Goal: Task Accomplishment & Management: Use online tool/utility

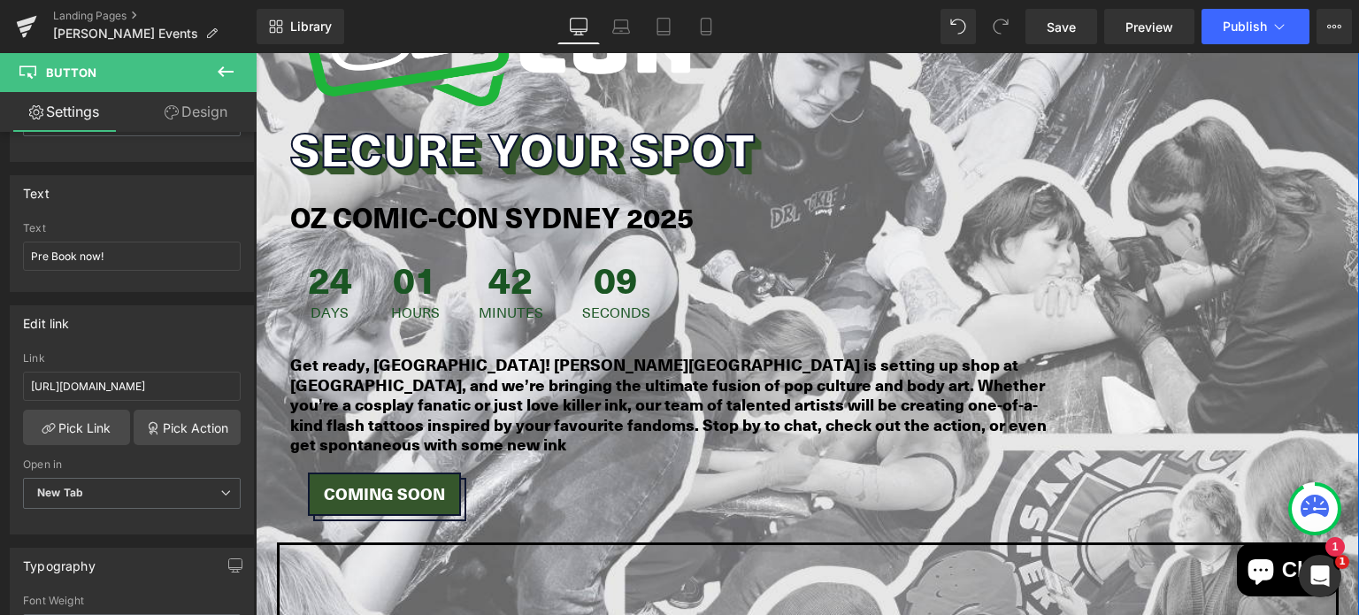
scroll to position [1028, 0]
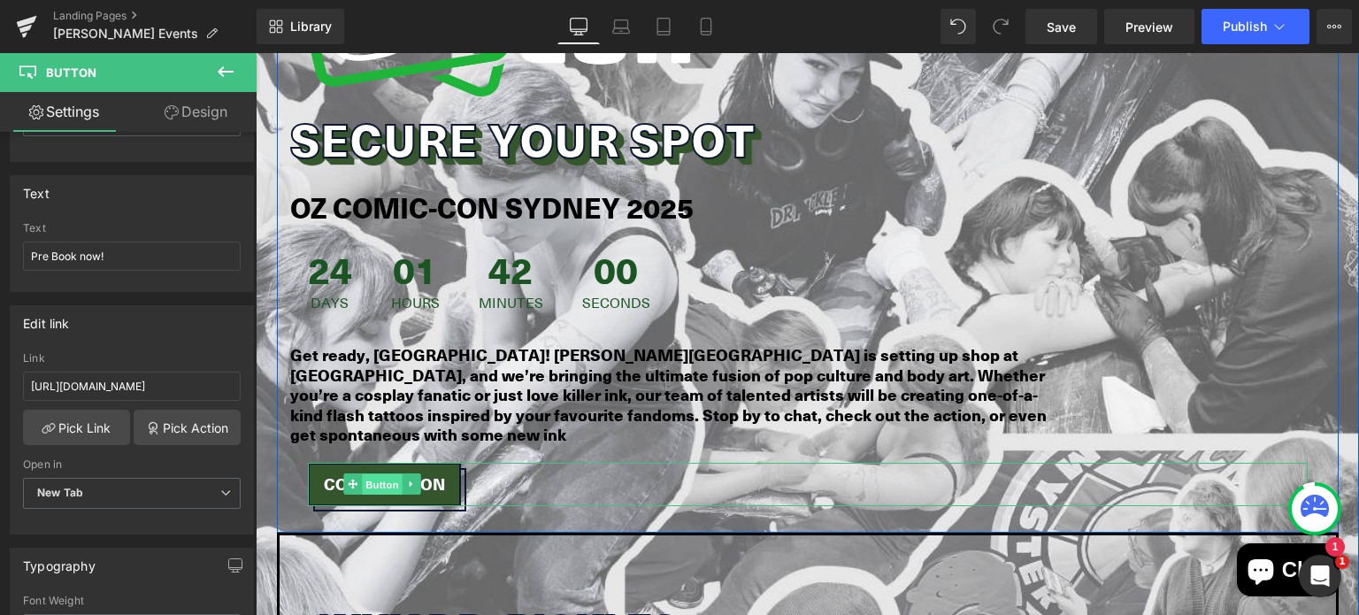
click at [379, 474] on span "Button" at bounding box center [382, 484] width 41 height 21
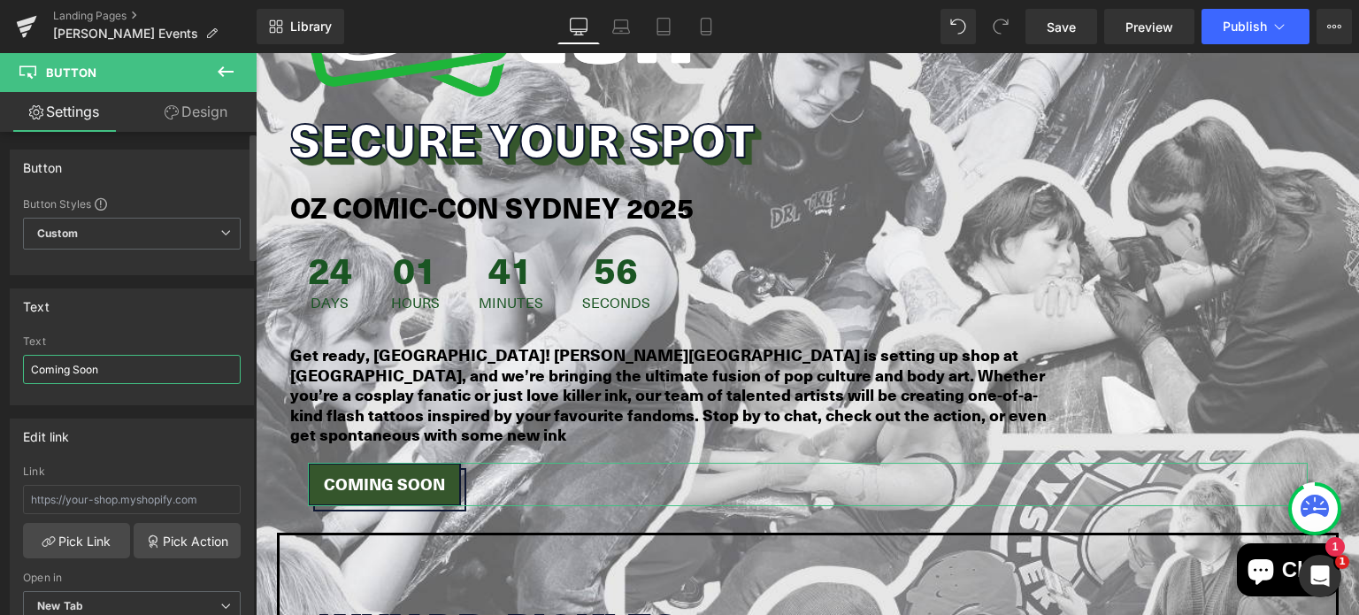
click at [96, 368] on input "Coming Soon" at bounding box center [132, 369] width 218 height 29
type input "PreBook Now"
click at [141, 416] on div "Edit link Link Pick Link Pick Action Current Tab New Tab Open in New Tab Curren…" at bounding box center [132, 526] width 265 height 242
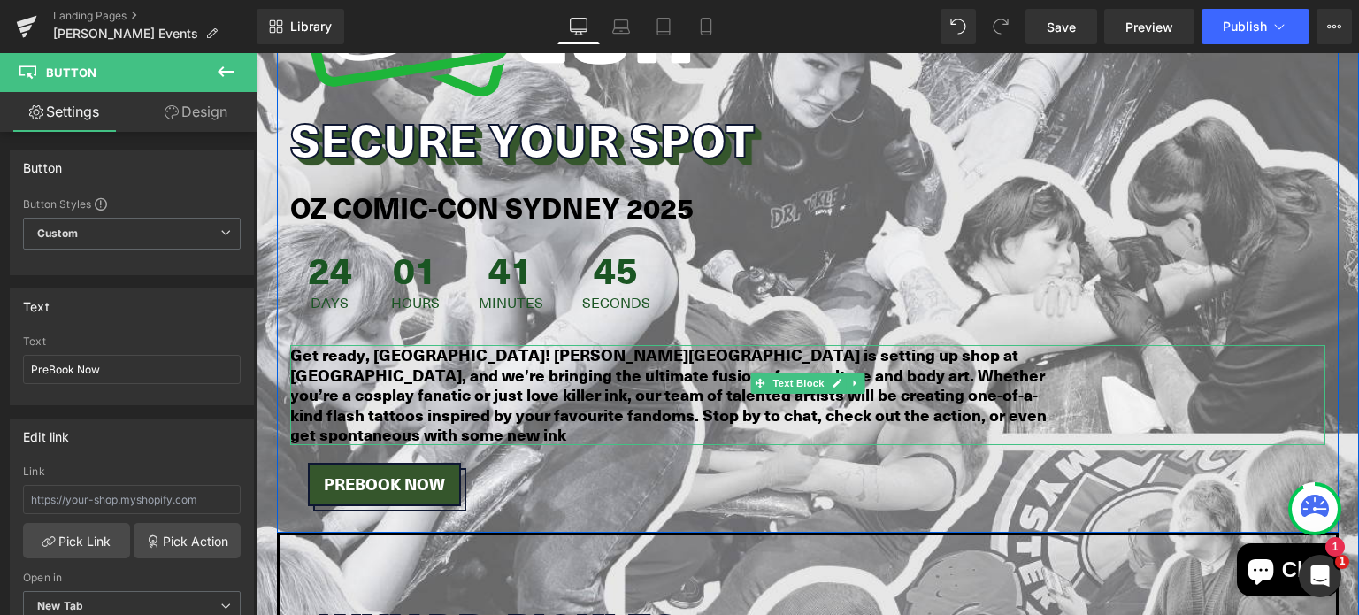
click at [380, 373] on strong "Get ready, [GEOGRAPHIC_DATA]! [PERSON_NAME][GEOGRAPHIC_DATA] is setting up shop…" at bounding box center [668, 394] width 757 height 103
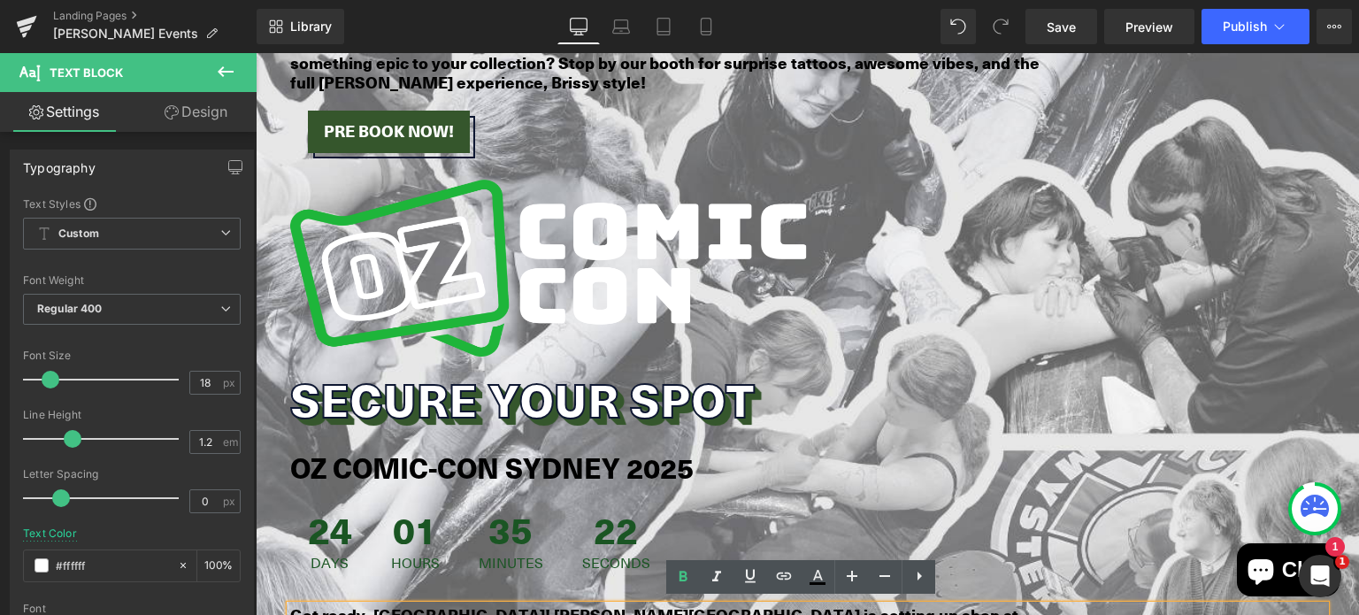
scroll to position [768, 0]
click at [574, 266] on icon at bounding box center [575, 269] width 3 height 6
click at [565, 265] on icon at bounding box center [567, 269] width 10 height 10
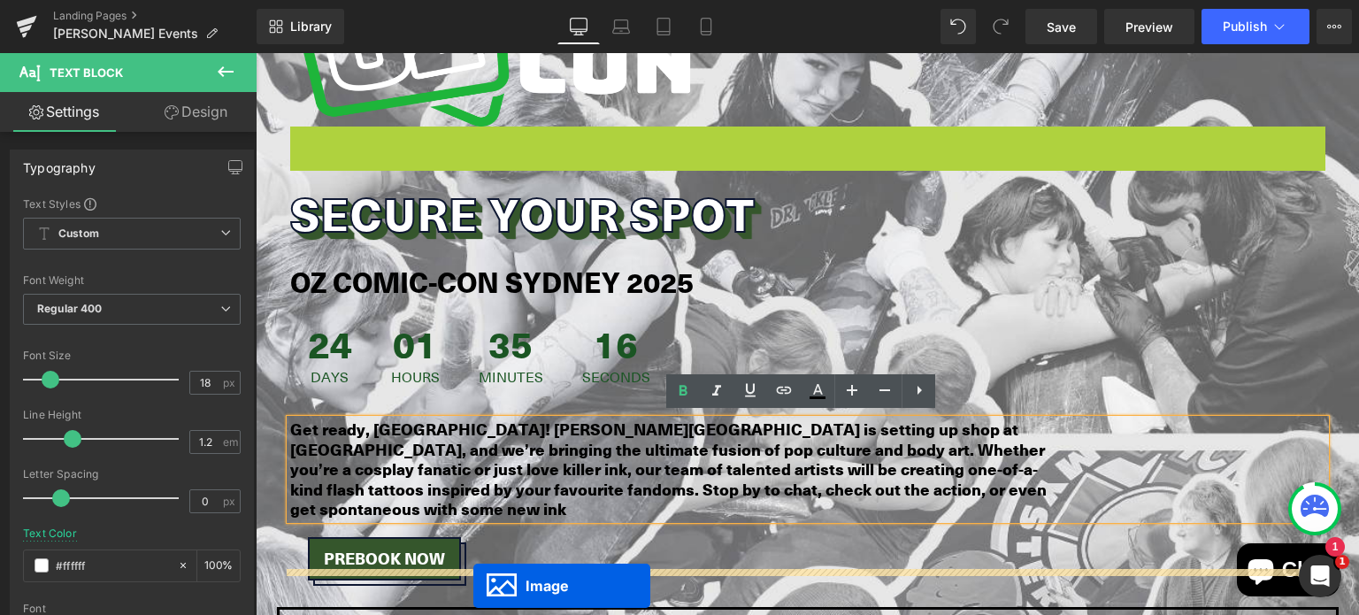
scroll to position [1122, 0]
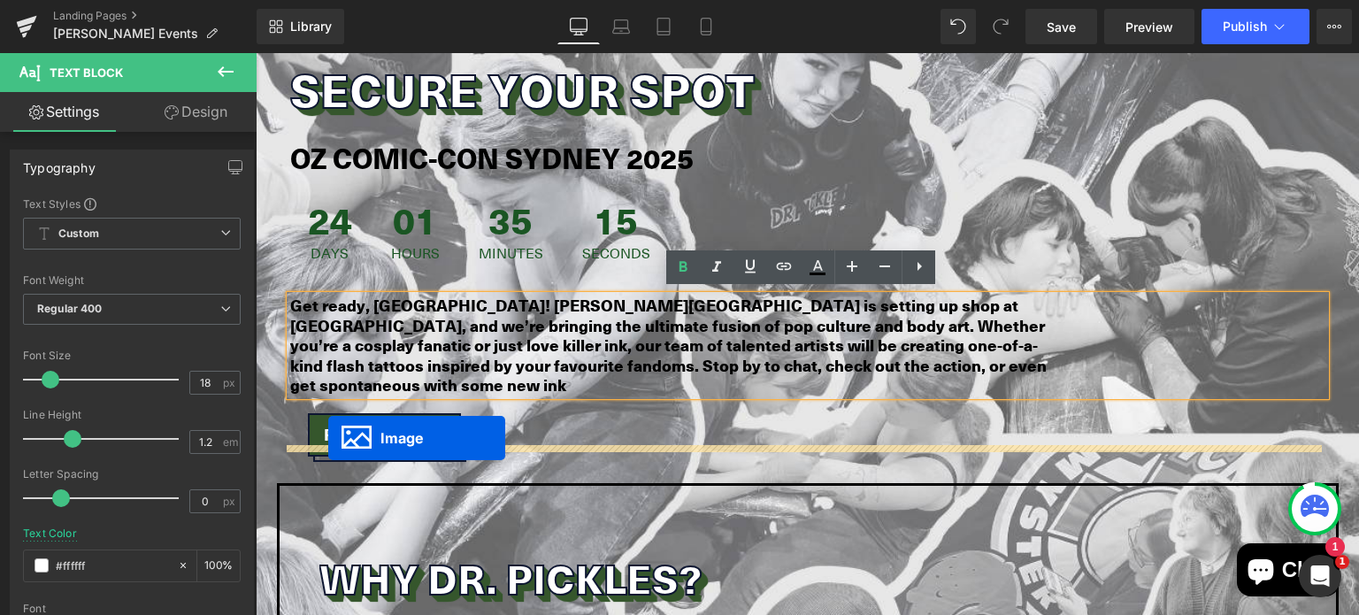
drag, startPoint x: 510, startPoint y: 437, endPoint x: 327, endPoint y: 438, distance: 182.3
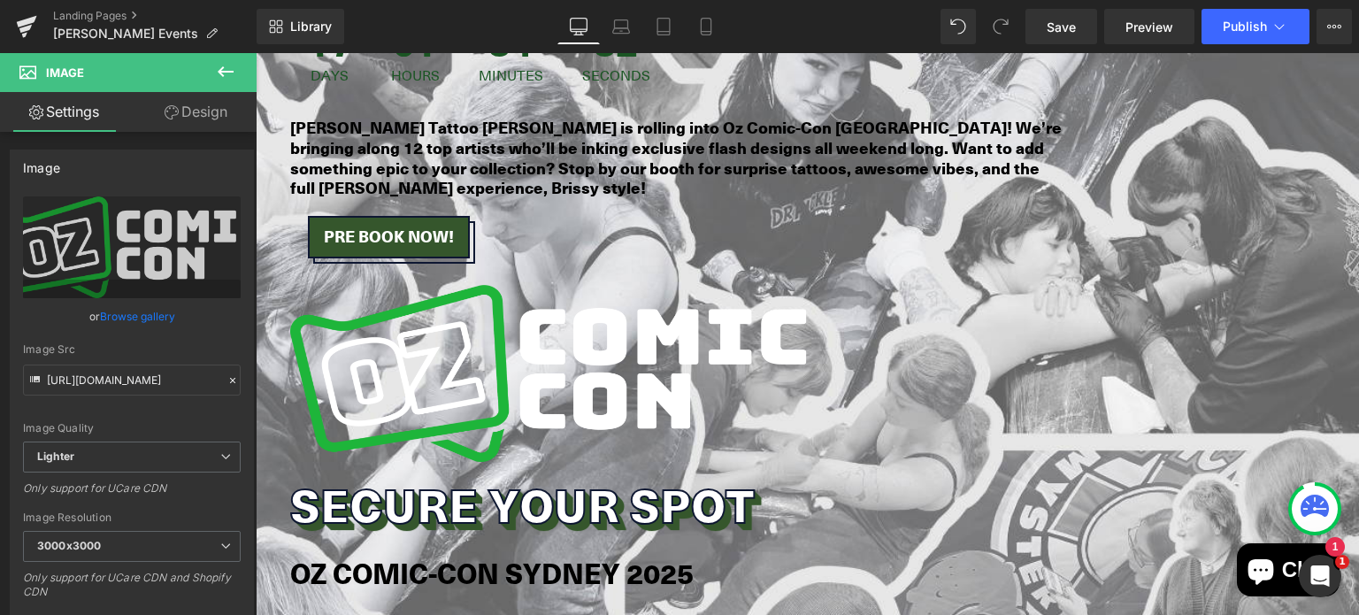
scroll to position [664, 0]
click at [845, 503] on icon at bounding box center [850, 504] width 10 height 11
click at [838, 501] on icon at bounding box center [840, 504] width 10 height 10
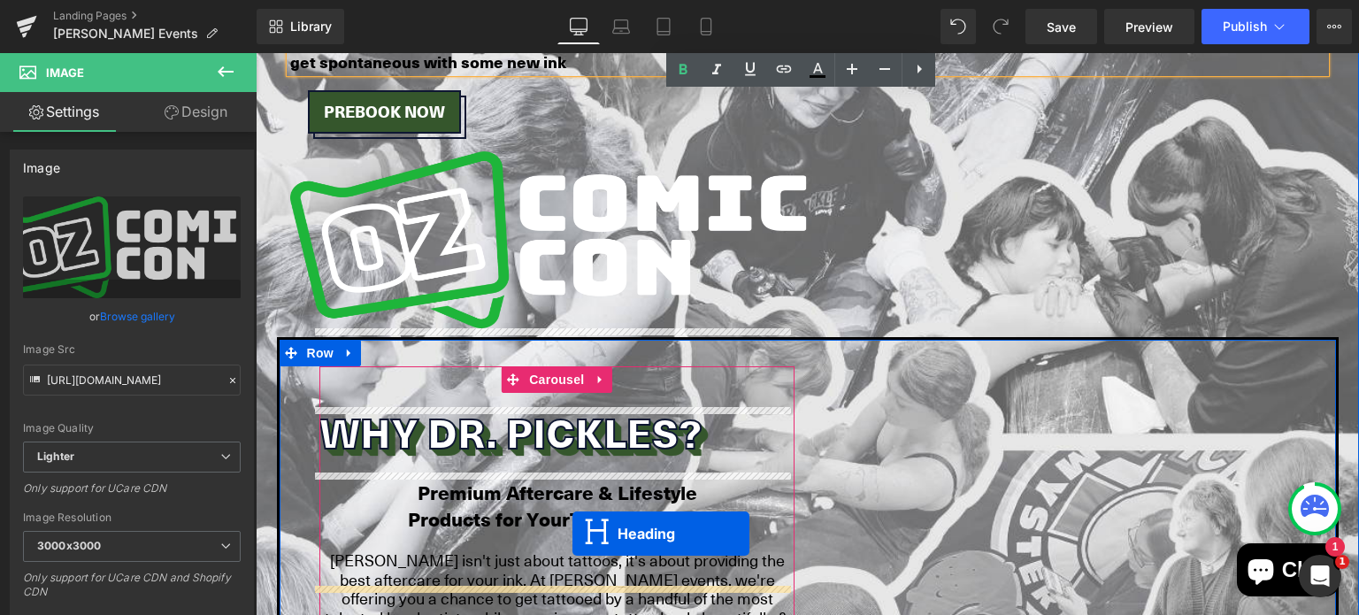
scroll to position [1507, 0]
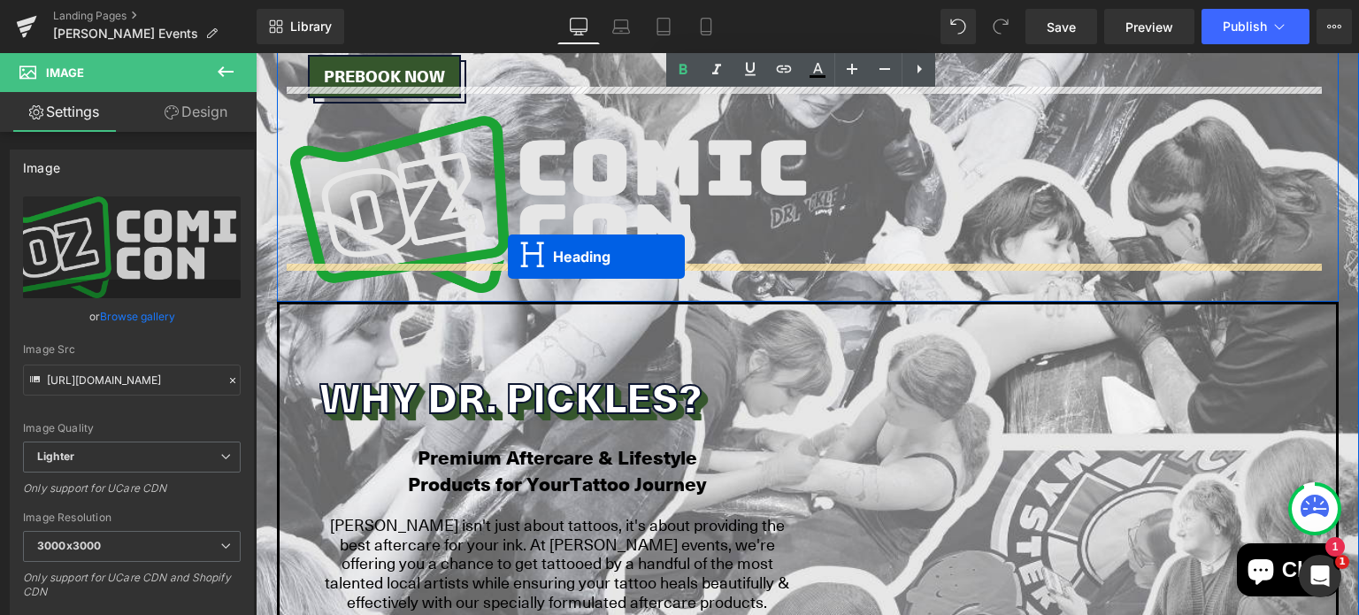
drag, startPoint x: 762, startPoint y: 145, endPoint x: 508, endPoint y: 257, distance: 277.4
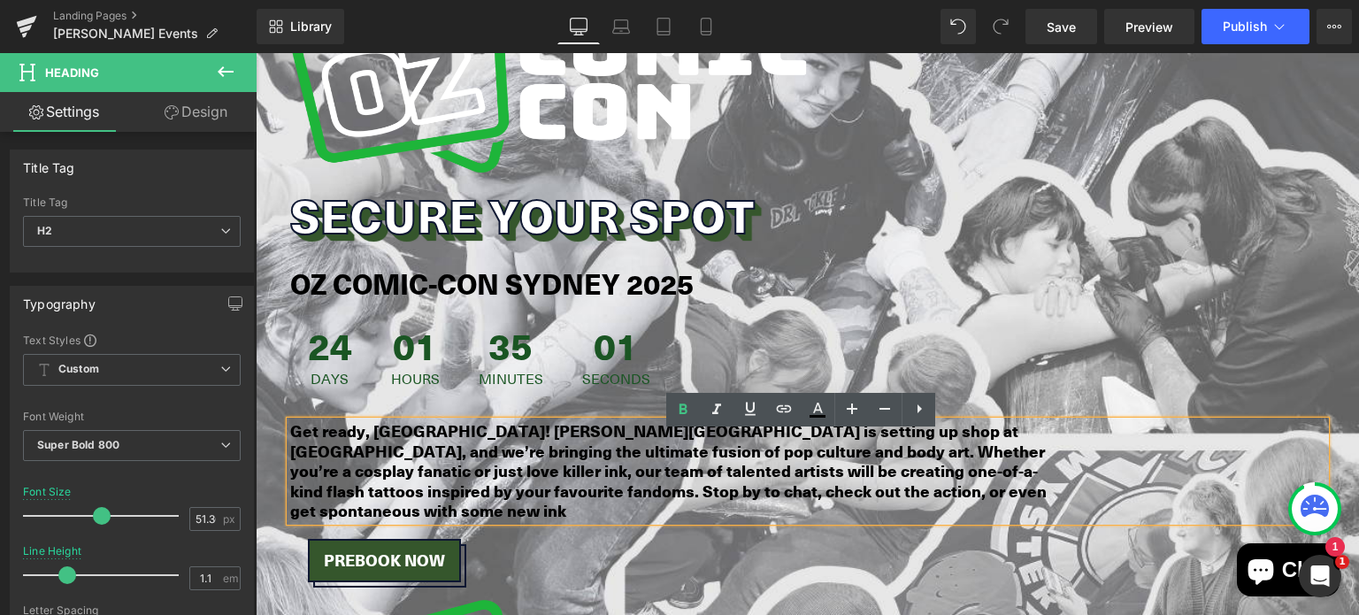
scroll to position [935, 0]
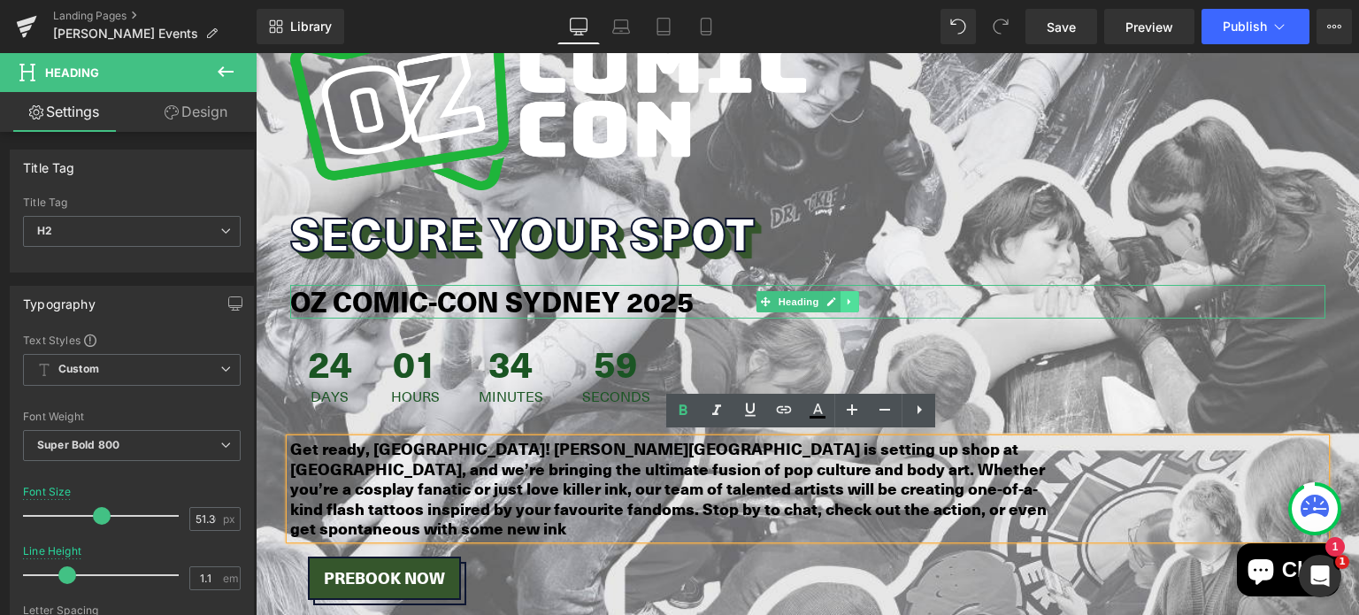
click at [849, 300] on link at bounding box center [850, 301] width 19 height 21
click at [835, 301] on icon at bounding box center [840, 301] width 10 height 10
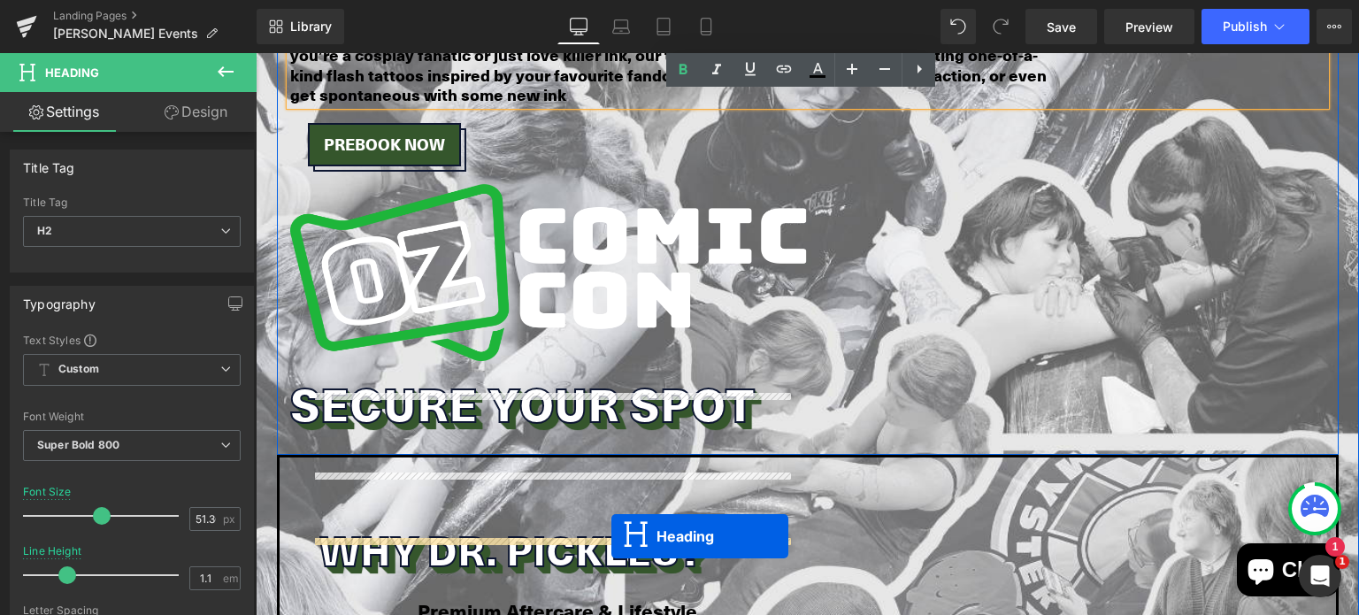
scroll to position [1554, 0]
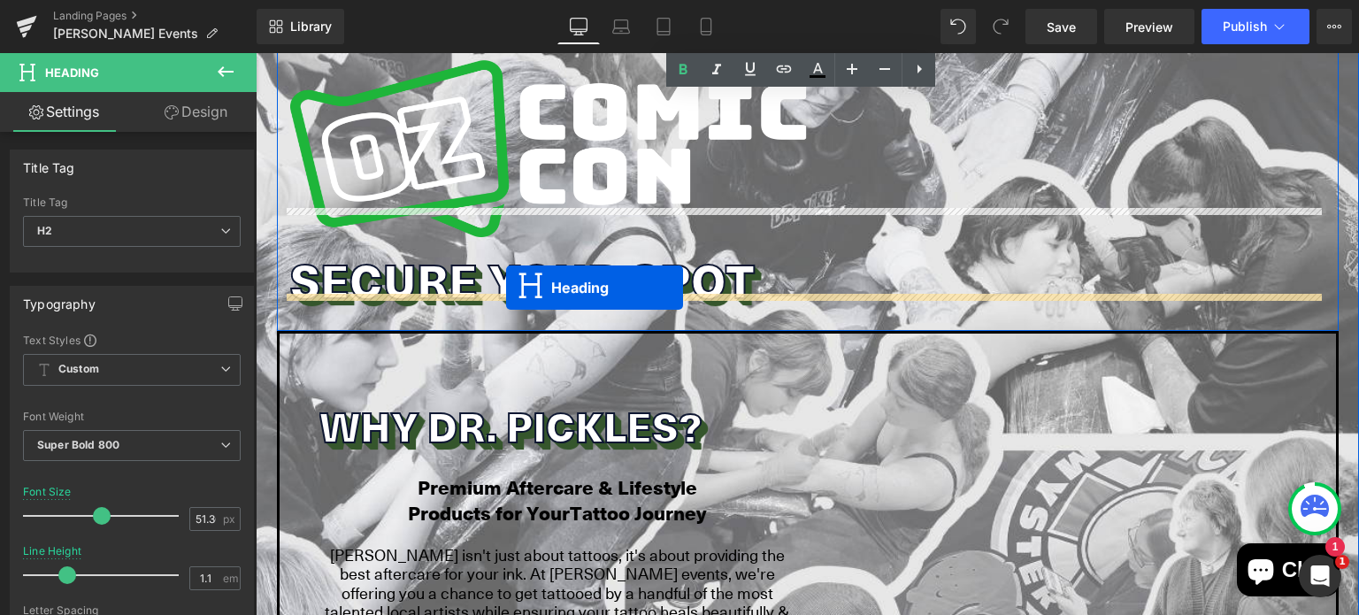
drag, startPoint x: 754, startPoint y: 346, endPoint x: 506, endPoint y: 288, distance: 254.6
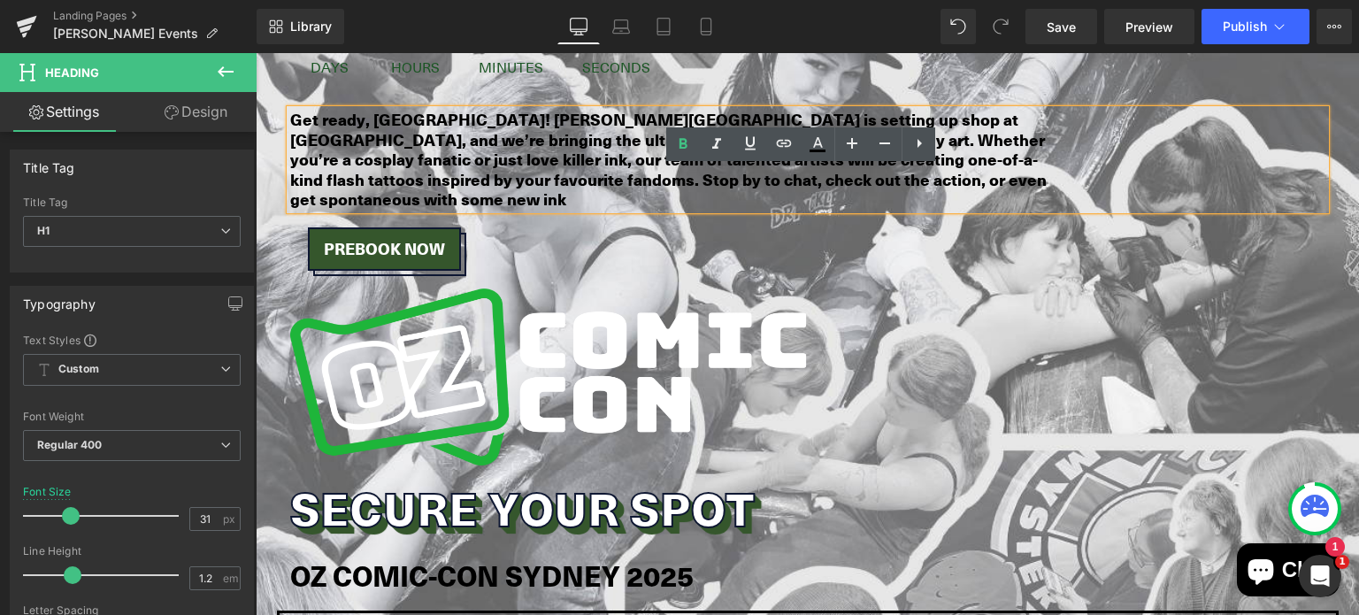
scroll to position [1168, 0]
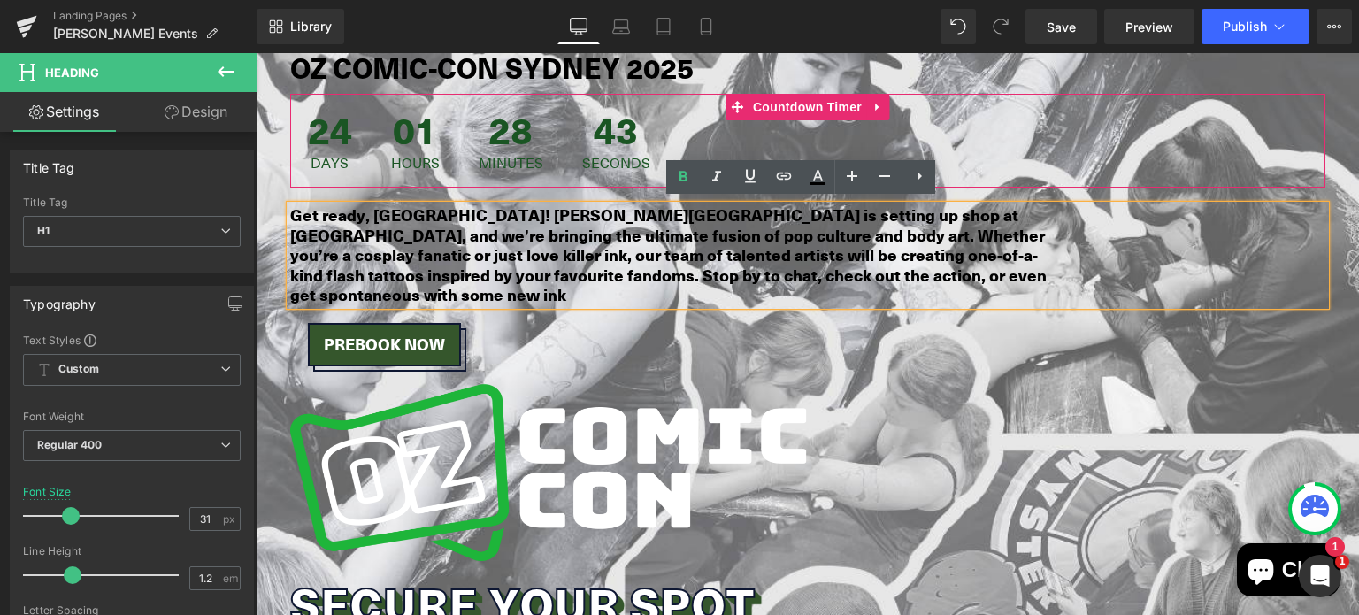
click at [588, 117] on span "43" at bounding box center [616, 134] width 68 height 44
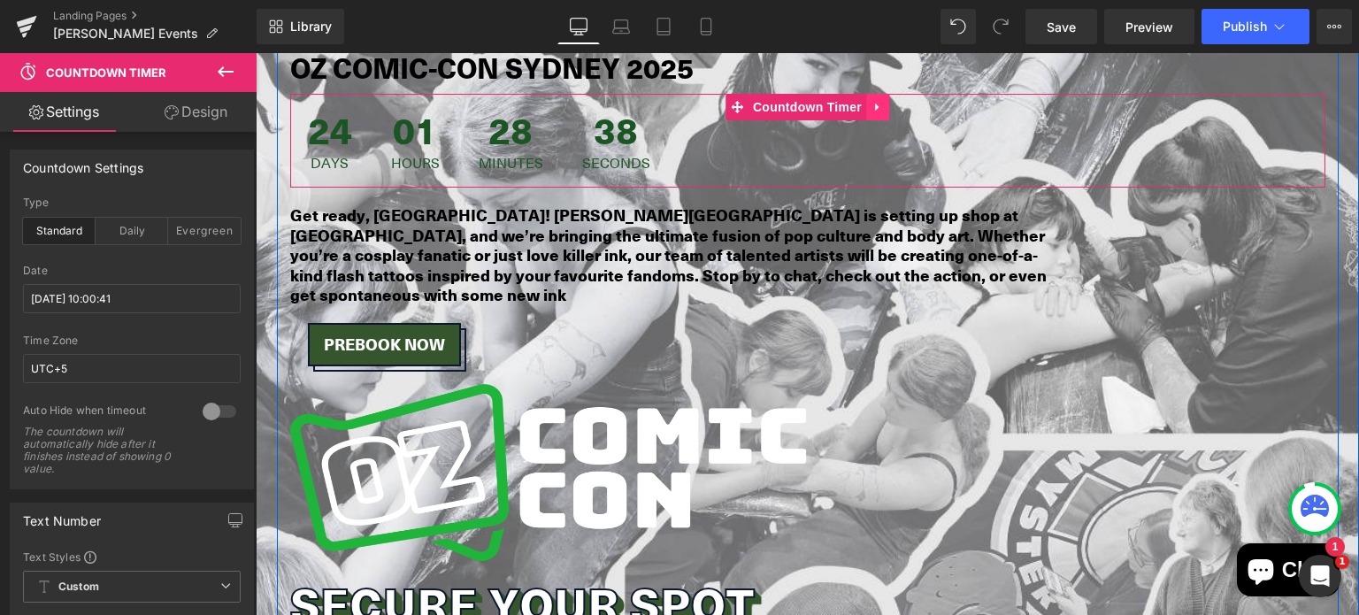
click at [872, 109] on icon at bounding box center [878, 107] width 12 height 13
click at [860, 101] on icon at bounding box center [866, 107] width 12 height 12
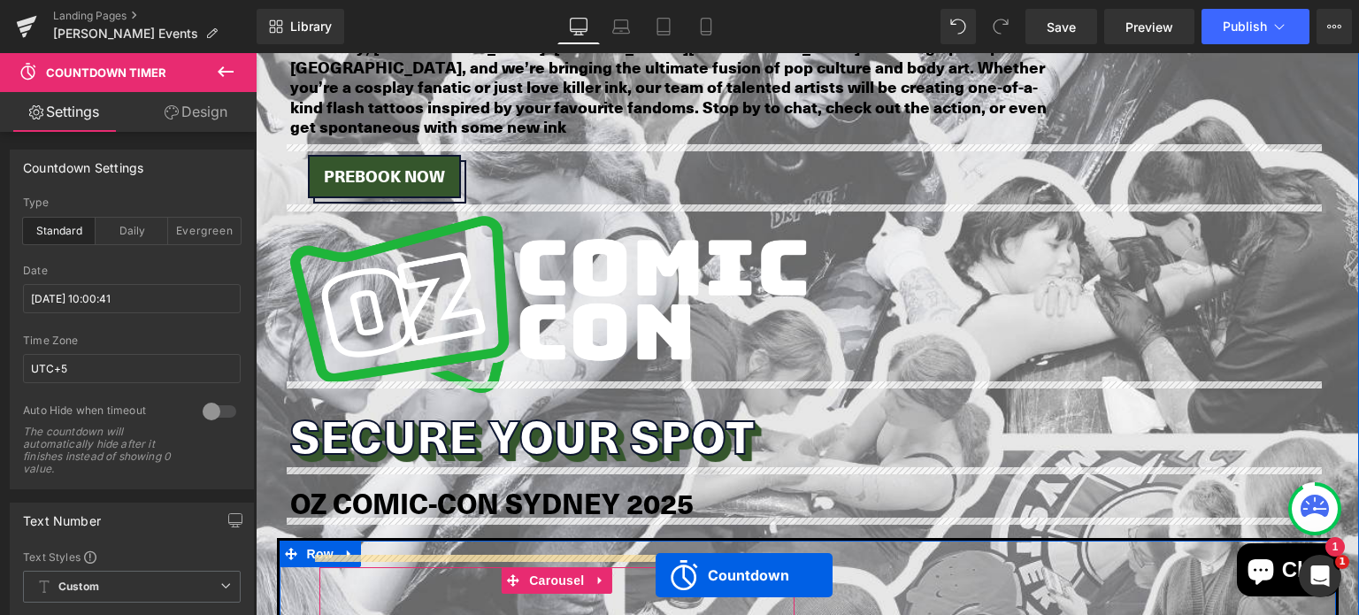
scroll to position [1469, 0]
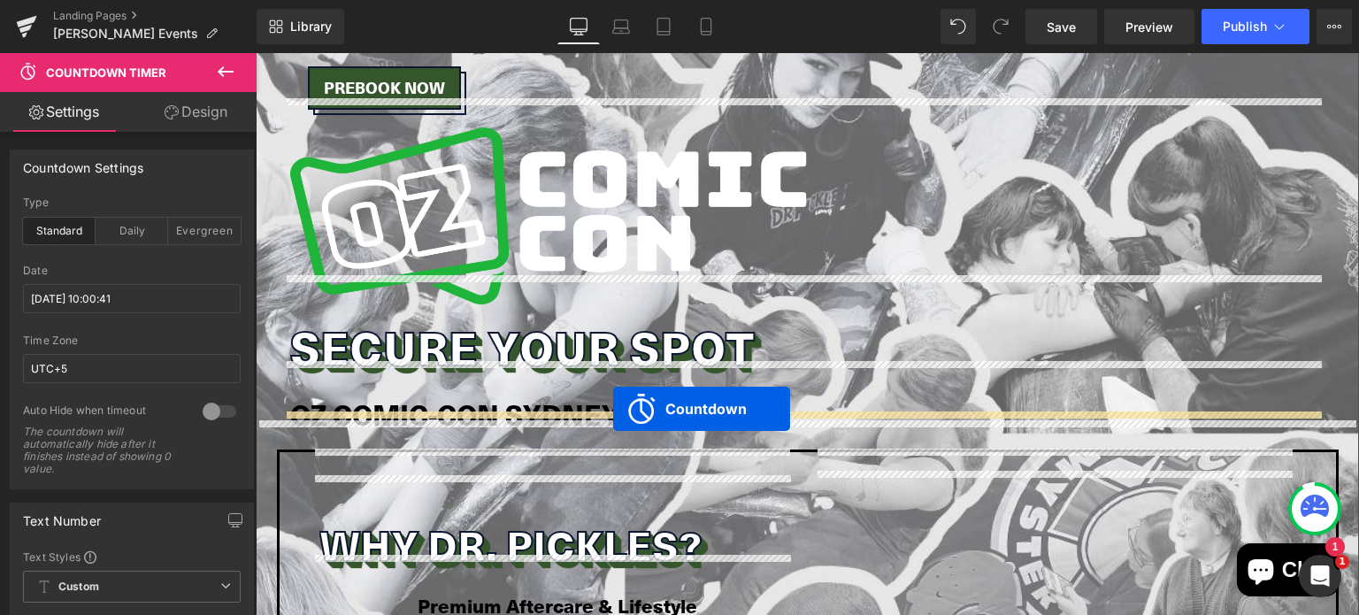
drag, startPoint x: 729, startPoint y: 197, endPoint x: 613, endPoint y: 409, distance: 241.2
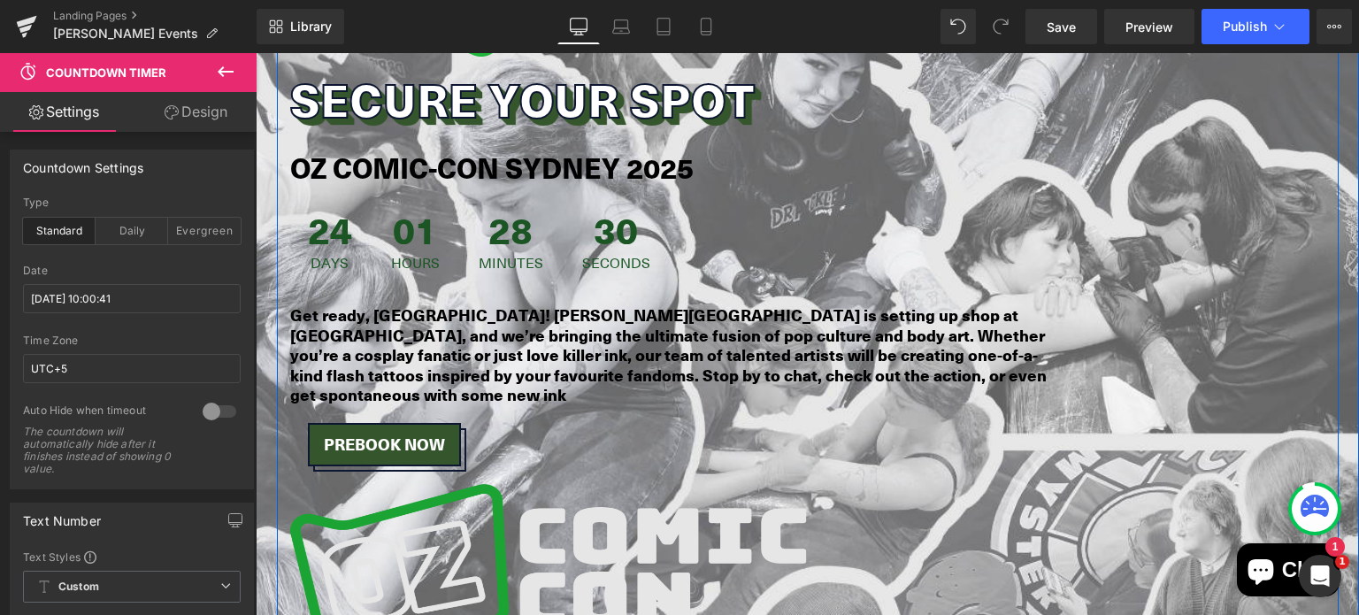
scroll to position [1066, 0]
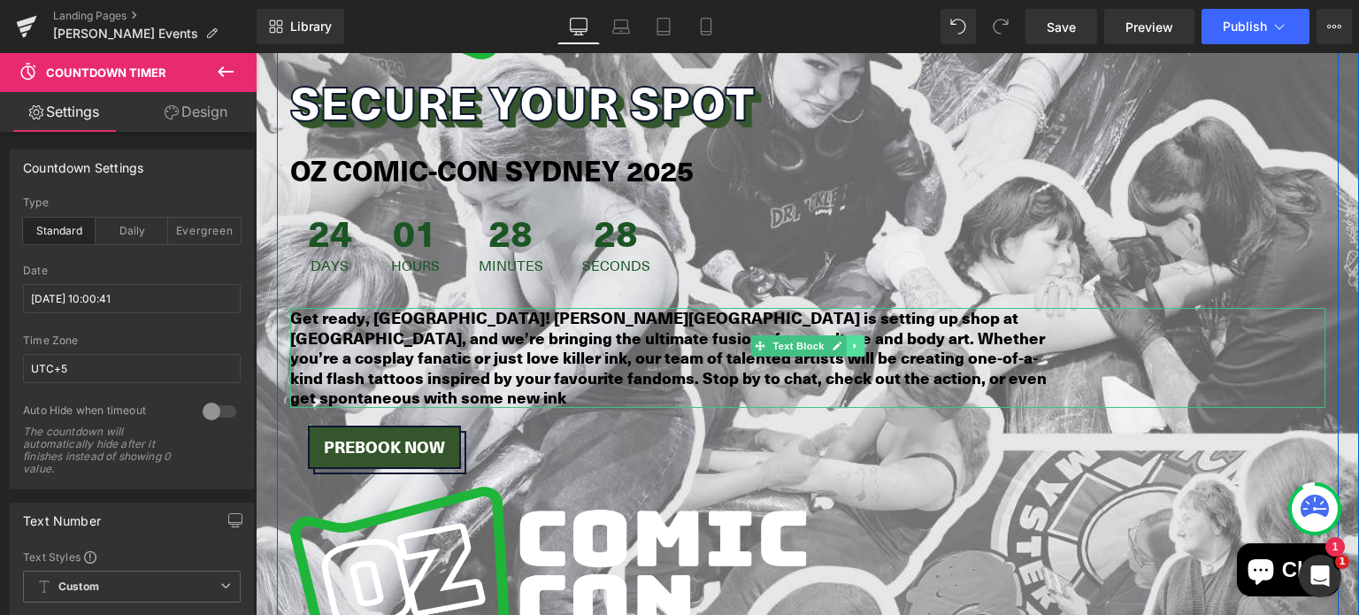
click at [849, 335] on link at bounding box center [855, 345] width 19 height 21
click at [841, 335] on link at bounding box center [846, 345] width 19 height 21
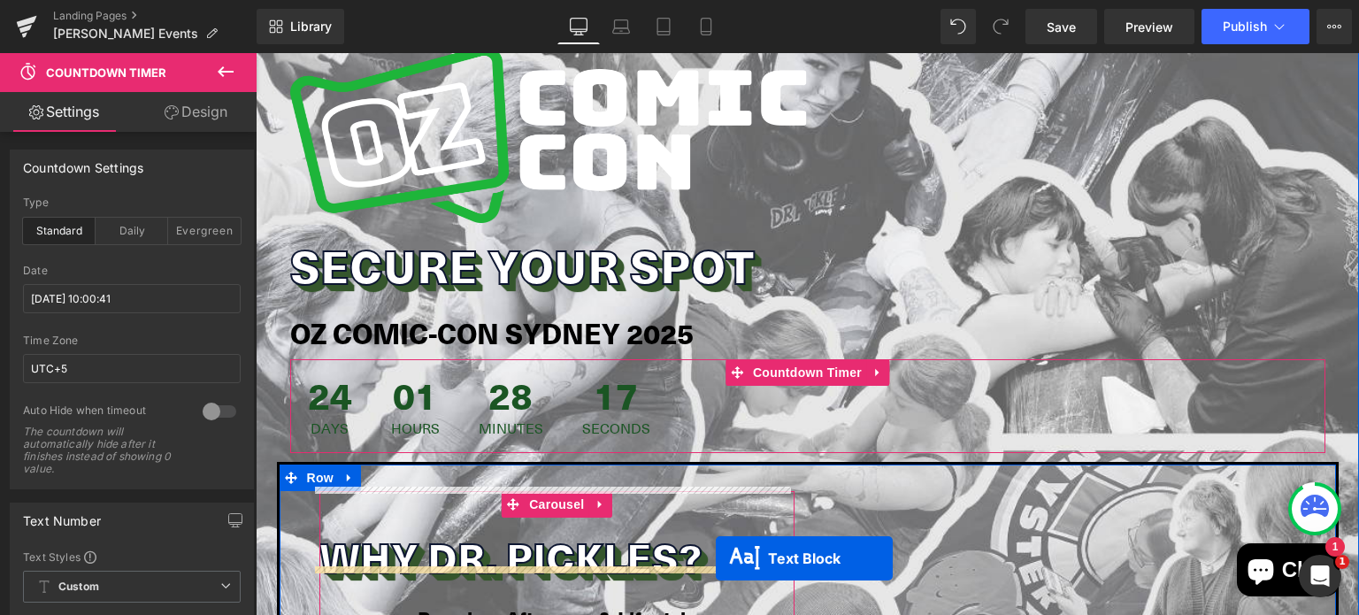
scroll to position [1621, 0]
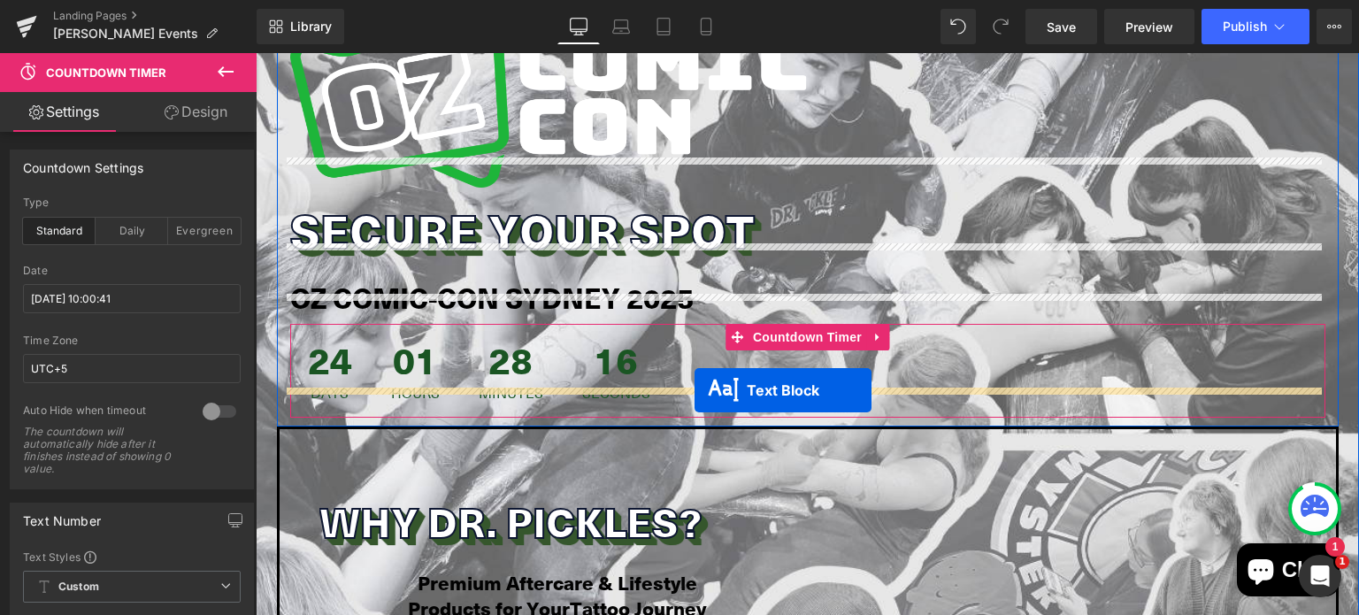
drag, startPoint x: 754, startPoint y: 166, endPoint x: 695, endPoint y: 390, distance: 231.6
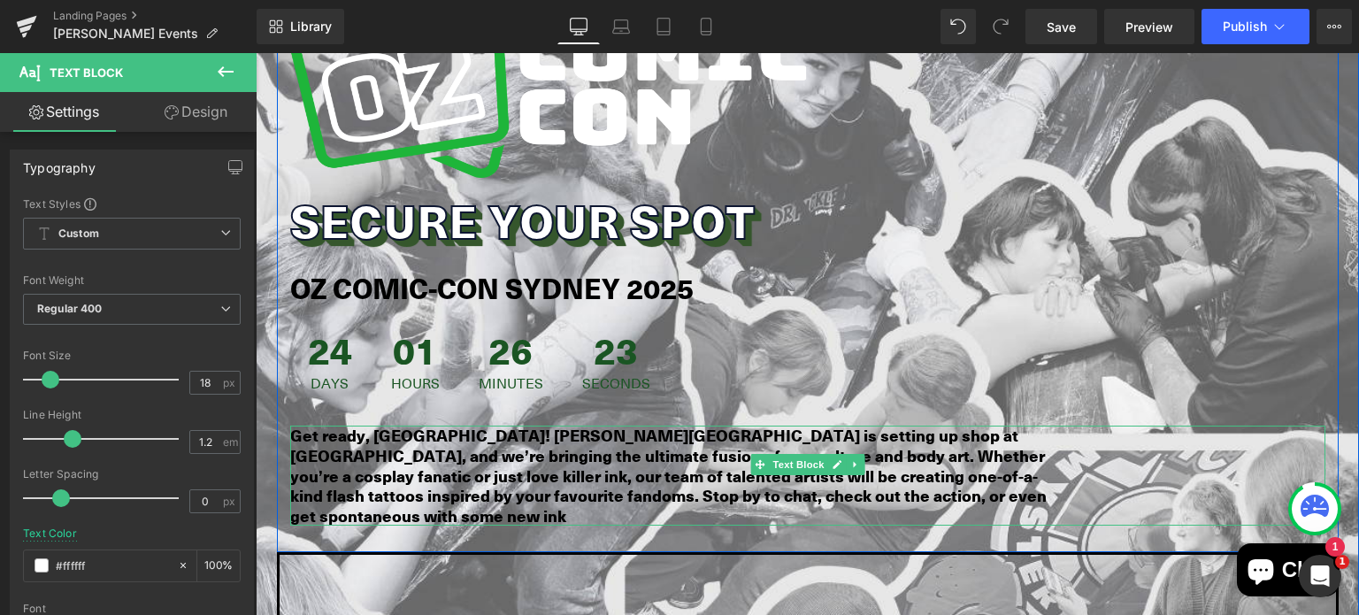
scroll to position [1552, 0]
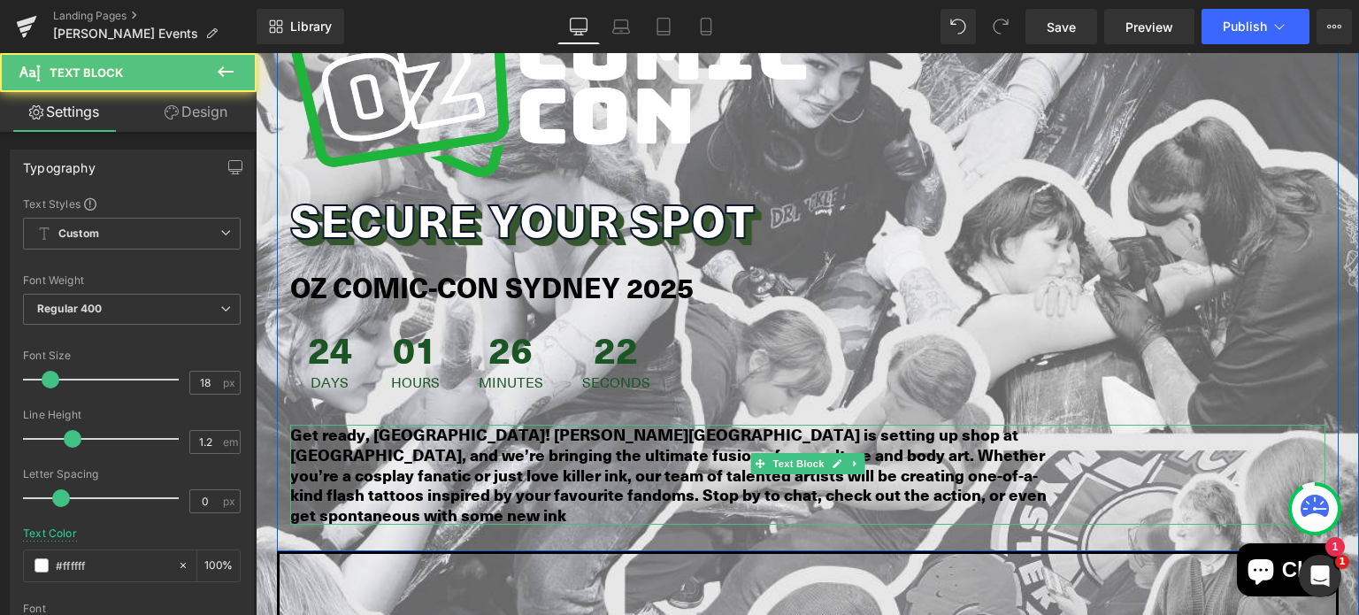
click at [524, 423] on strong "Get ready, [GEOGRAPHIC_DATA]! [PERSON_NAME][GEOGRAPHIC_DATA] is setting up shop…" at bounding box center [668, 474] width 757 height 103
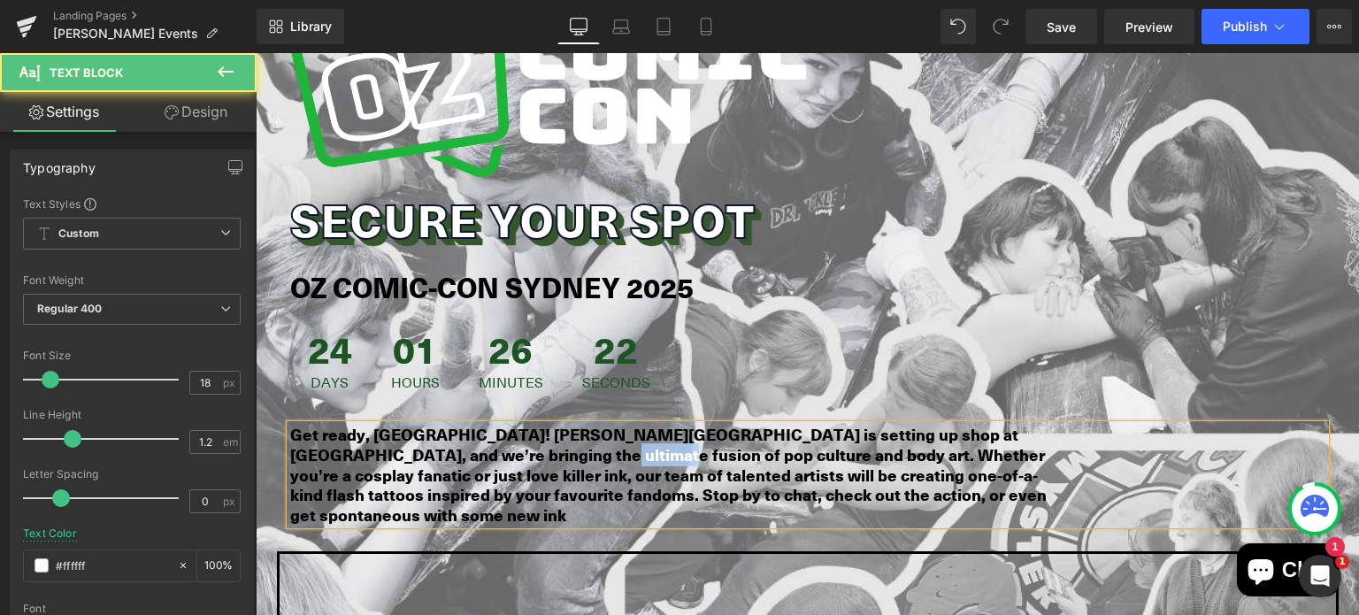
click at [524, 423] on strong "Get ready, [GEOGRAPHIC_DATA]! [PERSON_NAME][GEOGRAPHIC_DATA] is setting up shop…" at bounding box center [668, 474] width 757 height 103
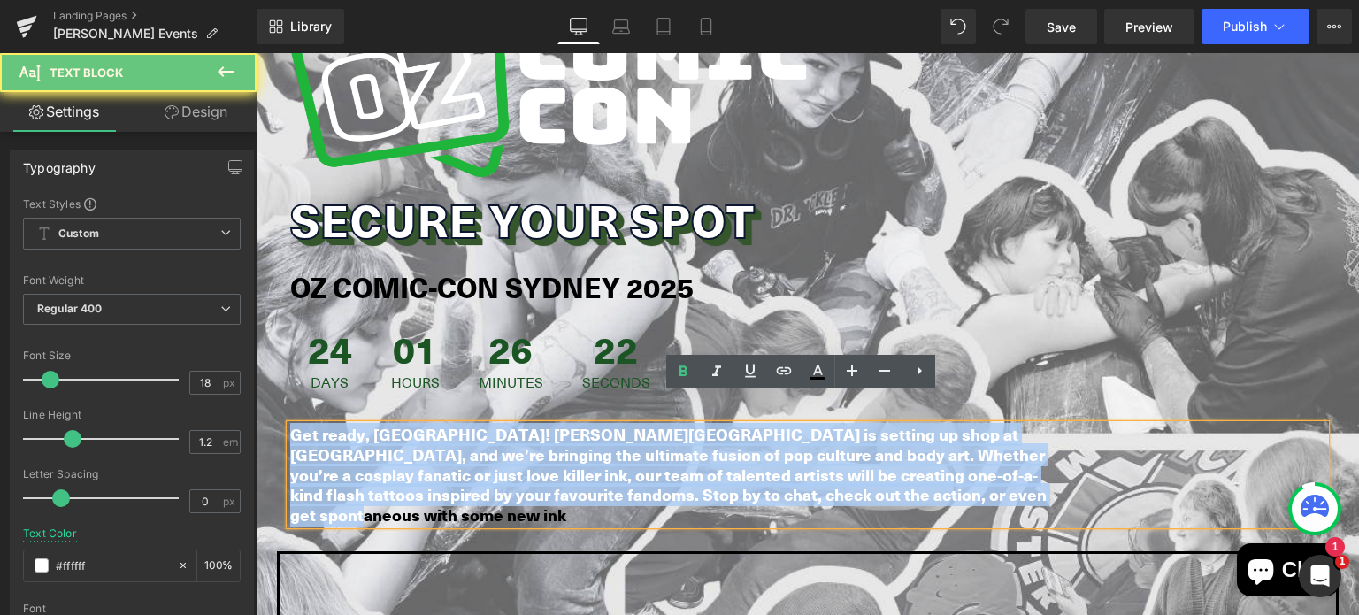
click at [524, 423] on strong "Get ready, [GEOGRAPHIC_DATA]! [PERSON_NAME][GEOGRAPHIC_DATA] is setting up shop…" at bounding box center [668, 474] width 757 height 103
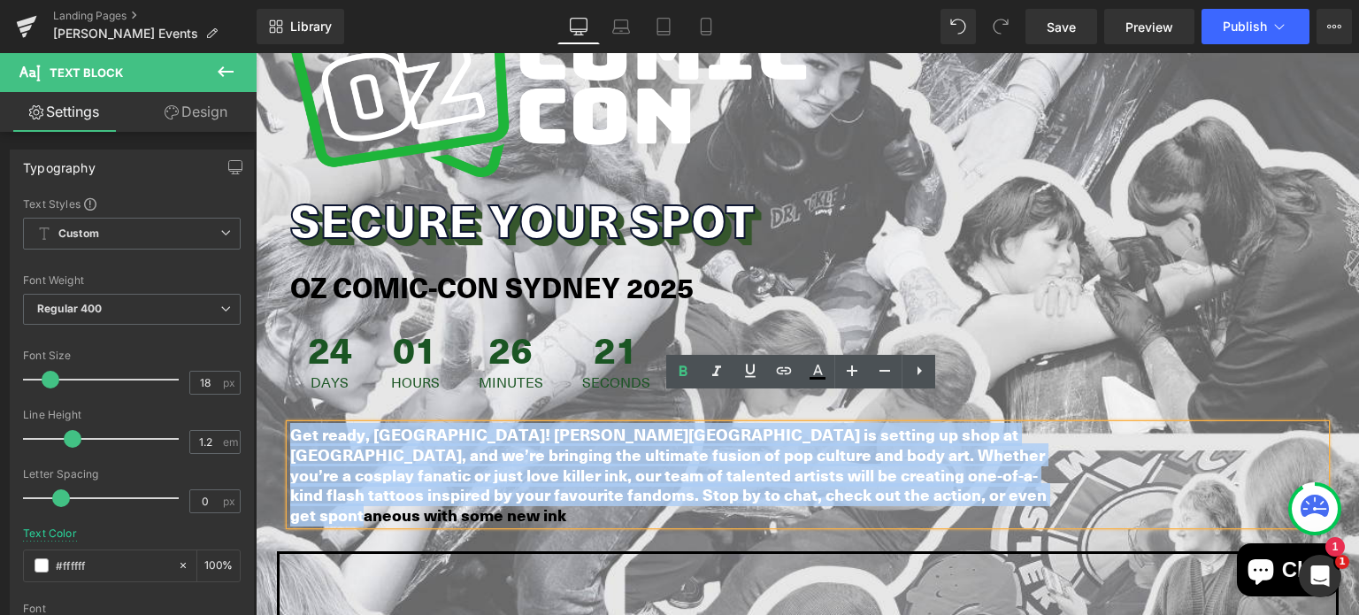
paste div
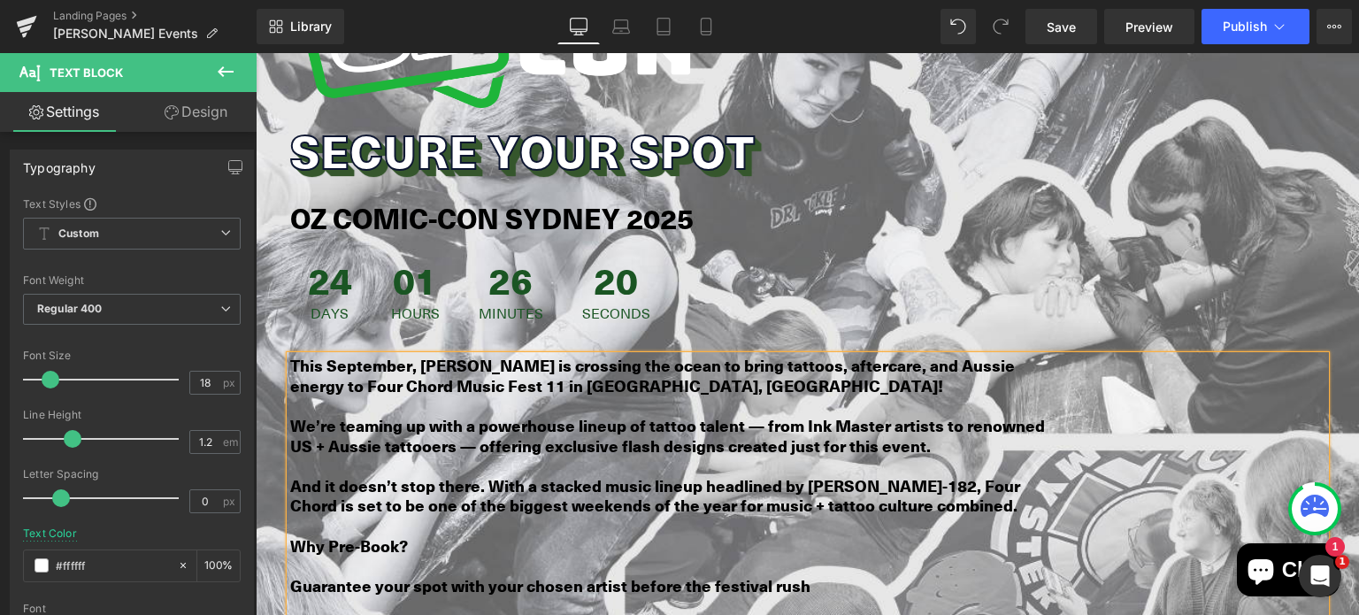
scroll to position [1625, 0]
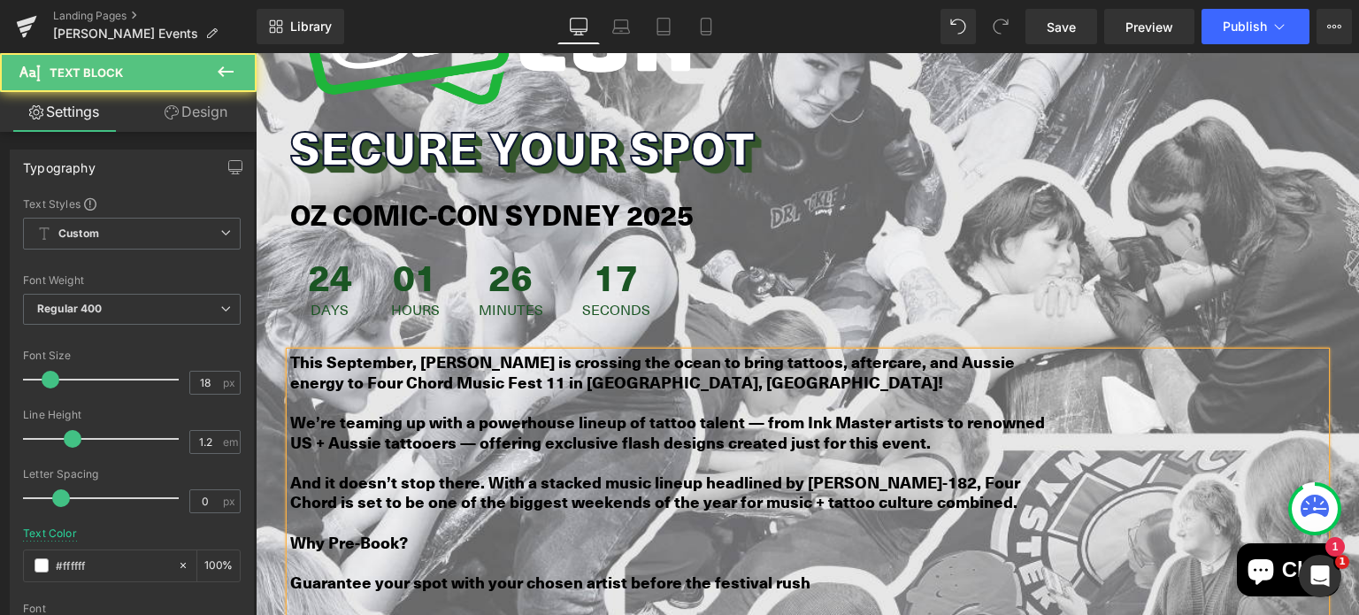
click at [297, 393] on p at bounding box center [671, 403] width 762 height 20
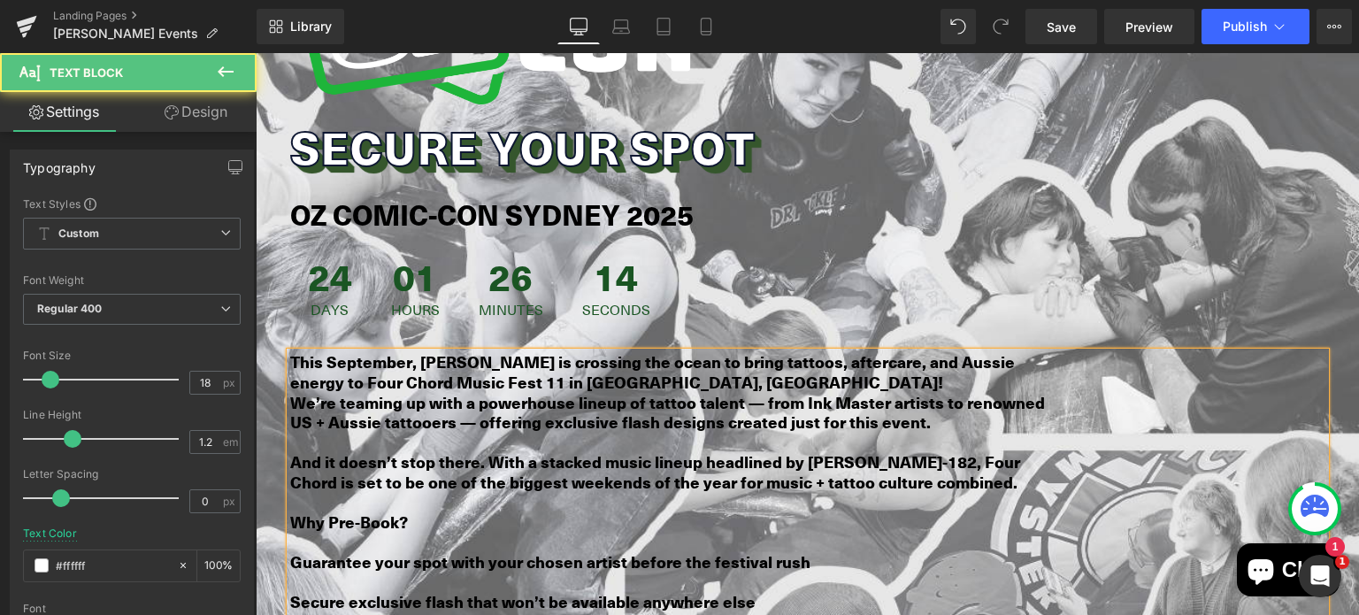
click at [586, 391] on b "We’re teaming up with a powerhouse lineup of tattoo talent — from Ink Master ar…" at bounding box center [667, 412] width 755 height 43
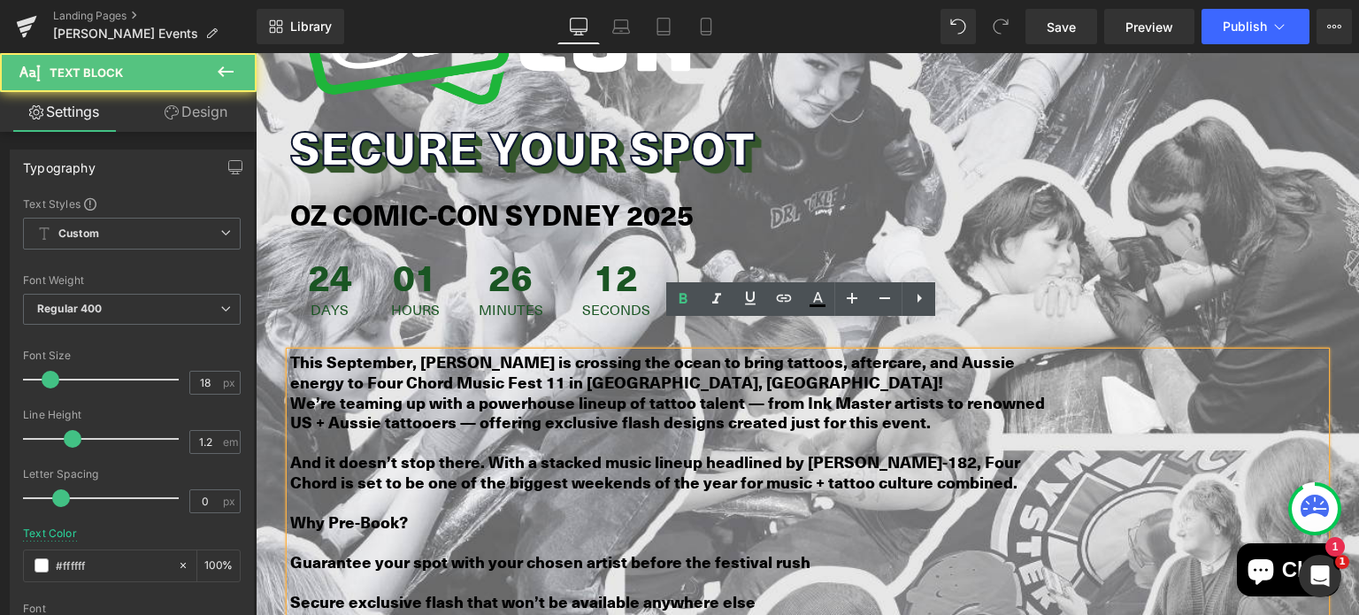
click at [719, 391] on b "We’re teaming up with a powerhouse lineup of tattoo talent — from Ink Master ar…" at bounding box center [667, 412] width 755 height 43
click at [756, 391] on b "We’re teaming up with a powerhouse lineup of tattoo talent — from Ink Master ar…" at bounding box center [667, 412] width 755 height 43
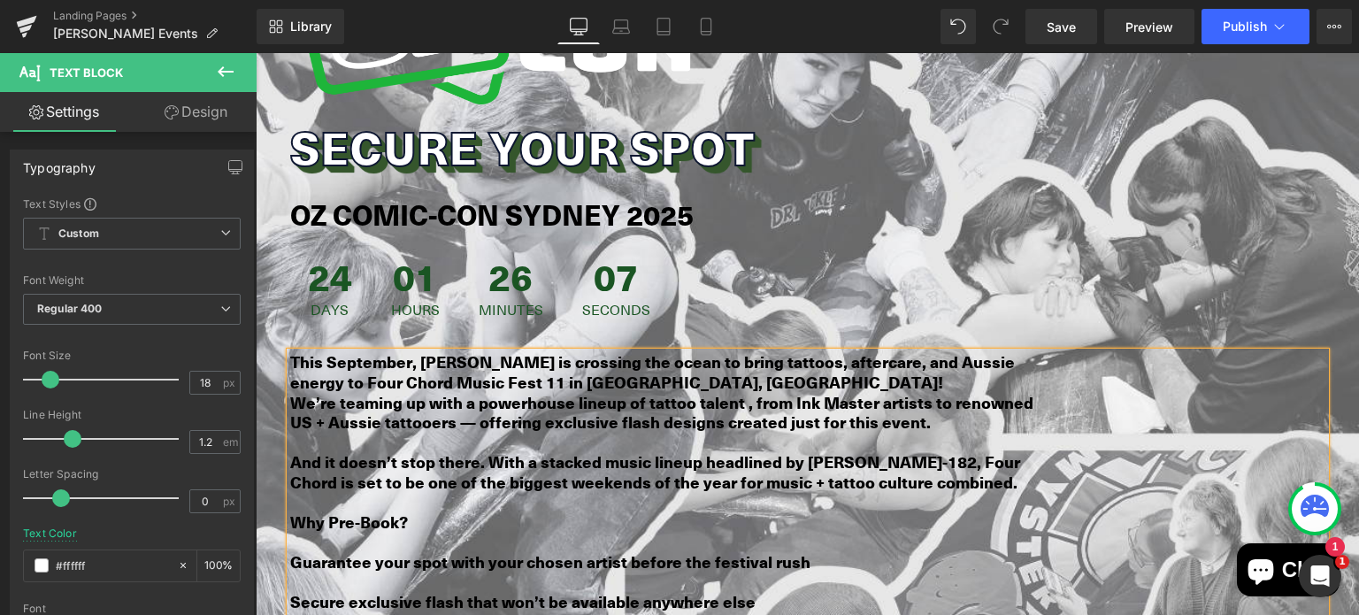
click at [733, 391] on b "We’re teaming up with a powerhouse lineup of tattoo talent , from Ink Master ar…" at bounding box center [661, 412] width 743 height 43
click at [448, 391] on b "We’re teaming up with a powerhouse lineup of tattoo talent, from Ink Master art…" at bounding box center [660, 412] width 740 height 43
click at [421, 433] on p at bounding box center [671, 443] width 762 height 20
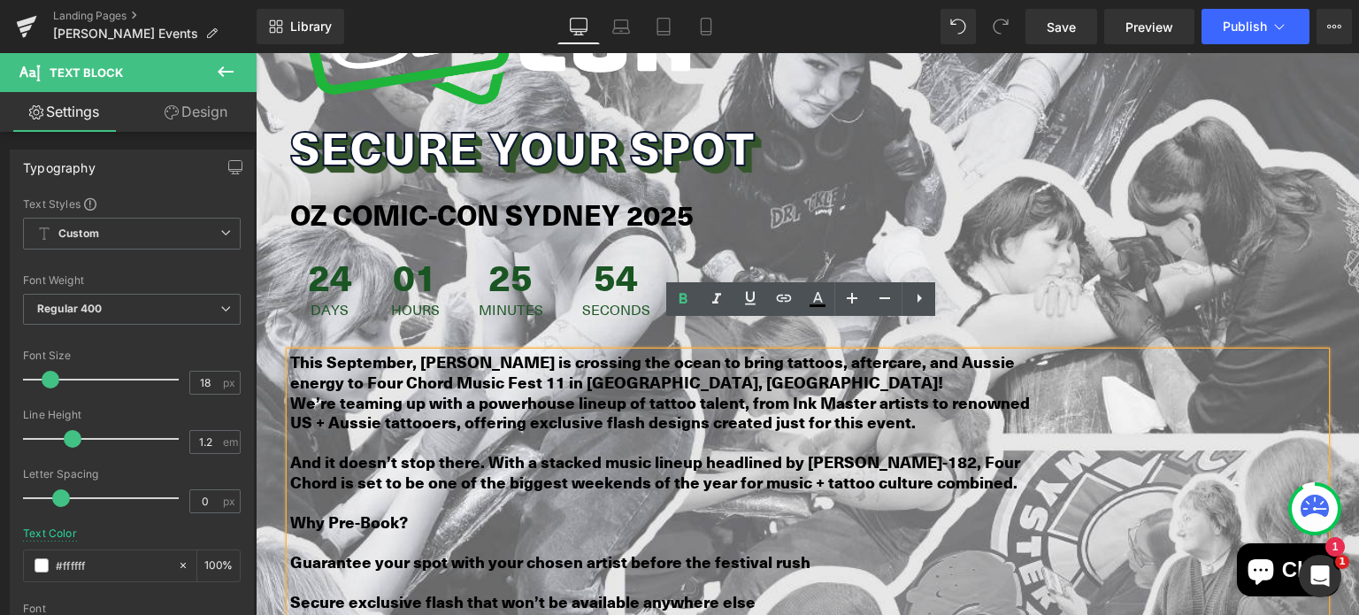
click at [414, 433] on p at bounding box center [671, 443] width 762 height 20
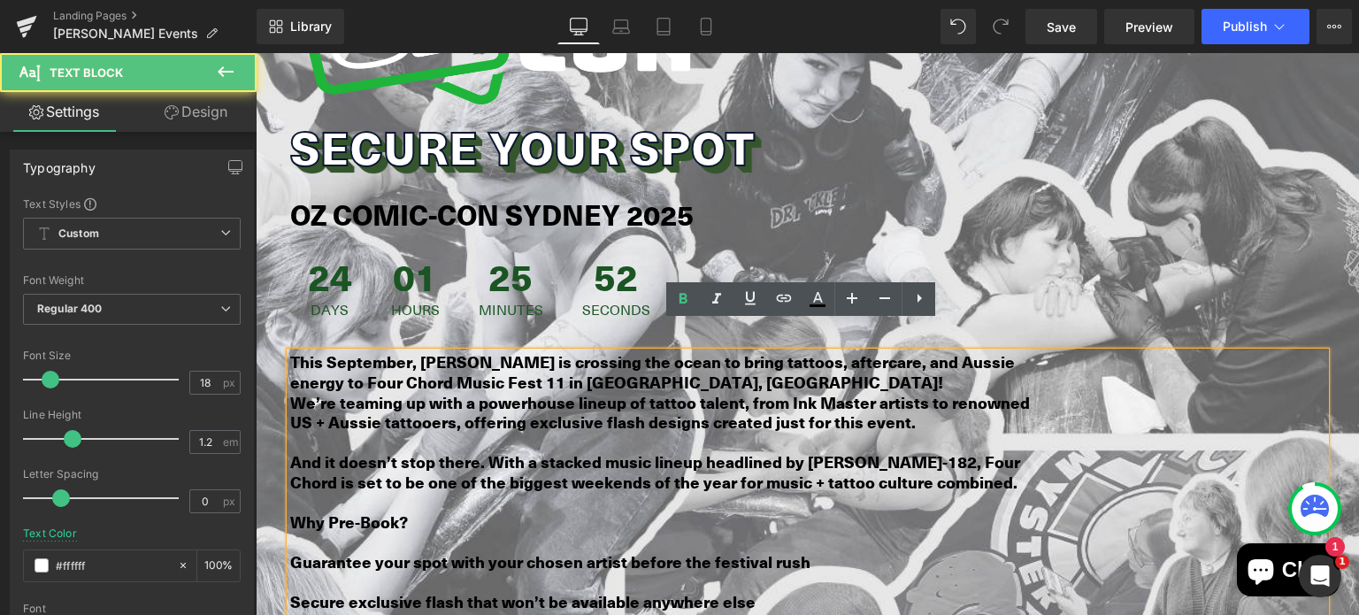
click at [290, 391] on b "We’re teaming up with a powerhouse lineup of tattoo talent, from Ink Master art…" at bounding box center [660, 412] width 740 height 43
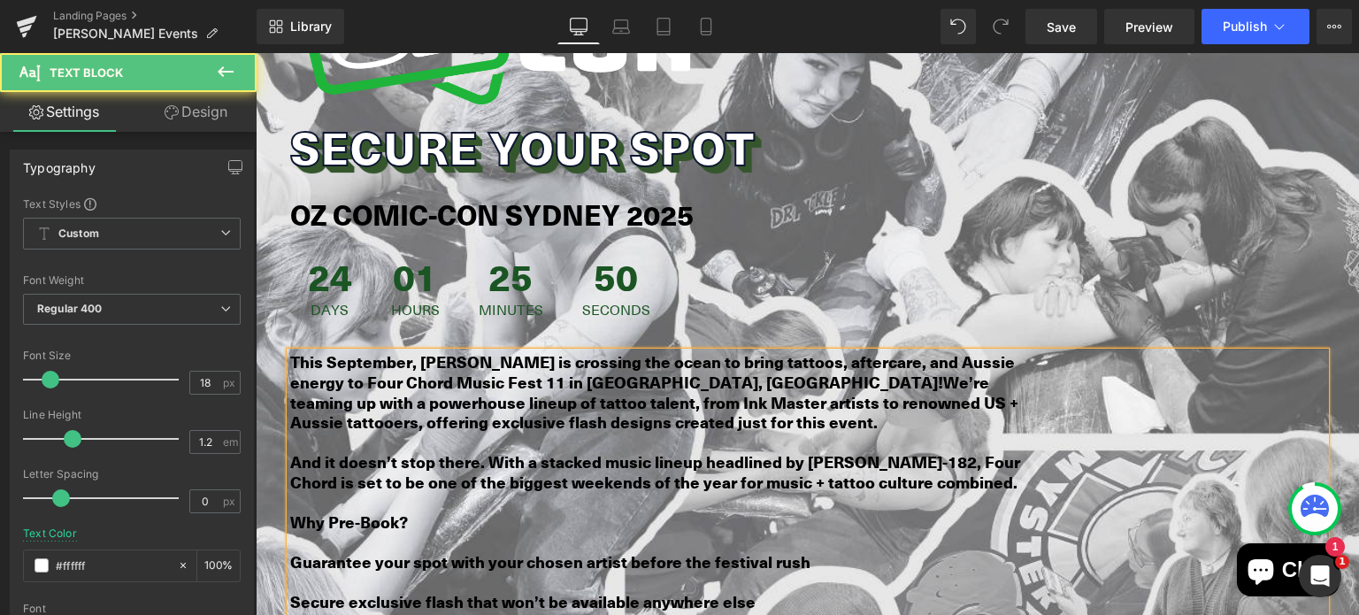
click at [290, 450] on b "And it doesn’t stop there. With a stacked music lineup headlined by [PERSON_NAM…" at bounding box center [655, 471] width 730 height 43
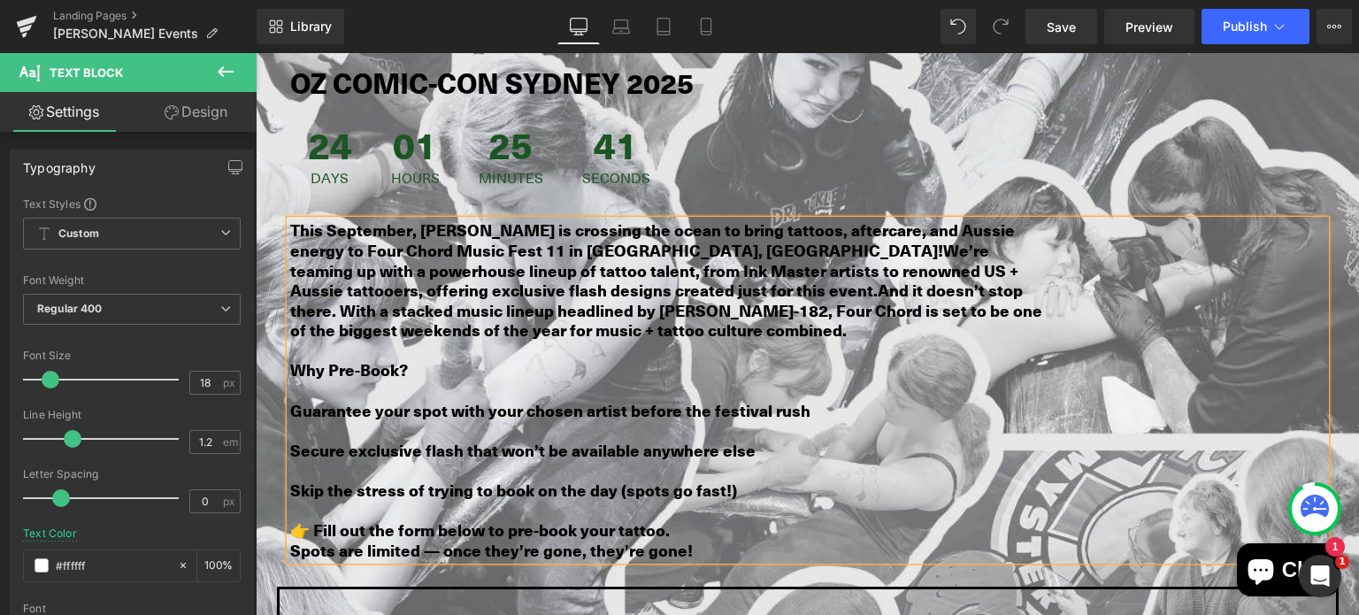
scroll to position [1785, 0]
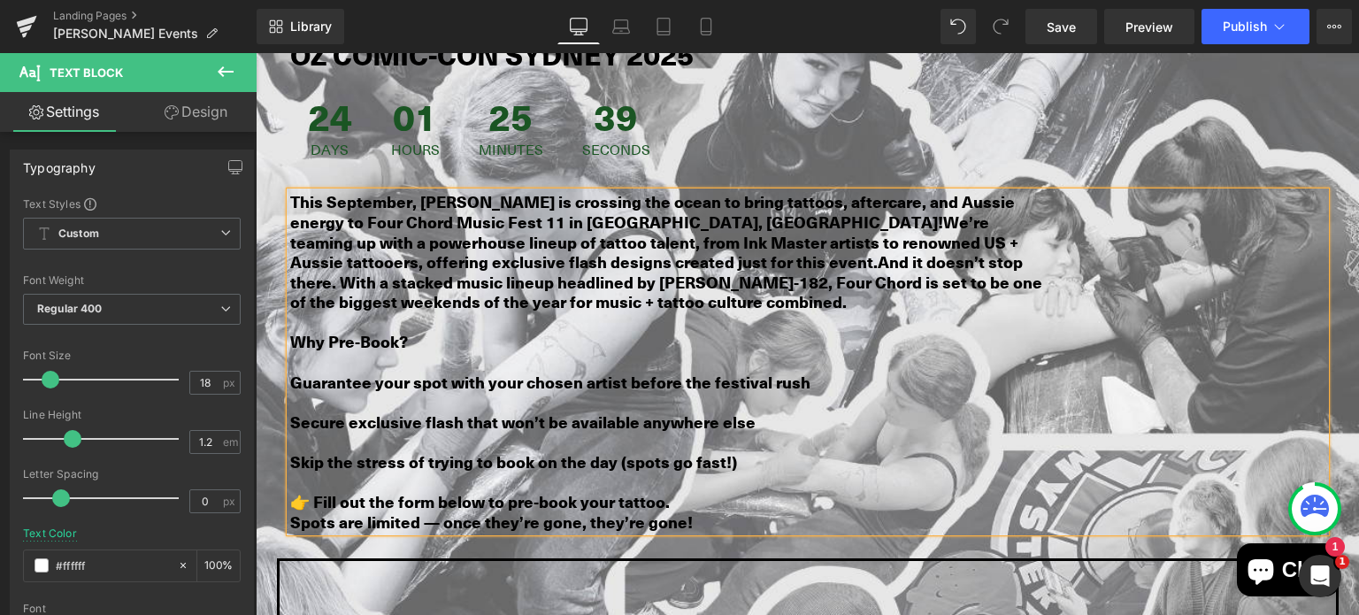
click at [397, 392] on p at bounding box center [671, 402] width 762 height 20
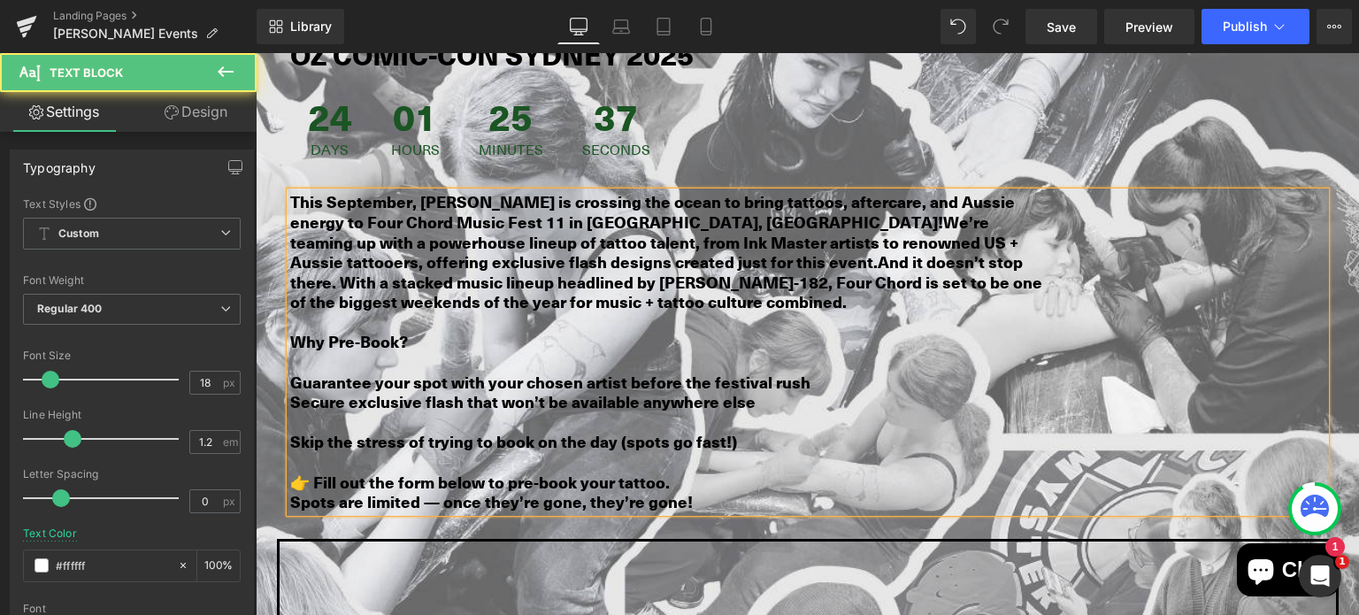
click at [385, 412] on p at bounding box center [671, 422] width 762 height 20
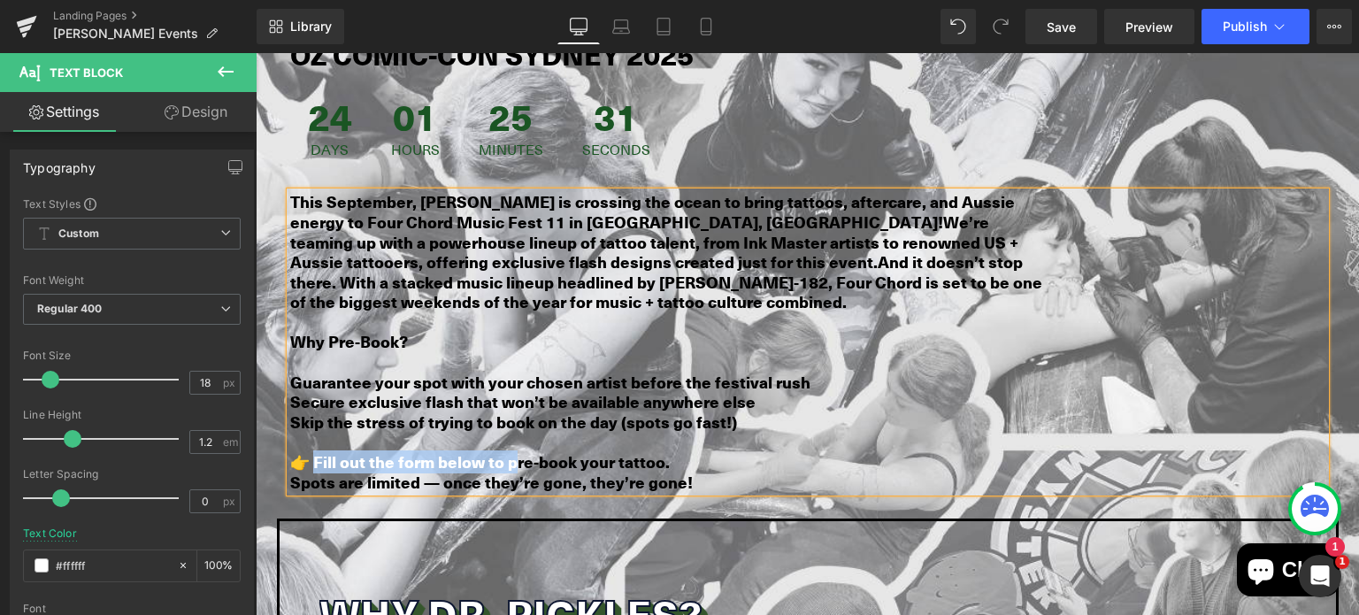
drag, startPoint x: 512, startPoint y: 420, endPoint x: 312, endPoint y: 416, distance: 200.0
click at [312, 450] on b "👉 Fill out the form below to pre-book your tattoo." at bounding box center [480, 461] width 380 height 23
click at [443, 471] on b "Spots are limited — once they’re gone, they’re gone!" at bounding box center [491, 482] width 403 height 23
click at [682, 452] on p "👉 Click the button below to pre-book your tattoo." at bounding box center [671, 462] width 762 height 20
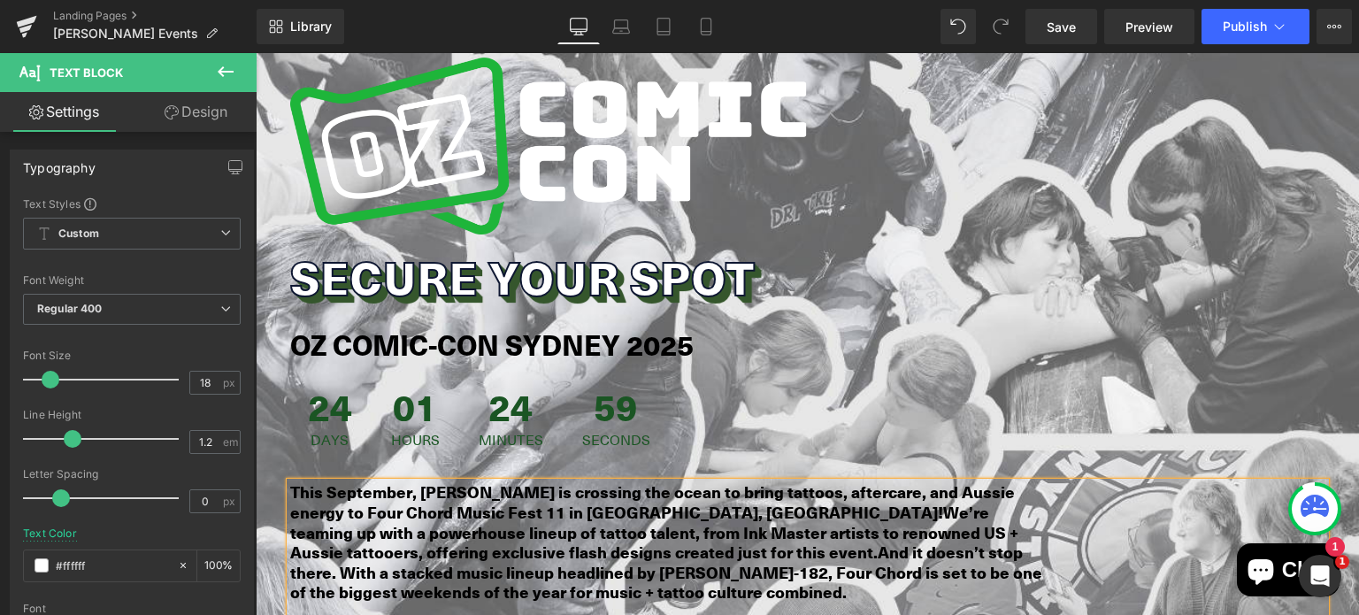
scroll to position [1483, 0]
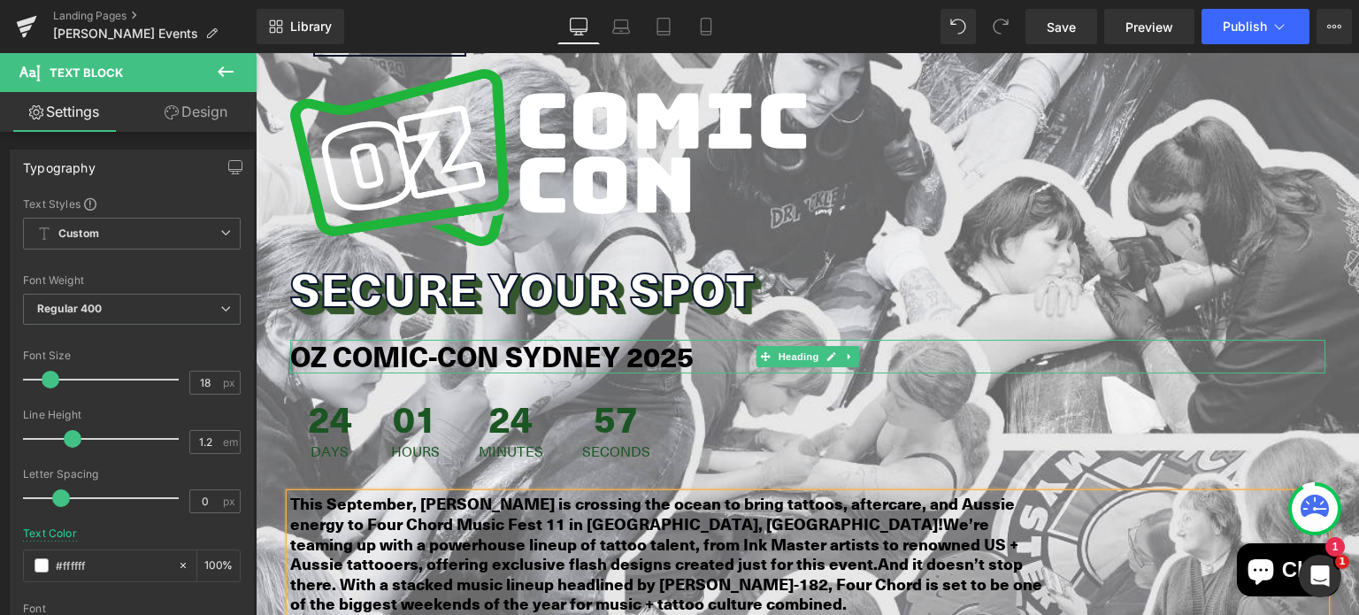
click at [507, 336] on strong "OZ COMIC-CON SYDNEY 2025" at bounding box center [492, 356] width 404 height 40
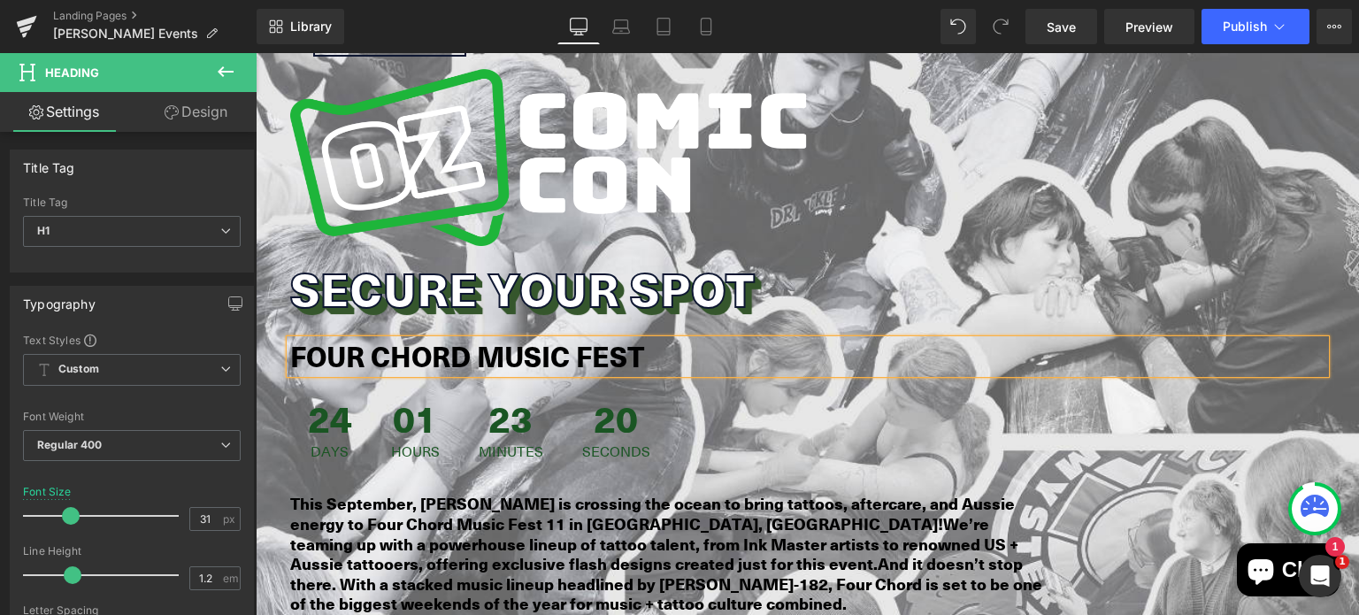
click at [342, 382] on div "24 Days" at bounding box center [330, 429] width 80 height 94
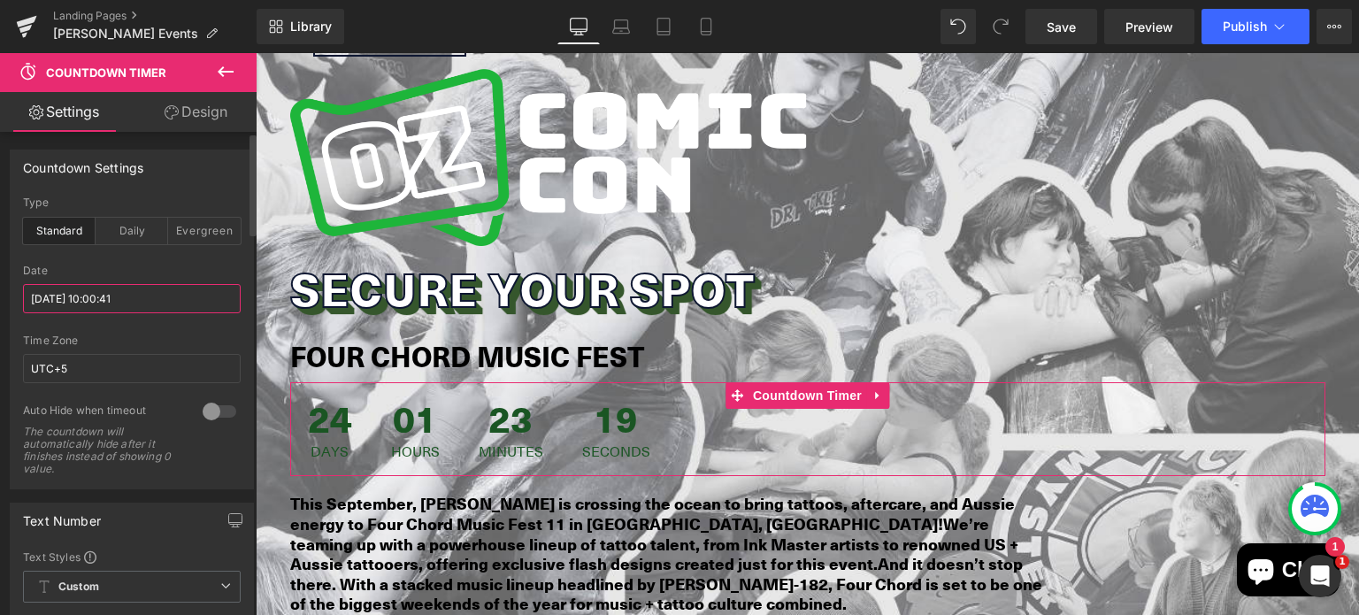
click at [153, 304] on input "[DATE] 10:00:41" at bounding box center [132, 298] width 218 height 29
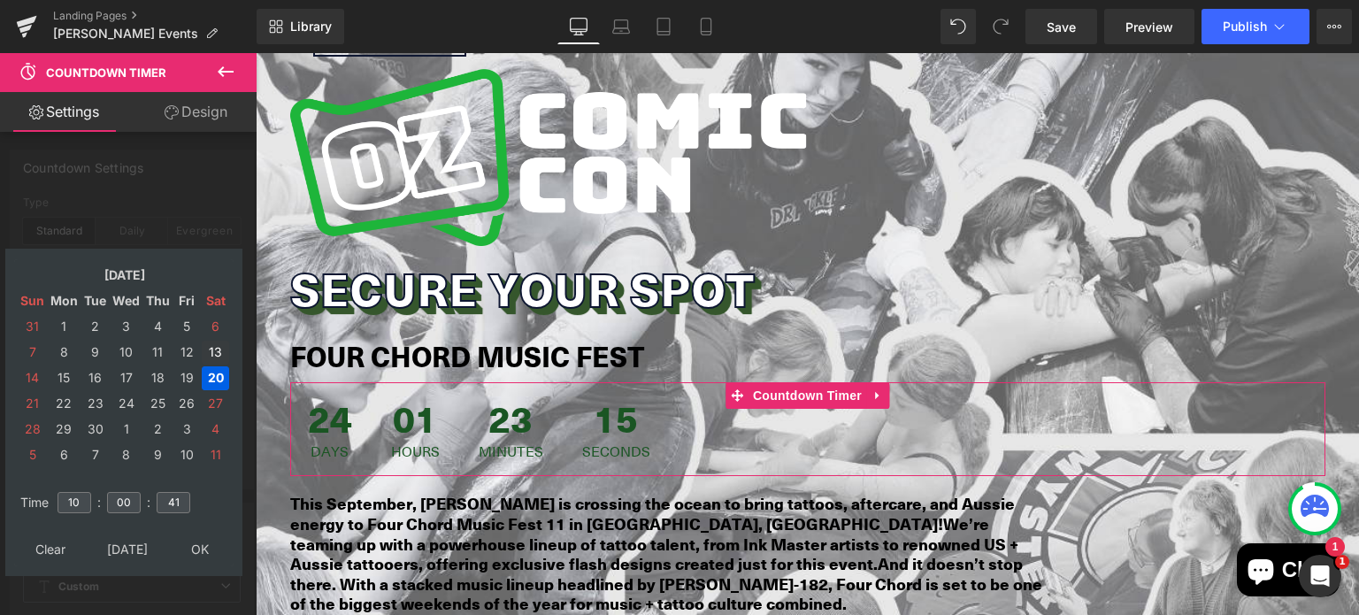
click at [207, 346] on td "13" at bounding box center [215, 353] width 27 height 24
type input "[DATE] 10:00:41"
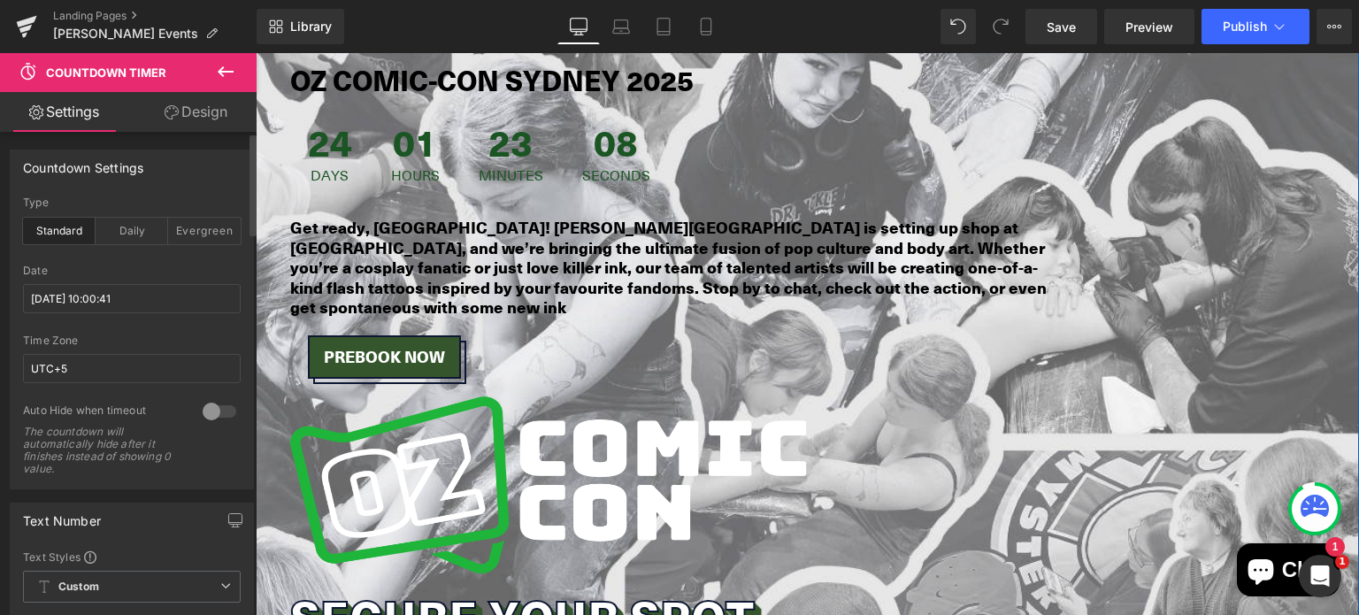
scroll to position [1152, 0]
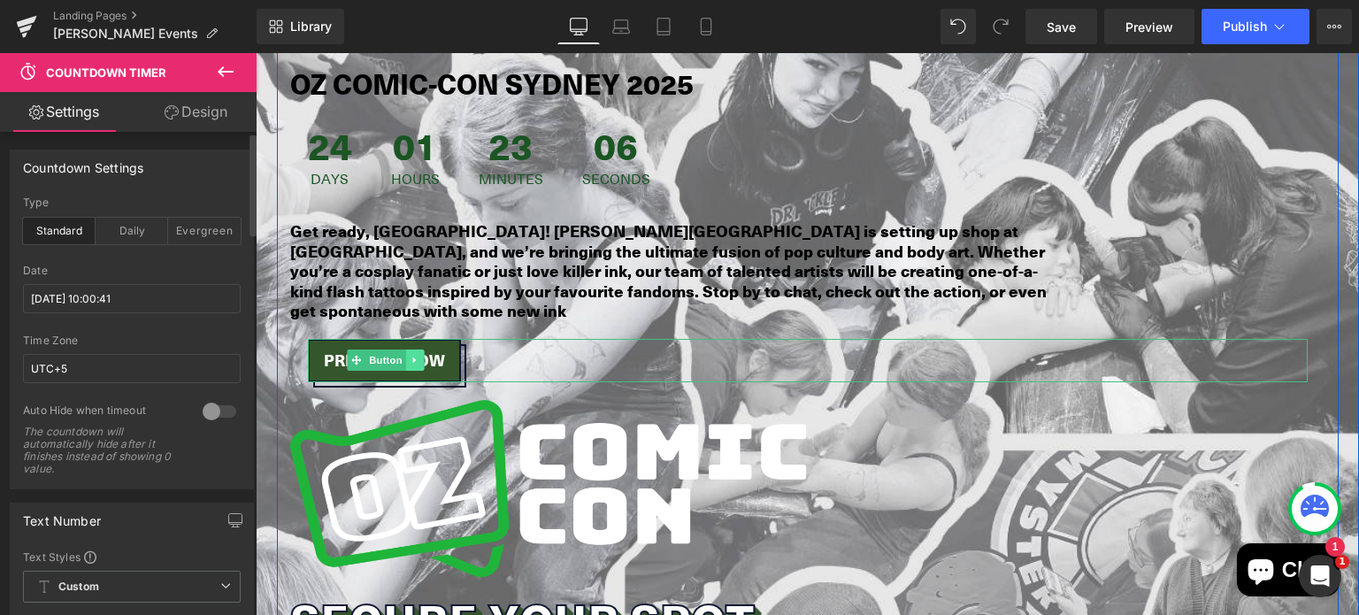
click at [410, 355] on icon at bounding box center [415, 360] width 10 height 11
click at [401, 356] on icon at bounding box center [406, 361] width 10 height 10
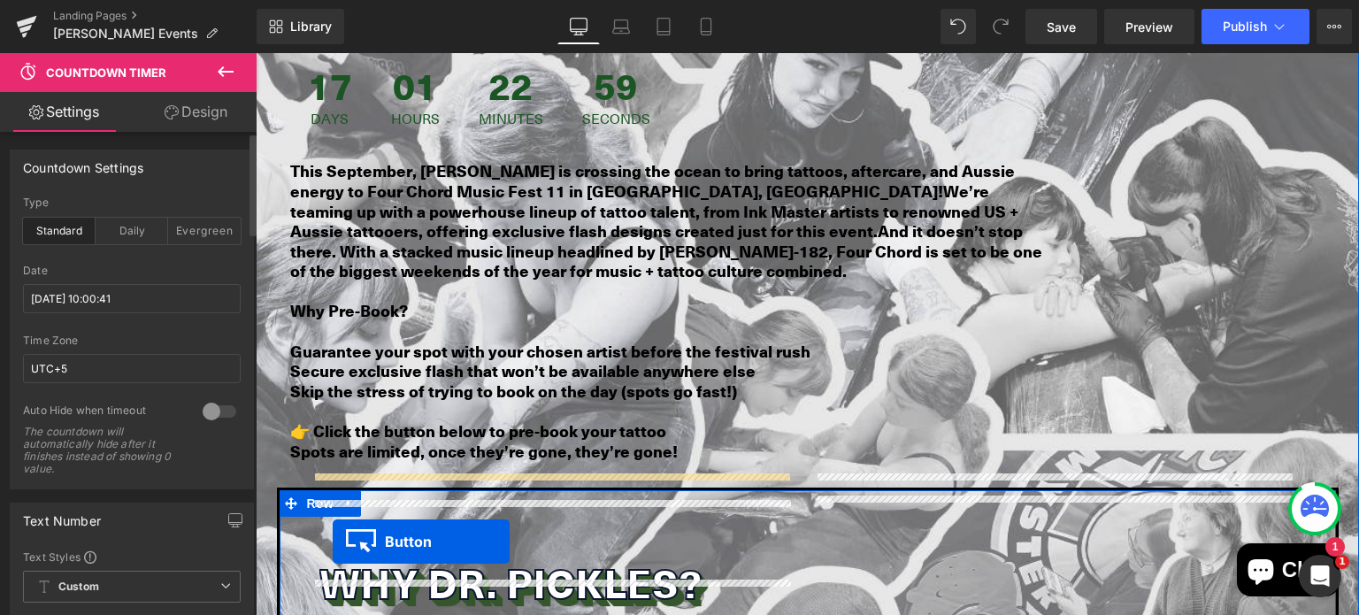
scroll to position [1913, 0]
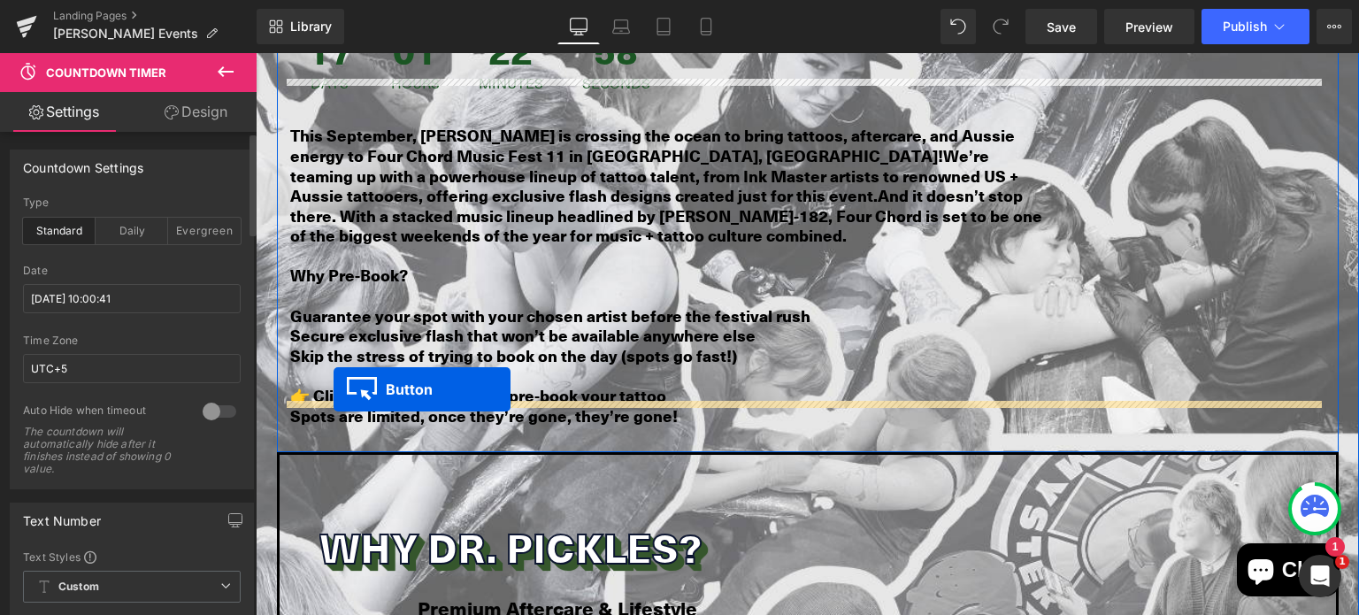
drag, startPoint x: 350, startPoint y: 396, endPoint x: 327, endPoint y: 386, distance: 25.0
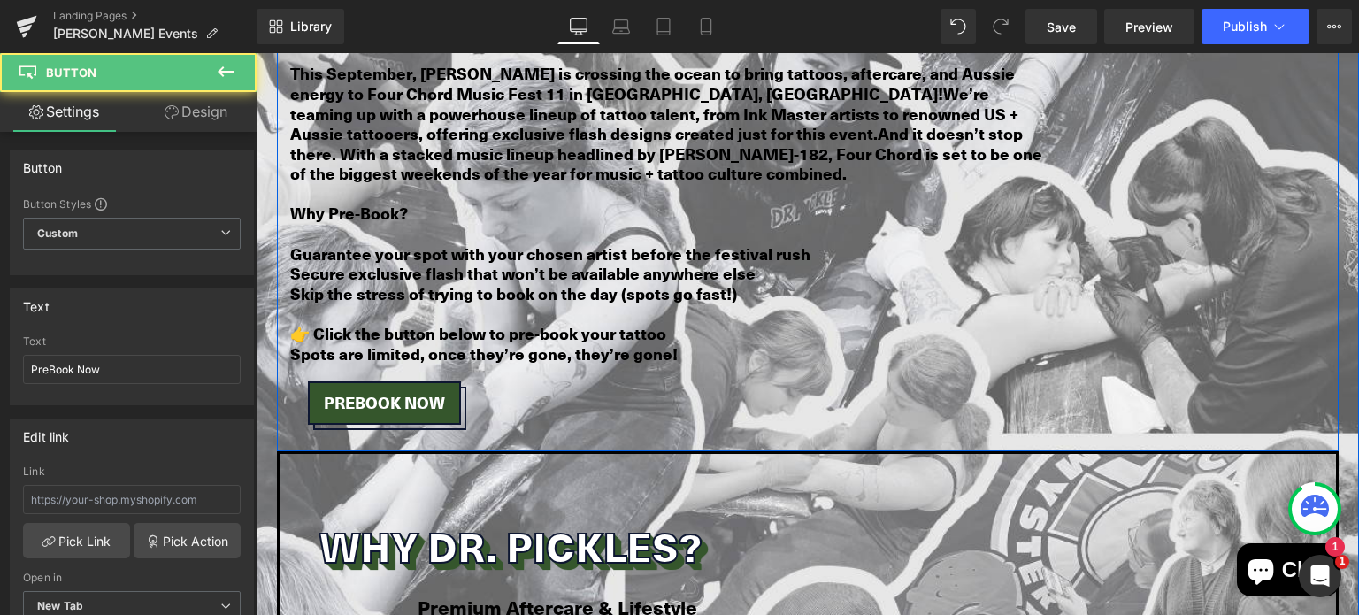
scroll to position [1851, 0]
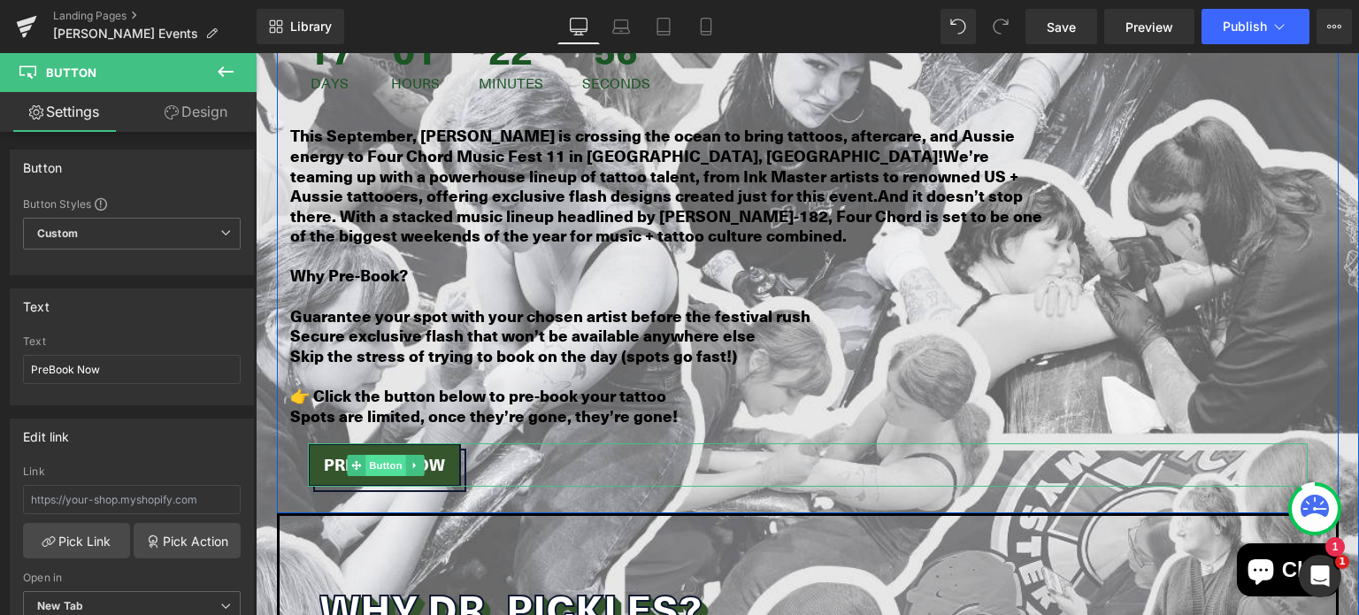
click at [387, 455] on span "Button" at bounding box center [386, 465] width 41 height 21
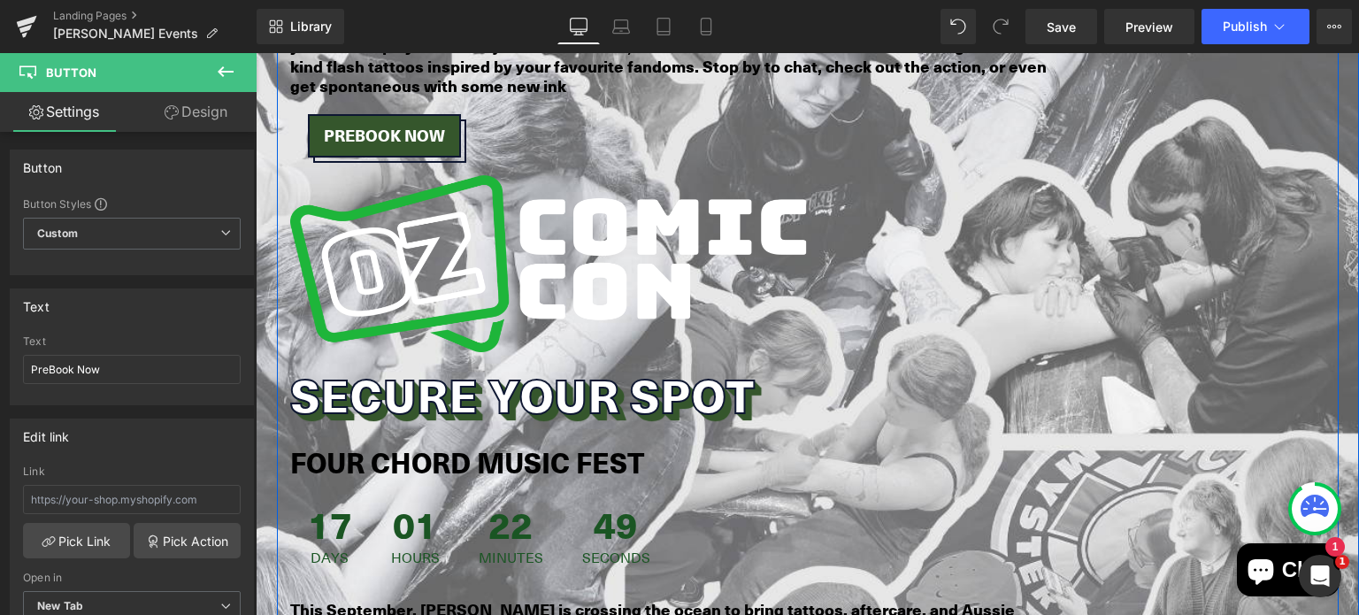
scroll to position [1376, 0]
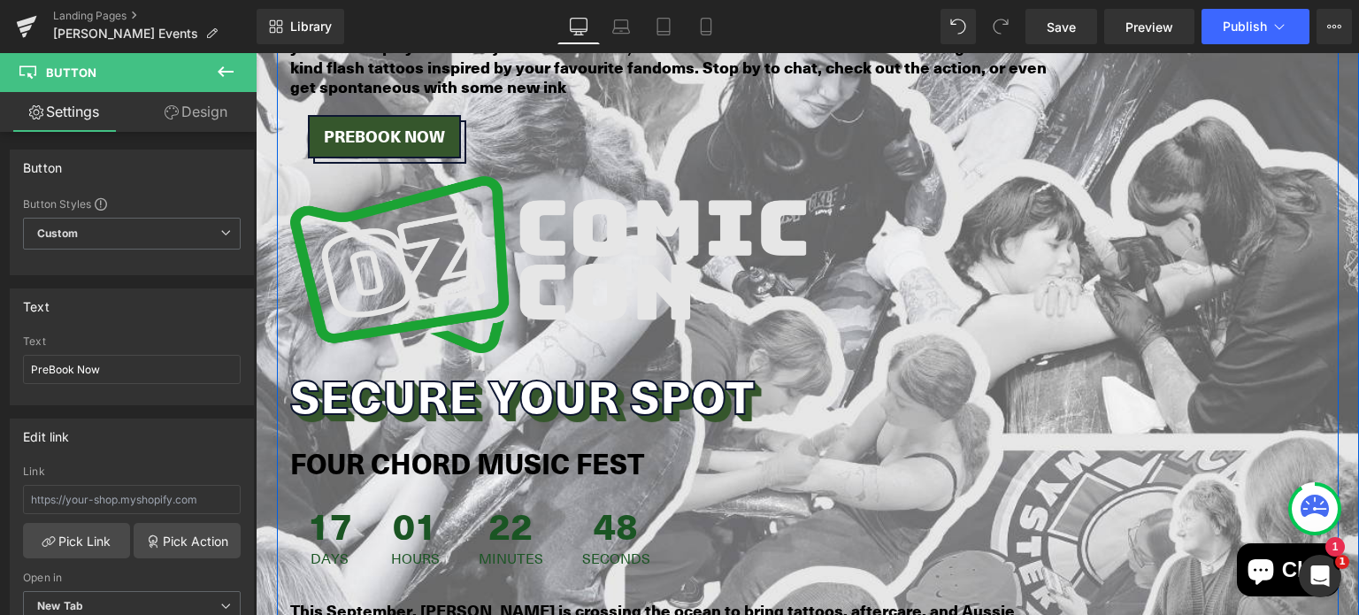
click at [493, 230] on img at bounding box center [549, 264] width 518 height 177
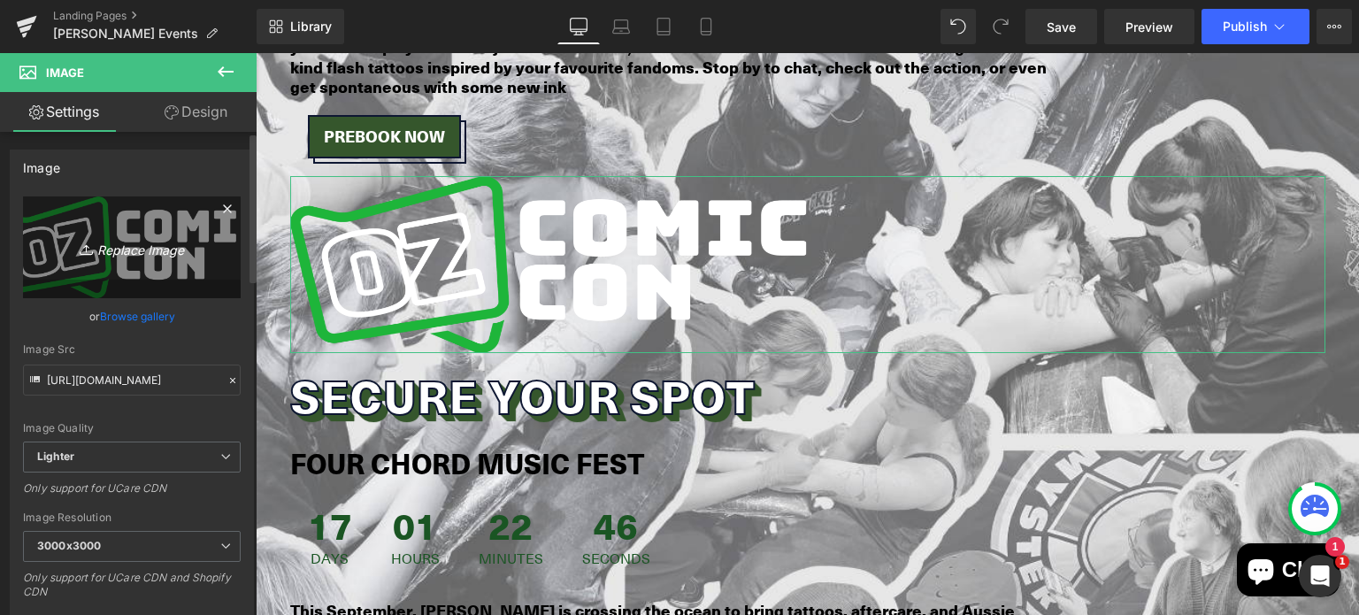
click at [138, 258] on icon "Replace Image" at bounding box center [132, 247] width 142 height 22
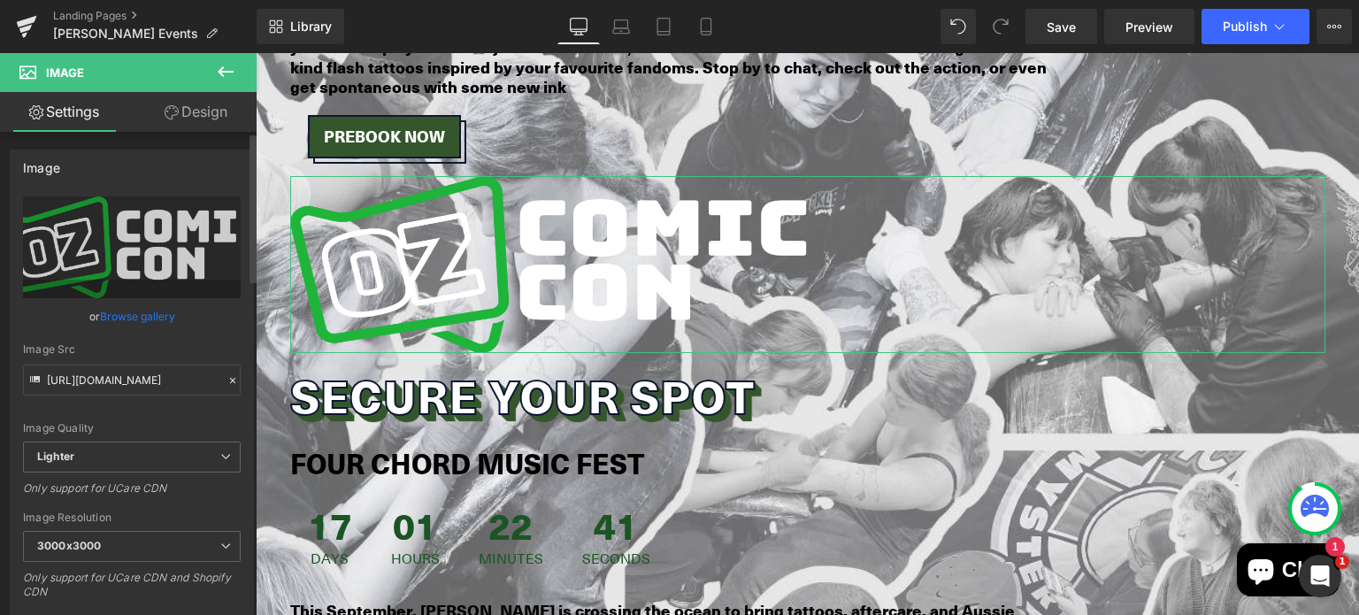
click at [131, 304] on link "Browse gallery" at bounding box center [137, 316] width 75 height 31
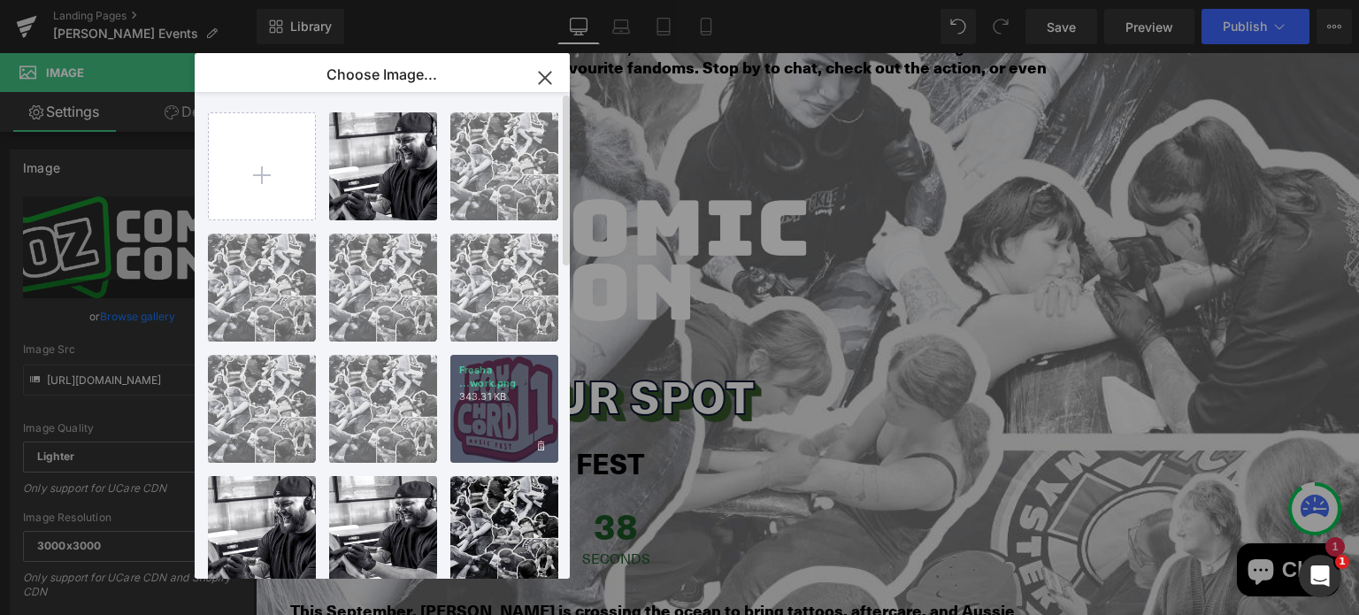
click at [496, 413] on div "Fresha ...work.png 343.31 KB" at bounding box center [504, 409] width 108 height 108
type input "[URL][DOMAIN_NAME]"
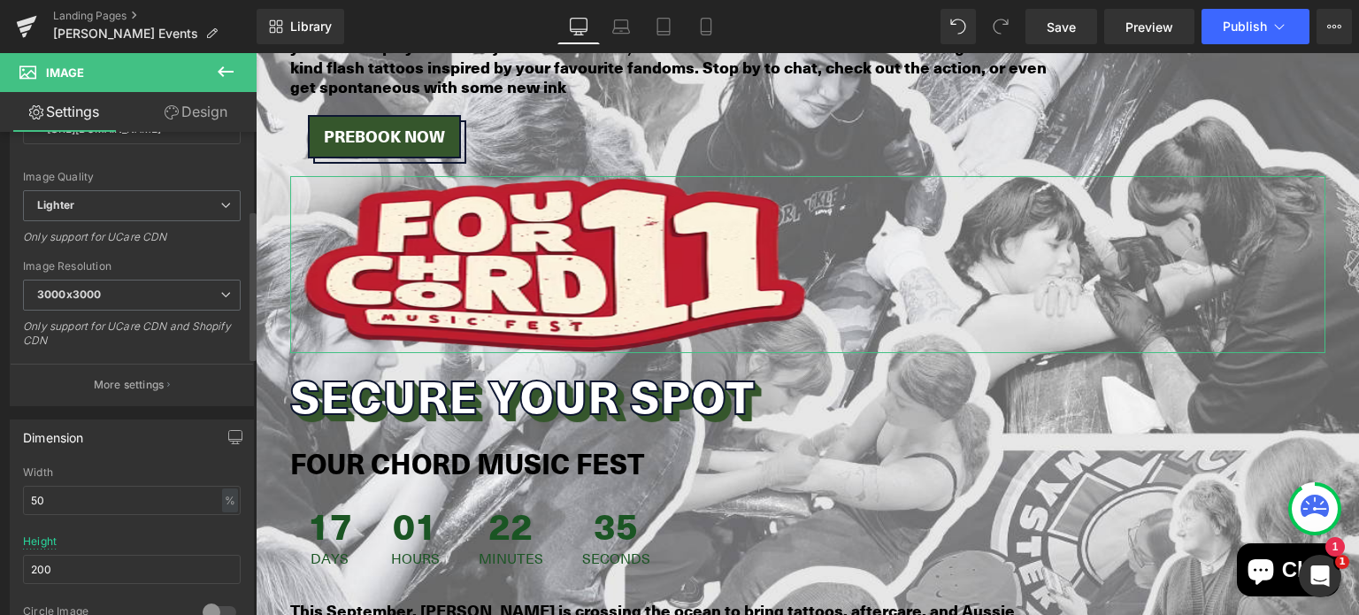
scroll to position [253, 0]
click at [92, 491] on input "50" at bounding box center [132, 498] width 218 height 29
type input "5"
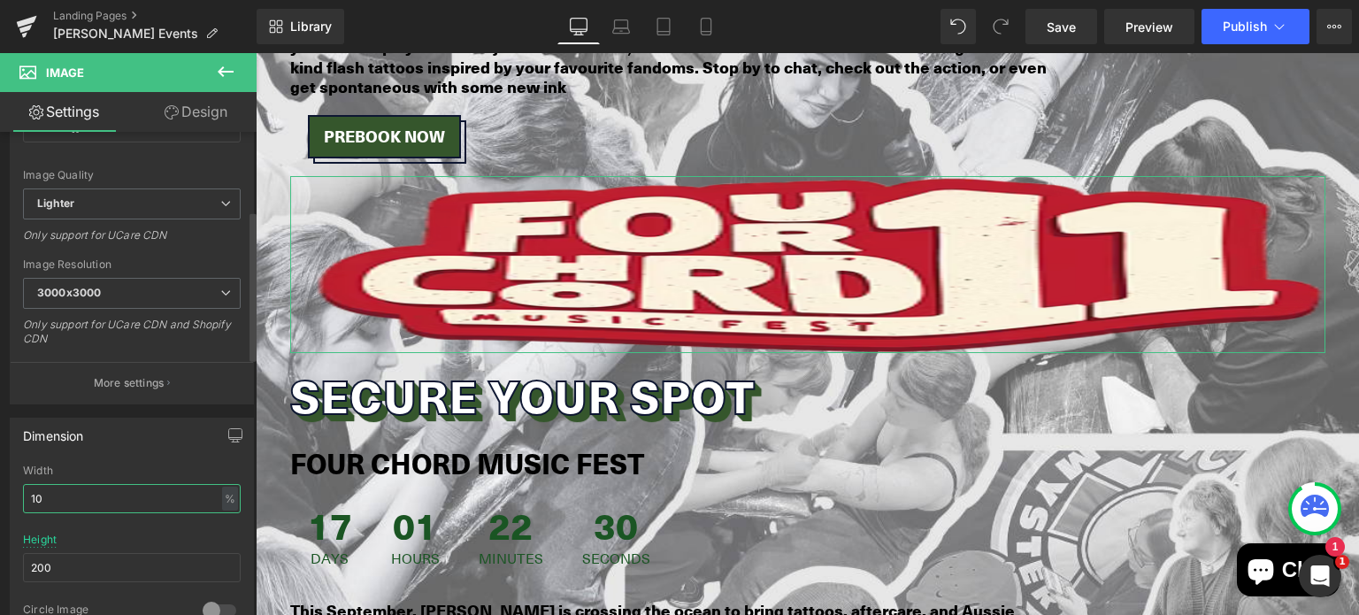
type input "1"
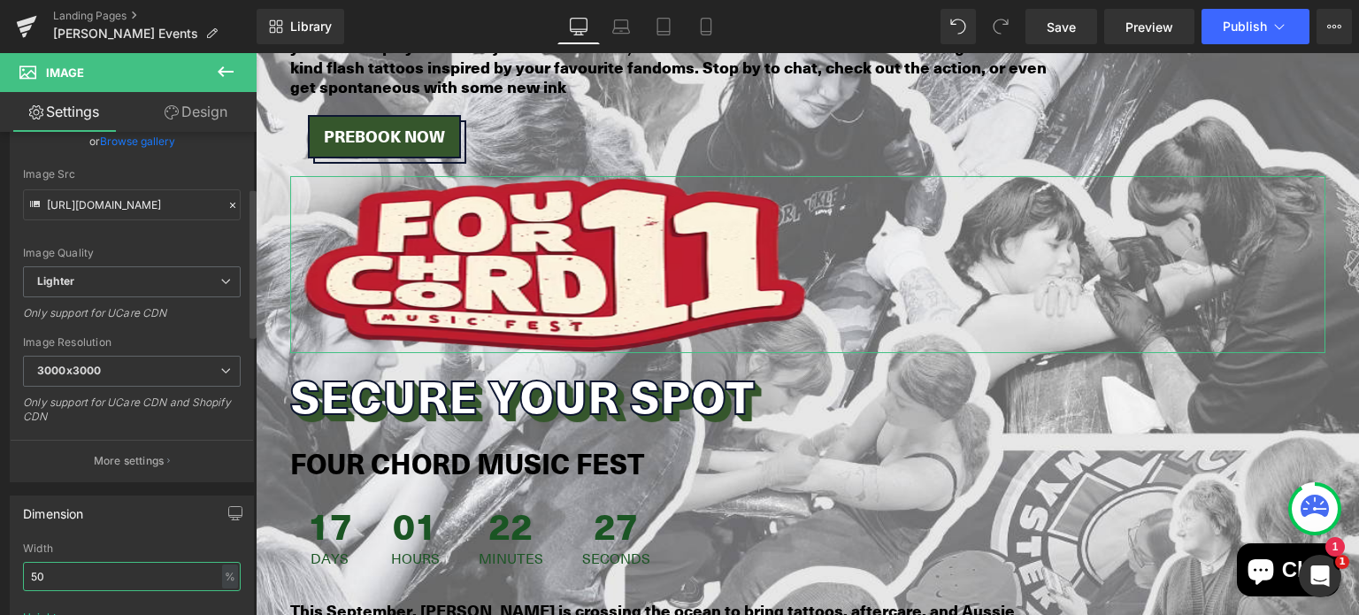
scroll to position [179, 0]
type input "5"
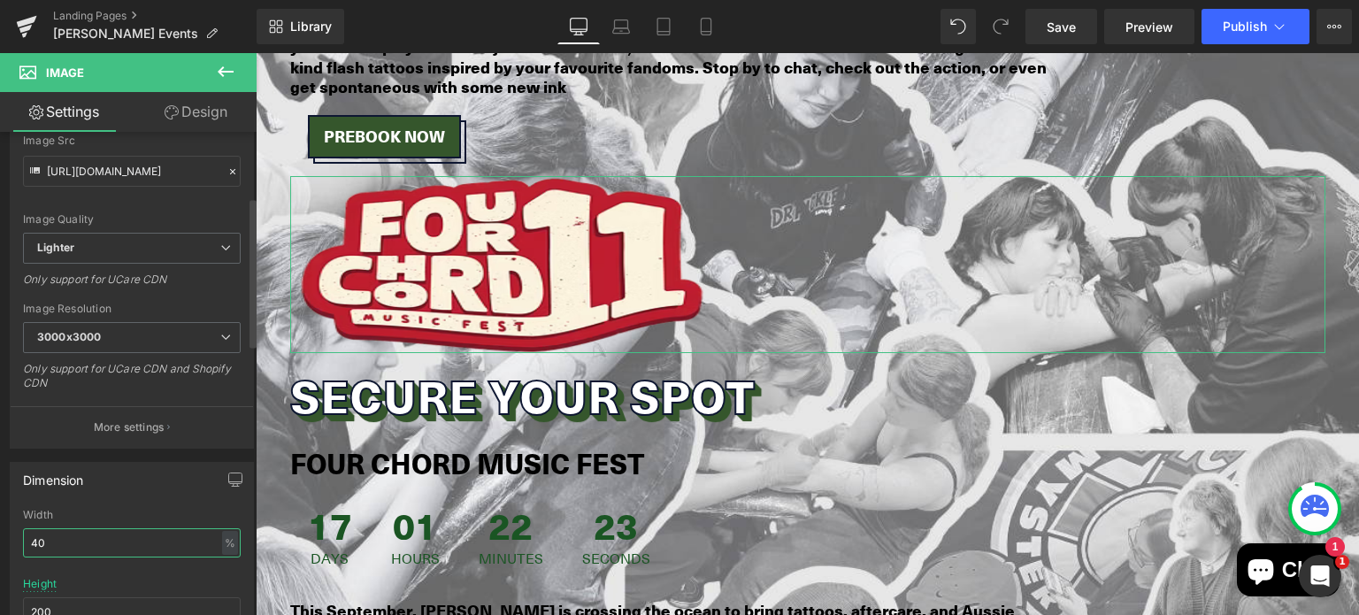
scroll to position [211, 0]
type input "4"
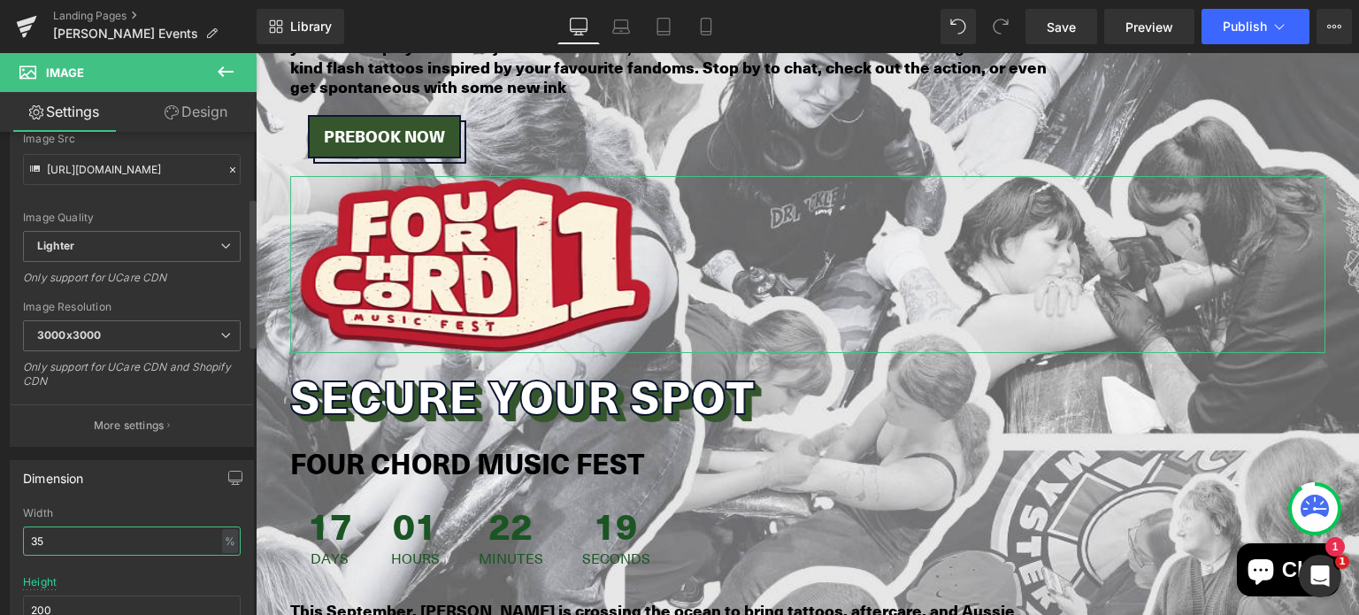
type input "3"
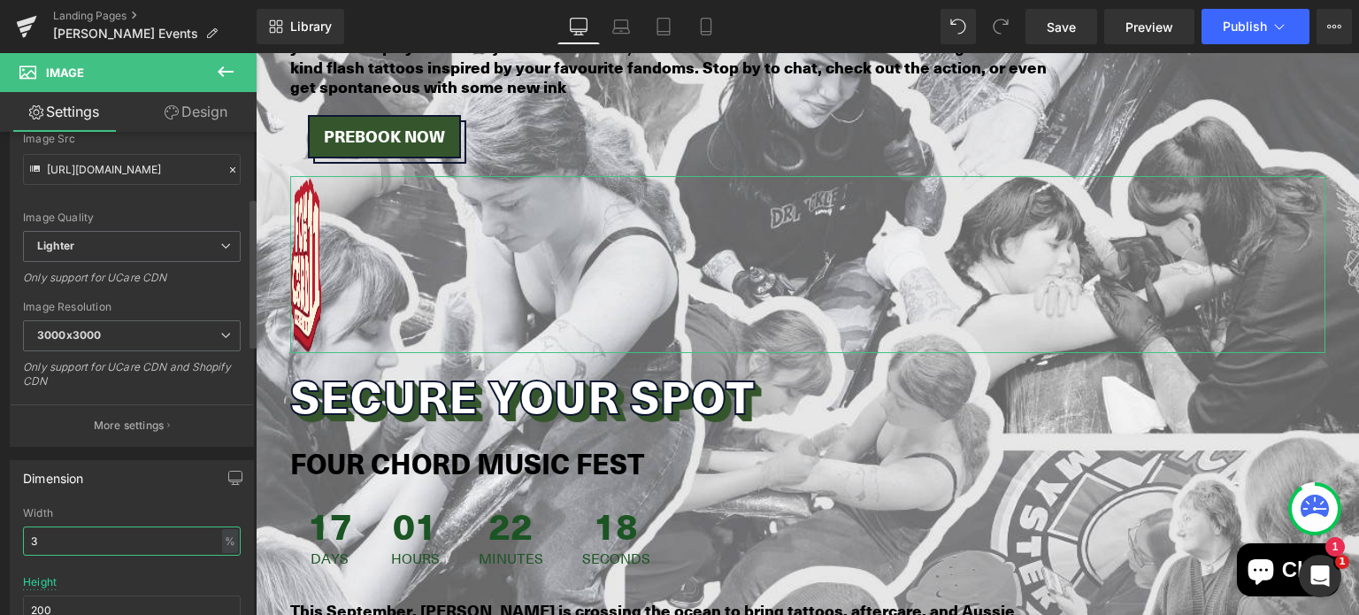
type input "30"
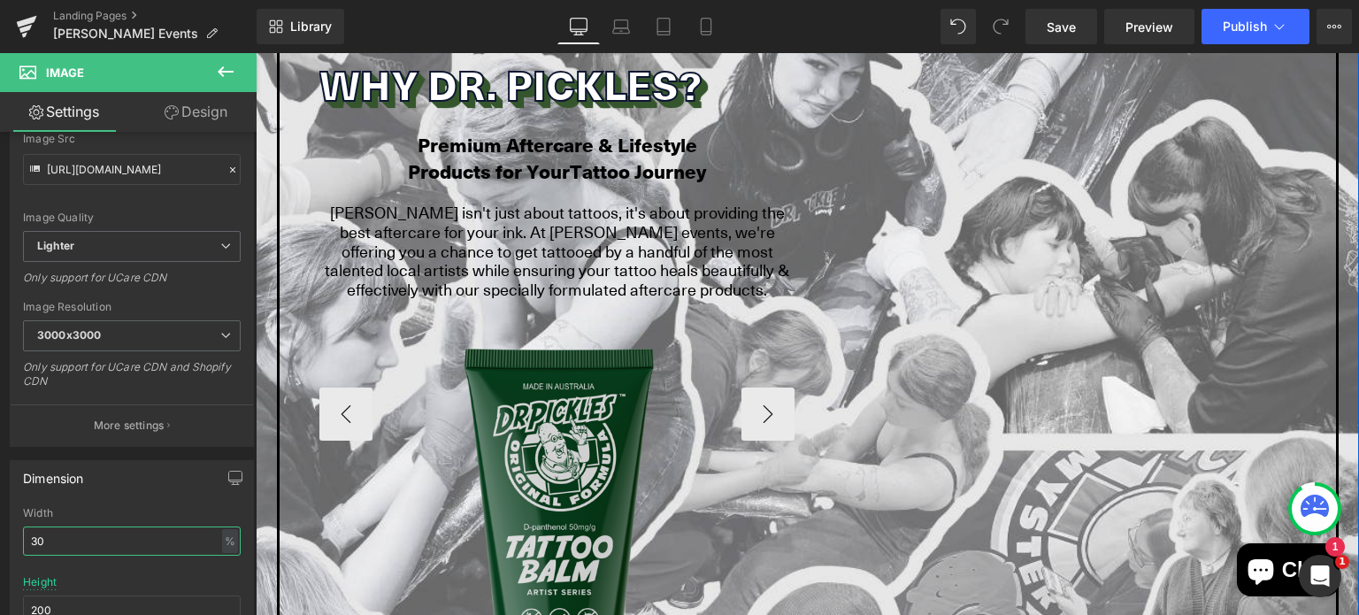
scroll to position [2374, 0]
click at [478, 391] on img at bounding box center [557, 547] width 476 height 476
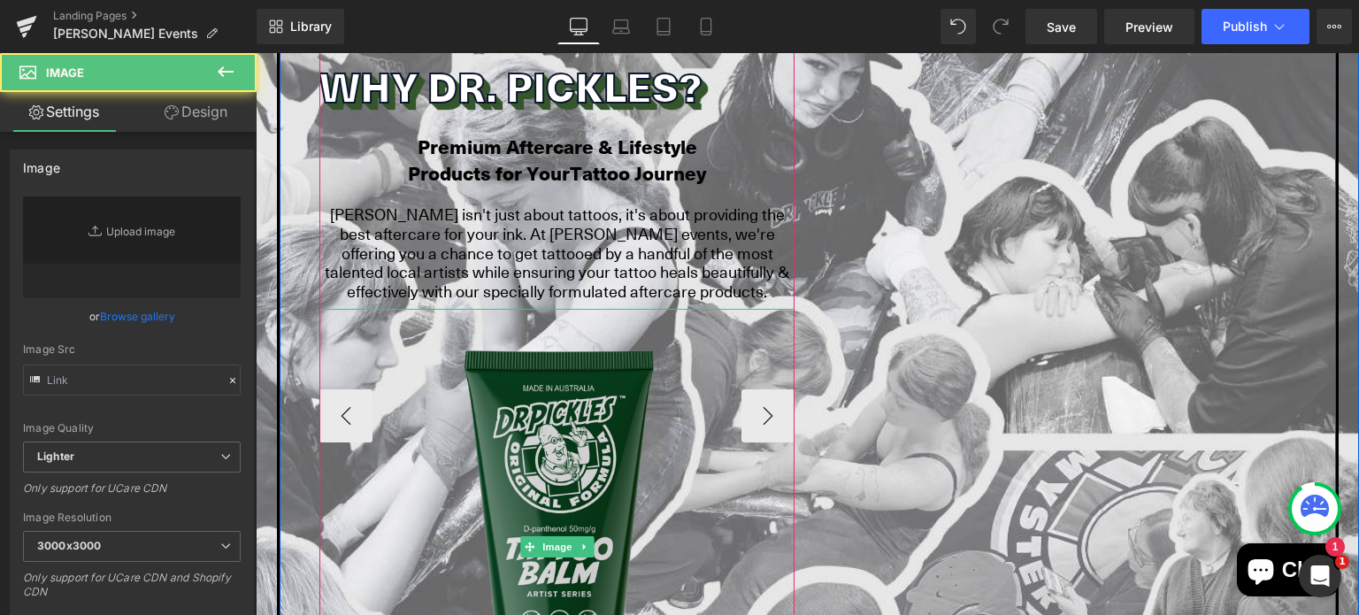
type input "[URL][DOMAIN_NAME]"
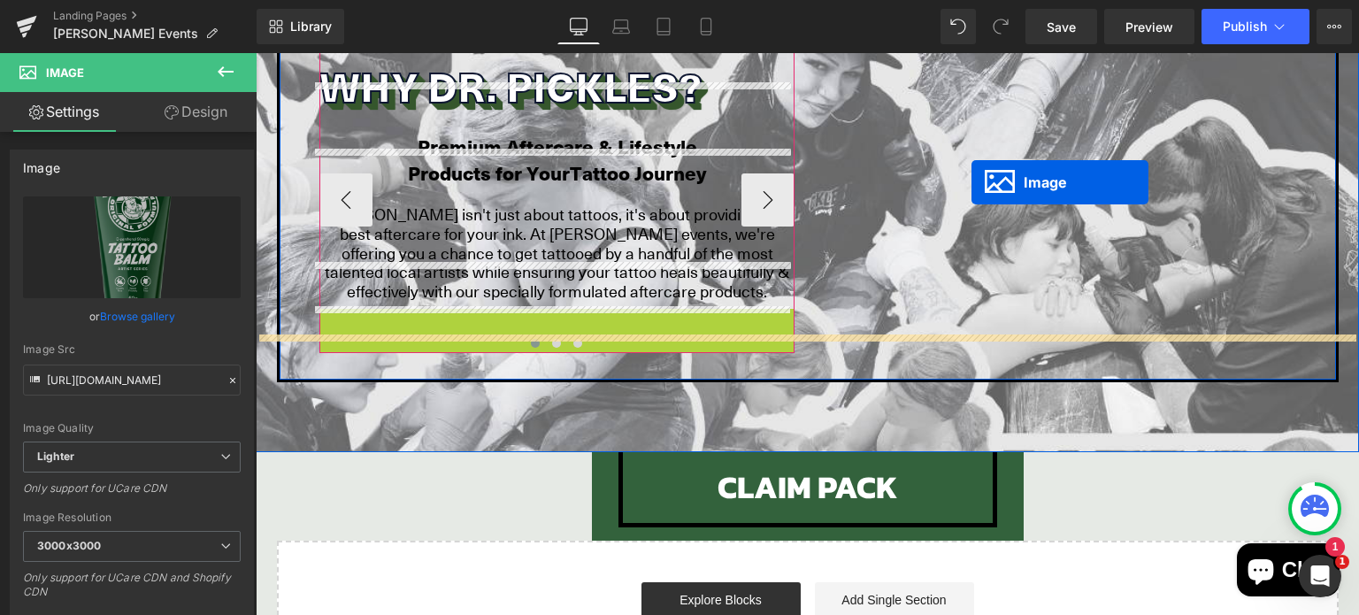
drag, startPoint x: 520, startPoint y: 500, endPoint x: 972, endPoint y: 182, distance: 552.7
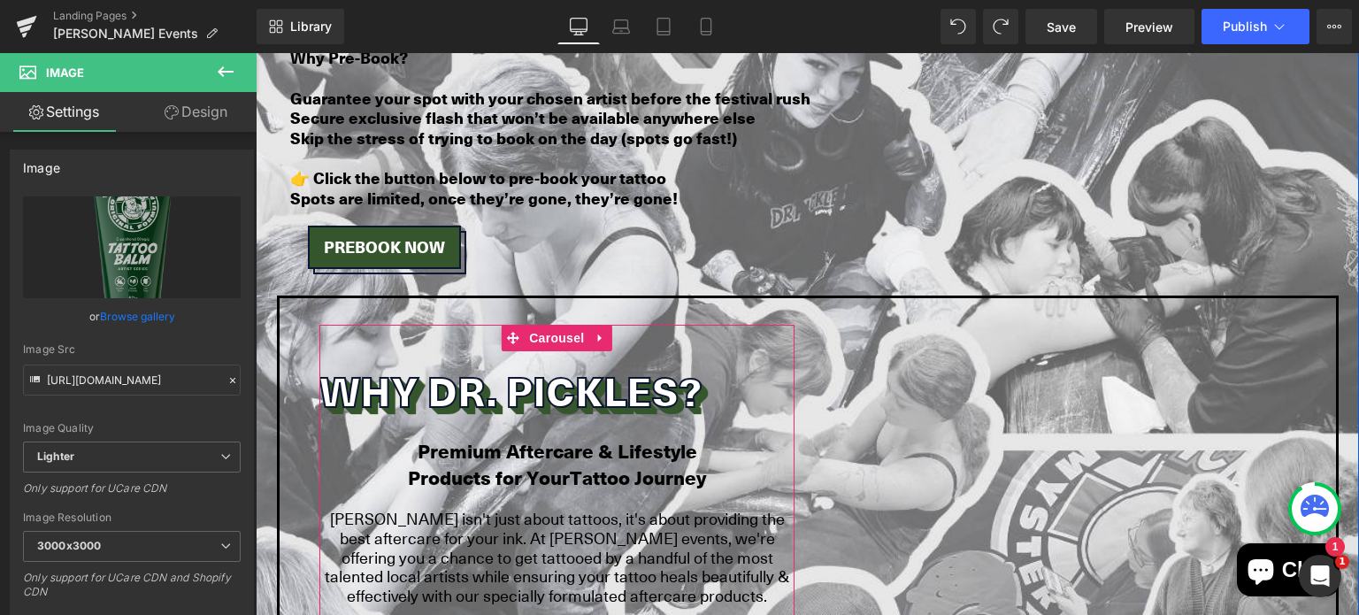
scroll to position [2067, 0]
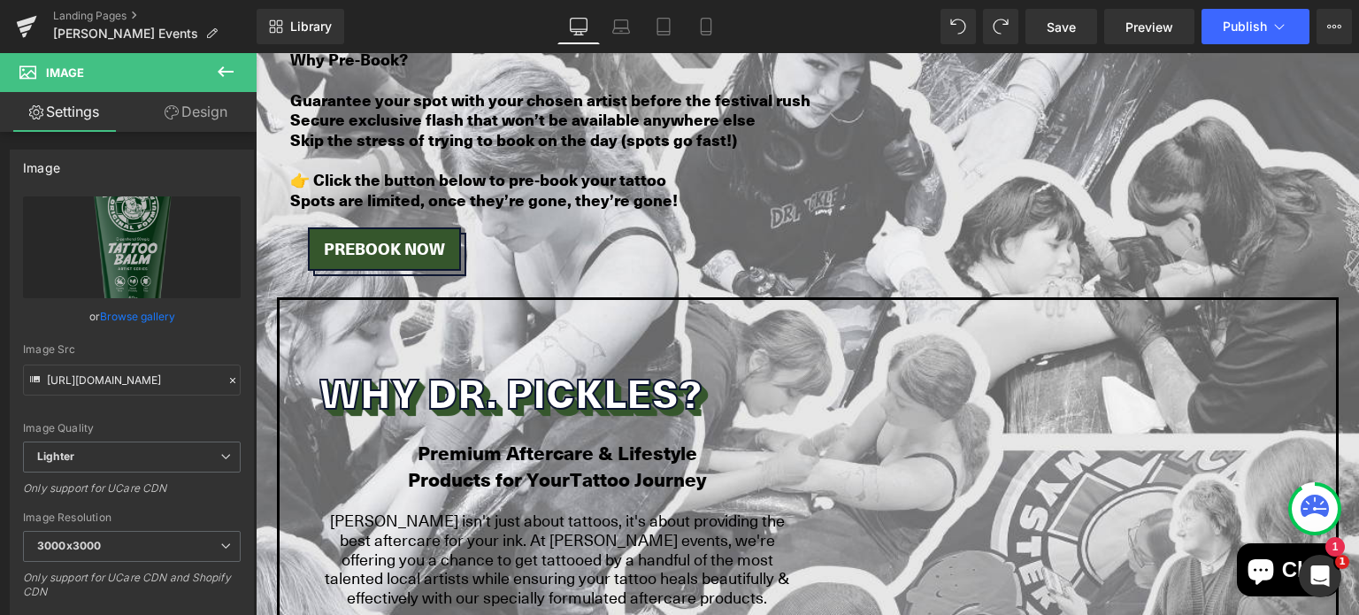
click at [222, 66] on icon at bounding box center [225, 71] width 21 height 21
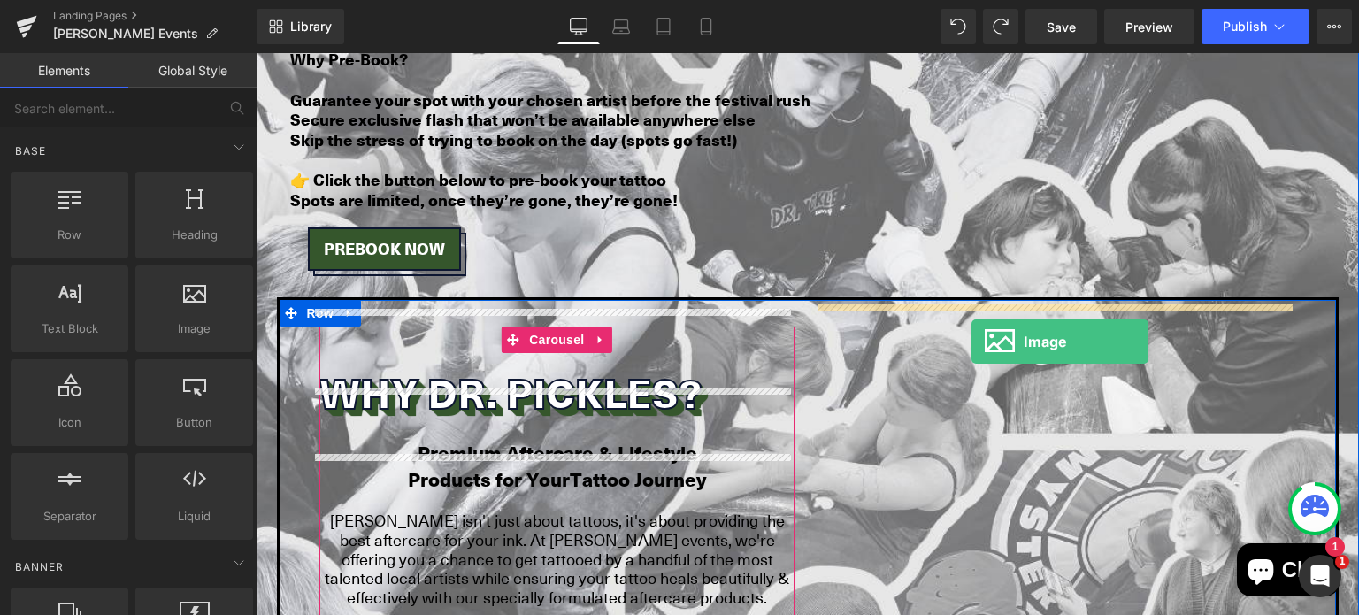
drag, startPoint x: 426, startPoint y: 382, endPoint x: 972, endPoint y: 342, distance: 547.6
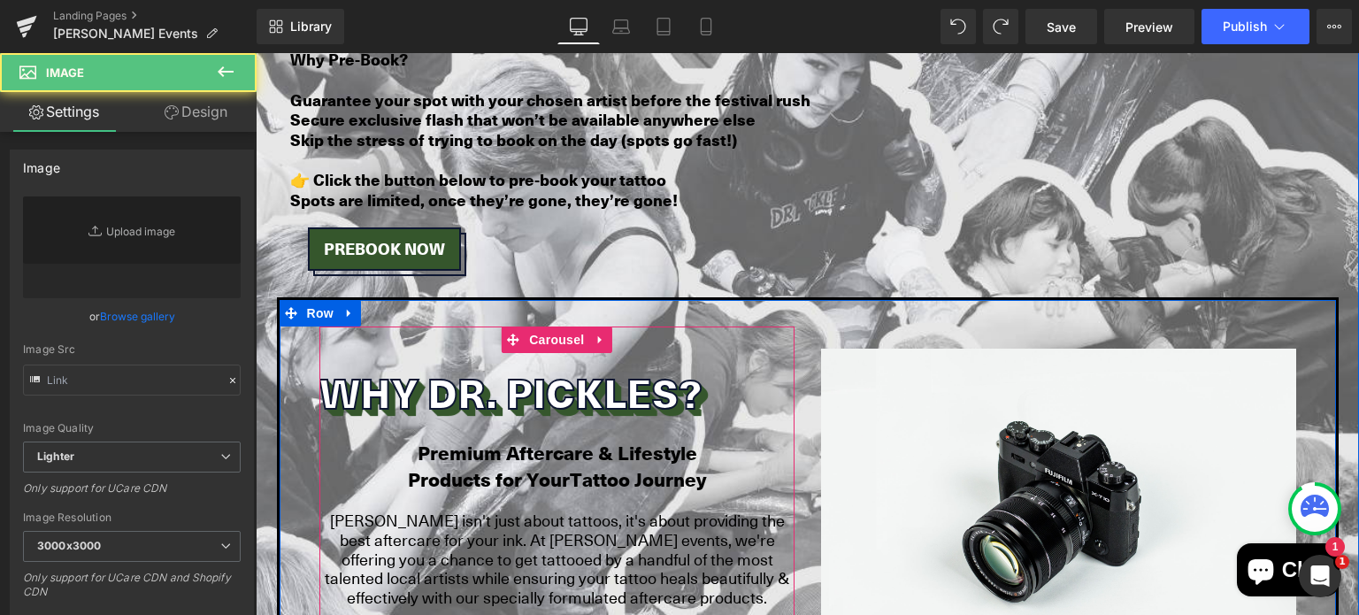
scroll to position [206, 0]
type input "//[DOMAIN_NAME][URL]"
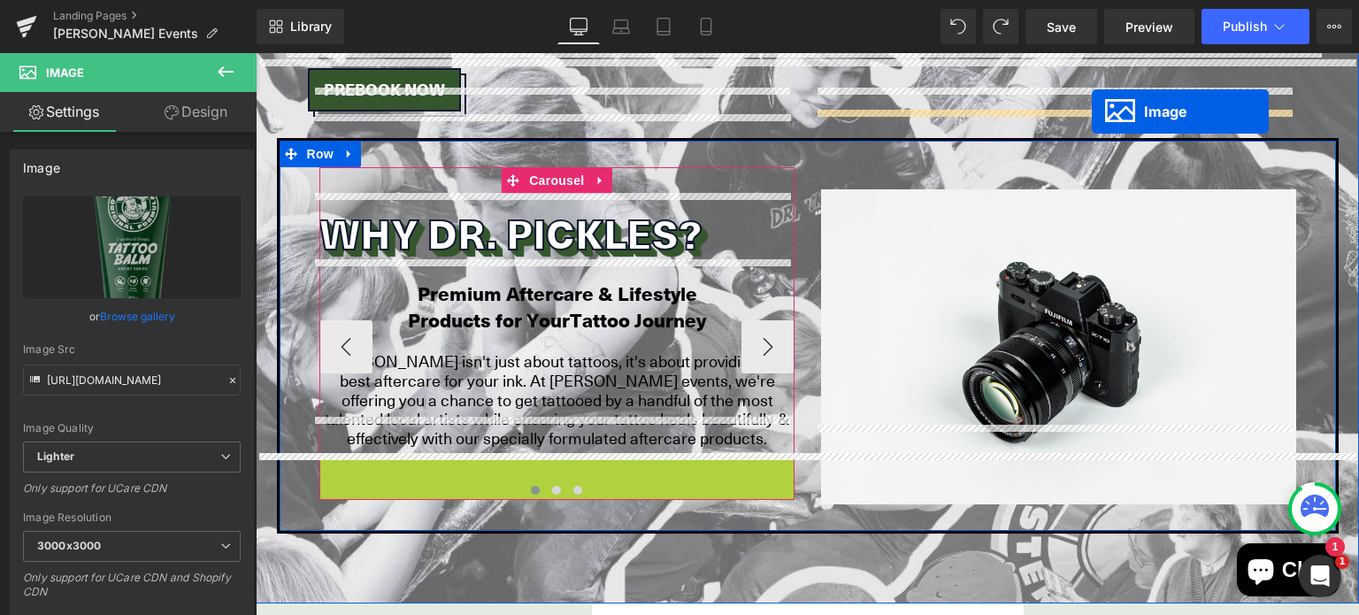
scroll to position [2191, 0]
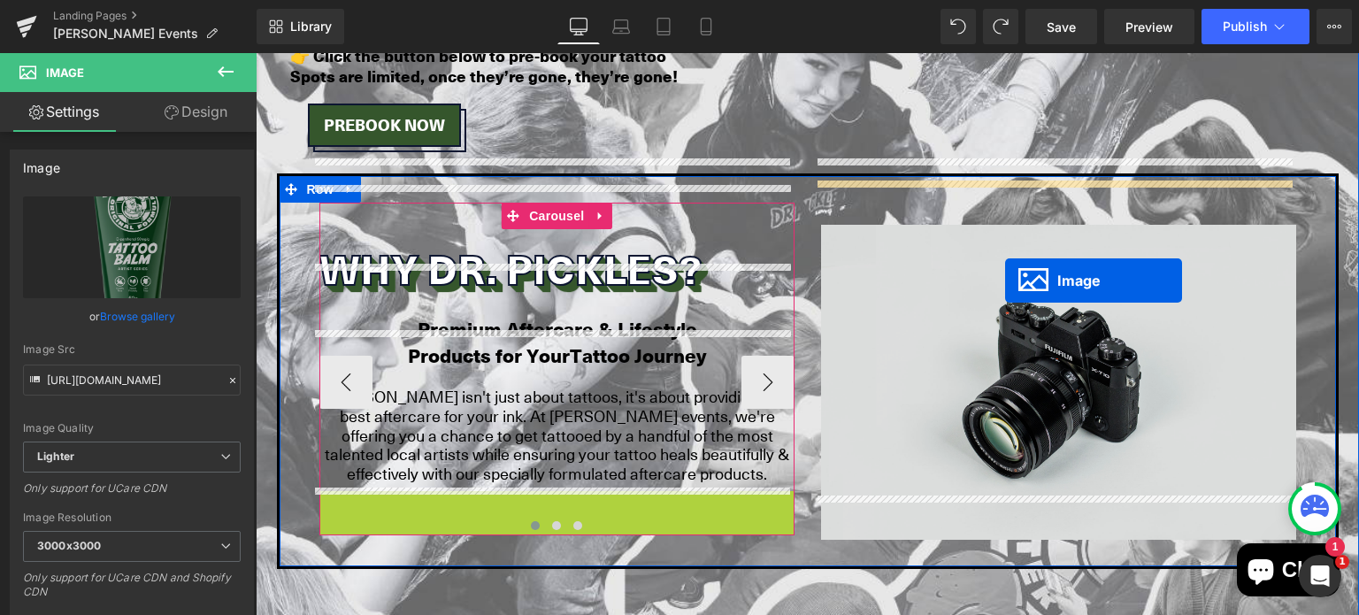
drag, startPoint x: 523, startPoint y: 428, endPoint x: 1005, endPoint y: 281, distance: 504.5
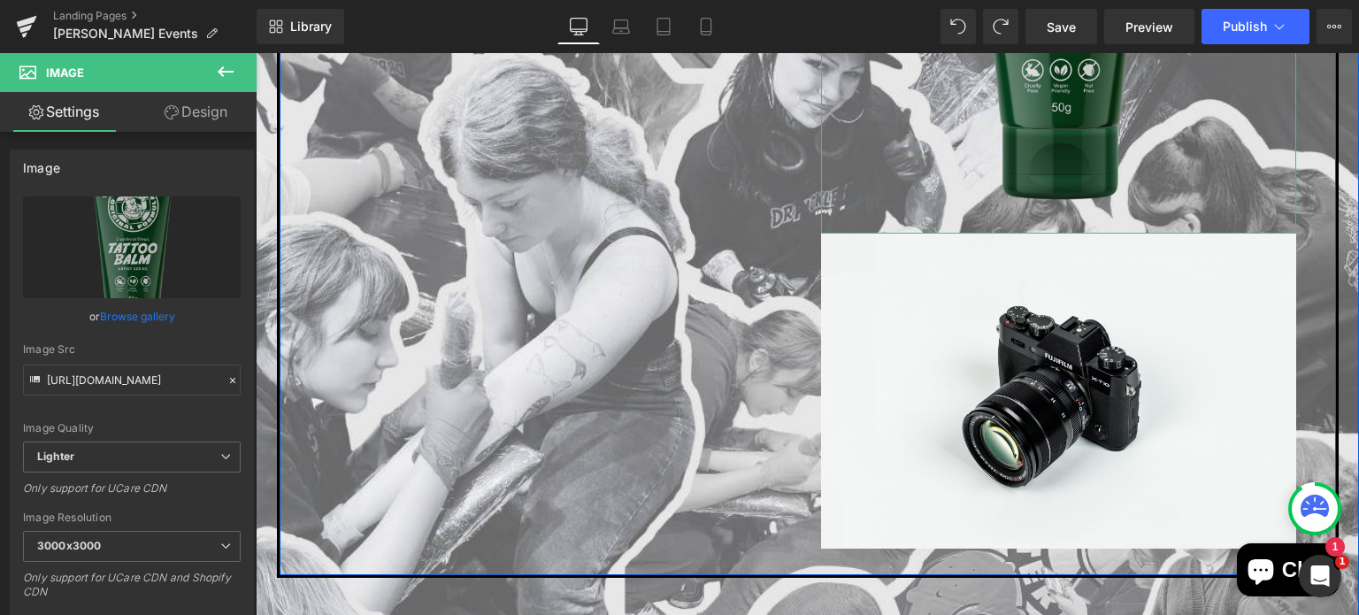
scroll to position [2659, 0]
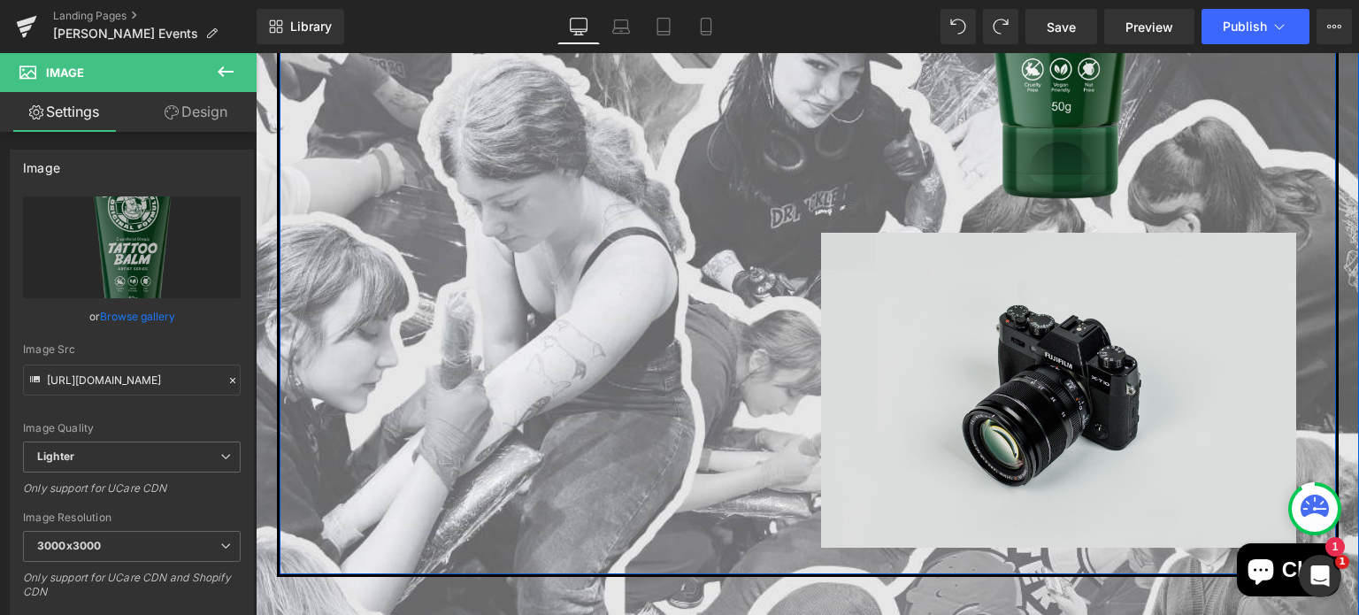
click at [1112, 322] on img at bounding box center [1058, 390] width 475 height 315
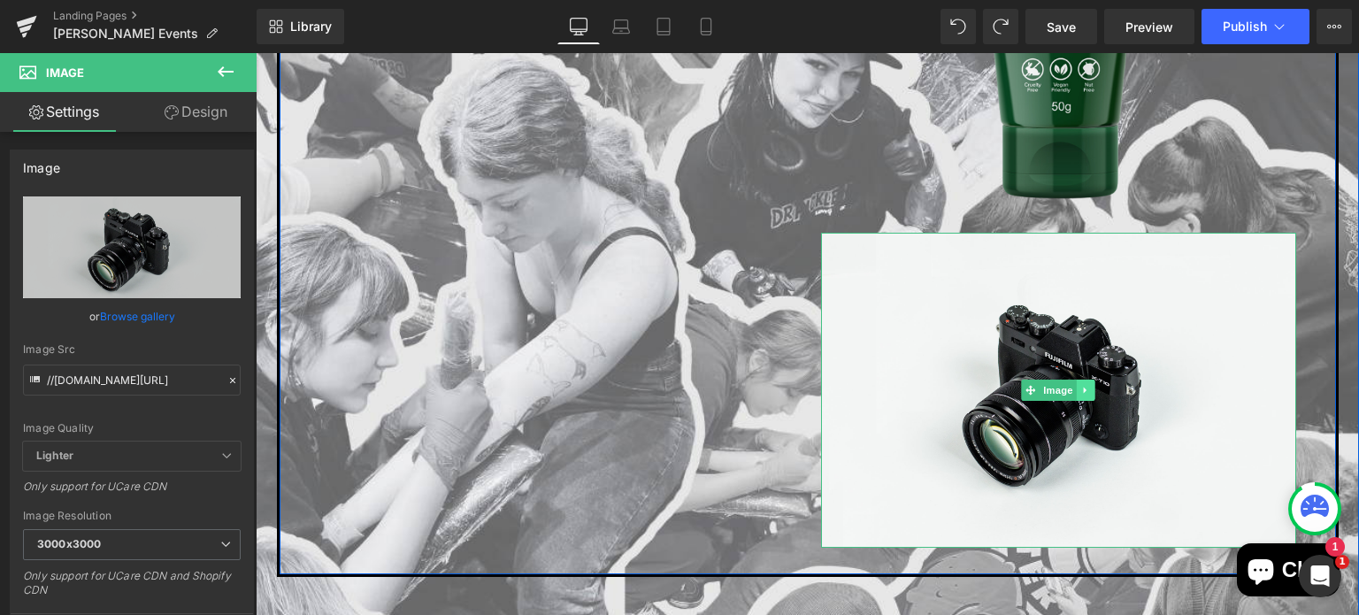
click at [1084, 387] on icon at bounding box center [1085, 390] width 3 height 6
click at [1093, 385] on icon at bounding box center [1095, 390] width 10 height 10
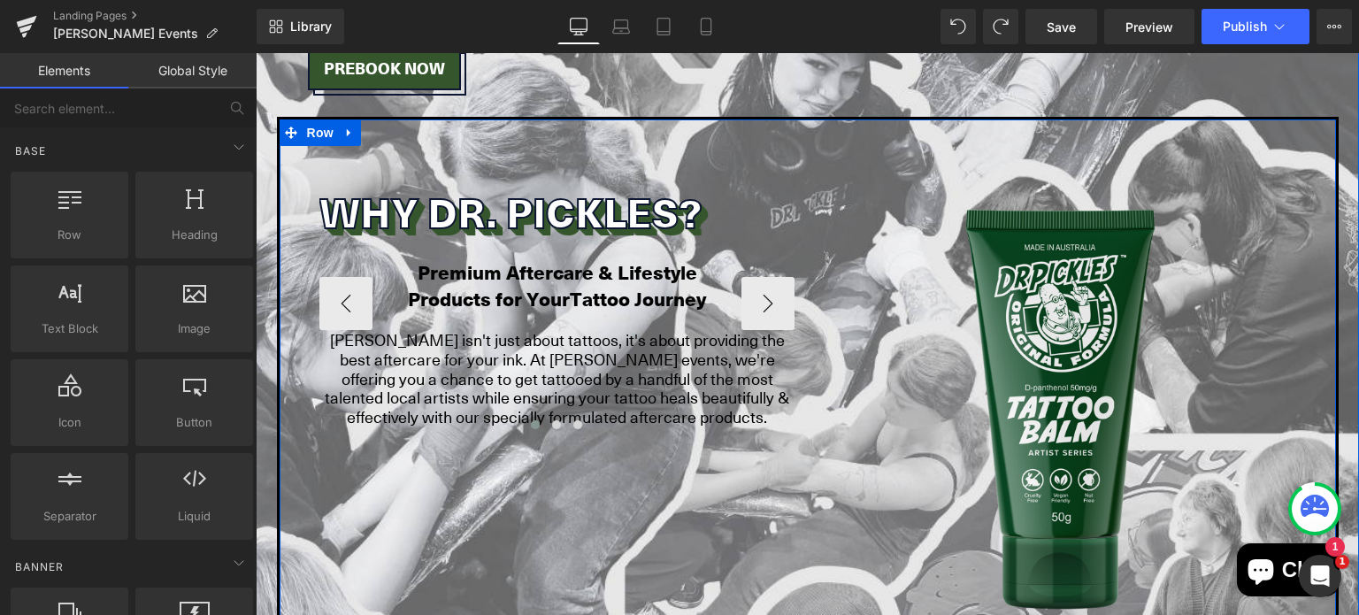
scroll to position [2240, 0]
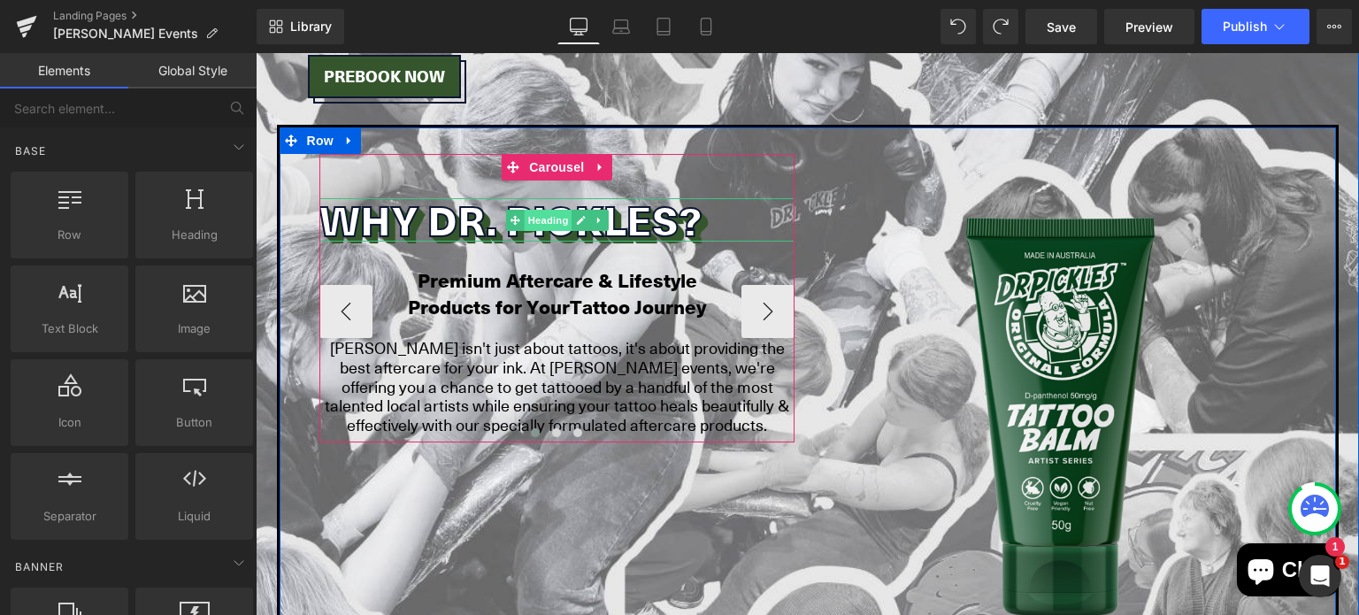
click at [548, 210] on span "Heading" at bounding box center [548, 220] width 48 height 21
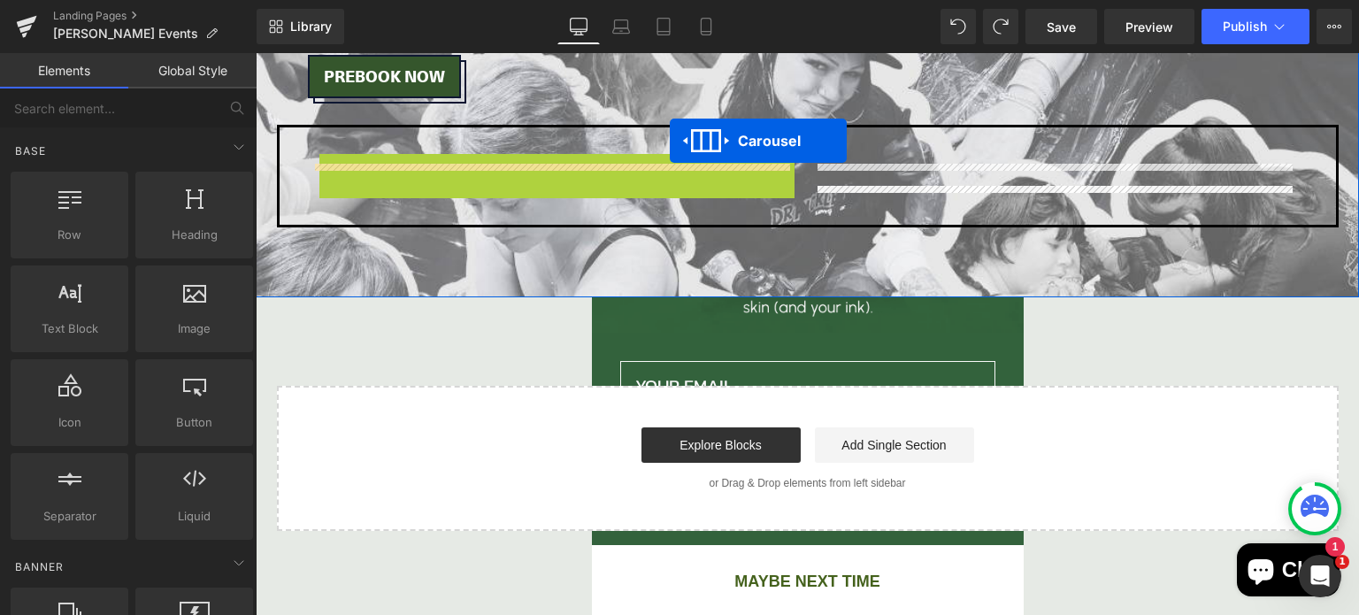
scroll to position [1921, 0]
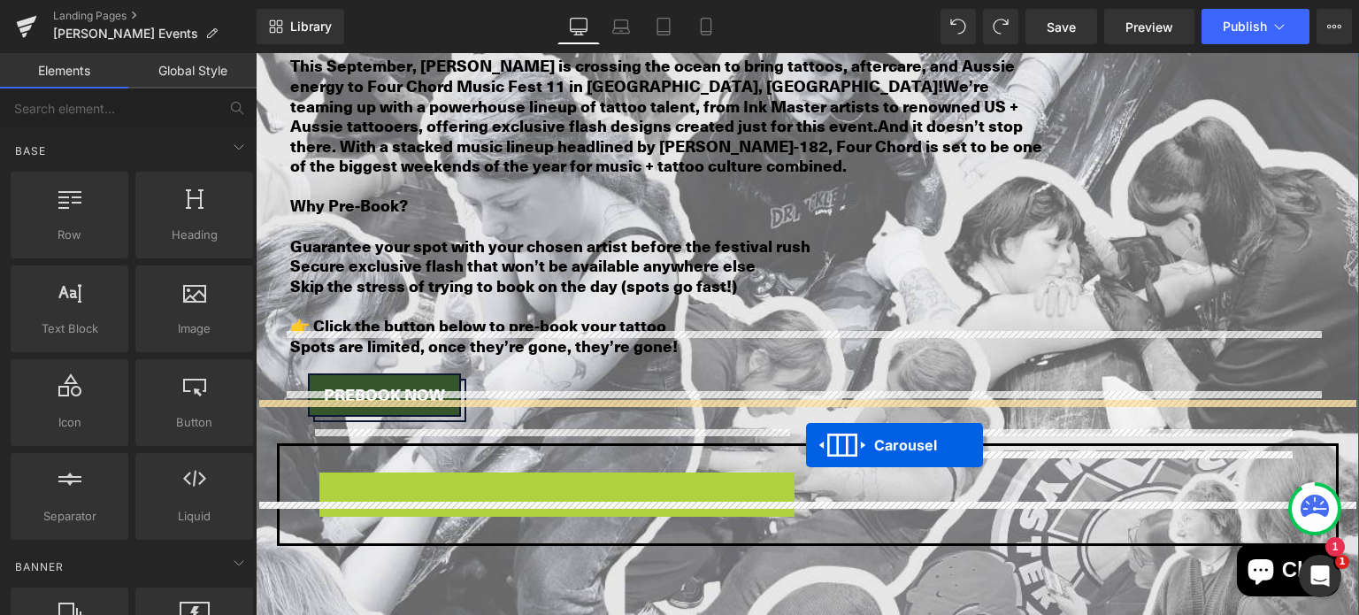
drag, startPoint x: 504, startPoint y: 123, endPoint x: 806, endPoint y: 445, distance: 441.4
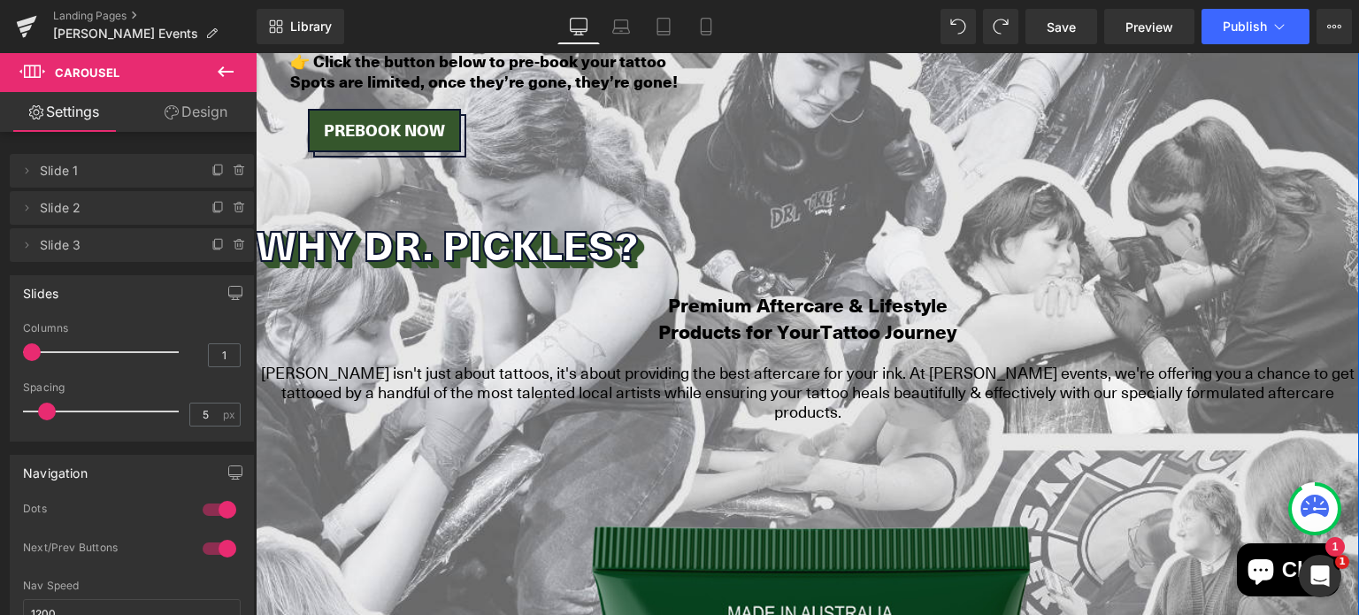
scroll to position [2152, 0]
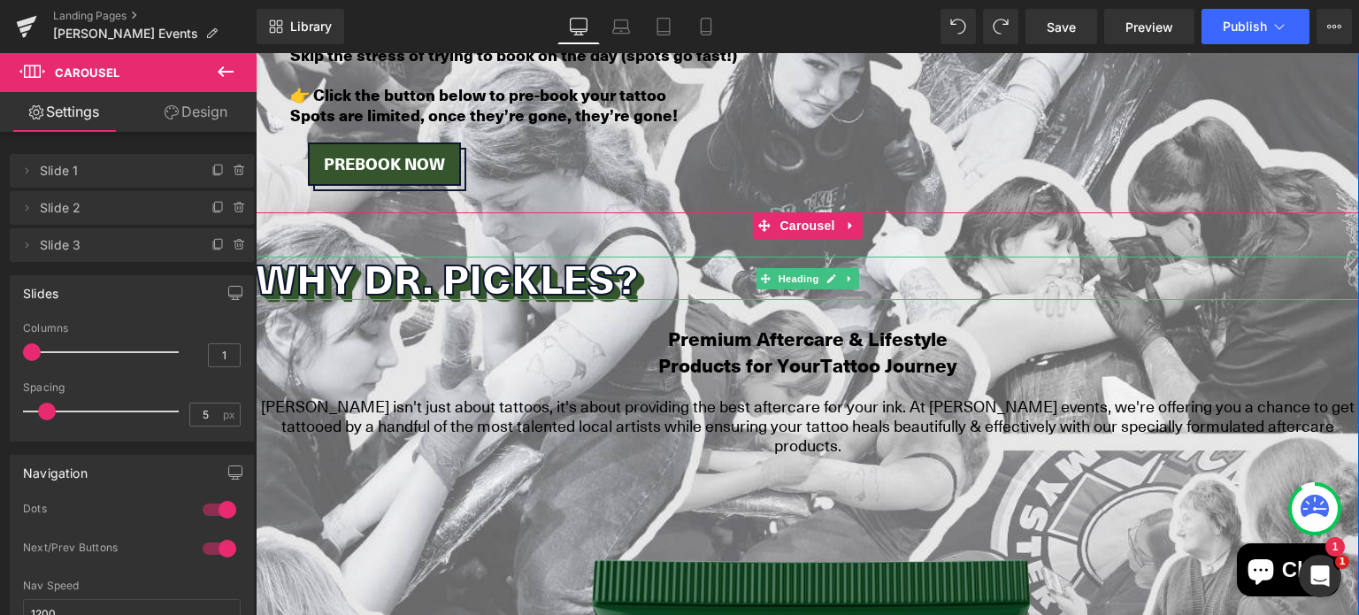
click at [674, 257] on h2 "Why Dr. Pickles?" at bounding box center [808, 279] width 1104 height 44
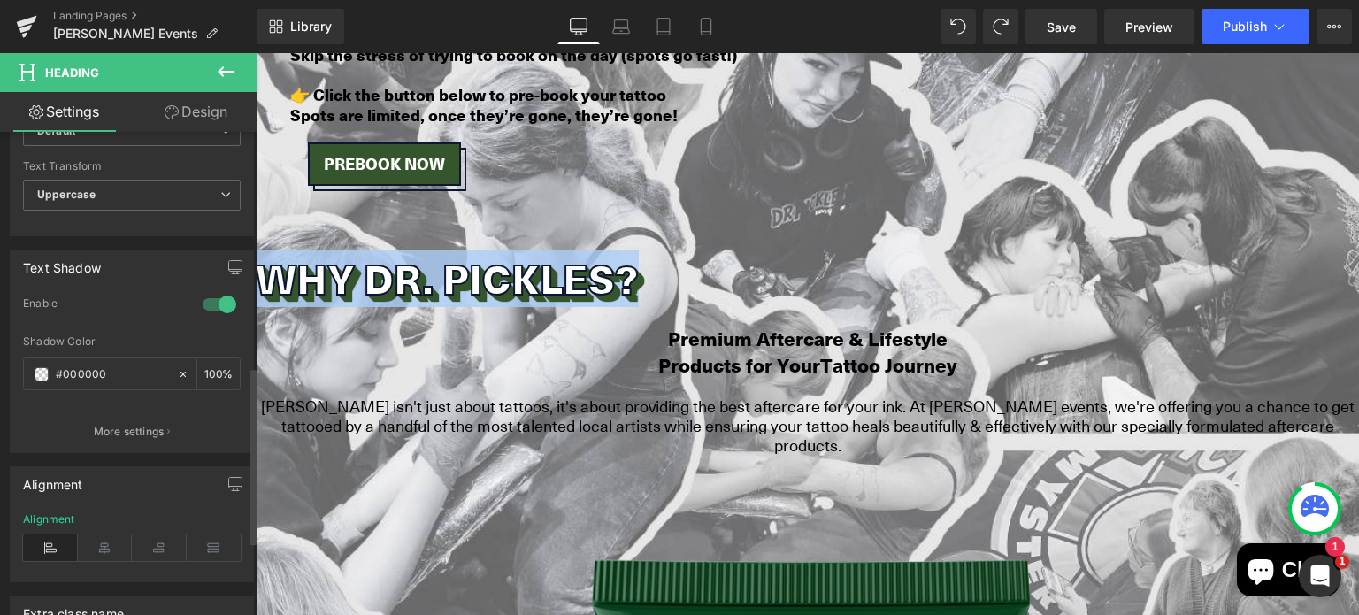
scroll to position [646, 0]
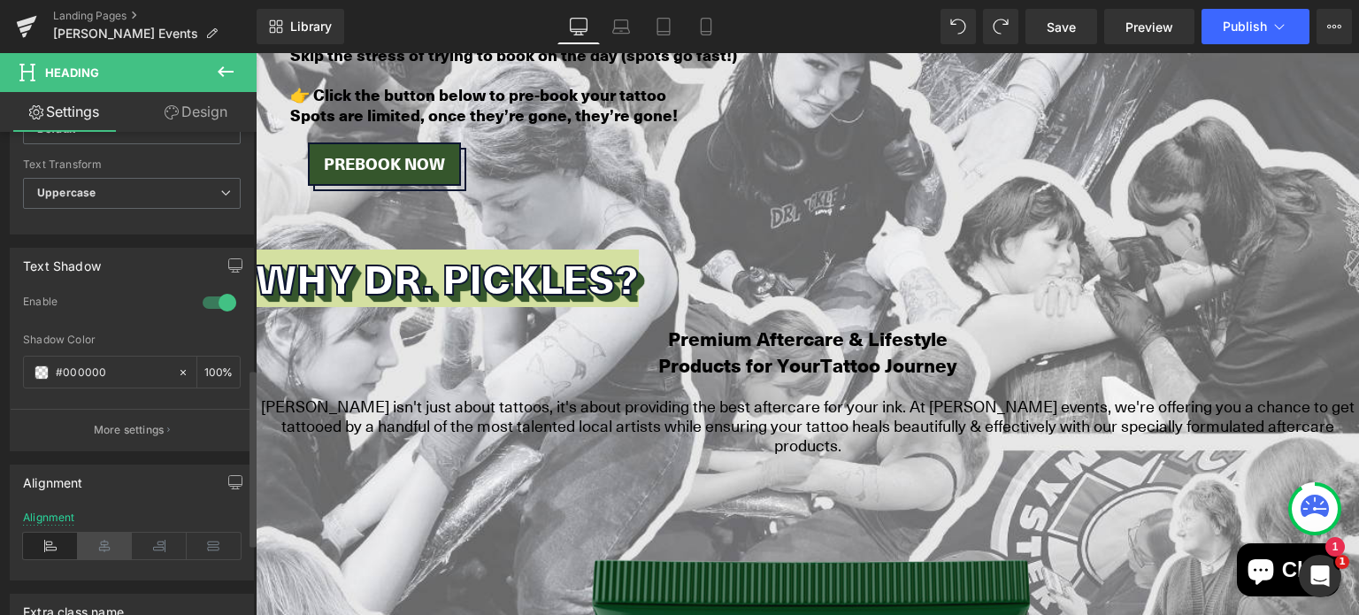
click at [100, 535] on icon at bounding box center [105, 546] width 55 height 27
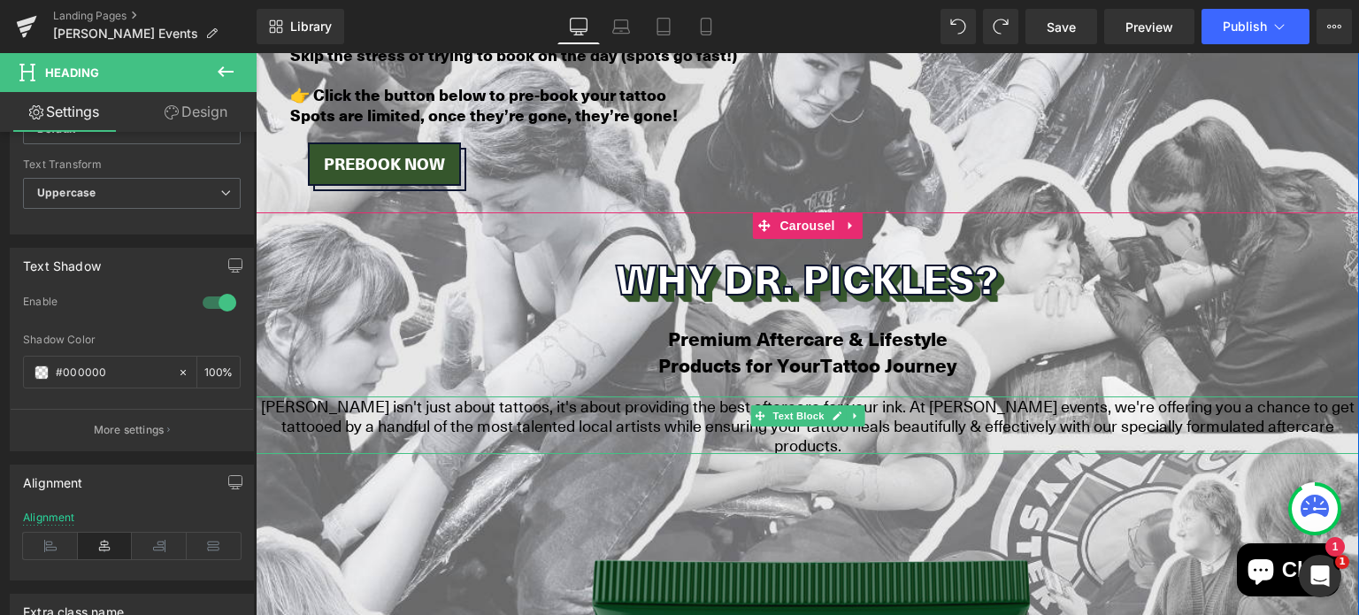
click at [911, 395] on span "[PERSON_NAME] isn't just about tattoos, it's about providing the best aftercare…" at bounding box center [808, 425] width 1094 height 60
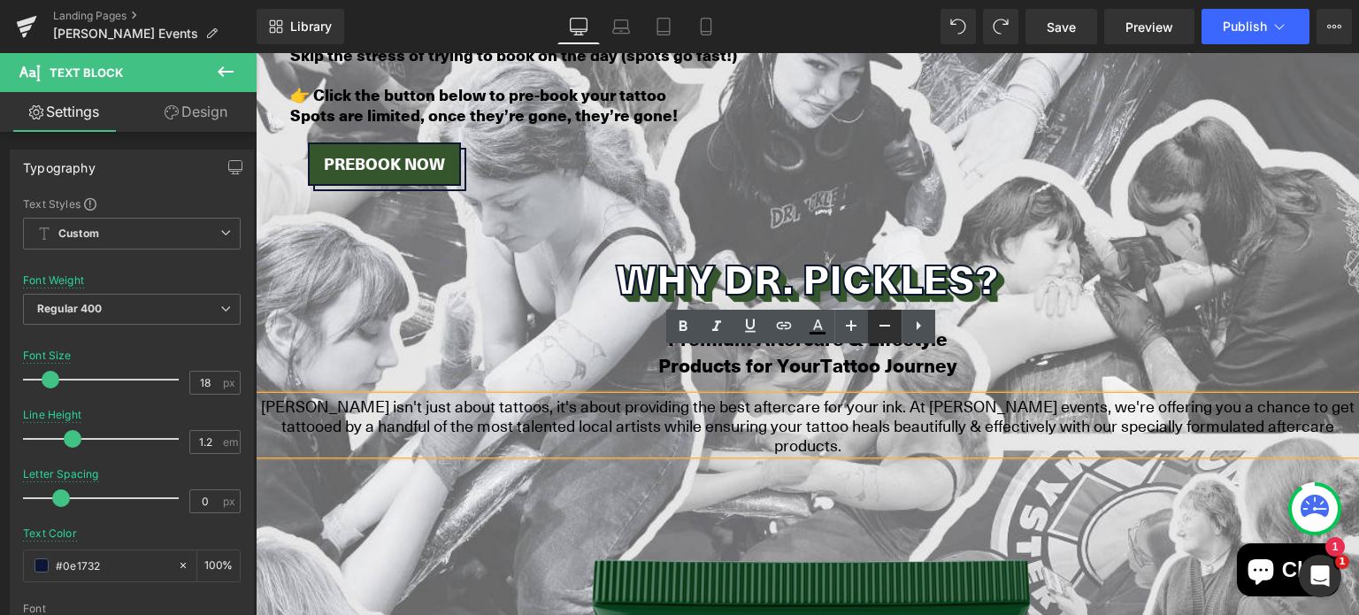
click at [0, 0] on icon at bounding box center [0, 0] width 0 height 0
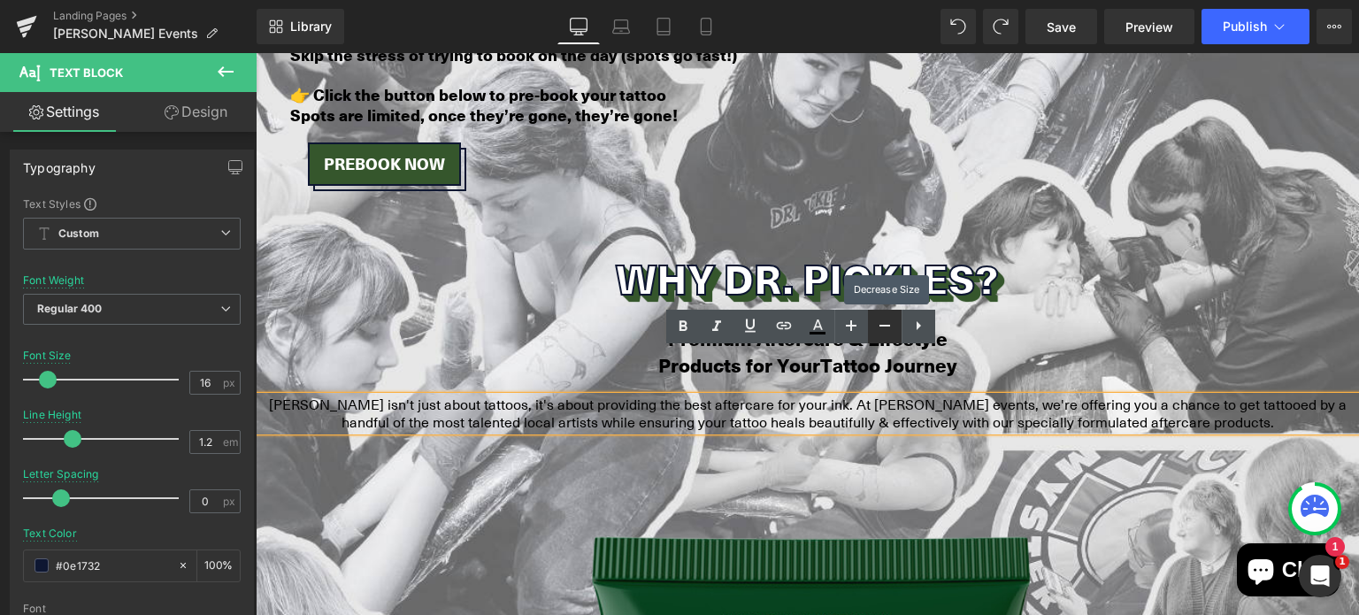
click at [0, 0] on icon at bounding box center [0, 0] width 0 height 0
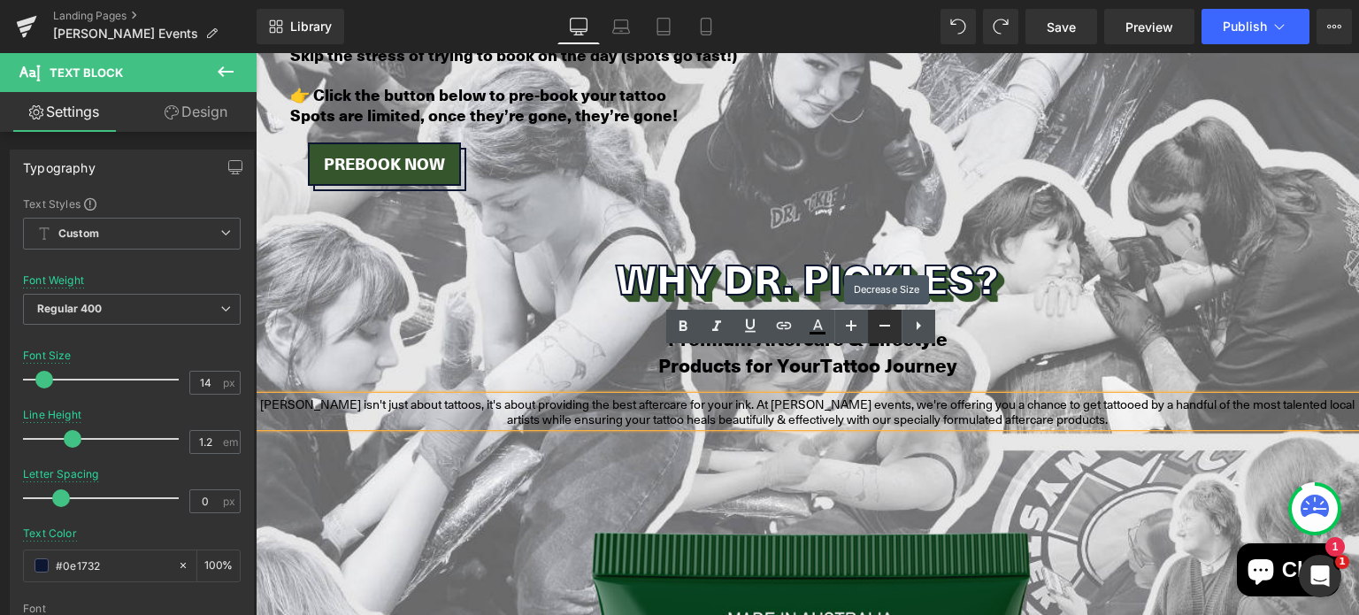
click at [0, 0] on icon at bounding box center [0, 0] width 0 height 0
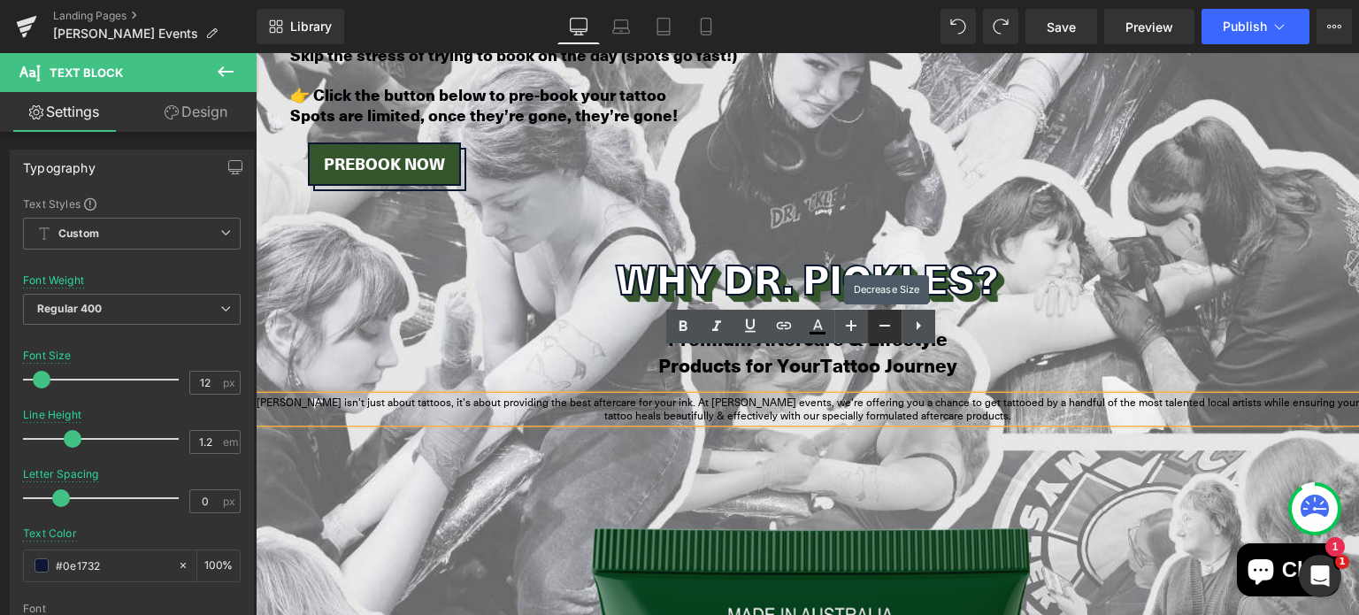
click at [0, 0] on icon at bounding box center [0, 0] width 0 height 0
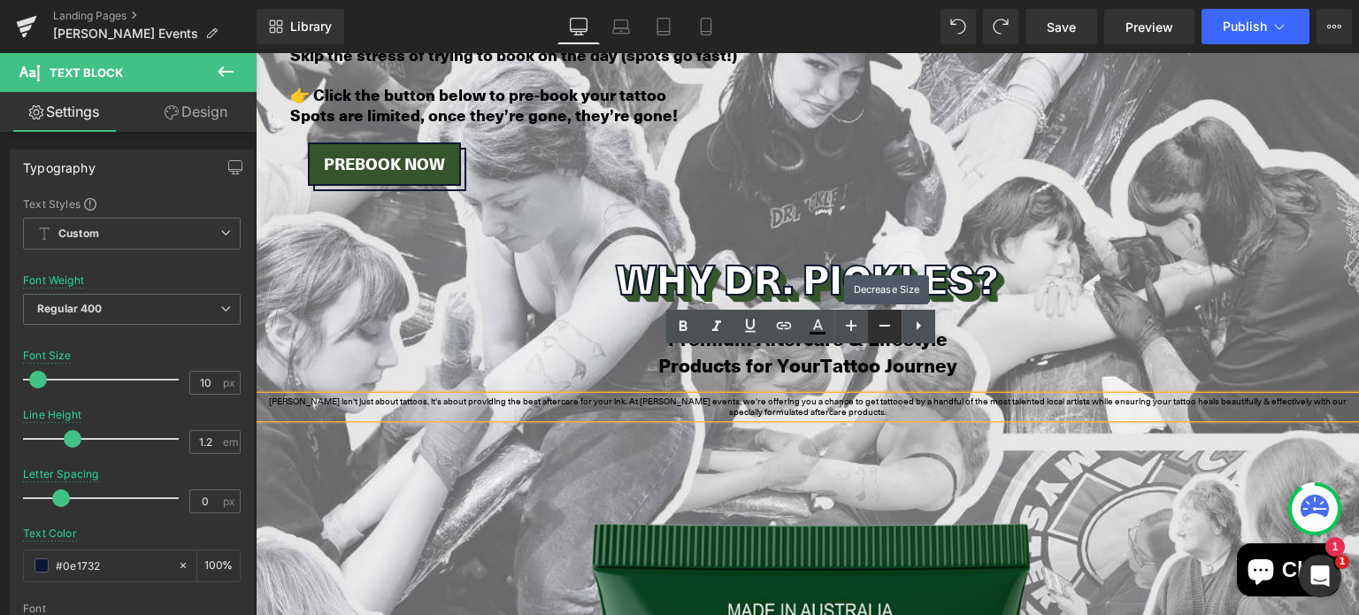
click at [0, 0] on icon at bounding box center [0, 0] width 0 height 0
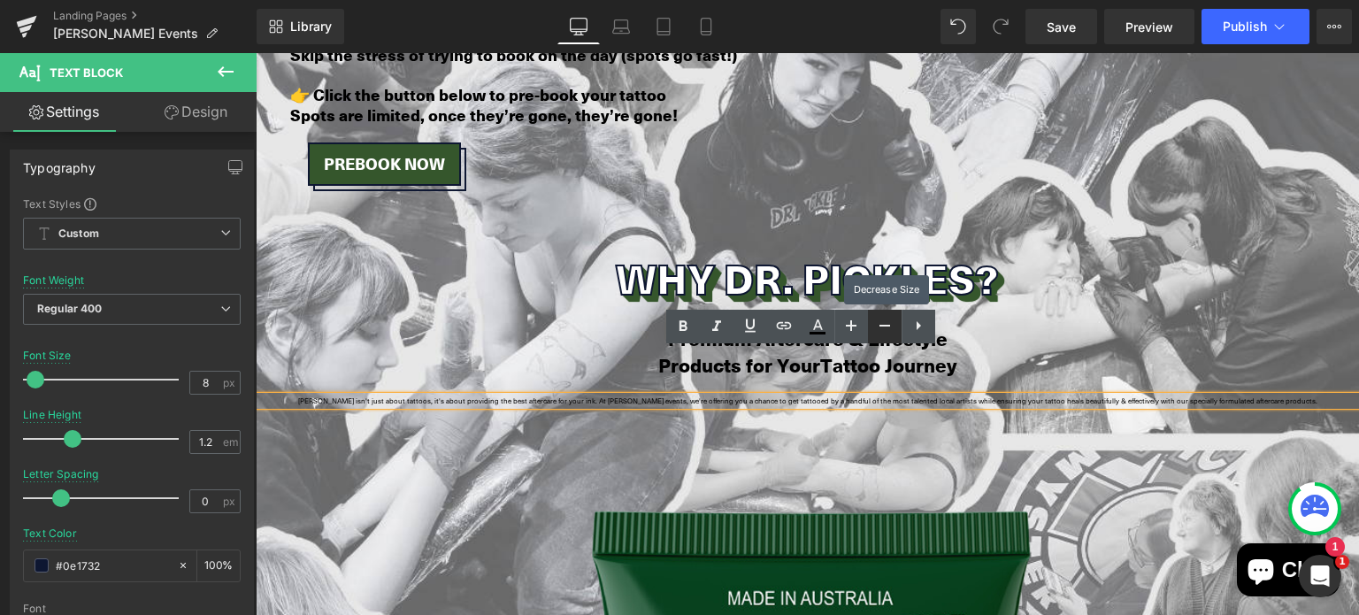
click at [0, 0] on icon at bounding box center [0, 0] width 0 height 0
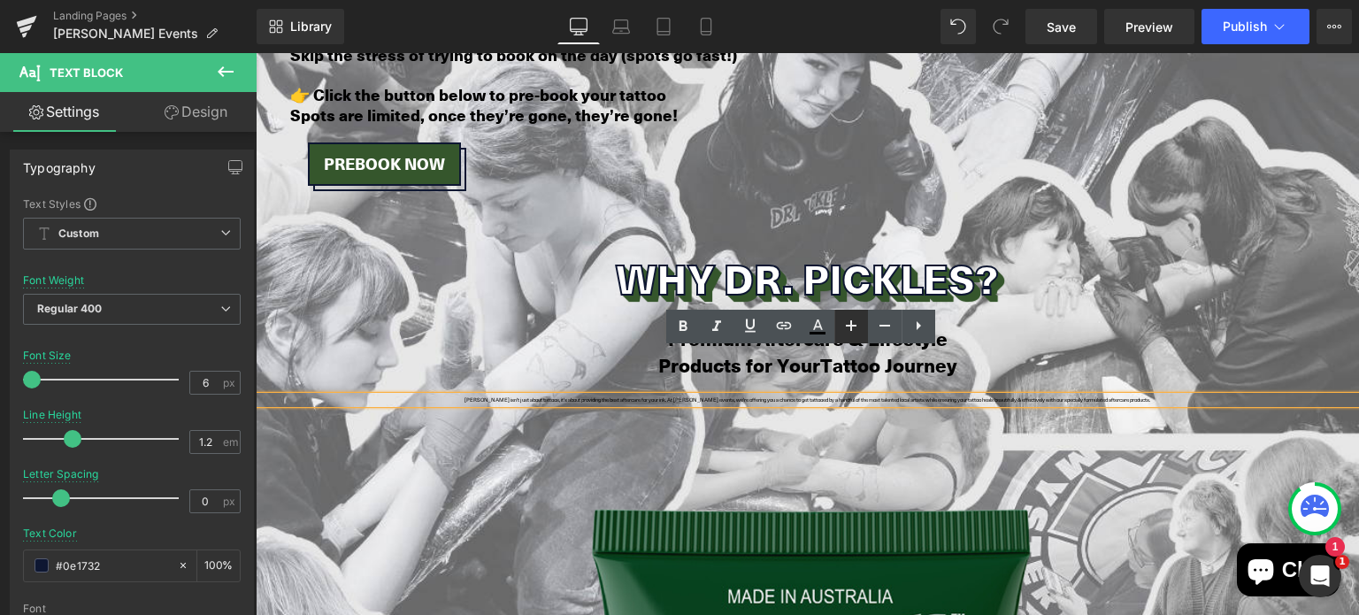
click at [852, 333] on icon at bounding box center [851, 325] width 21 height 21
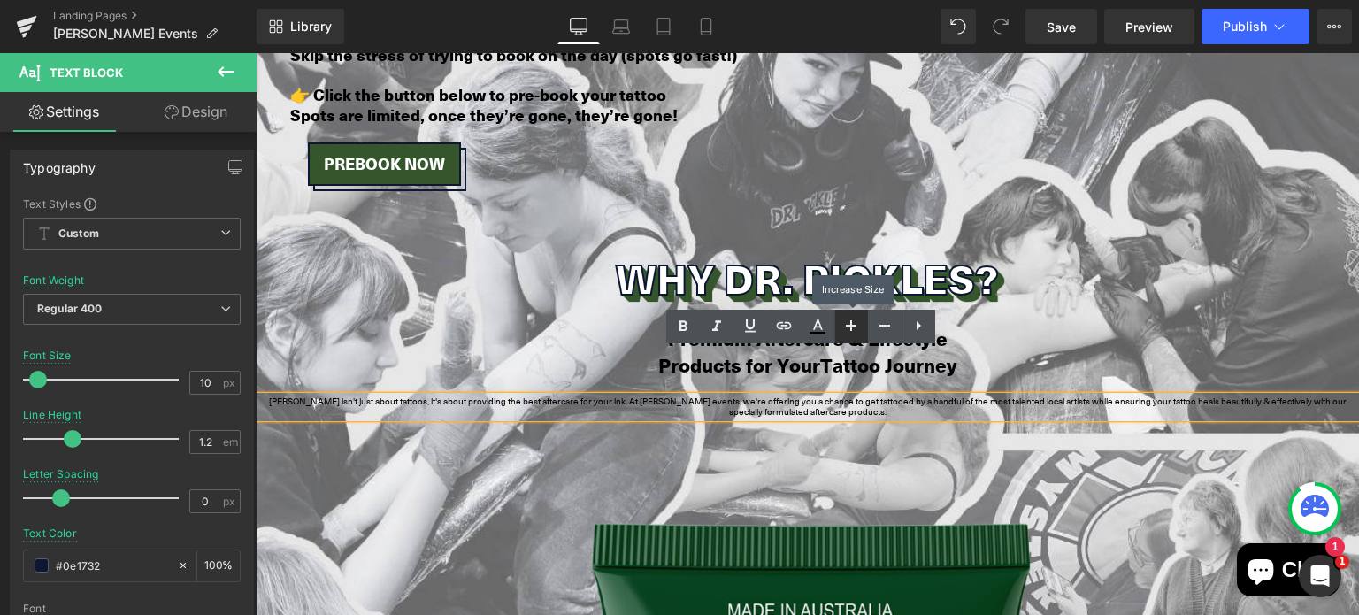
click at [852, 333] on icon at bounding box center [851, 325] width 21 height 21
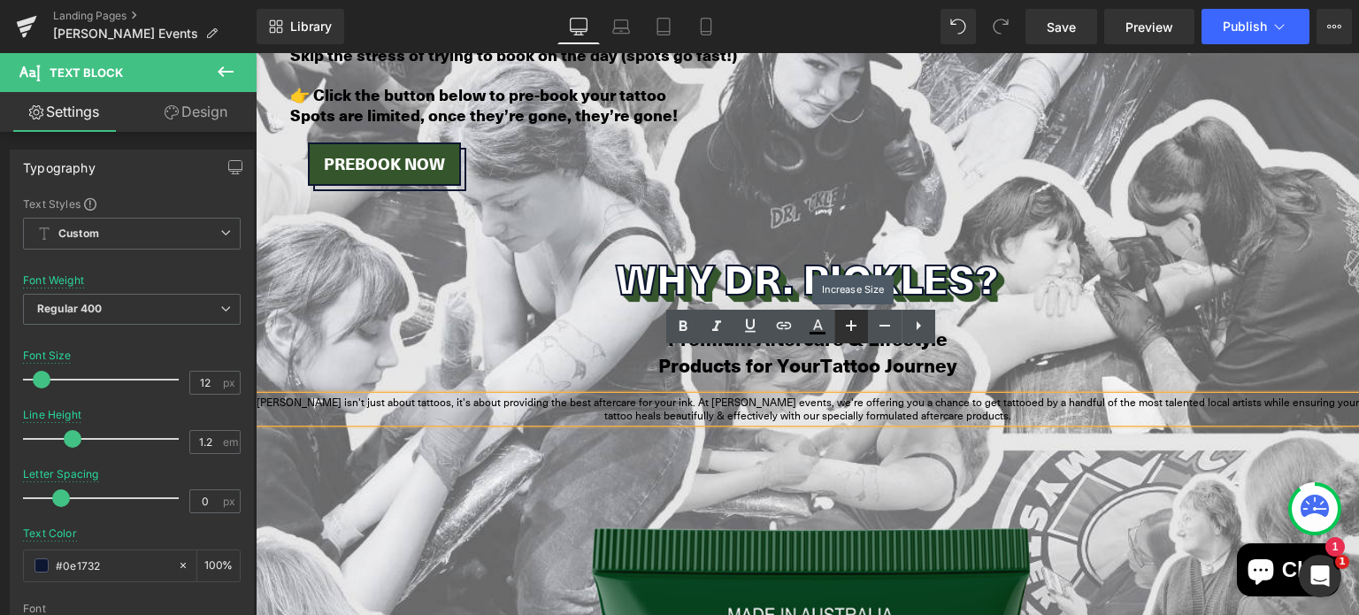
click at [852, 333] on icon at bounding box center [851, 325] width 21 height 21
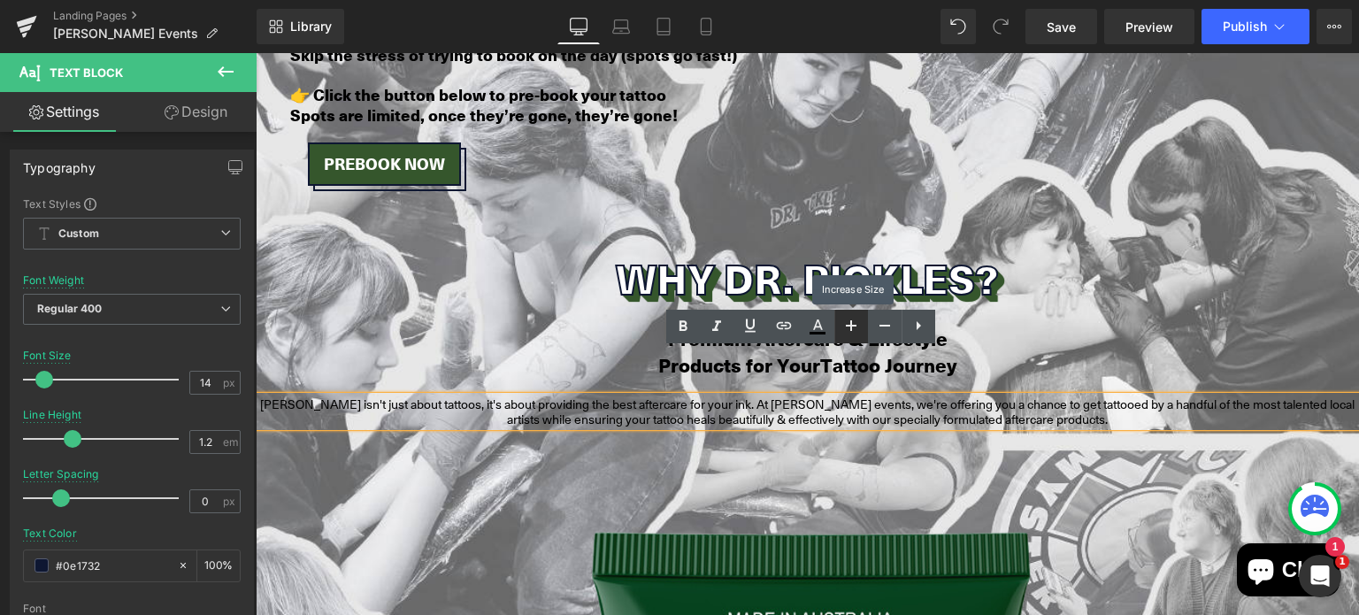
click at [852, 333] on icon at bounding box center [851, 325] width 21 height 21
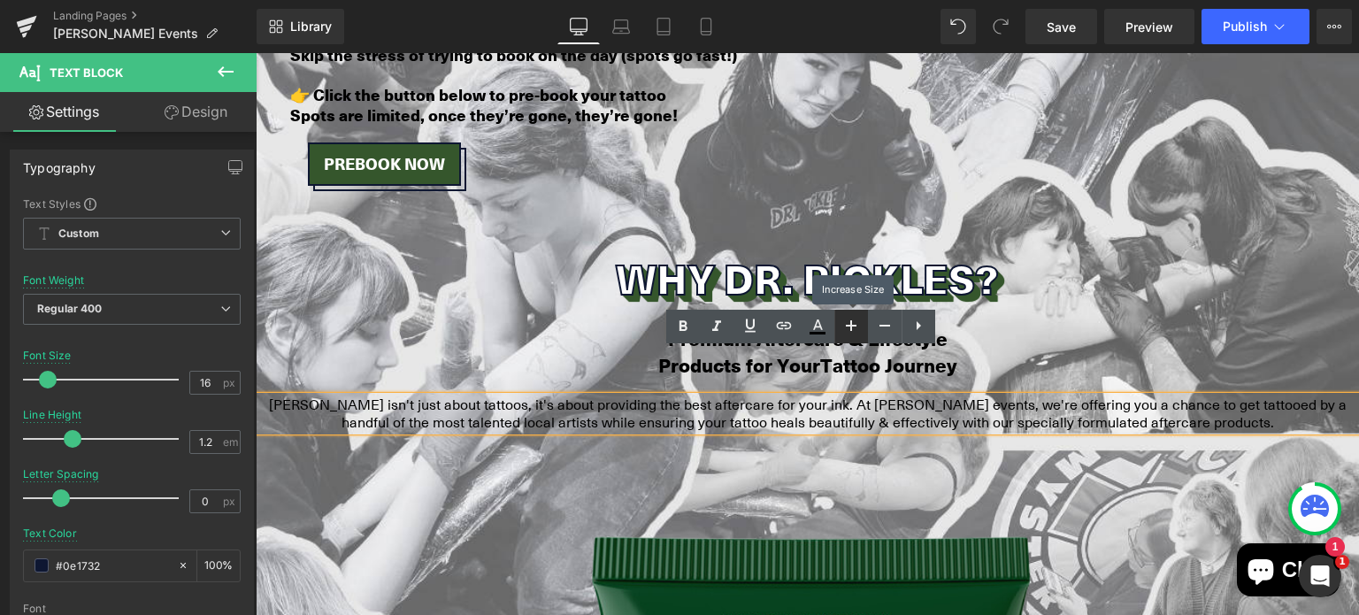
click at [852, 333] on icon at bounding box center [851, 325] width 21 height 21
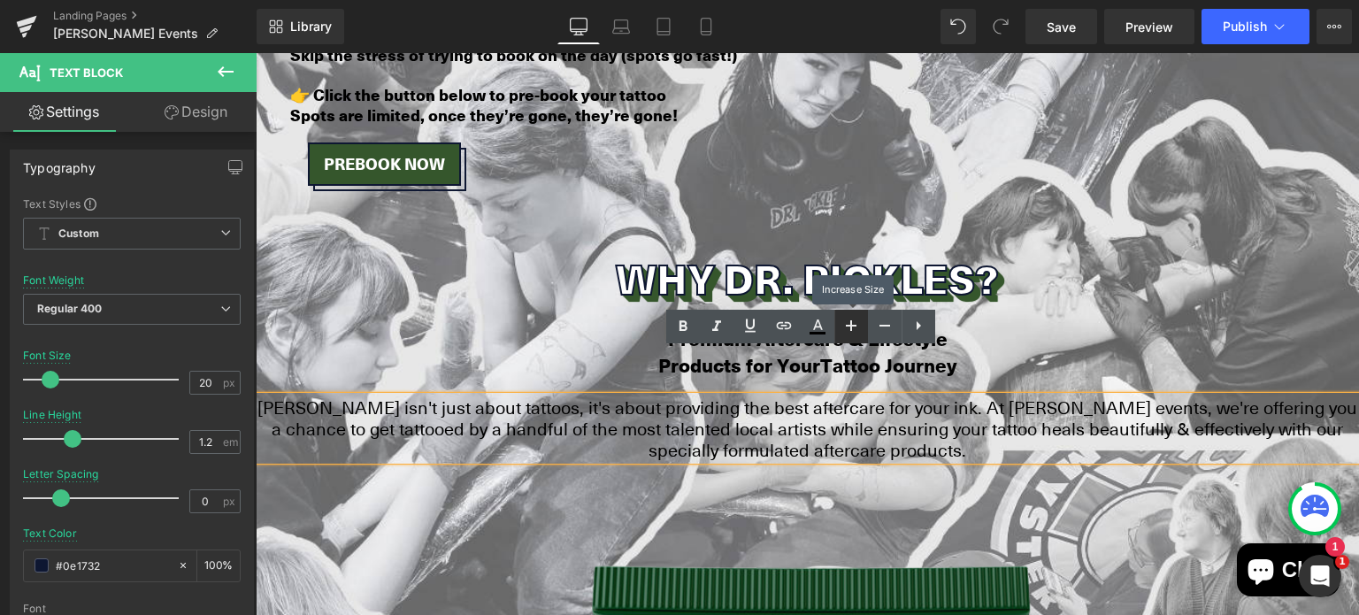
click at [852, 333] on icon at bounding box center [851, 325] width 21 height 21
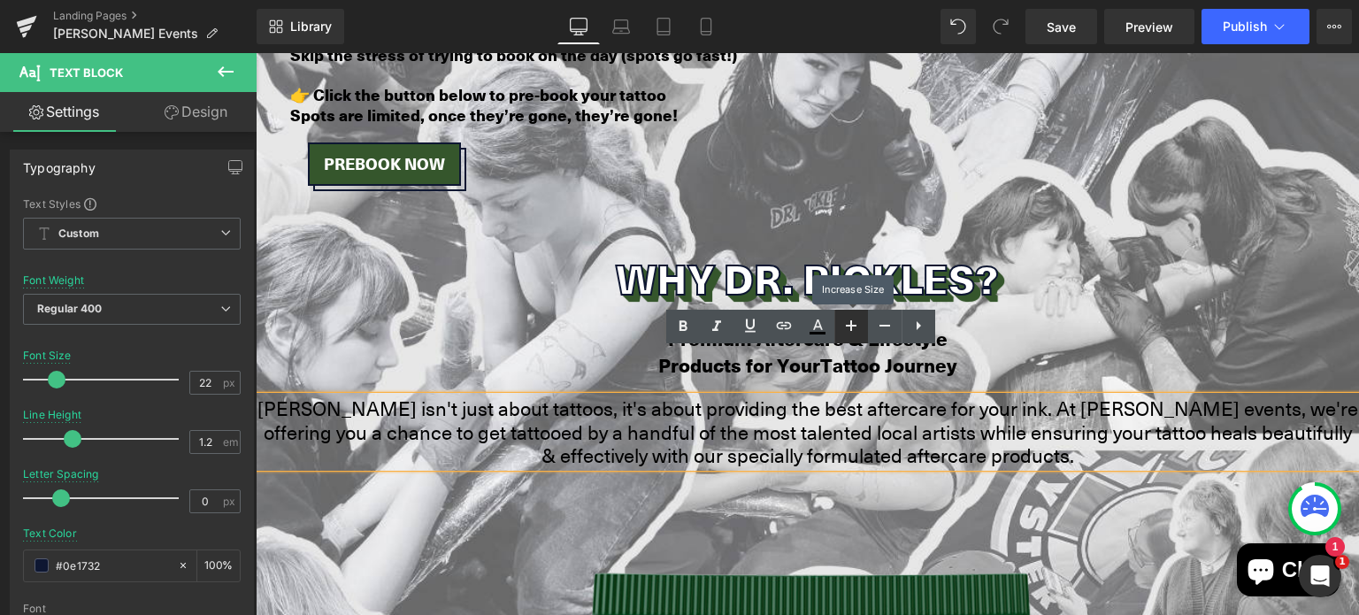
click at [852, 333] on icon at bounding box center [851, 325] width 21 height 21
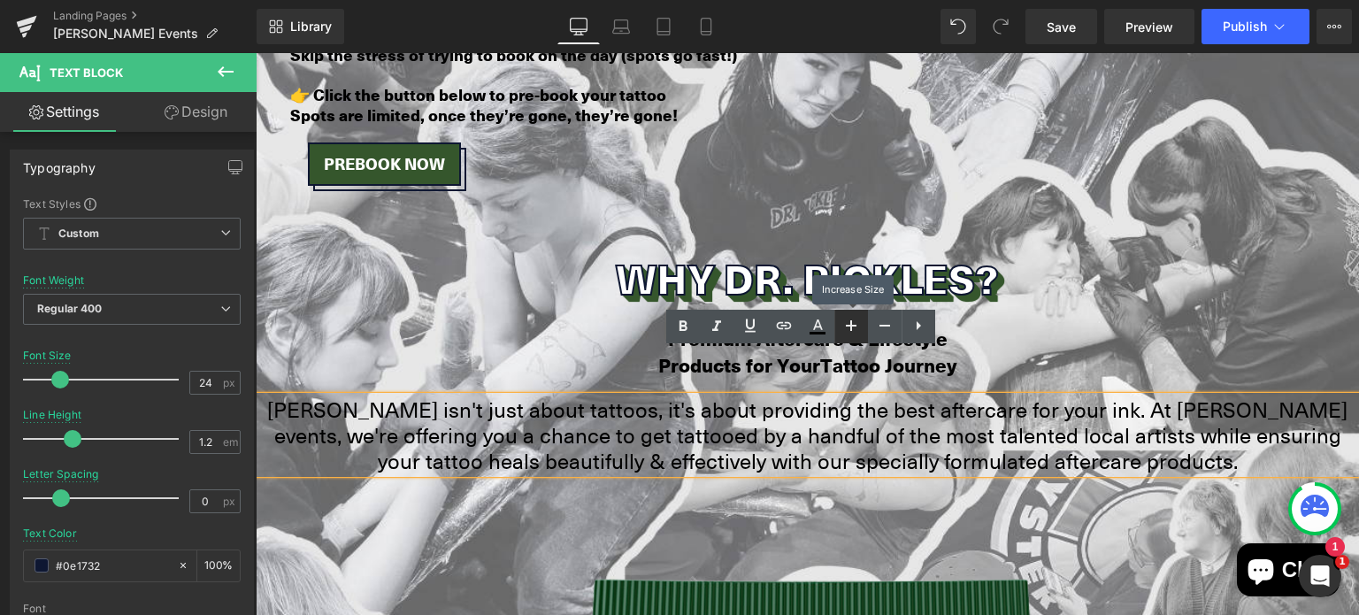
click at [852, 333] on icon at bounding box center [851, 325] width 21 height 21
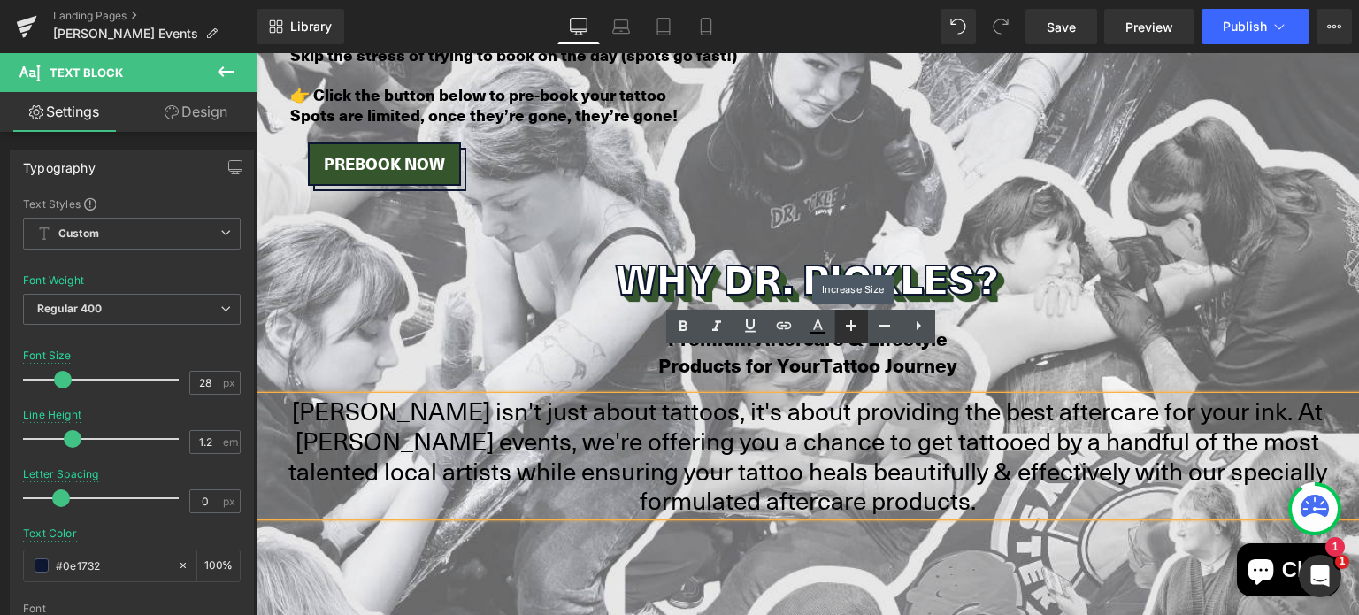
click at [852, 333] on icon at bounding box center [851, 325] width 21 height 21
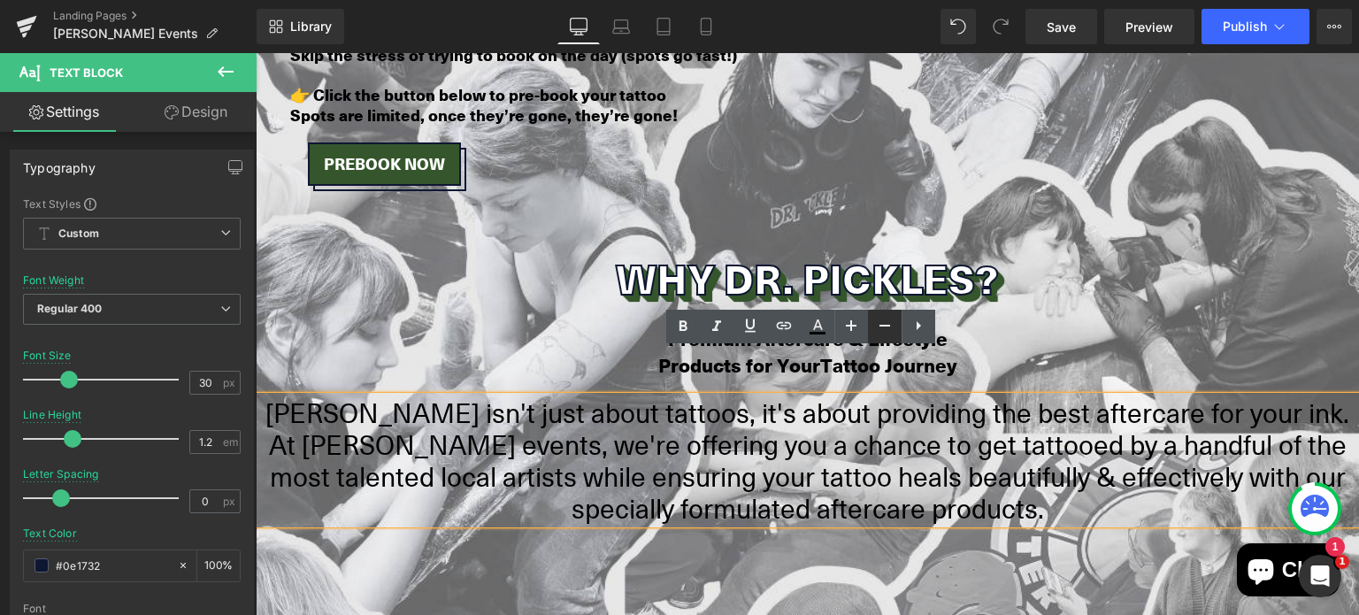
click at [0, 0] on icon at bounding box center [0, 0] width 0 height 0
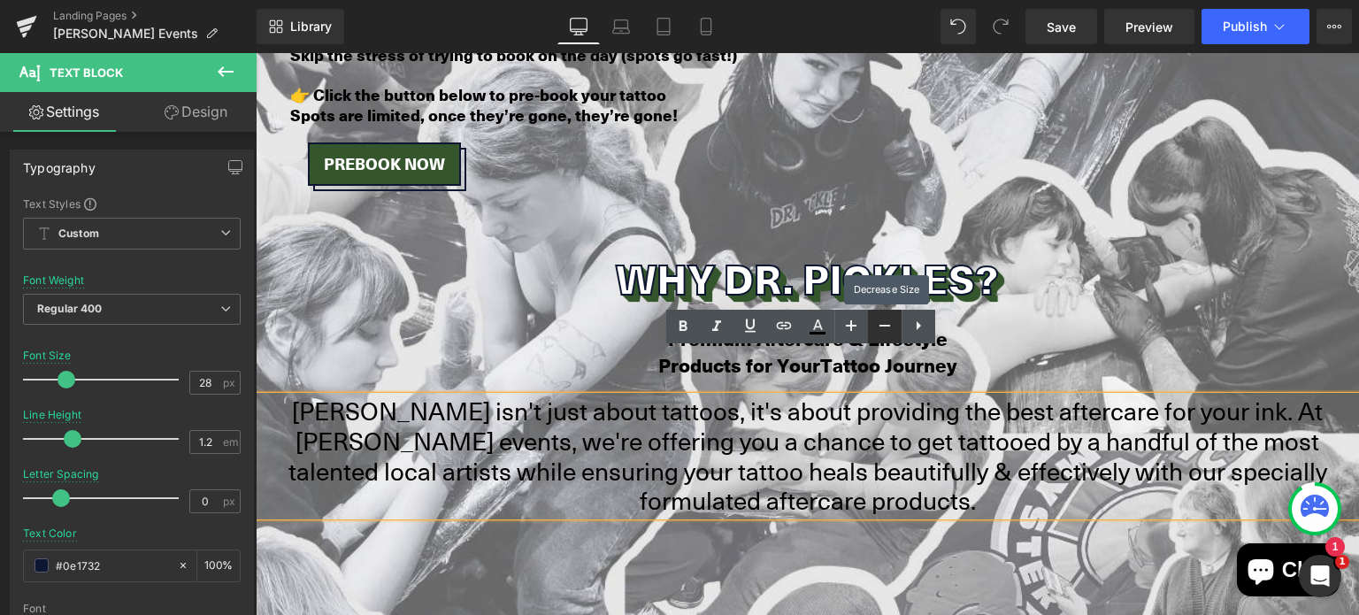
click at [0, 0] on icon at bounding box center [0, 0] width 0 height 0
type input "24"
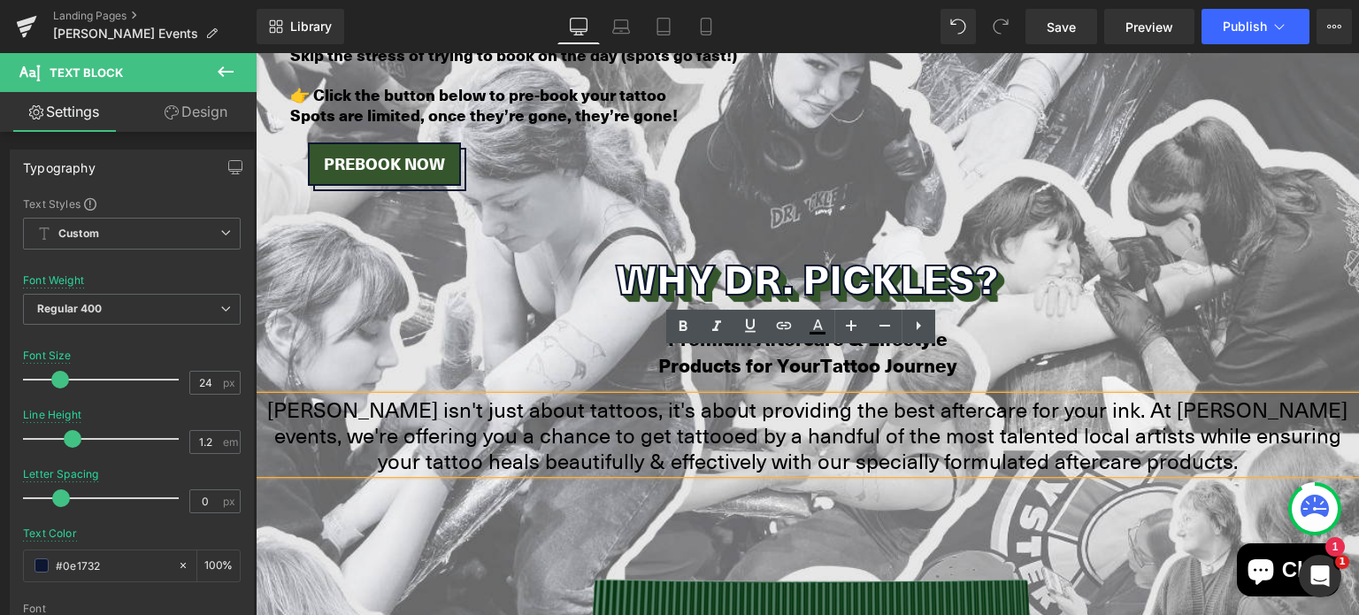
click at [1016, 418] on span "[PERSON_NAME] isn't just about tattoos, it's about providing the best aftercare…" at bounding box center [807, 434] width 1081 height 81
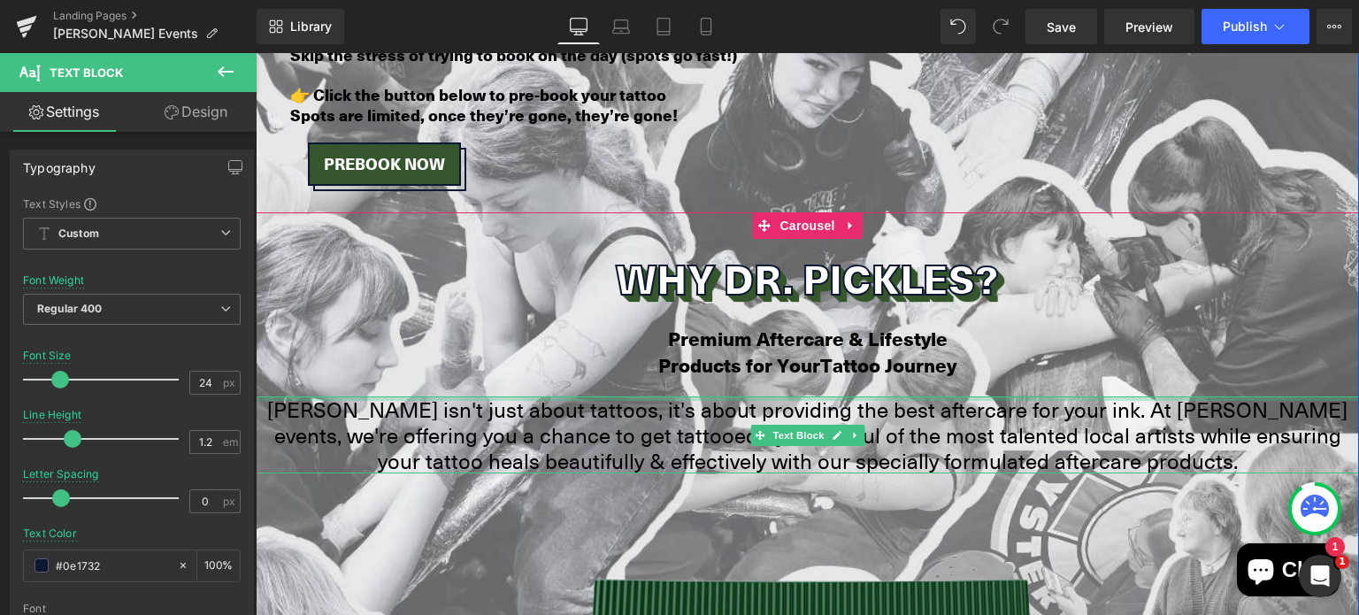
drag, startPoint x: 1328, startPoint y: 350, endPoint x: 1309, endPoint y: 345, distance: 20.0
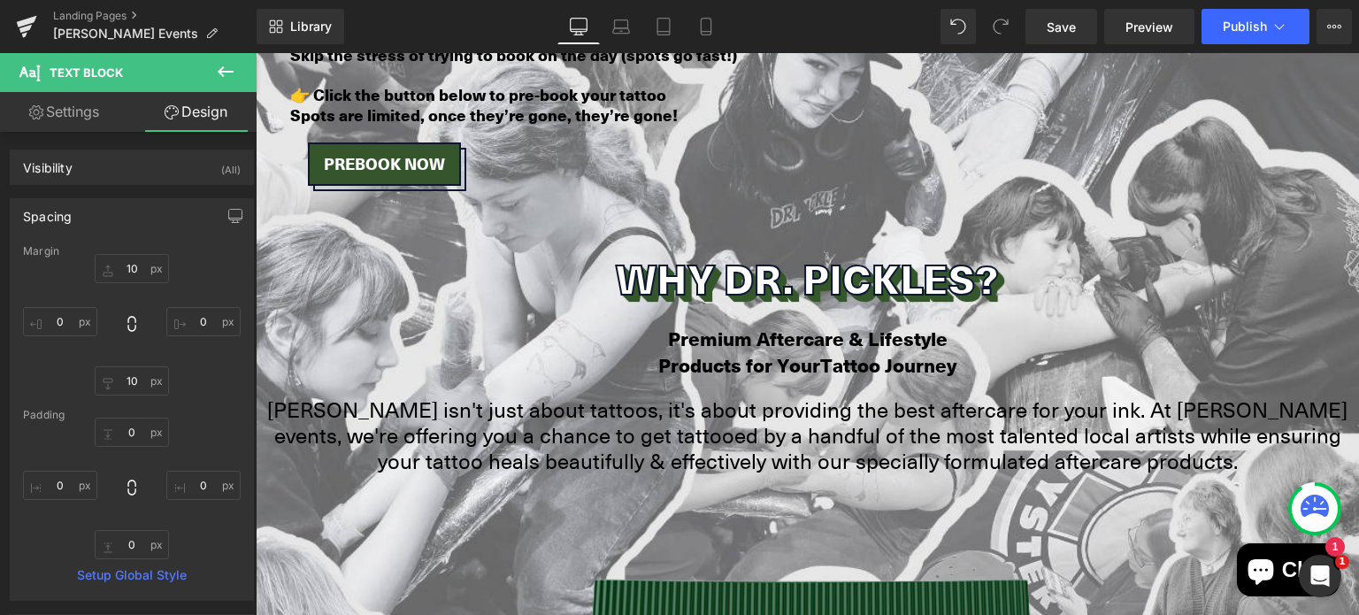
click at [227, 70] on icon at bounding box center [225, 71] width 21 height 21
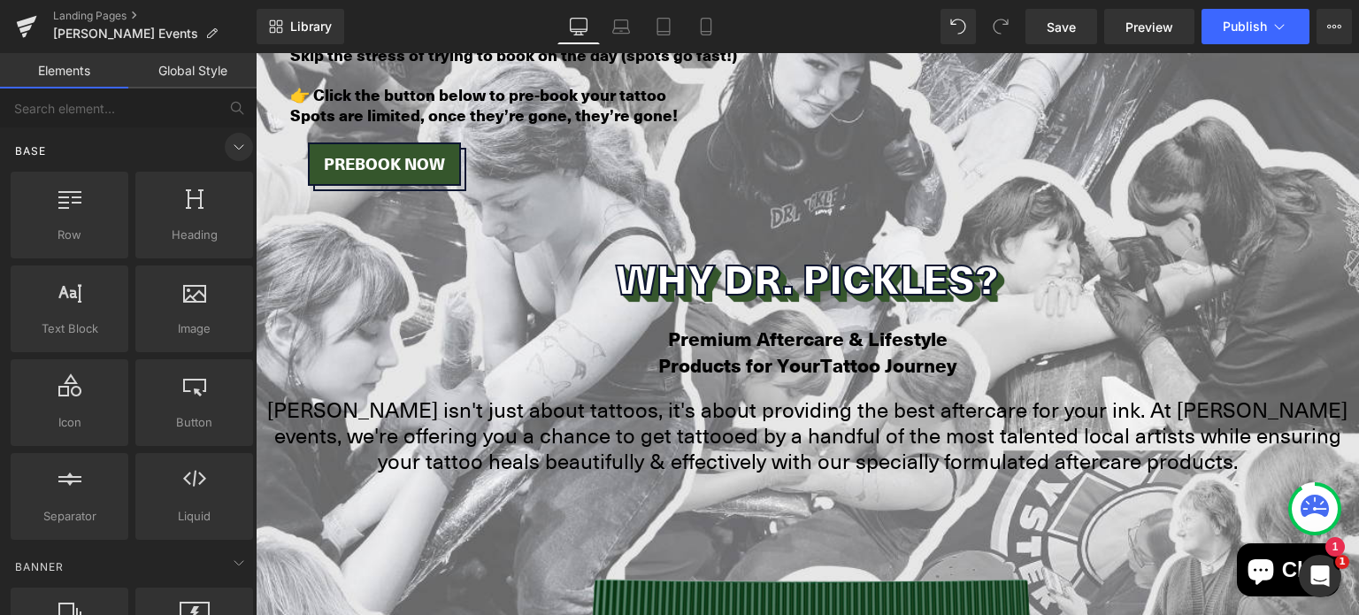
click at [235, 148] on icon at bounding box center [239, 147] width 9 height 4
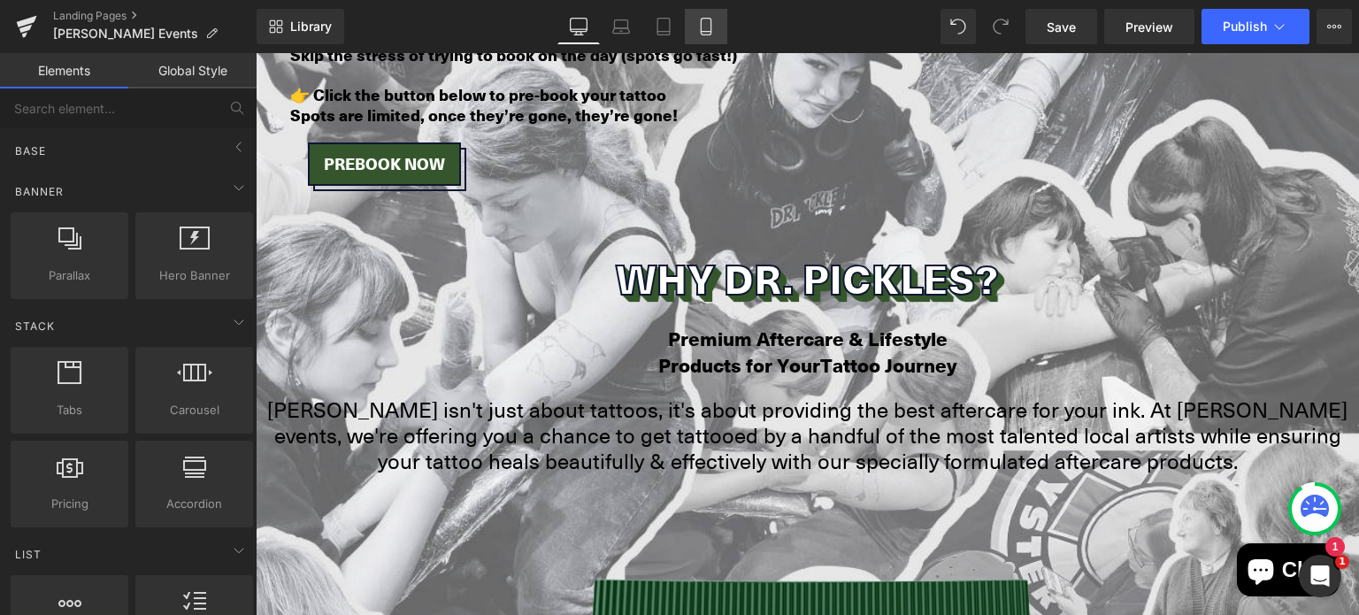
click at [700, 24] on icon at bounding box center [706, 27] width 18 height 18
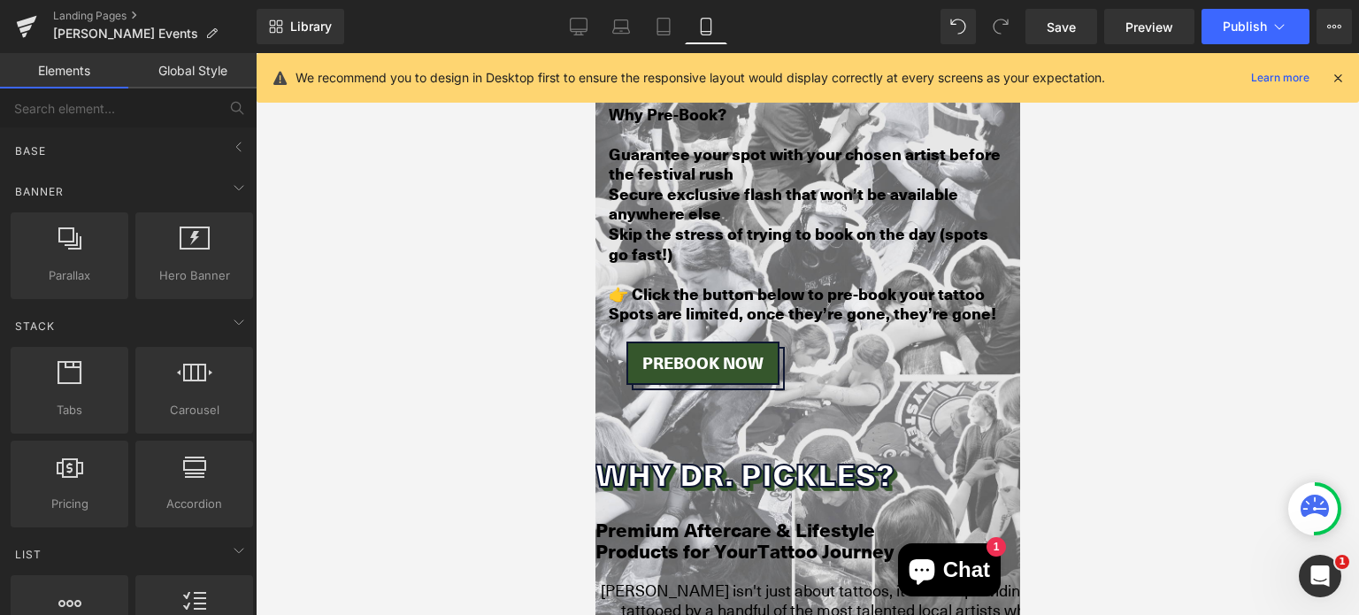
scroll to position [1887, 0]
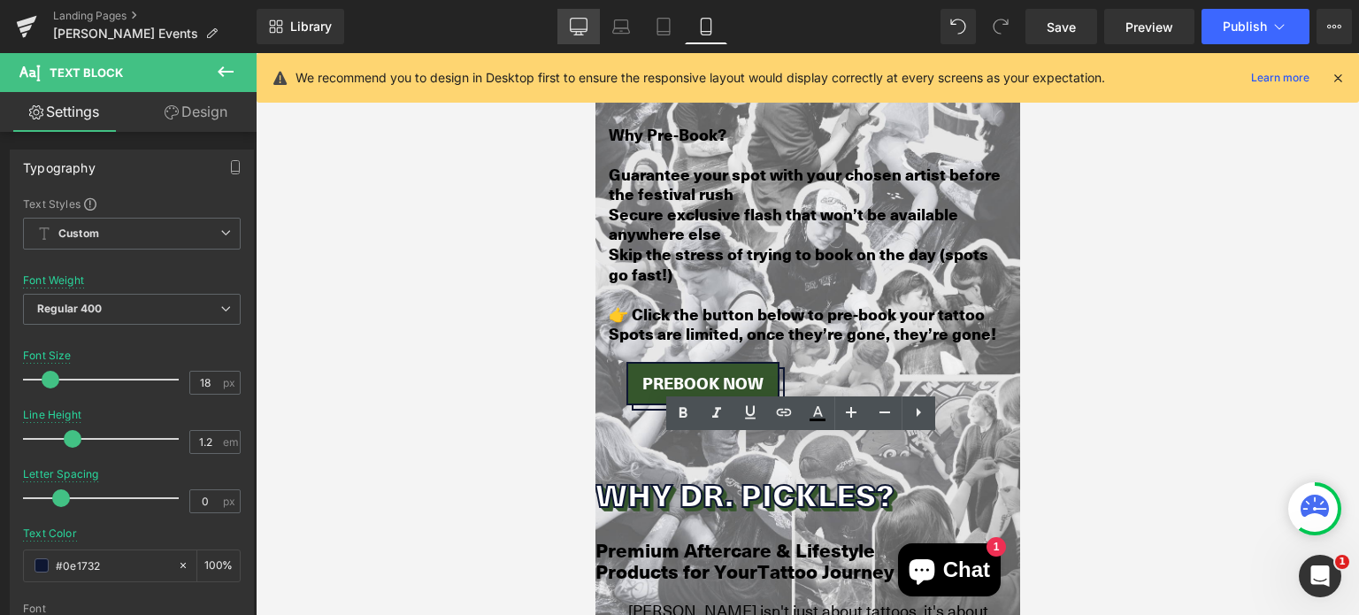
click at [594, 24] on link "Desktop" at bounding box center [579, 26] width 42 height 35
type input "24"
type input "100"
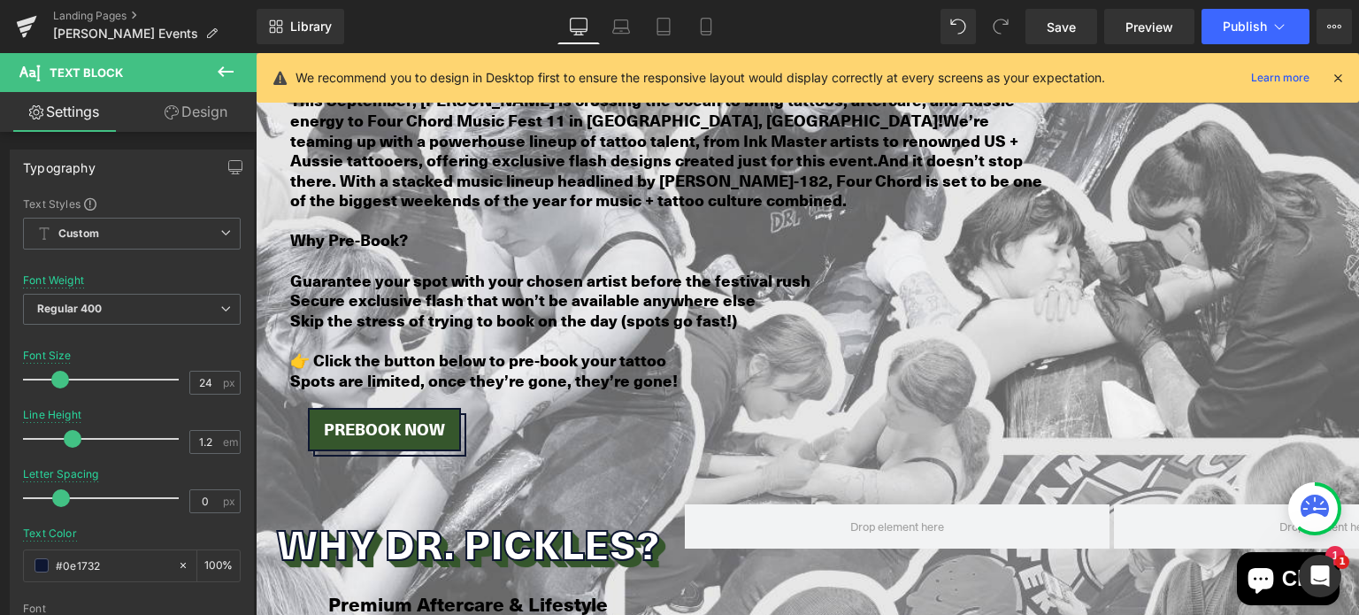
scroll to position [82, 0]
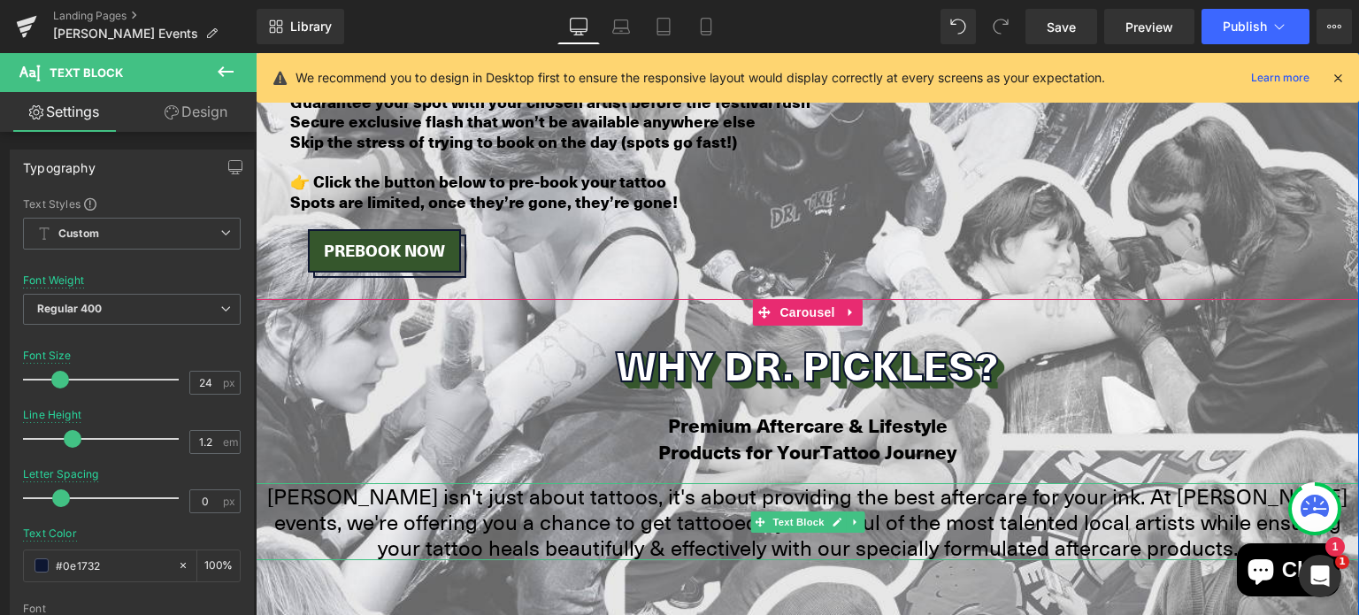
click at [612, 481] on span "[PERSON_NAME] isn't just about tattoos, it's about providing the best aftercare…" at bounding box center [807, 521] width 1081 height 81
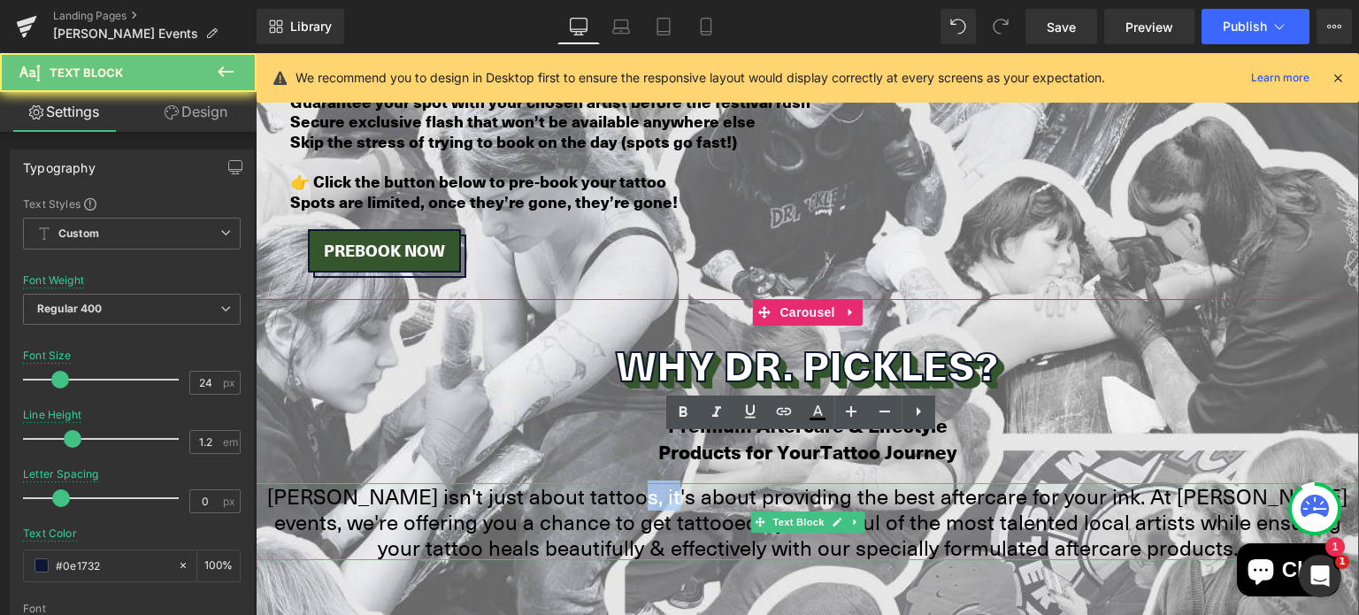
click at [612, 481] on span "[PERSON_NAME] isn't just about tattoos, it's about providing the best aftercare…" at bounding box center [807, 521] width 1081 height 81
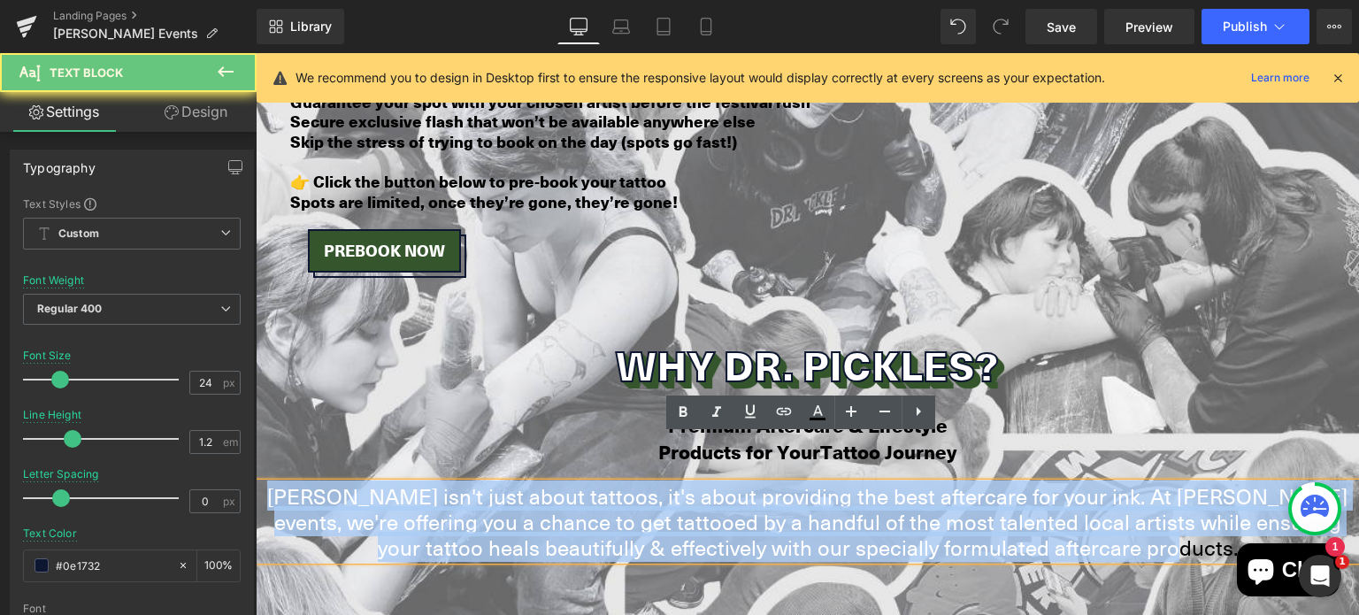
click at [612, 481] on span "[PERSON_NAME] isn't just about tattoos, it's about providing the best aftercare…" at bounding box center [807, 521] width 1081 height 81
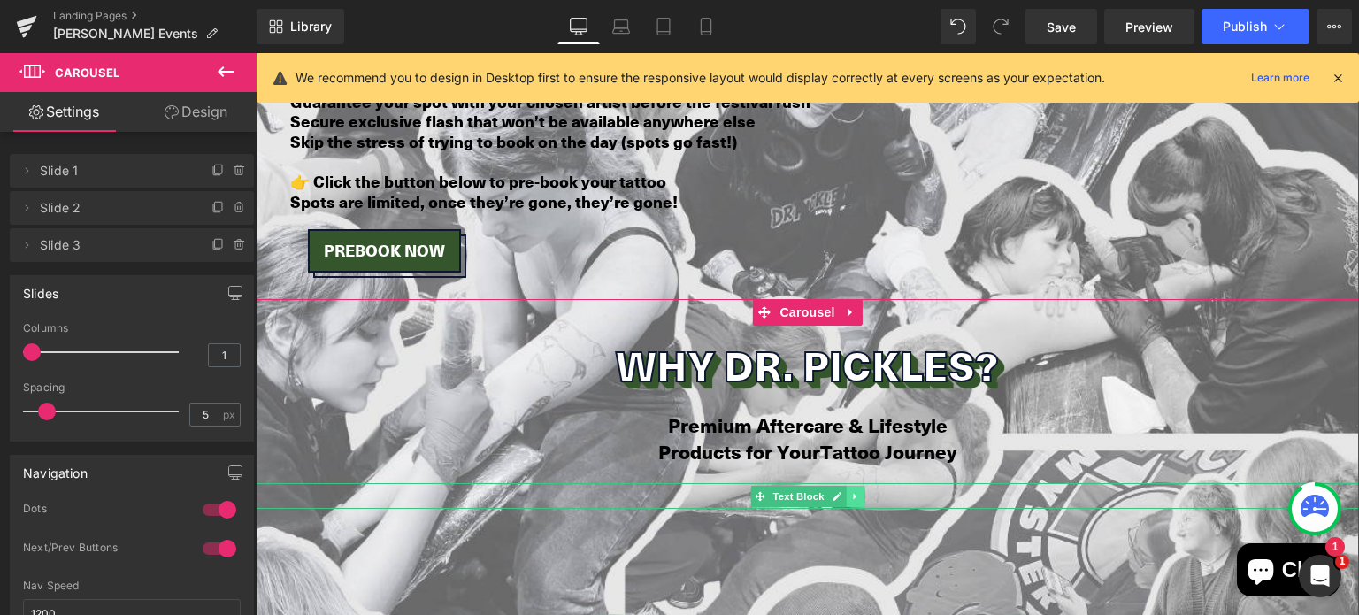
click at [847, 486] on link at bounding box center [855, 496] width 19 height 21
click at [859, 491] on icon at bounding box center [864, 496] width 10 height 11
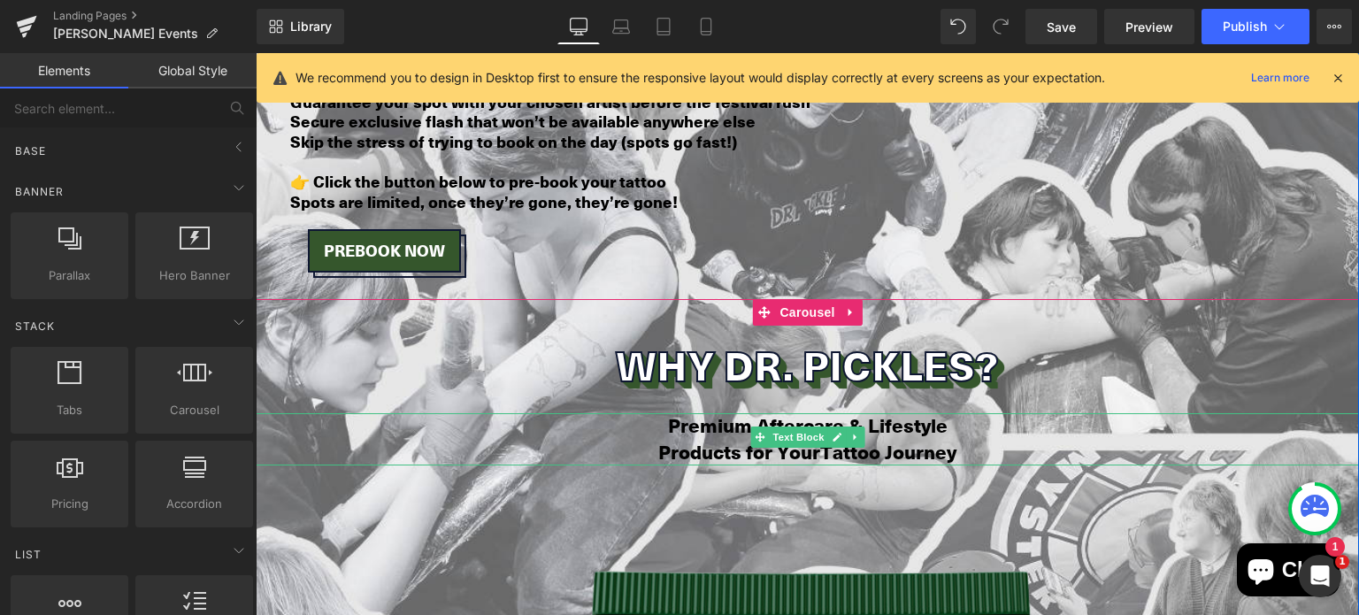
click at [964, 440] on p "Products for Your Tattoo Journey" at bounding box center [808, 453] width 1104 height 27
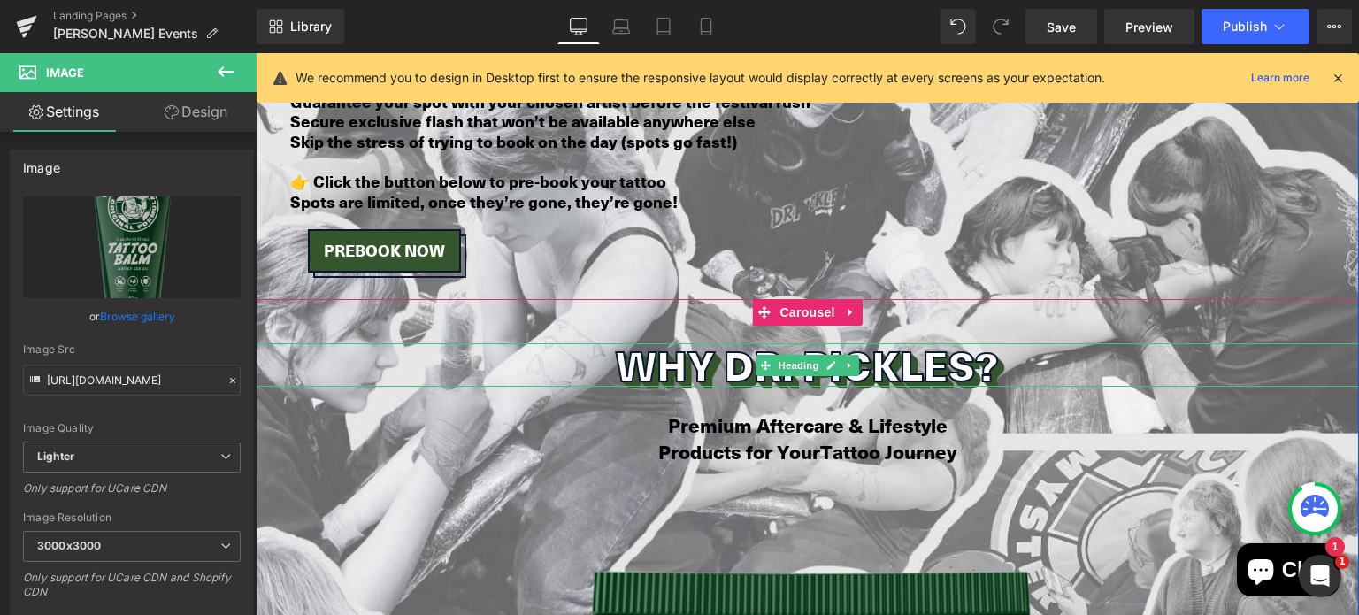
click at [793, 343] on h2 "Why Dr. Pickles?" at bounding box center [808, 365] width 1104 height 44
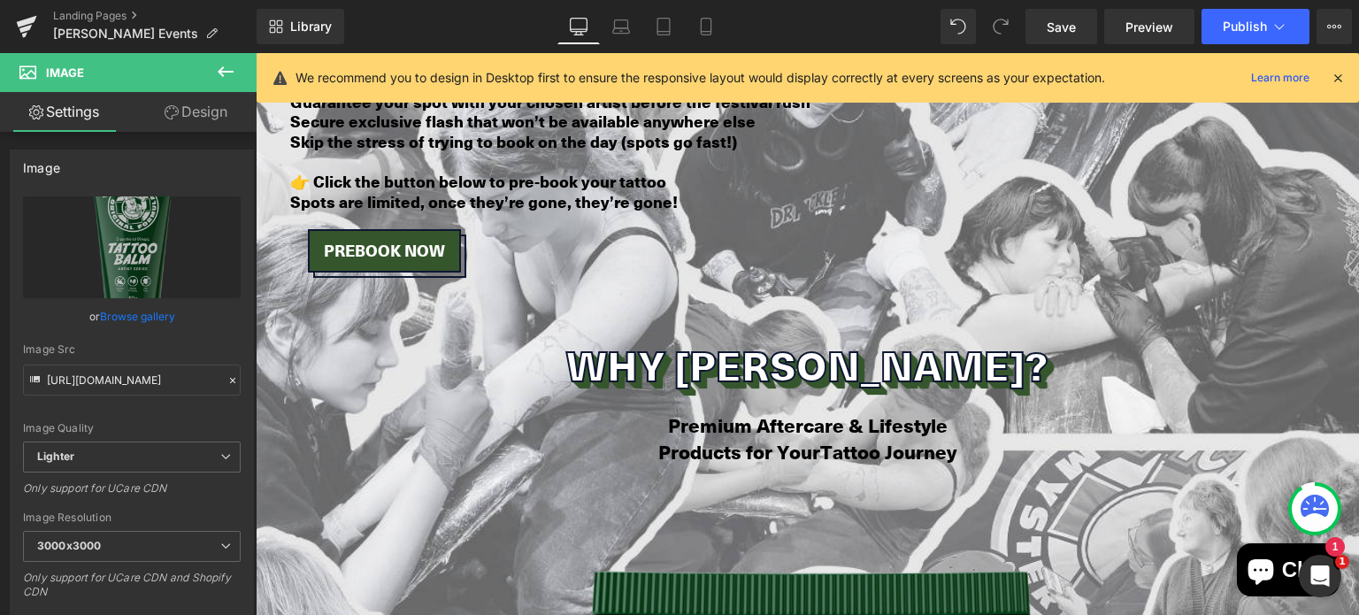
click at [233, 63] on icon at bounding box center [225, 71] width 21 height 21
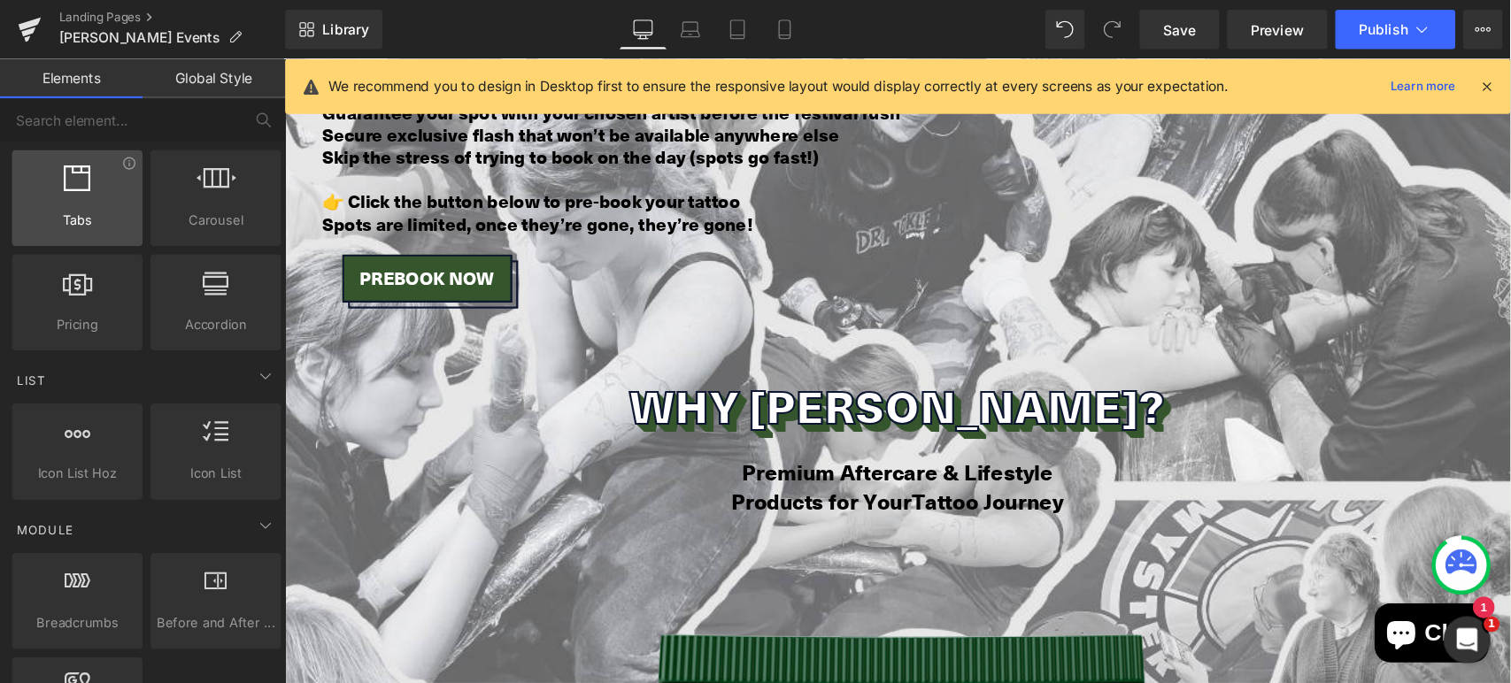
scroll to position [0, 0]
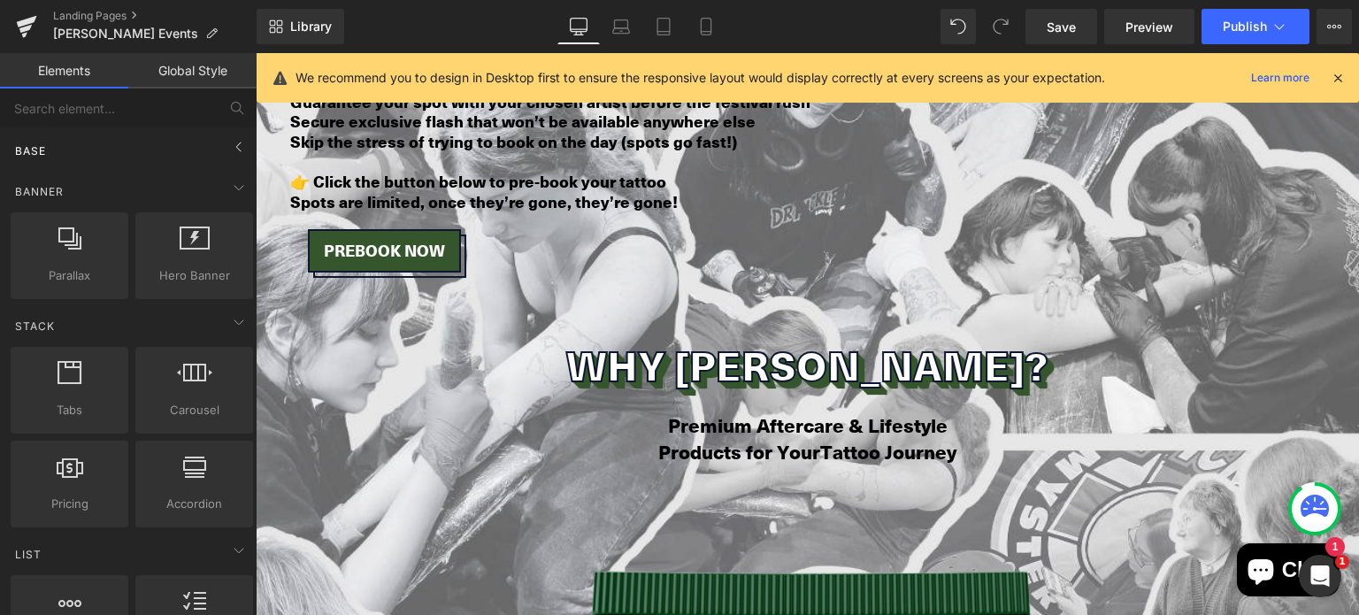
click at [213, 154] on div "Base" at bounding box center [132, 150] width 250 height 35
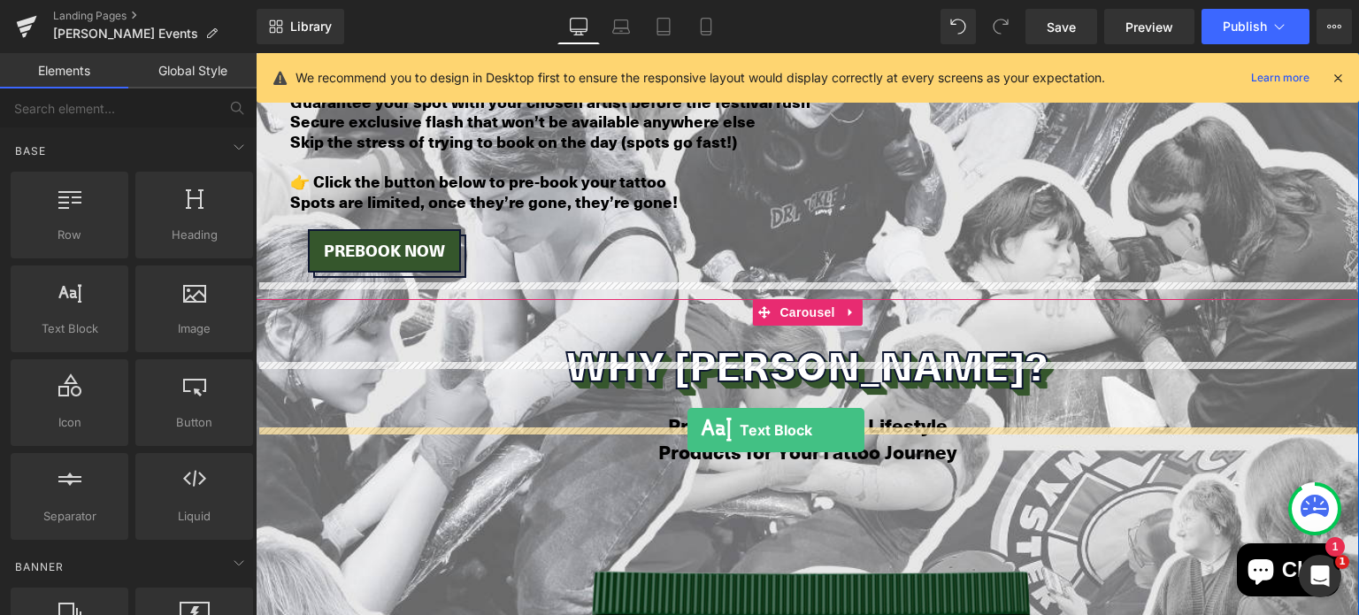
drag, startPoint x: 314, startPoint y: 376, endPoint x: 688, endPoint y: 431, distance: 377.5
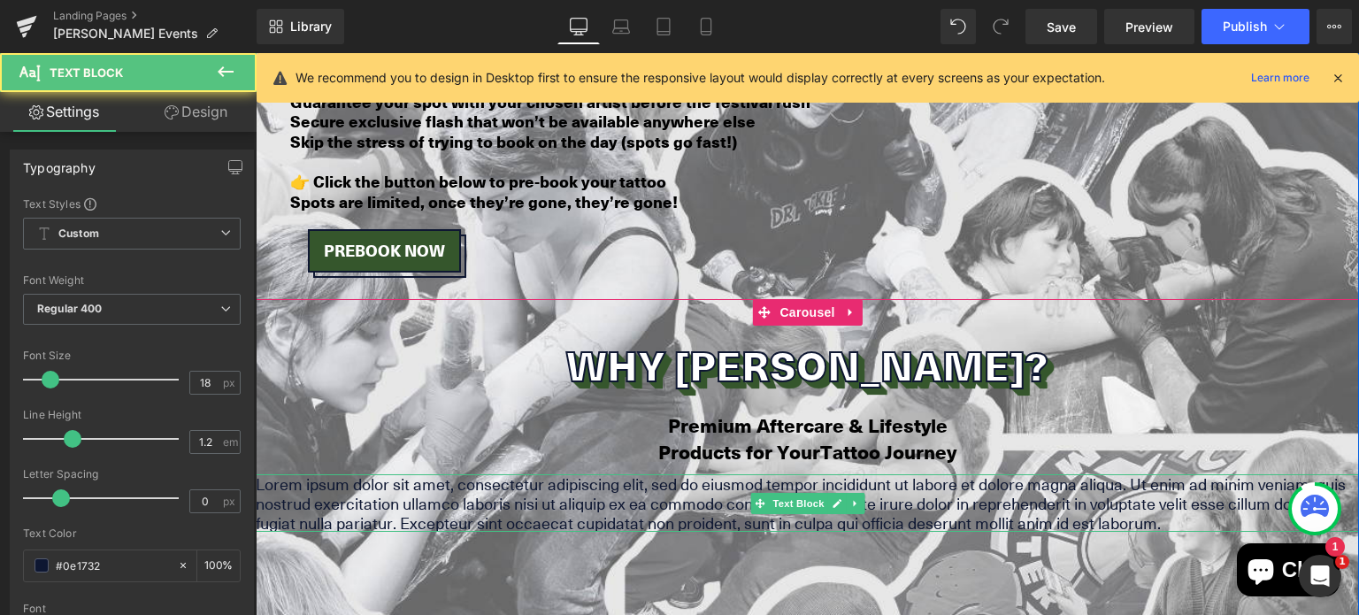
click at [478, 474] on p "Lorem ipsum dolor sit amet, consectetur adipiscing elit, sed do eiusmod tempor …" at bounding box center [808, 503] width 1104 height 58
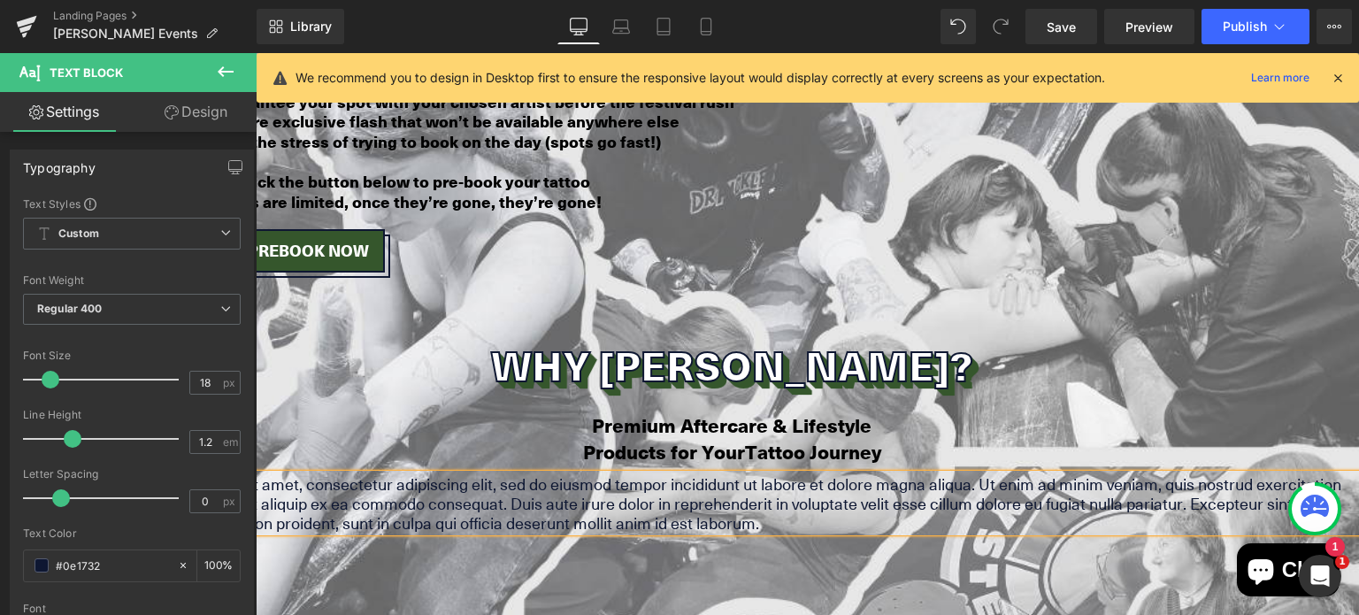
scroll to position [82, 0]
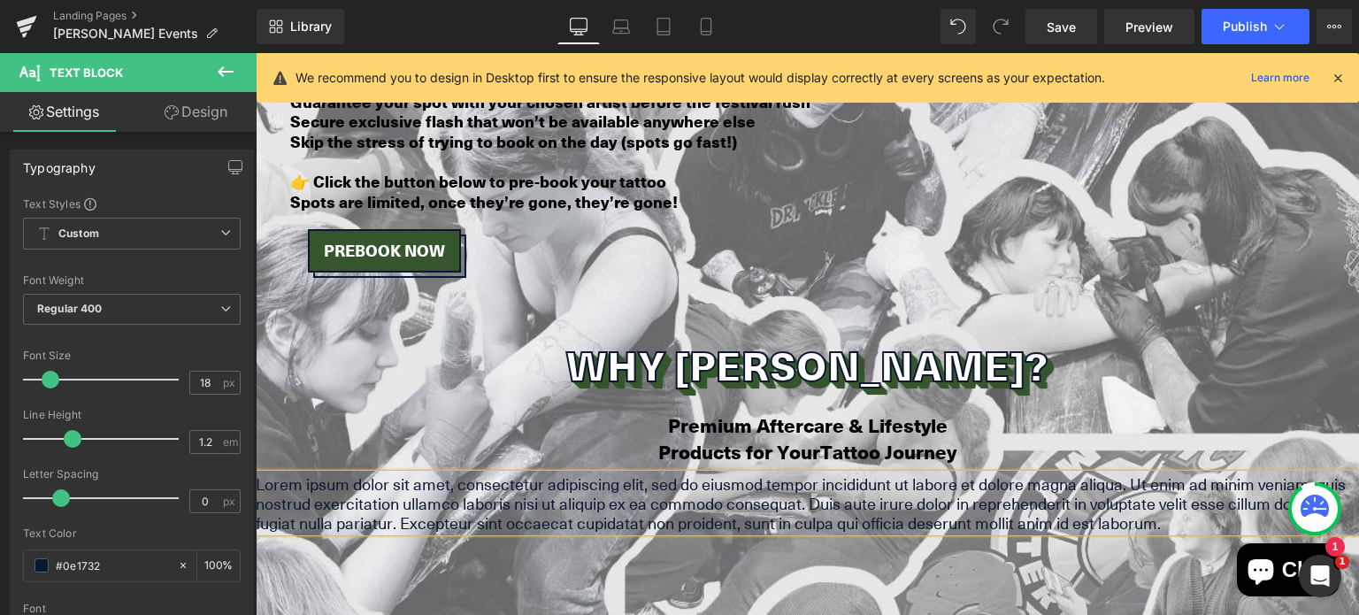
click at [818, 474] on p "Lorem ipsum dolor sit amet, consectetur adipiscing elit, sed do eiusmod tempor …" at bounding box center [808, 503] width 1104 height 58
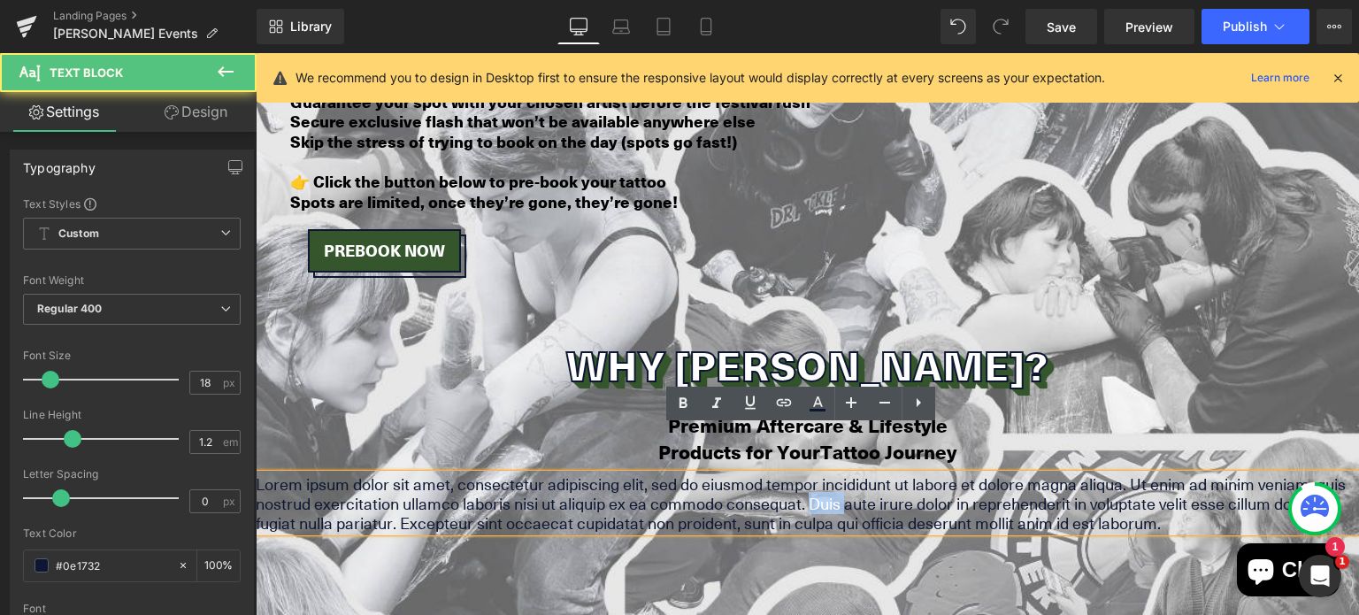
click at [818, 474] on p "Lorem ipsum dolor sit amet, consectetur adipiscing elit, sed do eiusmod tempor …" at bounding box center [808, 503] width 1104 height 58
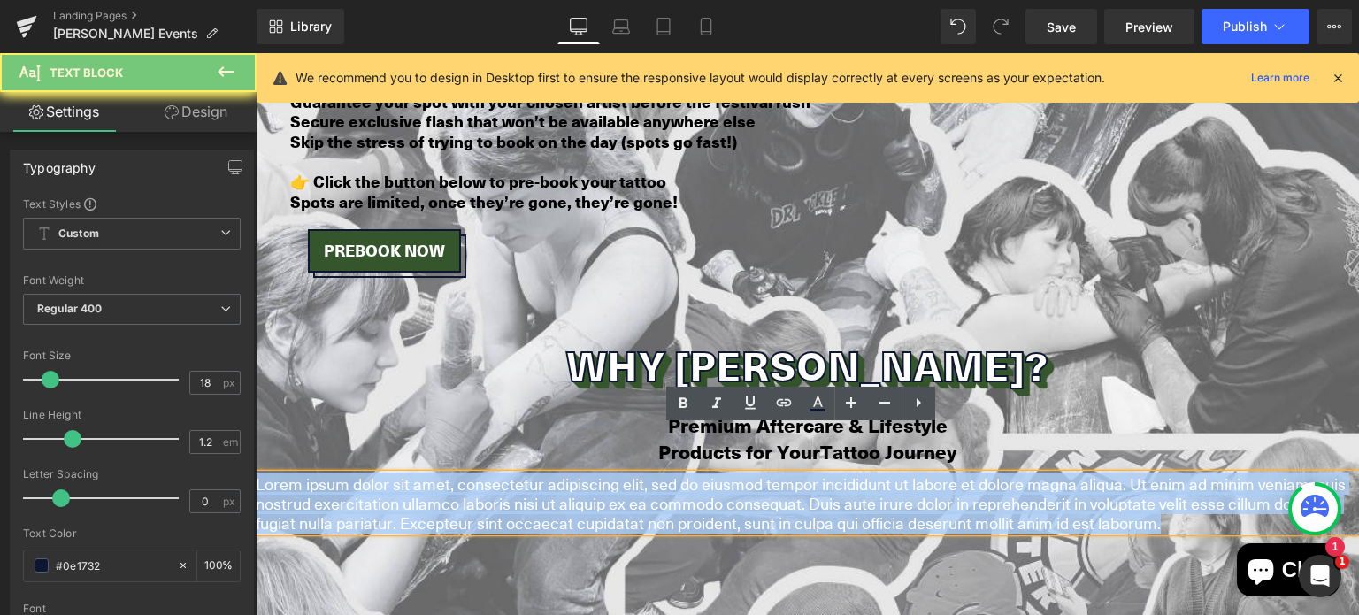
click at [818, 474] on p "Lorem ipsum dolor sit amet, consectetur adipiscing elit, sed do eiusmod tempor …" at bounding box center [808, 503] width 1104 height 58
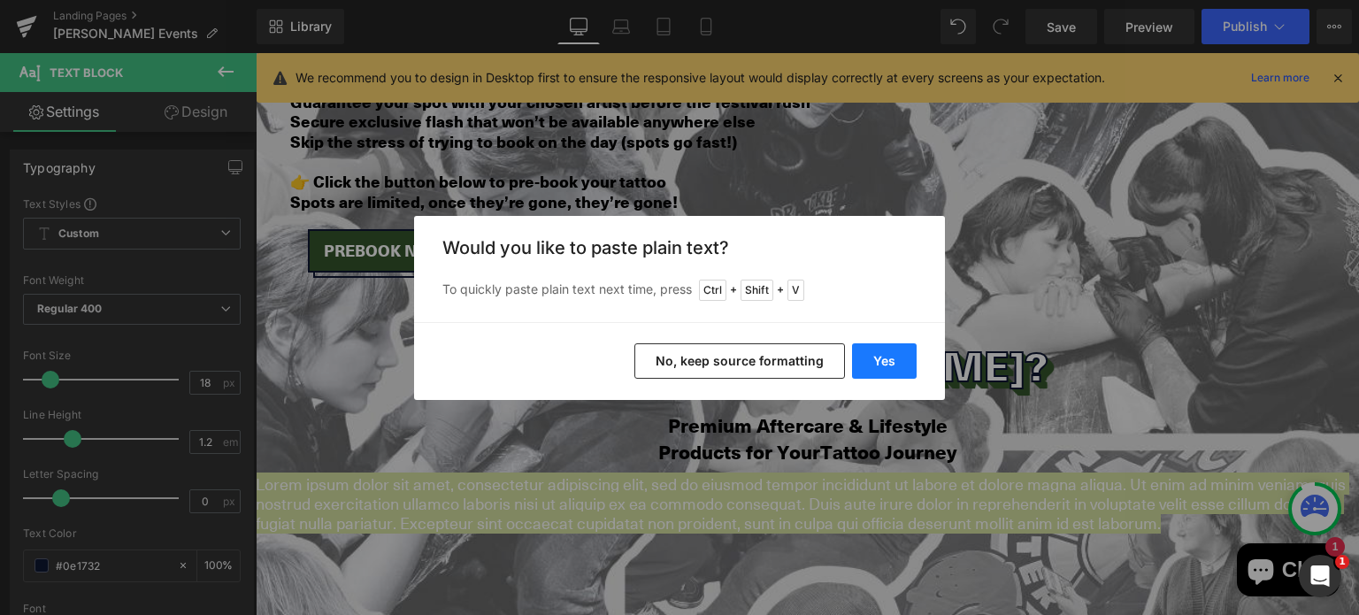
click at [882, 365] on button "Yes" at bounding box center [884, 360] width 65 height 35
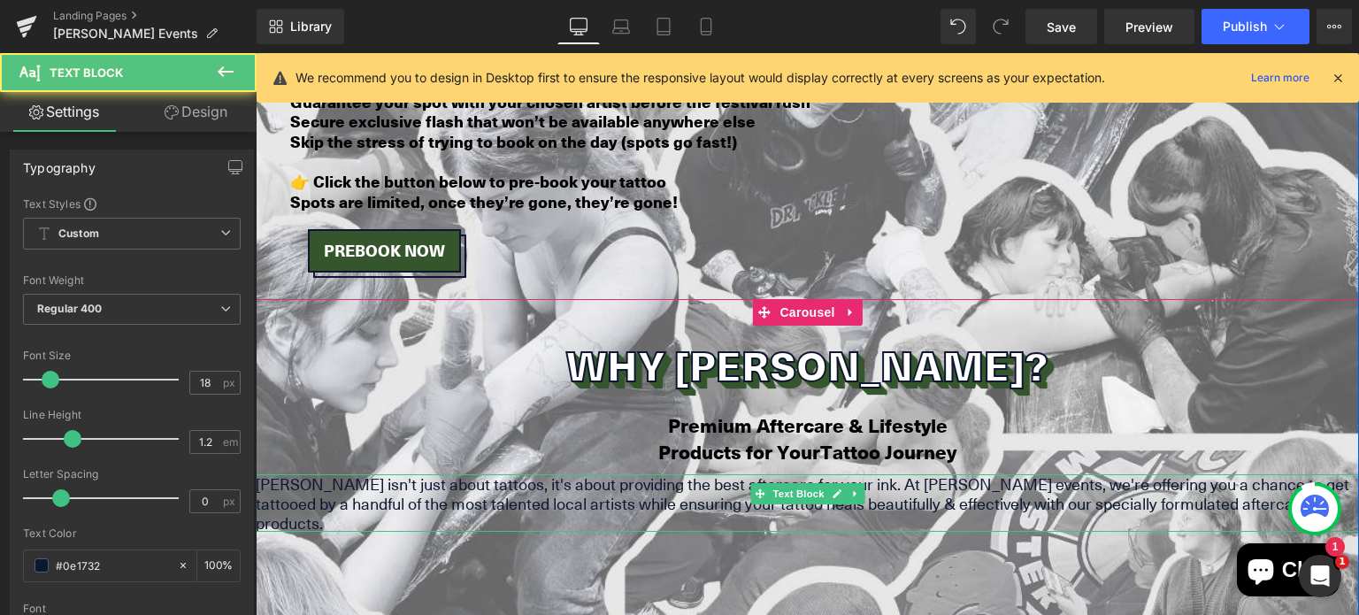
click at [648, 474] on p "[PERSON_NAME] isn't just about tattoos, it's about providing the best aftercare…" at bounding box center [808, 503] width 1104 height 58
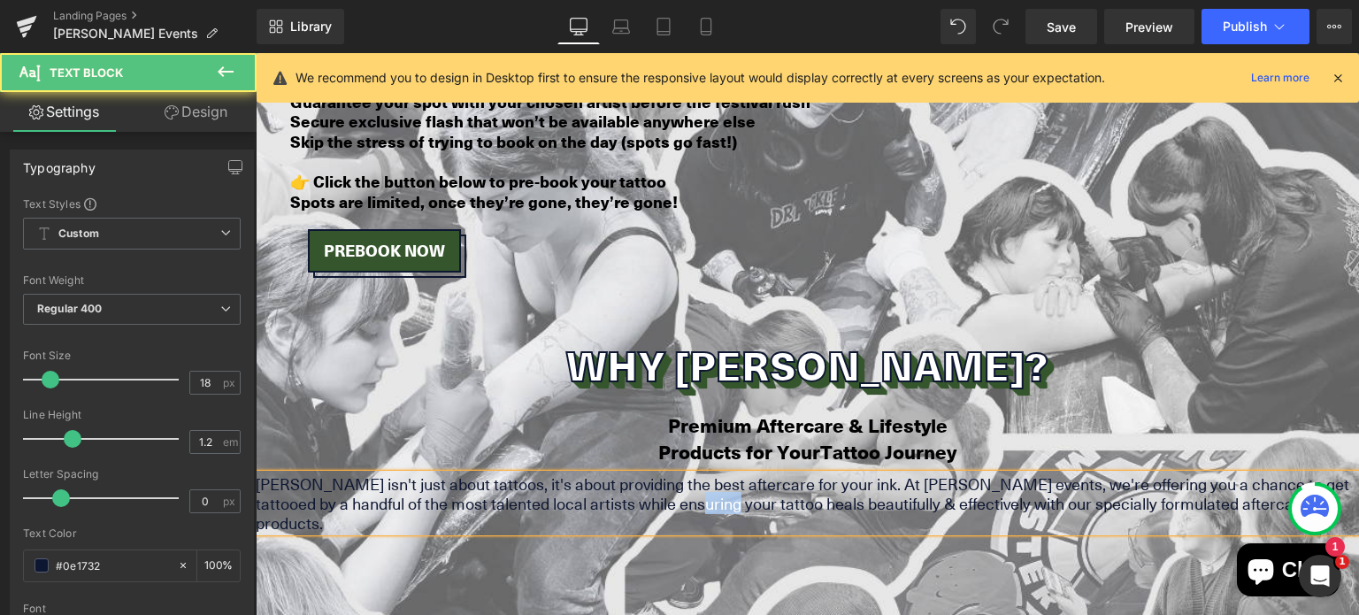
click at [648, 474] on p "[PERSON_NAME] isn't just about tattoos, it's about providing the best aftercare…" at bounding box center [808, 503] width 1104 height 58
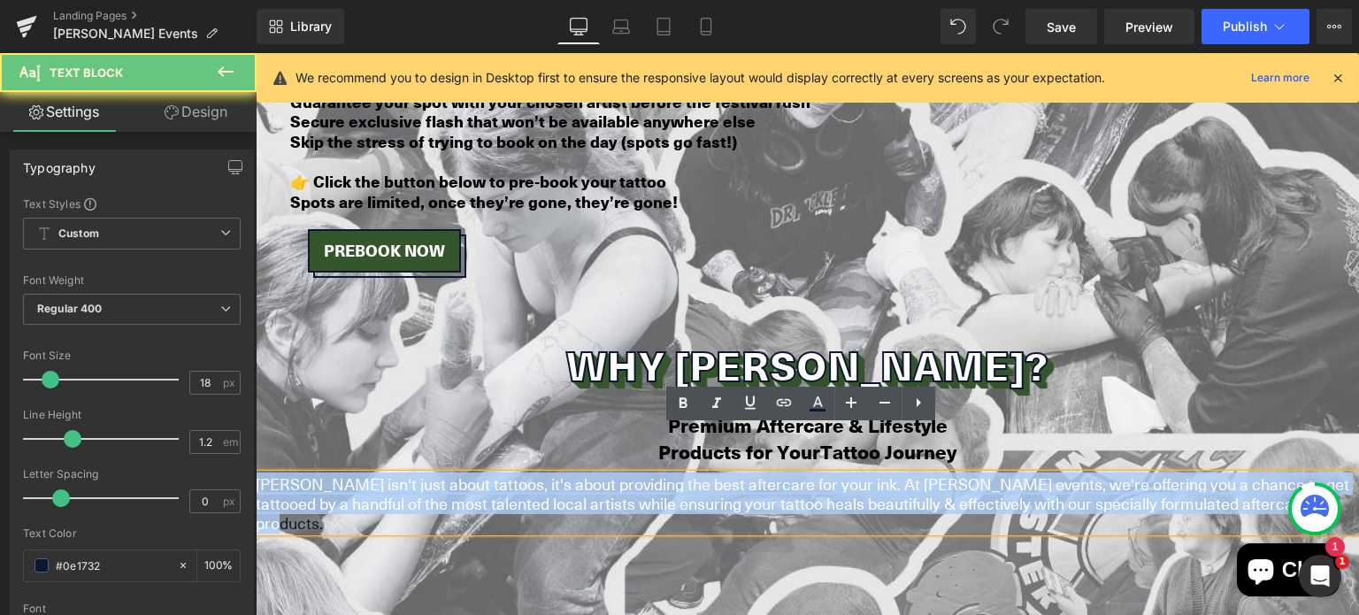
click at [648, 474] on p "[PERSON_NAME] isn't just about tattoos, it's about providing the best aftercare…" at bounding box center [808, 503] width 1104 height 58
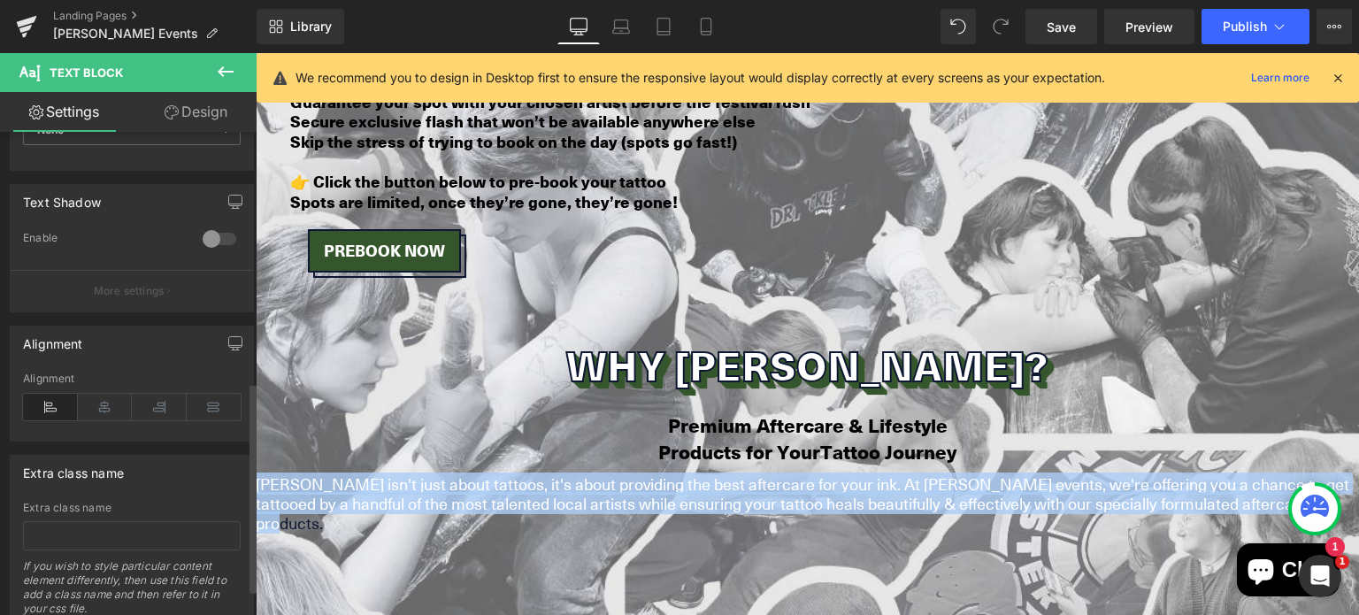
scroll to position [574, 0]
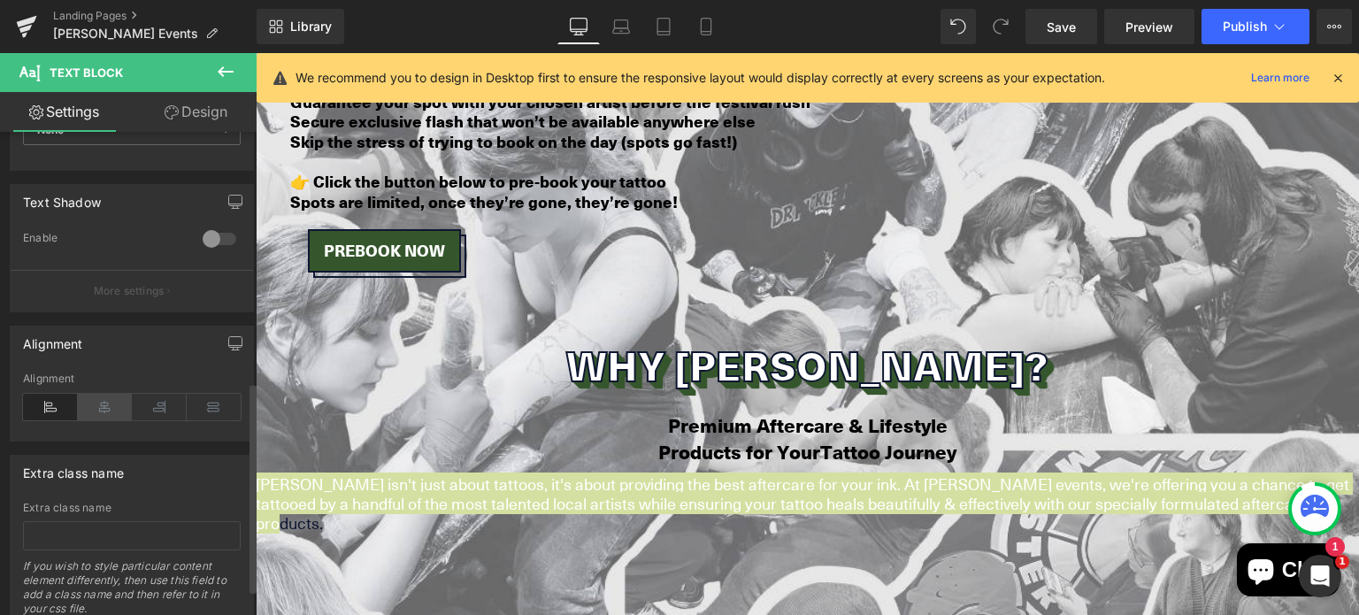
click at [107, 408] on icon at bounding box center [105, 407] width 55 height 27
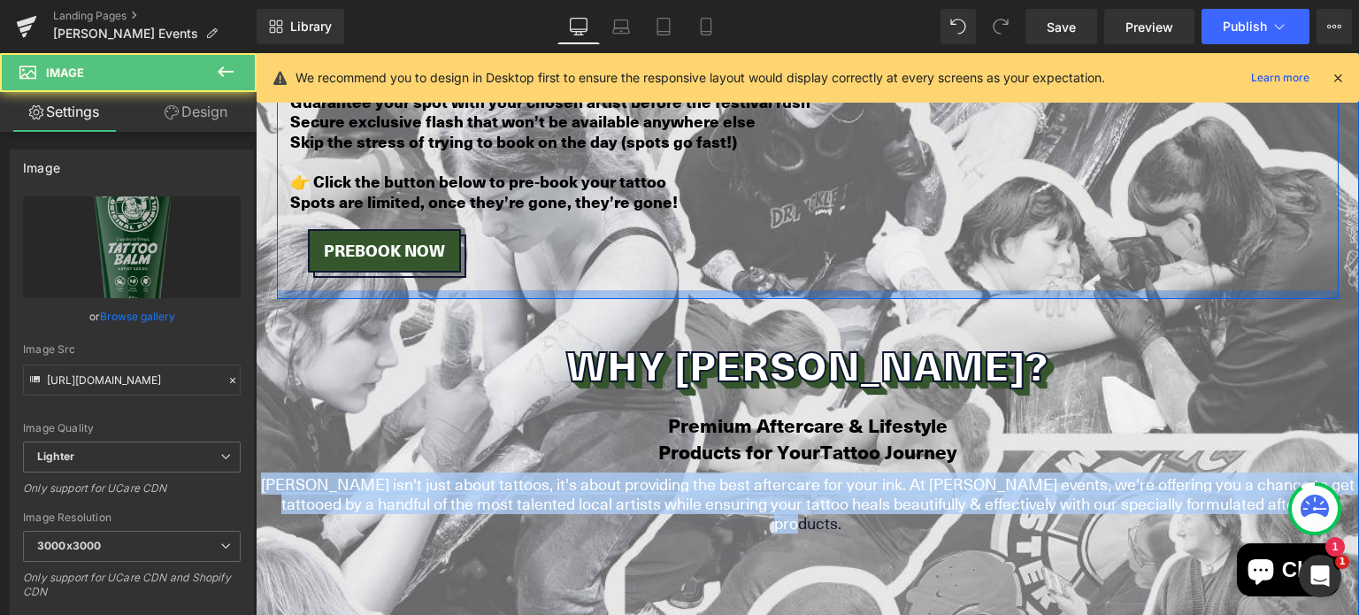
click at [532, 290] on div at bounding box center [808, 294] width 1062 height 9
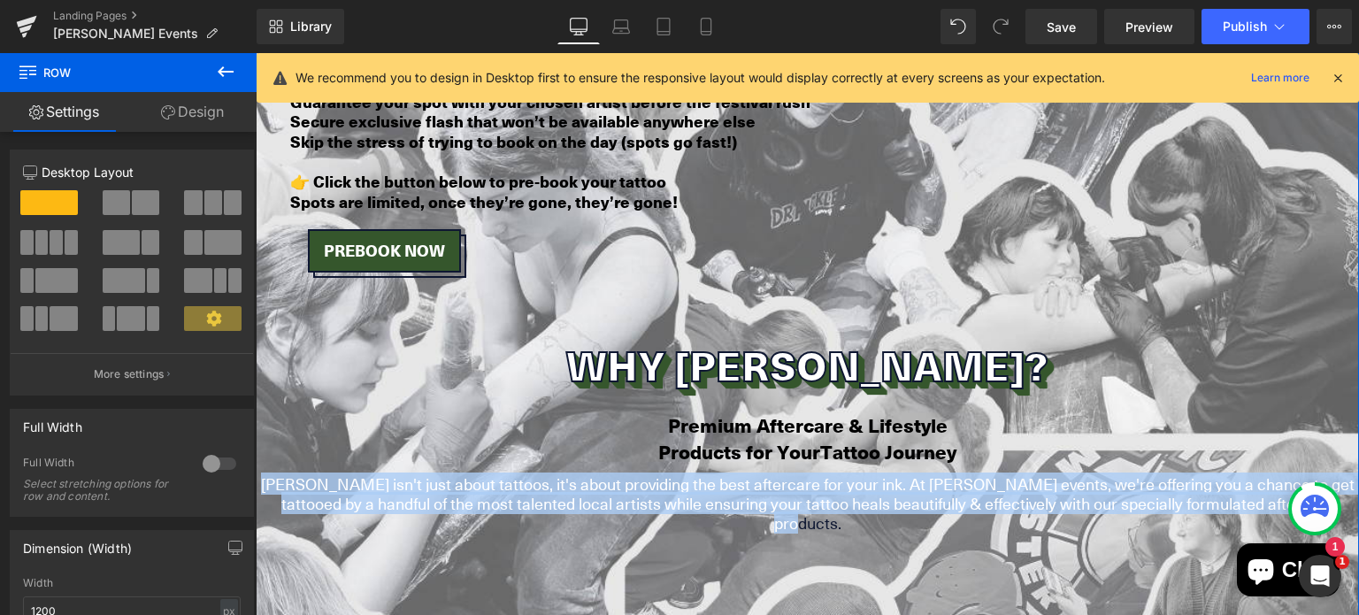
click at [512, 343] on div "Why [PERSON_NAME]? Heading" at bounding box center [808, 365] width 1104 height 44
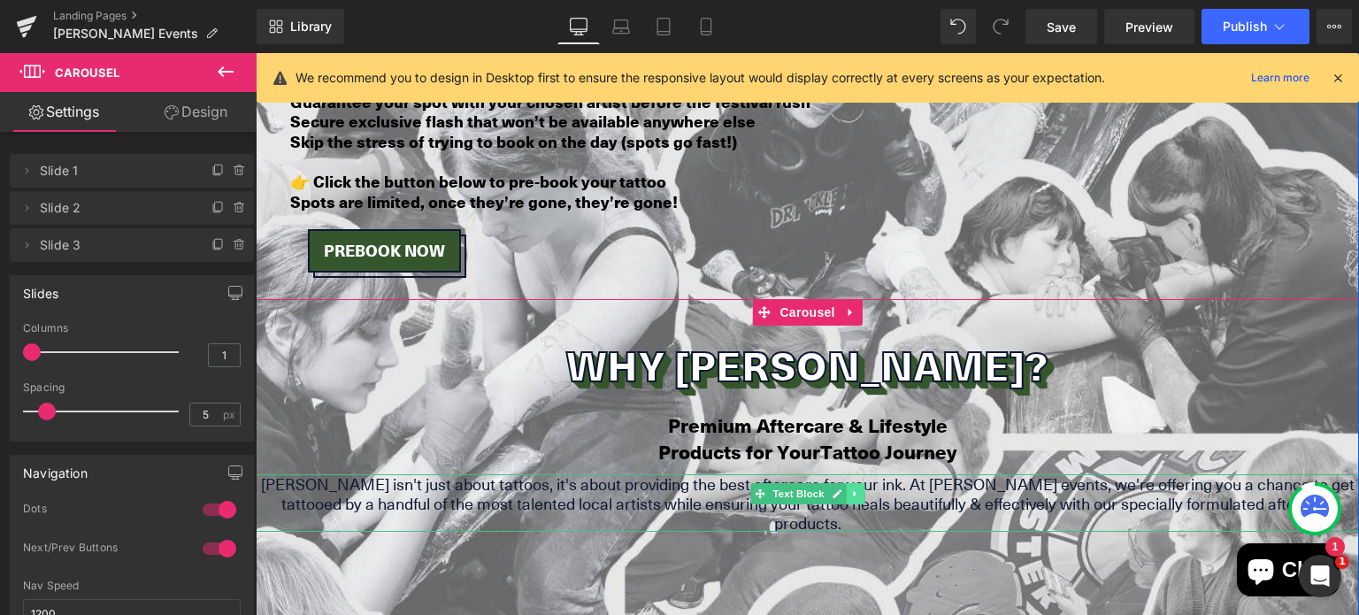
click at [853, 490] on icon at bounding box center [854, 493] width 3 height 6
click at [769, 484] on span "Text Block" at bounding box center [798, 494] width 58 height 21
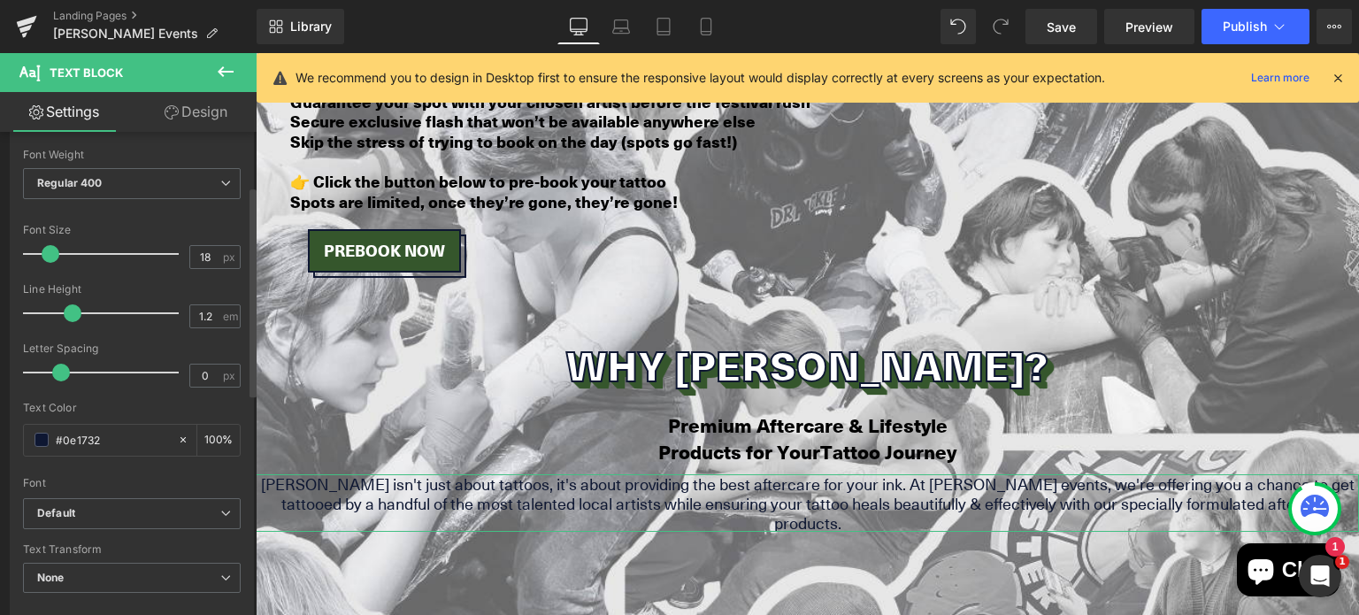
scroll to position [0, 0]
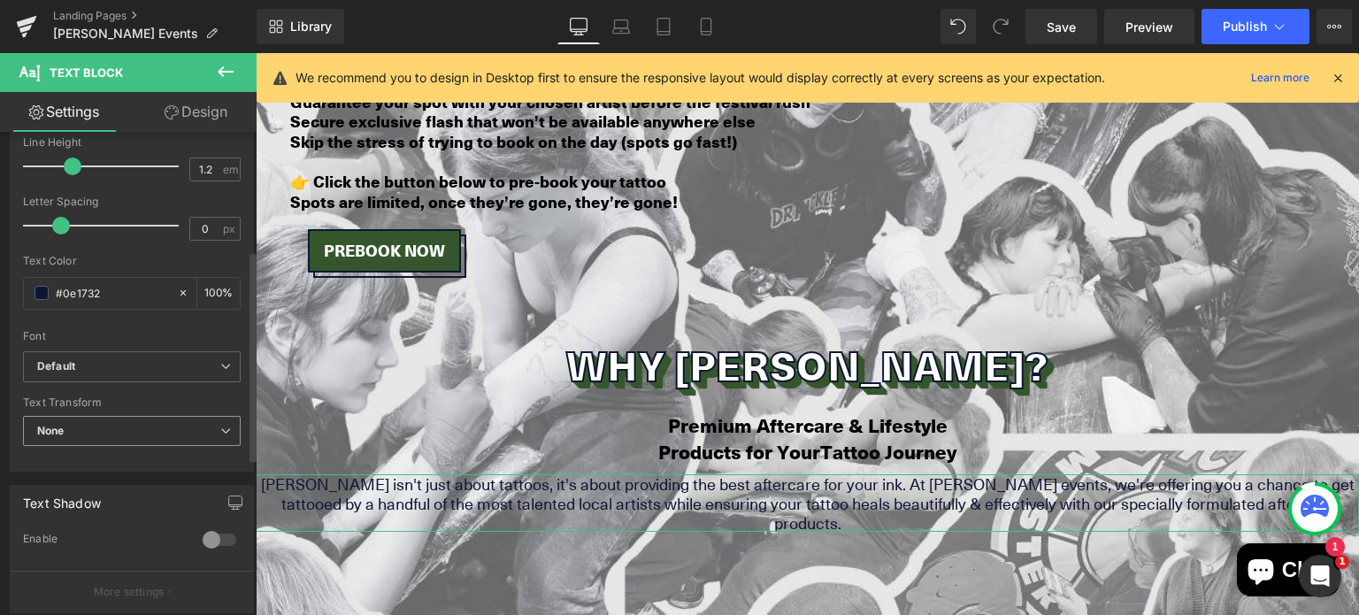
click at [85, 437] on span "None" at bounding box center [132, 431] width 218 height 31
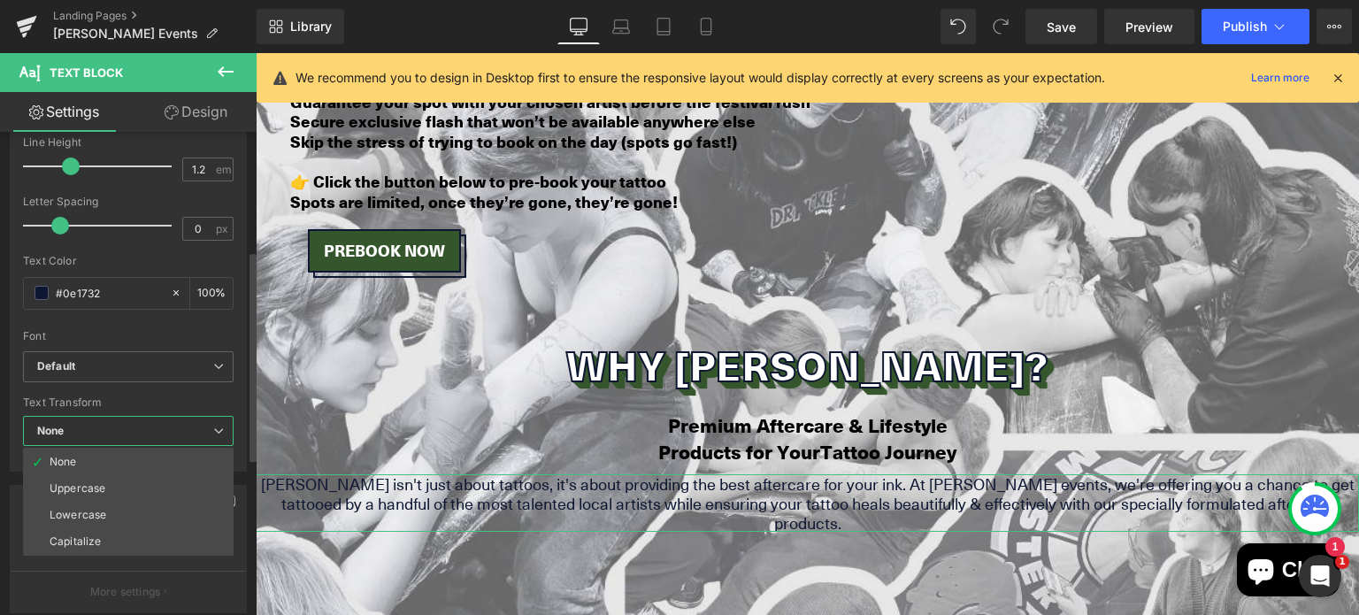
click at [85, 432] on span "None" at bounding box center [128, 431] width 211 height 31
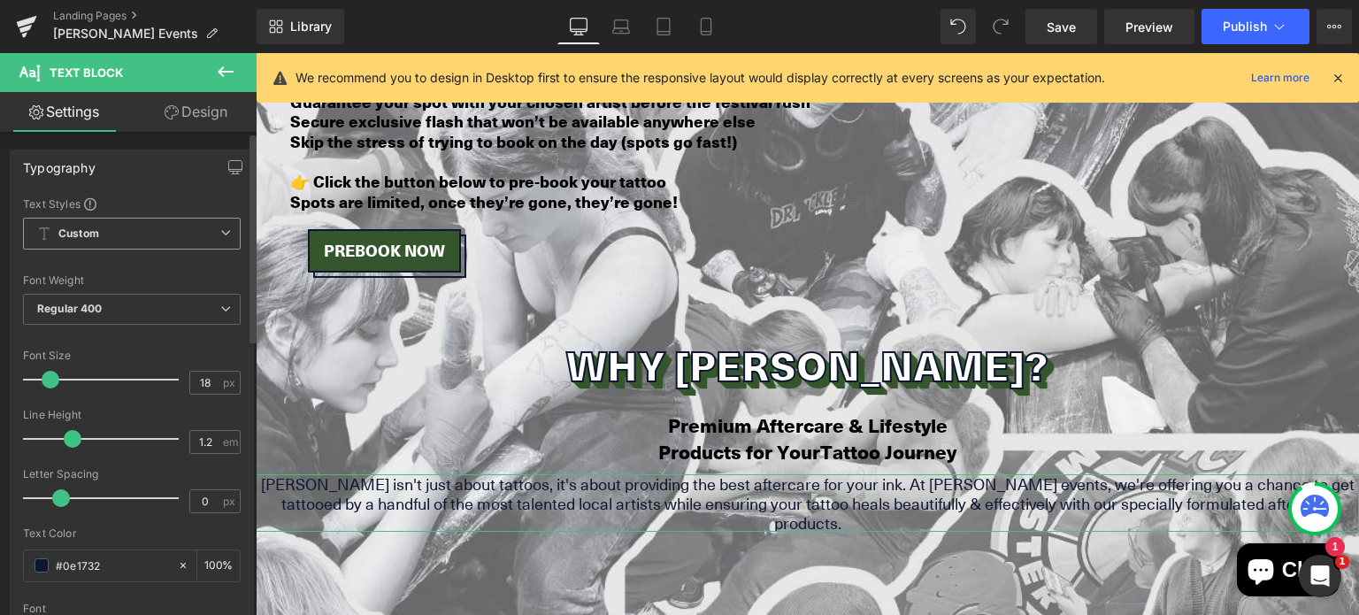
click at [220, 232] on icon at bounding box center [225, 232] width 11 height 11
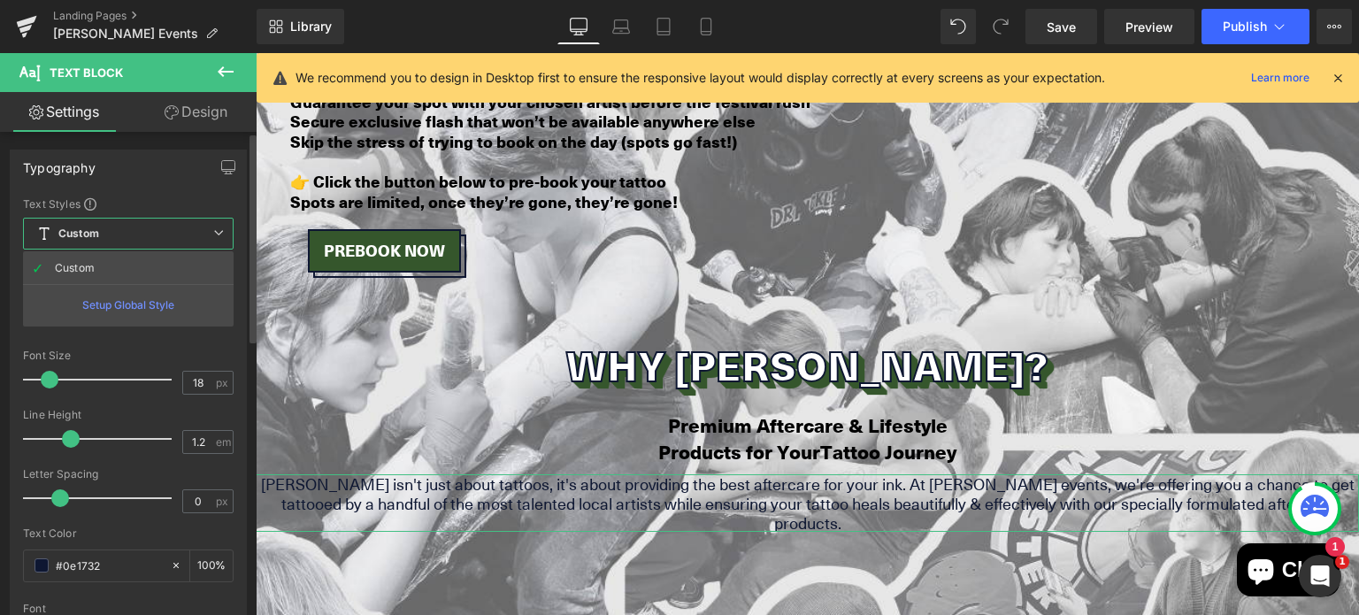
click at [218, 232] on icon at bounding box center [218, 232] width 11 height 11
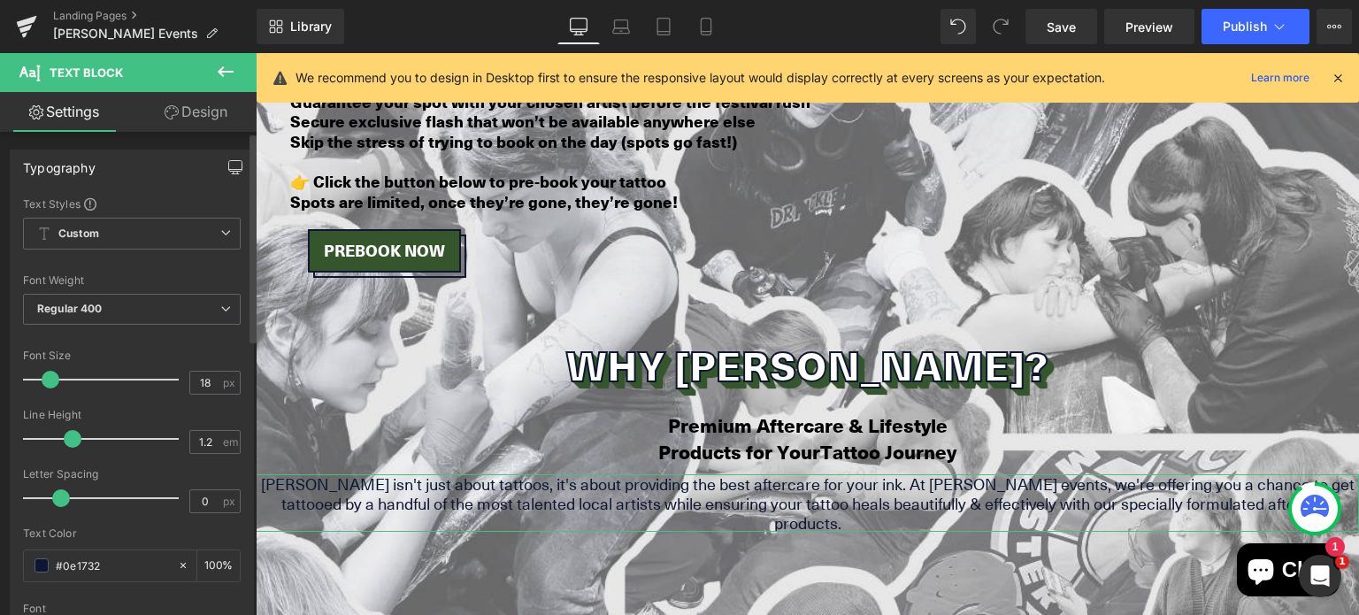
click at [230, 158] on button "button" at bounding box center [235, 167] width 28 height 34
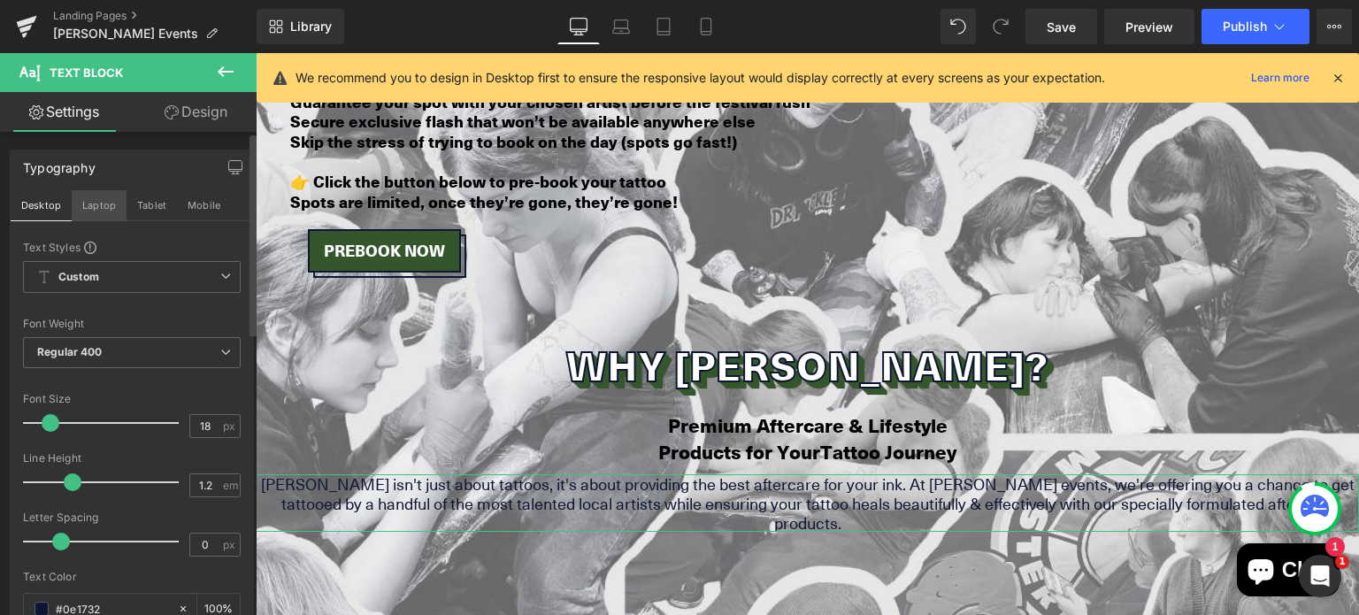
click at [106, 204] on button "Laptop" at bounding box center [99, 205] width 55 height 30
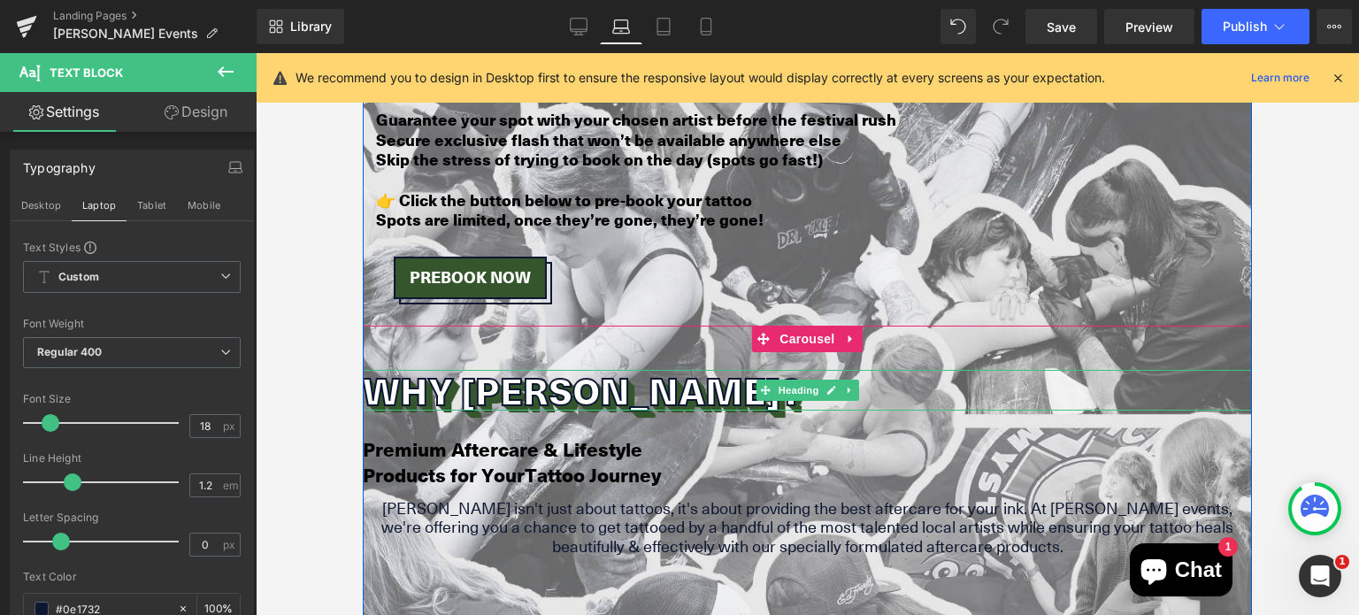
click at [683, 370] on h2 "Why [PERSON_NAME]?" at bounding box center [807, 390] width 889 height 40
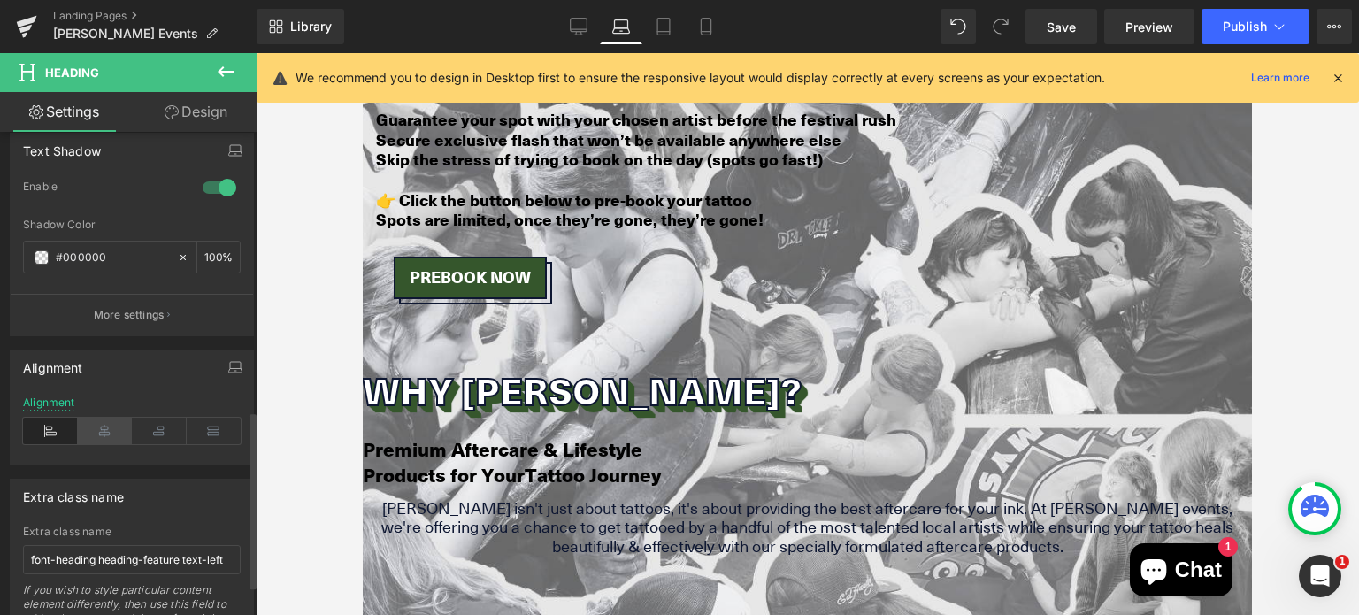
click at [98, 427] on icon at bounding box center [105, 431] width 55 height 27
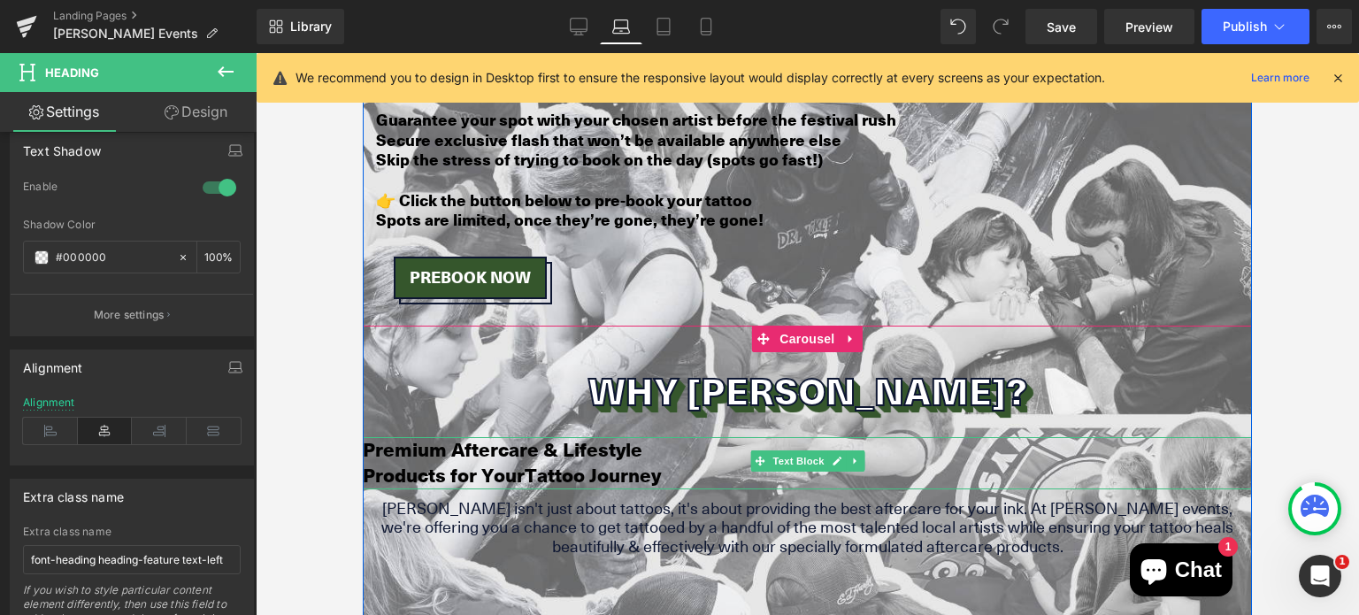
click at [561, 435] on span "Premium Aftercare & Lifestyle" at bounding box center [503, 448] width 280 height 27
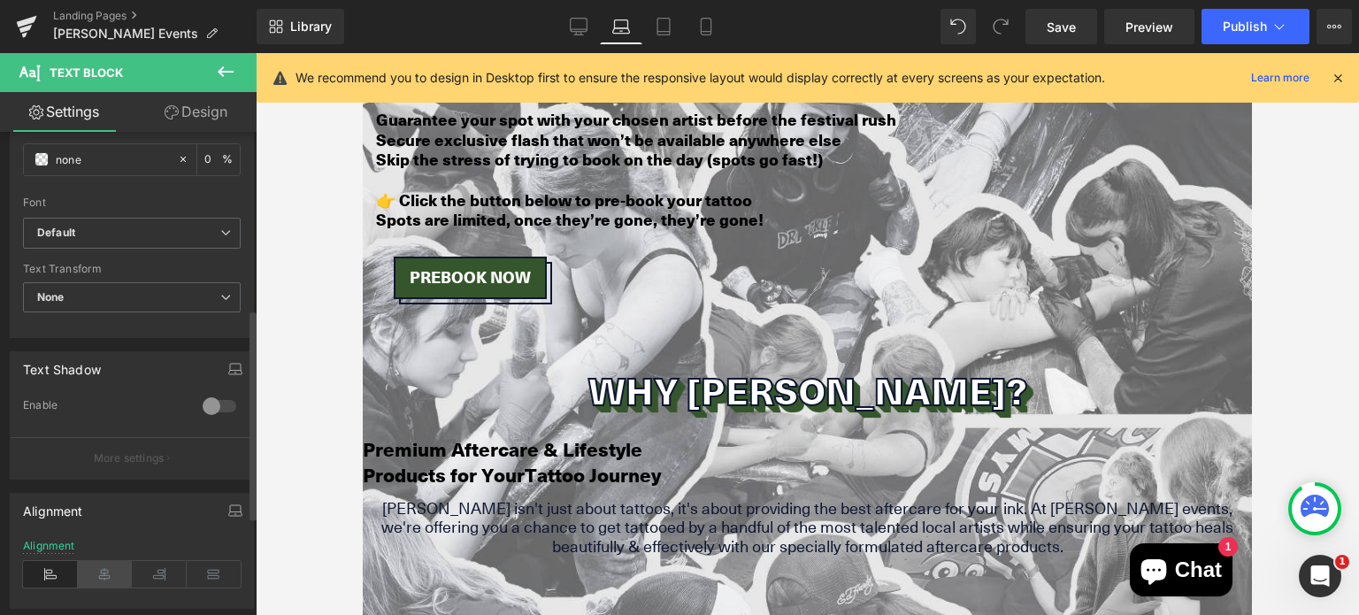
click at [106, 576] on icon at bounding box center [105, 574] width 55 height 27
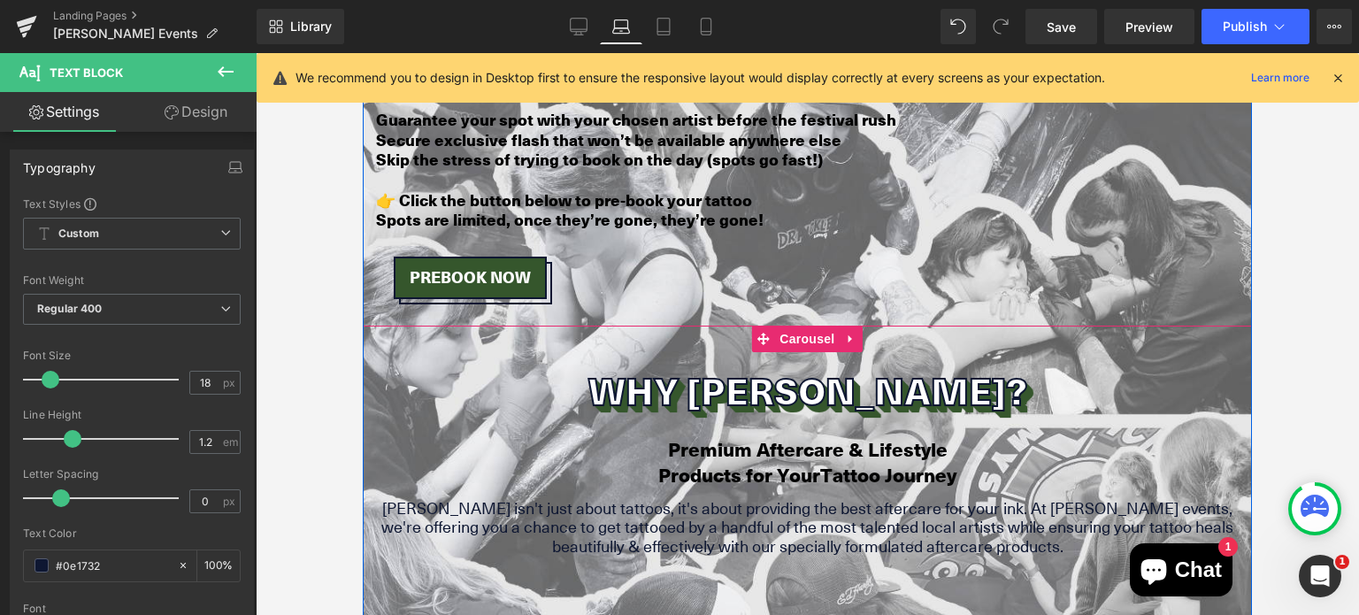
drag, startPoint x: 367, startPoint y: 430, endPoint x: 375, endPoint y: 420, distance: 12.6
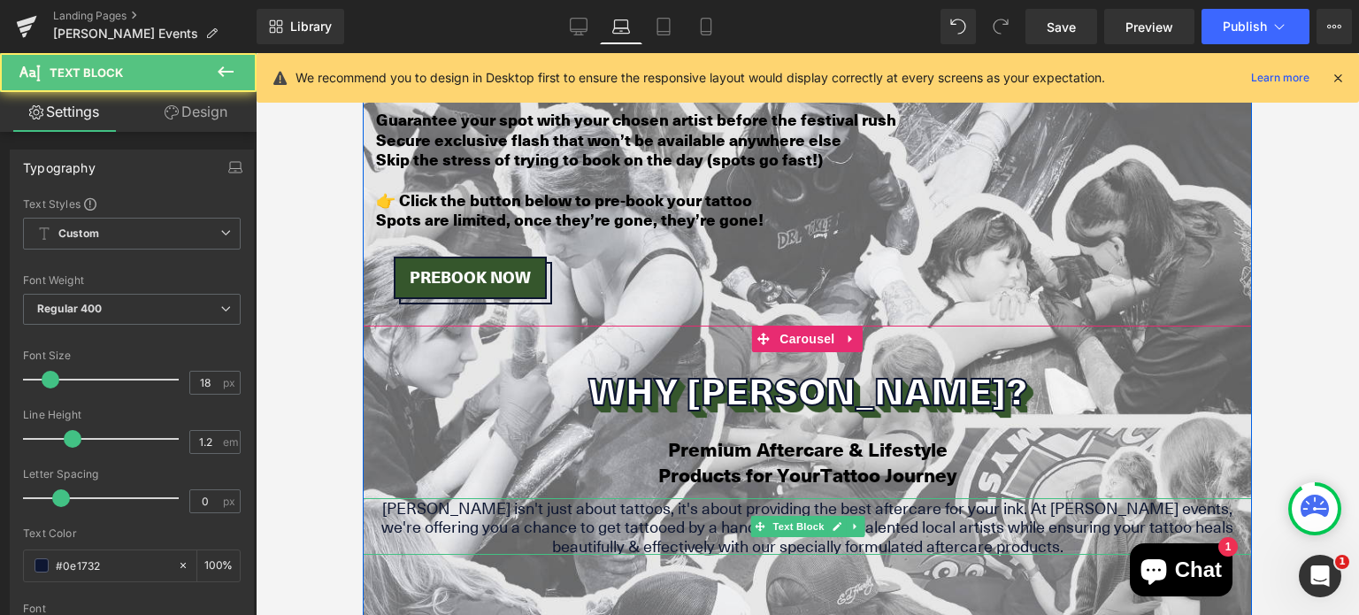
click at [374, 498] on p "[PERSON_NAME] isn't just about tattoos, it's about providing the best aftercare…" at bounding box center [807, 527] width 889 height 58
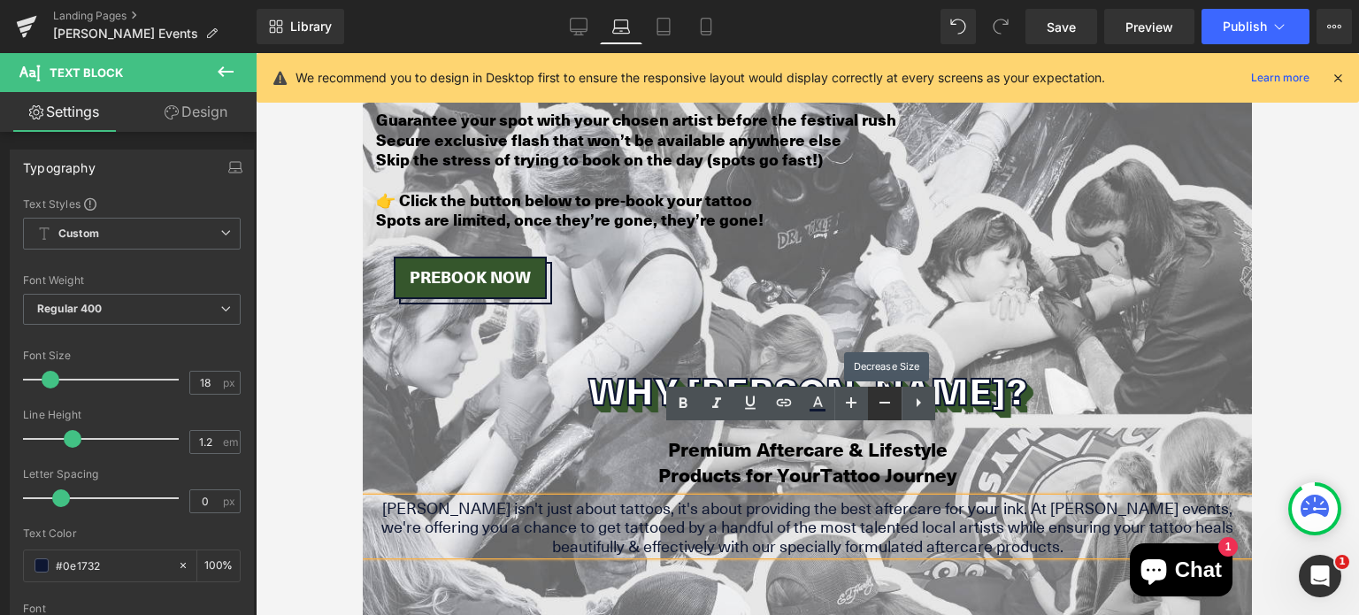
click at [0, 0] on icon at bounding box center [0, 0] width 0 height 0
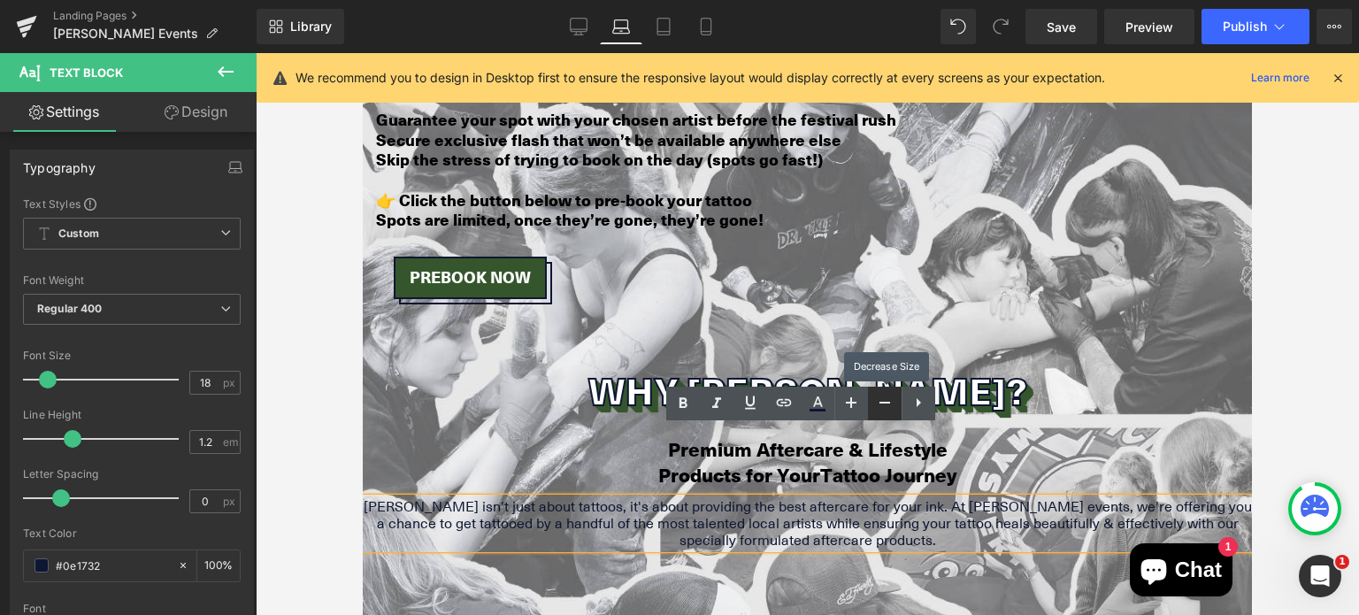
click at [0, 0] on icon at bounding box center [0, 0] width 0 height 0
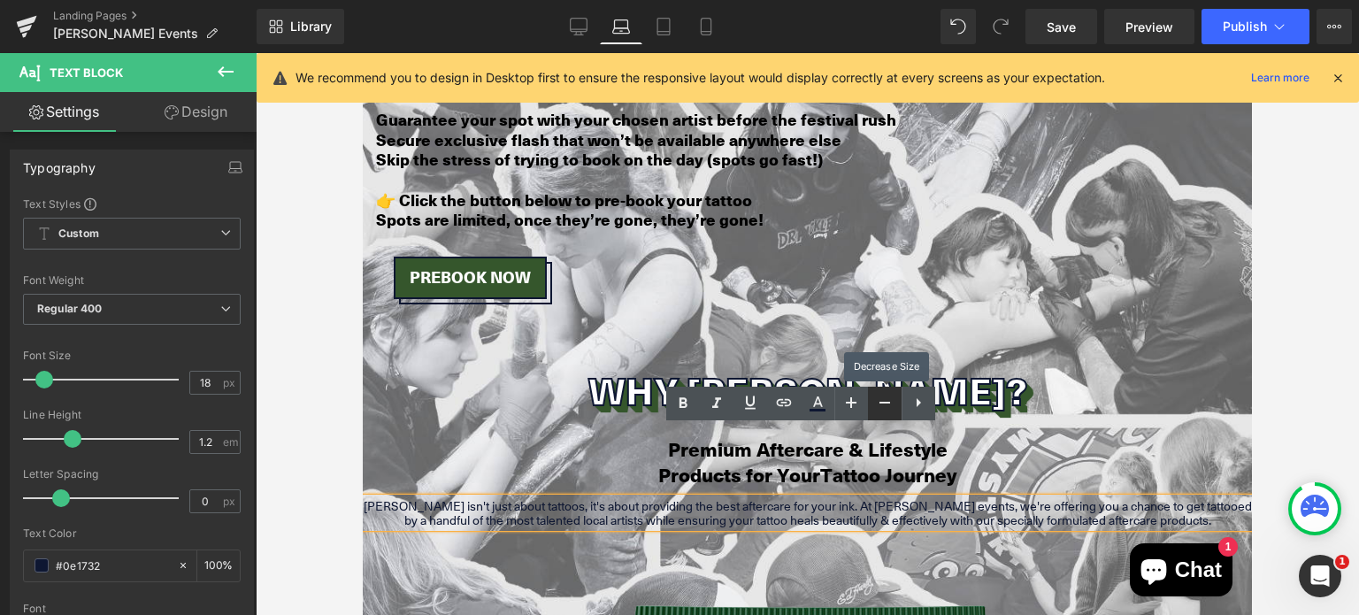
click at [0, 0] on icon at bounding box center [0, 0] width 0 height 0
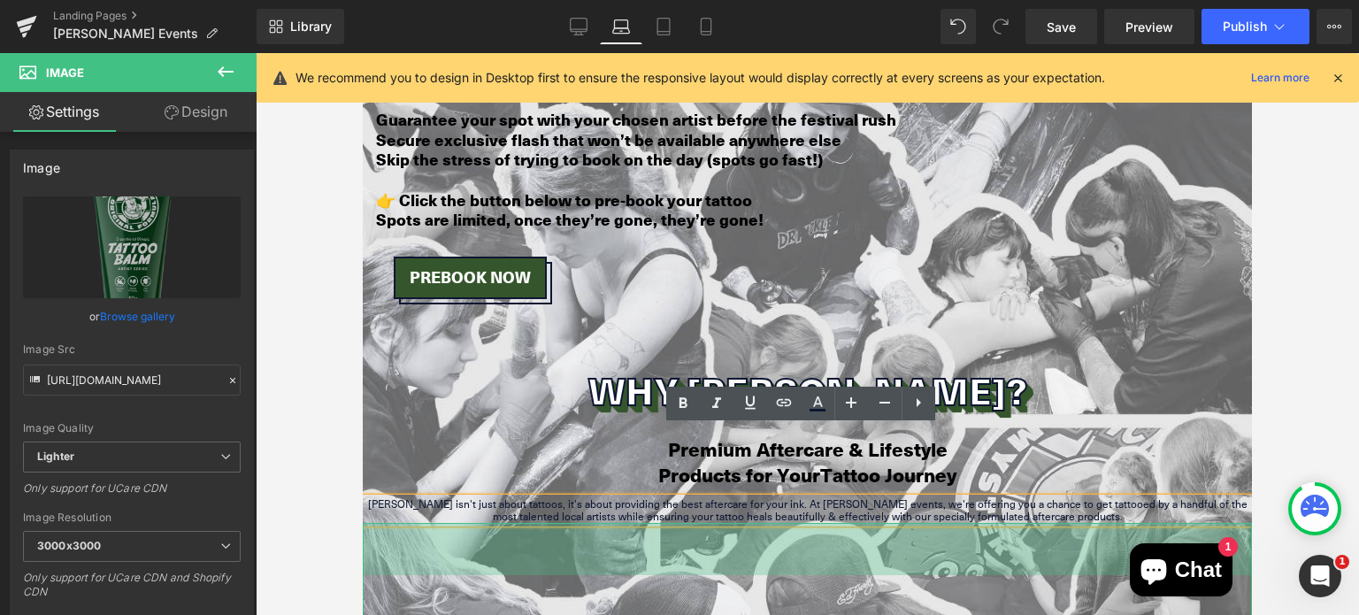
drag, startPoint x: 1207, startPoint y: 455, endPoint x: 1191, endPoint y: 504, distance: 52.1
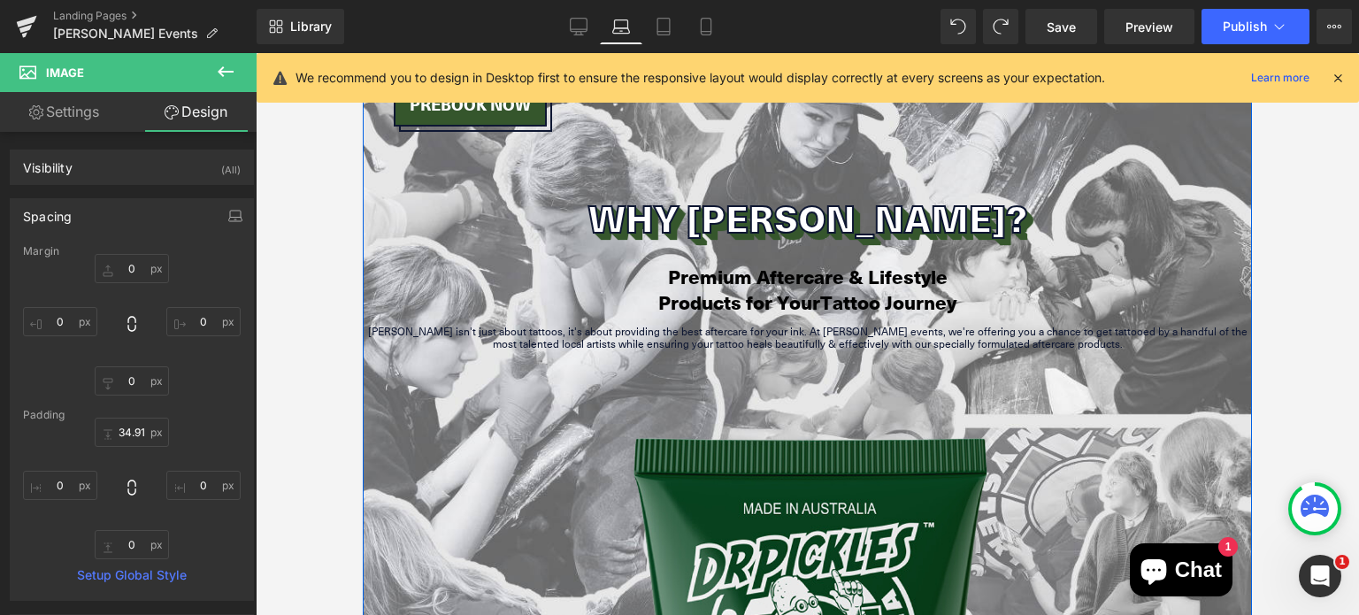
scroll to position [2360, 0]
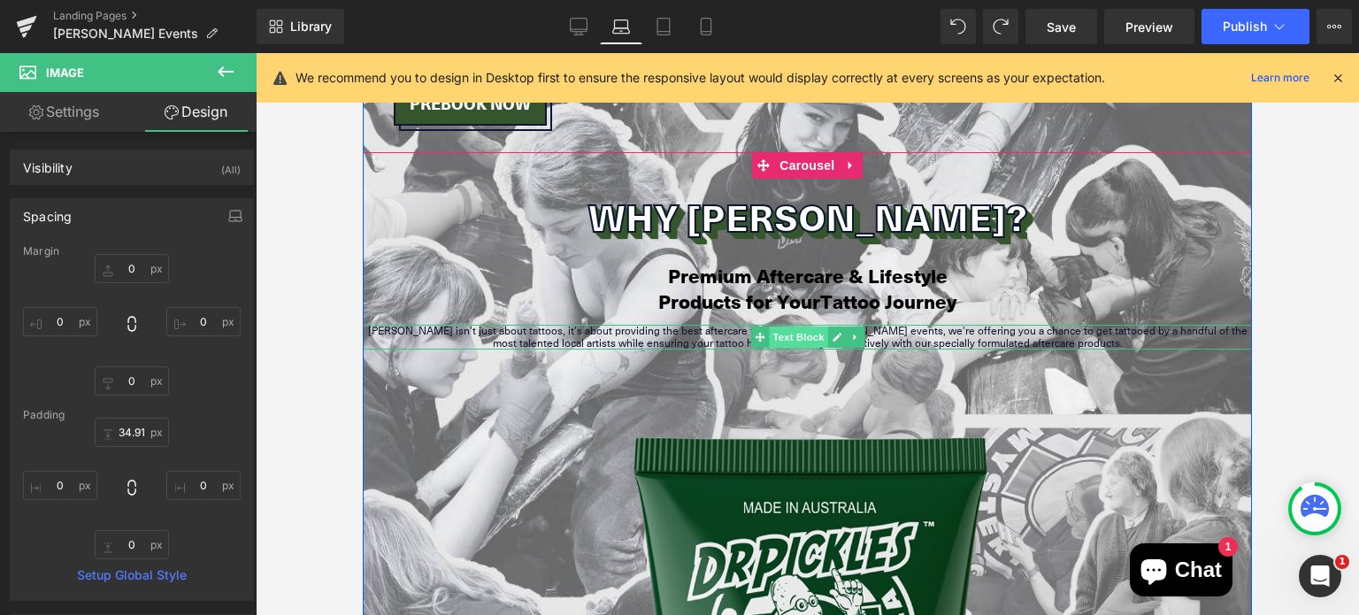
click at [791, 327] on span "Text Block" at bounding box center [798, 337] width 58 height 21
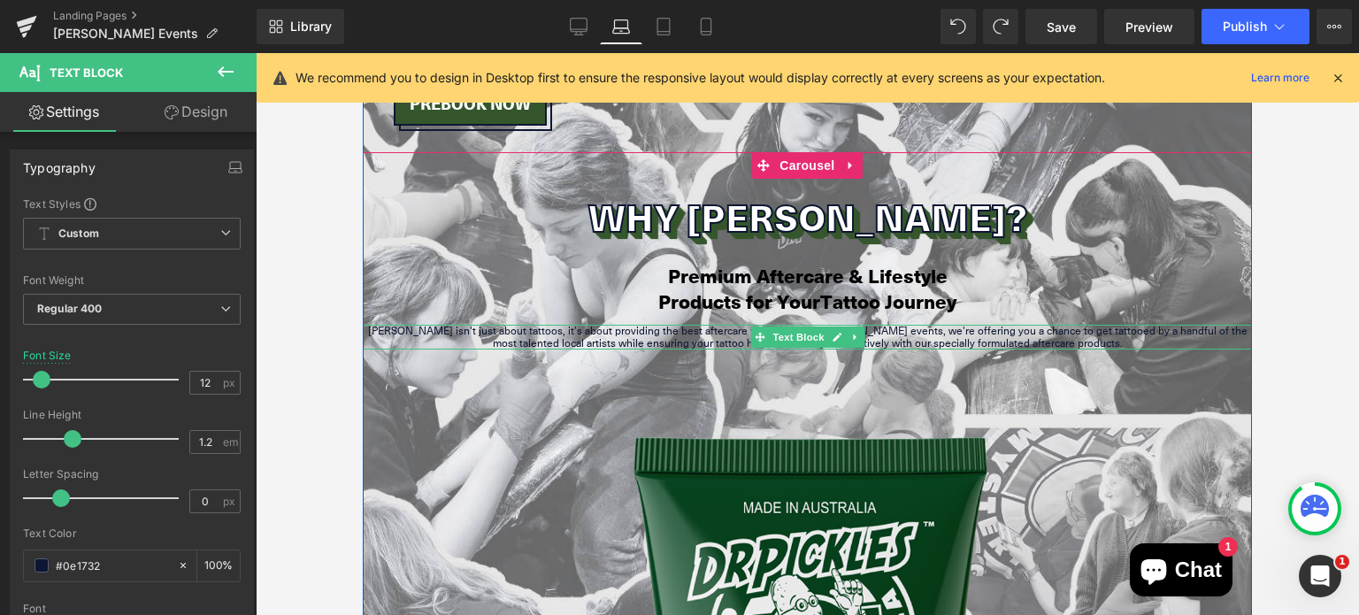
click at [875, 325] on p "[PERSON_NAME] isn't just about tattoos, it's about providing the best aftercare…" at bounding box center [807, 338] width 889 height 26
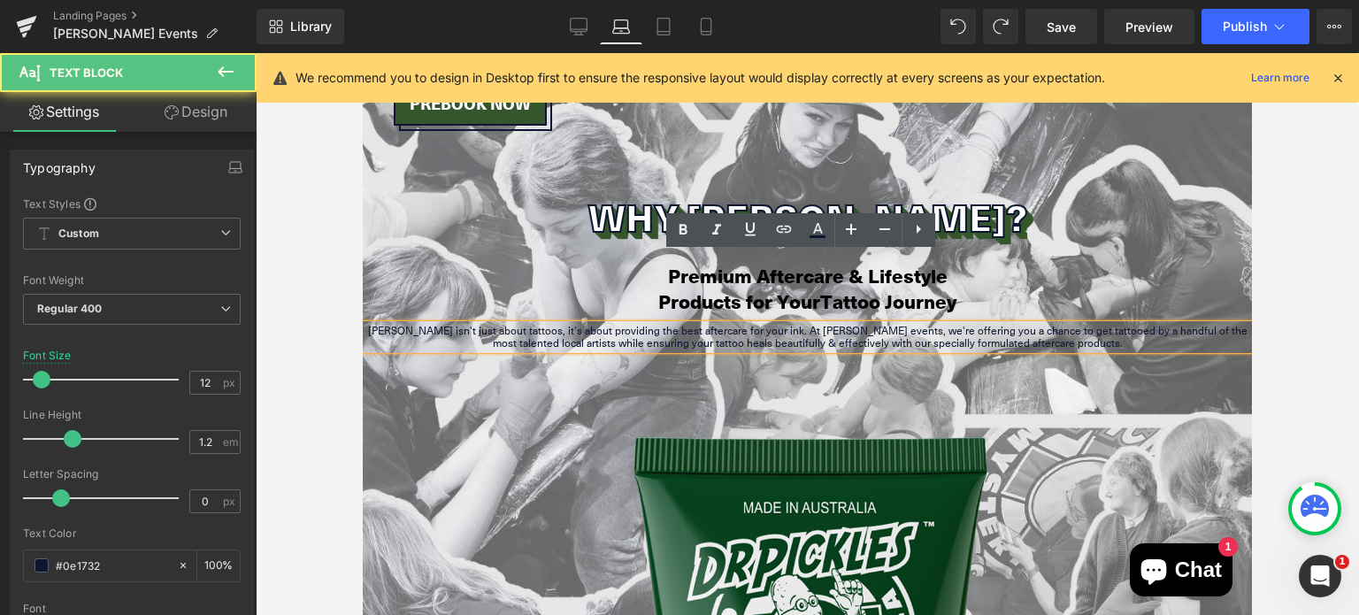
click at [875, 325] on p "[PERSON_NAME] isn't just about tattoos, it's about providing the best aftercare…" at bounding box center [807, 338] width 889 height 26
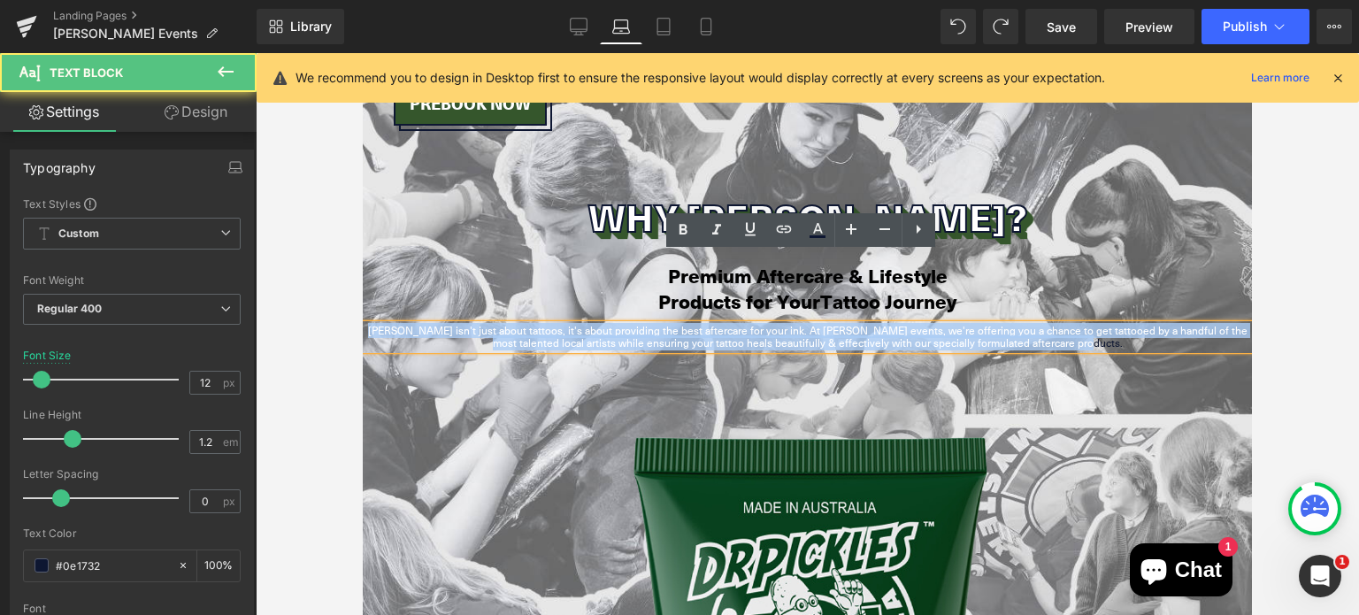
click at [875, 325] on p "[PERSON_NAME] isn't just about tattoos, it's about providing the best aftercare…" at bounding box center [807, 338] width 889 height 26
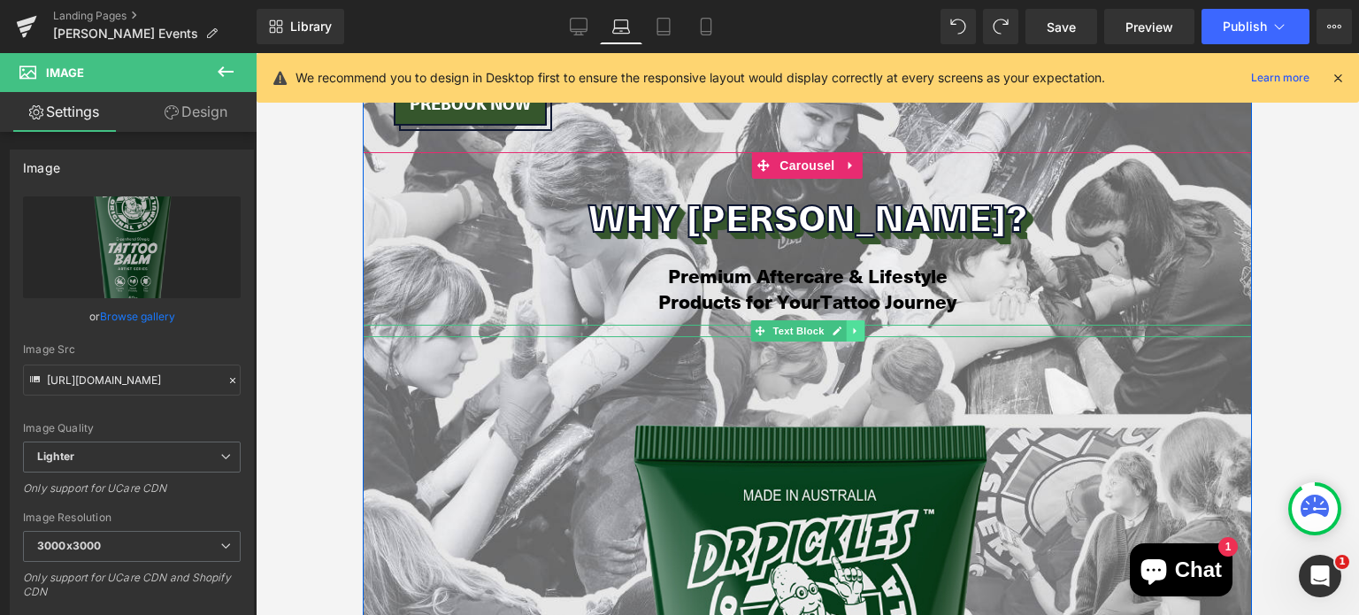
click at [853, 327] on icon at bounding box center [854, 330] width 3 height 6
click at [862, 326] on icon at bounding box center [864, 331] width 10 height 10
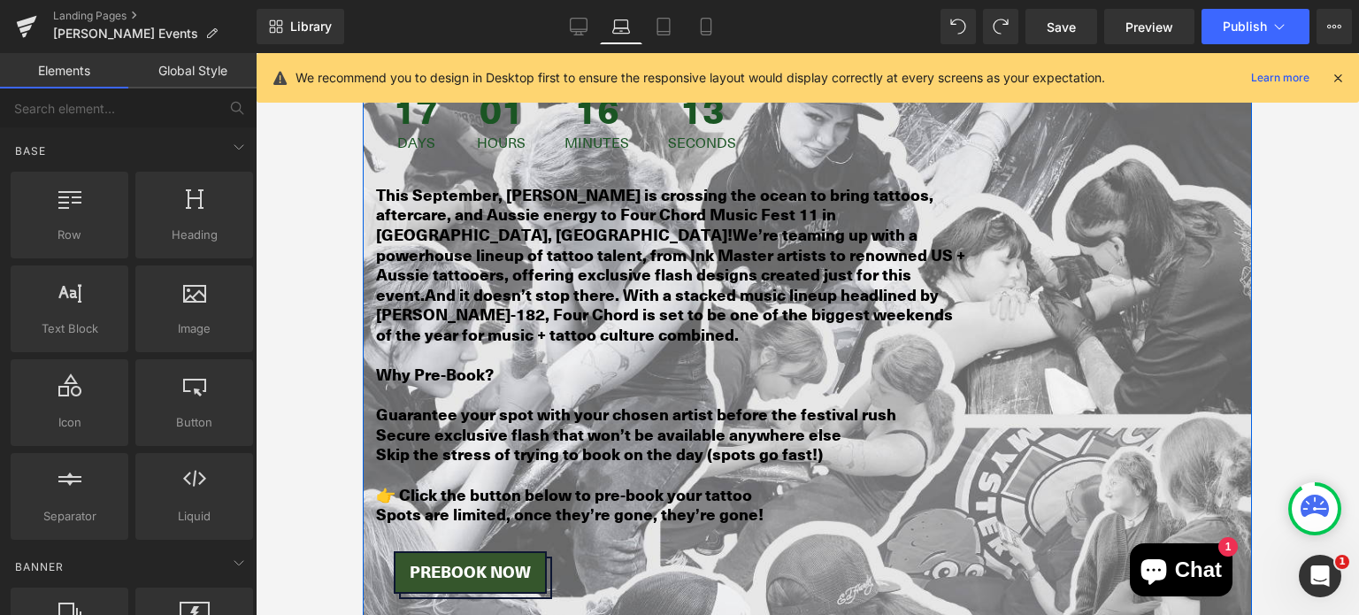
scroll to position [1860, 0]
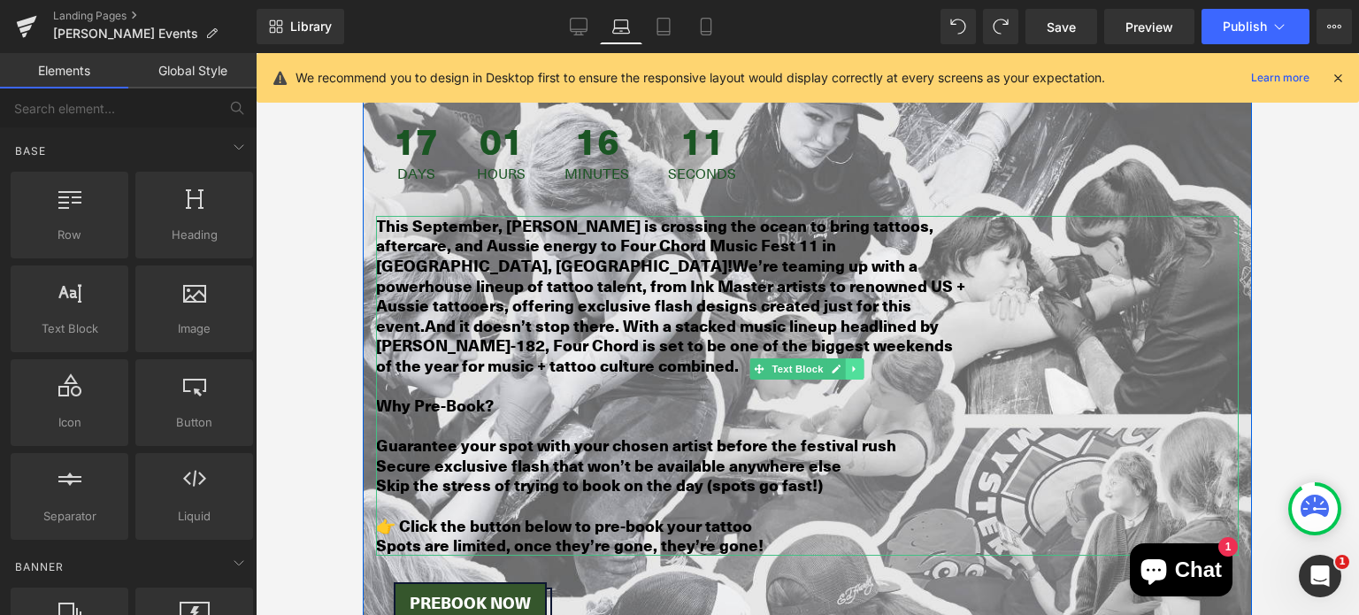
click at [851, 364] on icon at bounding box center [856, 369] width 10 height 11
click at [842, 364] on icon at bounding box center [846, 369] width 10 height 10
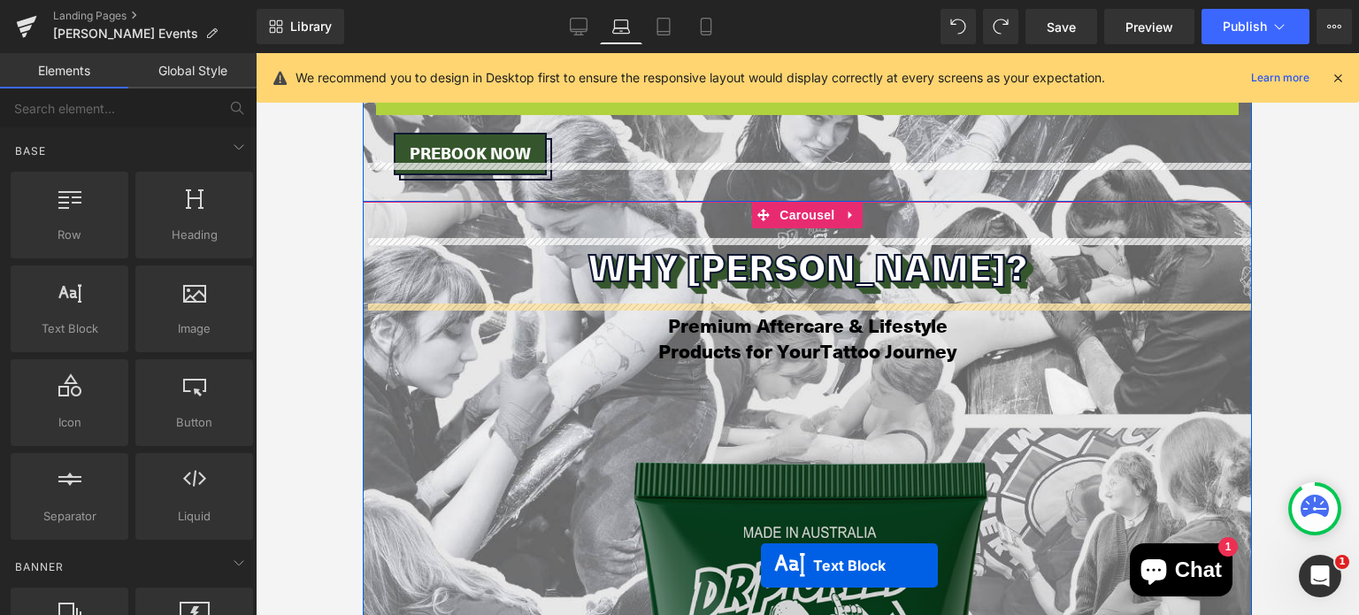
scroll to position [2416, 0]
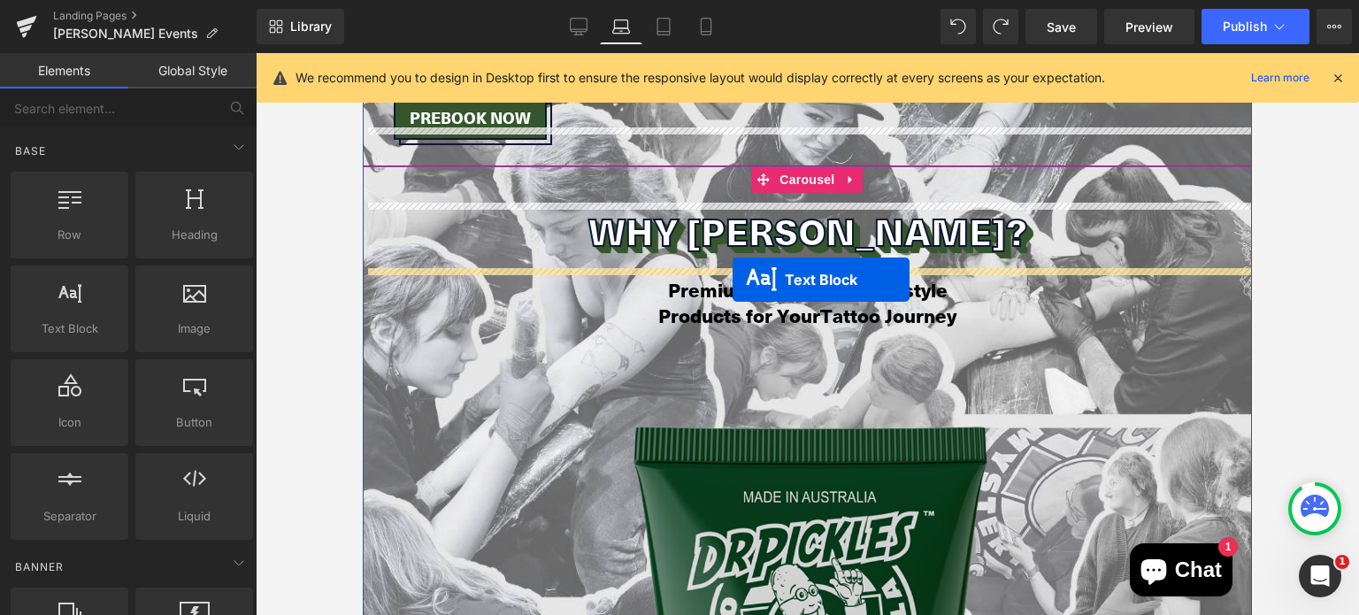
drag, startPoint x: 757, startPoint y: 389, endPoint x: 733, endPoint y: 280, distance: 112.3
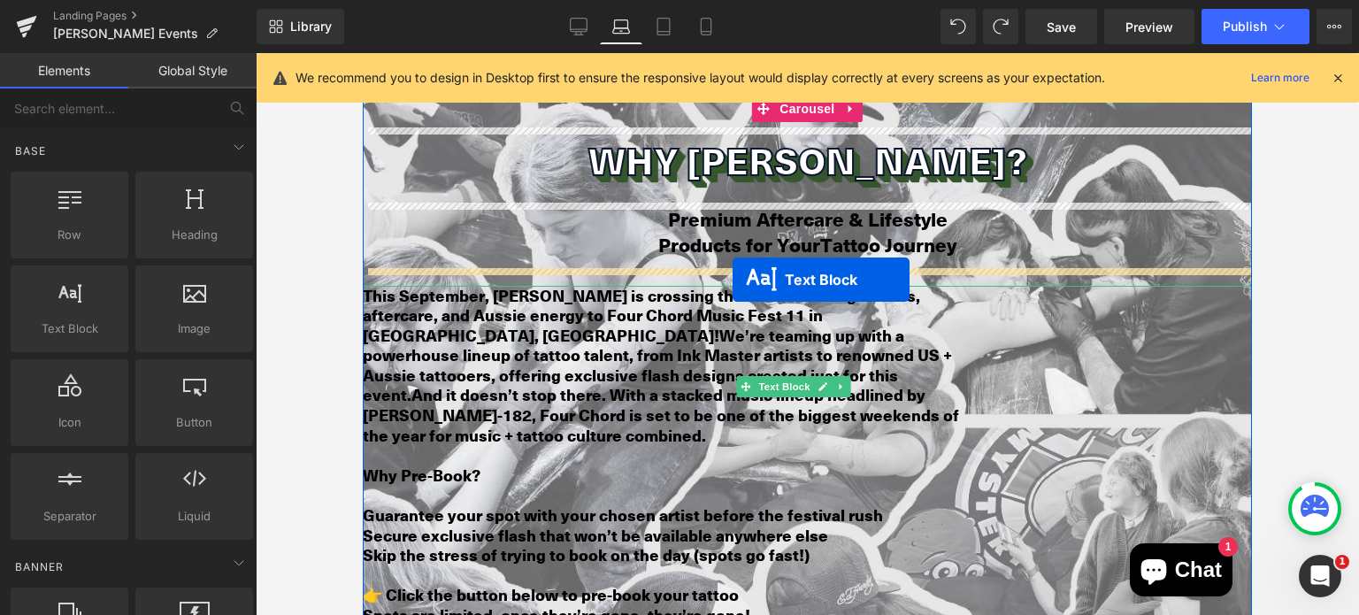
scroll to position [2345, 0]
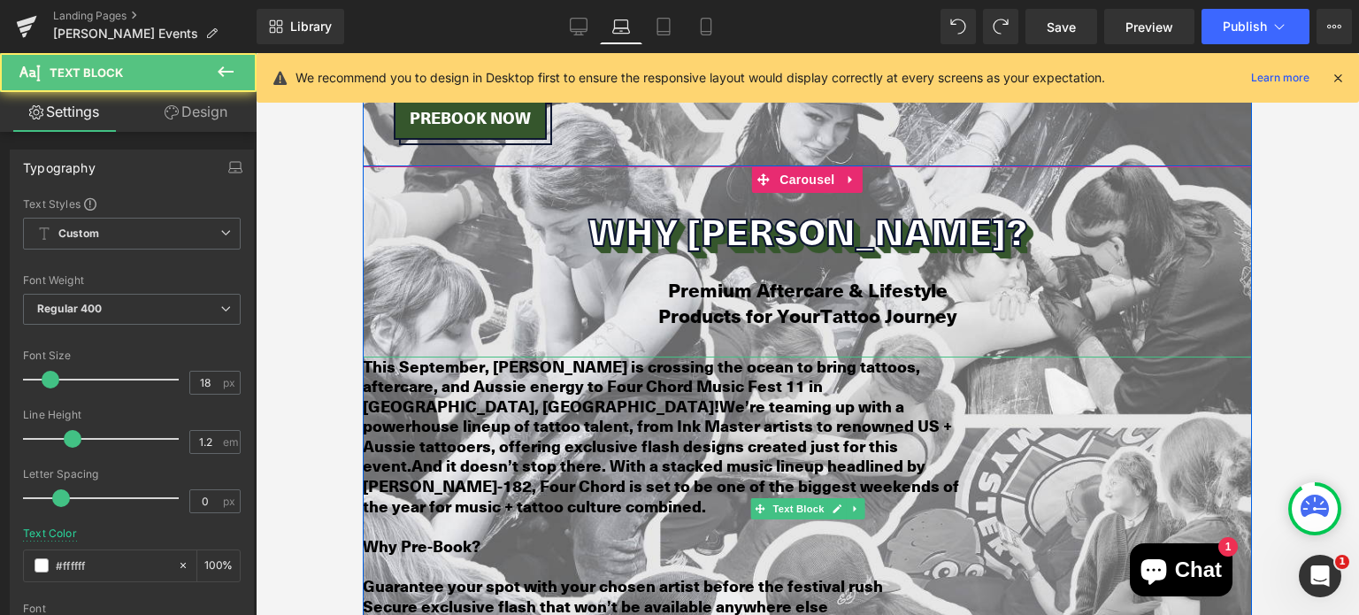
click at [616, 395] on b "We’re teaming up with a powerhouse lineup of tattoo talent, from Ink Master art…" at bounding box center [657, 436] width 589 height 83
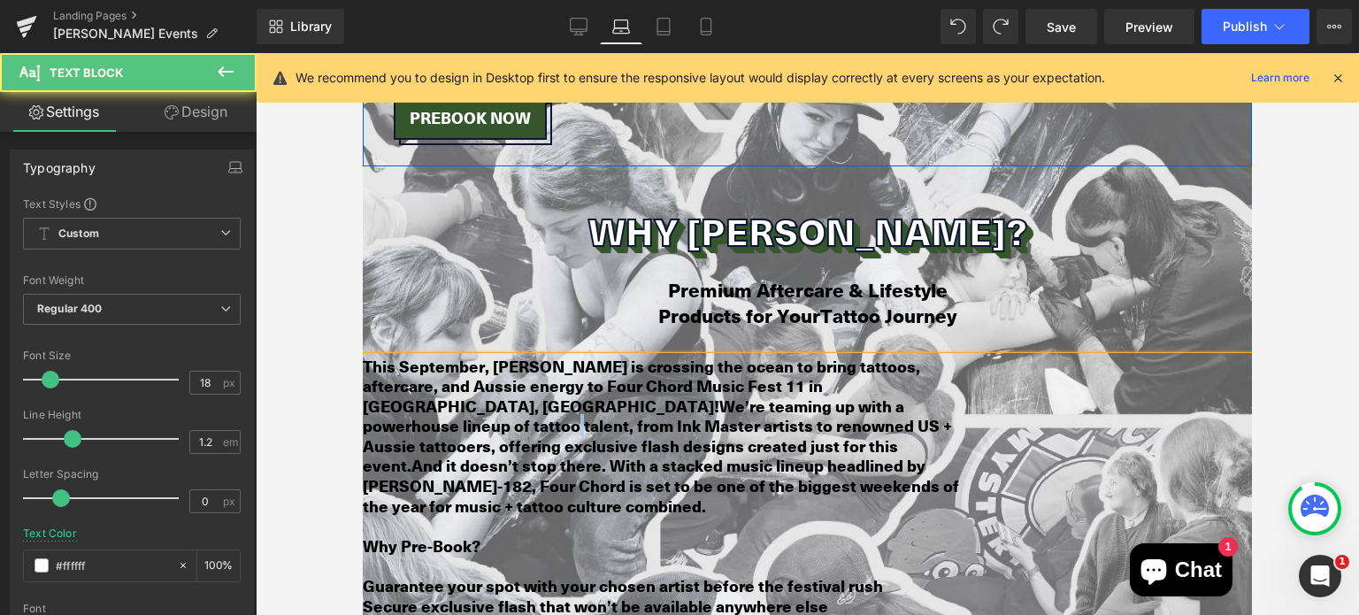
click at [616, 395] on b "We’re teaming up with a powerhouse lineup of tattoo talent, from Ink Master art…" at bounding box center [657, 436] width 589 height 83
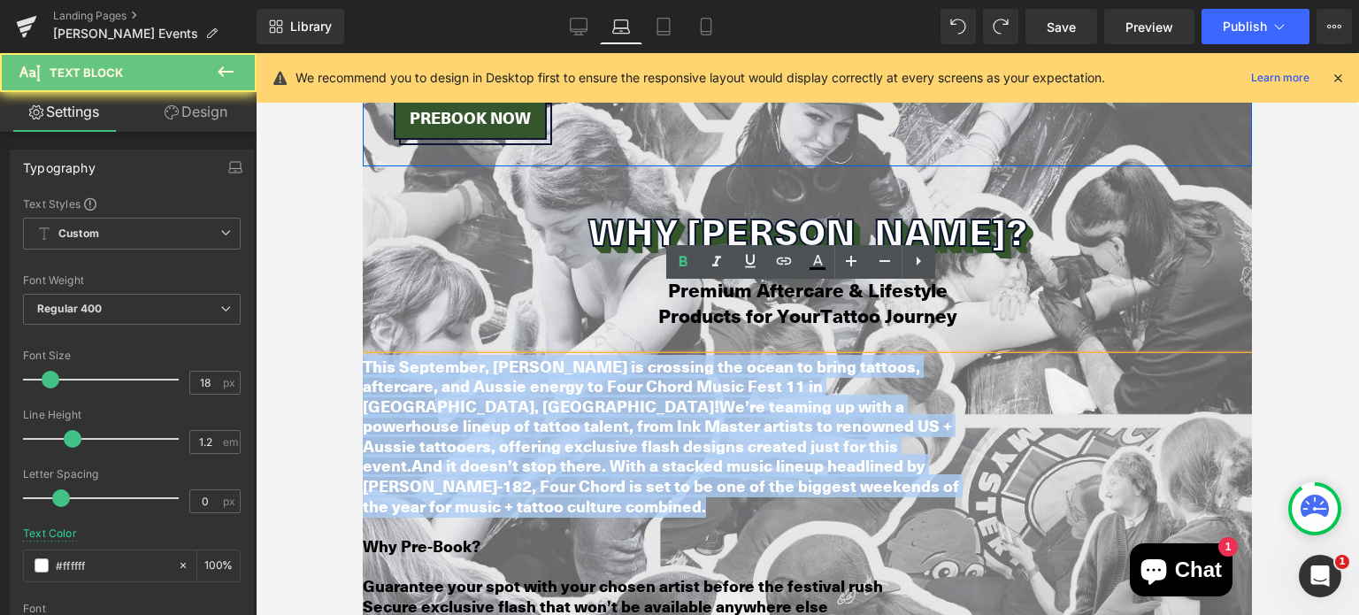
click at [616, 395] on b "We’re teaming up with a powerhouse lineup of tattoo talent, from Ink Master art…" at bounding box center [657, 436] width 589 height 83
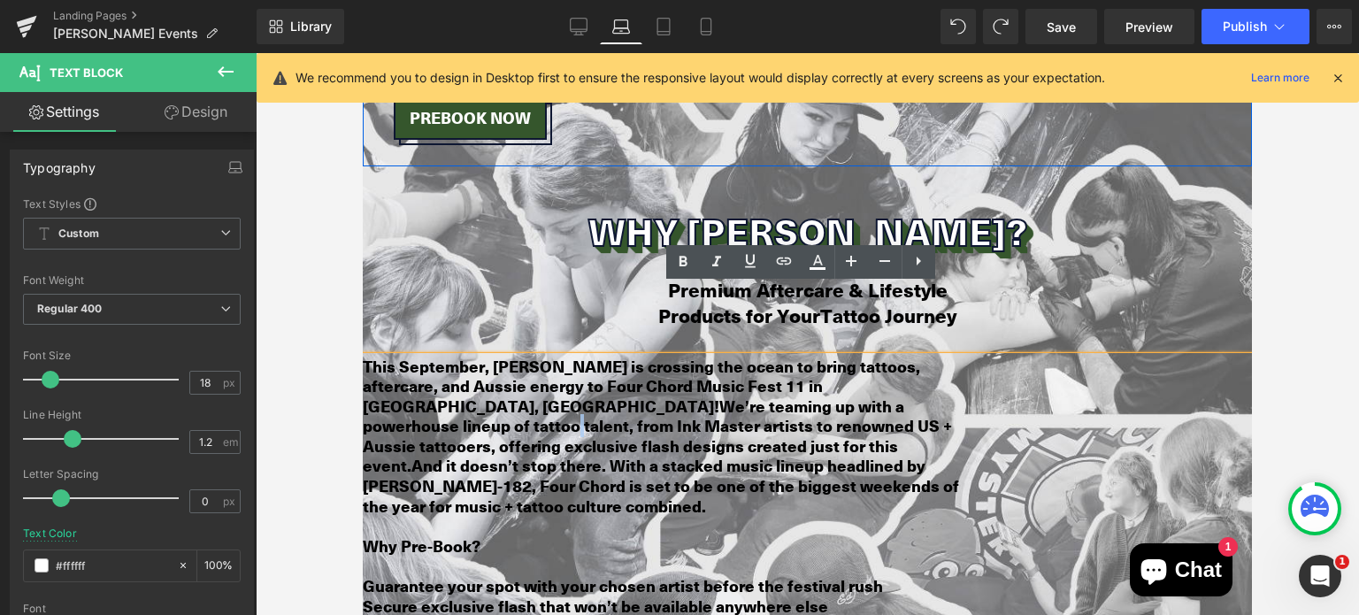
click at [616, 395] on b "We’re teaming up with a powerhouse lineup of tattoo talent, from Ink Master art…" at bounding box center [657, 436] width 589 height 83
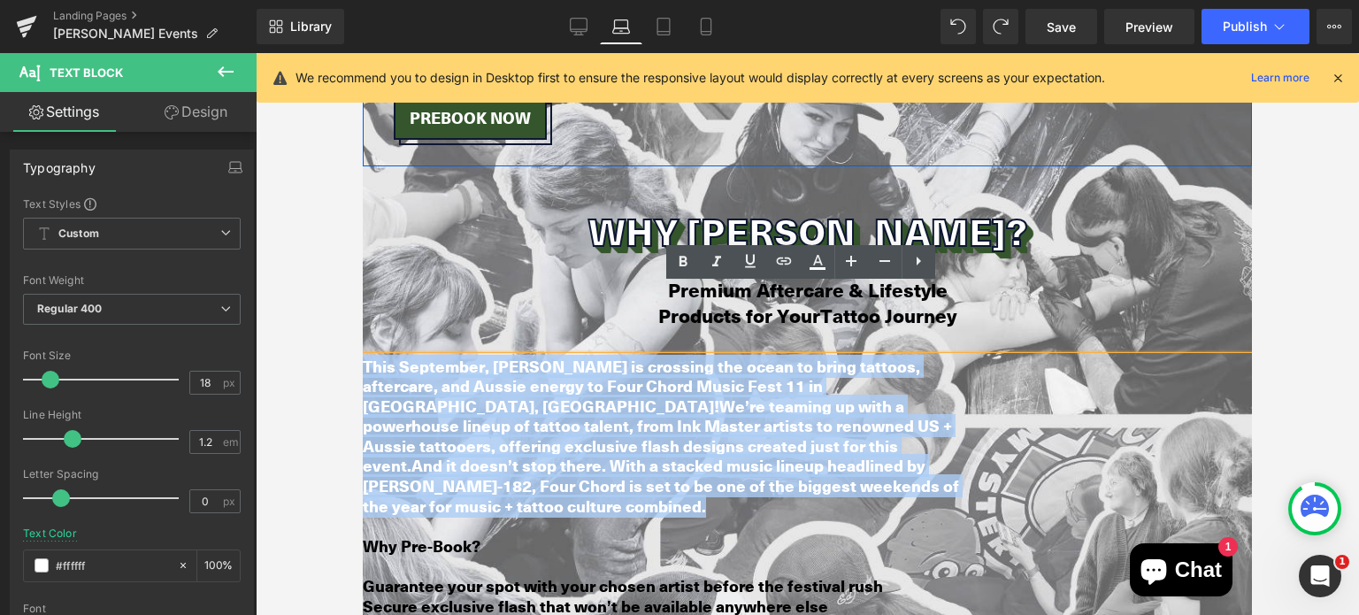
click at [616, 395] on b "We’re teaming up with a powerhouse lineup of tattoo talent, from Ink Master art…" at bounding box center [657, 436] width 589 height 83
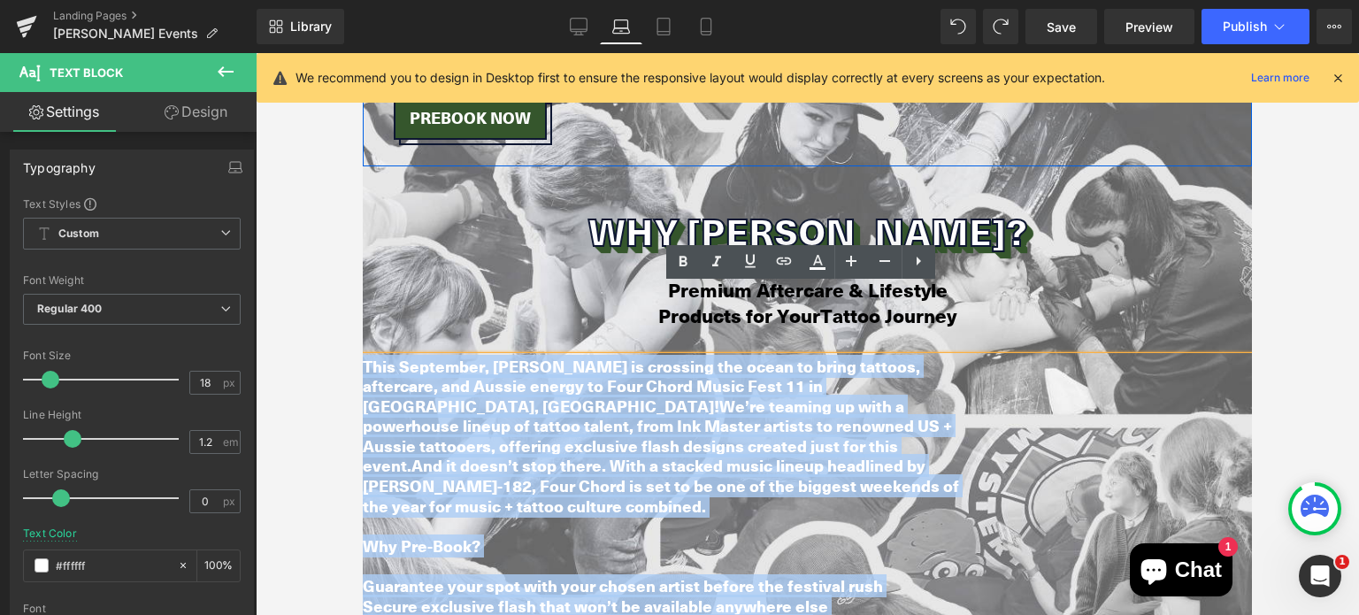
drag, startPoint x: 761, startPoint y: 578, endPoint x: 715, endPoint y: 346, distance: 236.4
click at [363, 293] on html "Skip to content All Products" at bounding box center [807, 85] width 889 height 4755
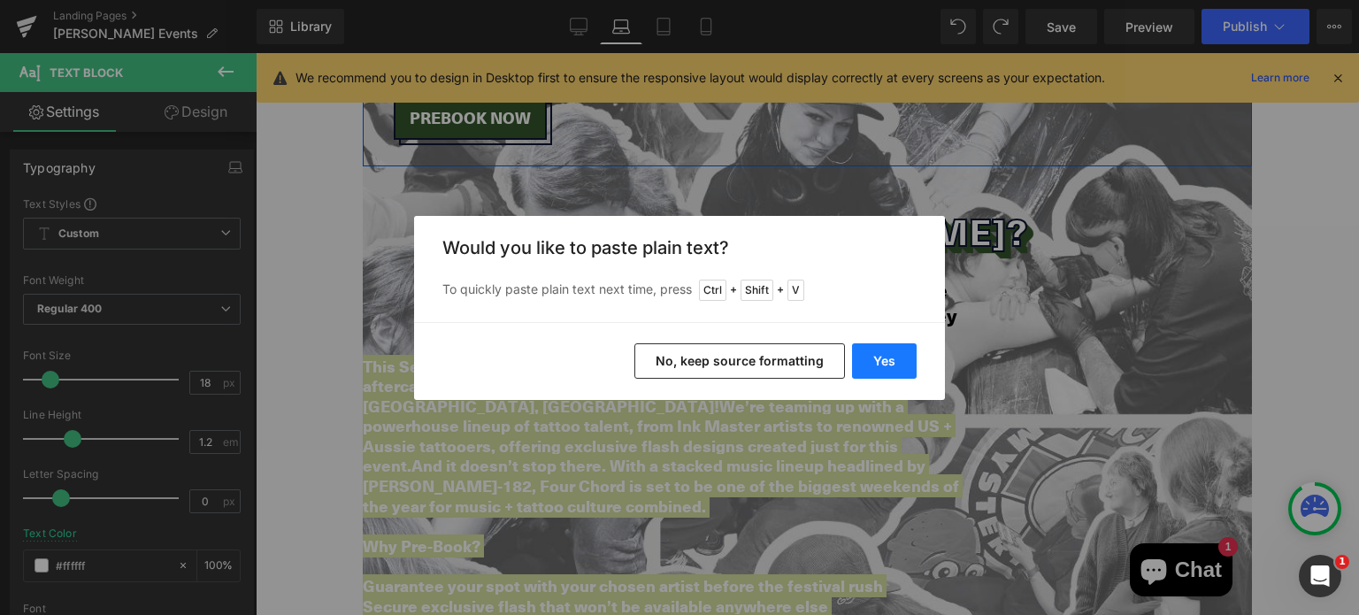
click at [899, 358] on button "Yes" at bounding box center [884, 360] width 65 height 35
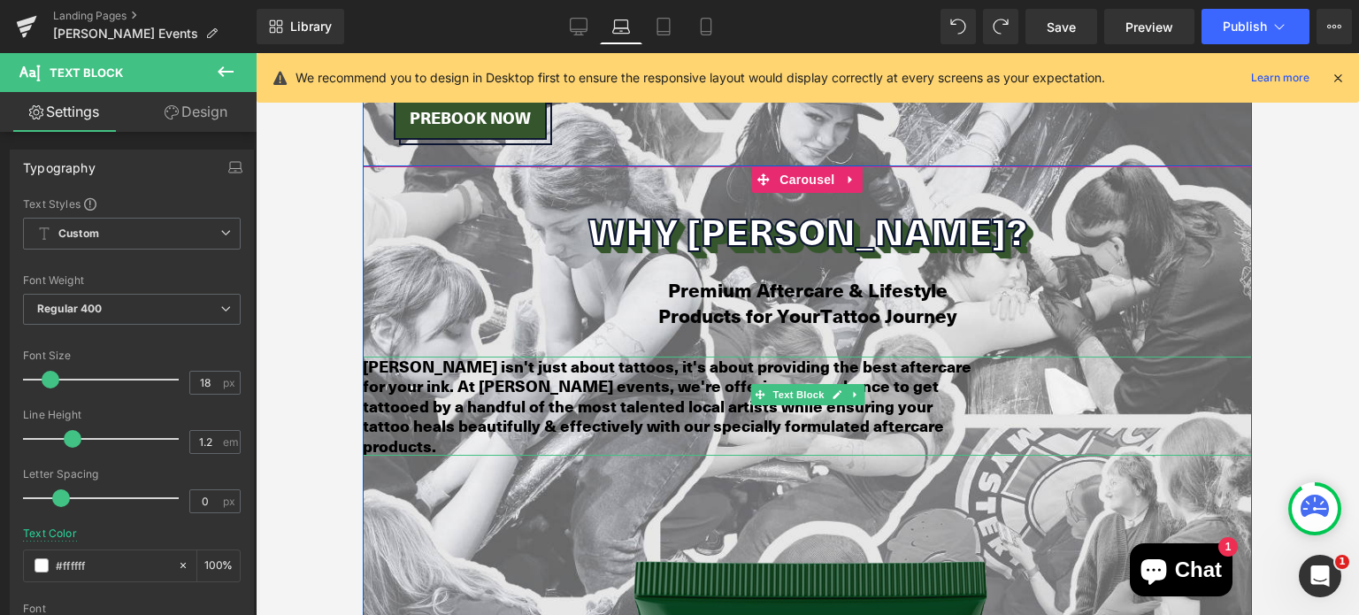
click at [543, 355] on b "[PERSON_NAME] isn't just about tattoos, it's about providing the best aftercare…" at bounding box center [667, 406] width 609 height 103
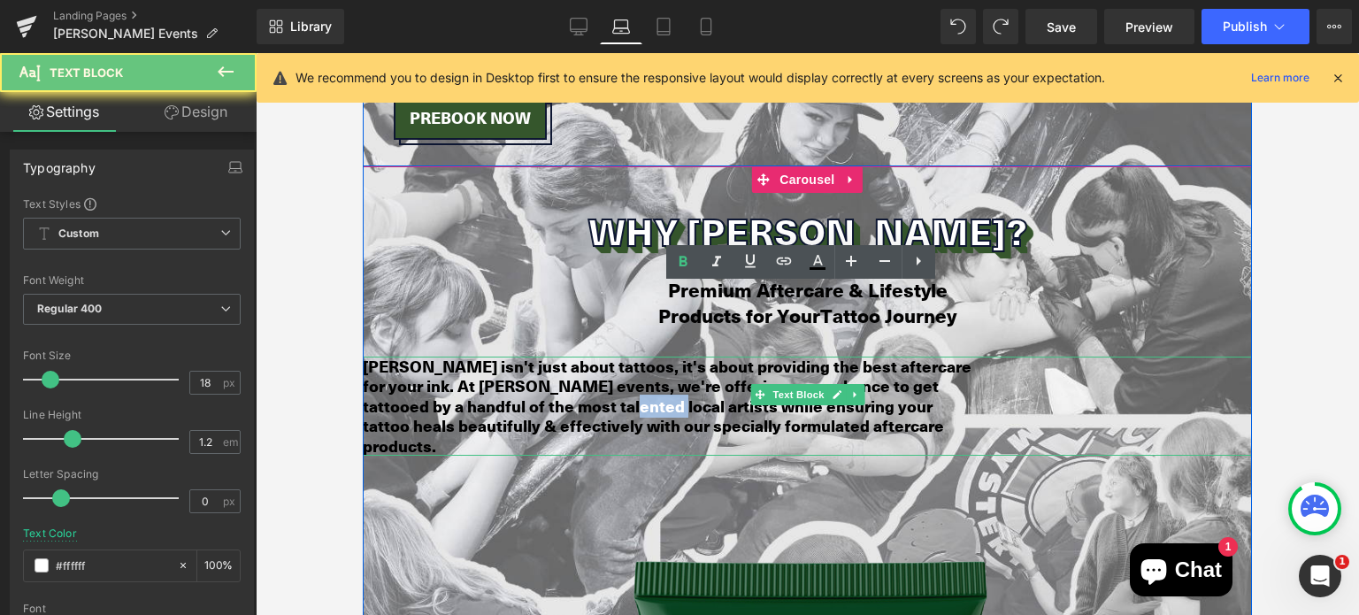
click at [543, 355] on b "[PERSON_NAME] isn't just about tattoos, it's about providing the best aftercare…" at bounding box center [667, 406] width 609 height 103
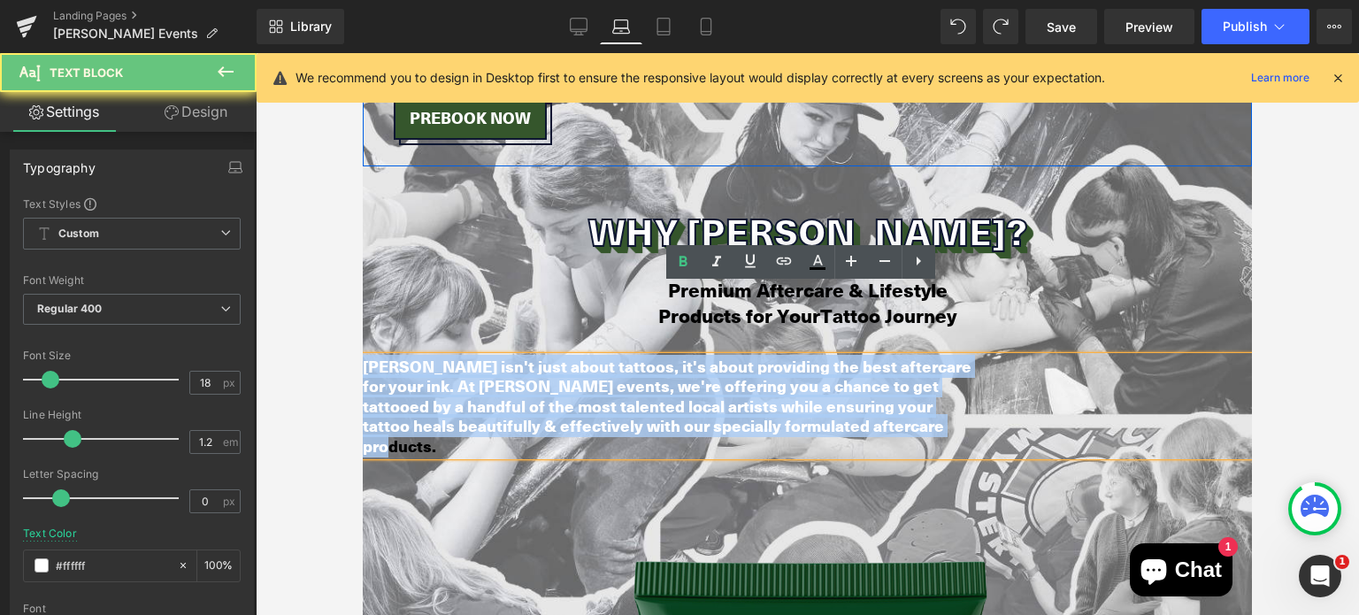
click at [543, 355] on b "[PERSON_NAME] isn't just about tattoos, it's about providing the best aftercare…" at bounding box center [667, 406] width 609 height 103
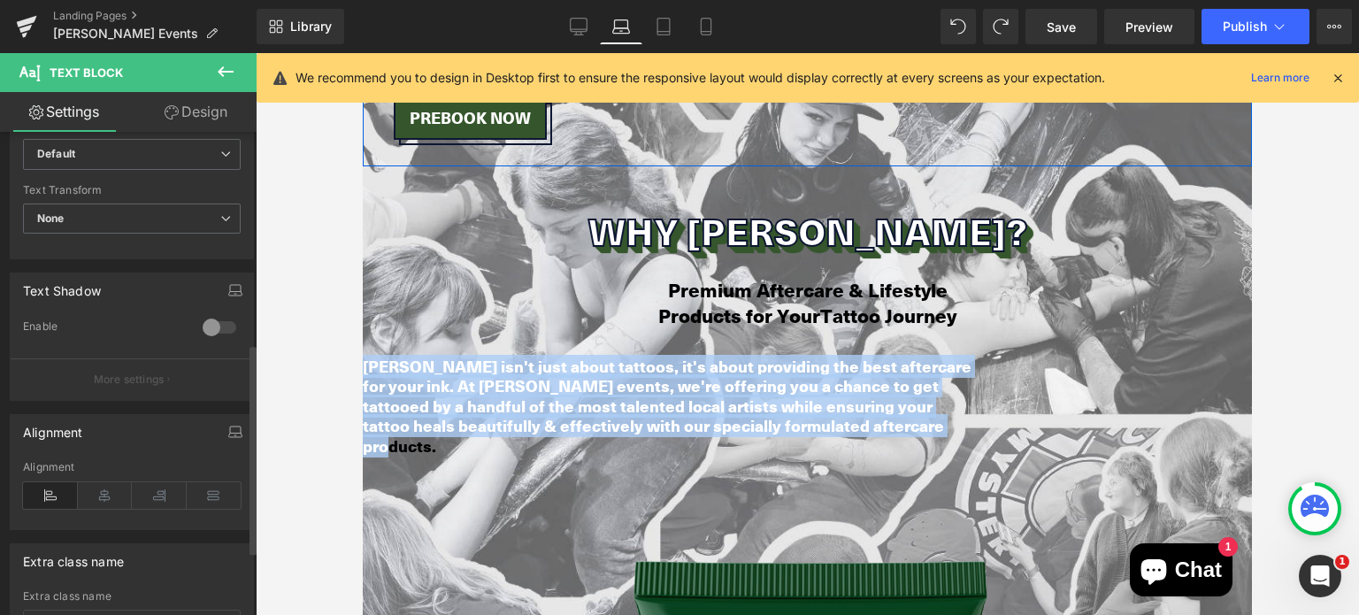
scroll to position [489, 0]
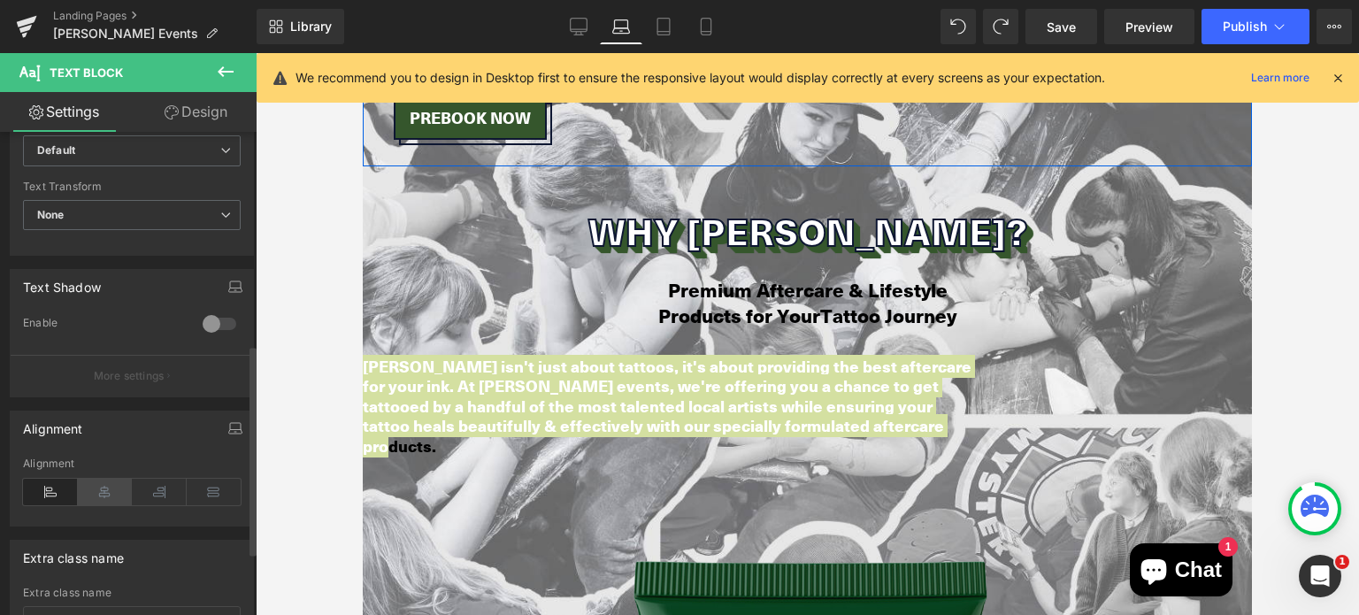
click at [89, 500] on icon at bounding box center [105, 492] width 55 height 27
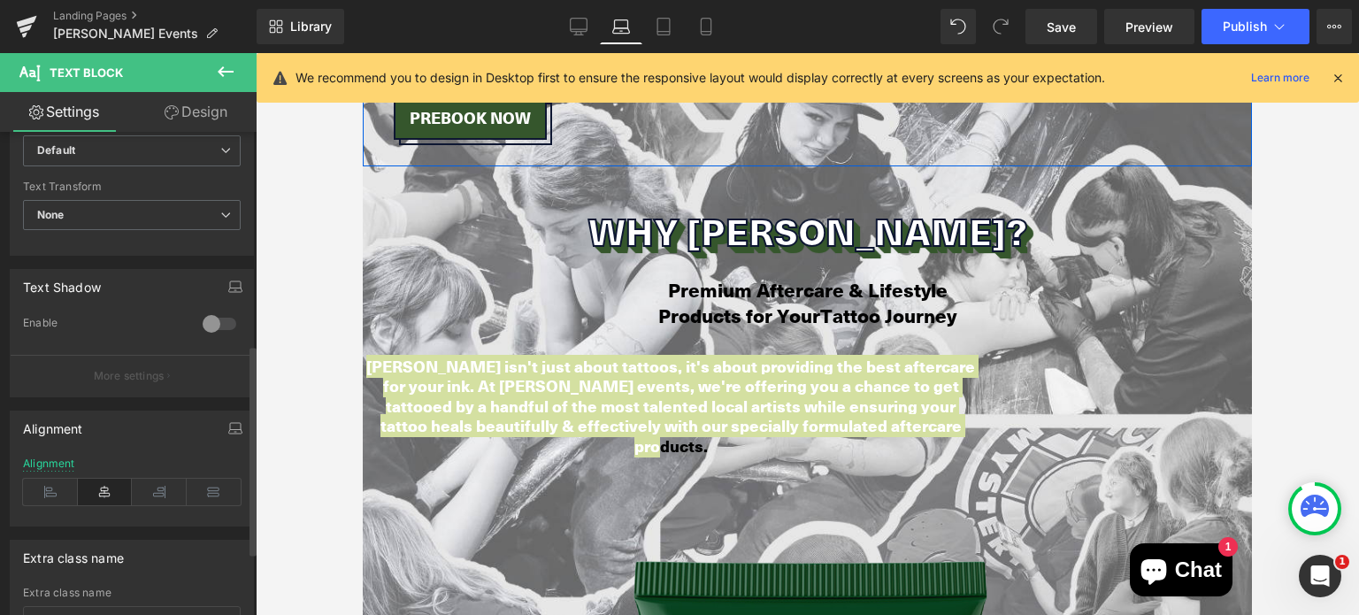
click at [101, 489] on icon at bounding box center [105, 492] width 55 height 27
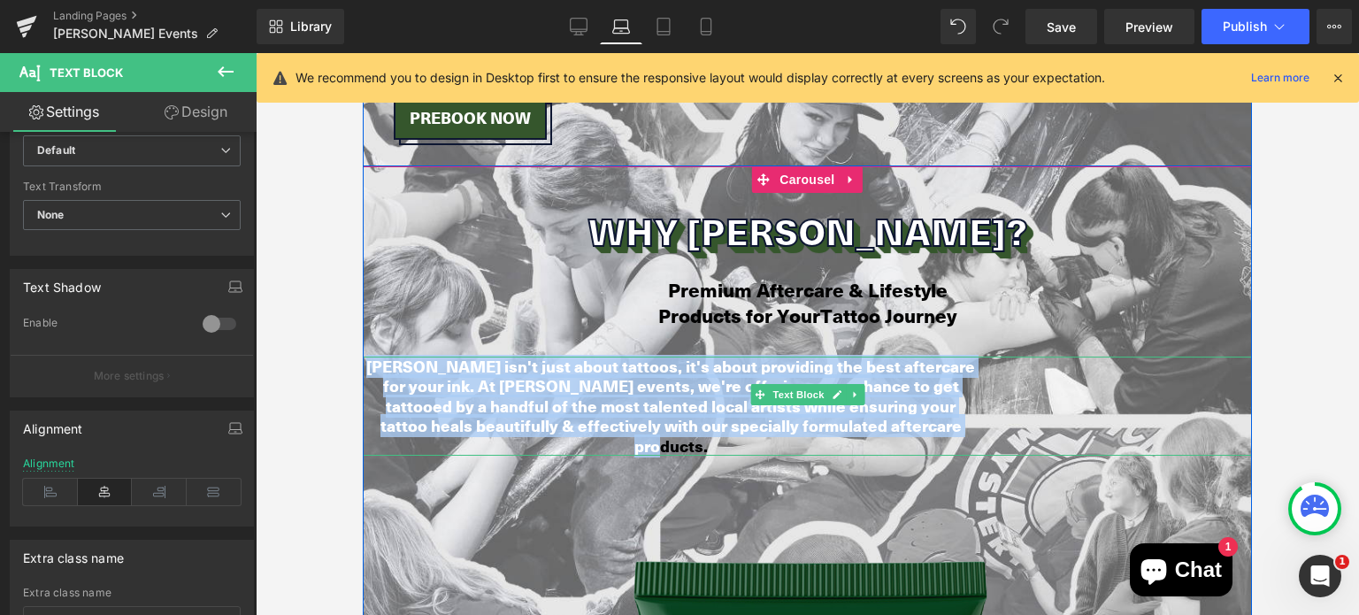
click at [464, 355] on b "[PERSON_NAME] isn't just about tattoos, it's about providing the best aftercare…" at bounding box center [670, 406] width 609 height 103
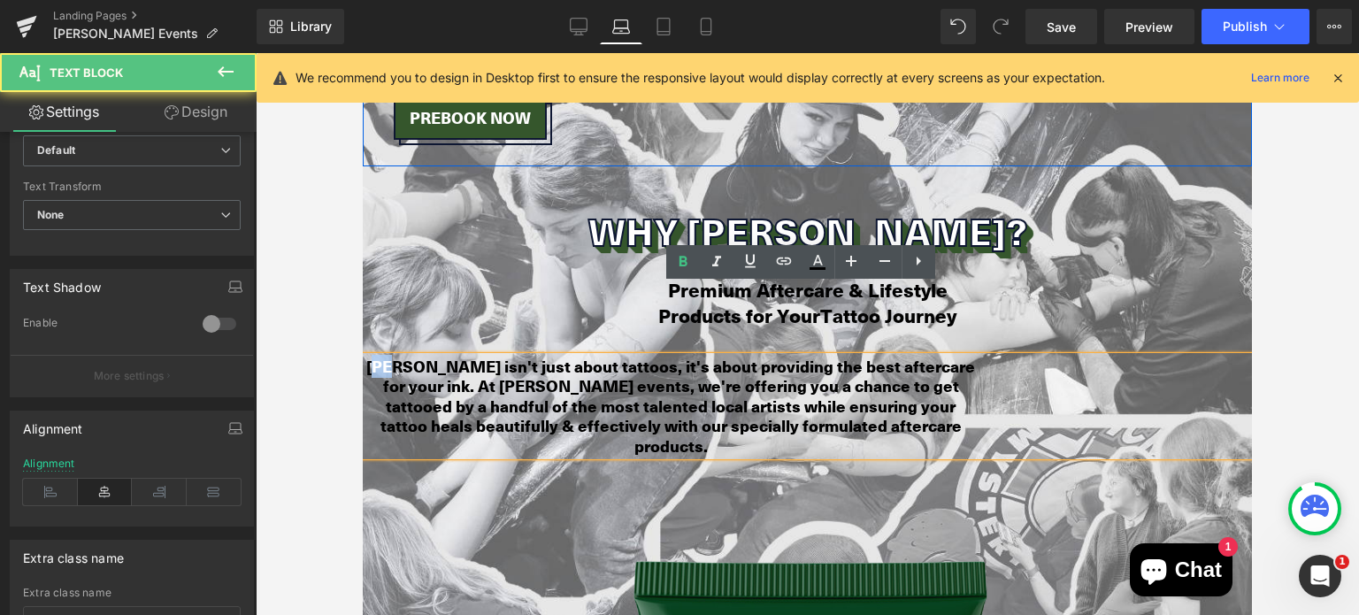
drag, startPoint x: 365, startPoint y: 291, endPoint x: 386, endPoint y: 290, distance: 21.3
click at [386, 355] on b "[PERSON_NAME] isn't just about tattoos, it's about providing the best aftercare…" at bounding box center [670, 406] width 609 height 103
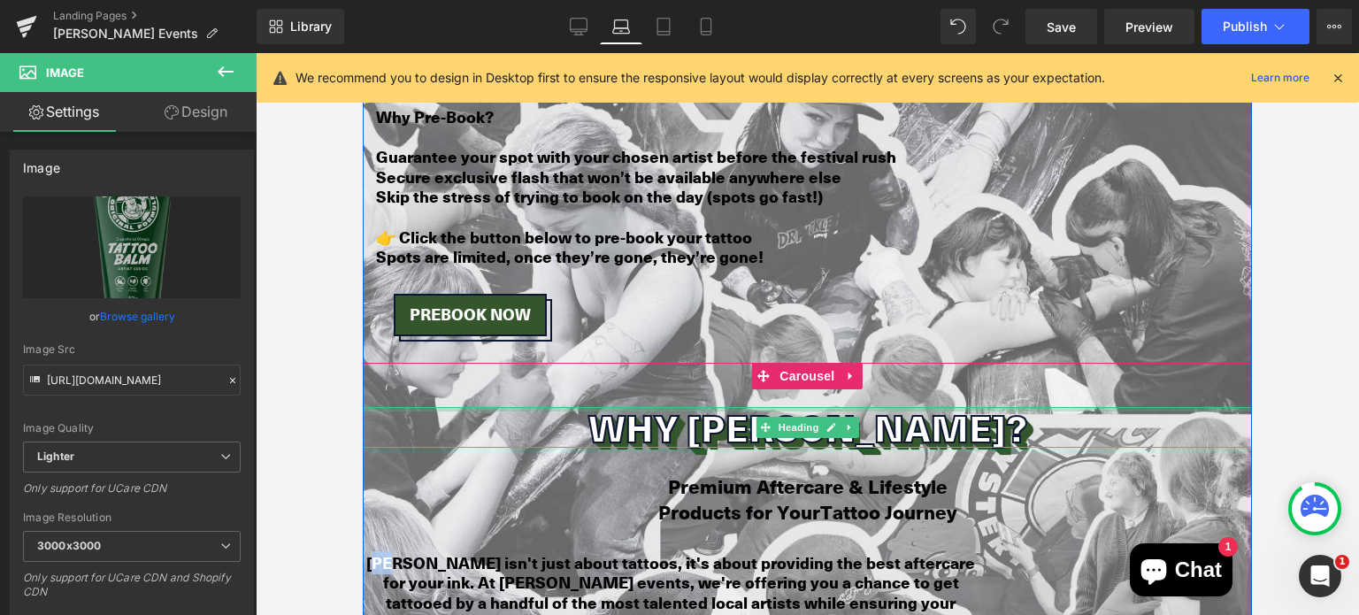
scroll to position [2141, 0]
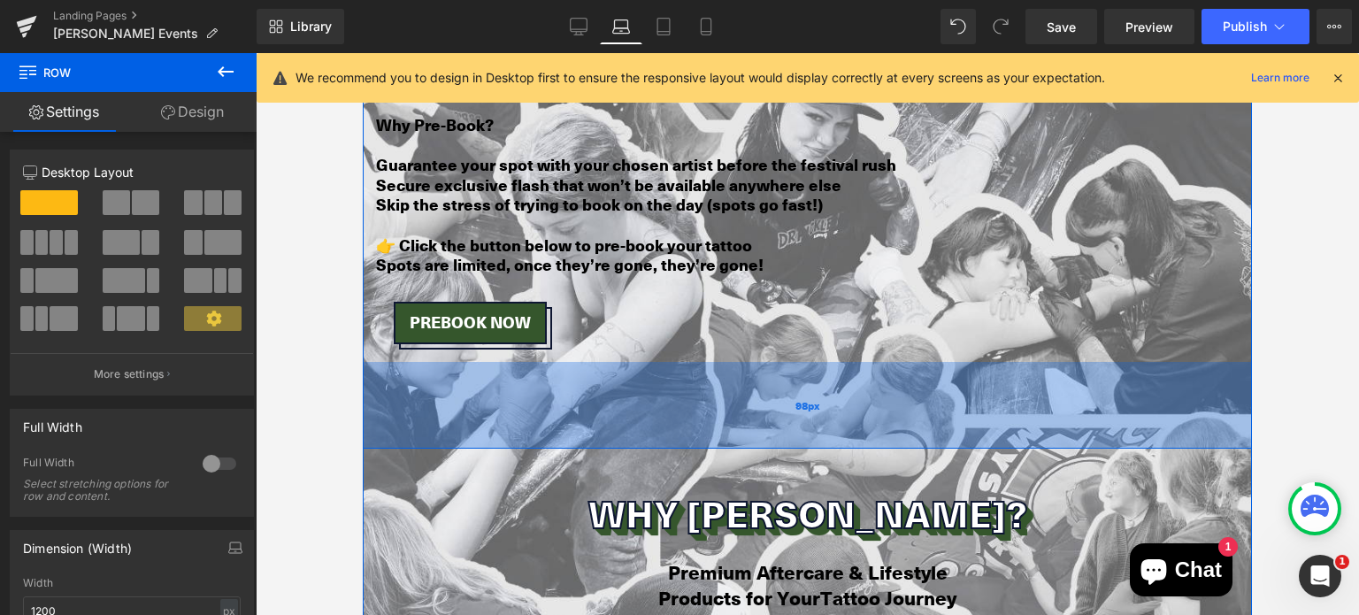
drag, startPoint x: 864, startPoint y: 304, endPoint x: 842, endPoint y: 381, distance: 81.0
click at [842, 381] on div "98px" at bounding box center [807, 405] width 889 height 87
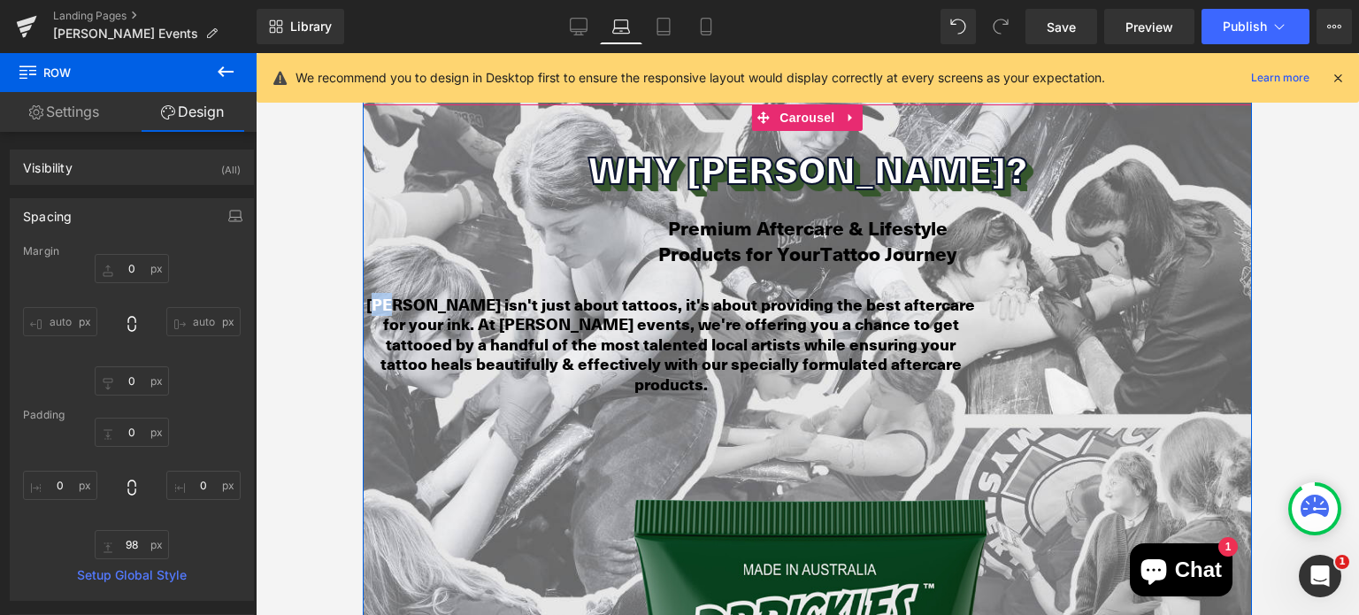
scroll to position [2484, 0]
click at [580, 294] on b "[PERSON_NAME] isn't just about tattoos, it's about providing the best aftercare…" at bounding box center [670, 345] width 609 height 103
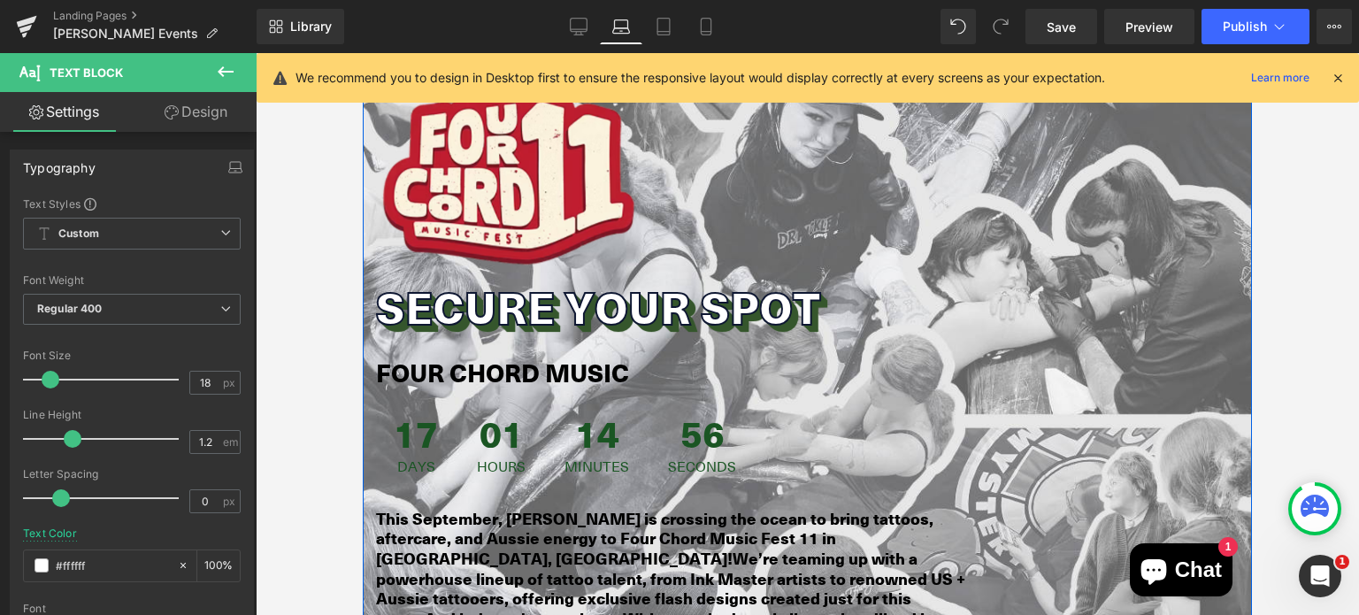
scroll to position [1564, 0]
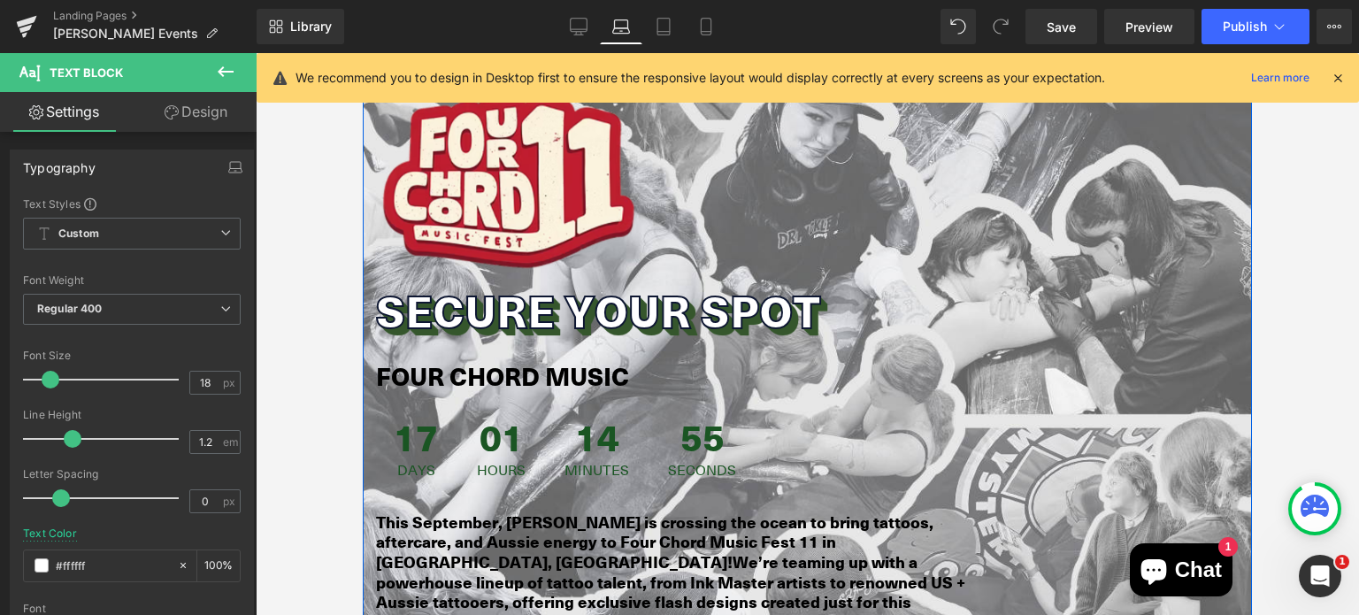
click at [394, 294] on h2 "Secure Your Spot" at bounding box center [807, 311] width 863 height 48
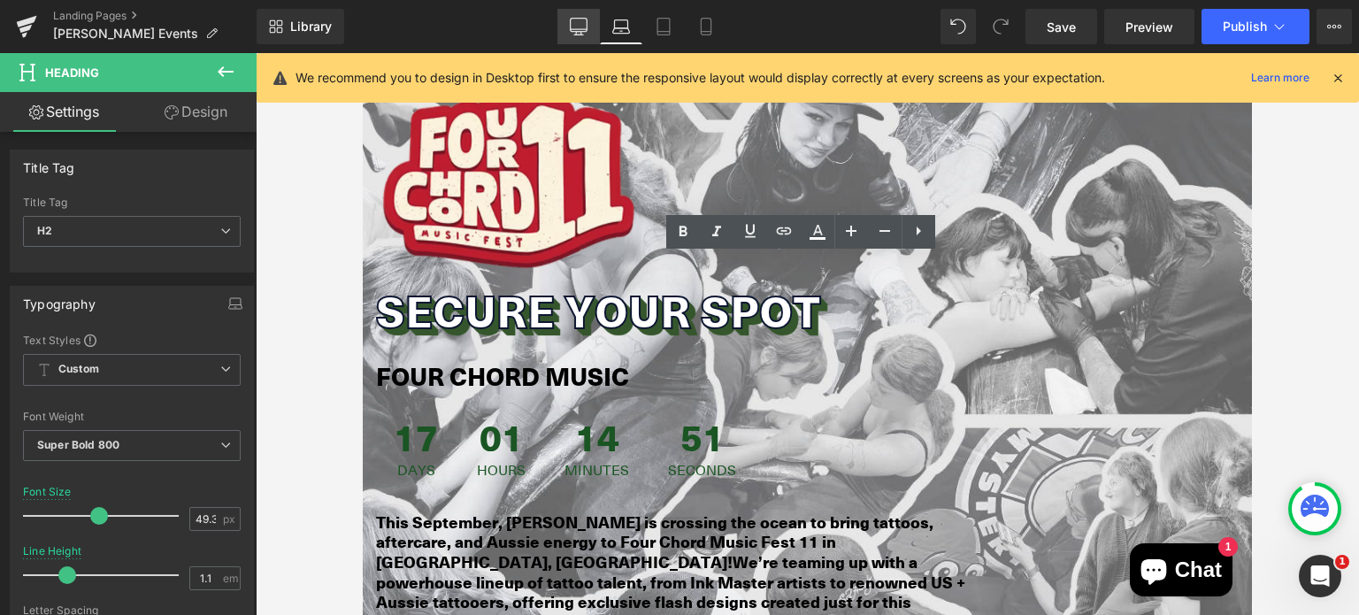
click at [575, 31] on icon at bounding box center [579, 25] width 17 height 13
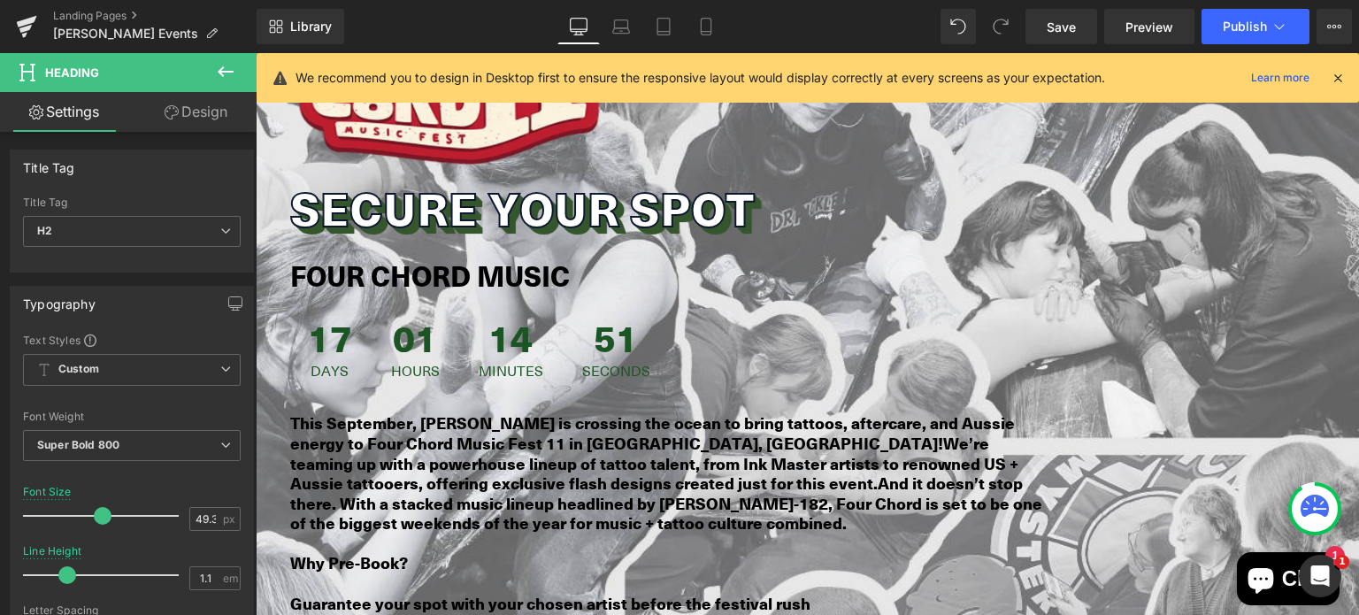
scroll to position [1462, 0]
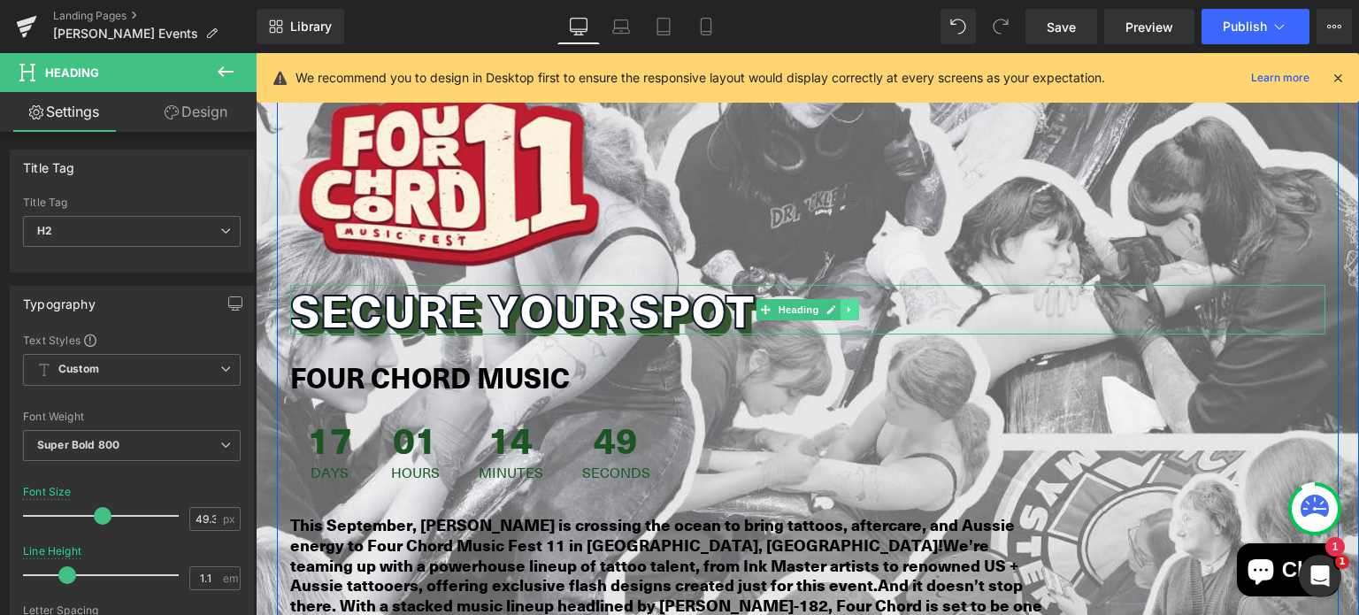
click at [845, 304] on icon at bounding box center [850, 309] width 10 height 11
click at [835, 304] on icon at bounding box center [840, 309] width 10 height 10
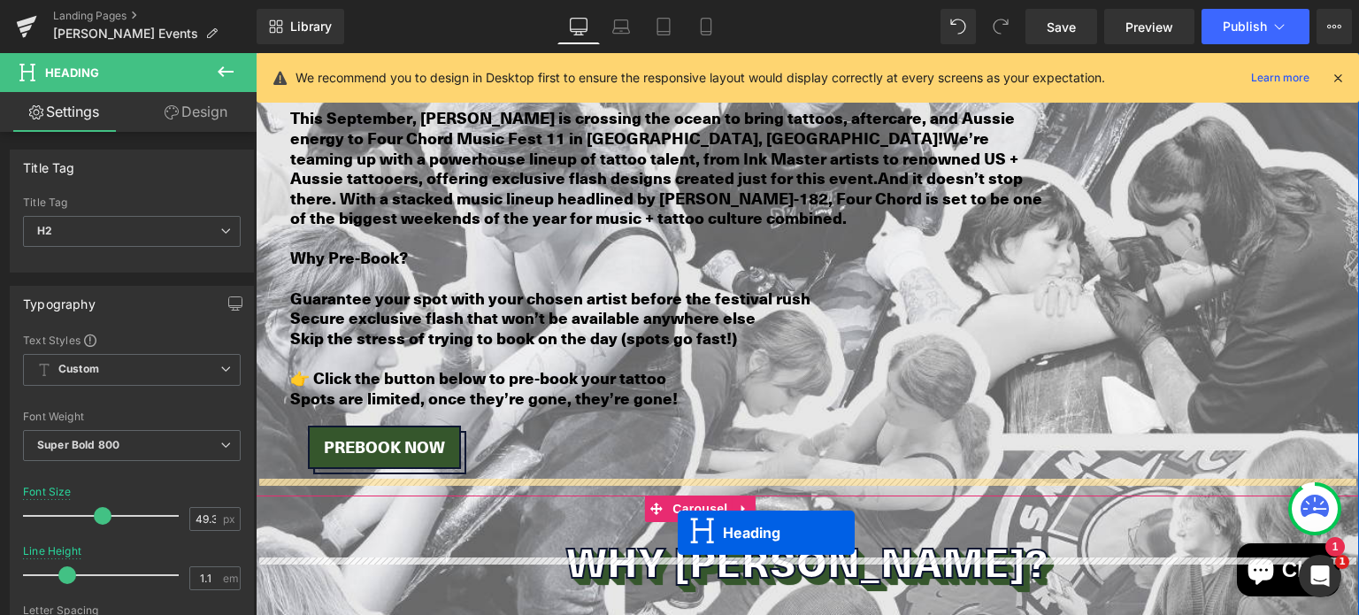
scroll to position [1958, 0]
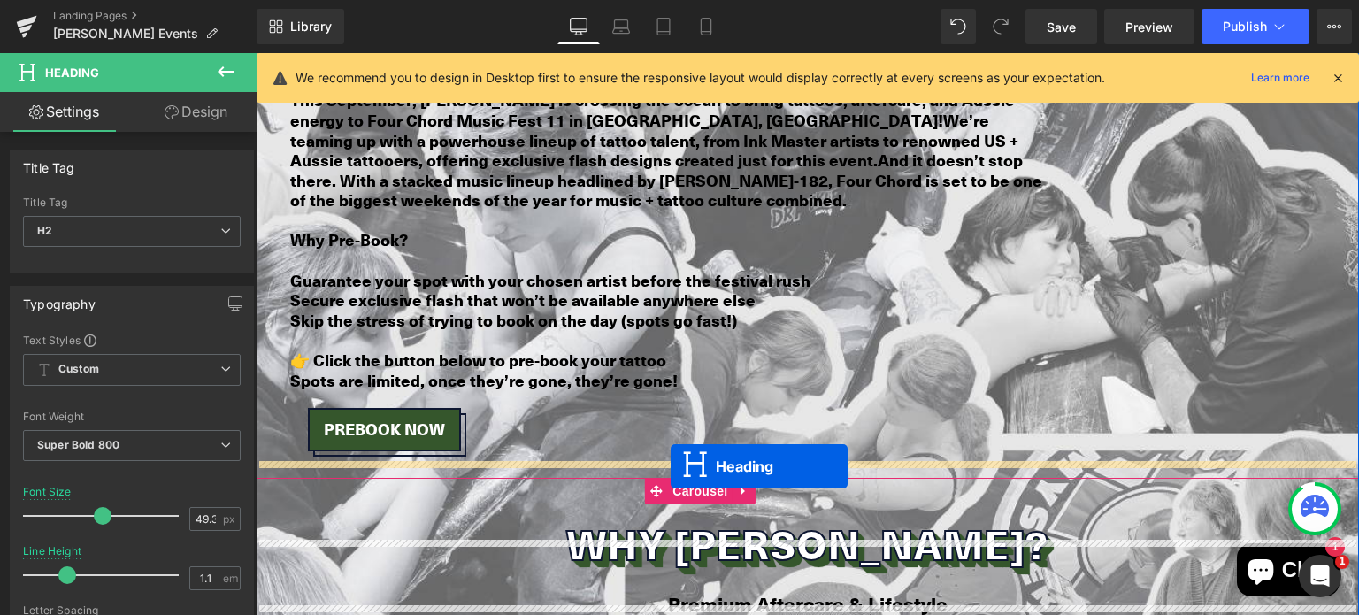
drag, startPoint x: 755, startPoint y: 361, endPoint x: 669, endPoint y: 466, distance: 135.9
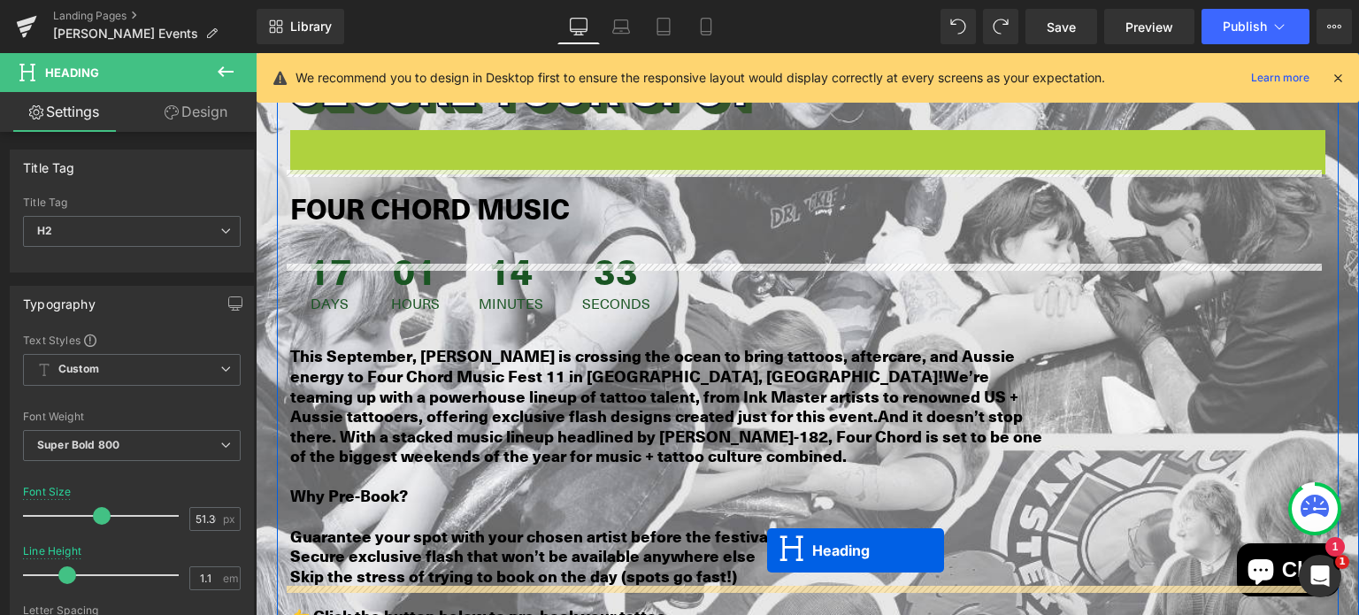
scroll to position [1861, 0]
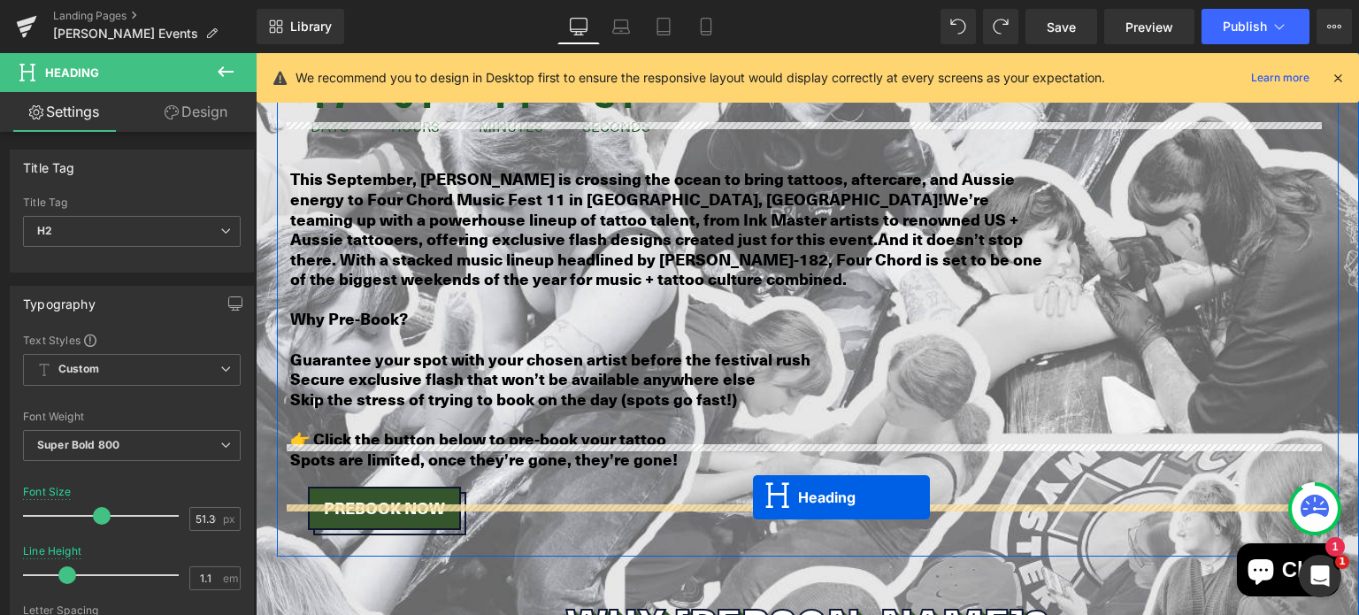
drag, startPoint x: 793, startPoint y: 264, endPoint x: 753, endPoint y: 497, distance: 237.0
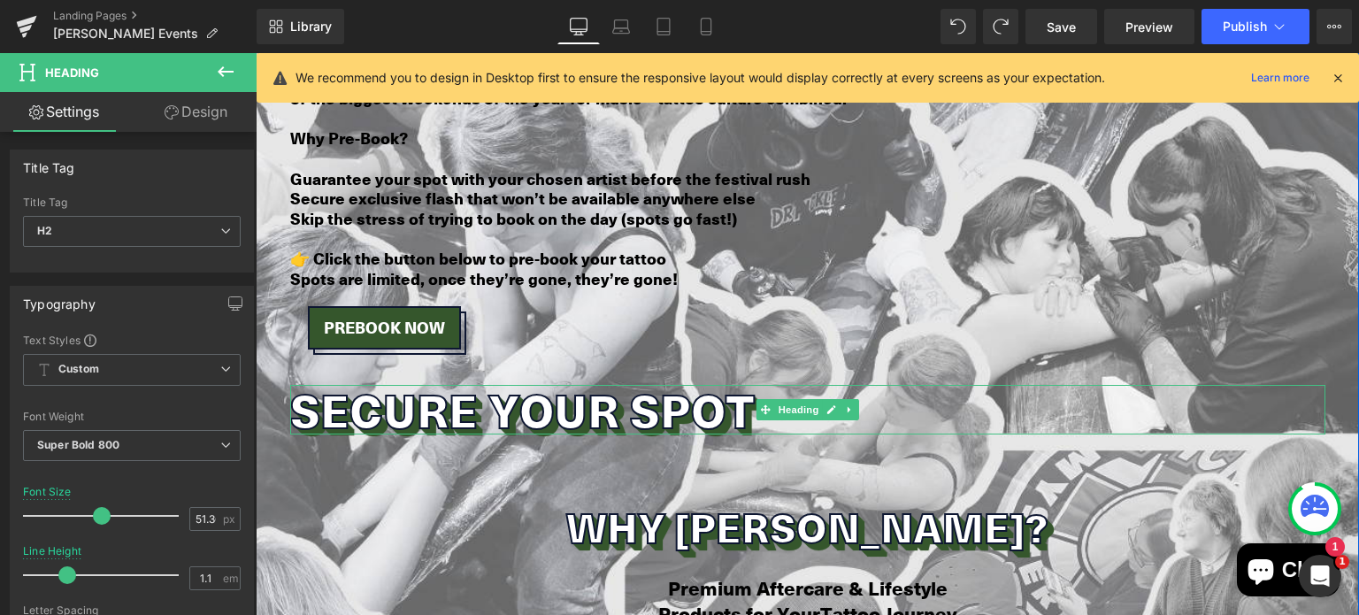
scroll to position [1982, 0]
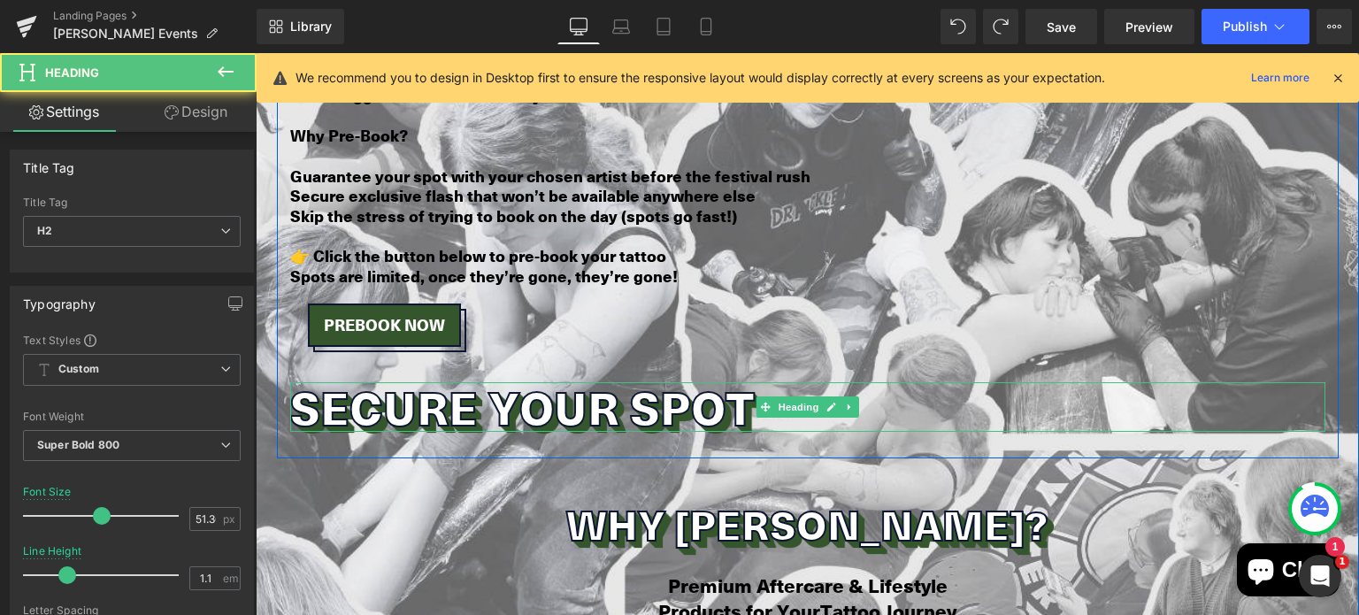
click at [650, 382] on h2 "Secure Your Spot" at bounding box center [807, 407] width 1035 height 50
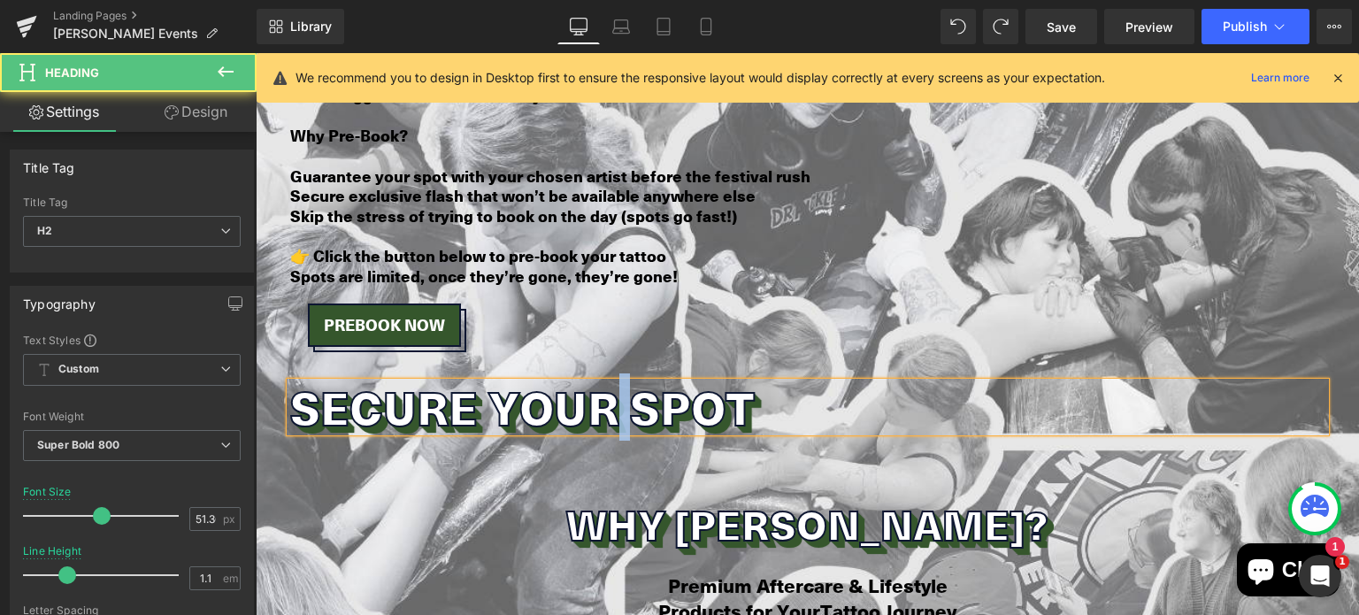
click at [650, 382] on h2 "Secure Your Spot" at bounding box center [807, 407] width 1035 height 50
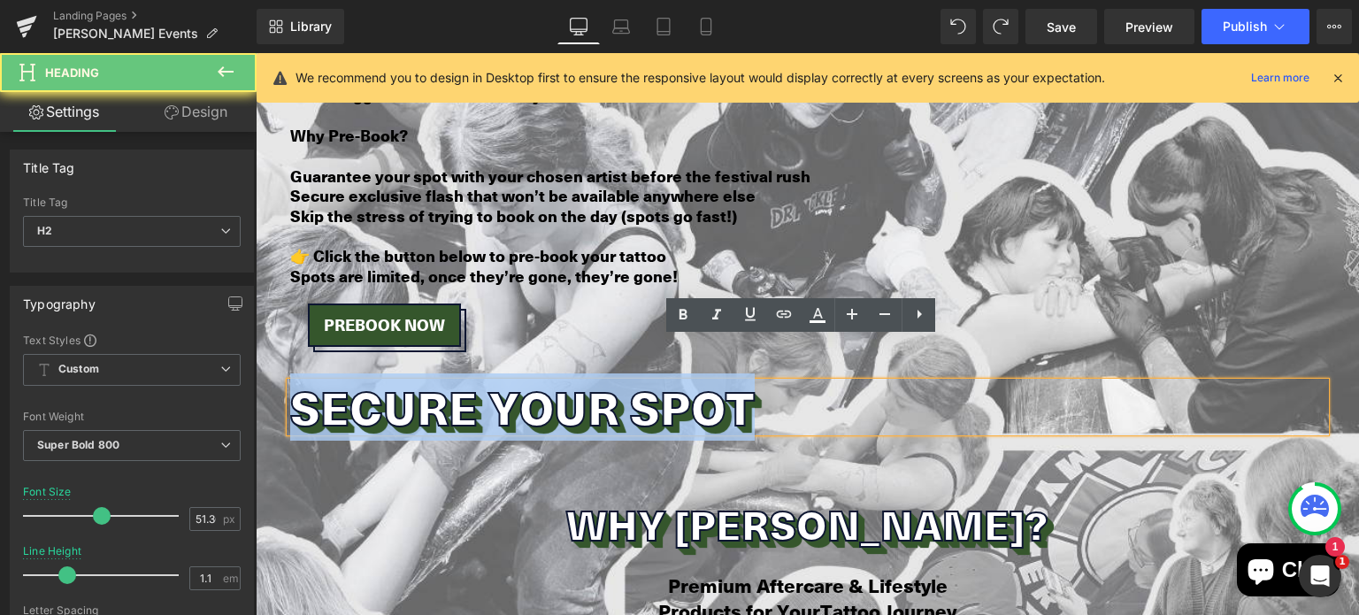
click at [650, 382] on h2 "Secure Your Spot" at bounding box center [807, 407] width 1035 height 50
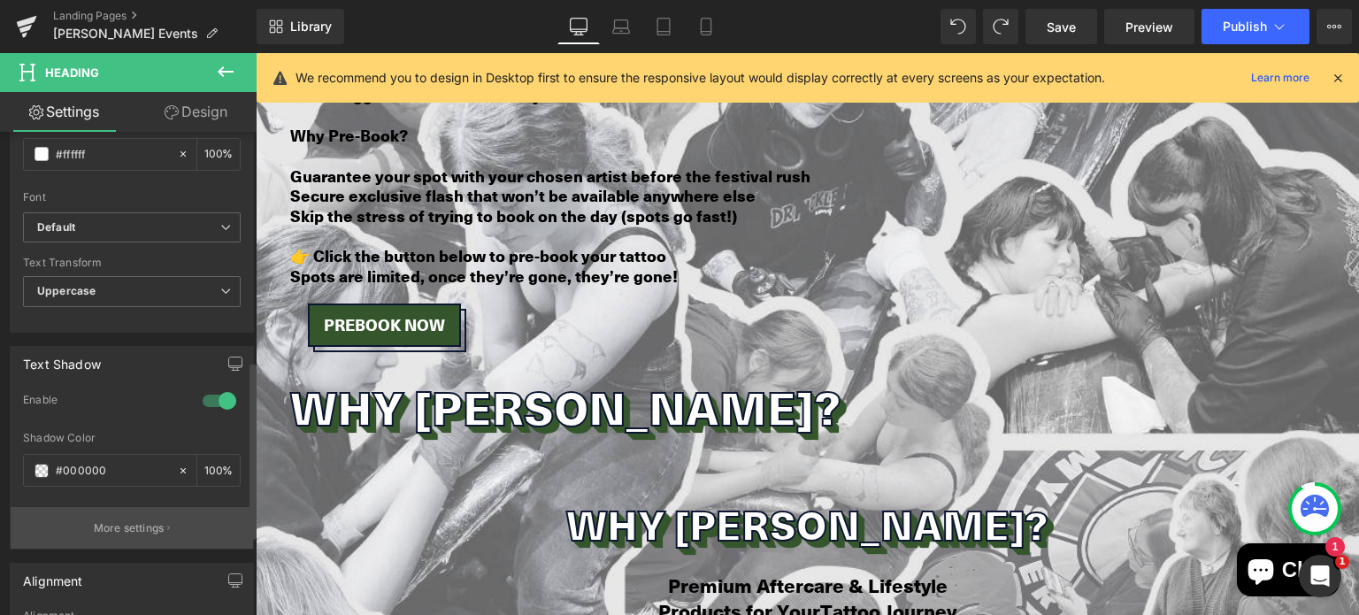
scroll to position [835, 0]
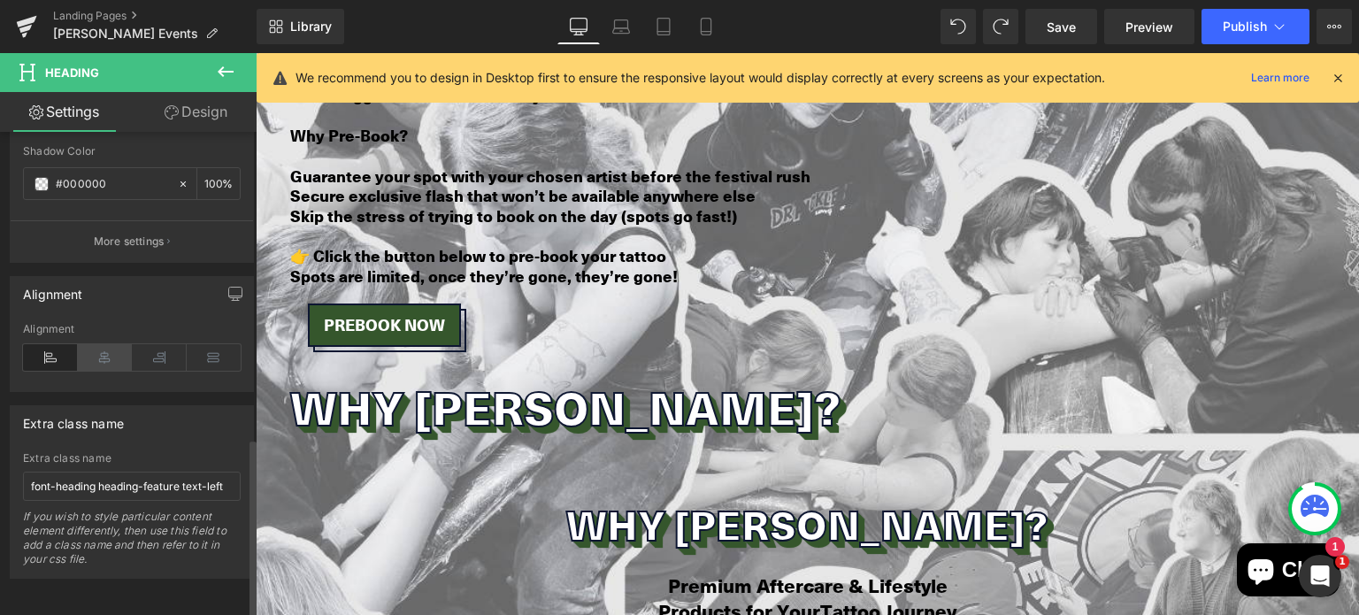
click at [105, 344] on icon at bounding box center [105, 357] width 55 height 27
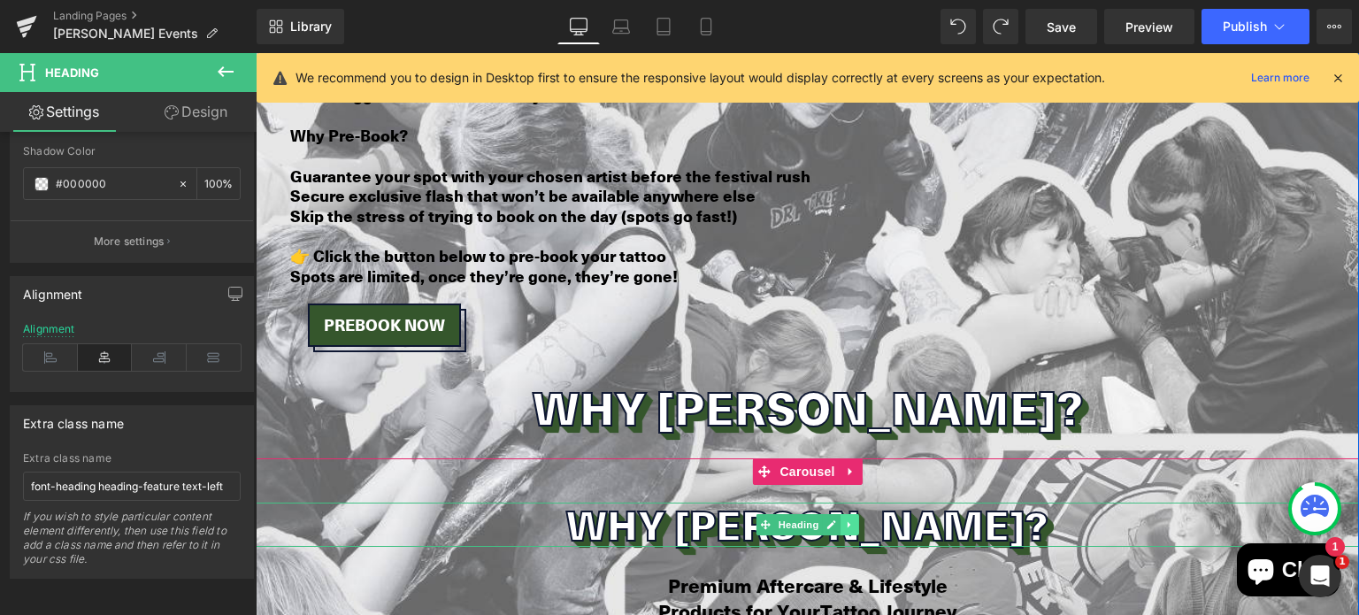
click at [847, 520] on icon at bounding box center [850, 525] width 10 height 11
click at [854, 520] on icon at bounding box center [859, 525] width 10 height 10
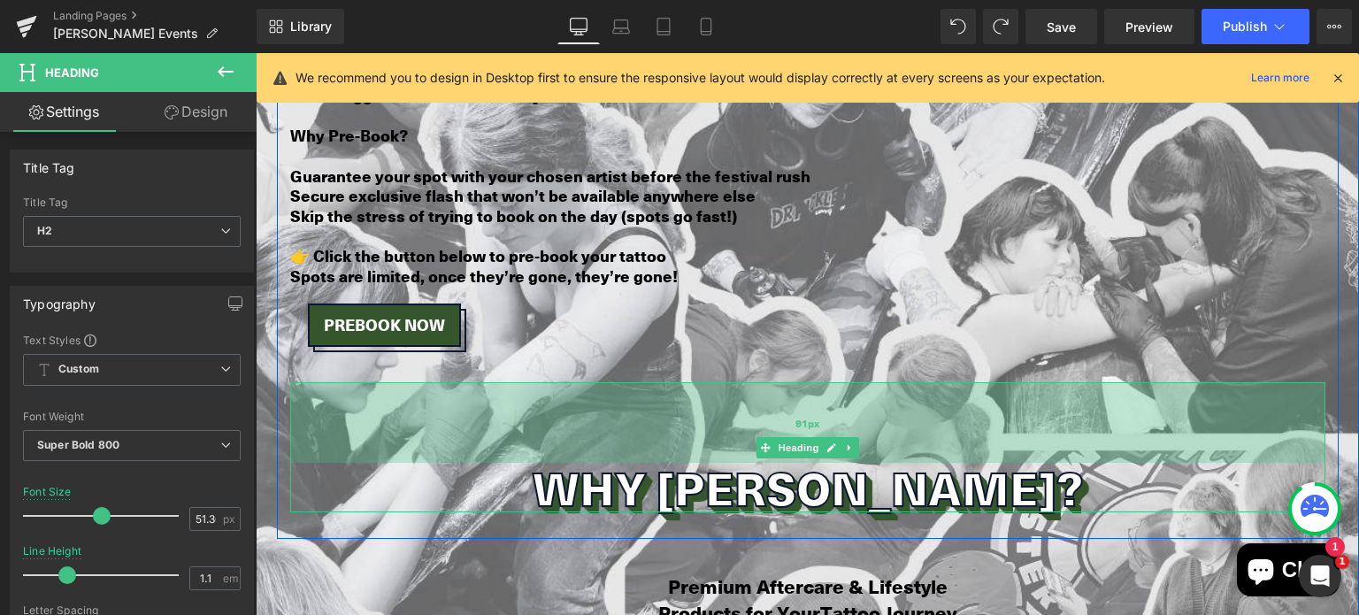
drag, startPoint x: 701, startPoint y: 339, endPoint x: 694, endPoint y: 419, distance: 80.0
click at [694, 419] on div "91px" at bounding box center [807, 422] width 1035 height 81
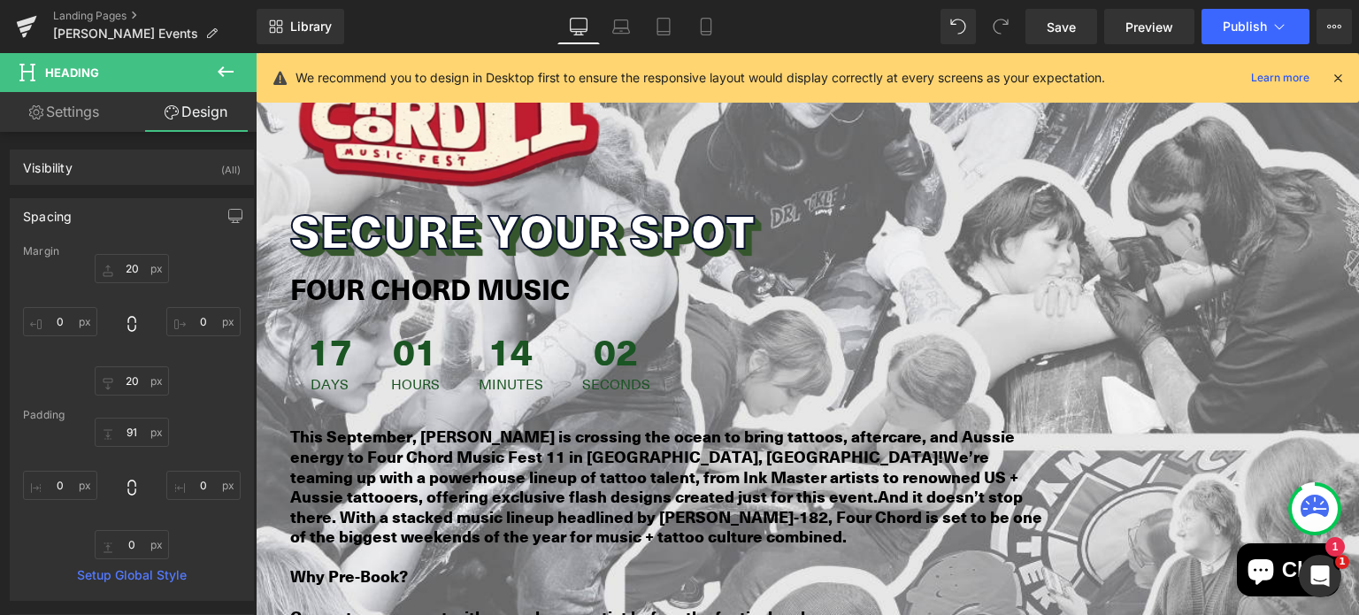
scroll to position [1543, 0]
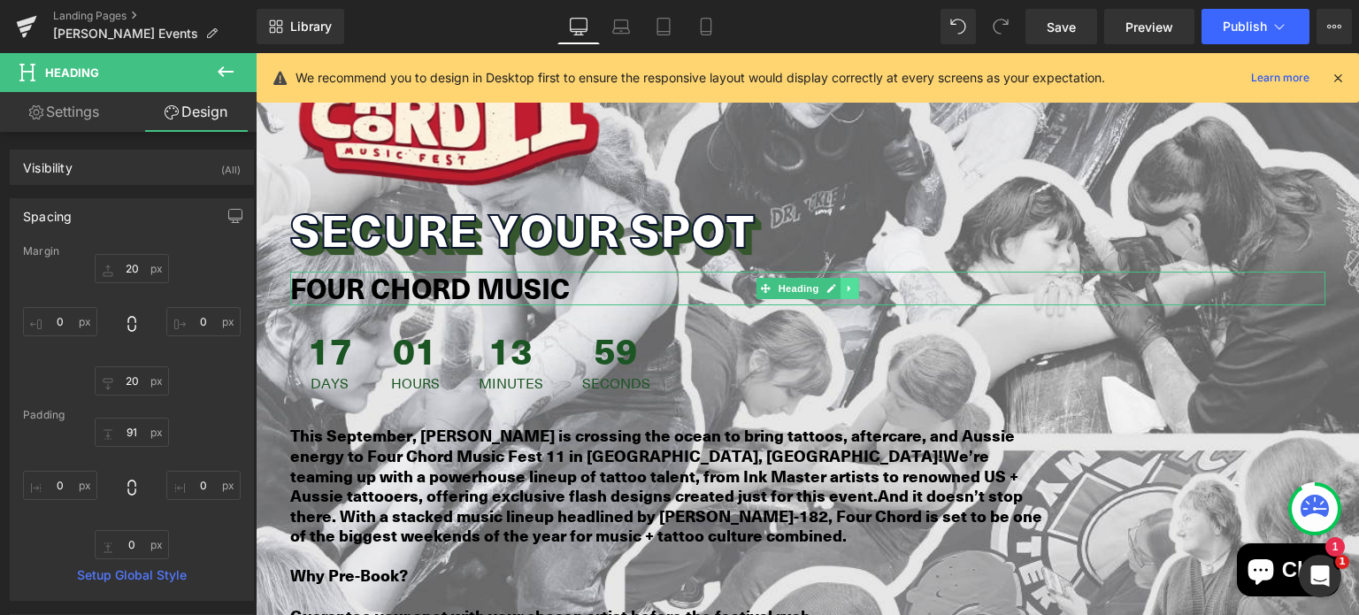
click at [848, 286] on icon at bounding box center [849, 289] width 3 height 6
click at [839, 278] on link at bounding box center [840, 288] width 19 height 21
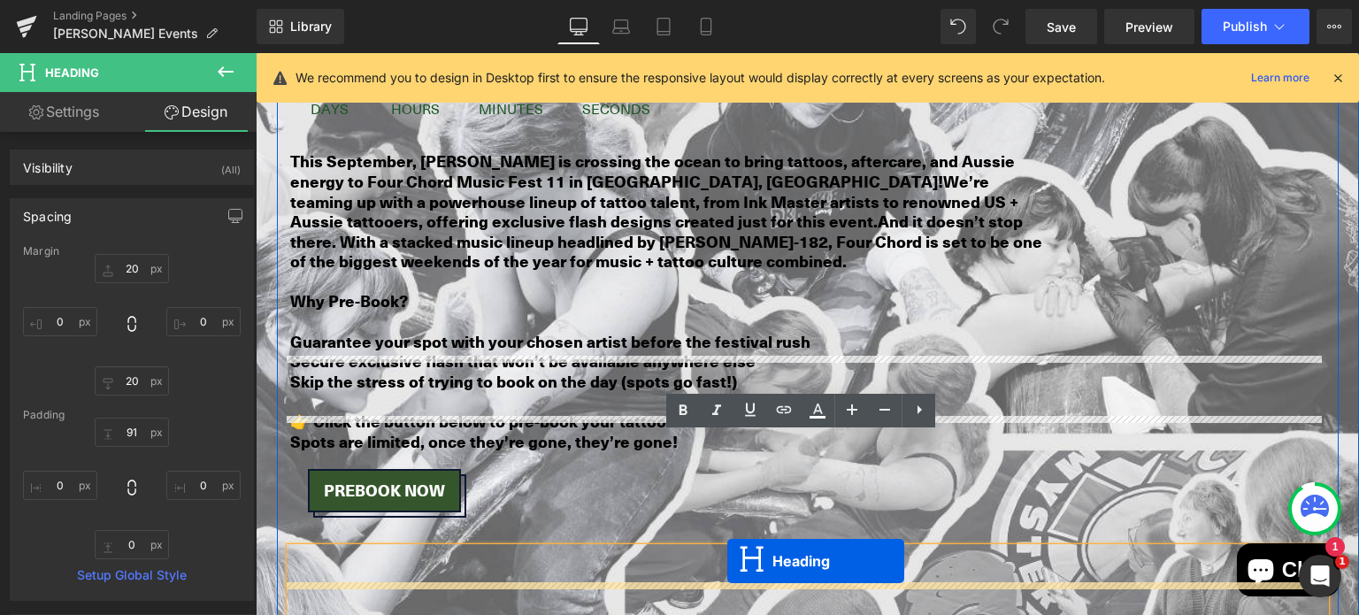
scroll to position [2003, 0]
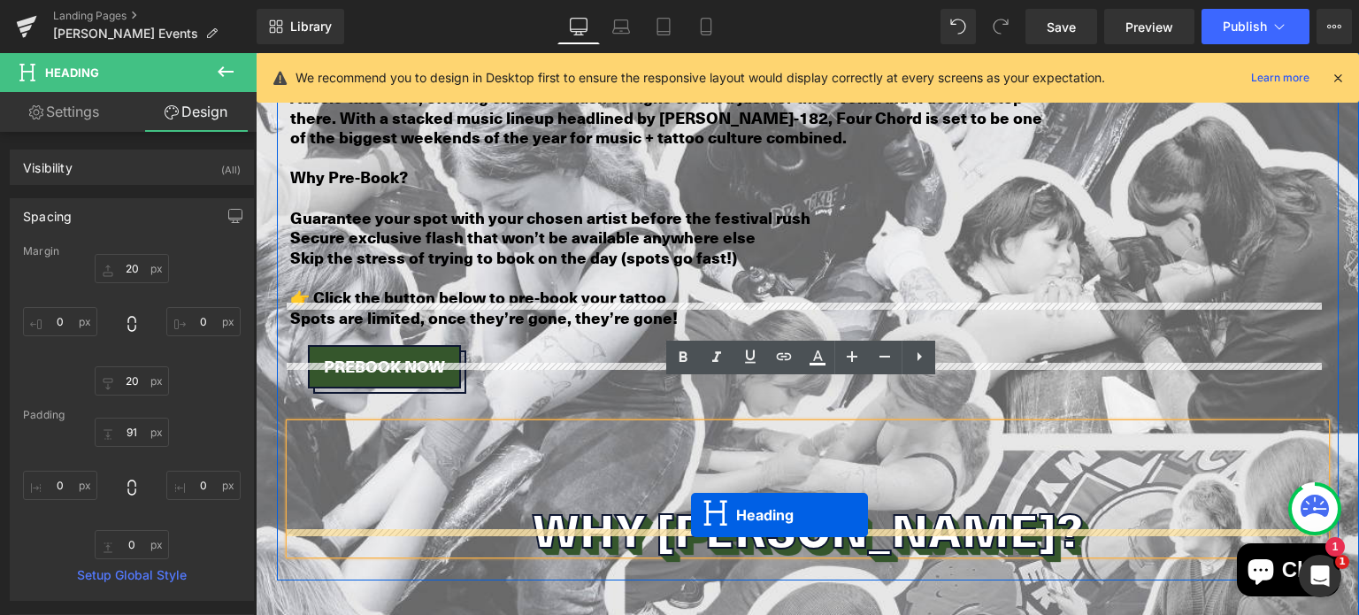
drag, startPoint x: 758, startPoint y: 310, endPoint x: 691, endPoint y: 516, distance: 216.9
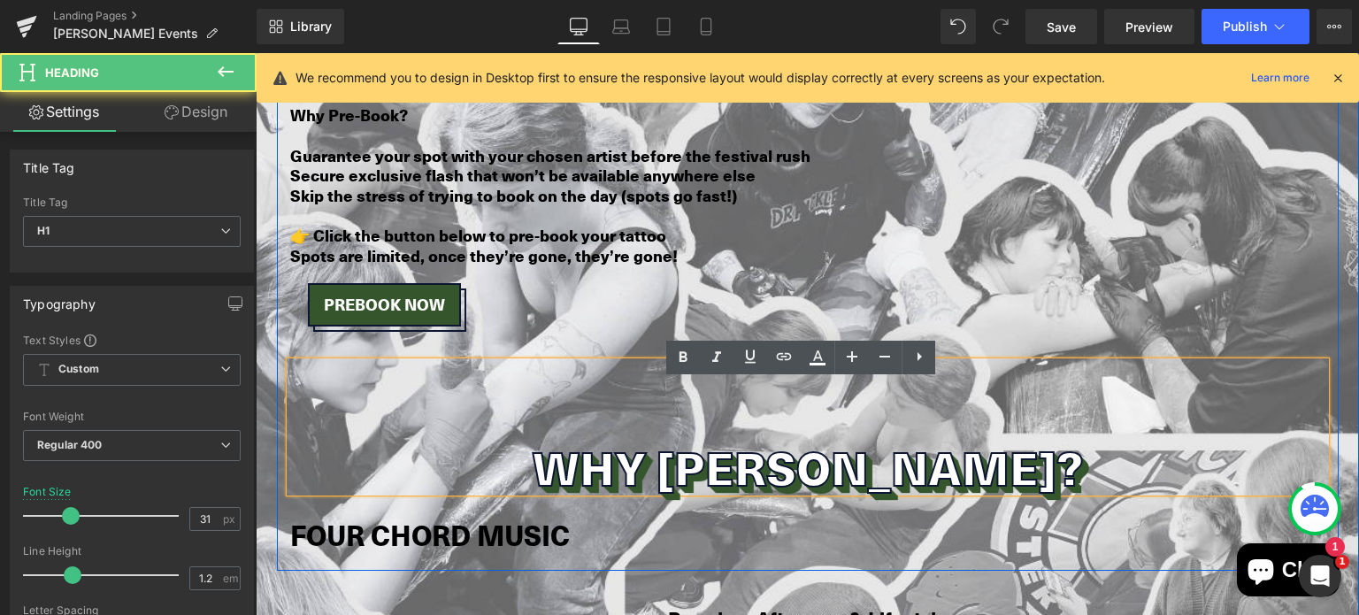
scroll to position [1940, 0]
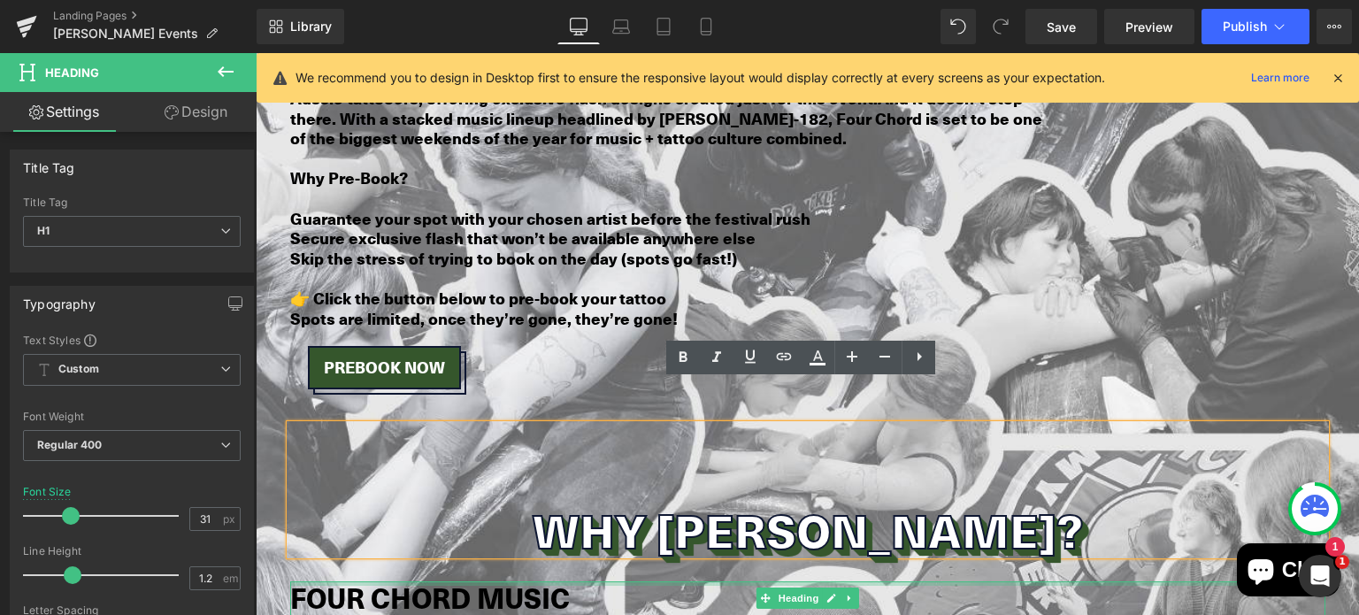
click at [449, 581] on div at bounding box center [807, 583] width 1035 height 4
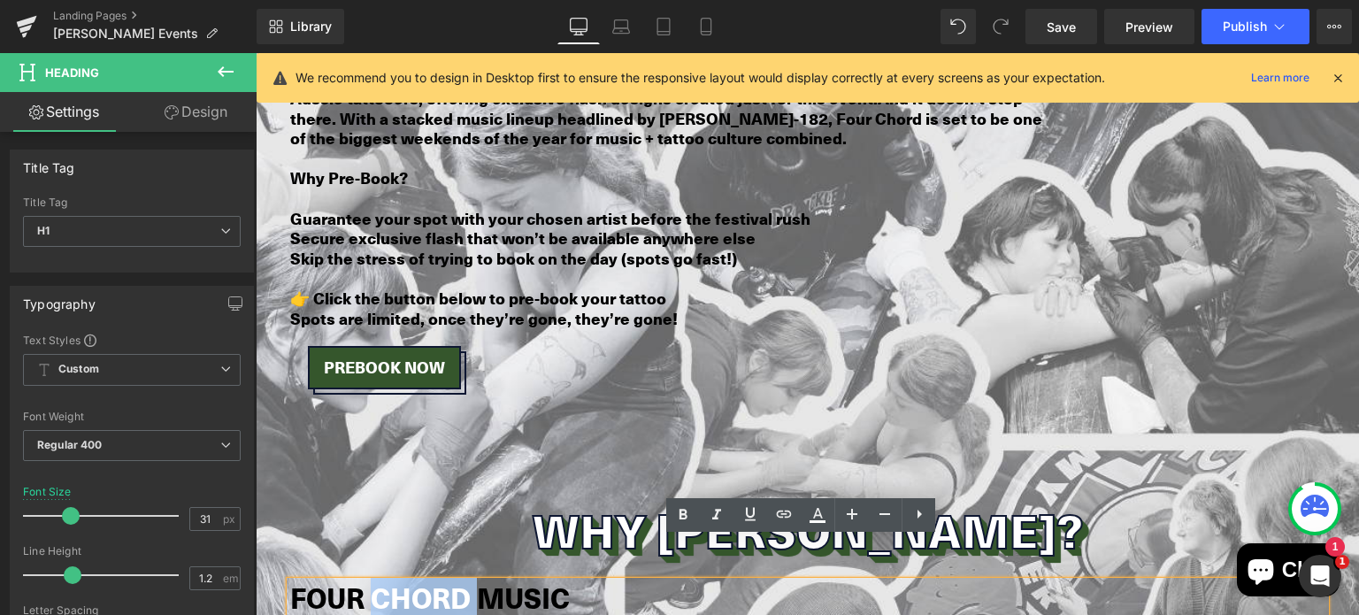
click at [449, 578] on strong "FOUR CHORD MUSIC" at bounding box center [430, 598] width 280 height 40
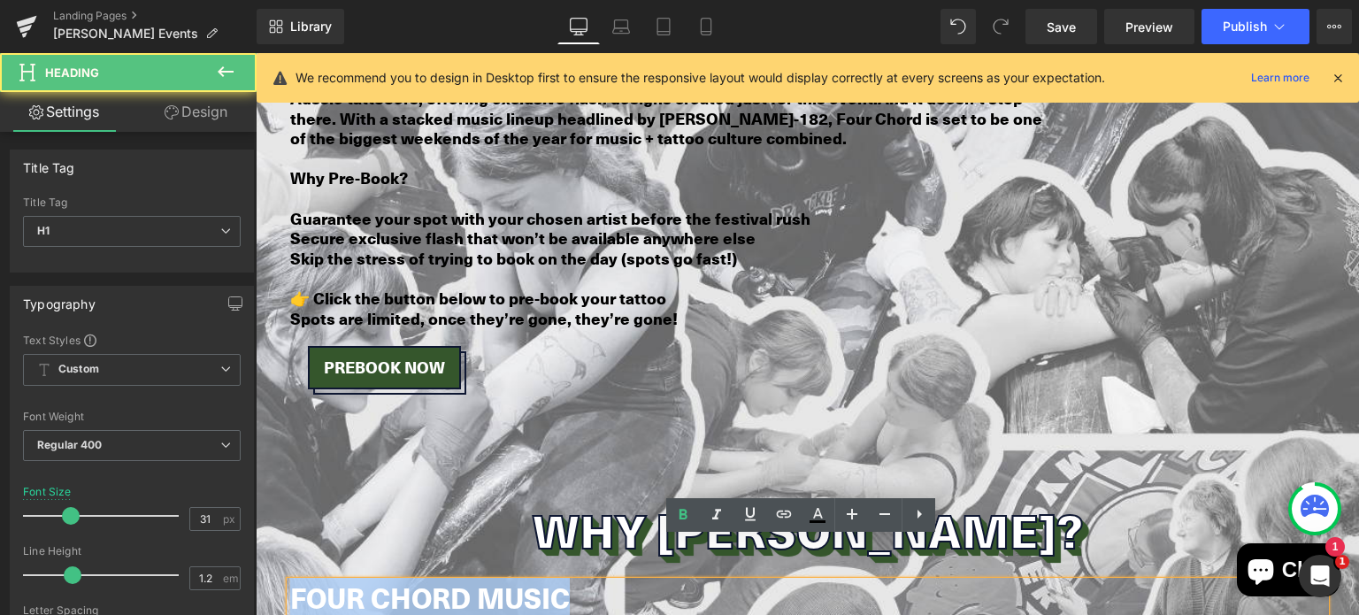
click at [449, 578] on strong "FOUR CHORD MUSIC" at bounding box center [430, 598] width 280 height 40
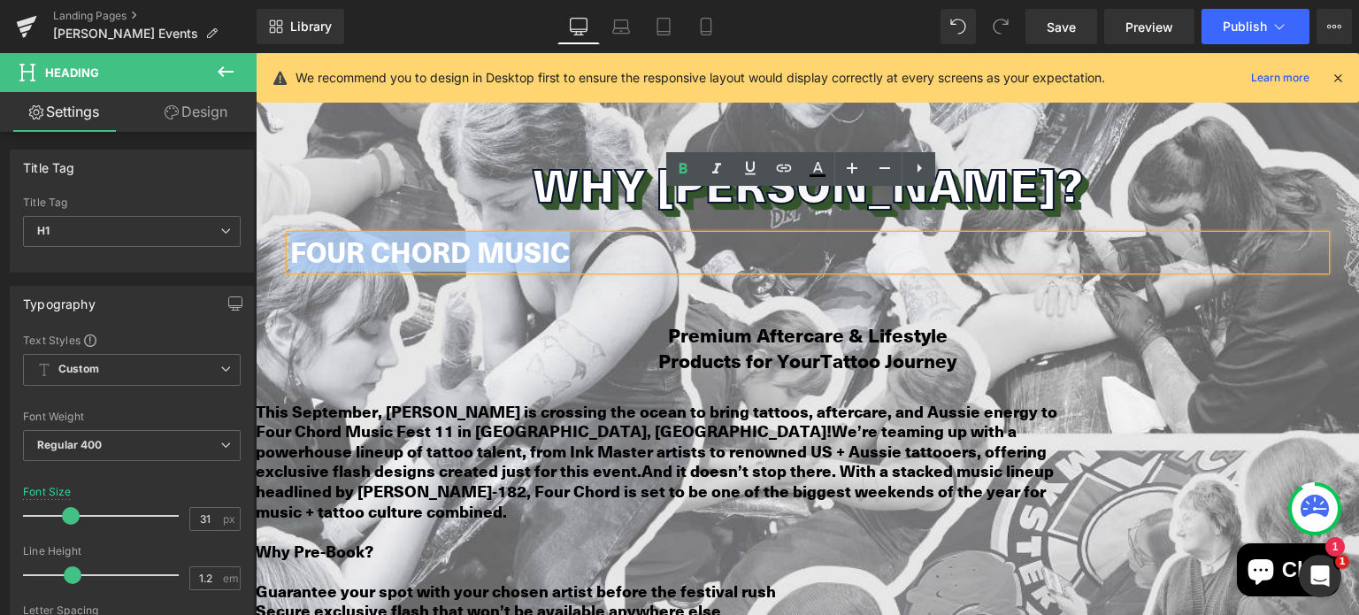
scroll to position [2287, 0]
click at [693, 319] on span "Premium Aftercare & Lifestyle" at bounding box center [808, 332] width 280 height 27
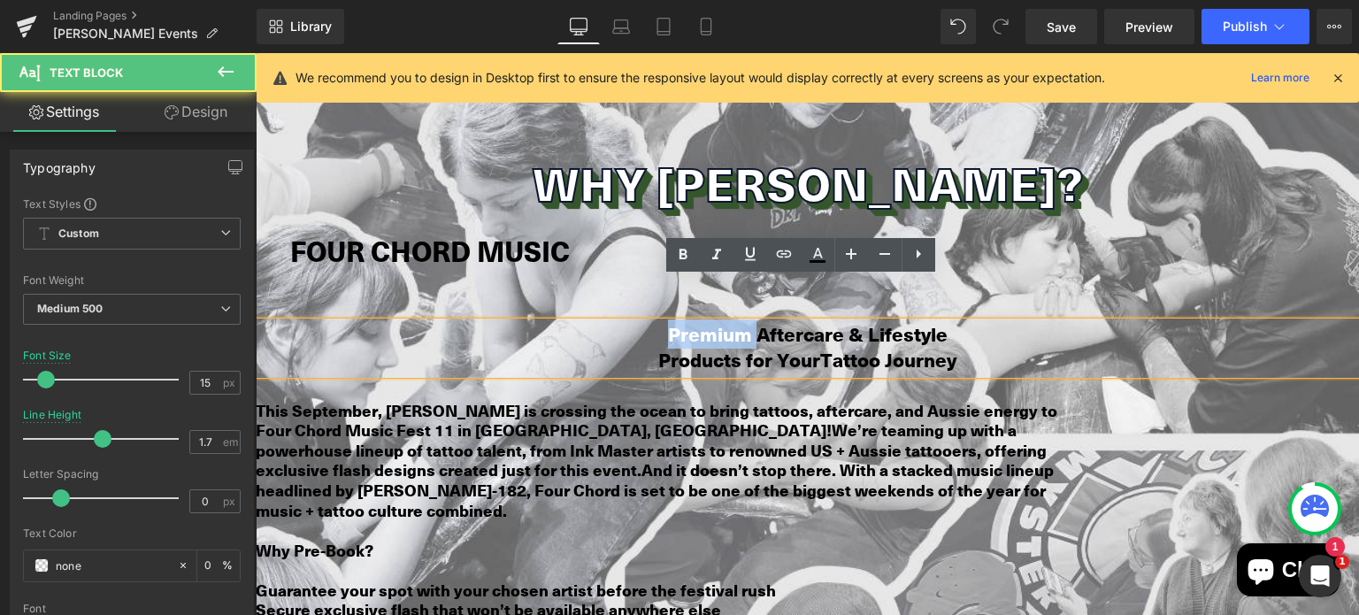
click at [693, 319] on span "Premium Aftercare & Lifestyle" at bounding box center [808, 332] width 280 height 27
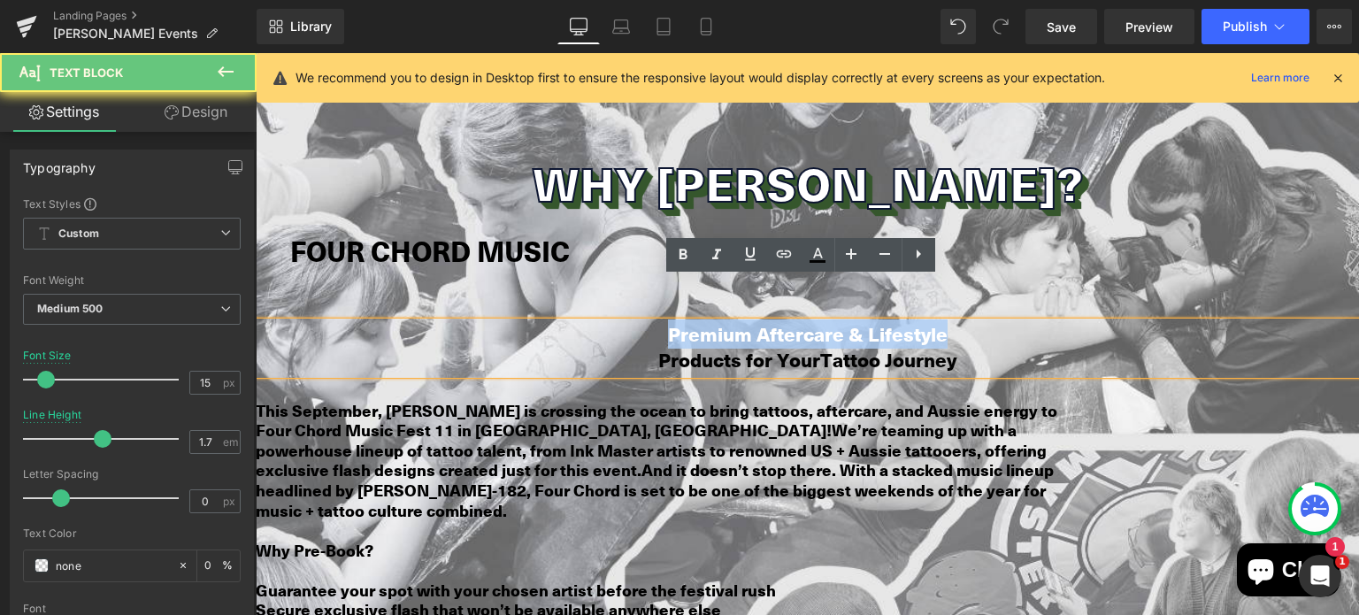
click at [693, 319] on span "Premium Aftercare & Lifestyle" at bounding box center [808, 332] width 280 height 27
click at [661, 322] on p "Premium Aftercare & Lifestyle" at bounding box center [808, 335] width 1104 height 27
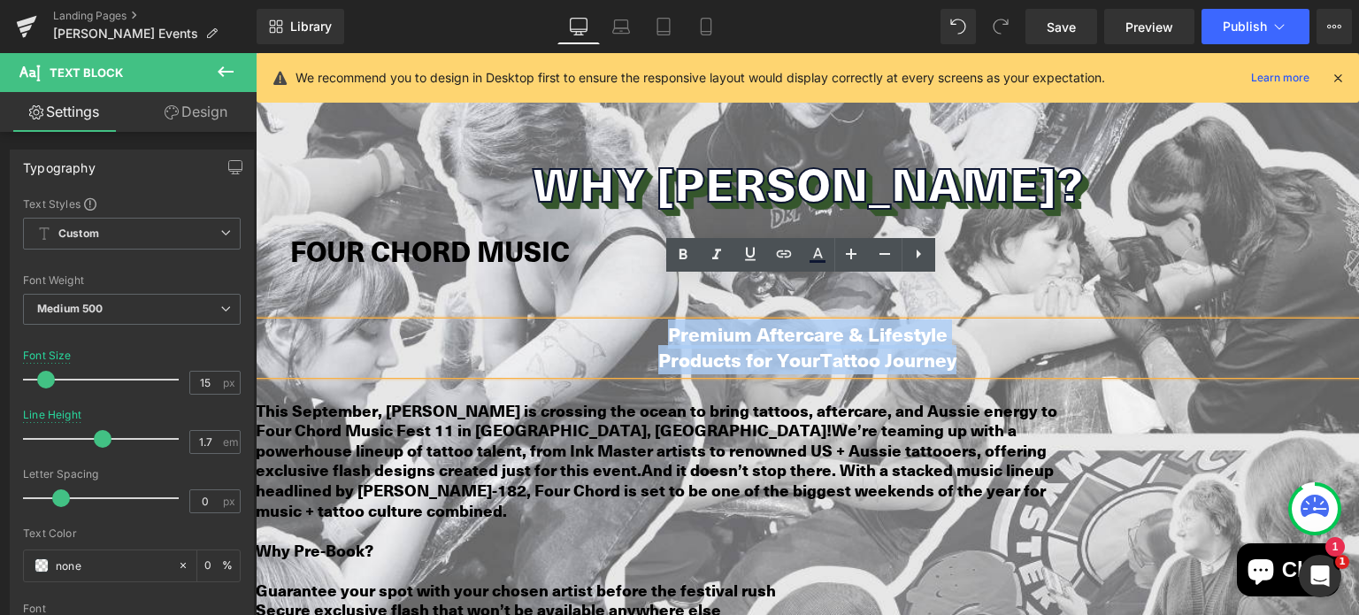
drag, startPoint x: 653, startPoint y: 287, endPoint x: 949, endPoint y: 327, distance: 298.3
click at [949, 327] on div "Premium Aftercare & Lifestyle Products for Your Tattoo Journey" at bounding box center [808, 348] width 1104 height 52
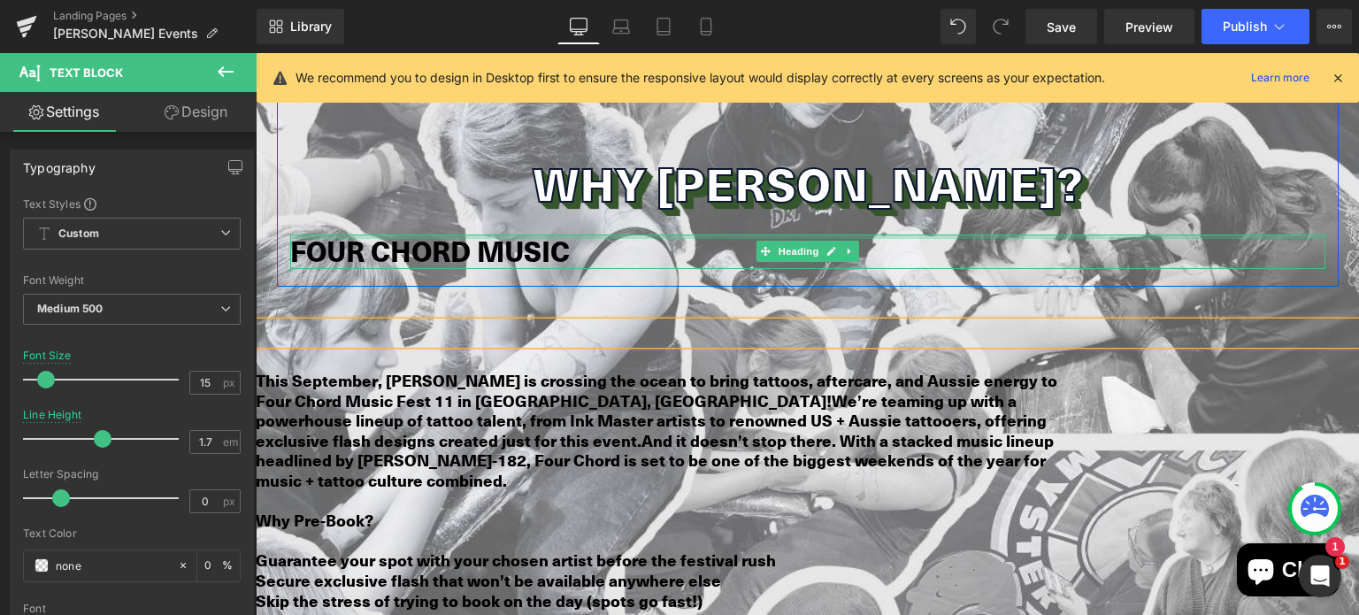
click at [480, 231] on strong "FOUR CHORD MUSIC" at bounding box center [430, 251] width 280 height 40
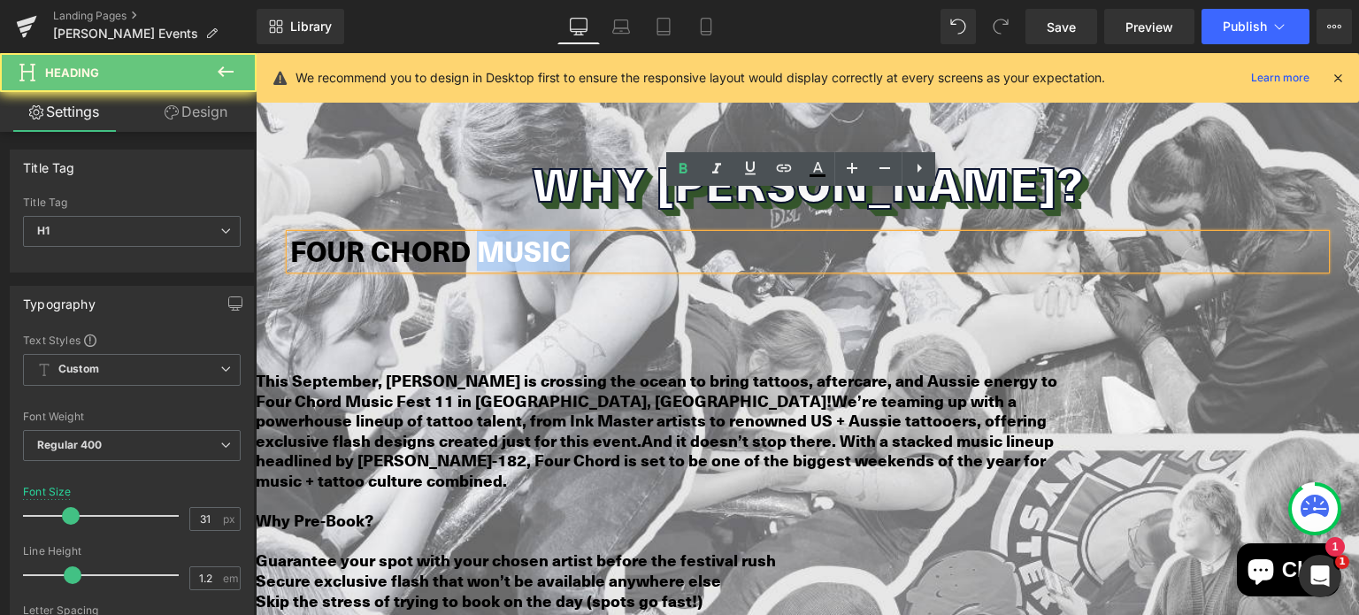
click at [480, 231] on strong "FOUR CHORD MUSIC" at bounding box center [430, 251] width 280 height 40
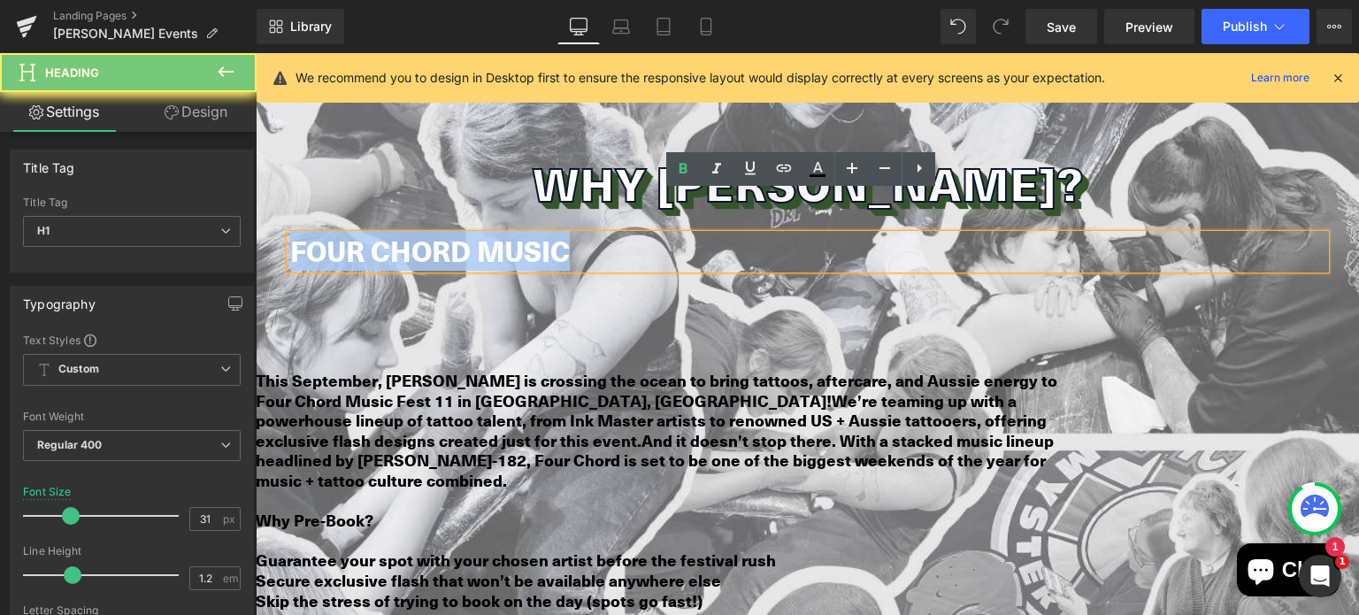
paste div
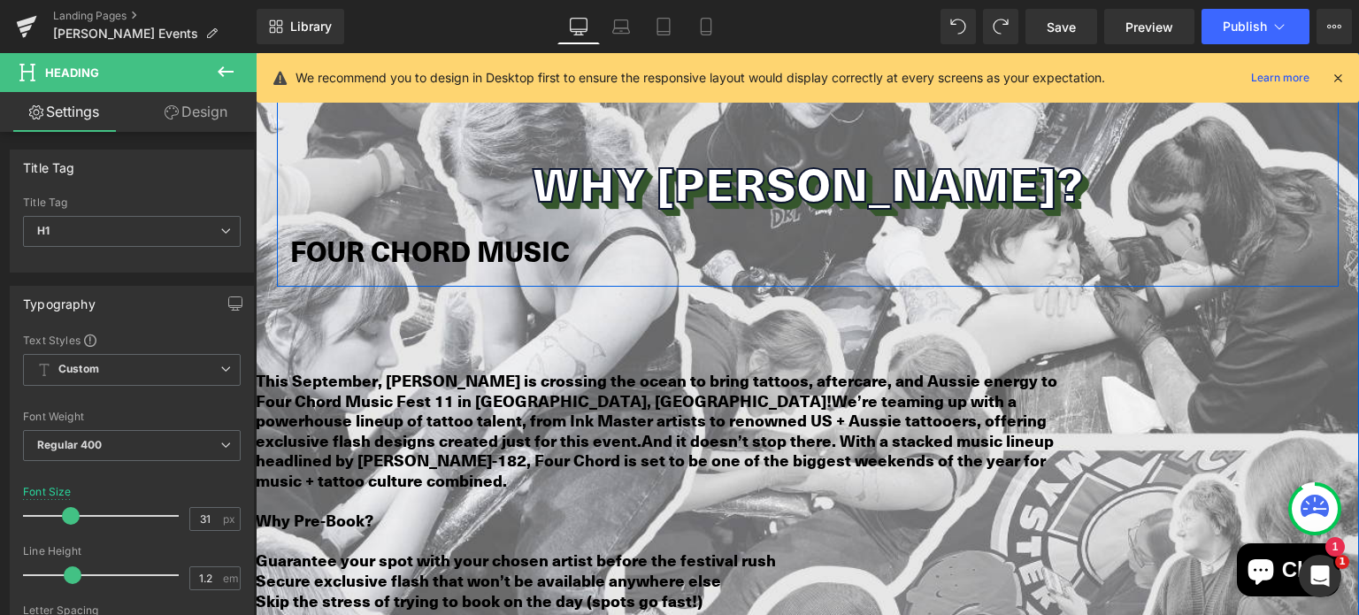
click at [343, 231] on strong "FOUR CHORD MUSIC" at bounding box center [430, 251] width 280 height 40
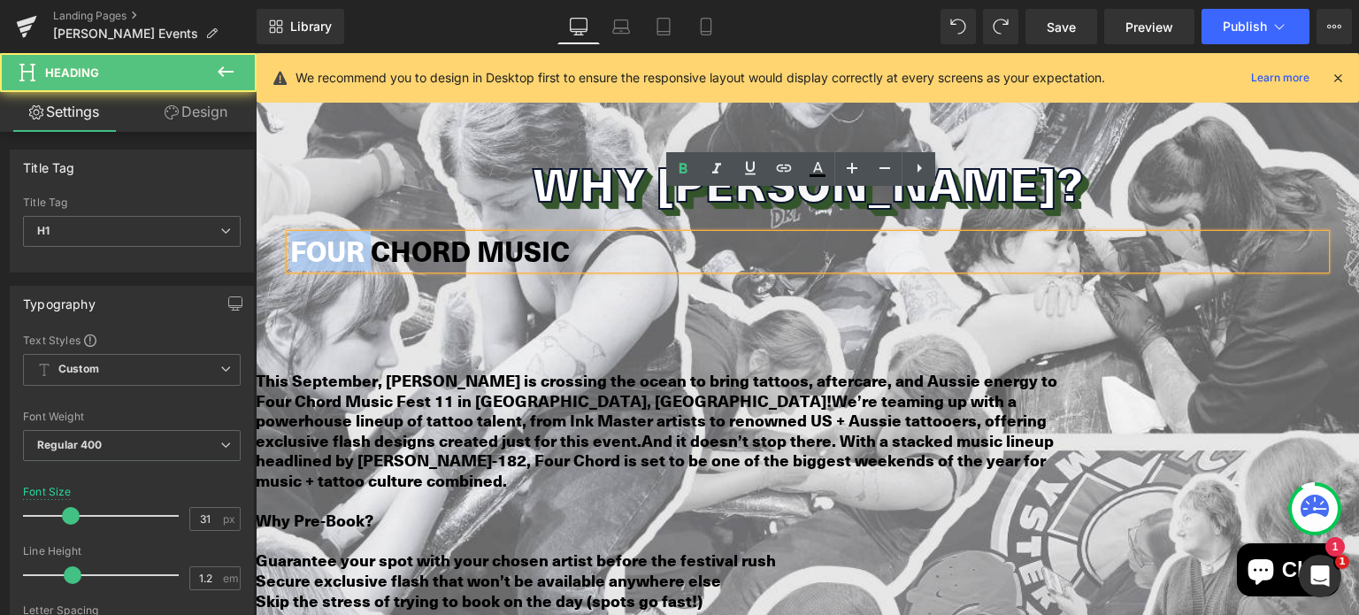
click at [343, 231] on strong "FOUR CHORD MUSIC" at bounding box center [430, 251] width 280 height 40
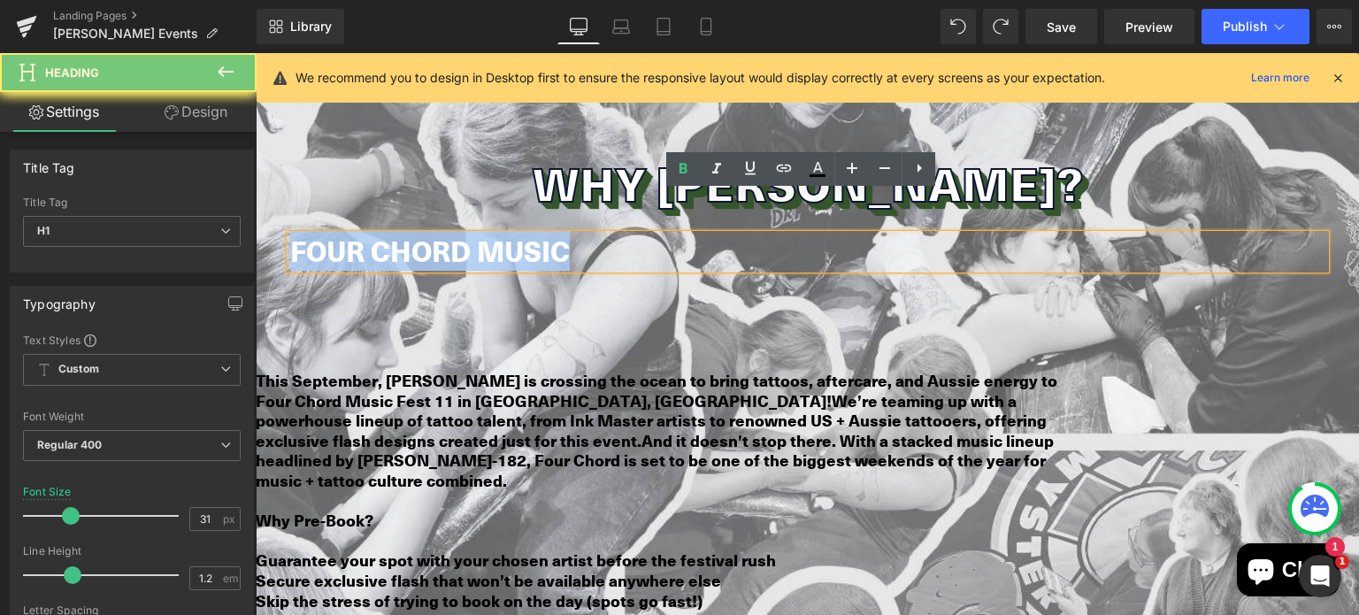
click at [343, 231] on strong "FOUR CHORD MUSIC" at bounding box center [430, 251] width 280 height 40
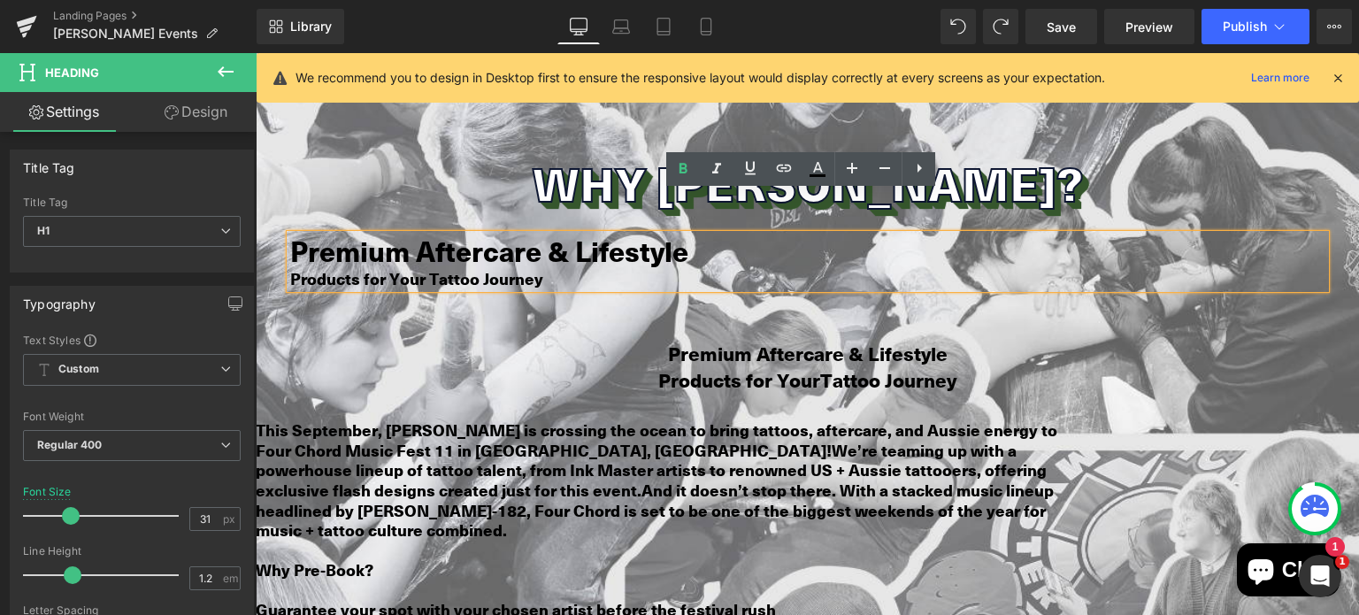
scroll to position [2306, 0]
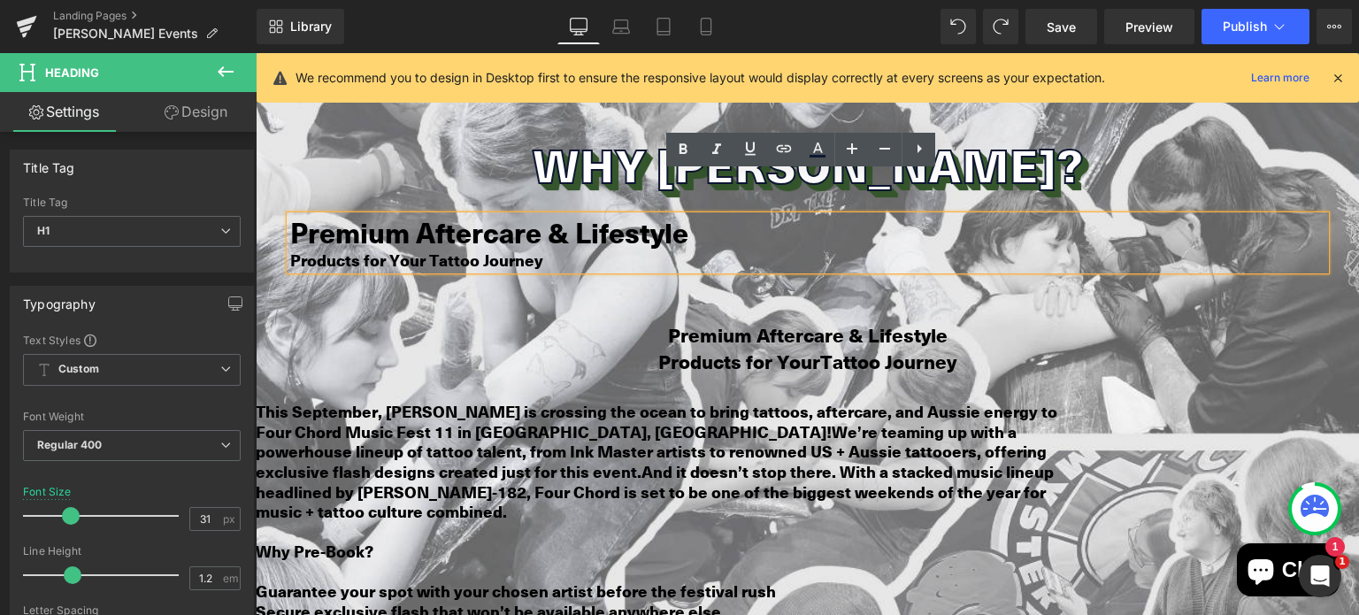
click at [367, 249] on b "Products for Your Tattoo Journey" at bounding box center [416, 260] width 253 height 23
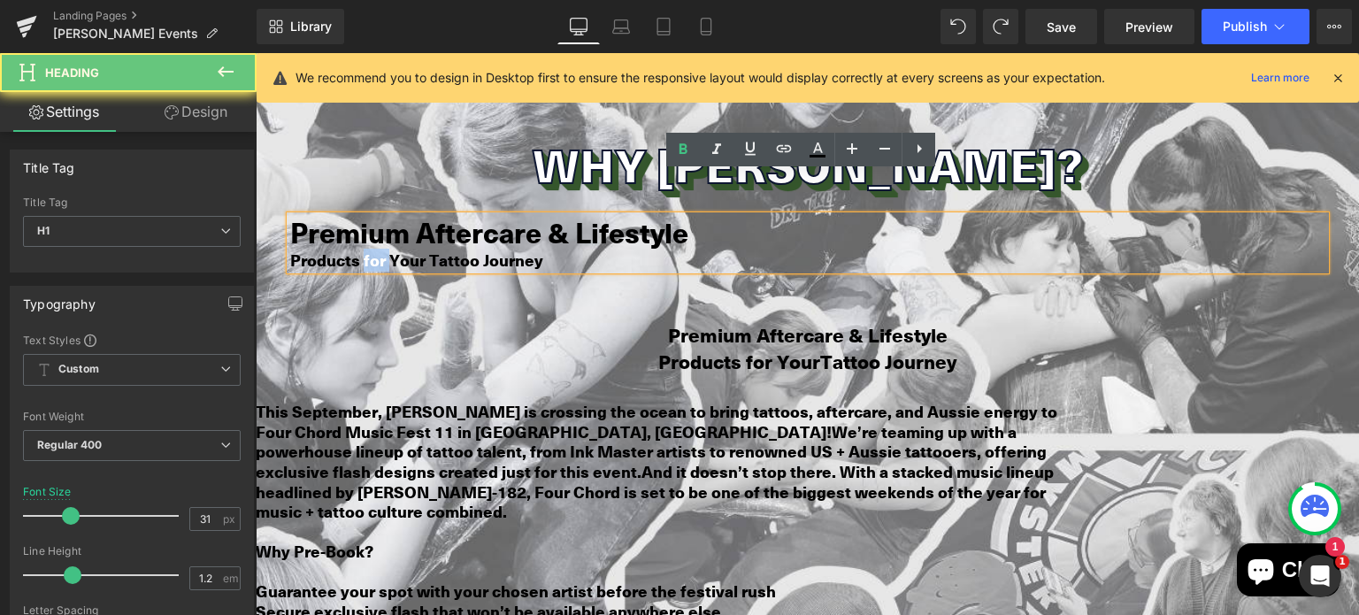
click at [367, 249] on b "Products for Your Tattoo Journey" at bounding box center [416, 260] width 253 height 23
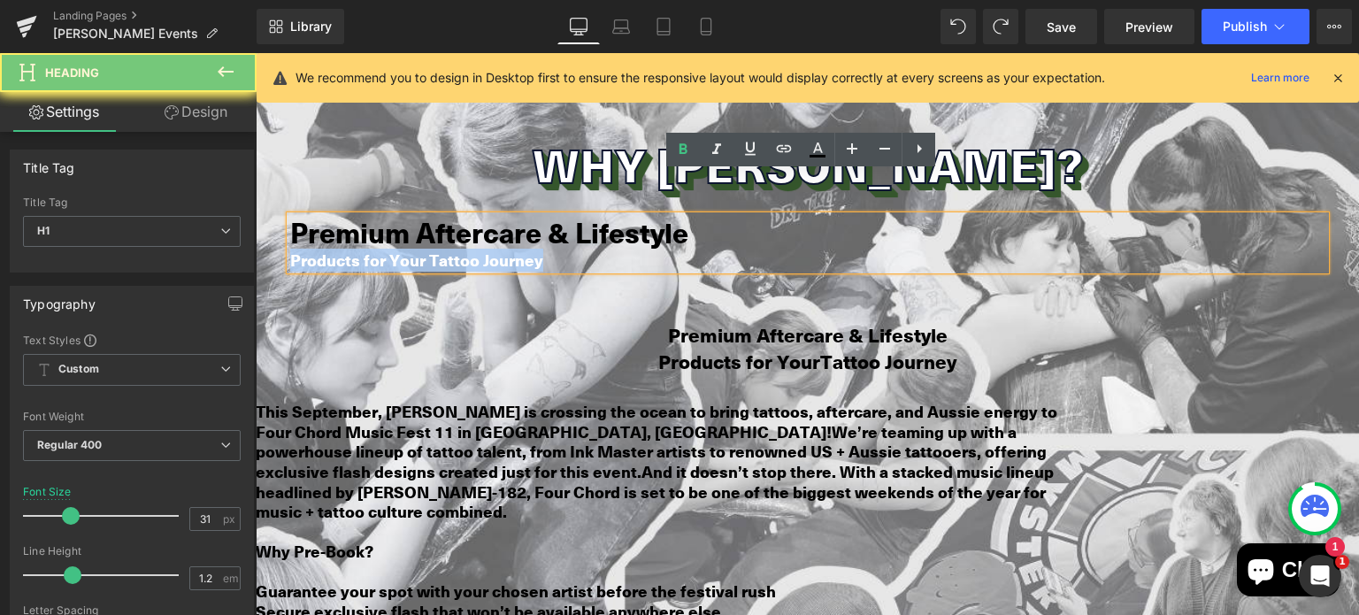
click at [367, 249] on b "Products for Your Tattoo Journey" at bounding box center [416, 260] width 253 height 23
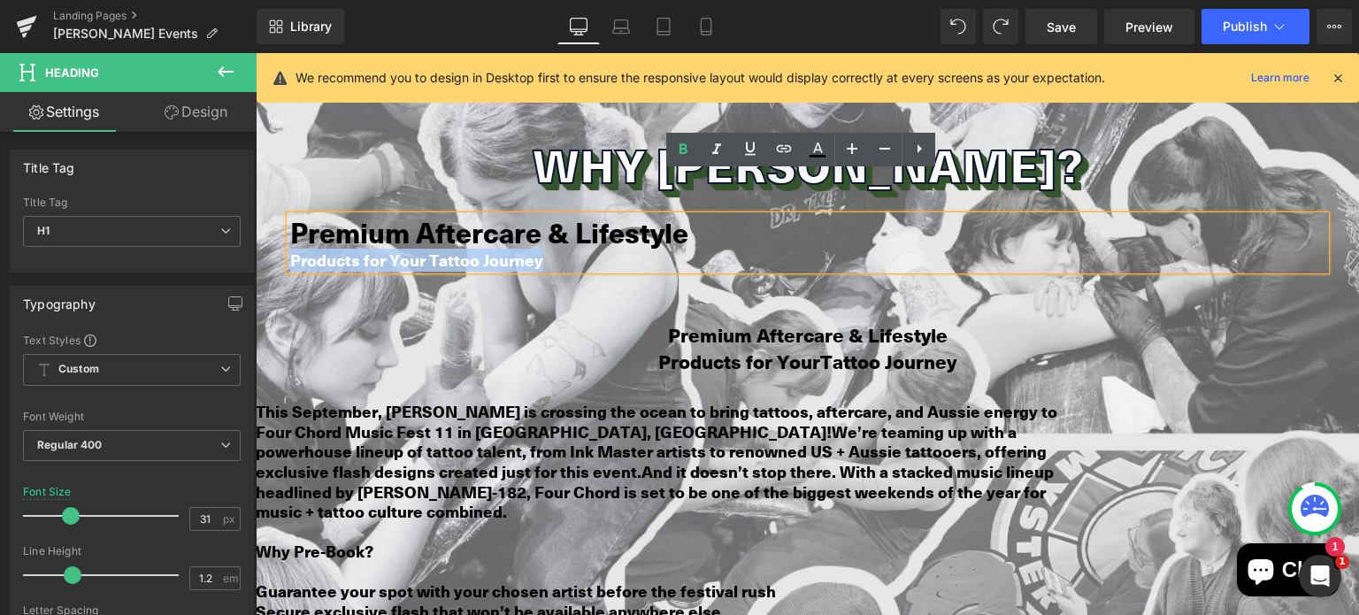
click at [547, 250] on div "Products for Your Tattoo Journey" at bounding box center [807, 260] width 1035 height 20
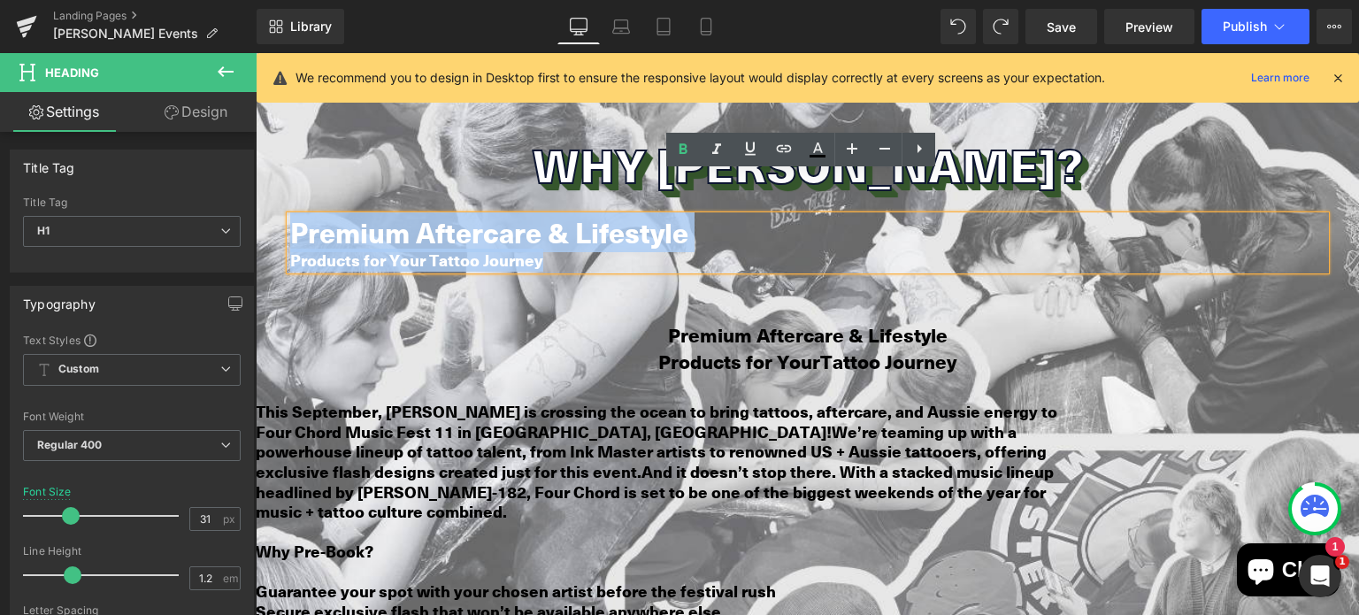
drag, startPoint x: 547, startPoint y: 212, endPoint x: 284, endPoint y: 189, distance: 263.8
click at [290, 216] on div "Premium Aftercare & Lifestyle Products for Your Tattoo Journey" at bounding box center [807, 243] width 1035 height 54
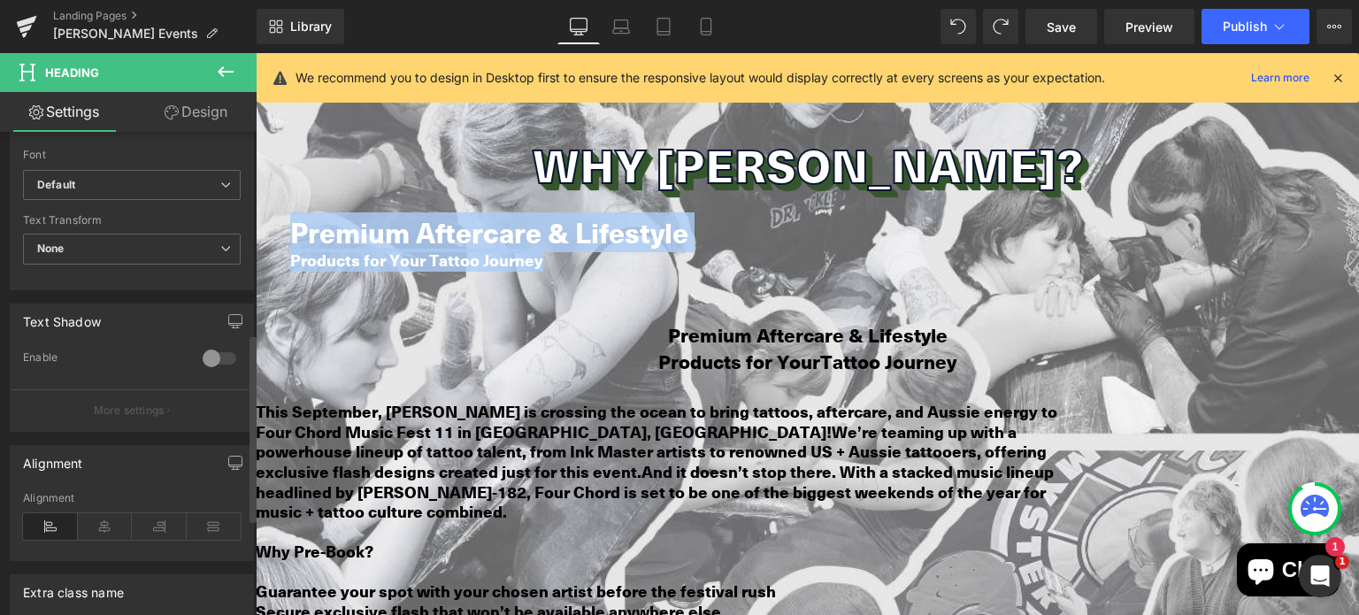
scroll to position [600, 0]
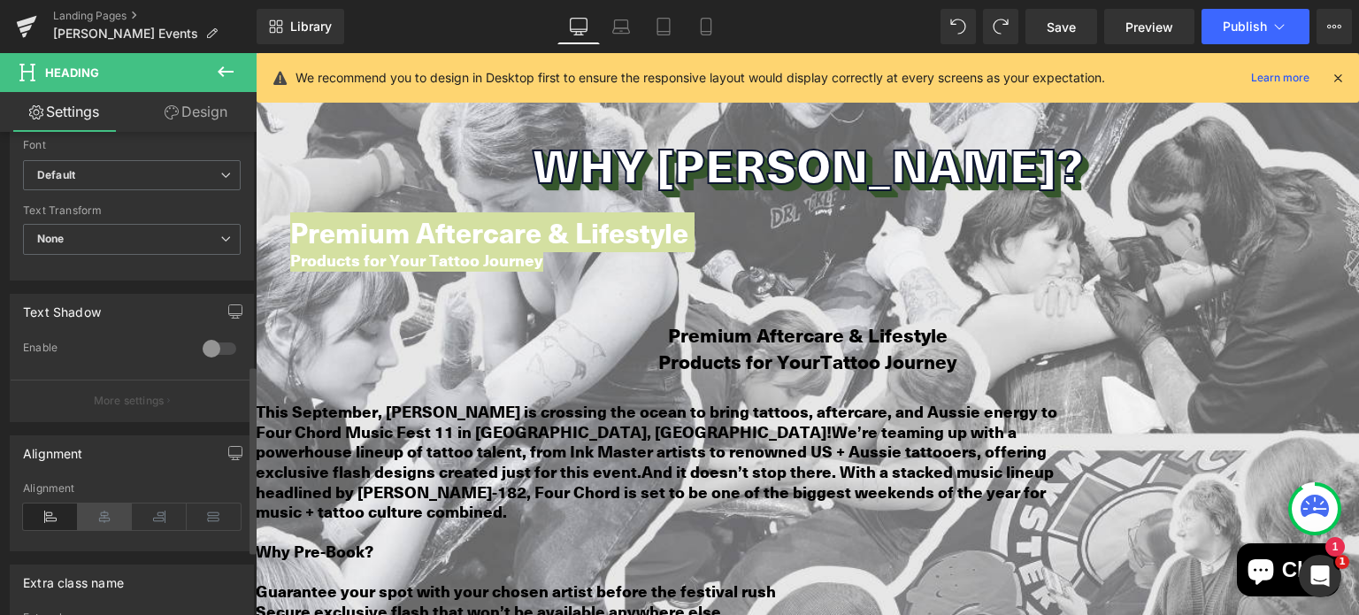
click at [108, 507] on icon at bounding box center [105, 517] width 55 height 27
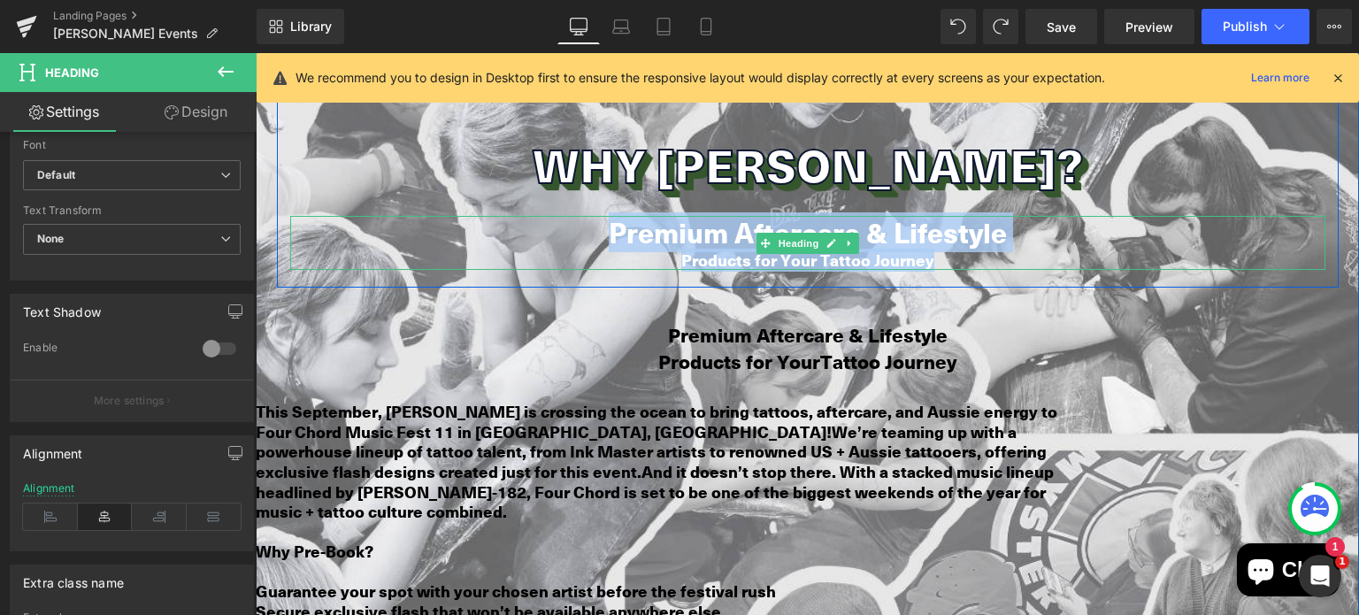
click at [711, 249] on b "Products for Your Tattoo Journey" at bounding box center [807, 260] width 253 height 23
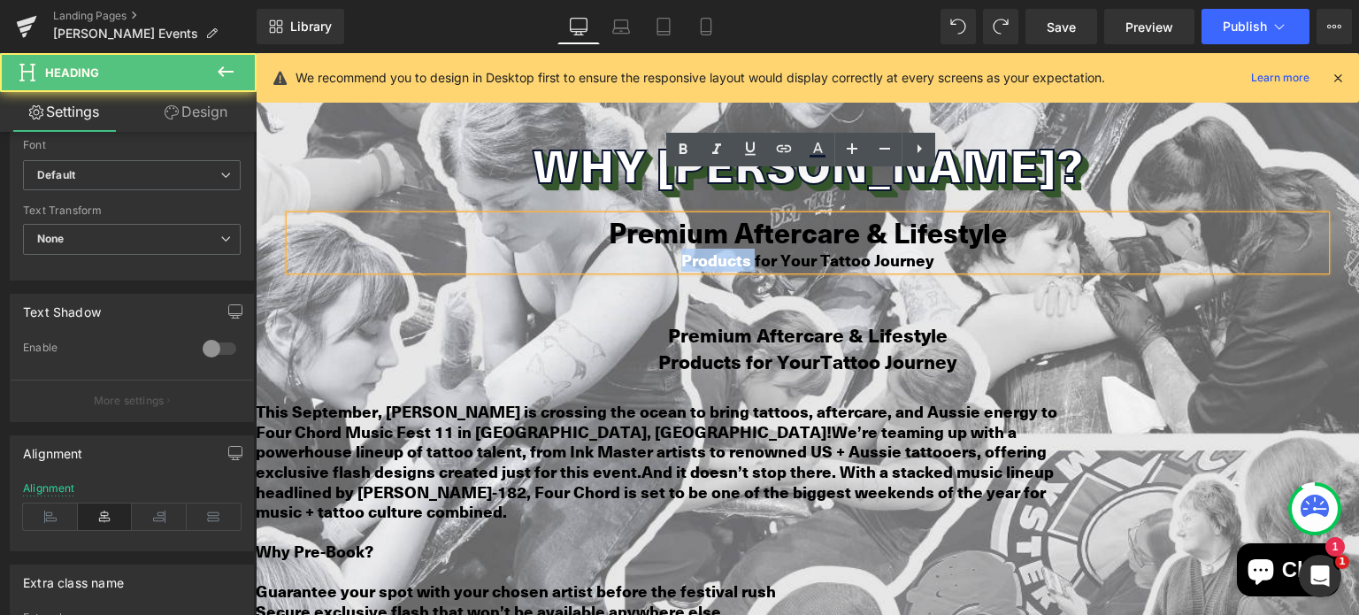
click at [711, 249] on b "Products for Your Tattoo Journey" at bounding box center [807, 260] width 253 height 23
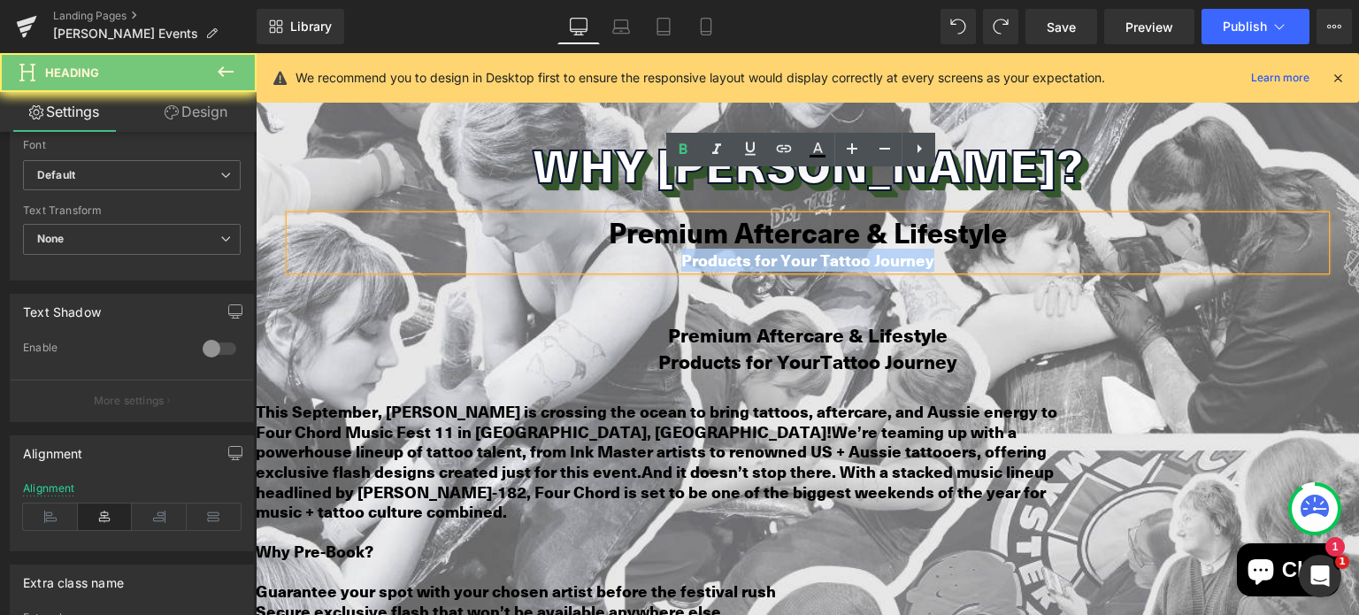
click at [711, 249] on b "Products for Your Tattoo Journey" at bounding box center [807, 260] width 253 height 23
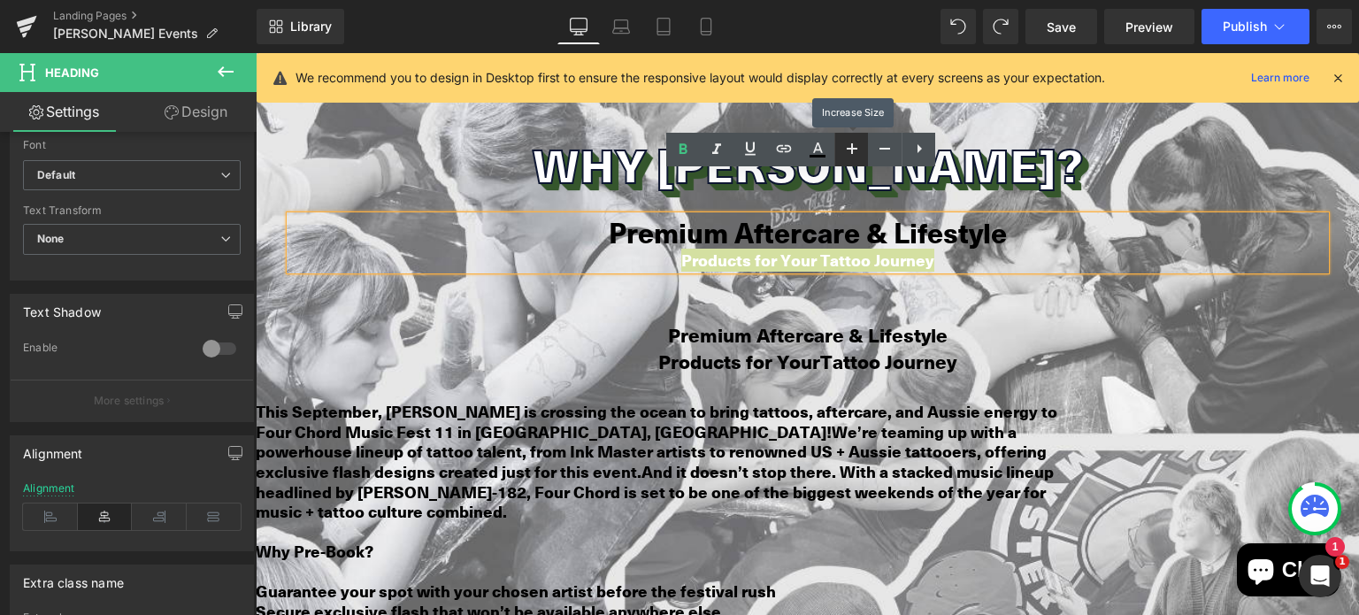
click at [851, 155] on icon at bounding box center [852, 148] width 21 height 21
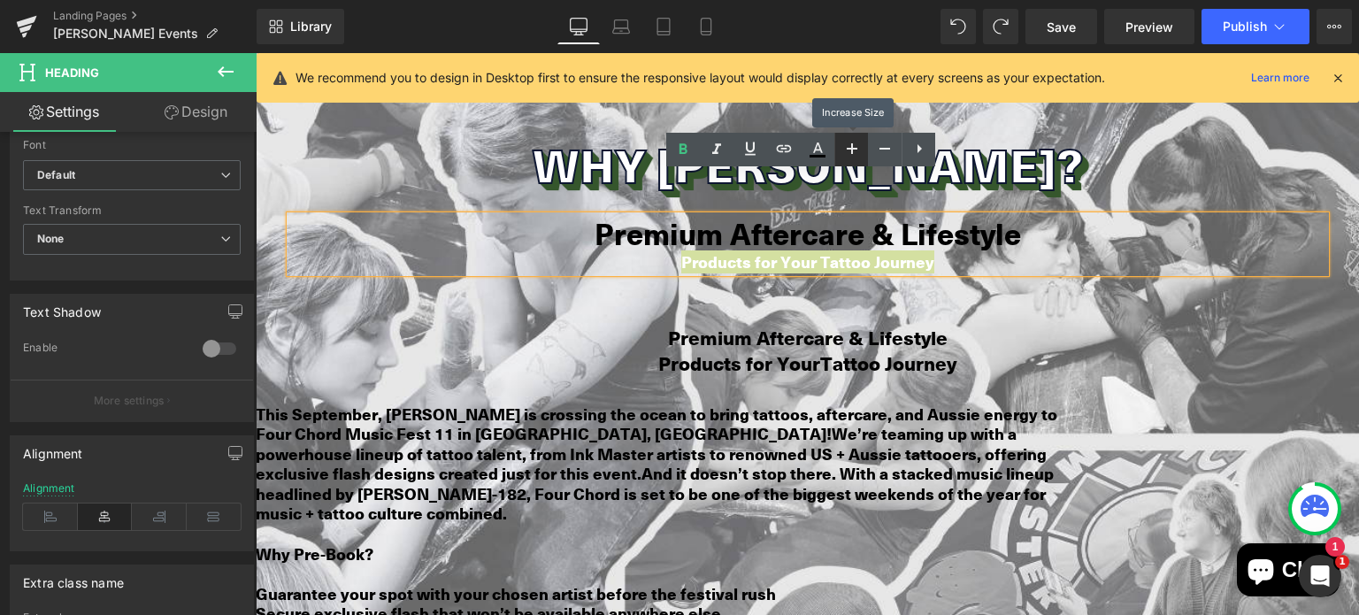
click at [851, 155] on icon at bounding box center [852, 148] width 21 height 21
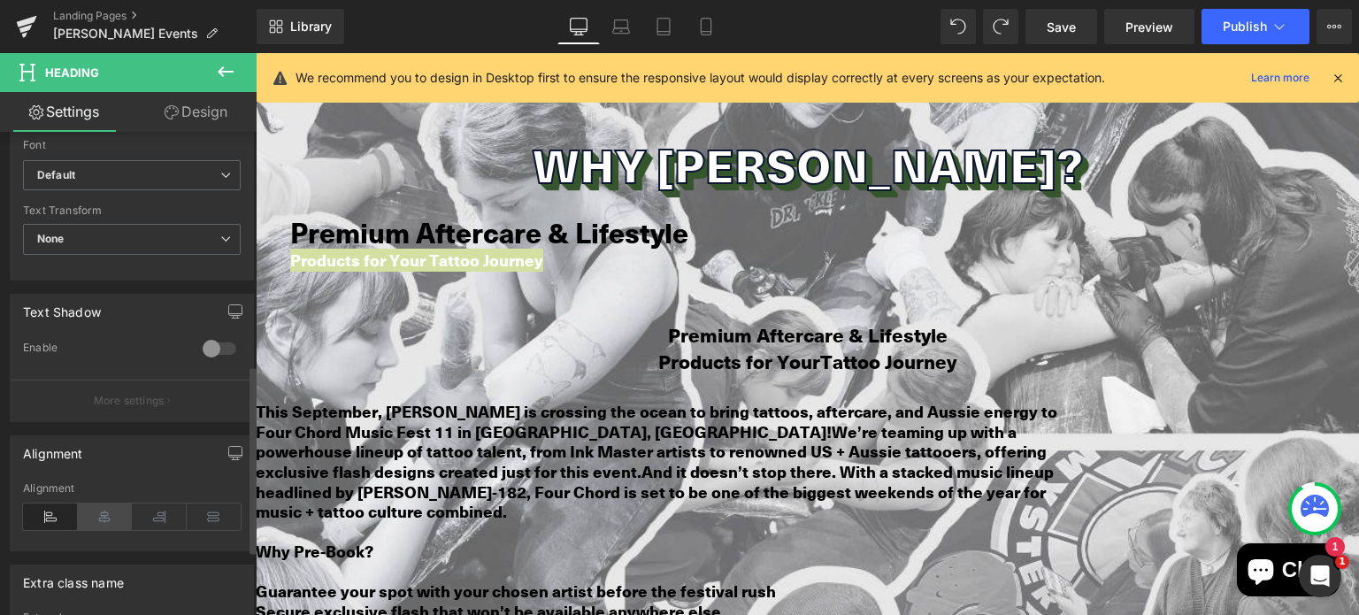
click at [104, 505] on icon at bounding box center [105, 517] width 55 height 27
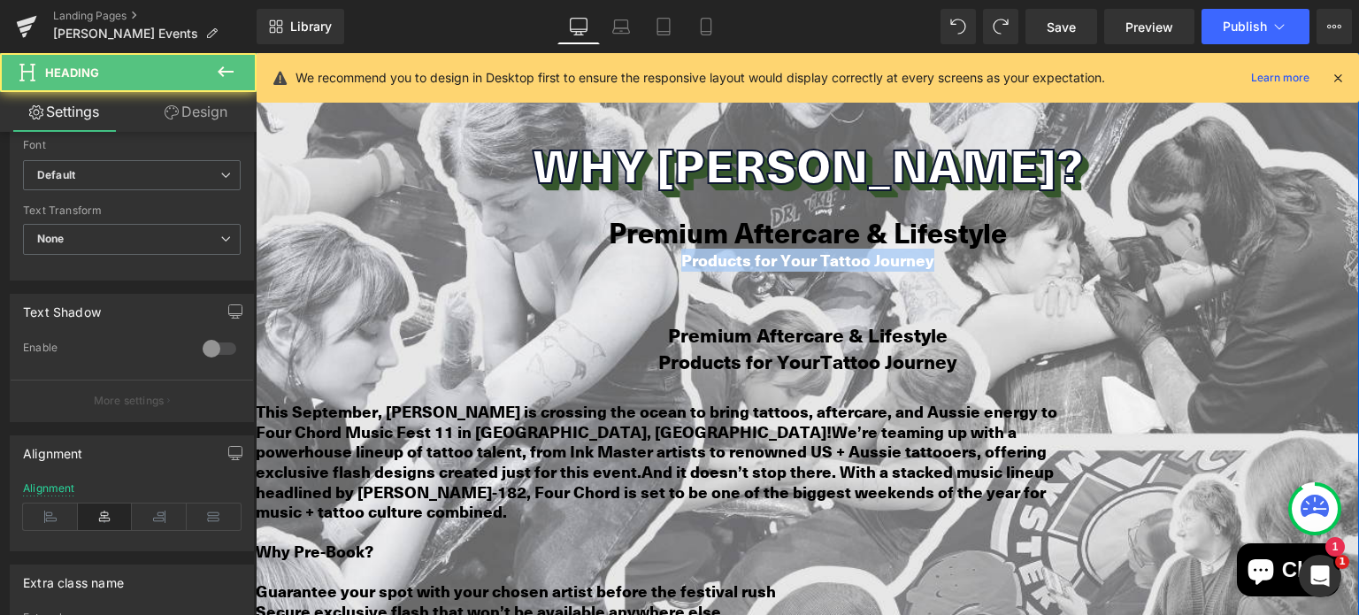
click at [736, 212] on b "Premium Aftercare & Lifestyle" at bounding box center [808, 232] width 398 height 40
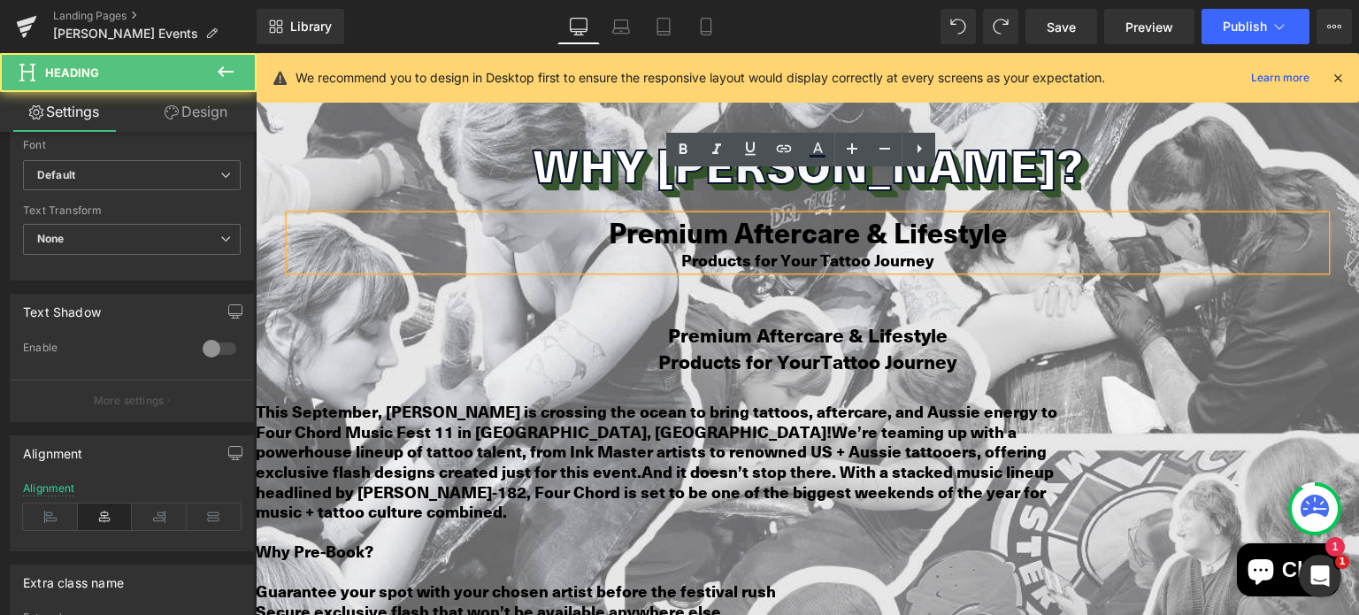
click at [719, 249] on b "Products for Your Tattoo Journey" at bounding box center [807, 260] width 253 height 23
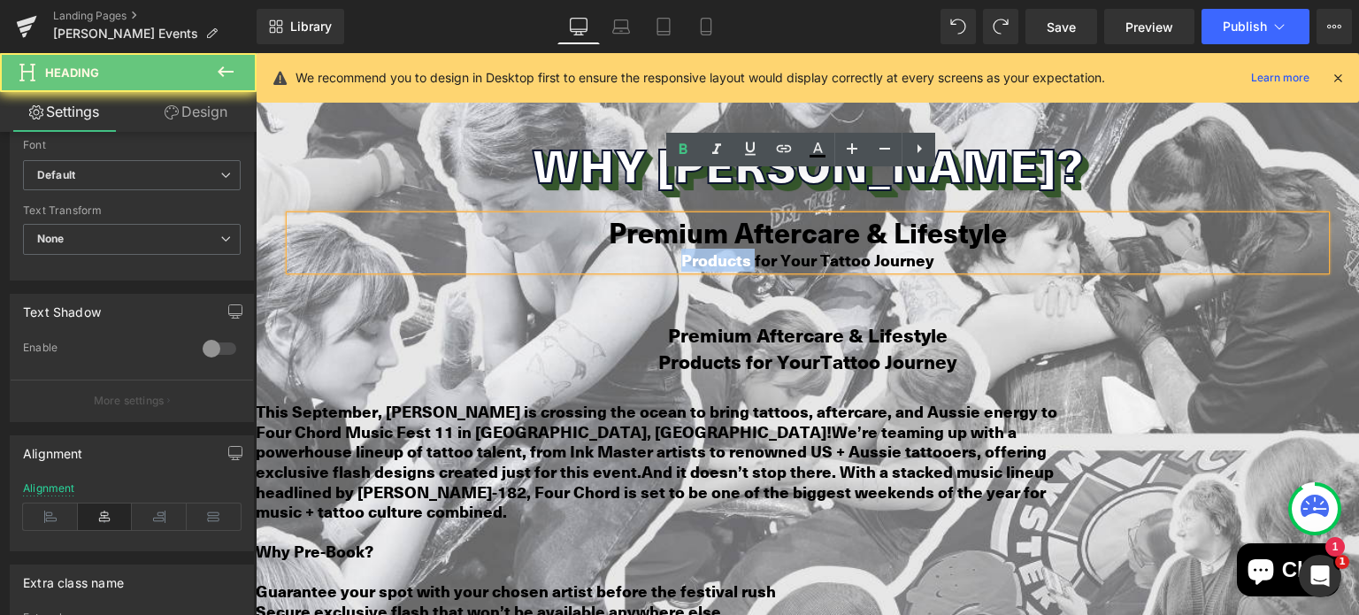
click at [719, 249] on b "Products for Your Tattoo Journey" at bounding box center [807, 260] width 253 height 23
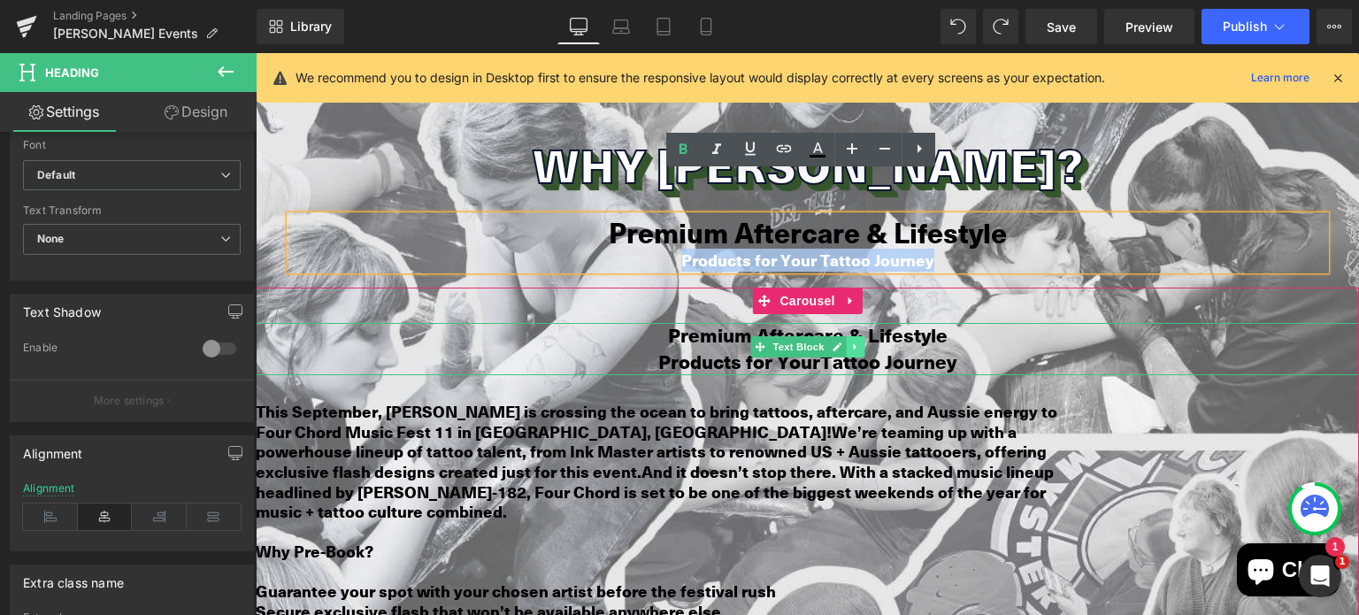
click at [851, 342] on icon at bounding box center [856, 347] width 10 height 11
click at [859, 342] on icon at bounding box center [864, 347] width 10 height 11
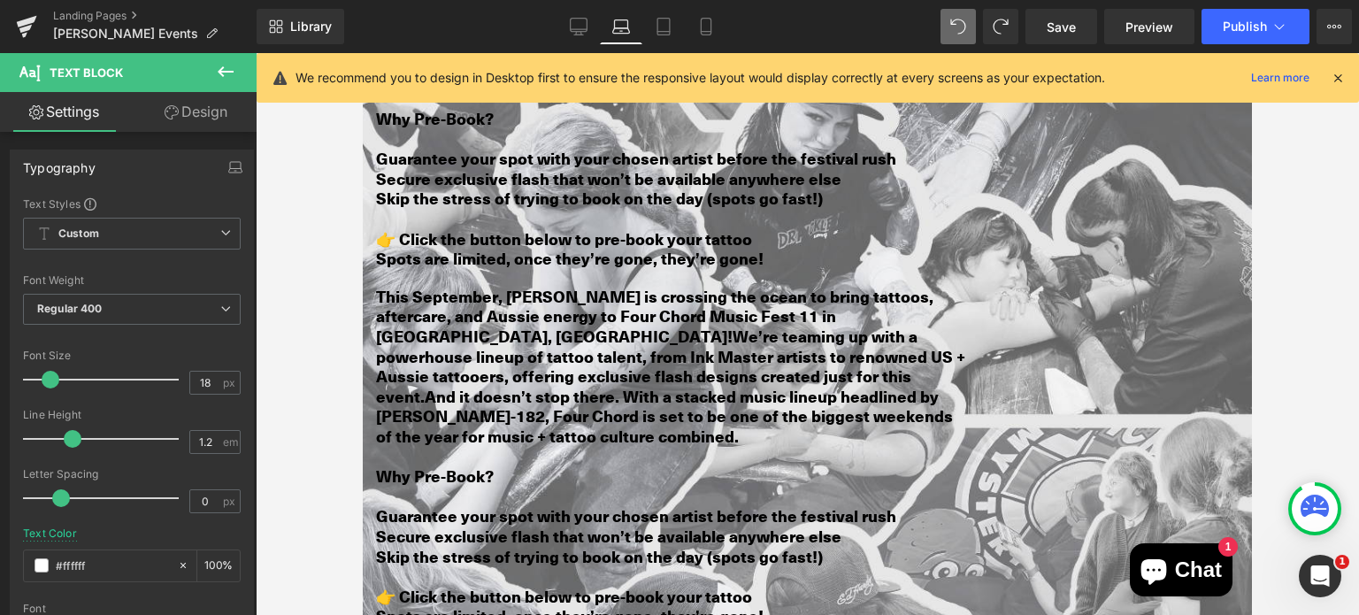
scroll to position [2116, 0]
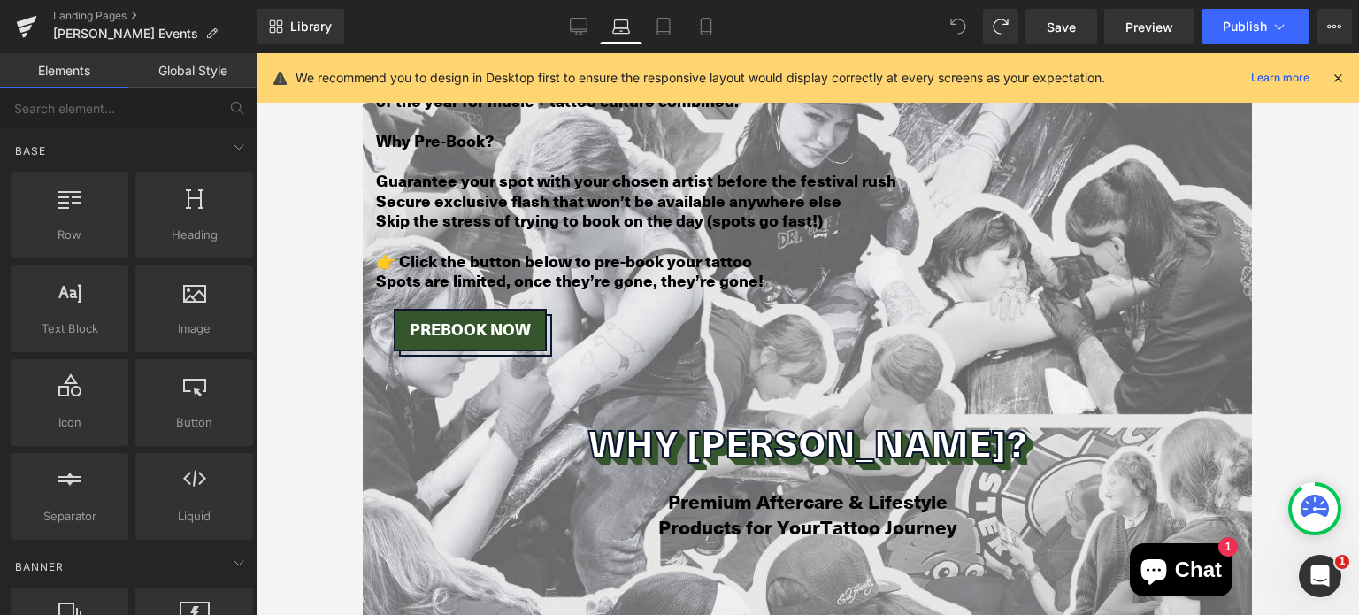
click at [956, 25] on icon at bounding box center [959, 27] width 16 height 16
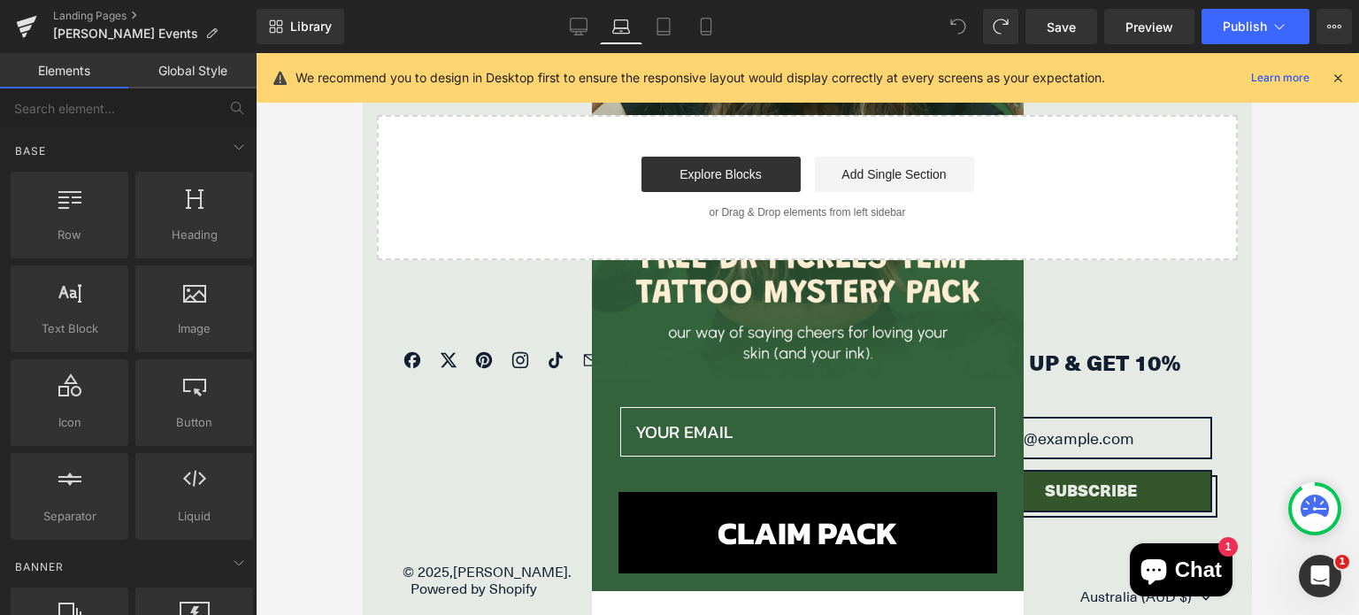
scroll to position [206, 0]
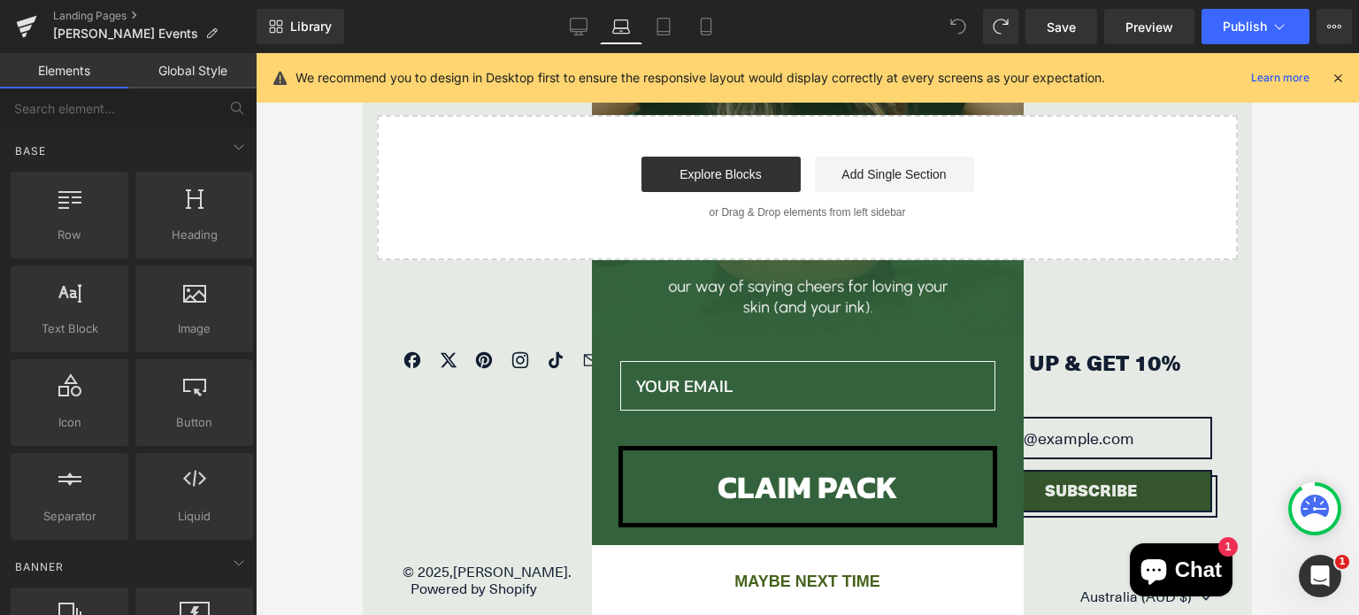
click at [740, 574] on button "MAYBE NEXT TIME" at bounding box center [808, 581] width 432 height 14
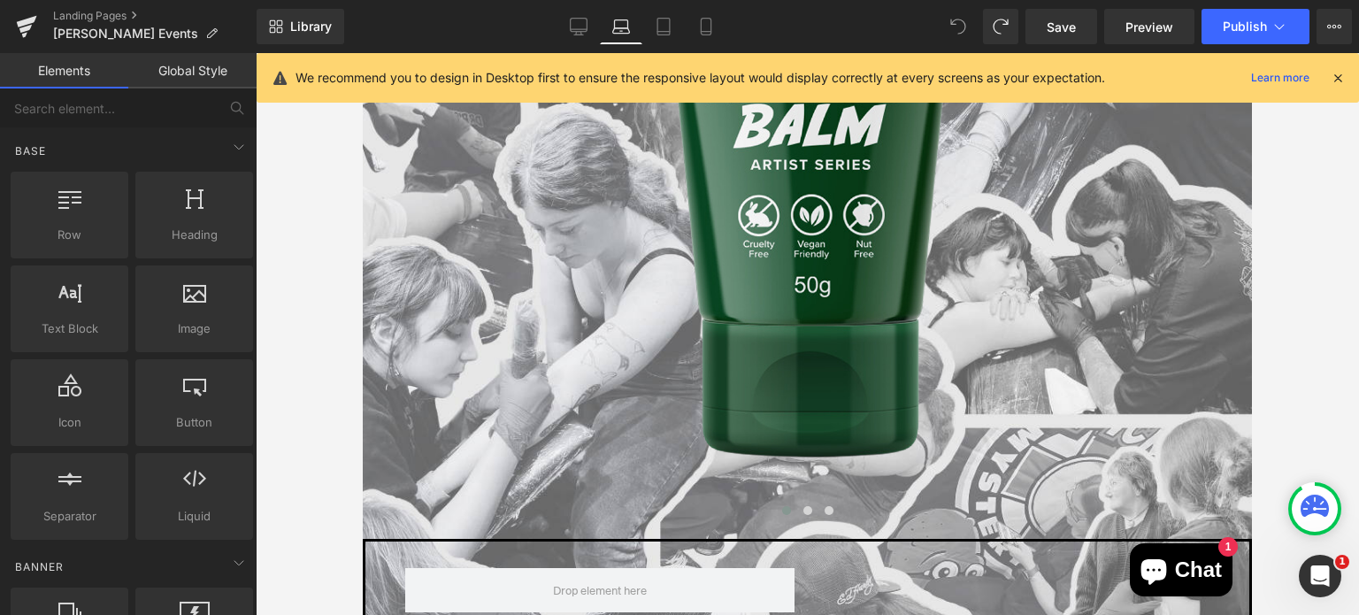
scroll to position [3305, 0]
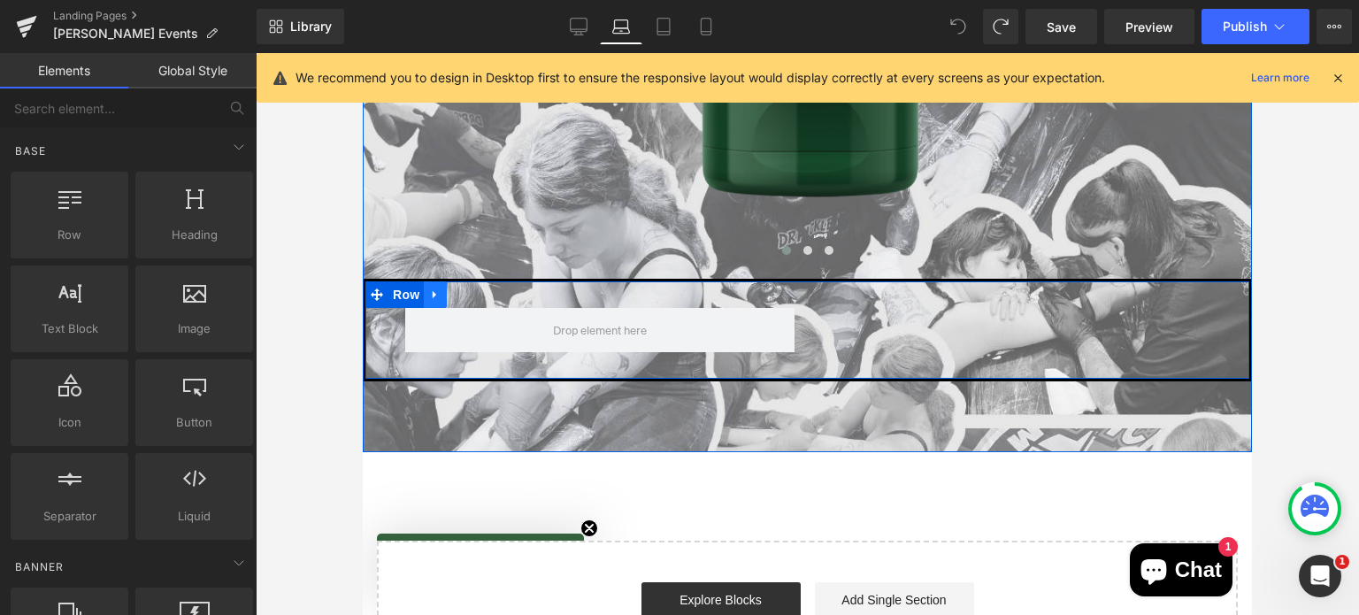
click at [432, 288] on icon at bounding box center [435, 294] width 12 height 13
click at [475, 289] on icon at bounding box center [481, 295] width 12 height 12
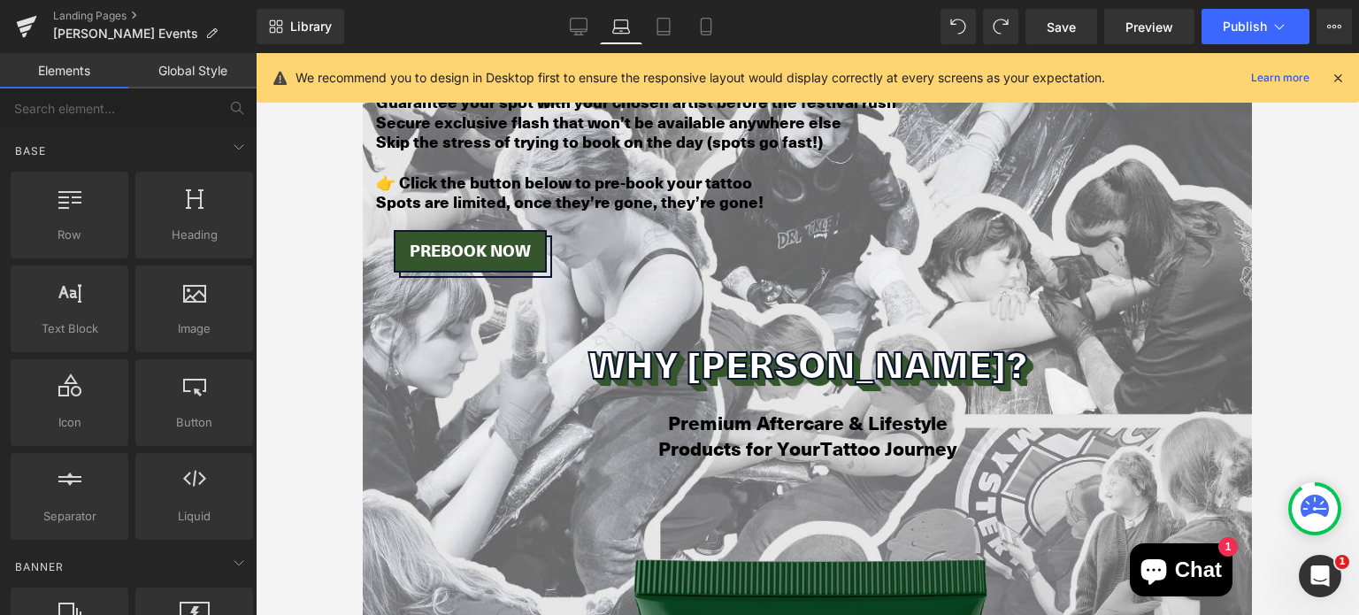
scroll to position [2194, 0]
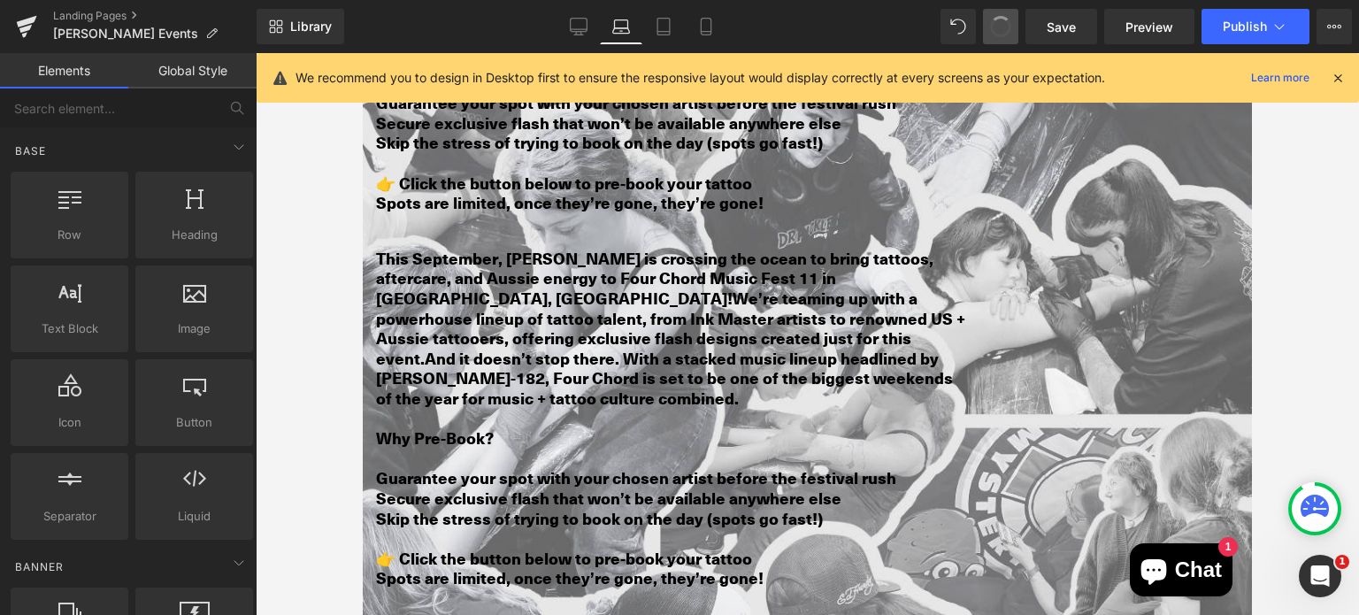
click at [1005, 27] on span at bounding box center [1001, 27] width 30 height 30
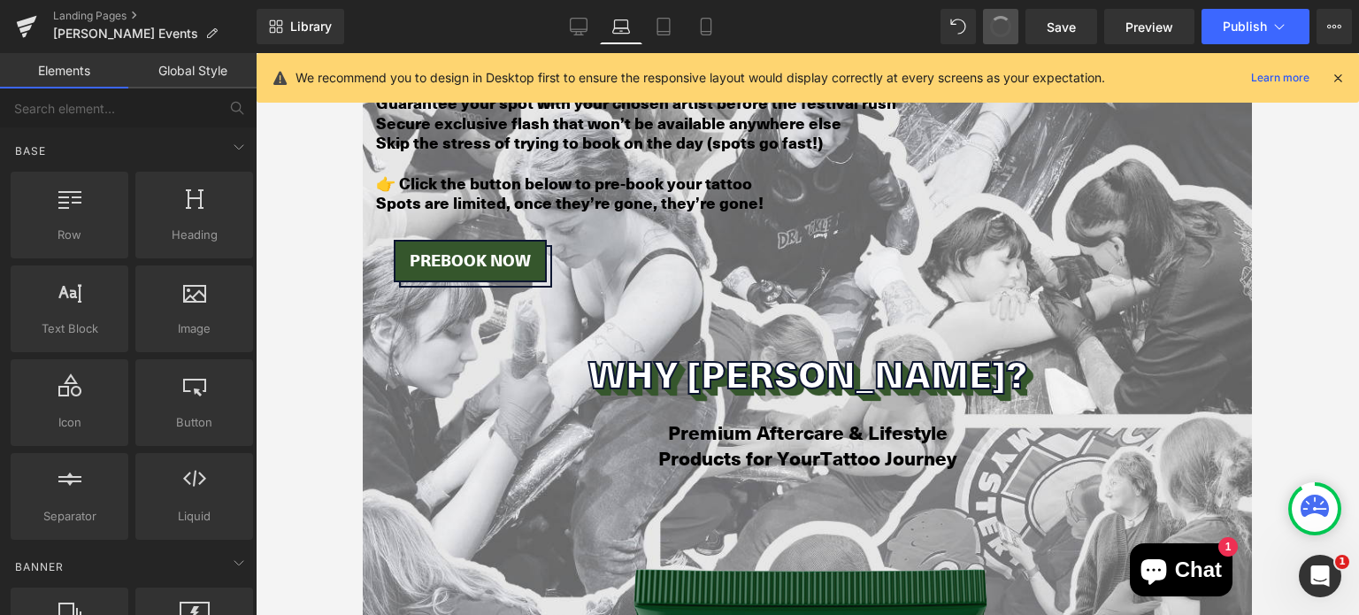
click at [1005, 27] on span at bounding box center [1000, 26] width 23 height 23
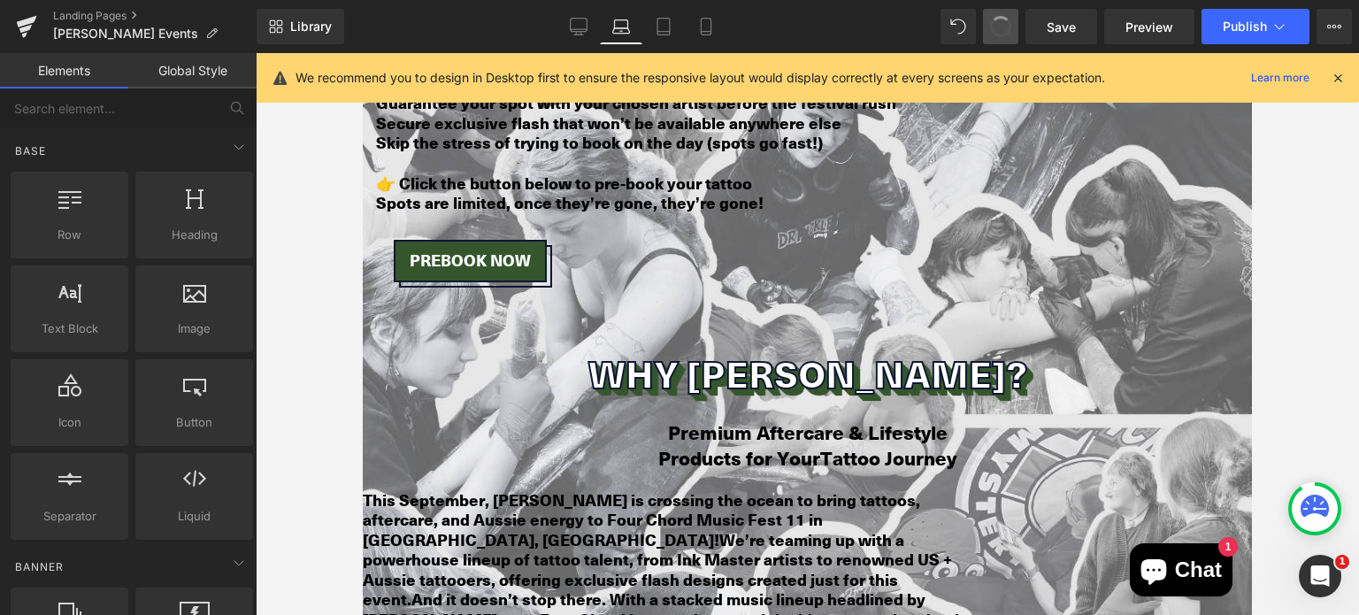
click at [1005, 27] on span at bounding box center [1001, 27] width 30 height 30
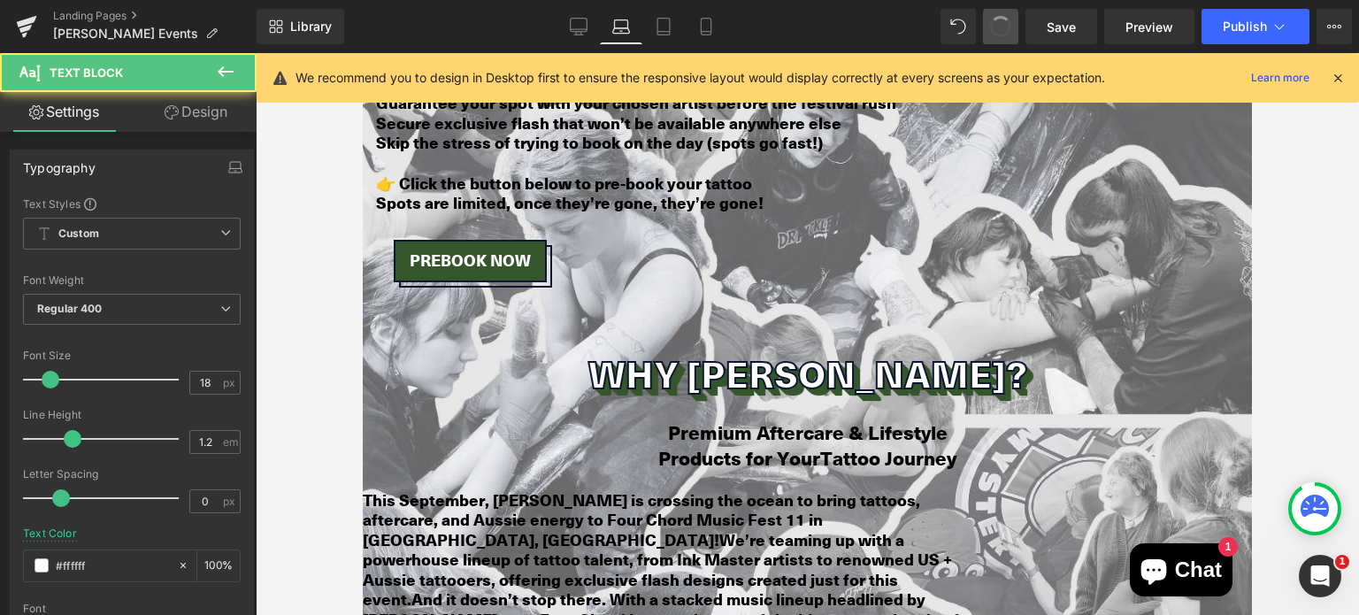
click at [1005, 27] on span at bounding box center [1001, 26] width 29 height 29
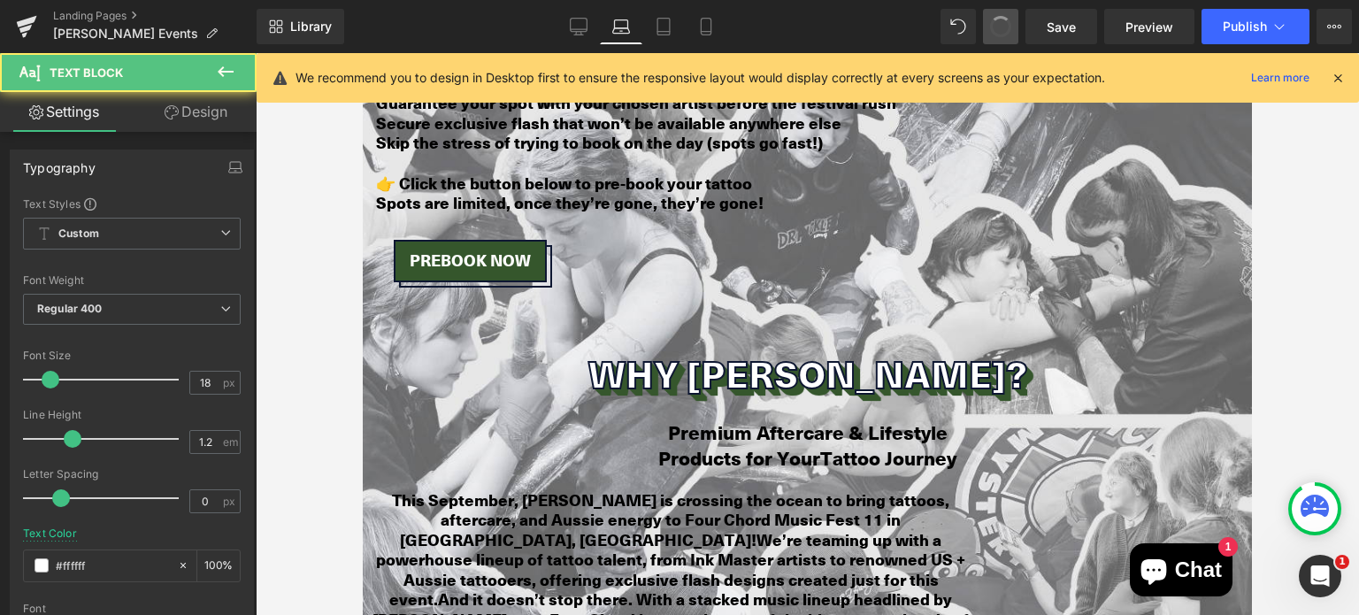
click at [1005, 27] on span at bounding box center [1001, 27] width 30 height 30
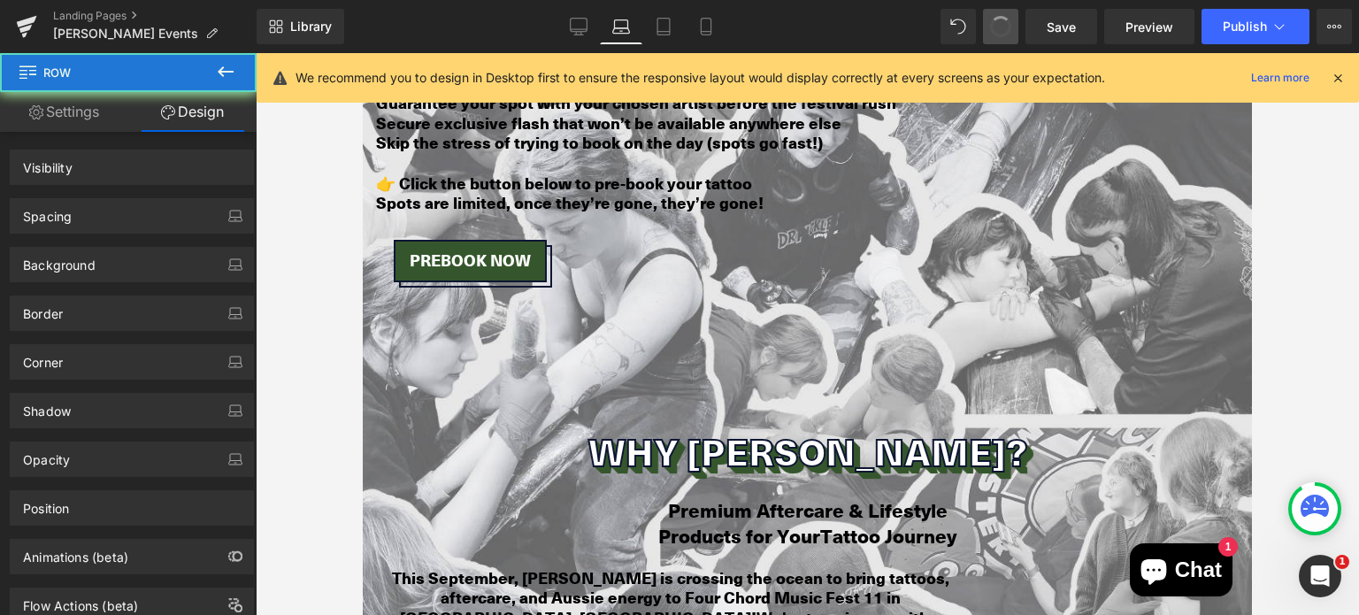
click at [1005, 27] on span at bounding box center [1001, 27] width 30 height 30
click at [1005, 27] on span at bounding box center [1001, 26] width 28 height 28
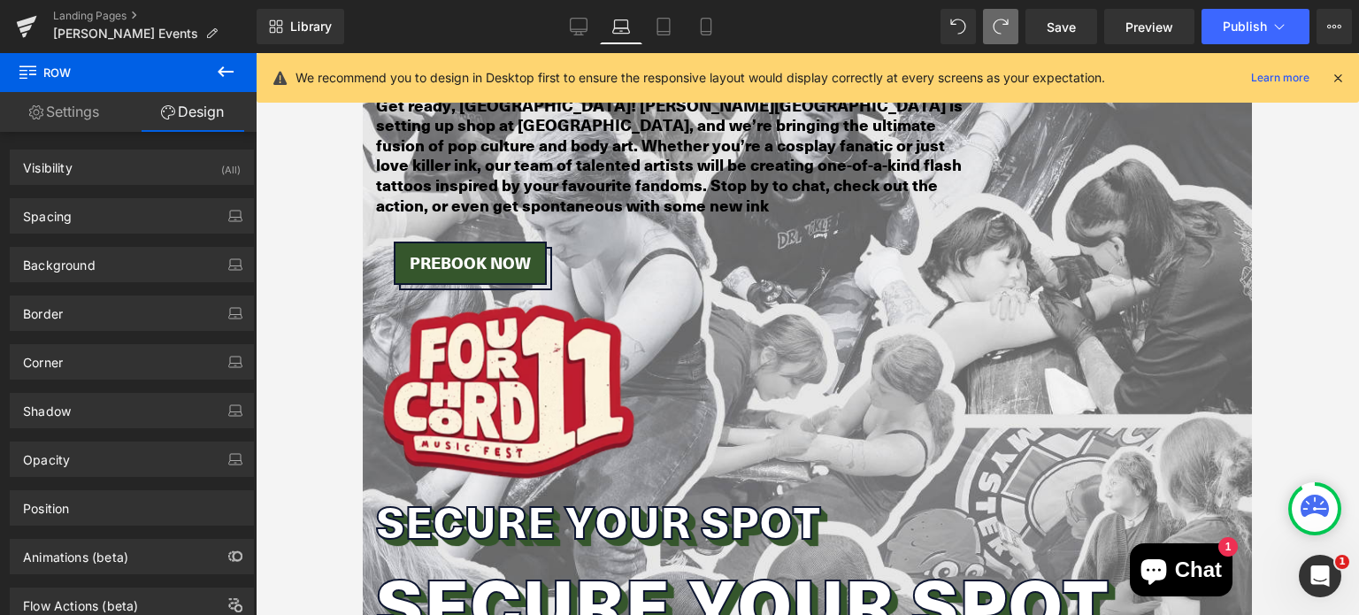
scroll to position [1643, 0]
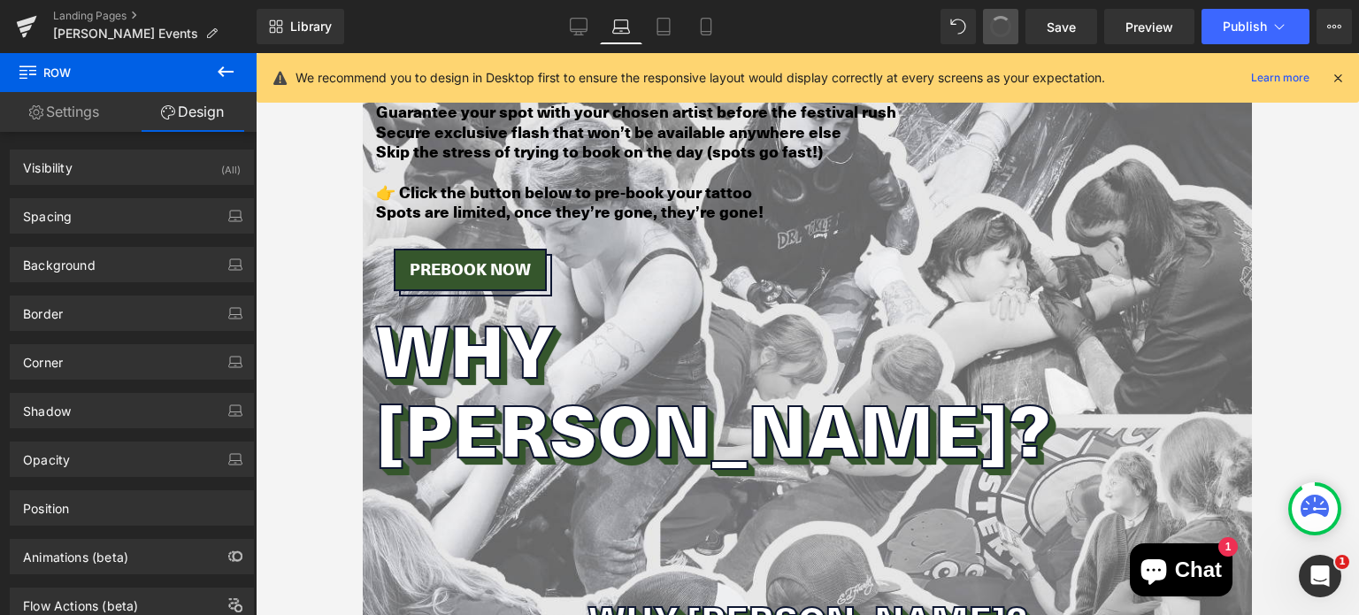
click at [1005, 27] on span at bounding box center [1001, 27] width 30 height 30
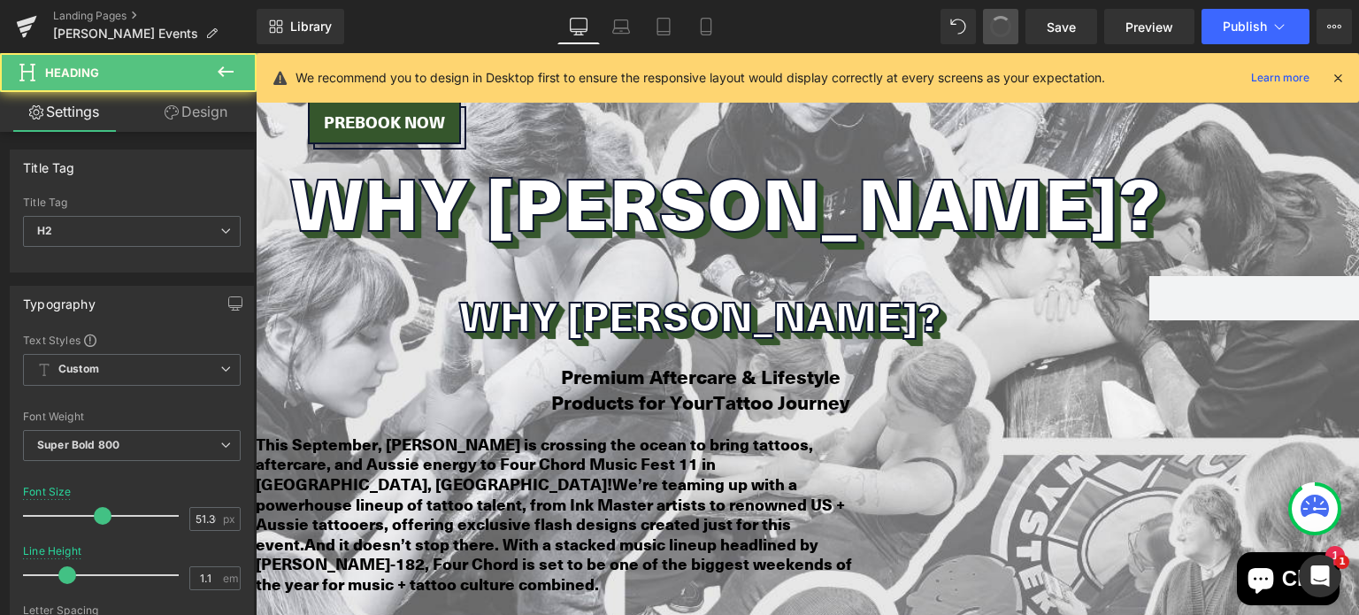
click at [1005, 27] on span at bounding box center [1001, 26] width 27 height 27
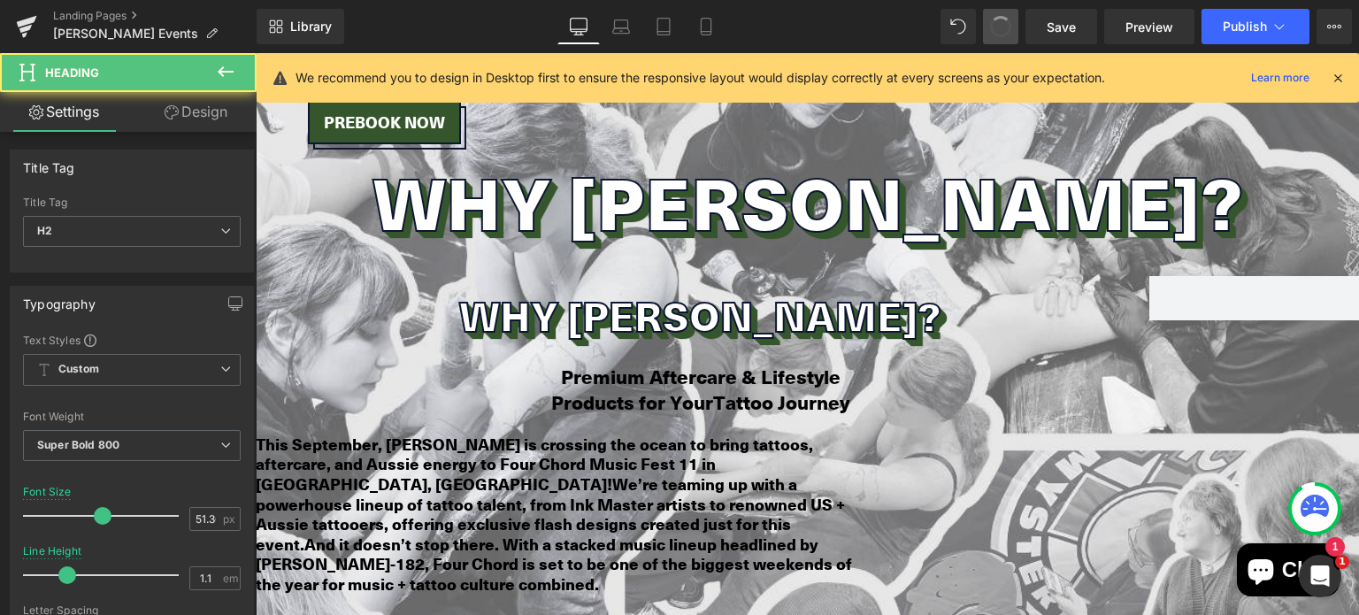
click at [1005, 27] on span at bounding box center [1001, 26] width 25 height 25
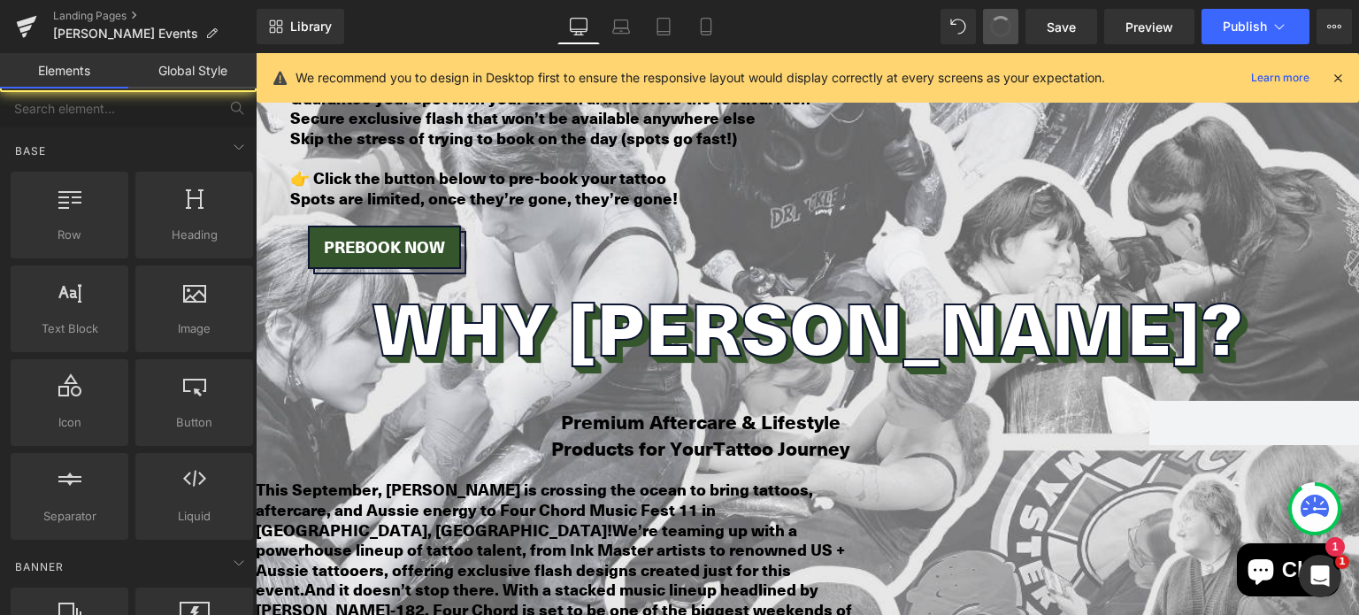
click at [1005, 27] on span at bounding box center [1001, 26] width 29 height 29
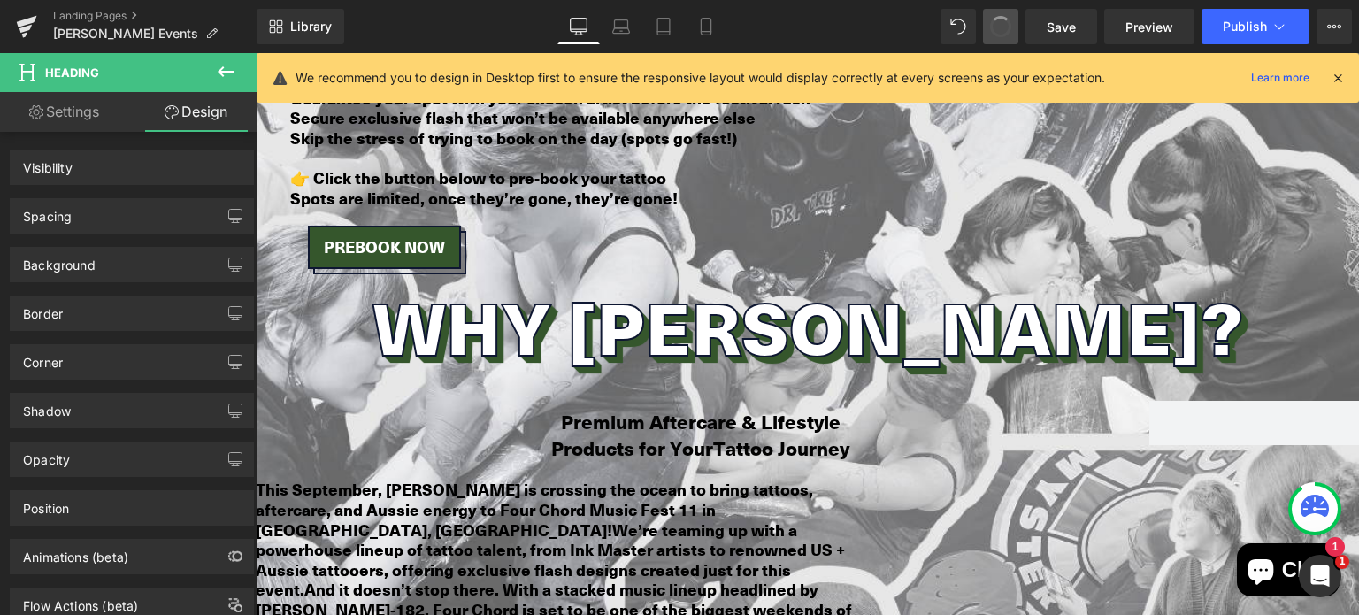
click at [1005, 27] on span at bounding box center [1001, 26] width 29 height 29
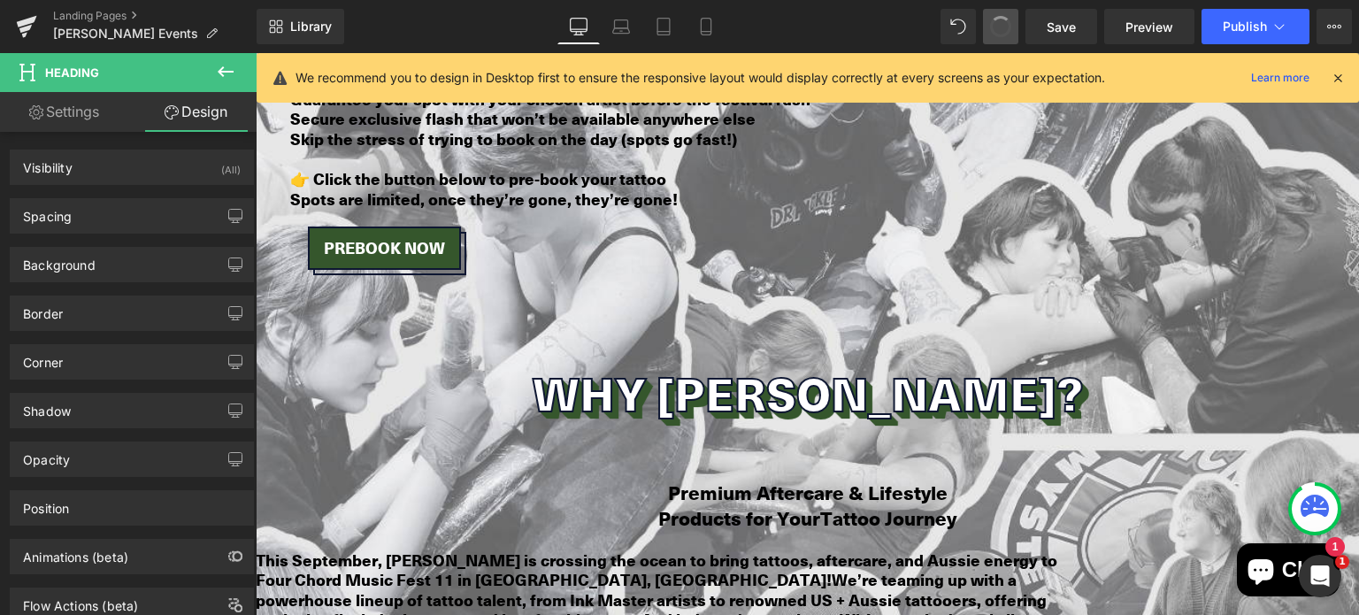
click at [1005, 27] on span at bounding box center [1001, 26] width 29 height 29
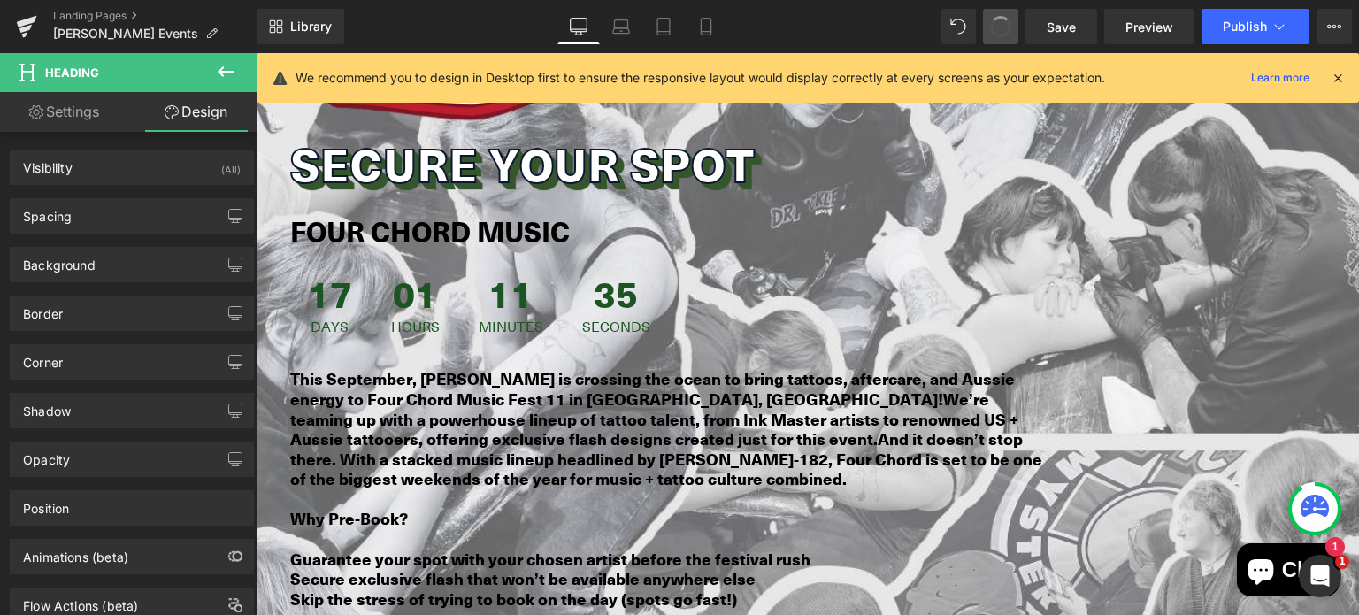
click at [1005, 27] on span at bounding box center [1001, 26] width 29 height 29
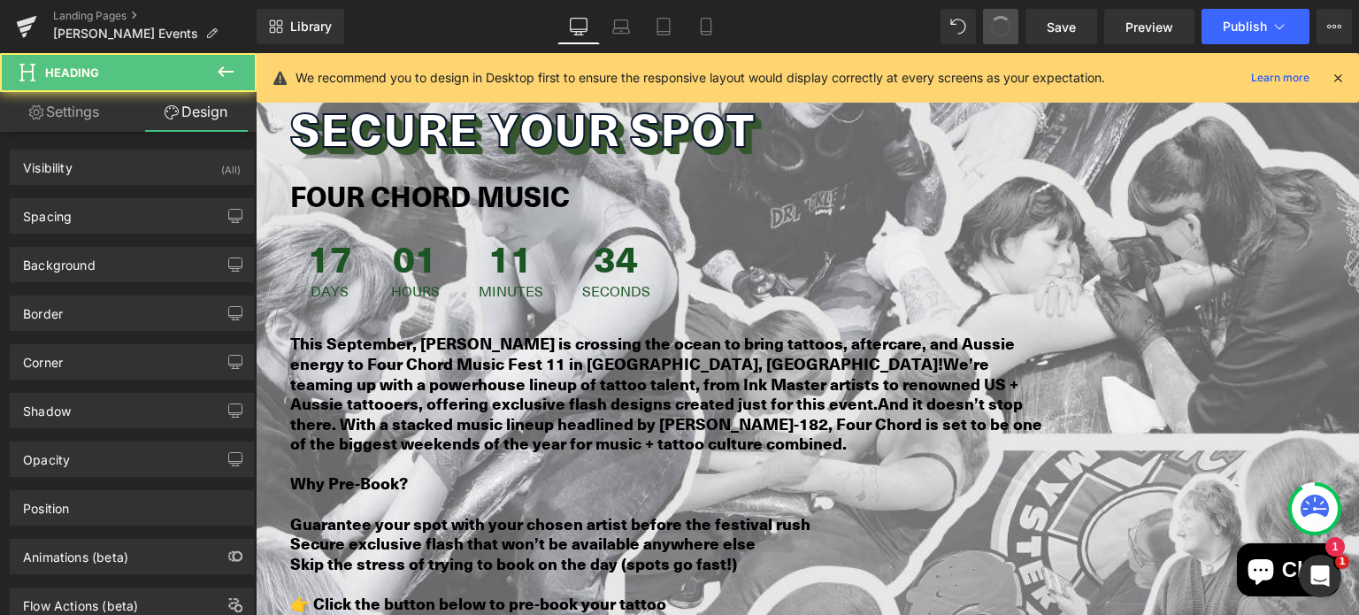
click at [1005, 27] on span at bounding box center [1001, 26] width 29 height 29
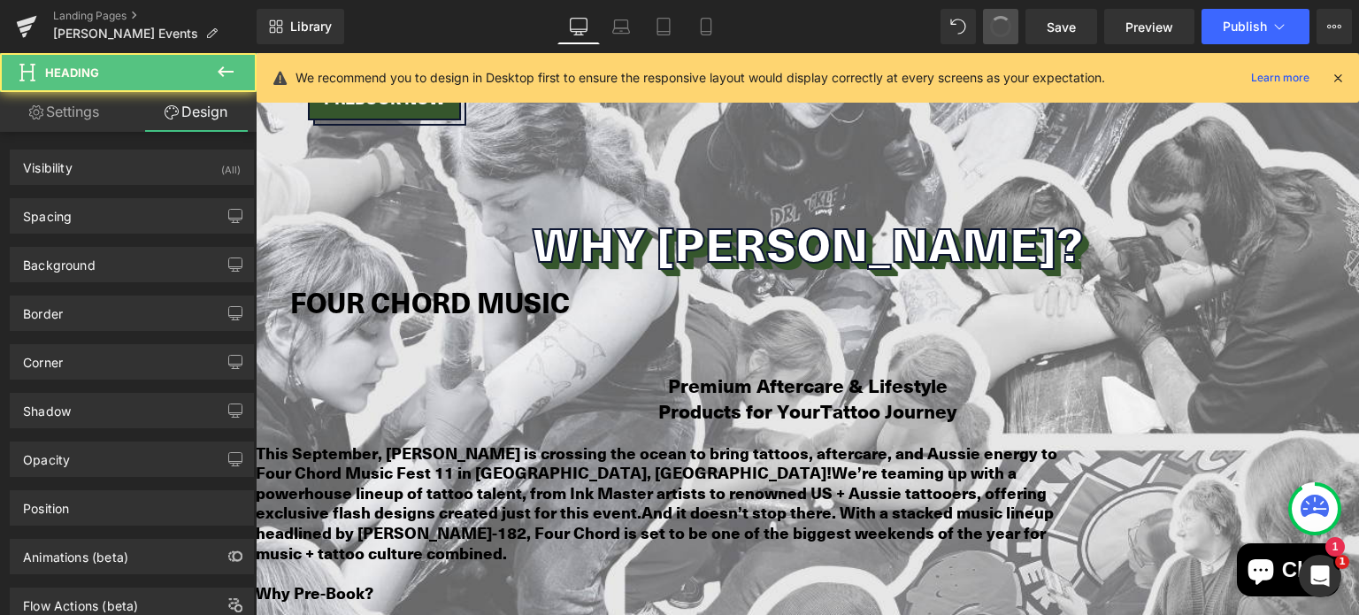
click at [1005, 27] on span at bounding box center [1001, 27] width 30 height 30
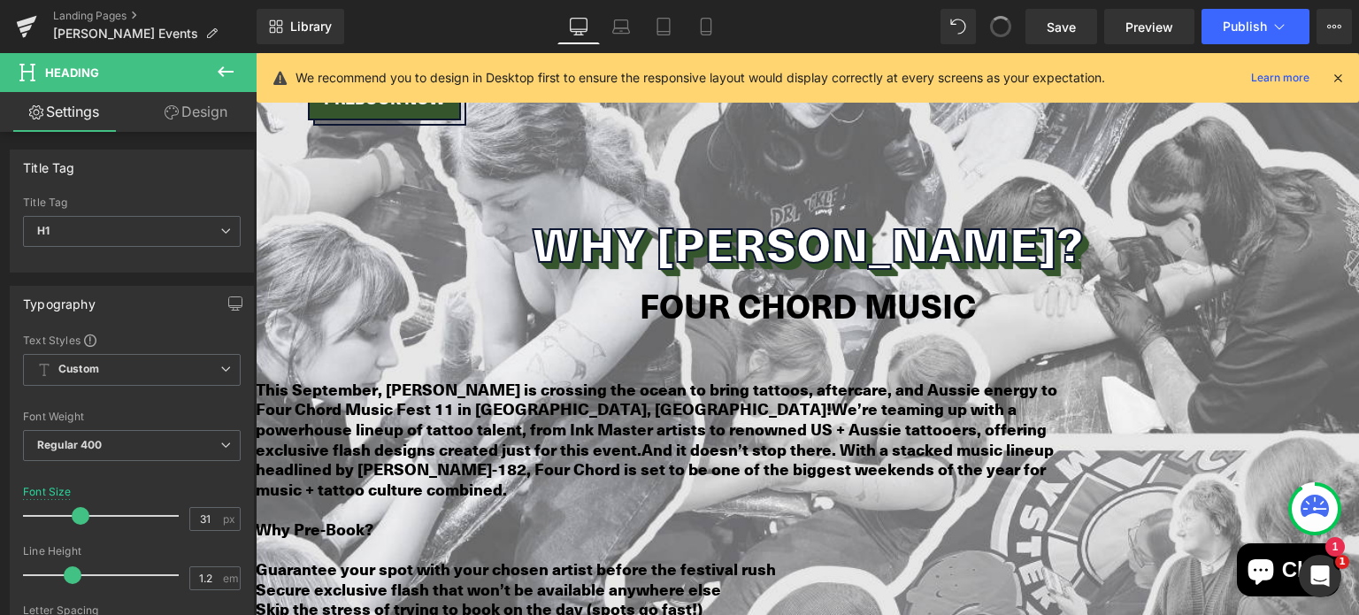
click at [1005, 27] on span at bounding box center [1001, 26] width 29 height 29
click at [1005, 27] on icon at bounding box center [1001, 27] width 16 height 16
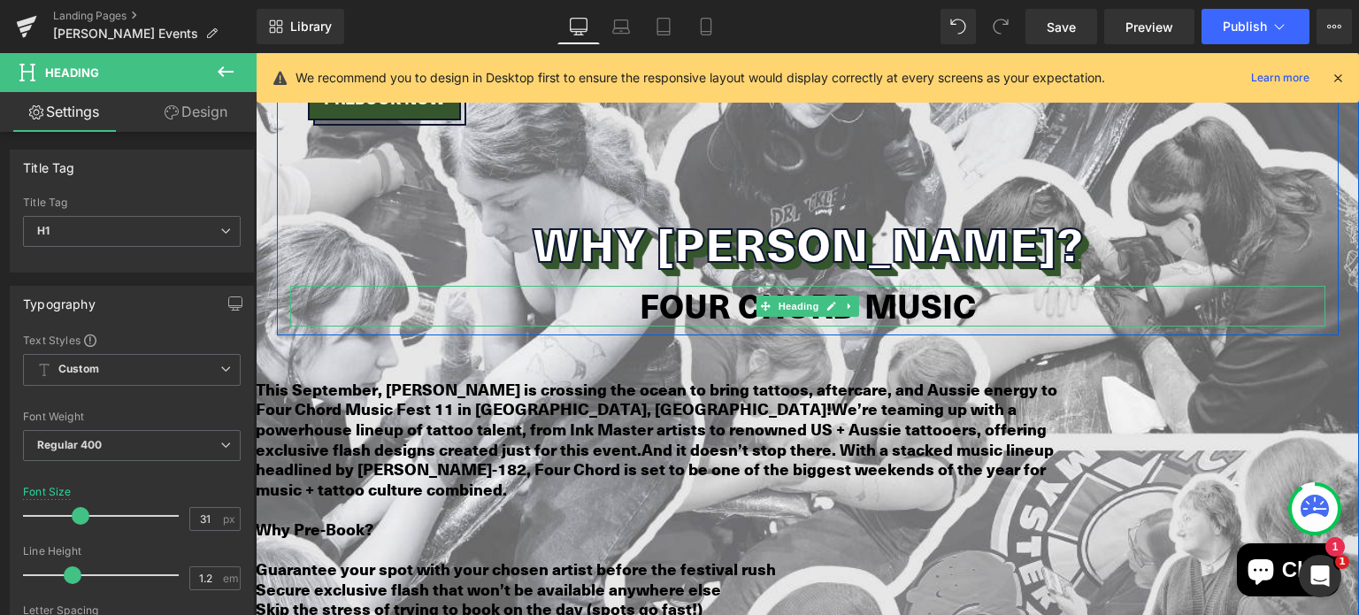
click at [888, 281] on strong "FOUR CHORD MUSIC" at bounding box center [808, 304] width 336 height 47
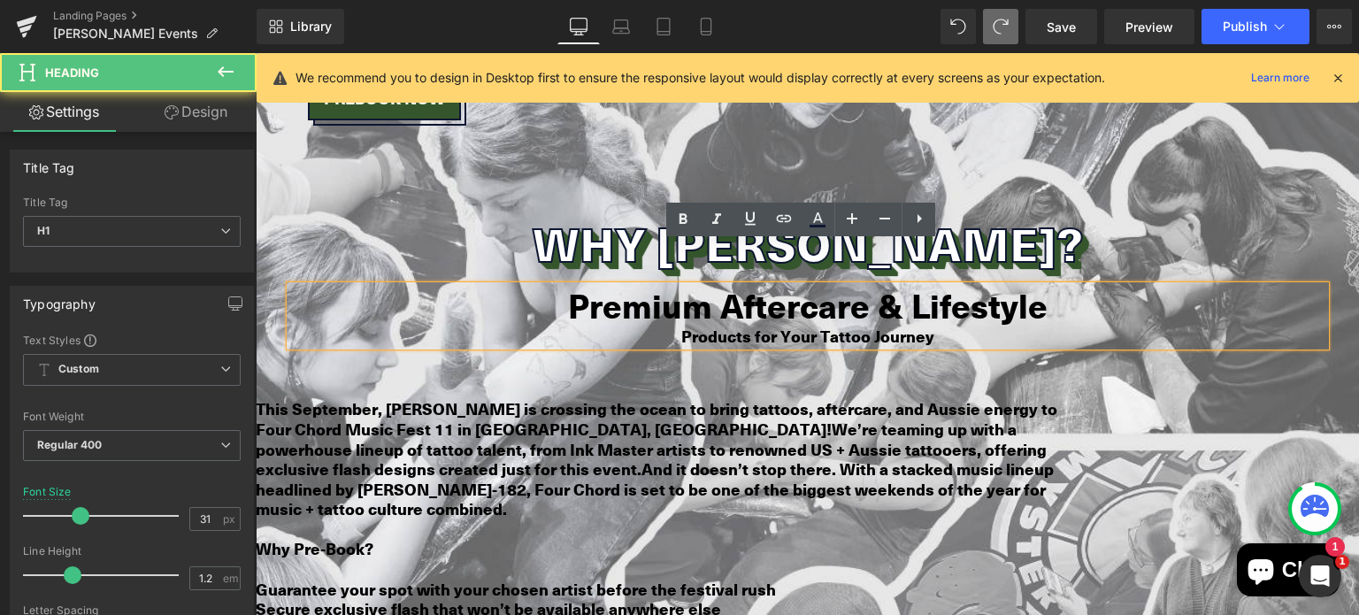
click at [794, 281] on b "Premium Aftercare & Lifestyle" at bounding box center [808, 304] width 480 height 47
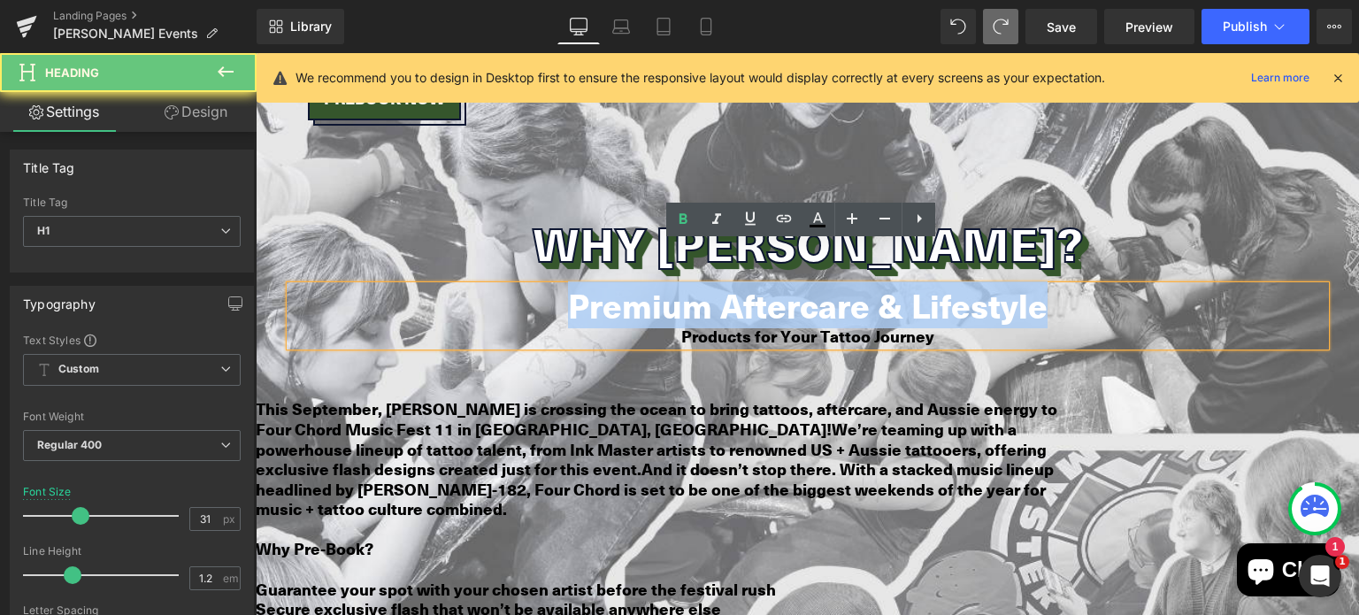
click at [794, 281] on b "Premium Aftercare & Lifestyle" at bounding box center [808, 304] width 480 height 47
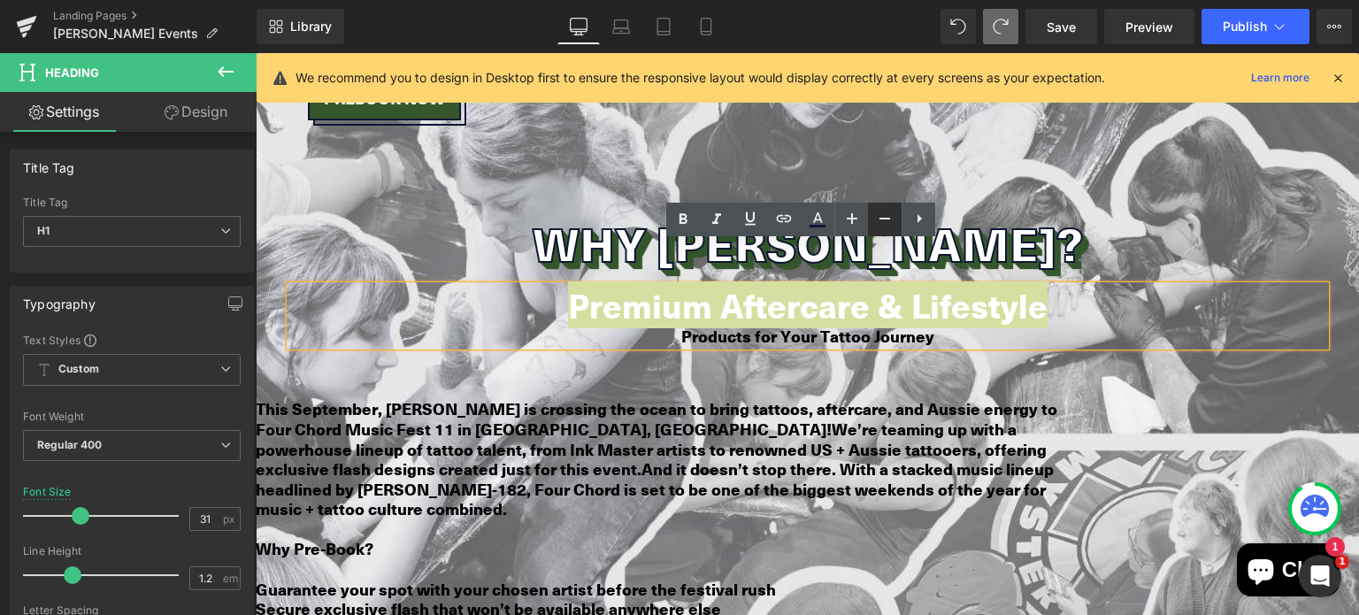
click at [0, 0] on icon at bounding box center [0, 0] width 0 height 0
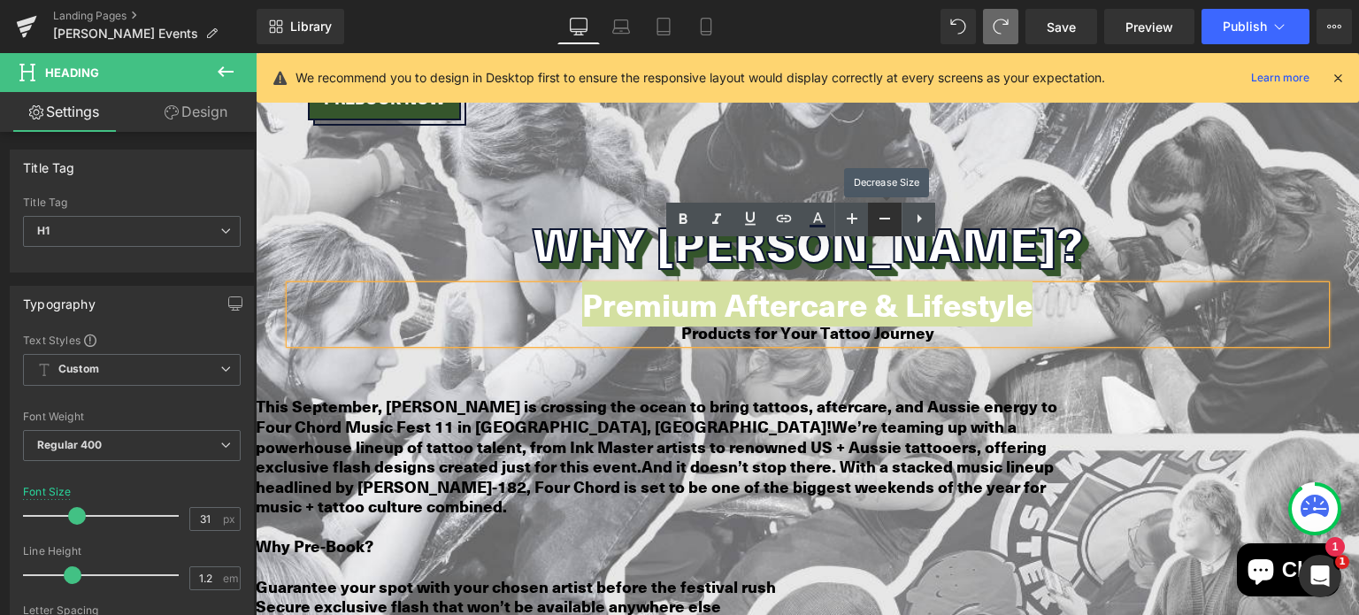
click at [0, 0] on icon at bounding box center [0, 0] width 0 height 0
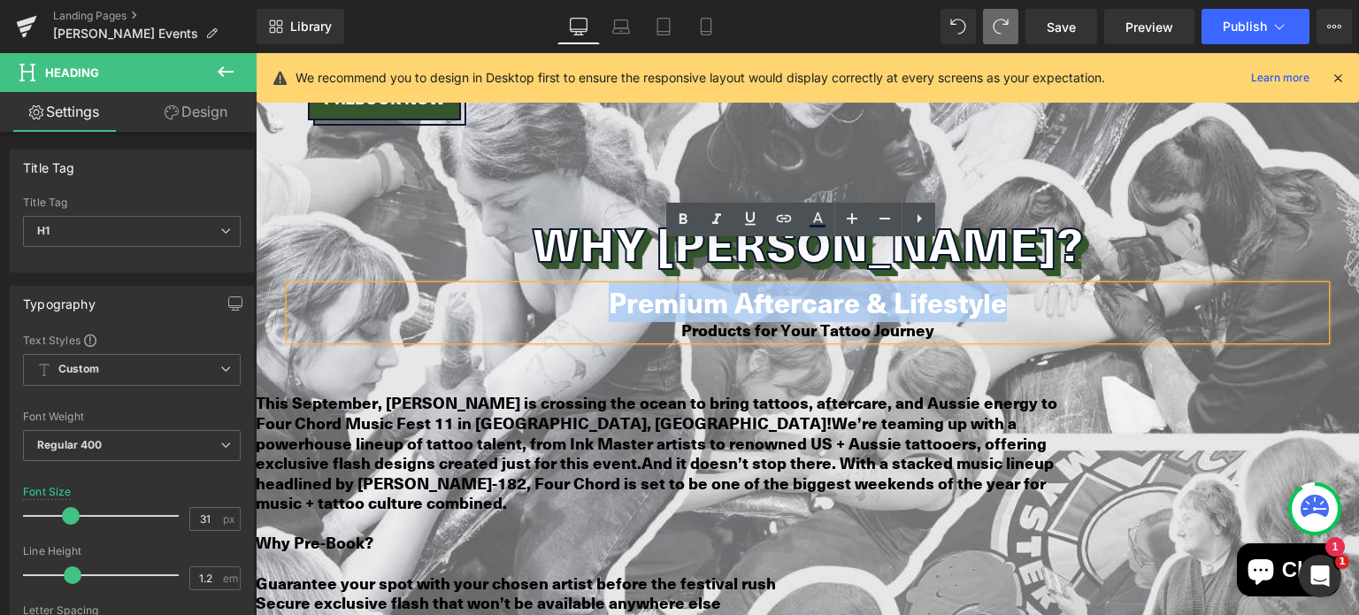
click at [850, 391] on b "This September, [PERSON_NAME] is crossing the ocean to bring tattoos, aftercare…" at bounding box center [657, 412] width 802 height 43
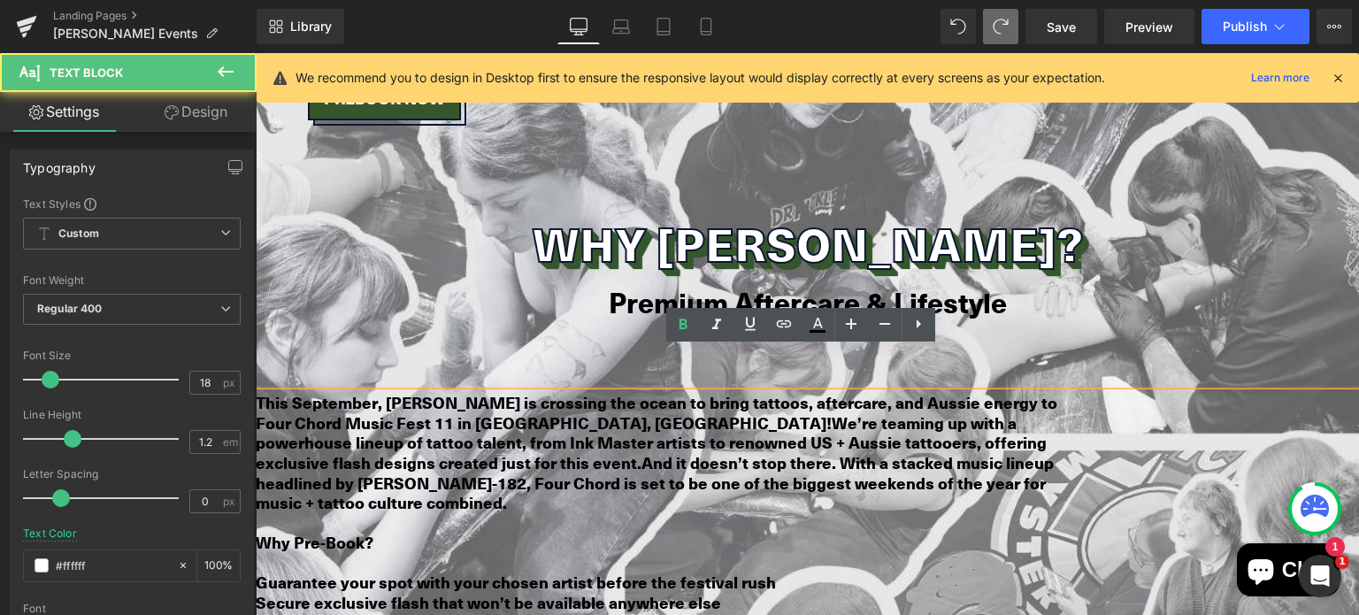
click at [547, 391] on b "This September, [PERSON_NAME] is crossing the ocean to bring tattoos, aftercare…" at bounding box center [657, 412] width 802 height 43
click at [521, 286] on h1 "Premium Aftercare & Lifestyle" at bounding box center [807, 303] width 1035 height 34
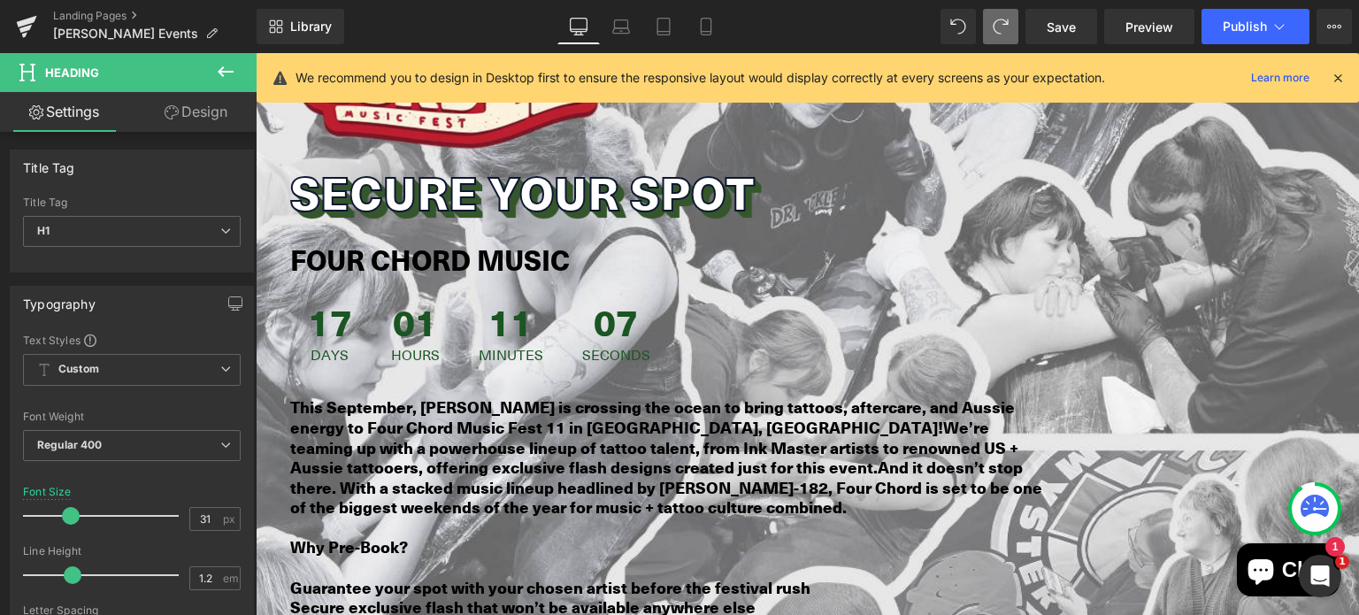
scroll to position [1728, 0]
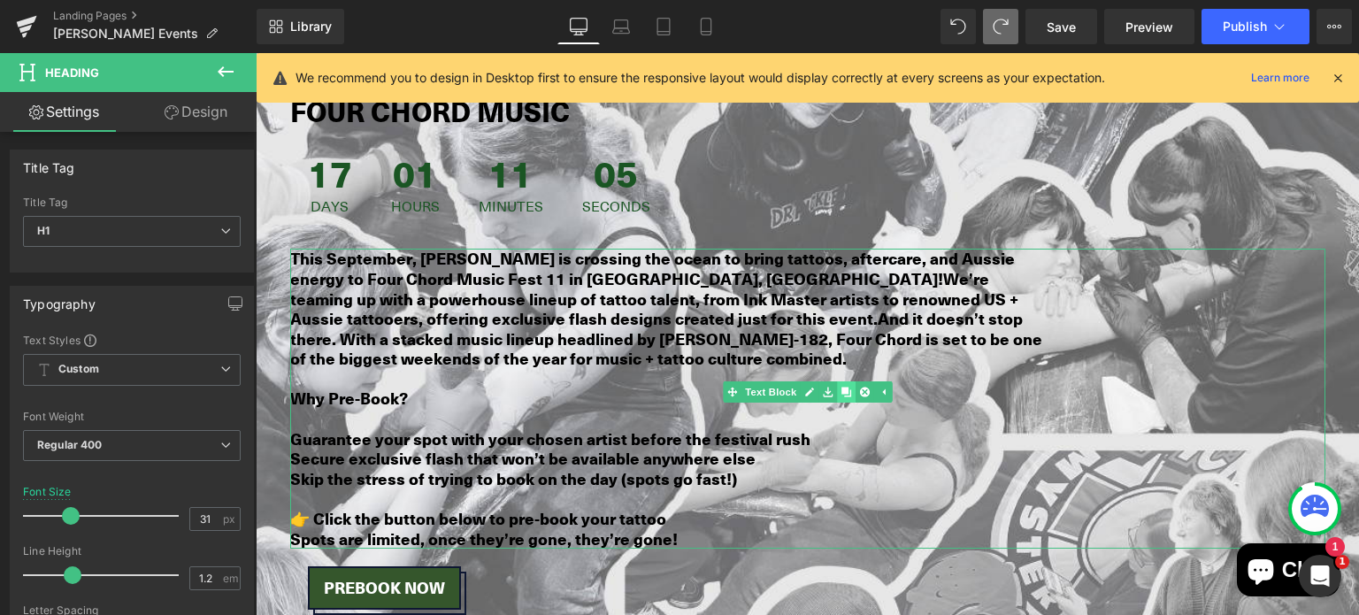
click at [841, 388] on icon at bounding box center [846, 393] width 10 height 10
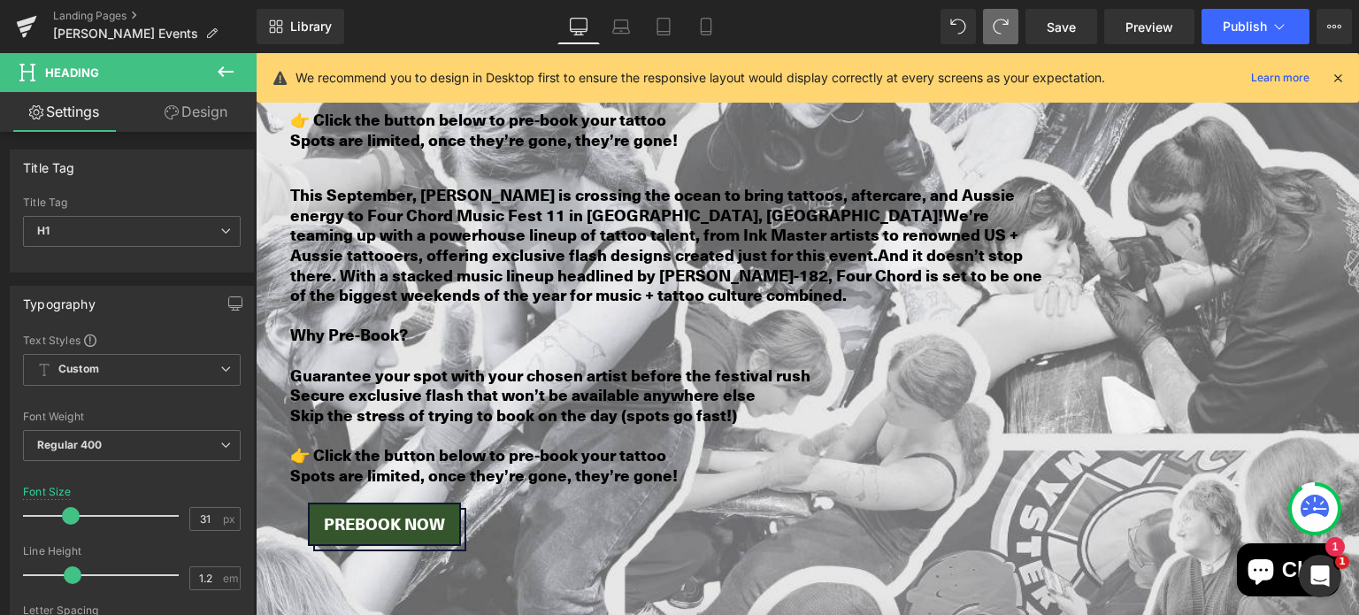
scroll to position [2146, 0]
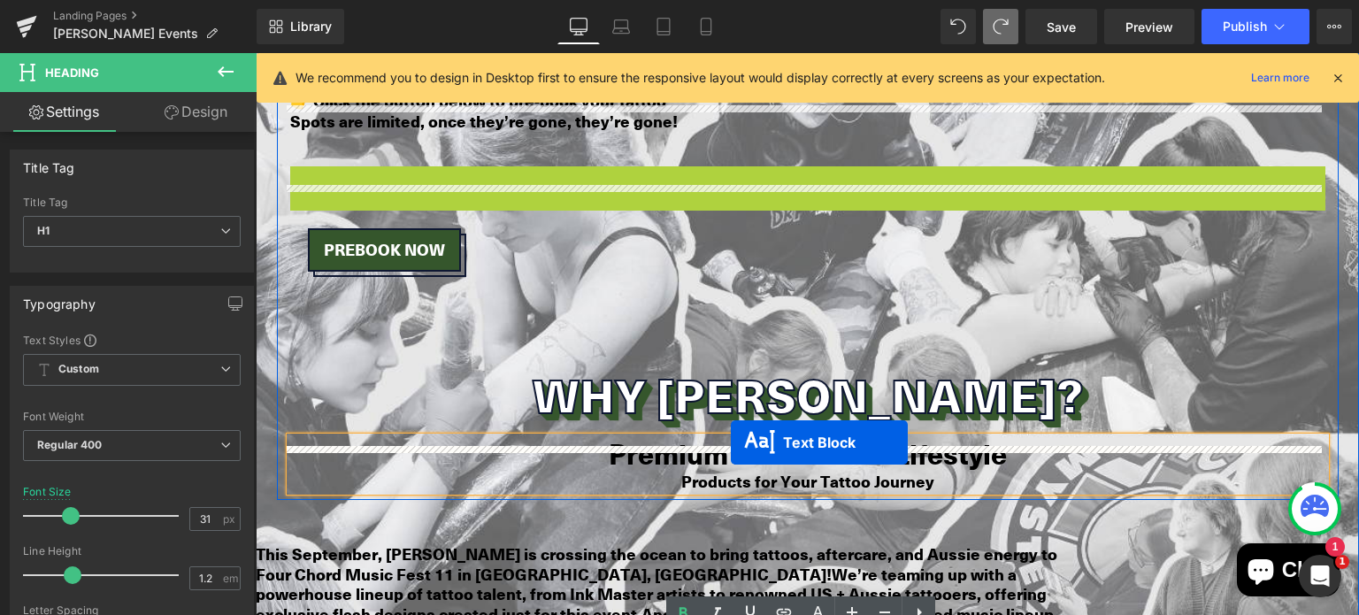
drag, startPoint x: 751, startPoint y: 265, endPoint x: 730, endPoint y: 445, distance: 181.7
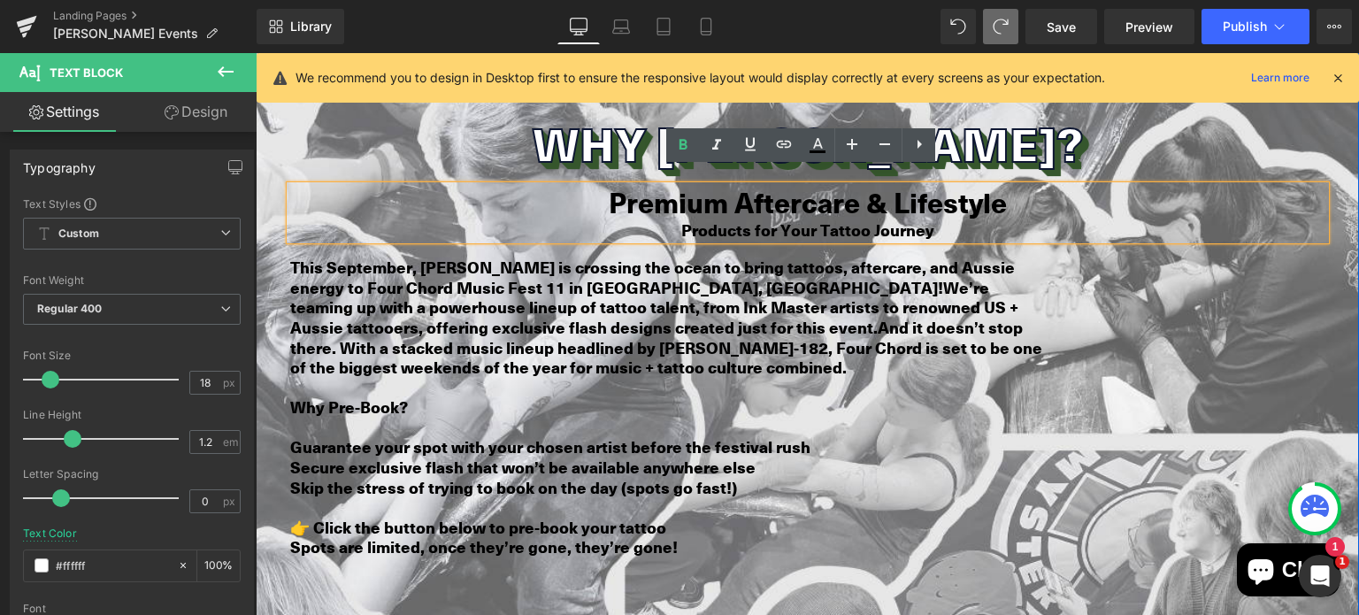
scroll to position [2320, 0]
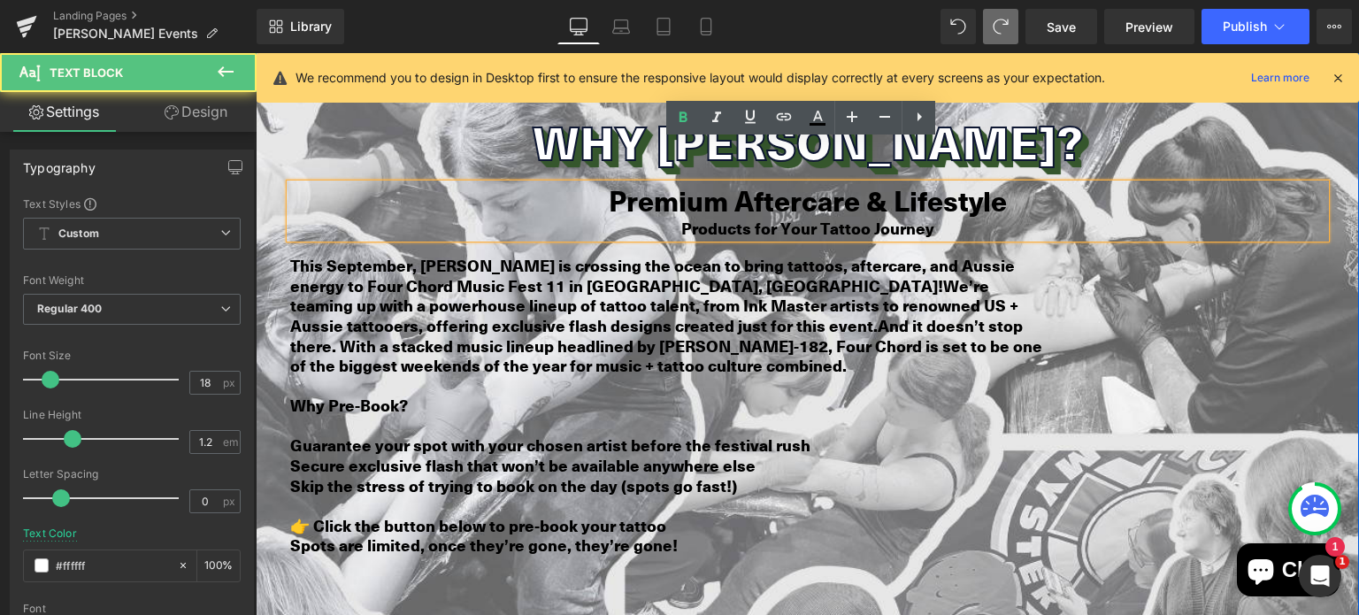
click at [648, 534] on b "Spots are limited, once they’re gone, they’re gone!" at bounding box center [484, 545] width 388 height 23
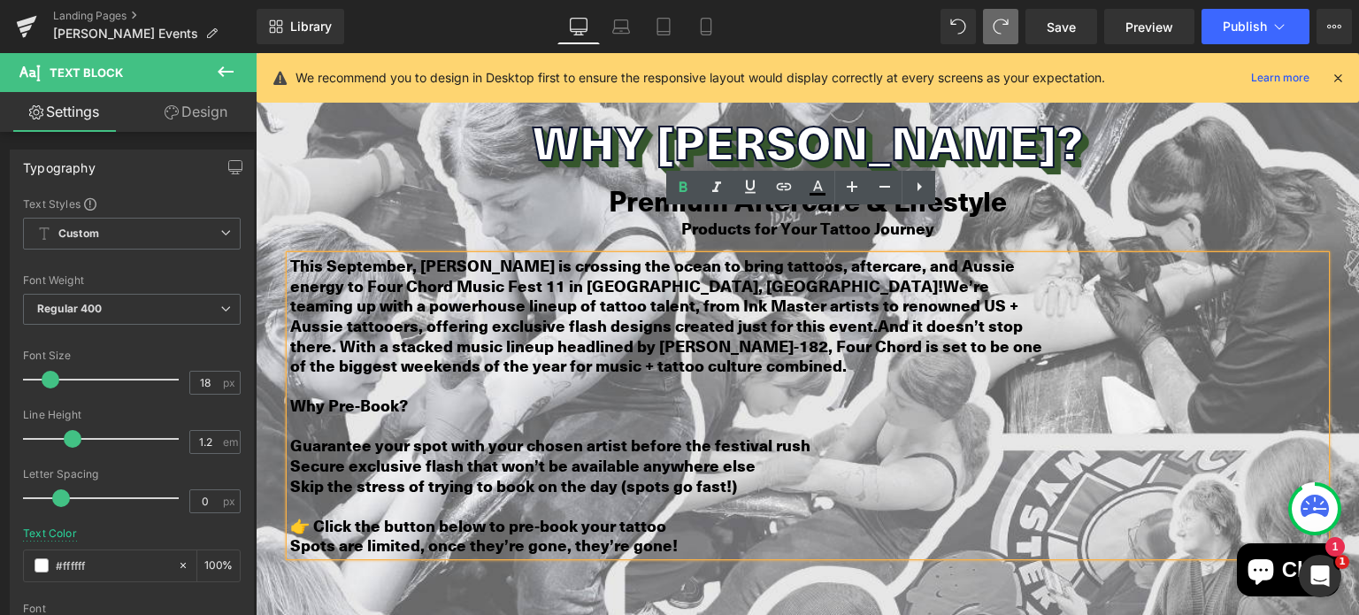
drag, startPoint x: 701, startPoint y: 486, endPoint x: 281, endPoint y: 219, distance: 497.4
click at [290, 256] on div "This September, [PERSON_NAME] is crossing the ocean to bring tattoos, aftercare…" at bounding box center [807, 406] width 1035 height 300
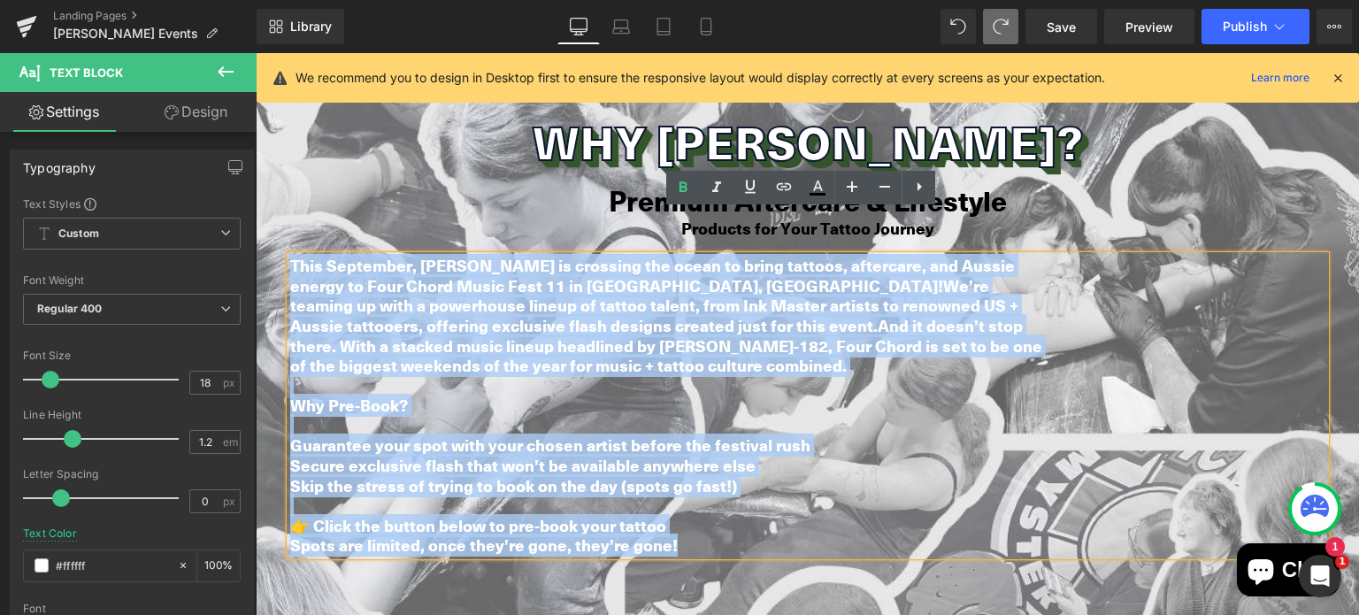
drag, startPoint x: 697, startPoint y: 479, endPoint x: 287, endPoint y: 219, distance: 485.4
click at [290, 256] on div "This September, [PERSON_NAME] is crossing the ocean to bring tattoos, aftercare…" at bounding box center [807, 406] width 1035 height 300
paste div
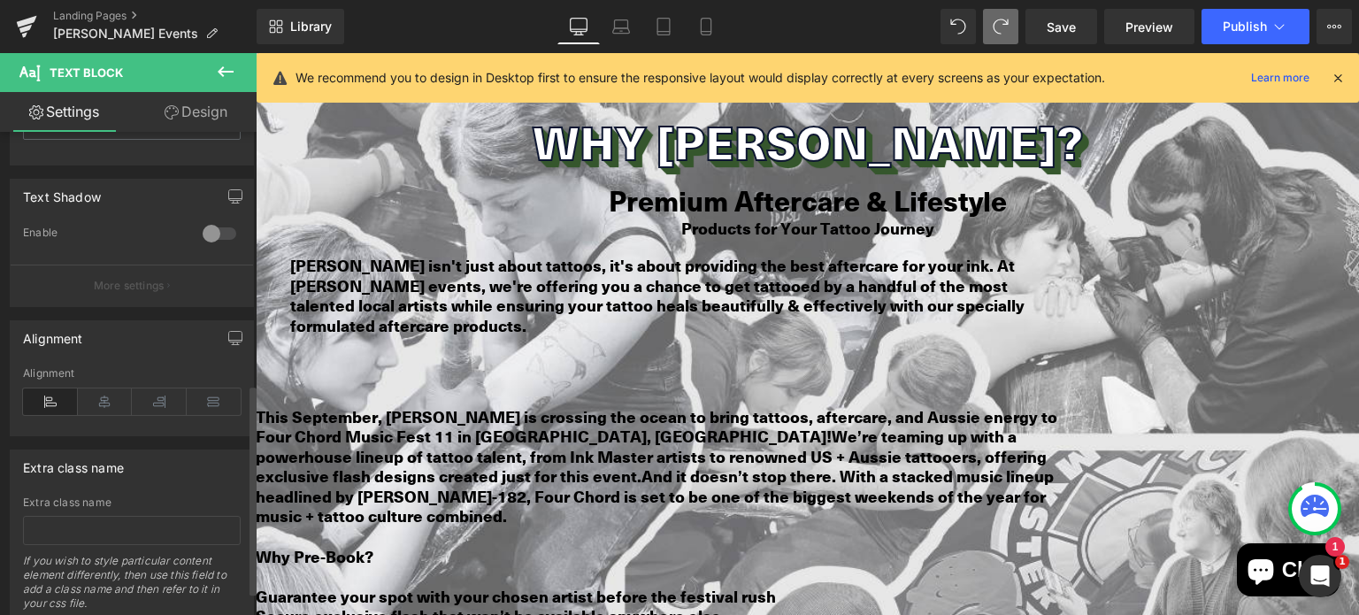
scroll to position [580, 0]
click at [98, 398] on icon at bounding box center [105, 401] width 55 height 27
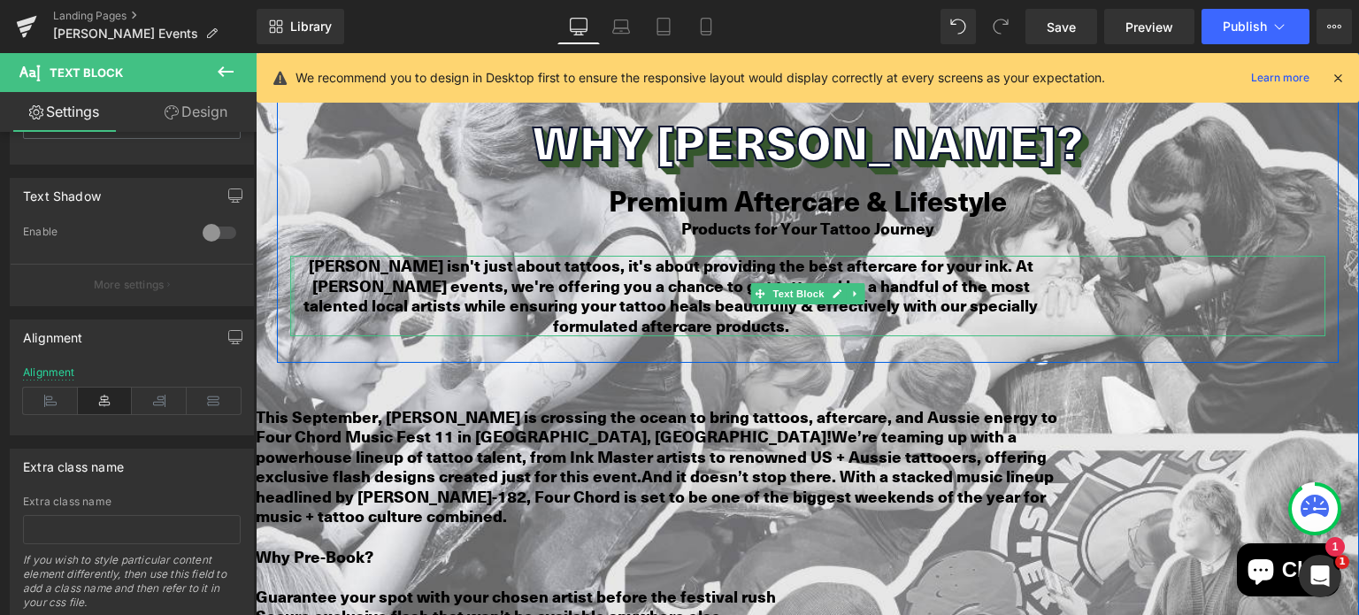
drag, startPoint x: 284, startPoint y: 247, endPoint x: 276, endPoint y: 242, distance: 9.6
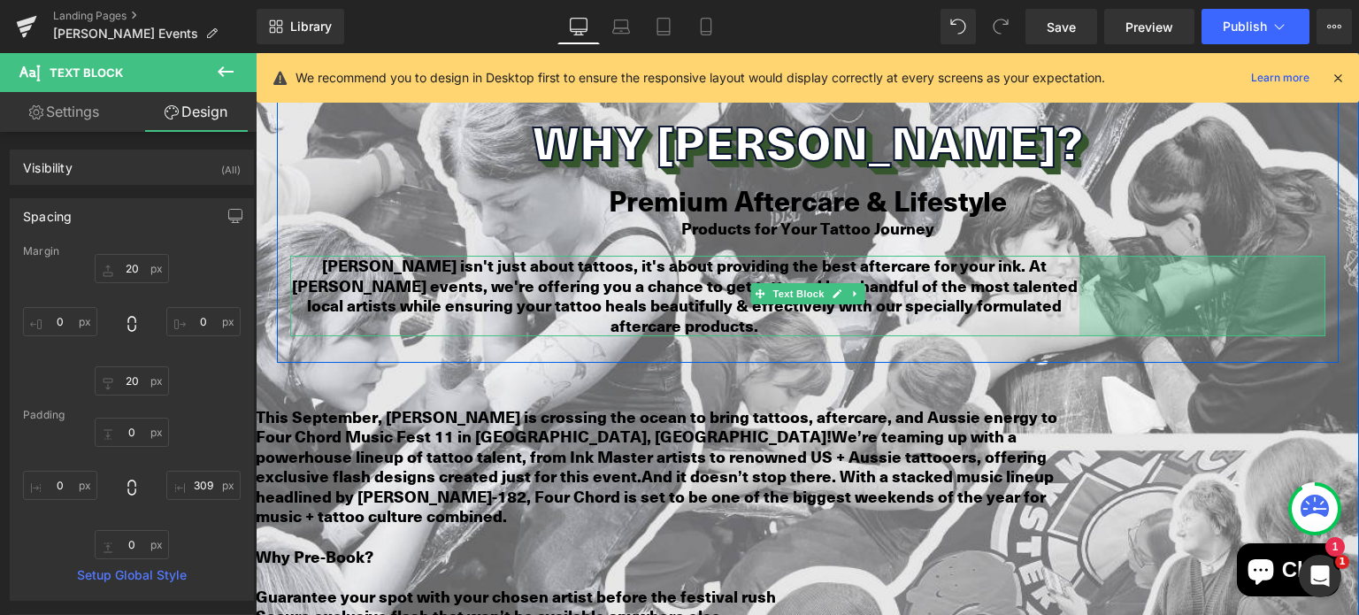
drag, startPoint x: 1317, startPoint y: 239, endPoint x: 1357, endPoint y: 229, distance: 41.0
click at [1357, 229] on html "Skip to content All Products" at bounding box center [808, 127] width 1104 height 4789
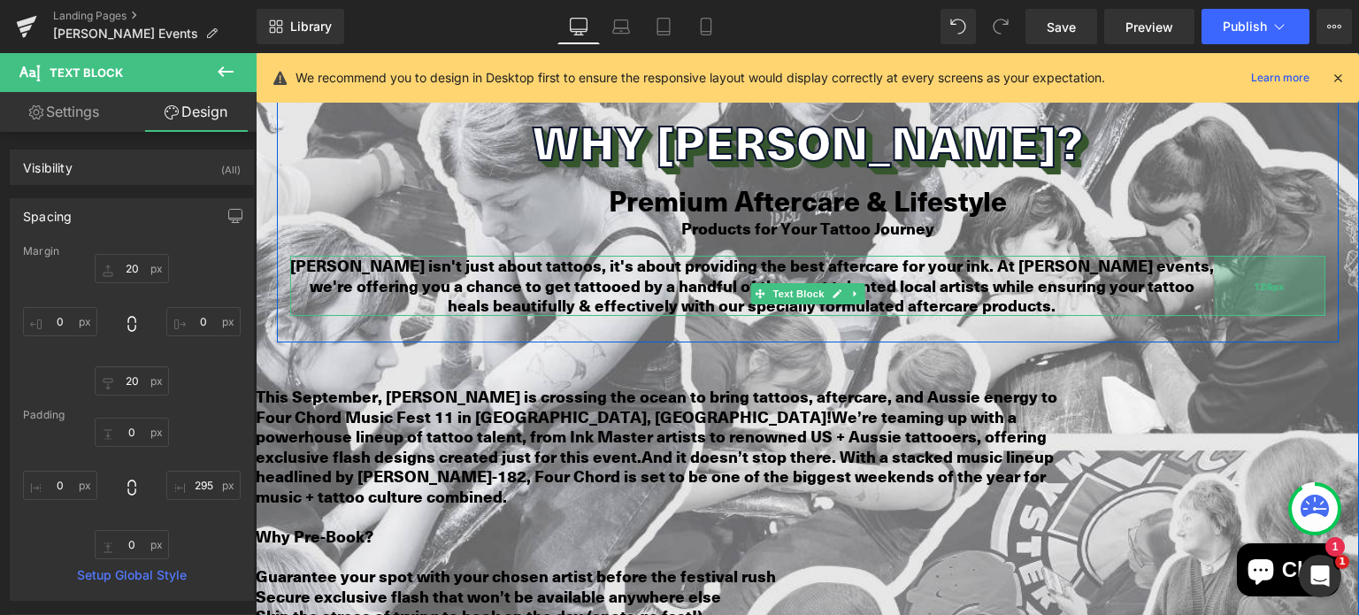
drag, startPoint x: 1082, startPoint y: 243, endPoint x: 1232, endPoint y: 236, distance: 149.7
click at [1232, 256] on div "126px" at bounding box center [1270, 286] width 112 height 60
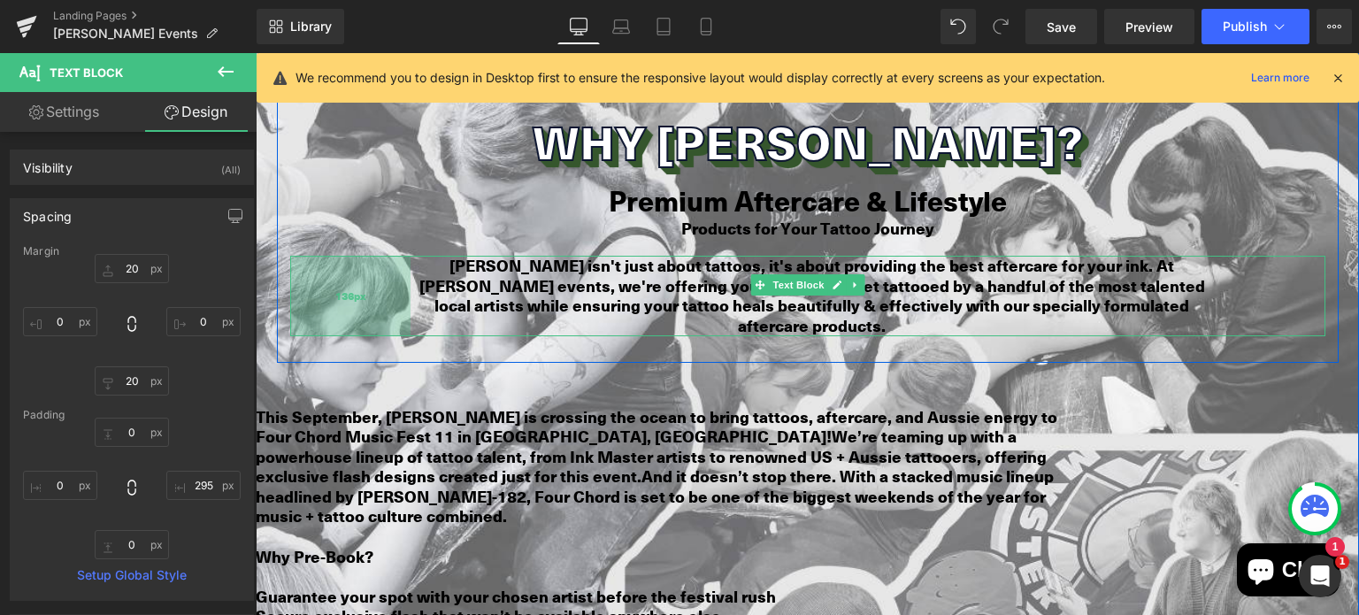
drag, startPoint x: 283, startPoint y: 234, endPoint x: 404, endPoint y: 233, distance: 120.4
click at [404, 256] on div "[PERSON_NAME] isn't just about tattoos, it's about providing the best aftercare…" at bounding box center [807, 296] width 1035 height 80
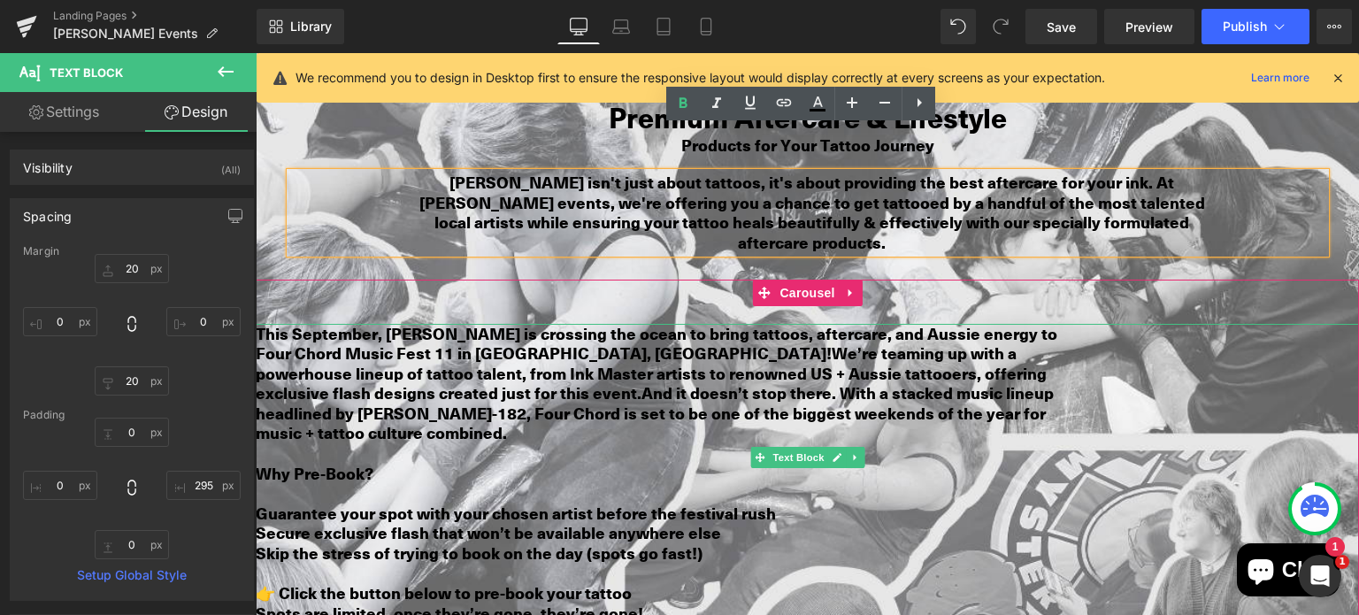
scroll to position [2404, 0]
click at [849, 288] on icon at bounding box center [851, 292] width 4 height 8
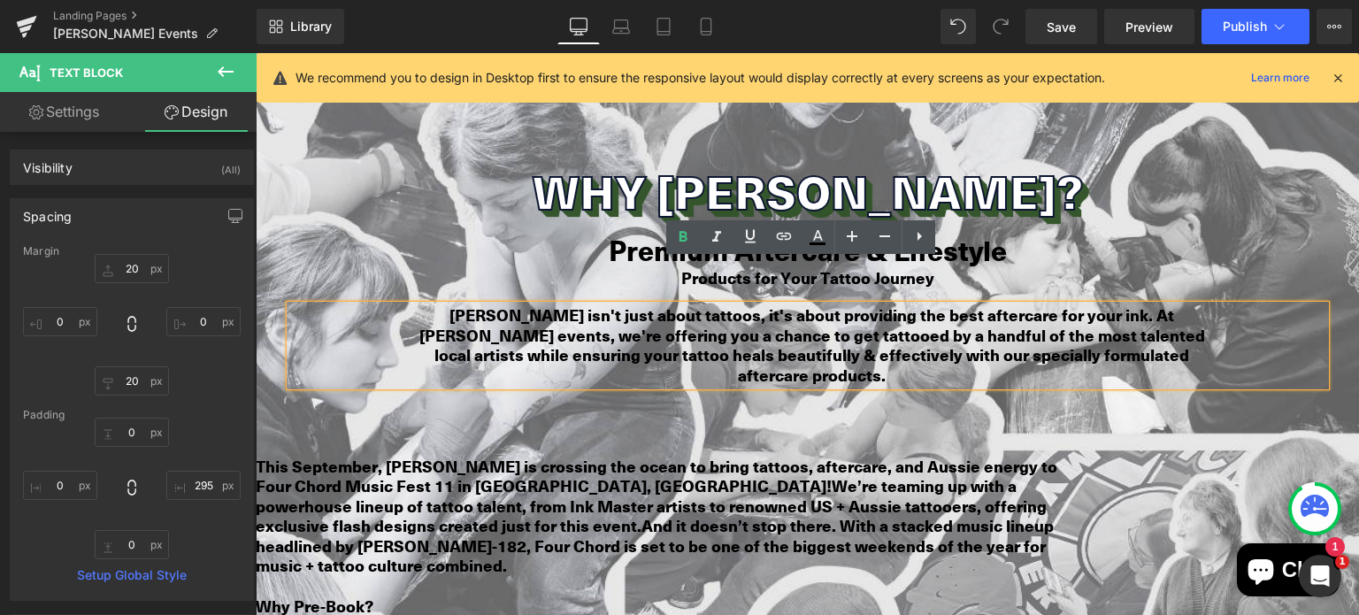
scroll to position [2273, 0]
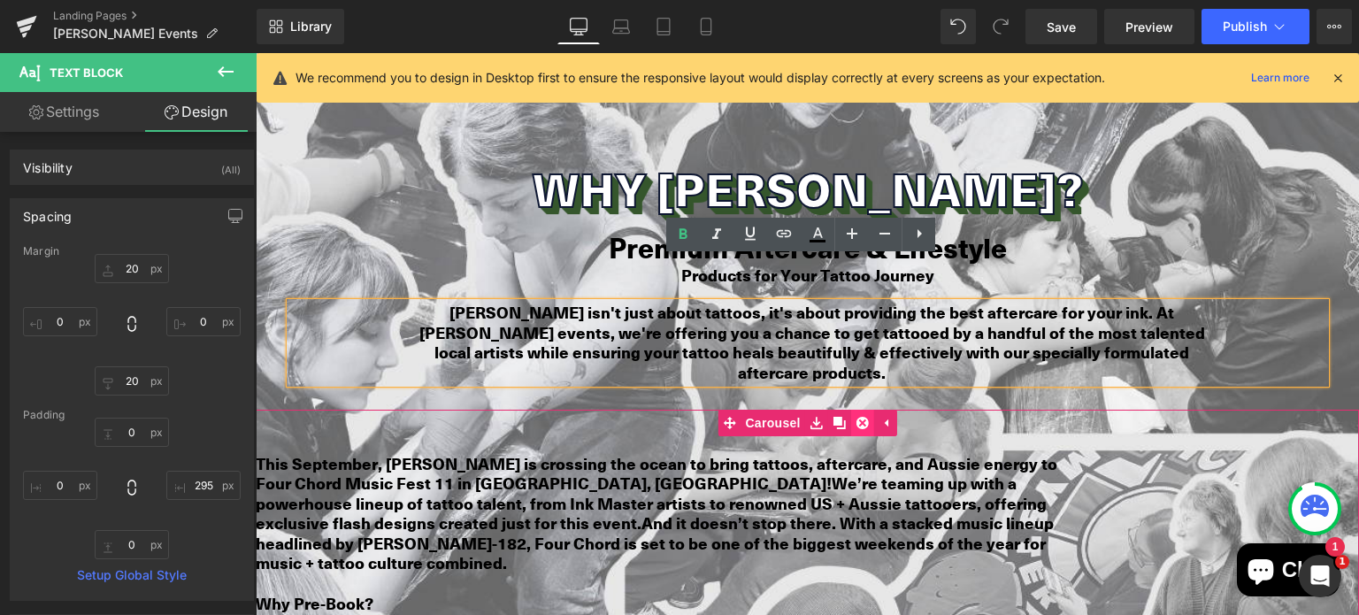
click at [857, 417] on icon at bounding box center [863, 423] width 12 height 12
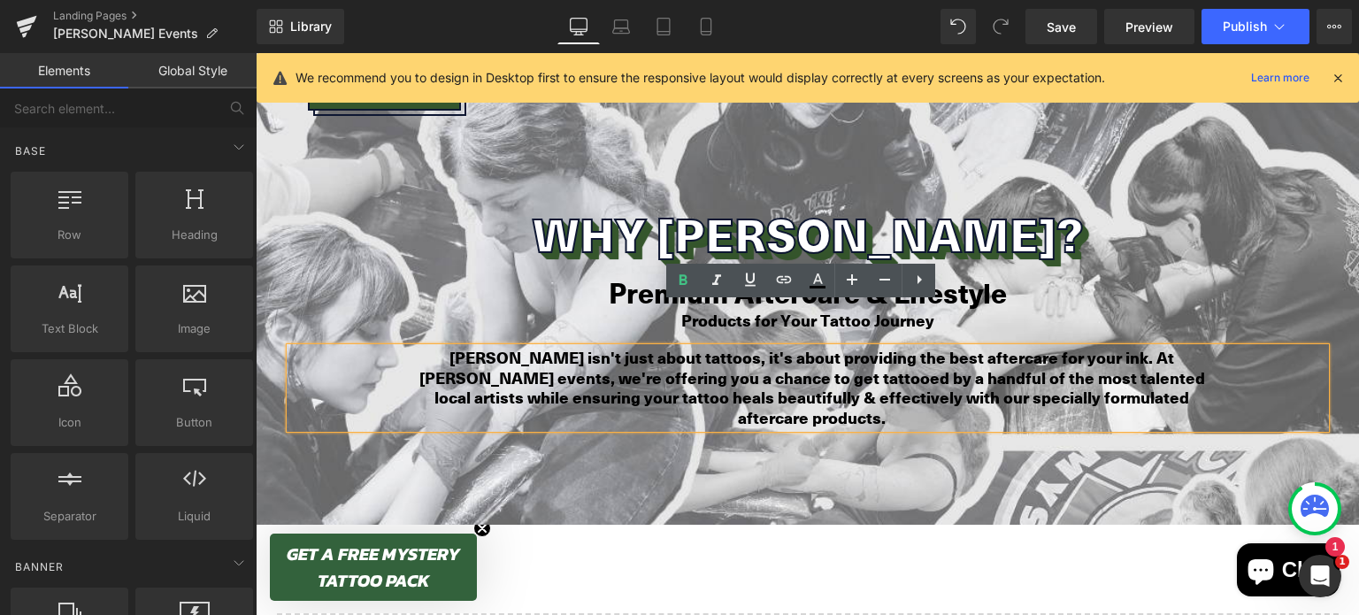
scroll to position [2227, 0]
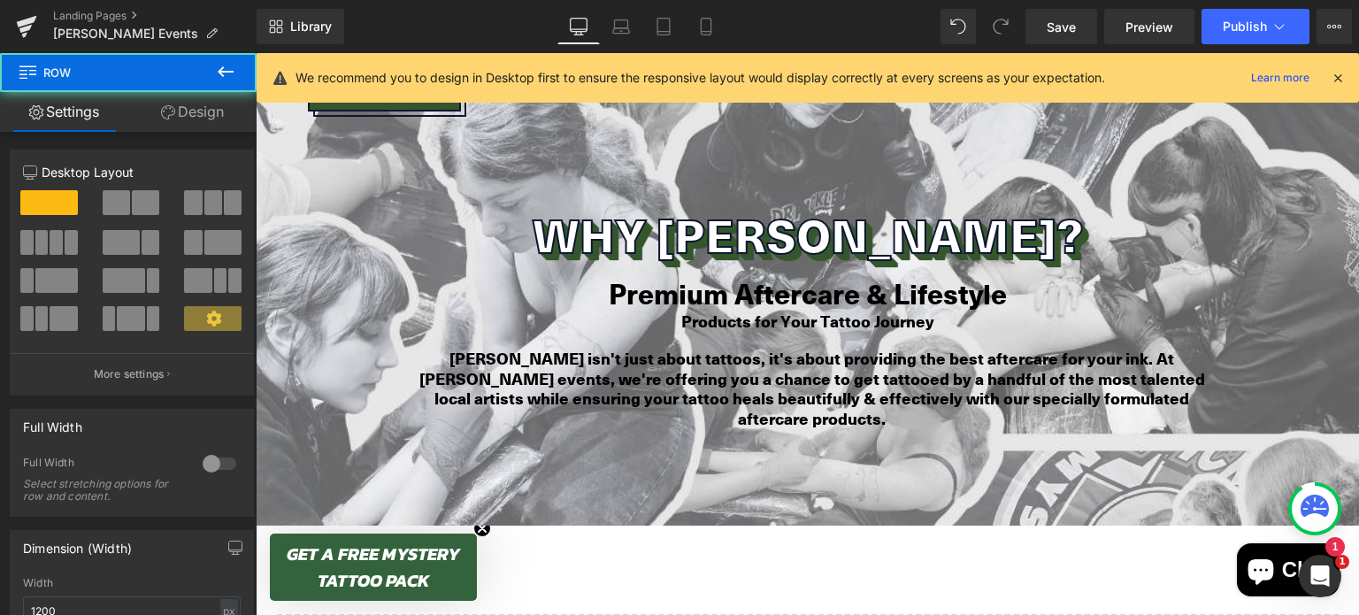
click at [906, 273] on b "Premium Aftercare & Lifestyle" at bounding box center [808, 293] width 398 height 40
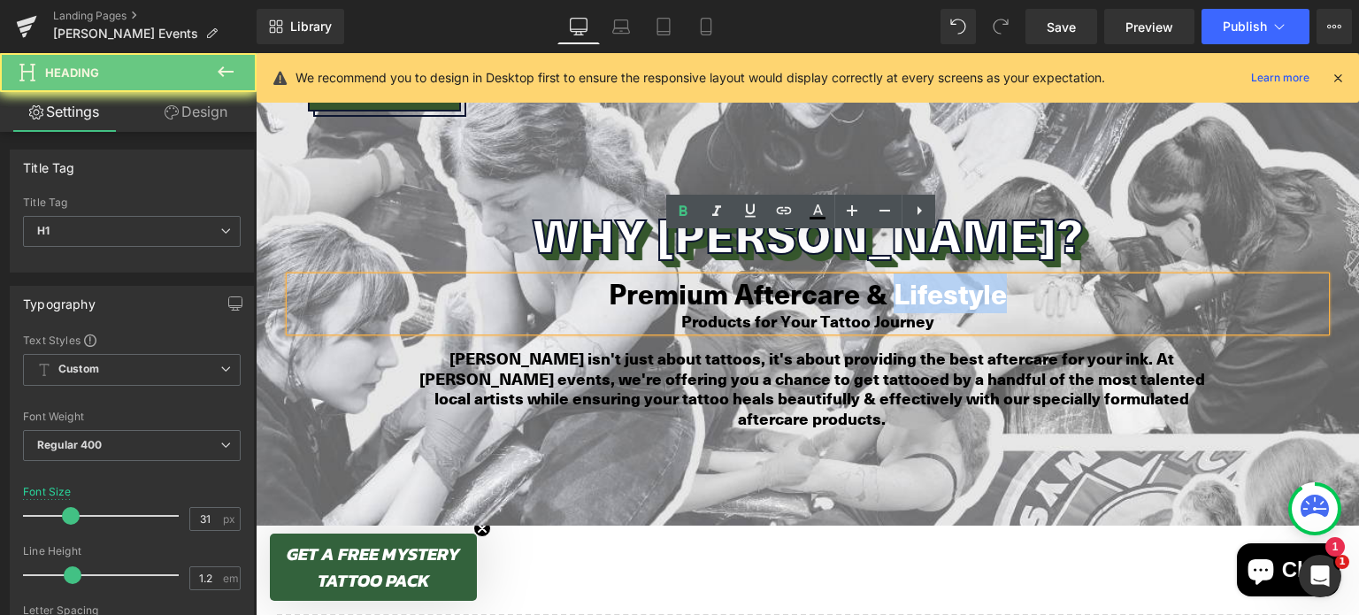
click at [906, 273] on b "Premium Aftercare & Lifestyle" at bounding box center [808, 293] width 398 height 40
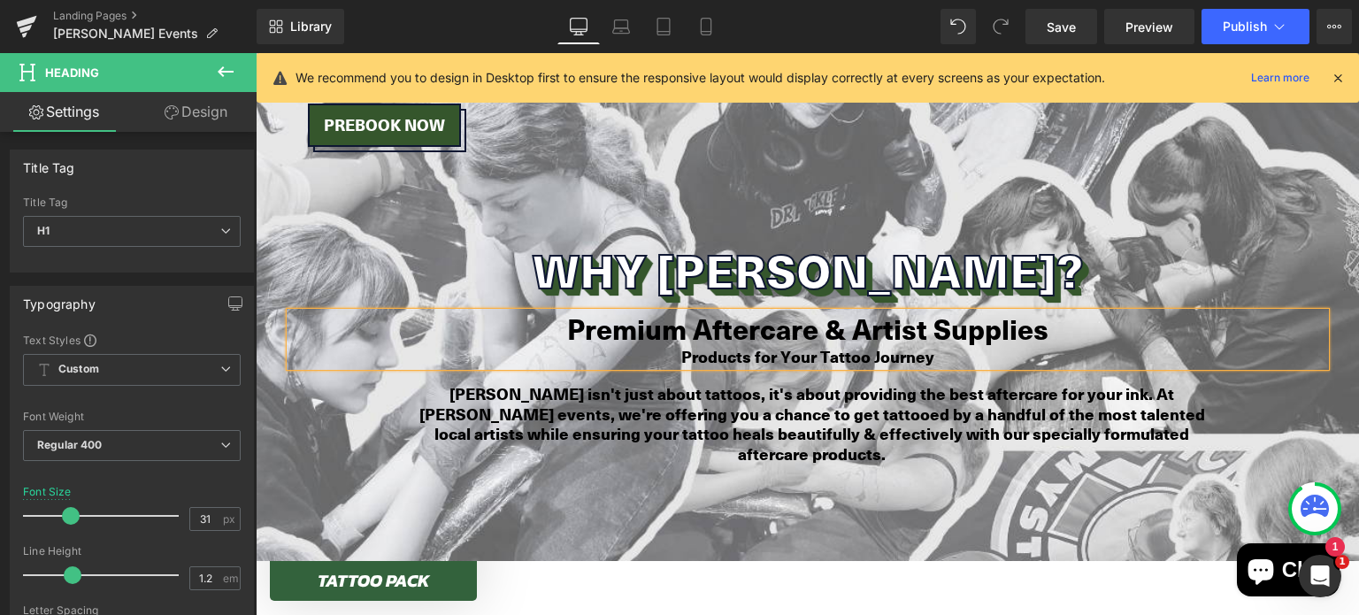
scroll to position [2195, 0]
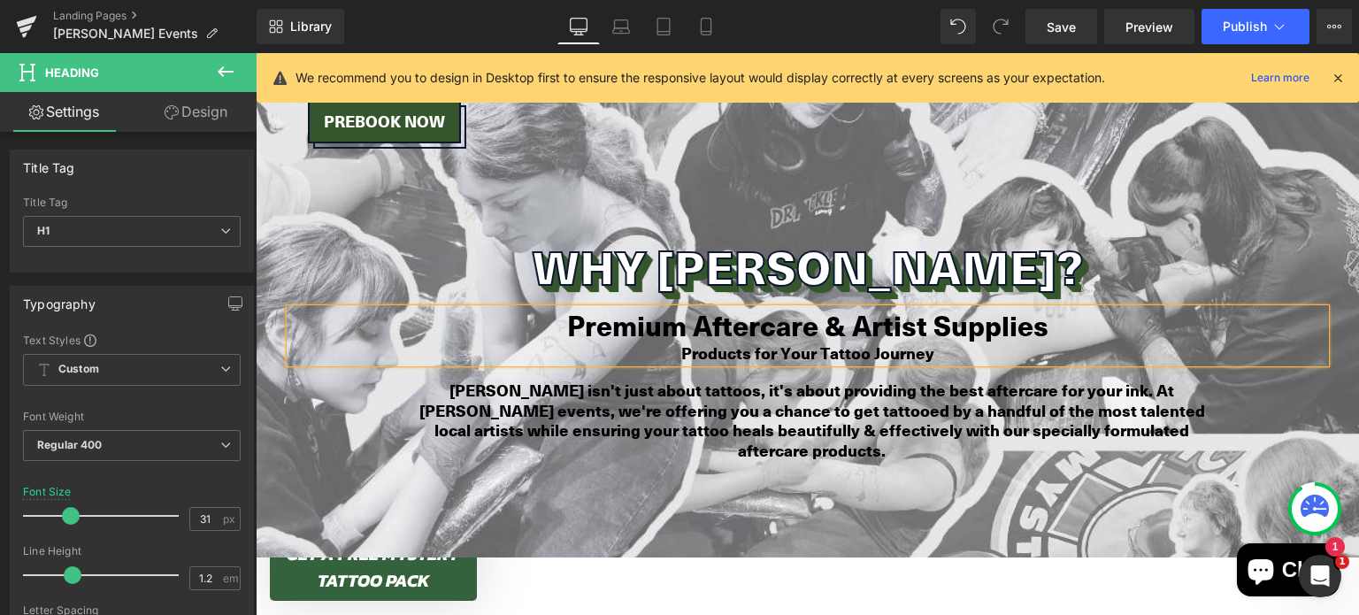
click at [589, 379] on b "[PERSON_NAME] isn't just about tattoos, it's about providing the best aftercare…" at bounding box center [813, 420] width 786 height 83
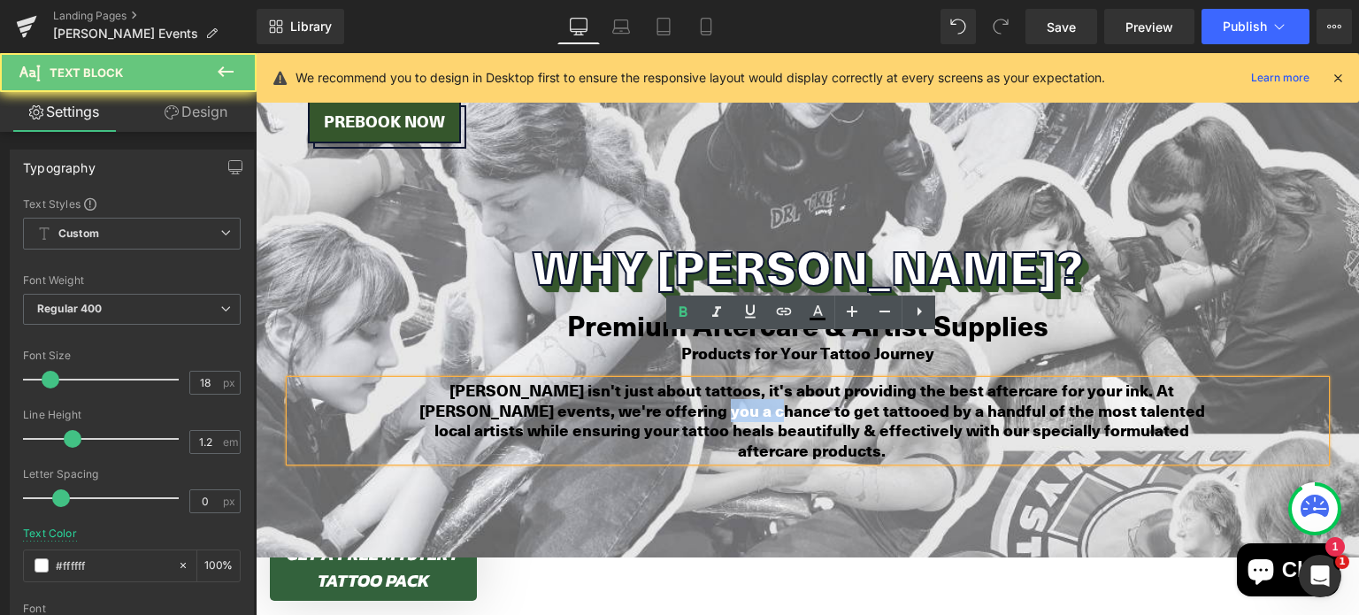
click at [589, 379] on b "[PERSON_NAME] isn't just about tattoos, it's about providing the best aftercare…" at bounding box center [813, 420] width 786 height 83
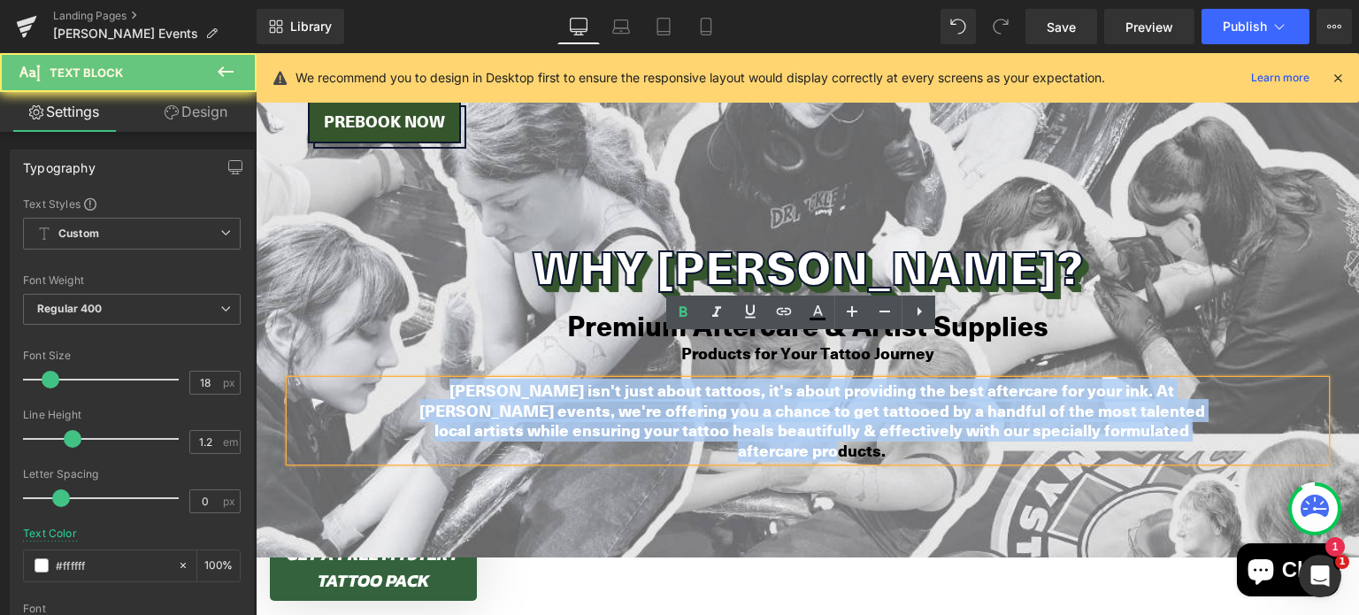
click at [589, 379] on b "[PERSON_NAME] isn't just about tattoos, it's about providing the best aftercare…" at bounding box center [813, 420] width 786 height 83
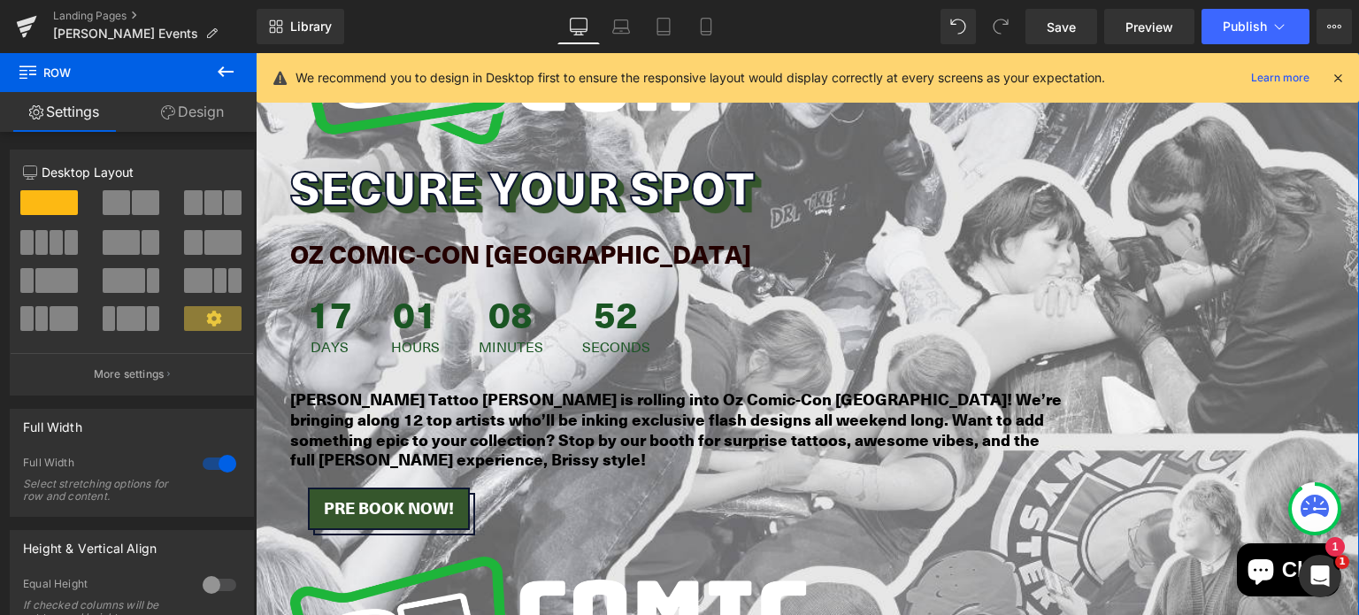
scroll to position [389, 0]
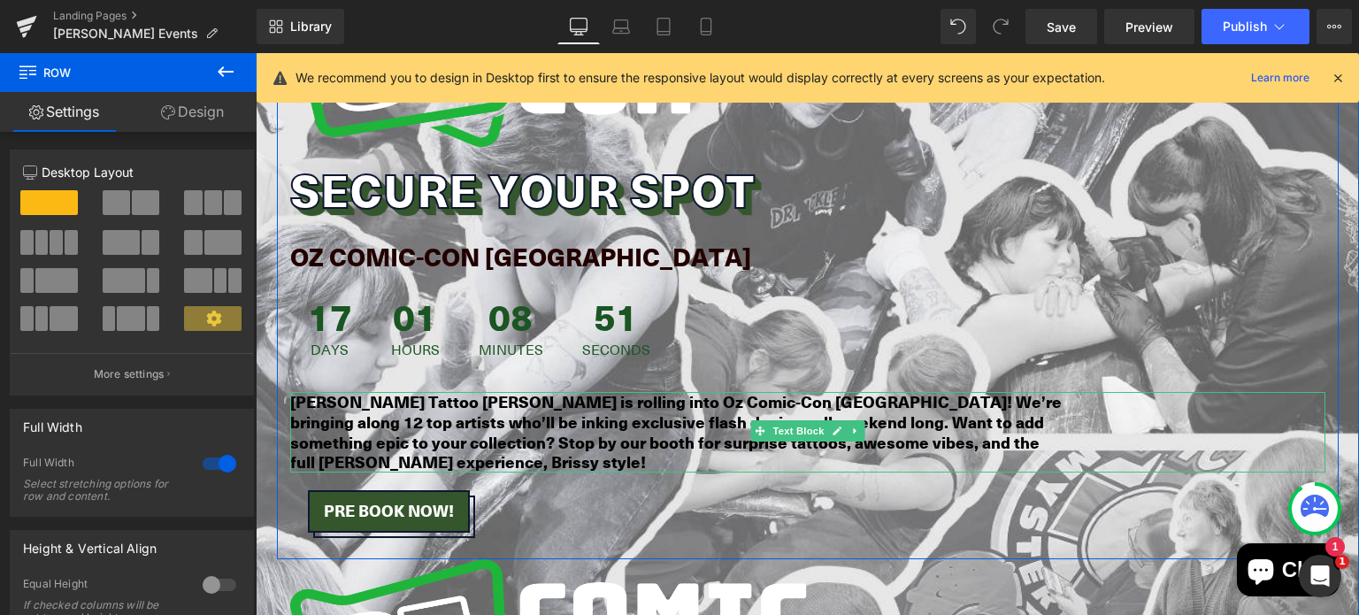
click at [558, 424] on strong "[PERSON_NAME] Tattoo [PERSON_NAME] is rolling into Oz Comic-Con [GEOGRAPHIC_DAT…" at bounding box center [676, 431] width 772 height 83
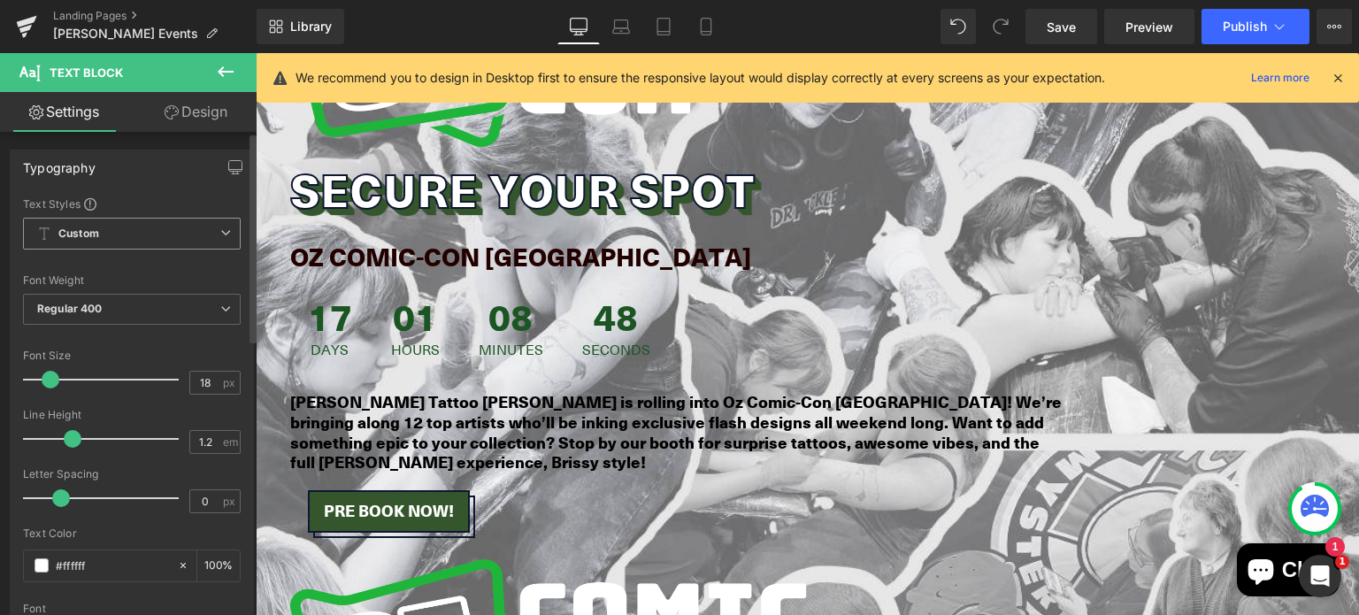
click at [110, 250] on div "Custom Setup Global Style Custom Setup Global Style" at bounding box center [132, 238] width 218 height 41
click at [110, 222] on span "Custom Setup Global Style" at bounding box center [132, 234] width 218 height 32
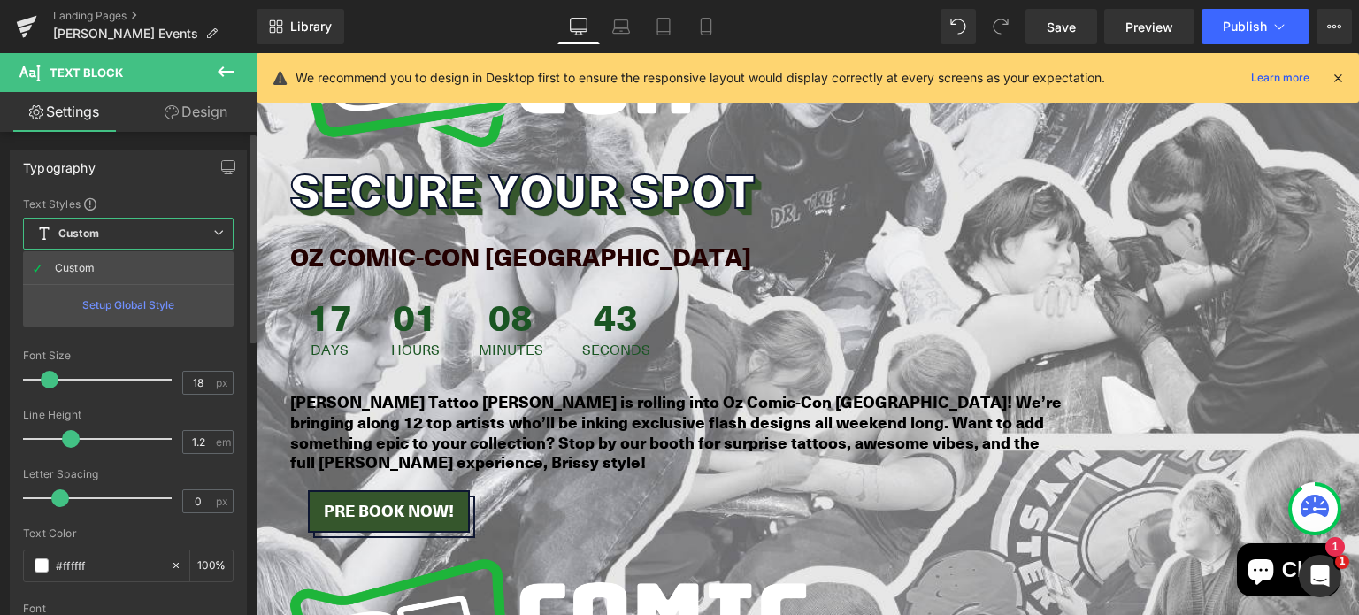
click at [124, 227] on span "Custom Setup Global Style" at bounding box center [128, 234] width 211 height 32
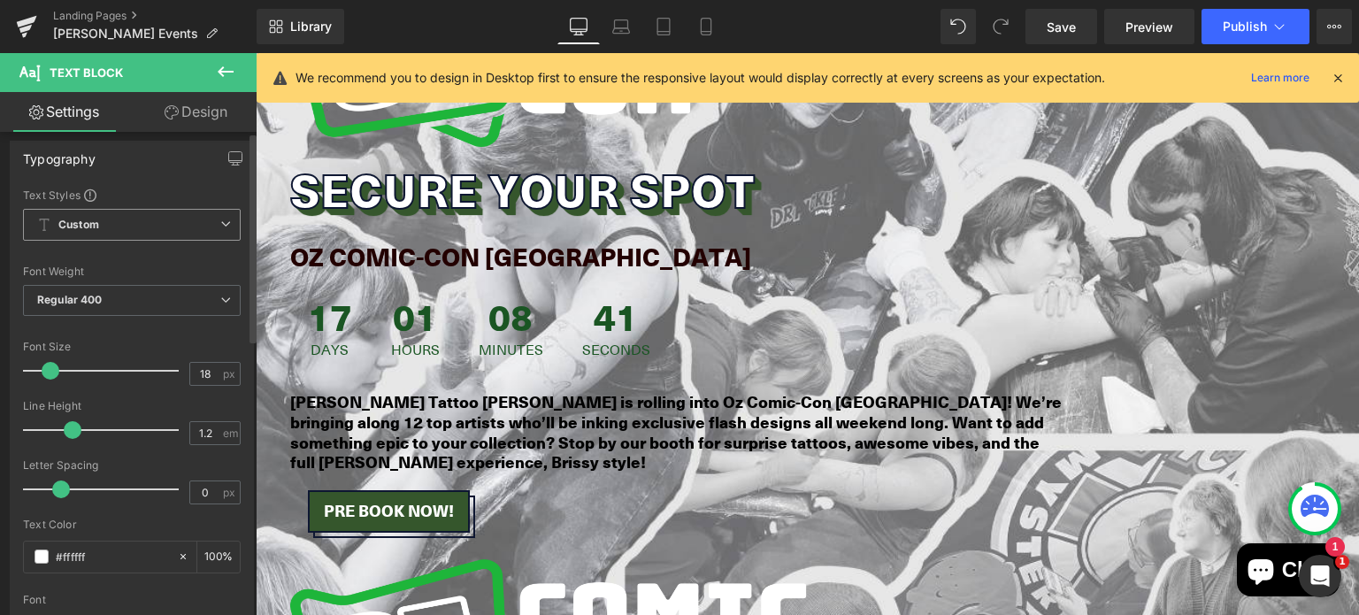
scroll to position [0, 0]
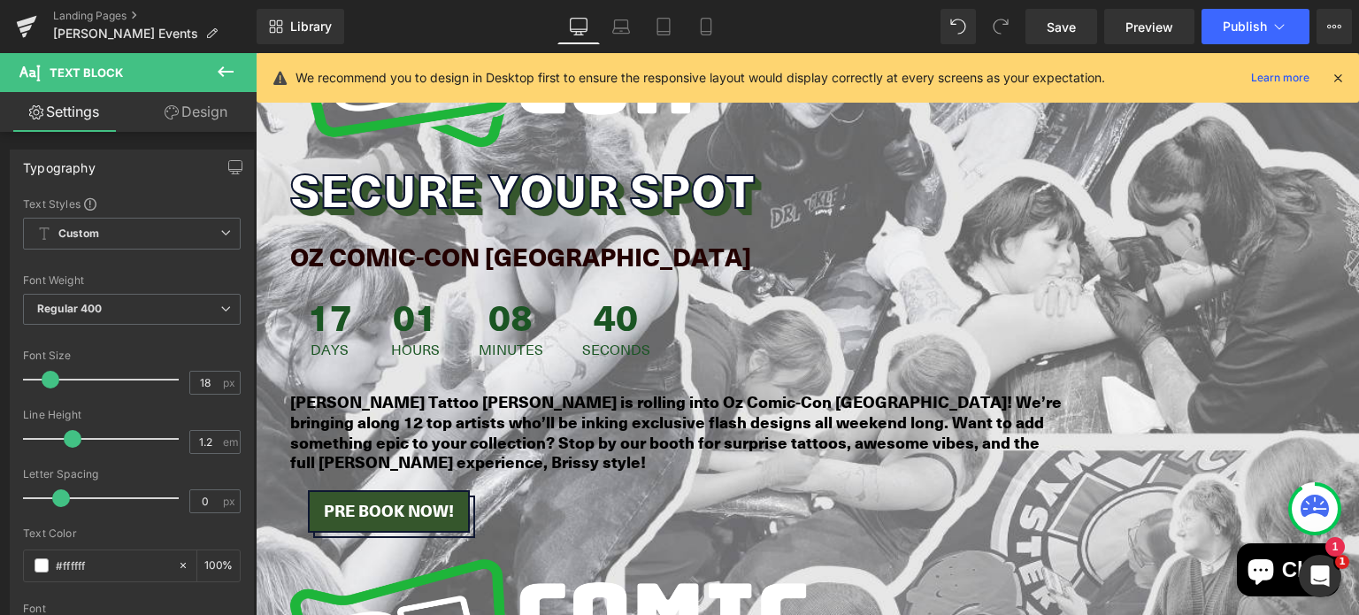
click at [198, 117] on link "Design" at bounding box center [196, 112] width 128 height 40
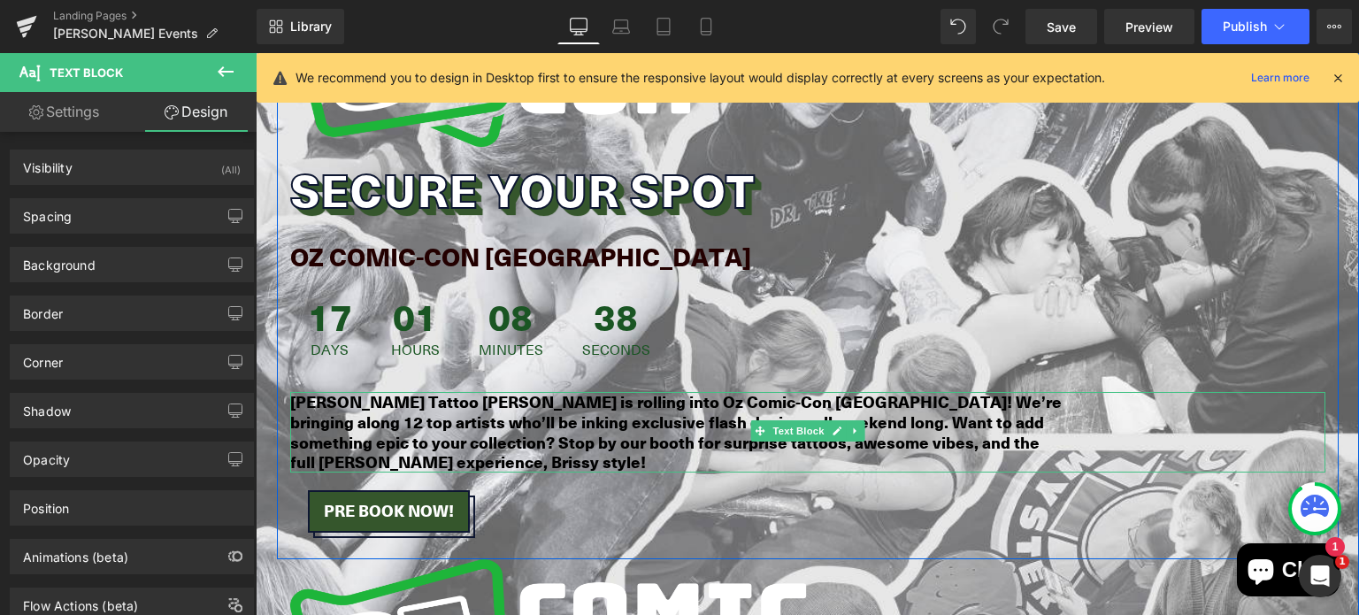
click at [404, 420] on strong "[PERSON_NAME] Tattoo [PERSON_NAME] is rolling into Oz Comic-Con [GEOGRAPHIC_DAT…" at bounding box center [676, 431] width 772 height 83
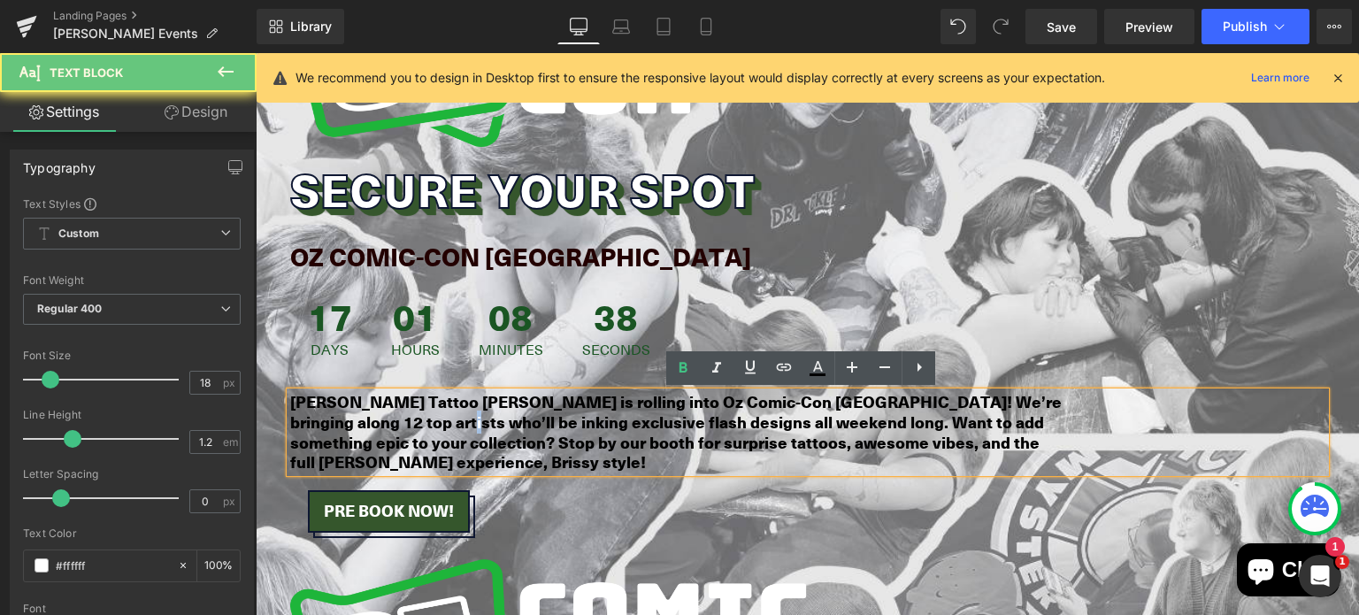
click at [404, 420] on strong "[PERSON_NAME] Tattoo [PERSON_NAME] is rolling into Oz Comic-Con [GEOGRAPHIC_DAT…" at bounding box center [676, 431] width 772 height 83
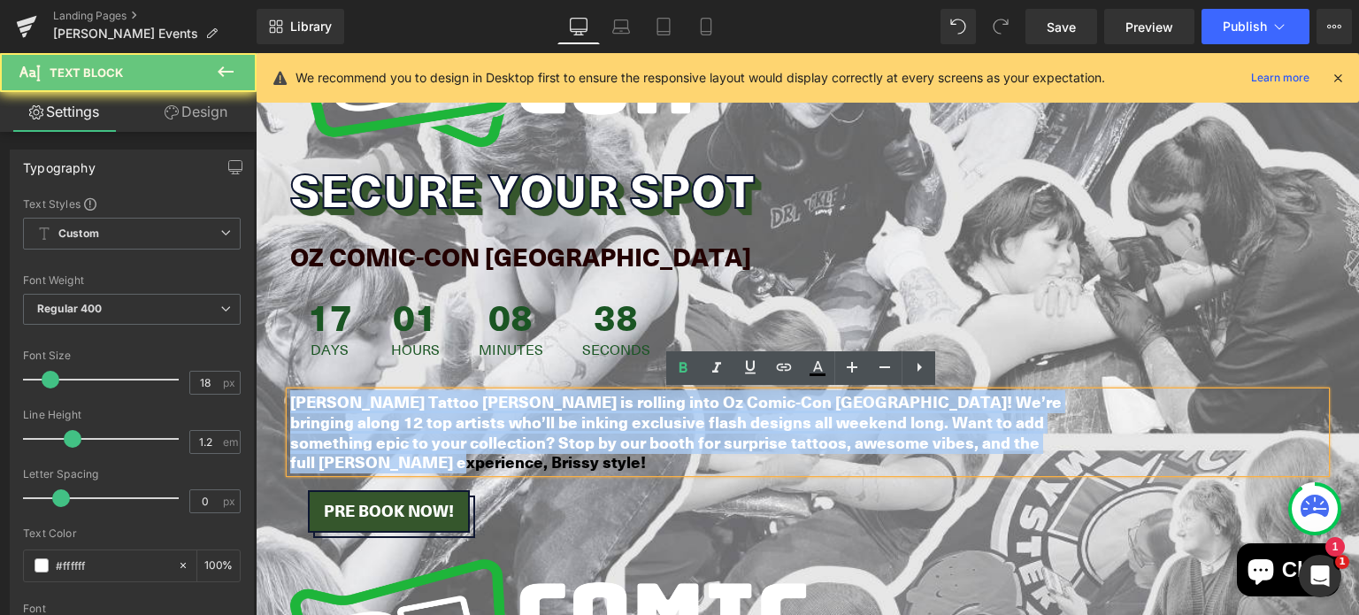
click at [404, 420] on strong "[PERSON_NAME] Tattoo [PERSON_NAME] is rolling into Oz Comic-Con [GEOGRAPHIC_DAT…" at bounding box center [676, 431] width 772 height 83
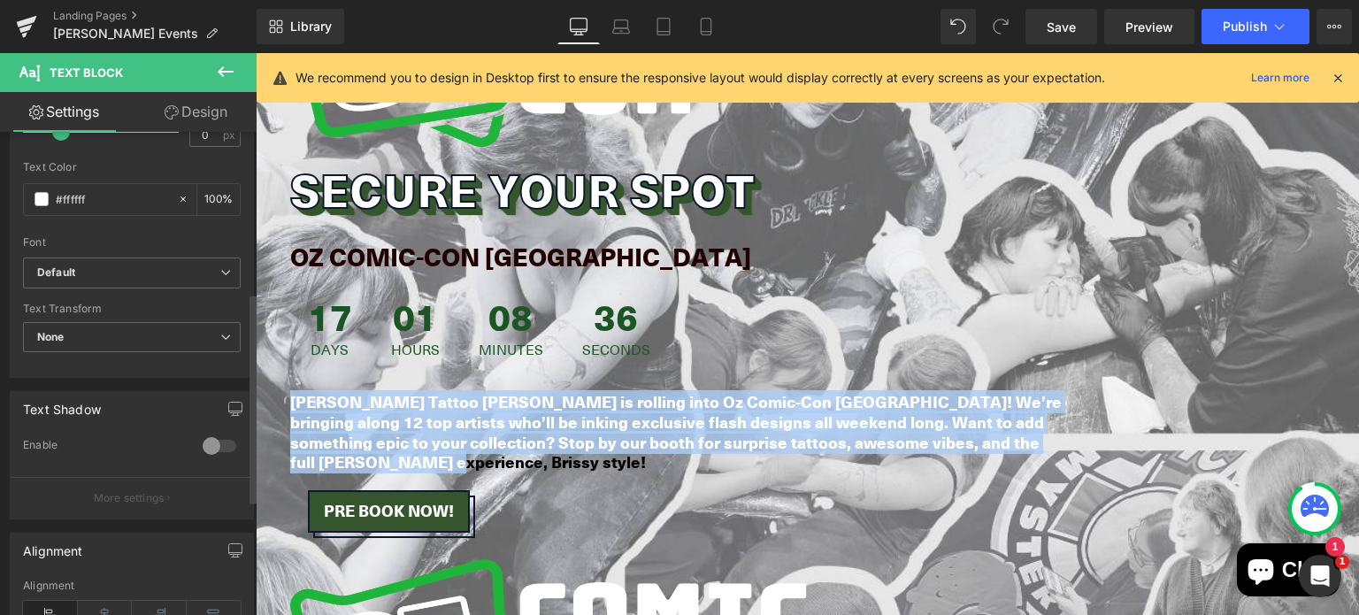
scroll to position [370, 0]
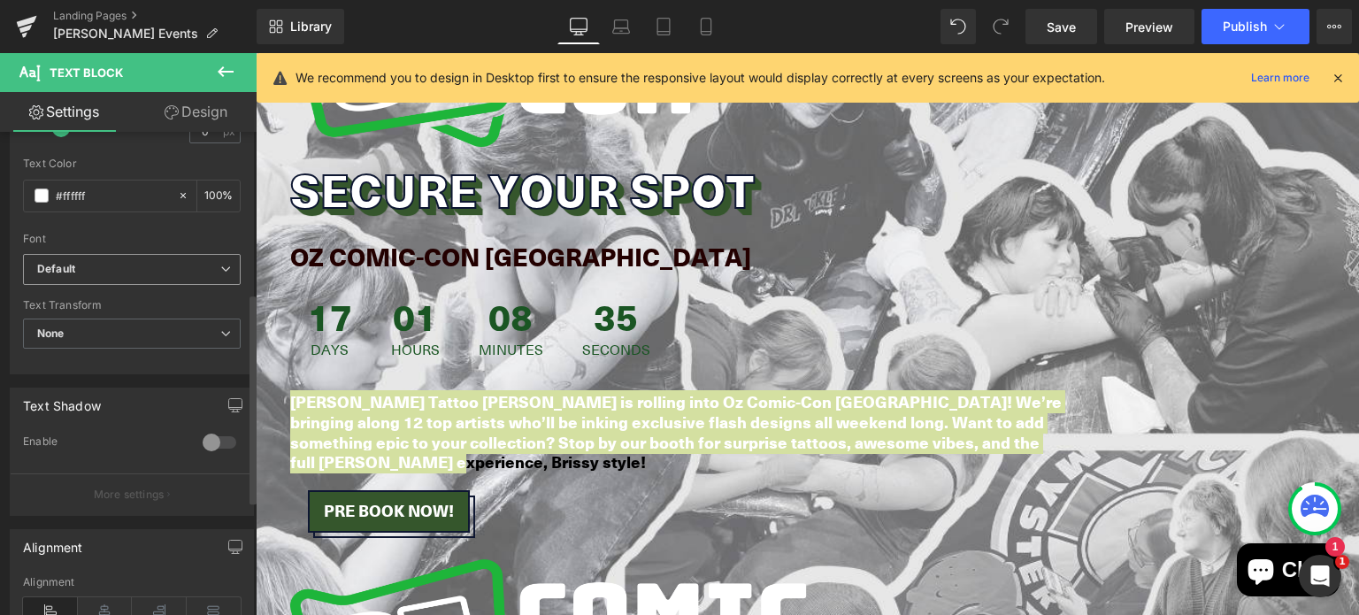
click at [166, 266] on b "Default" at bounding box center [128, 269] width 183 height 15
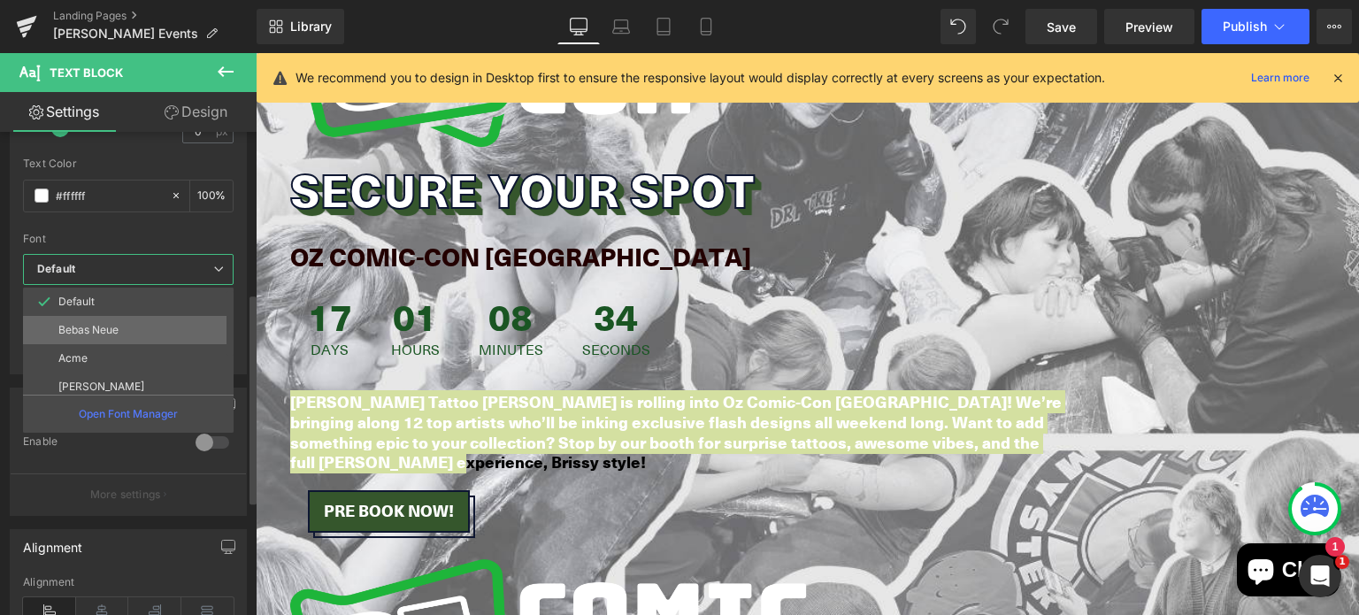
click at [136, 326] on li "Bebas Neue" at bounding box center [132, 330] width 219 height 28
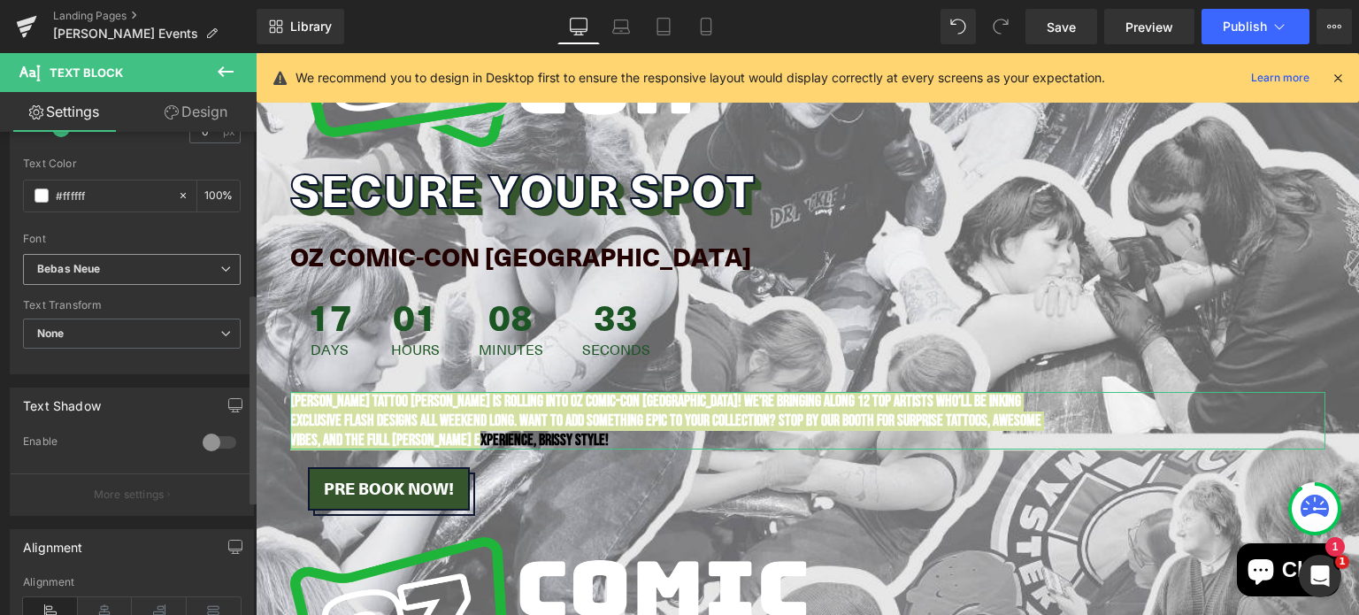
click at [149, 267] on b "Bebas Neue" at bounding box center [128, 269] width 183 height 15
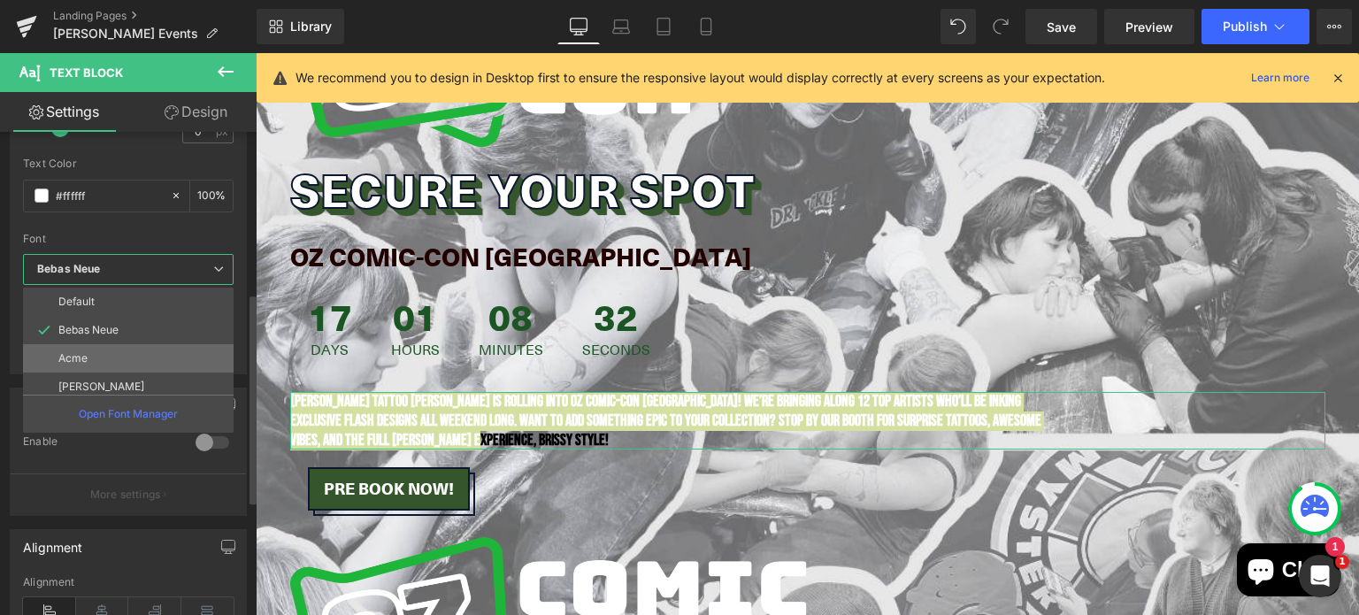
click at [117, 350] on li "Acme" at bounding box center [132, 358] width 219 height 28
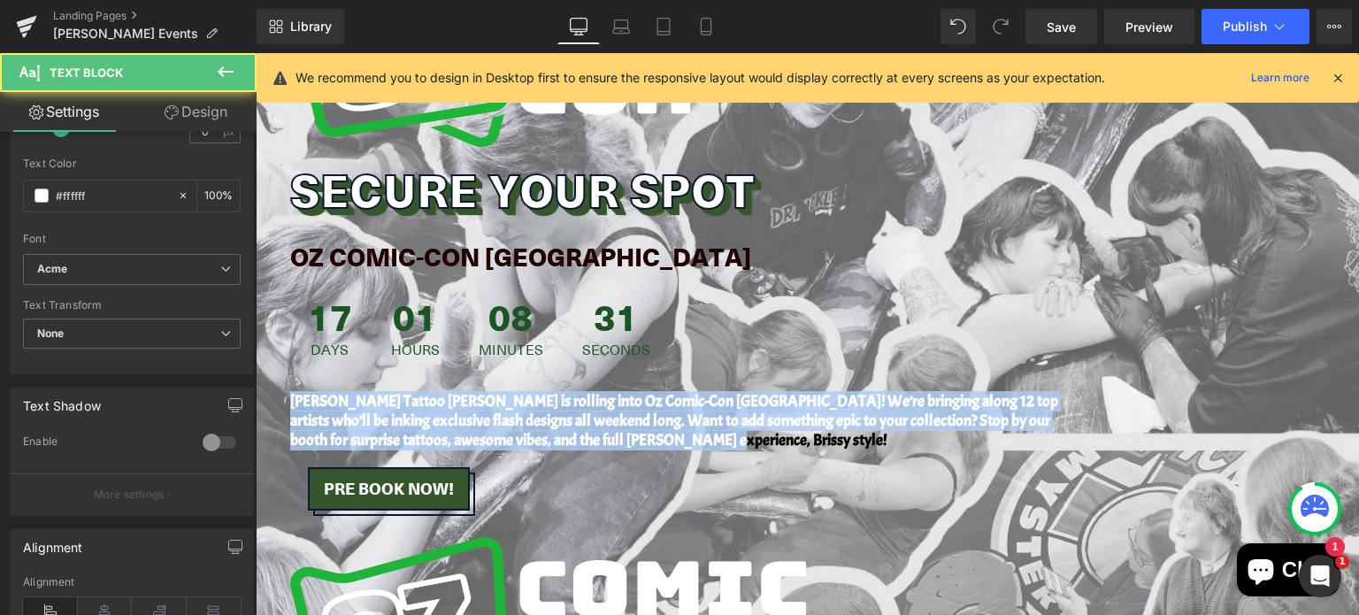
click at [330, 403] on strong "[PERSON_NAME] Tattoo [PERSON_NAME] is rolling into Oz Comic-Con [GEOGRAPHIC_DAT…" at bounding box center [674, 420] width 768 height 58
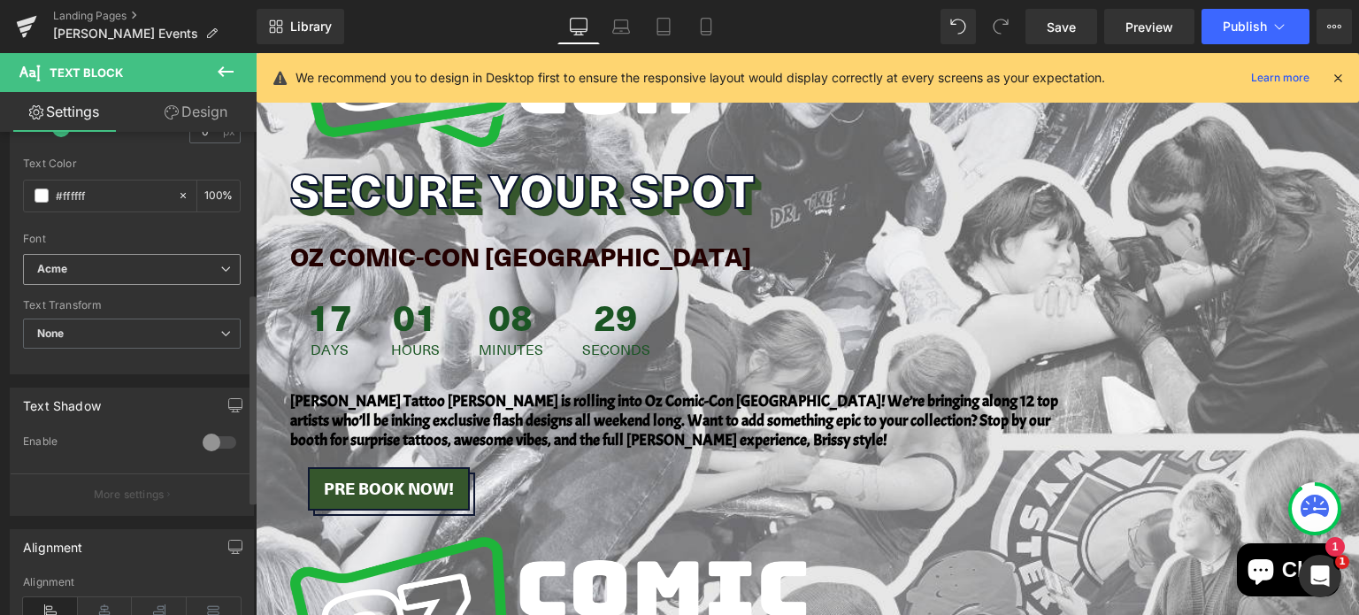
click at [132, 258] on span "Acme" at bounding box center [132, 269] width 218 height 31
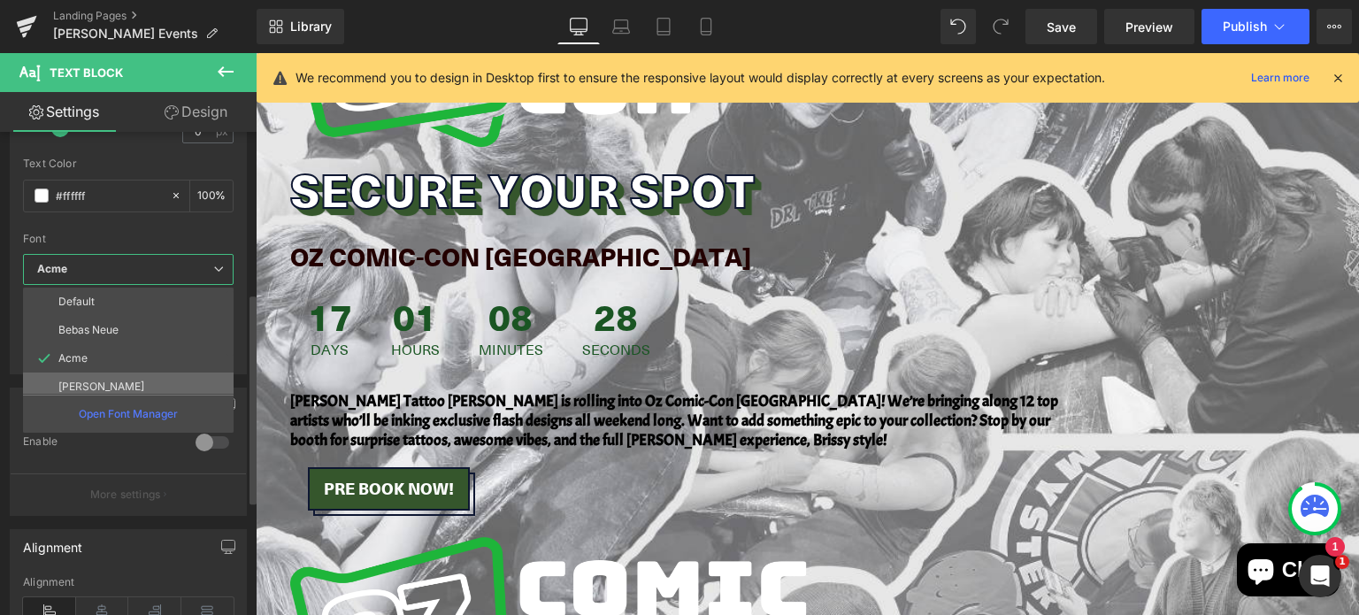
click at [119, 378] on li "[PERSON_NAME]" at bounding box center [132, 387] width 219 height 28
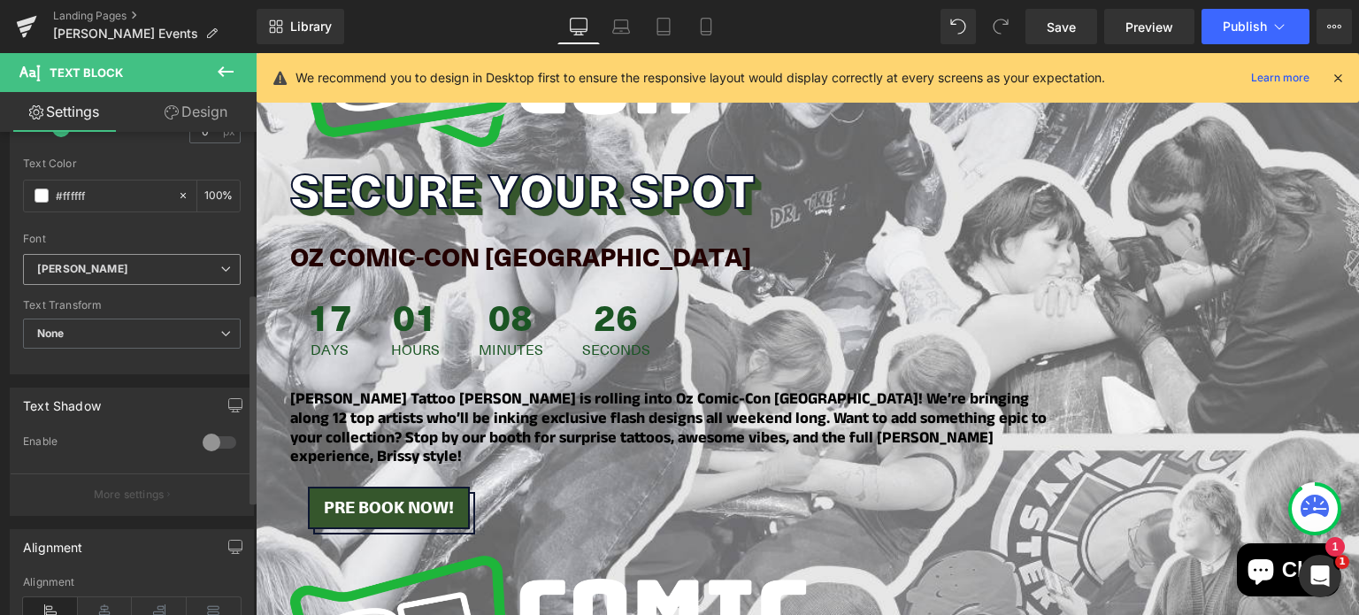
click at [157, 267] on b "[PERSON_NAME]" at bounding box center [128, 269] width 183 height 15
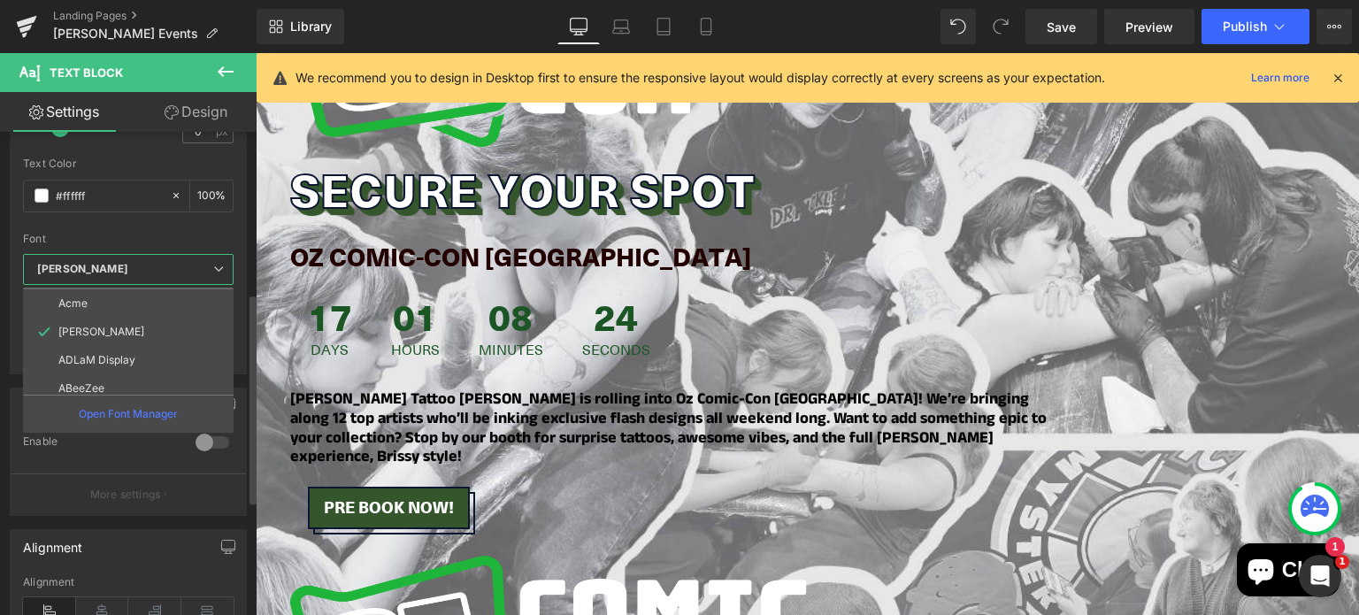
scroll to position [56, 0]
click at [154, 353] on li "ADLaM Display" at bounding box center [132, 359] width 219 height 28
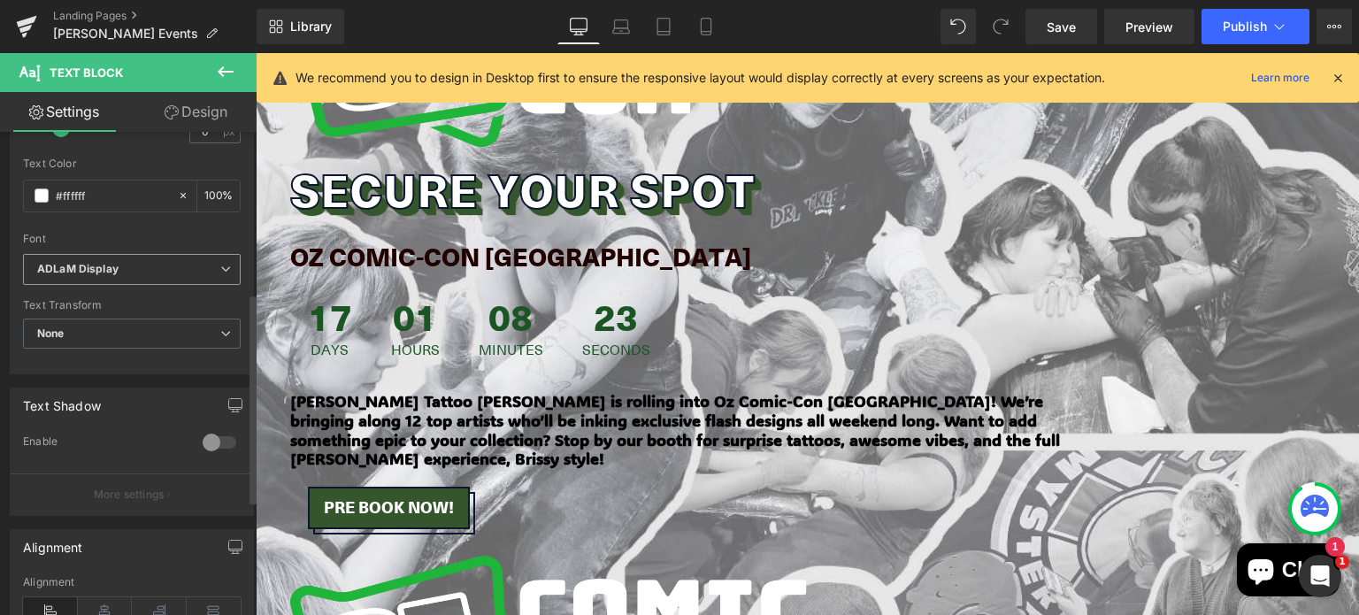
click at [144, 273] on b "ADLaM Display" at bounding box center [128, 269] width 183 height 15
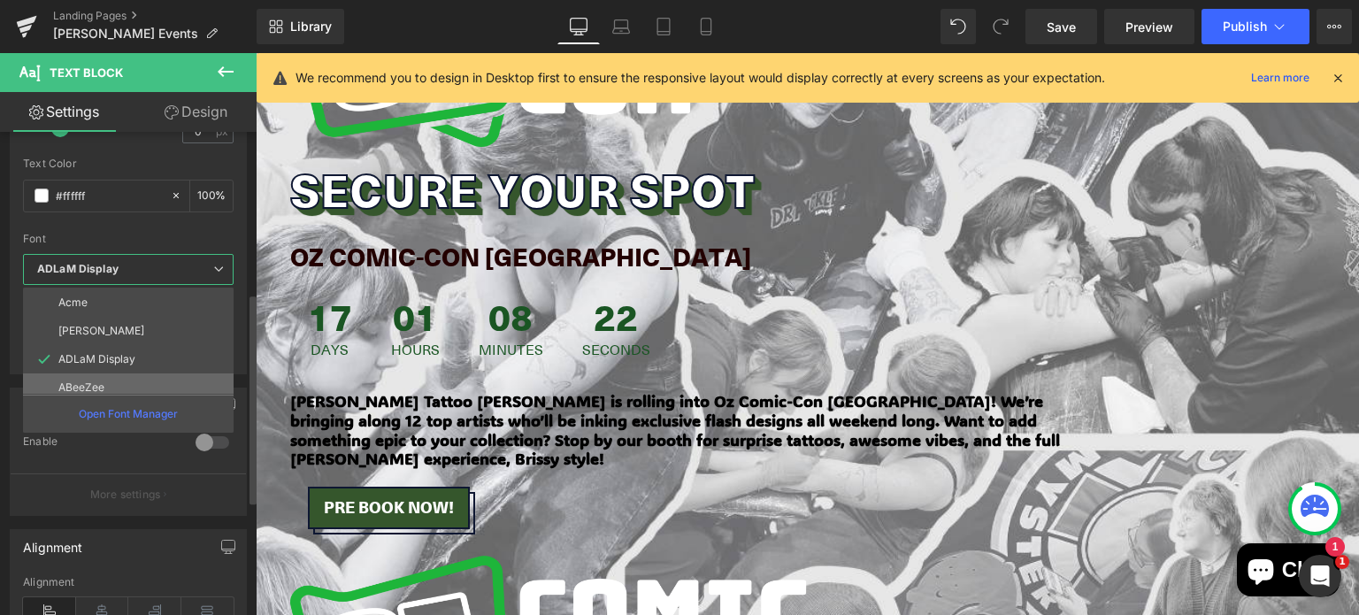
click at [132, 376] on li "ABeeZee" at bounding box center [132, 387] width 219 height 28
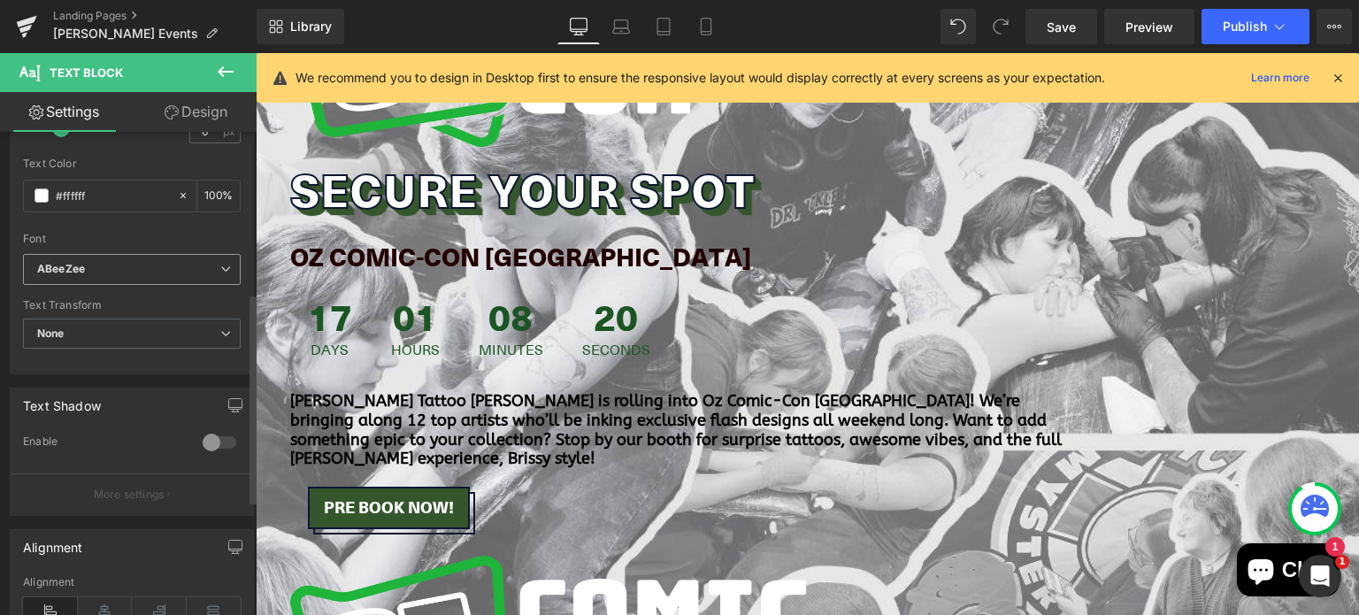
click at [139, 258] on span "ABeeZee" at bounding box center [132, 269] width 218 height 31
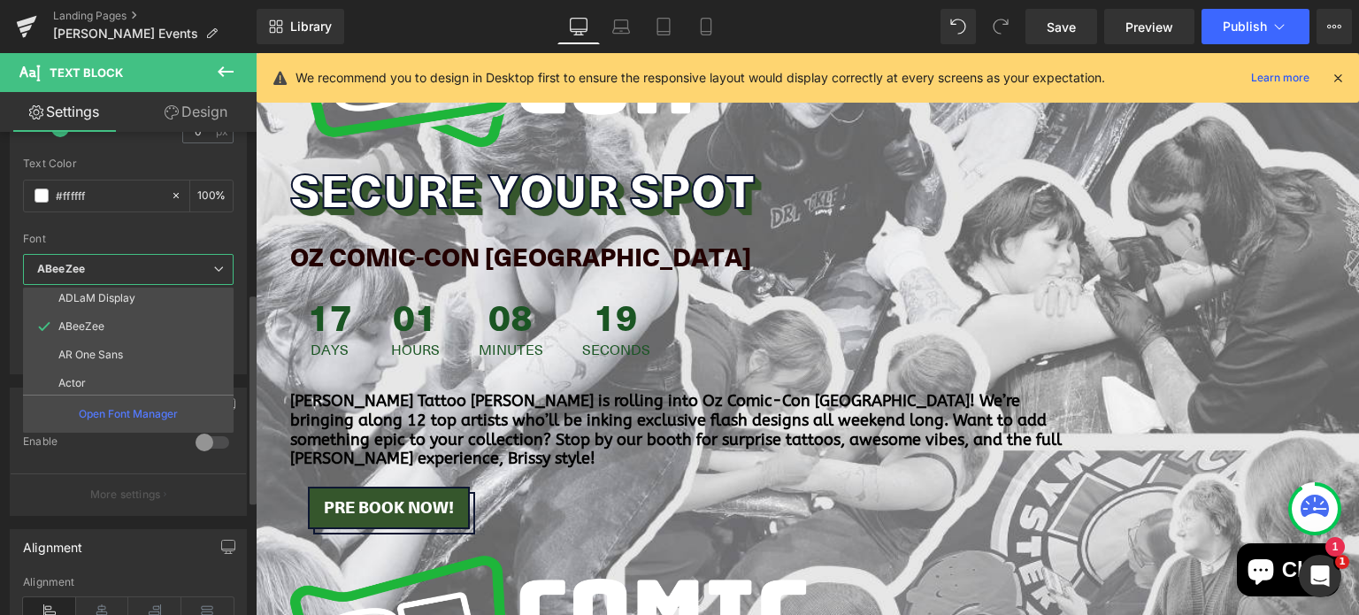
scroll to position [120, 0]
click at [138, 341] on li "AR One Sans" at bounding box center [132, 351] width 219 height 28
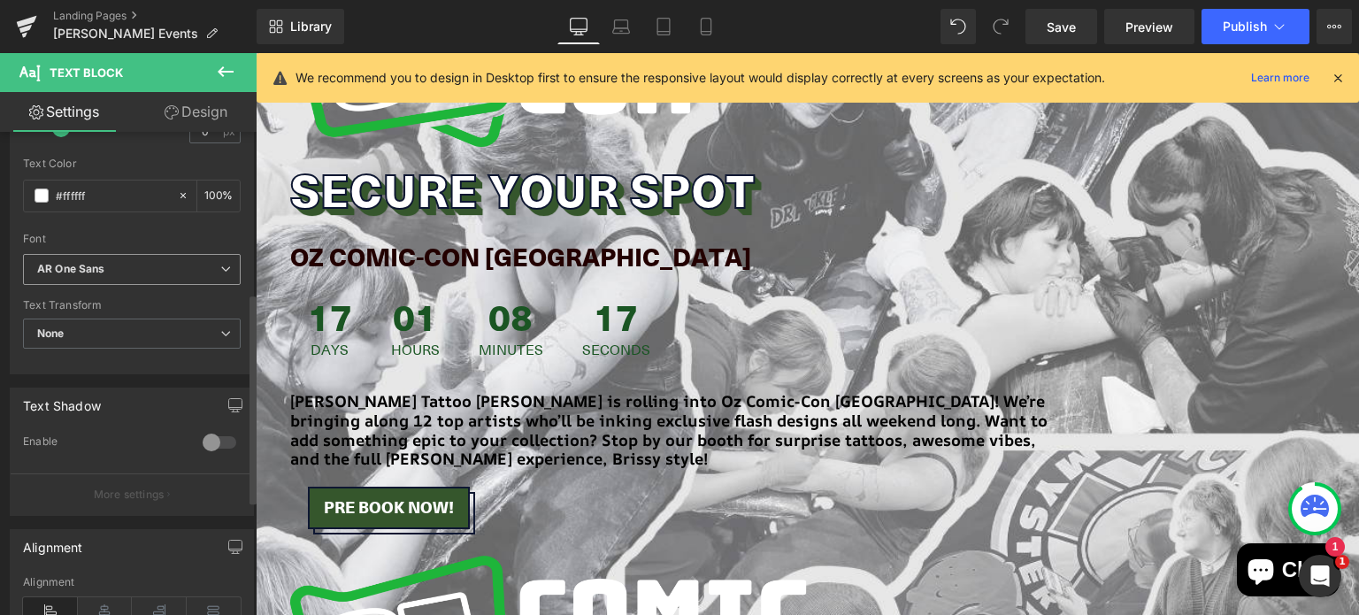
click at [150, 278] on span "AR One Sans" at bounding box center [132, 269] width 218 height 31
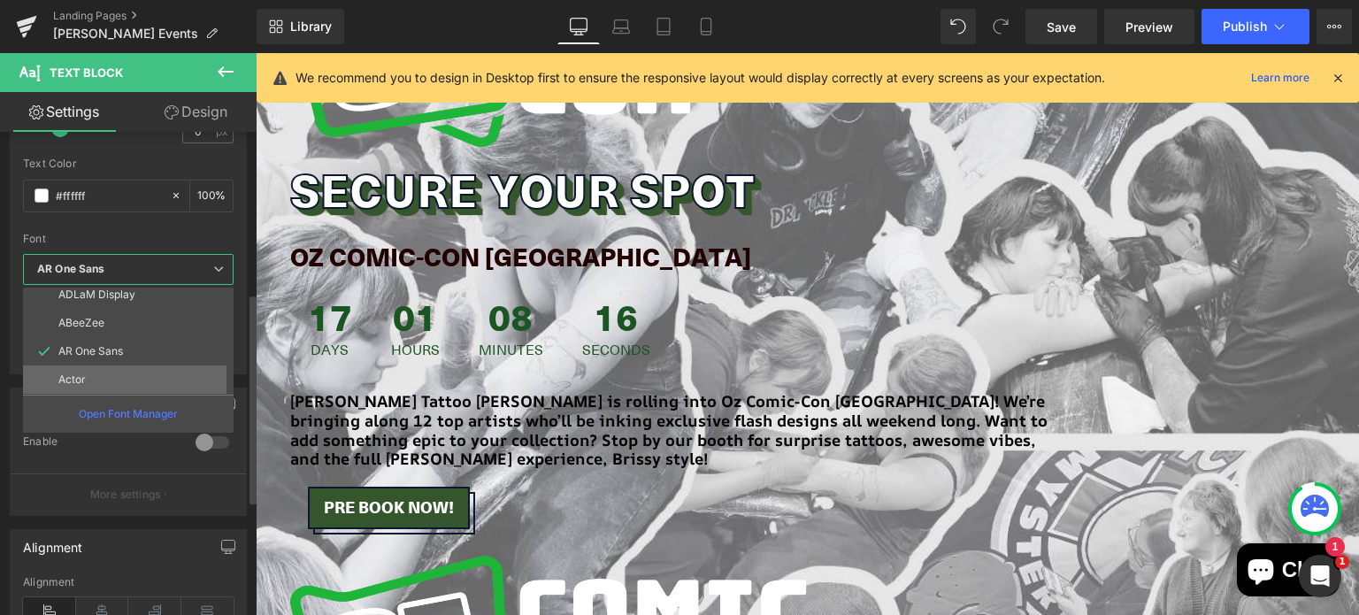
click at [152, 366] on li "Actor" at bounding box center [132, 380] width 219 height 28
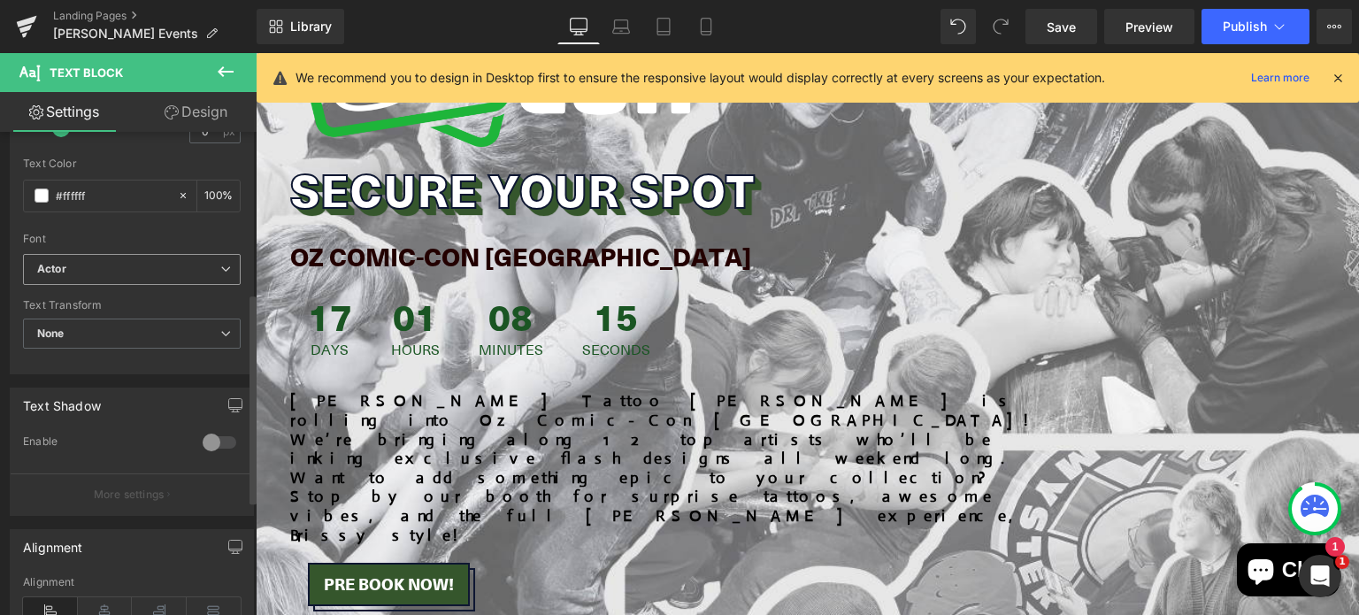
click at [145, 268] on b "Actor" at bounding box center [128, 269] width 183 height 15
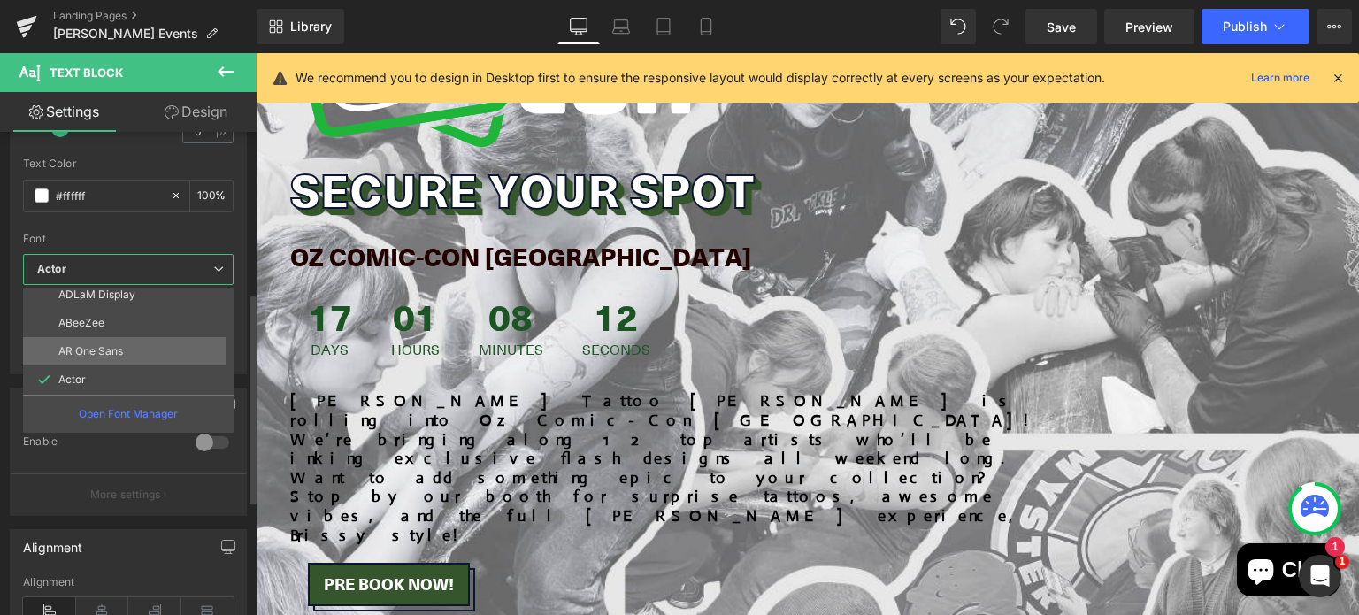
scroll to position [0, 0]
click at [135, 357] on li "Acme" at bounding box center [132, 358] width 219 height 28
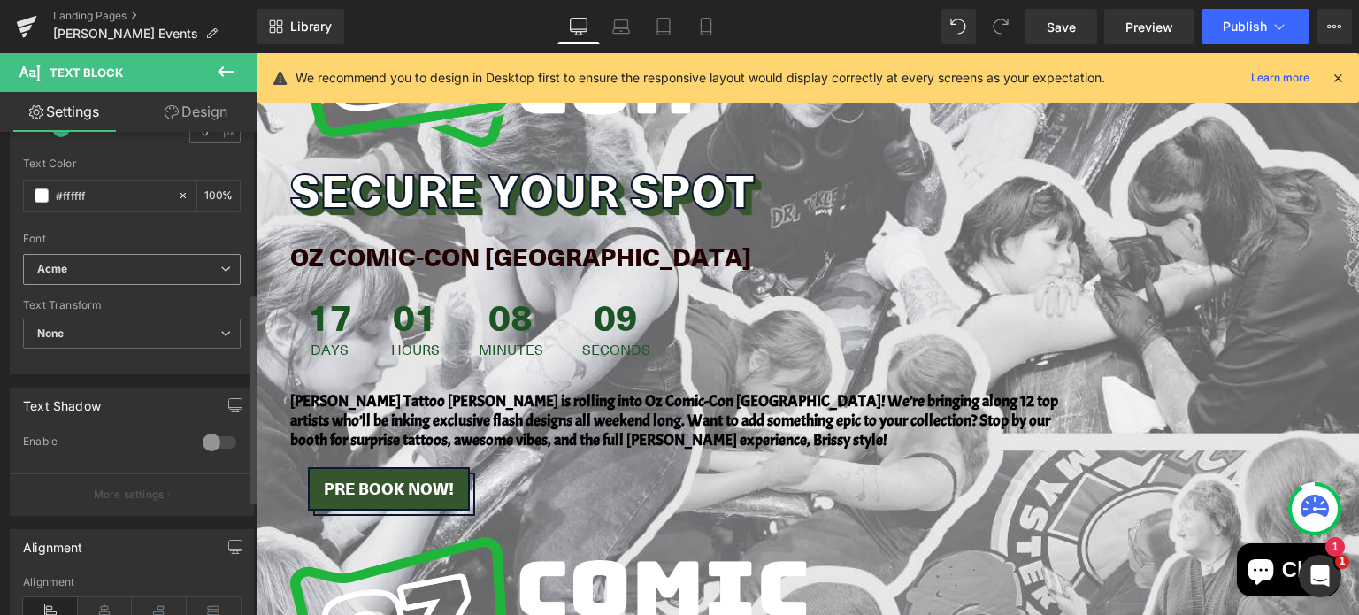
click at [138, 279] on span "Acme" at bounding box center [132, 269] width 218 height 31
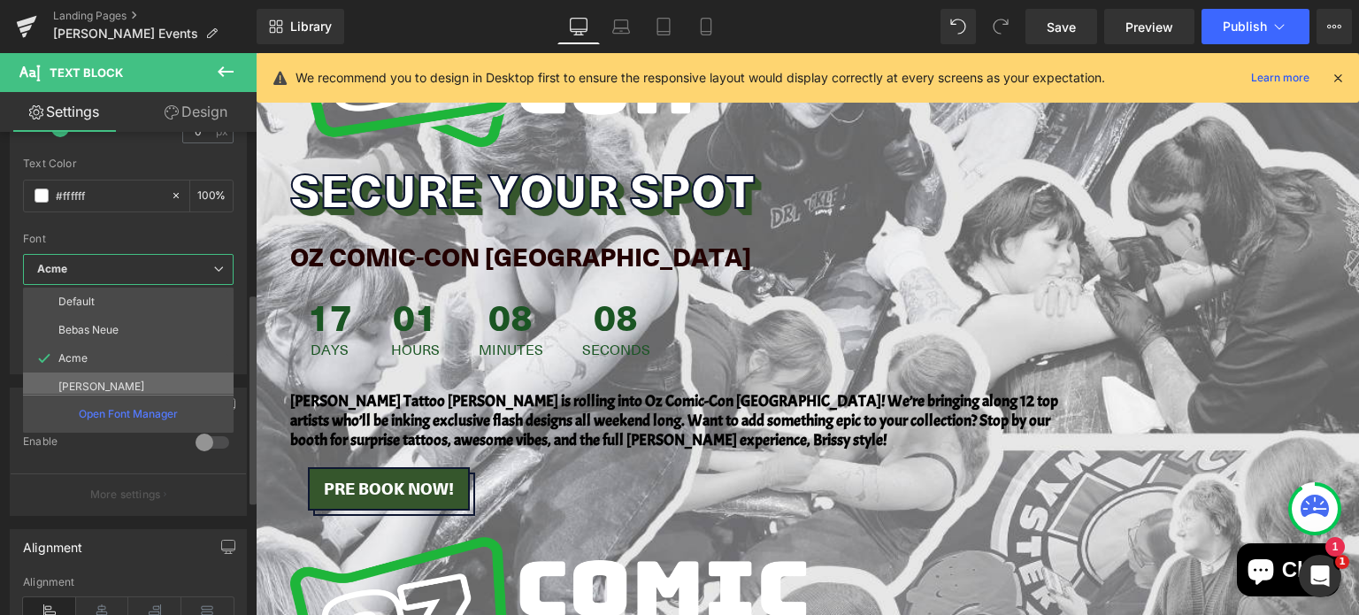
click at [120, 374] on li "[PERSON_NAME]" at bounding box center [132, 387] width 219 height 28
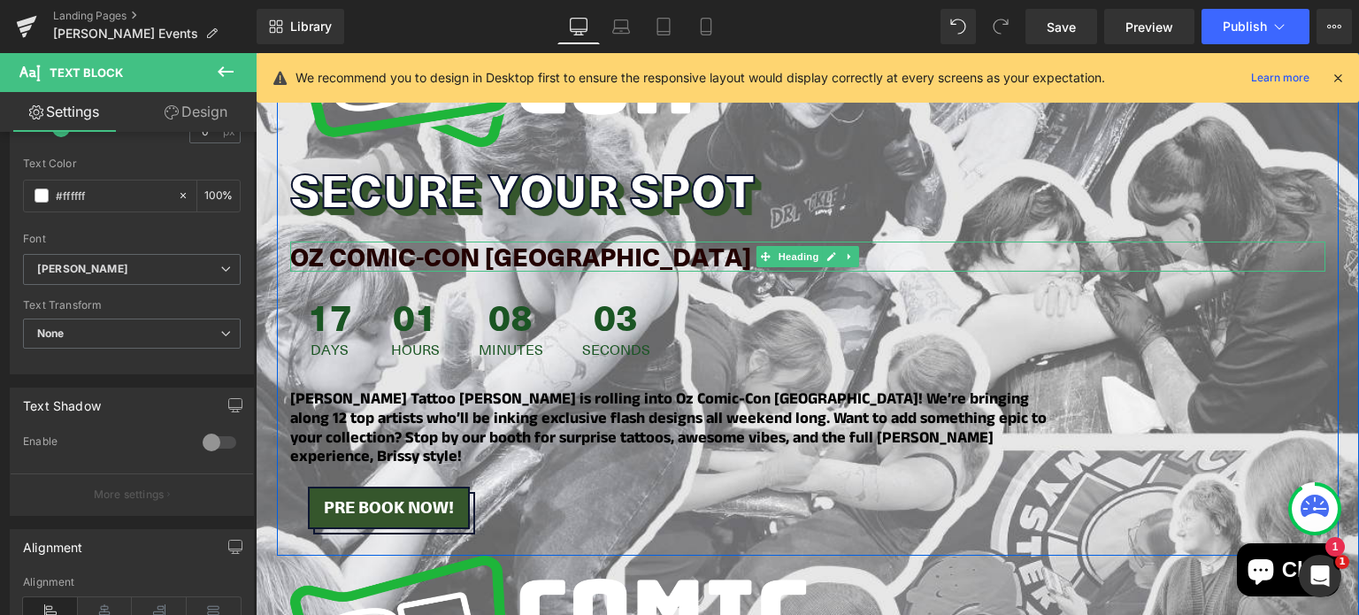
click at [334, 252] on strong "OZ COMIC-CON [GEOGRAPHIC_DATA]" at bounding box center [520, 255] width 461 height 35
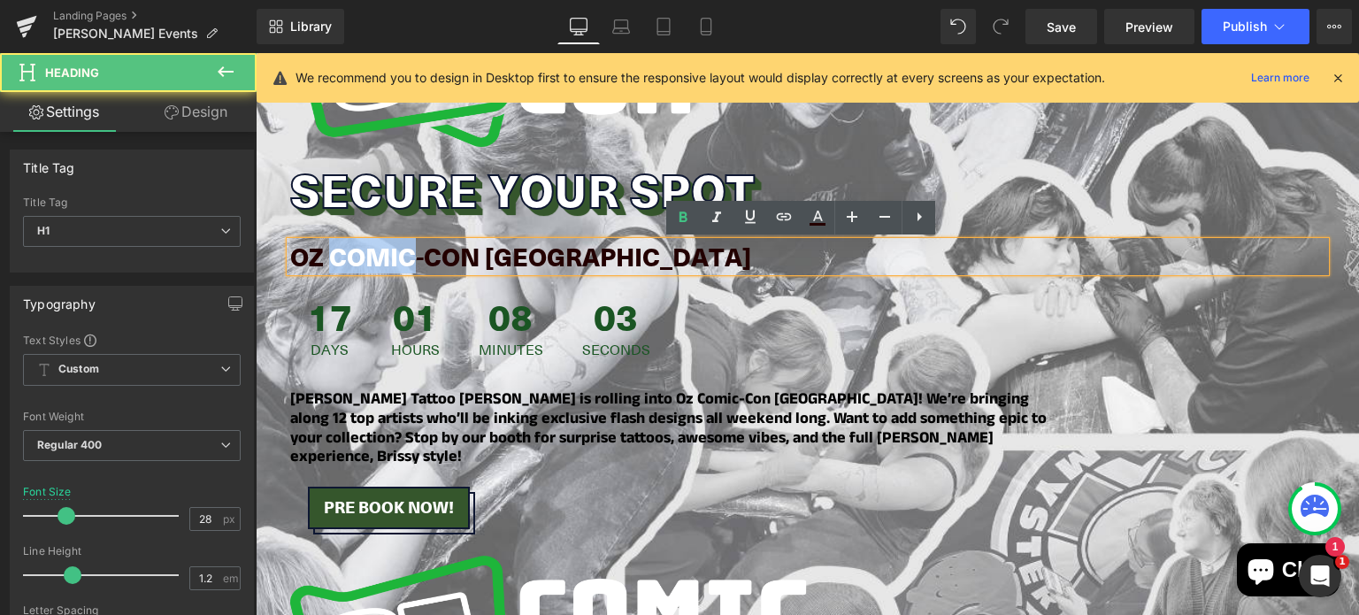
click at [334, 252] on strong "OZ COMIC-CON [GEOGRAPHIC_DATA]" at bounding box center [520, 255] width 461 height 35
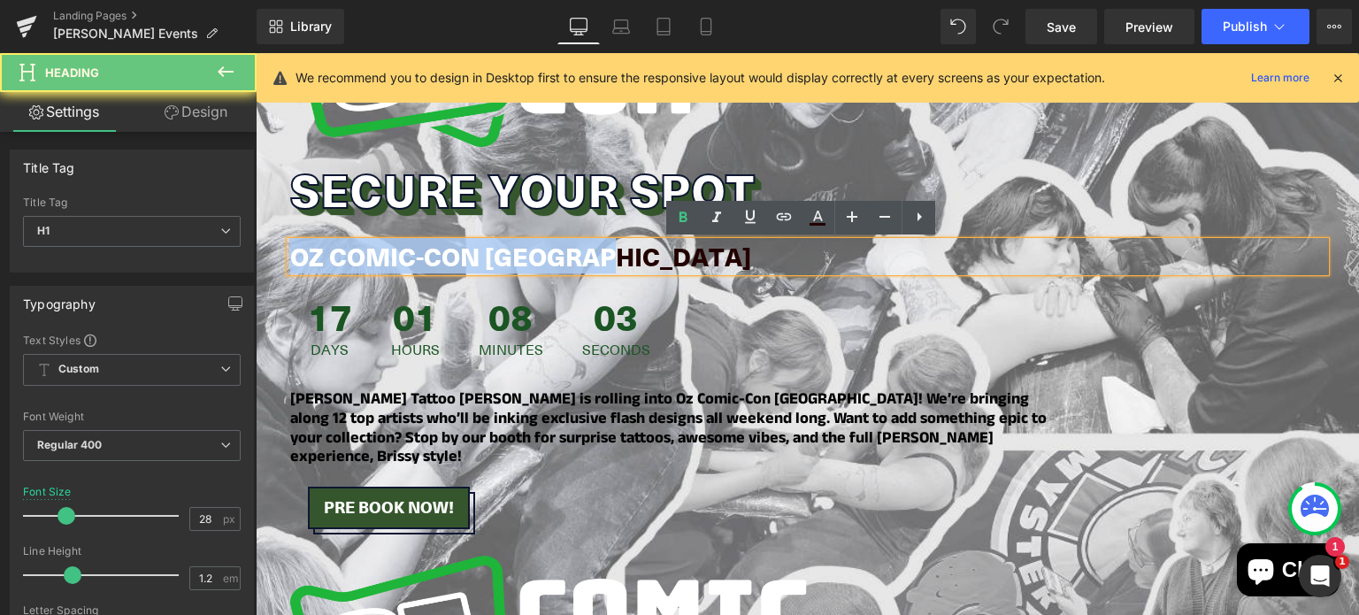
click at [334, 252] on strong "OZ COMIC-CON [GEOGRAPHIC_DATA]" at bounding box center [520, 255] width 461 height 35
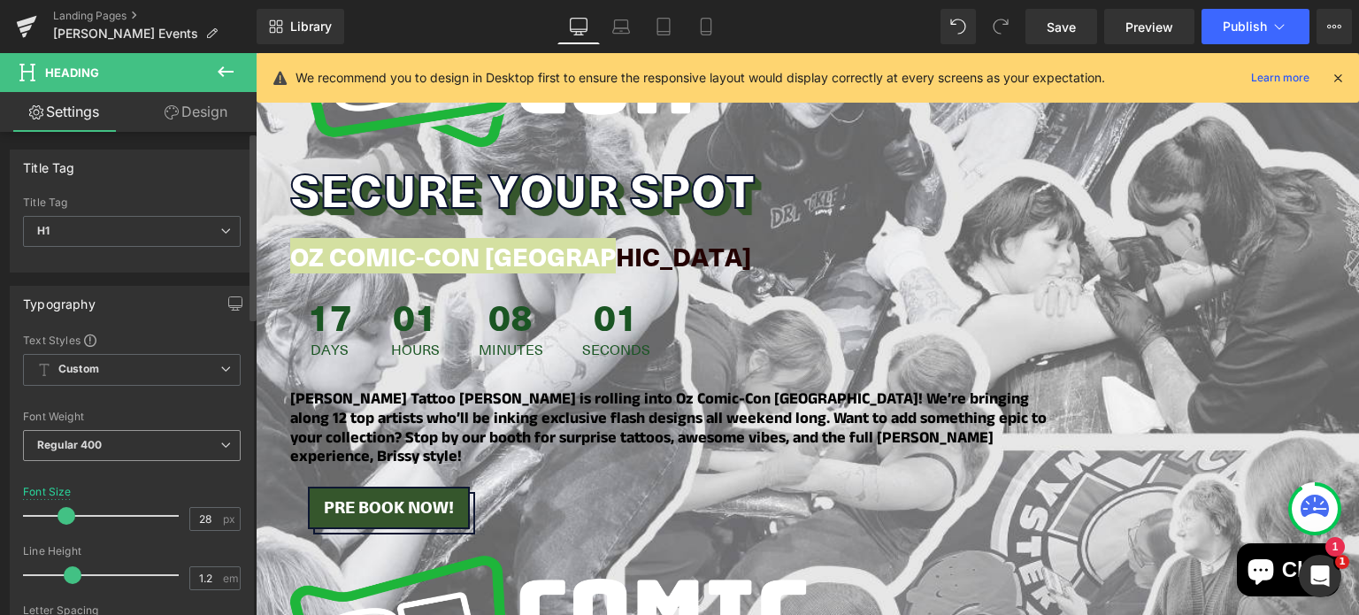
click at [103, 441] on span "Regular 400" at bounding box center [132, 445] width 218 height 31
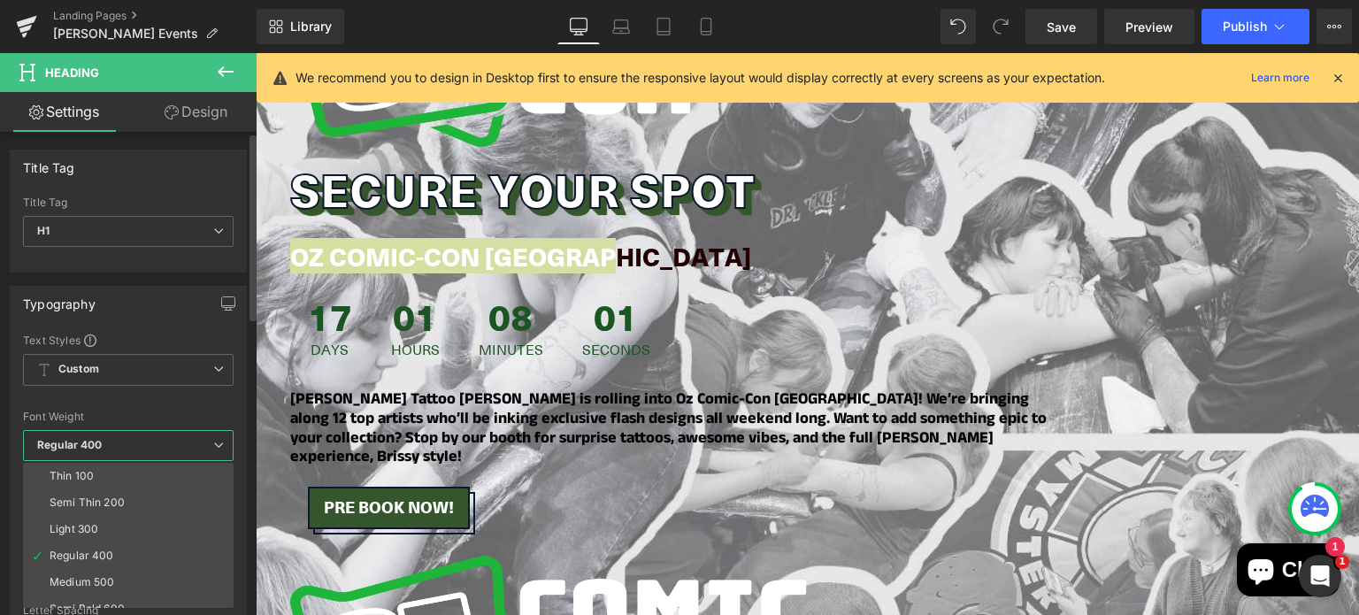
click at [103, 441] on span "Regular 400" at bounding box center [128, 445] width 211 height 31
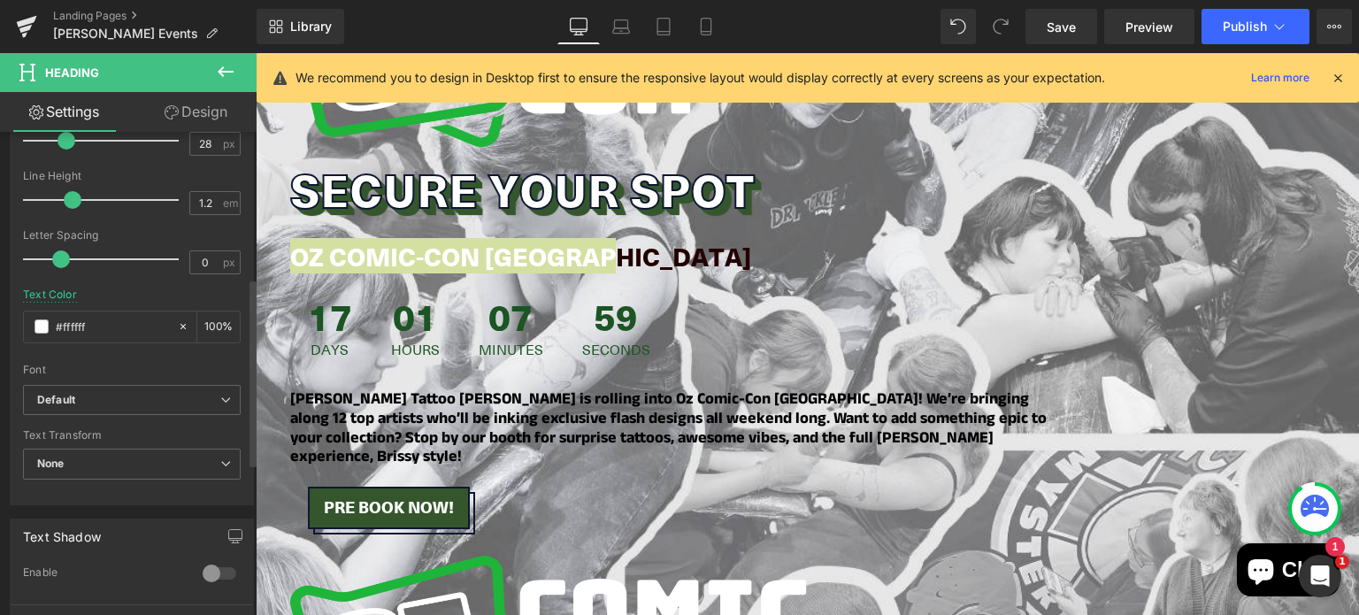
scroll to position [381, 0]
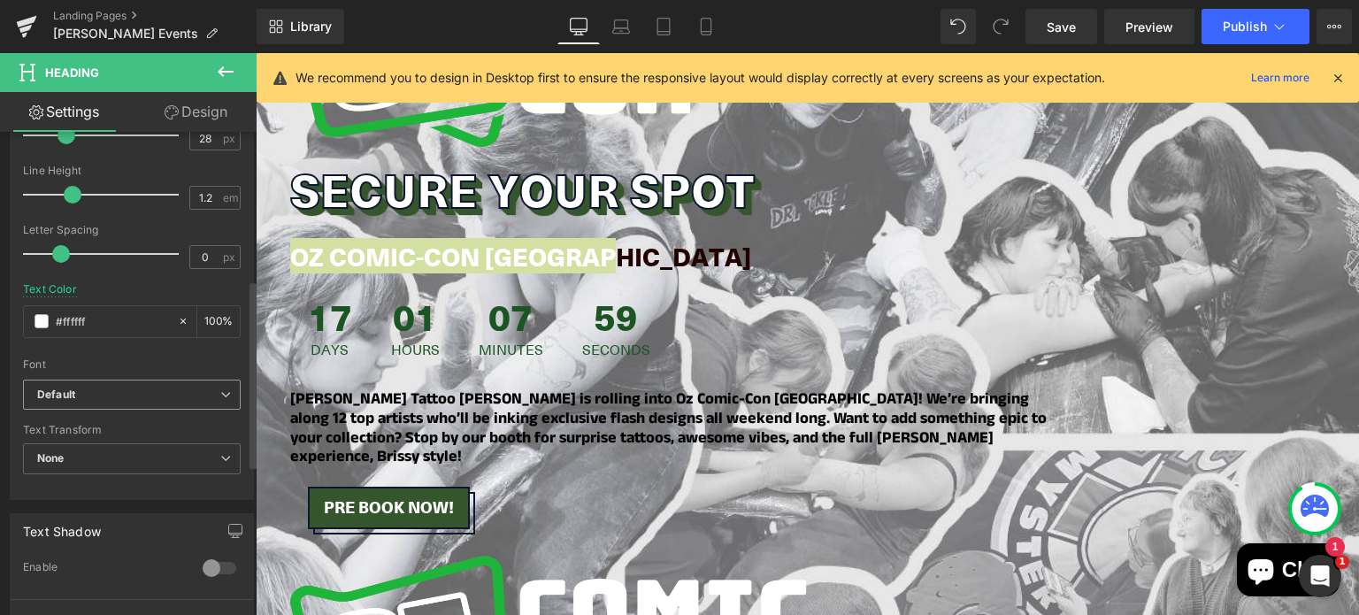
click at [135, 396] on b "Default" at bounding box center [128, 395] width 183 height 15
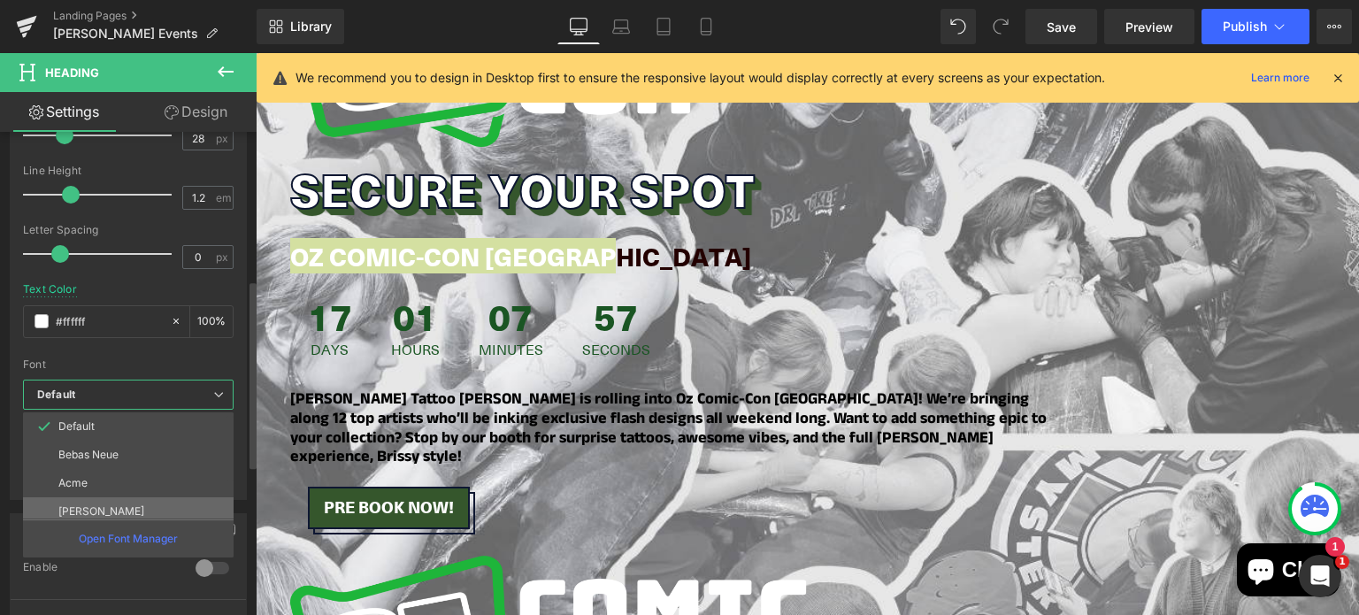
click at [130, 503] on li "[PERSON_NAME]" at bounding box center [132, 511] width 219 height 28
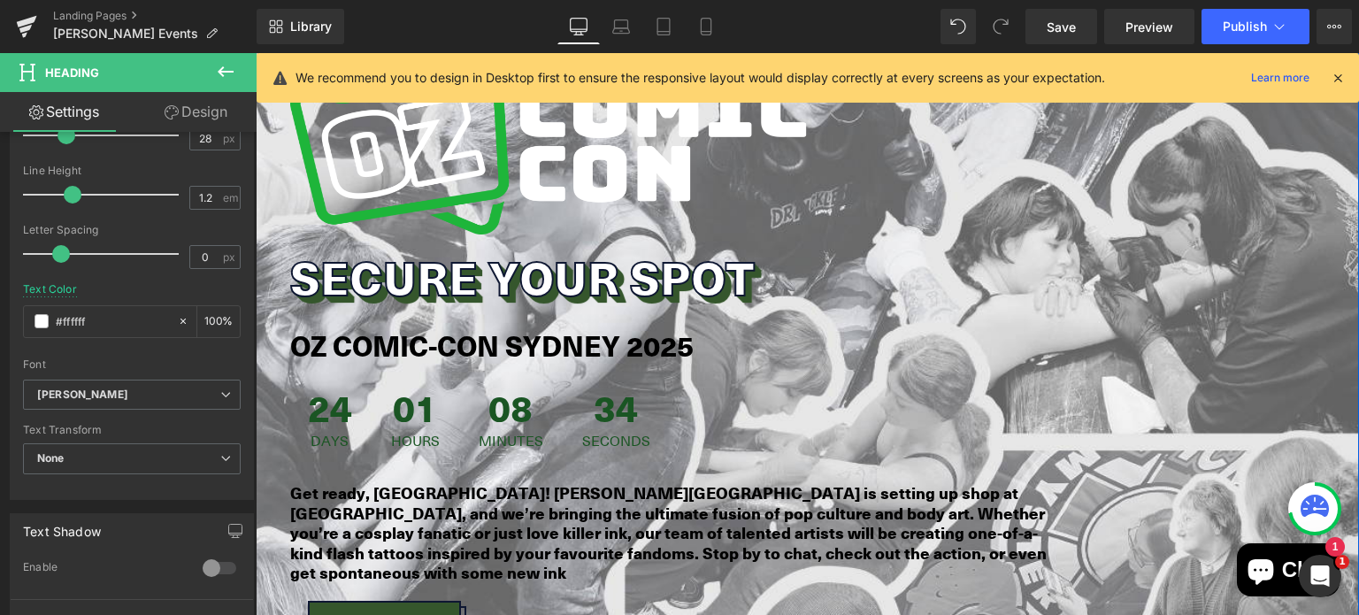
scroll to position [887, 0]
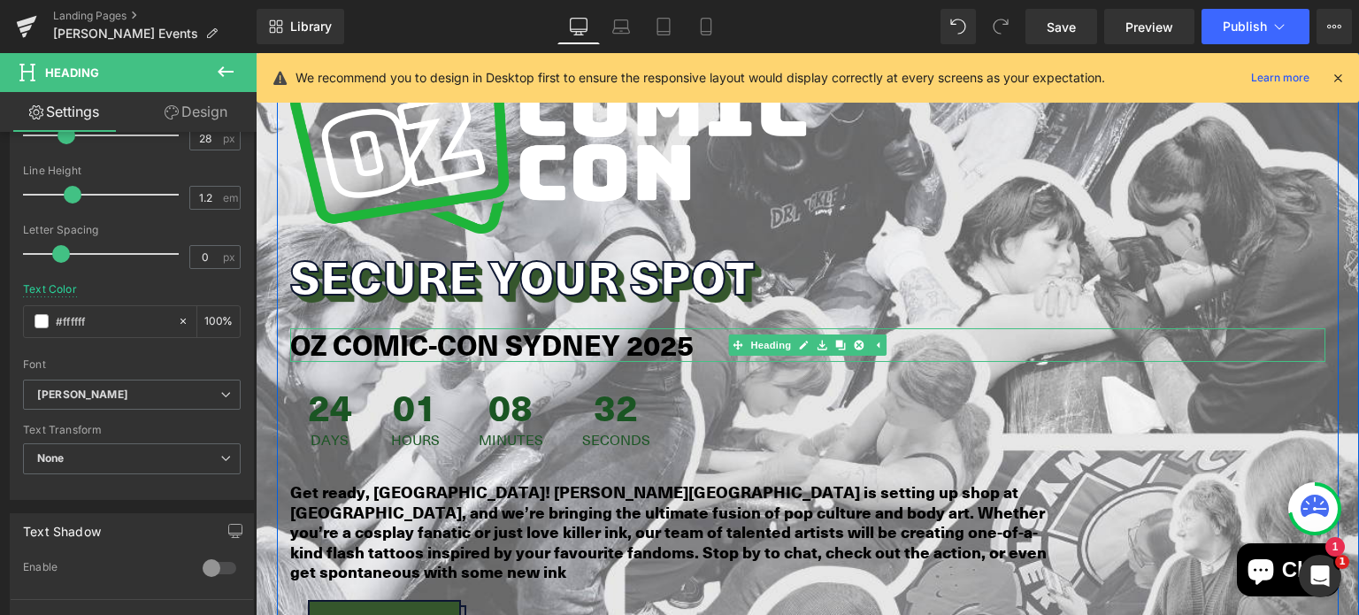
click at [582, 327] on strong "OZ COMIC-CON SYDNEY 2025" at bounding box center [492, 345] width 404 height 40
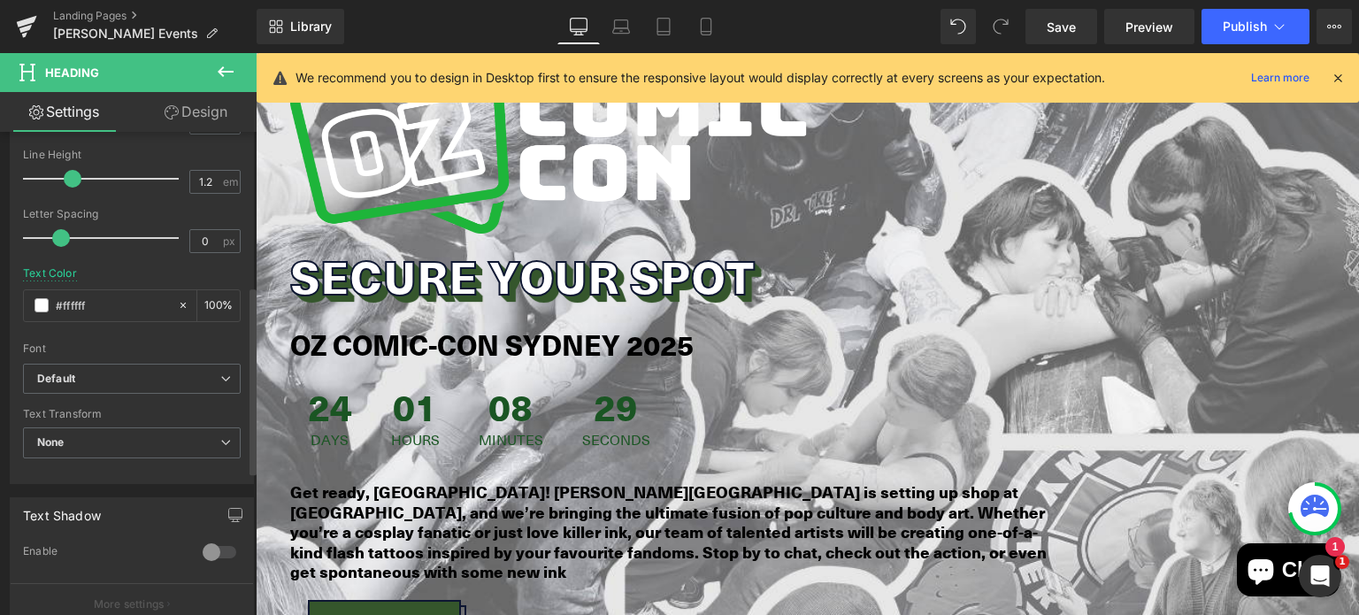
scroll to position [398, 0]
click at [124, 362] on span "Default" at bounding box center [132, 377] width 218 height 31
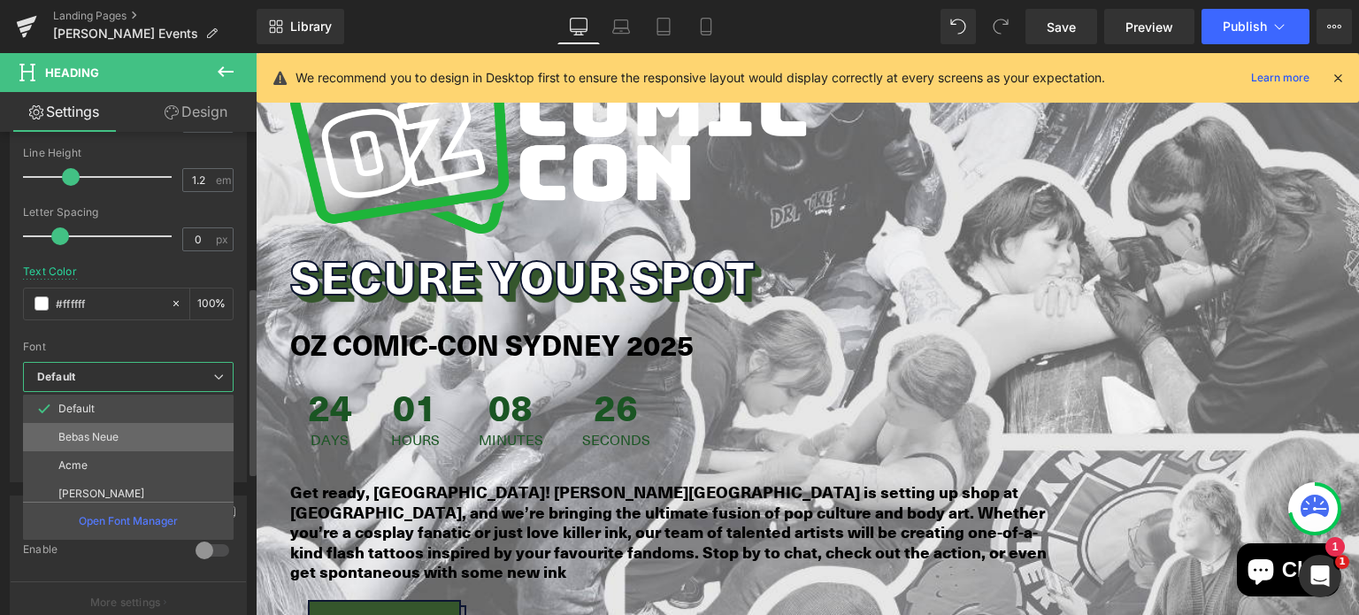
scroll to position [39, 0]
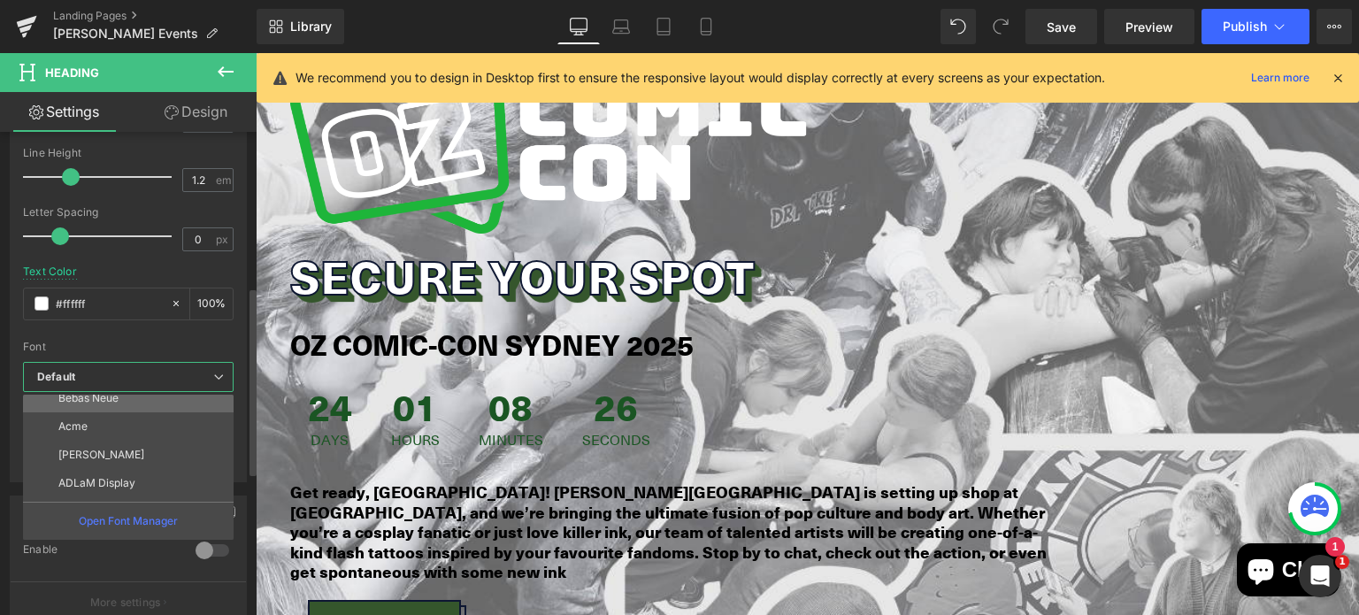
click at [125, 446] on li "[PERSON_NAME]" at bounding box center [132, 455] width 219 height 28
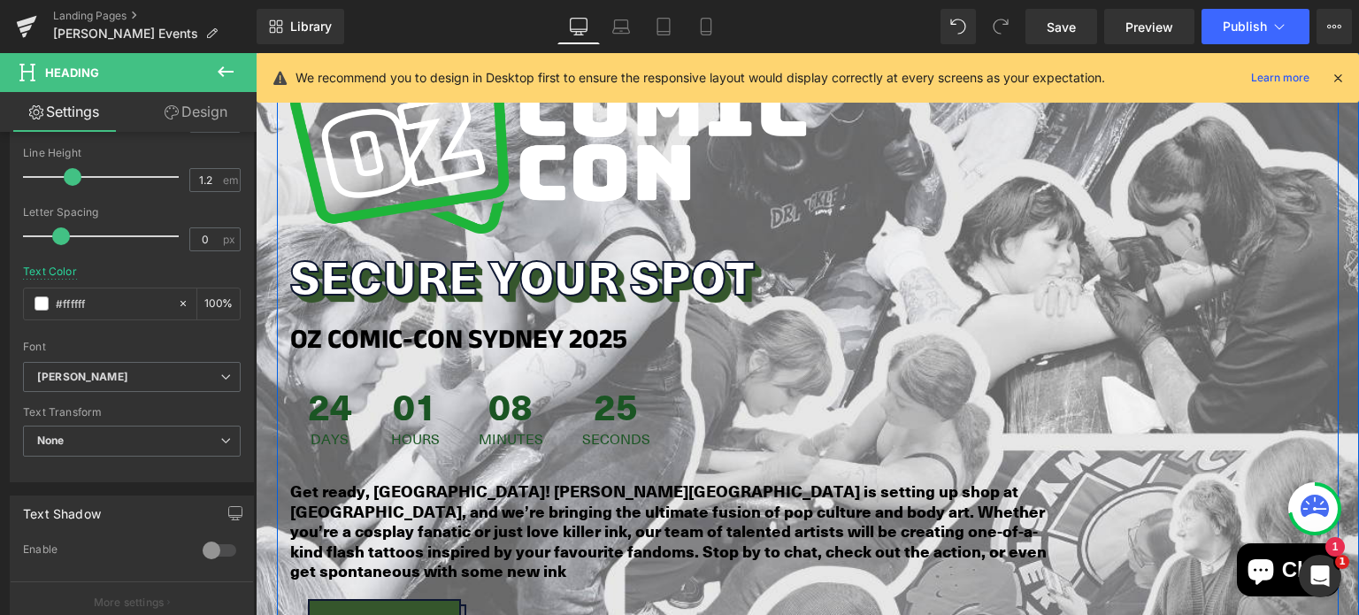
click at [428, 488] on strong "Get ready, [GEOGRAPHIC_DATA]! [PERSON_NAME][GEOGRAPHIC_DATA] is setting up shop…" at bounding box center [668, 531] width 757 height 103
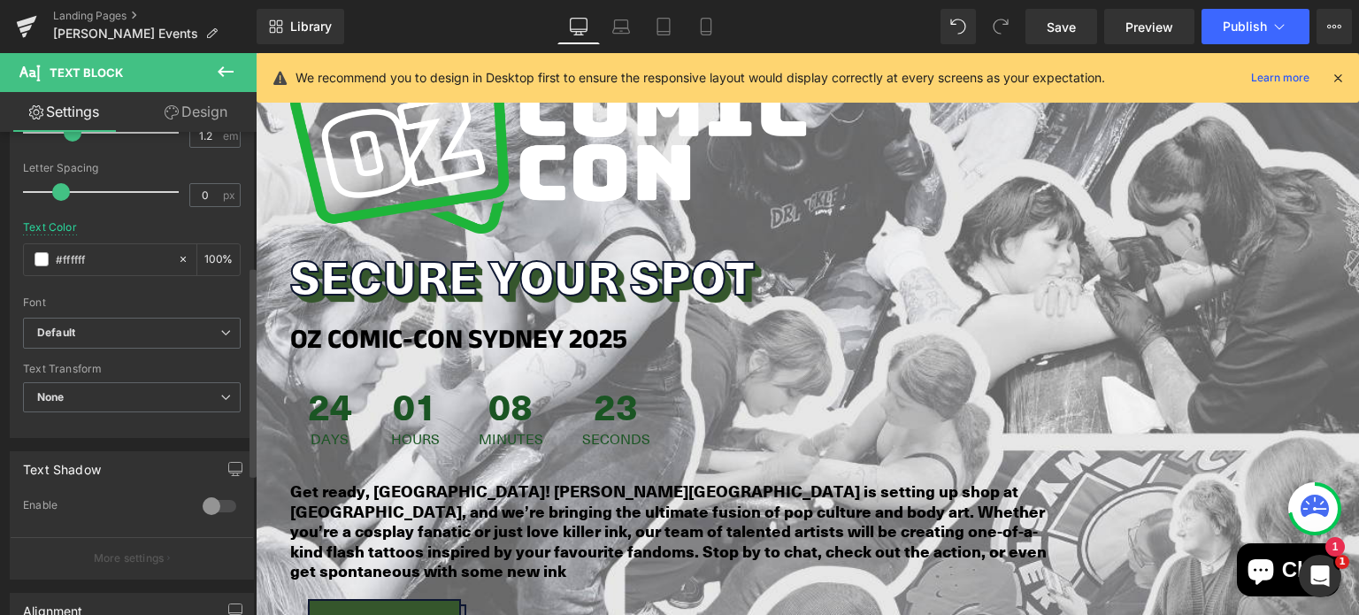
scroll to position [308, 0]
click at [89, 397] on span "None" at bounding box center [132, 396] width 218 height 31
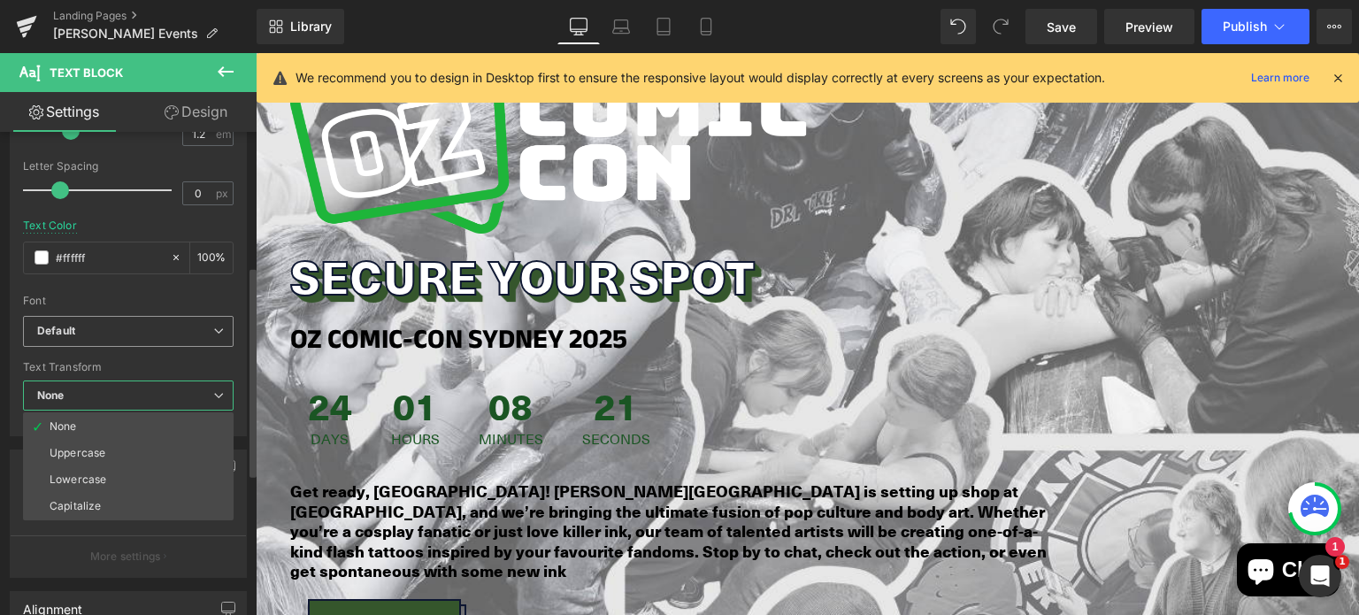
click at [89, 324] on b "Default" at bounding box center [125, 331] width 176 height 15
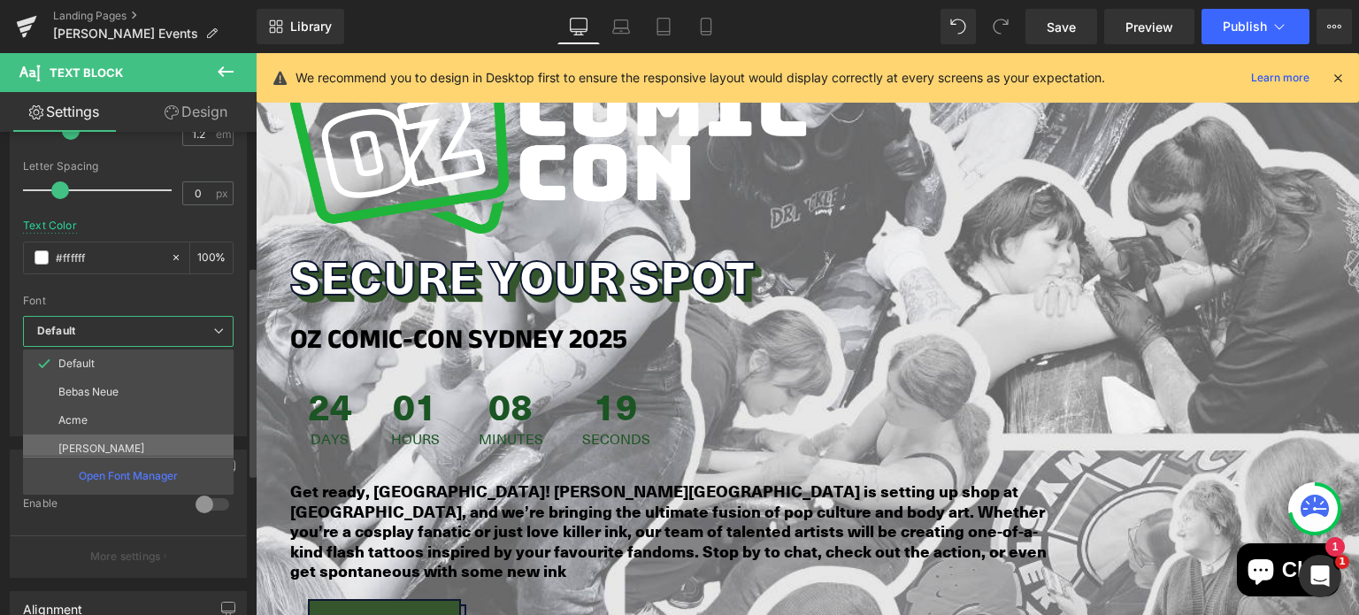
click at [101, 435] on li "[PERSON_NAME]" at bounding box center [132, 449] width 219 height 28
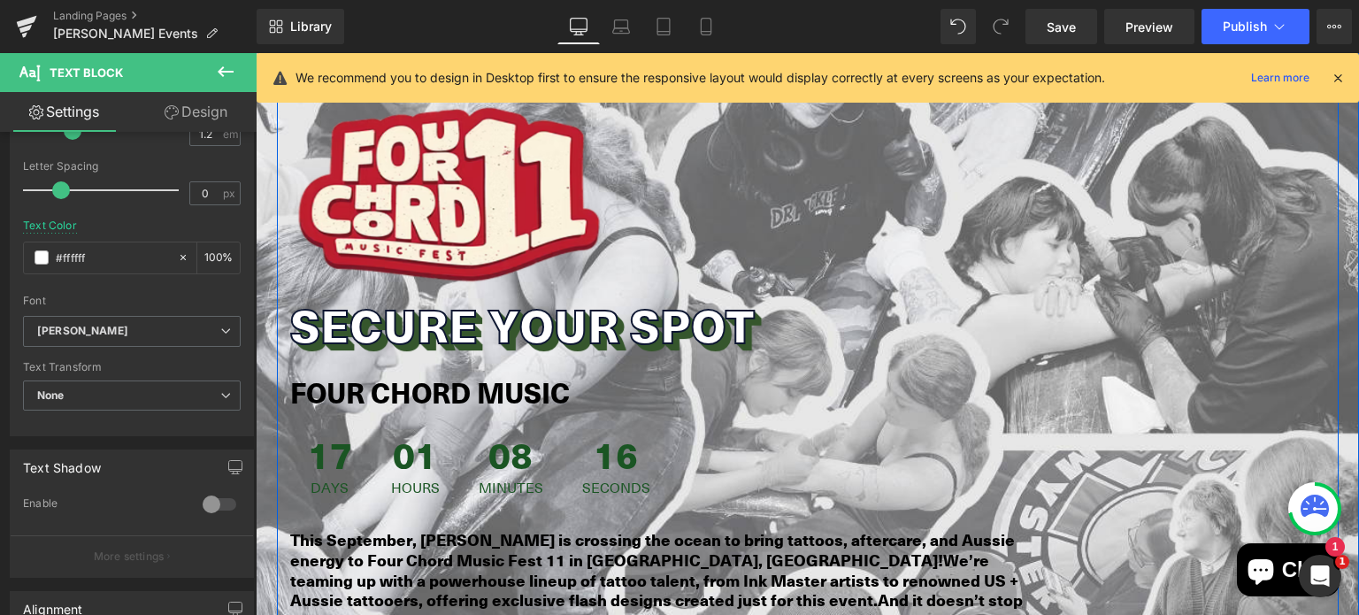
scroll to position [1552, 0]
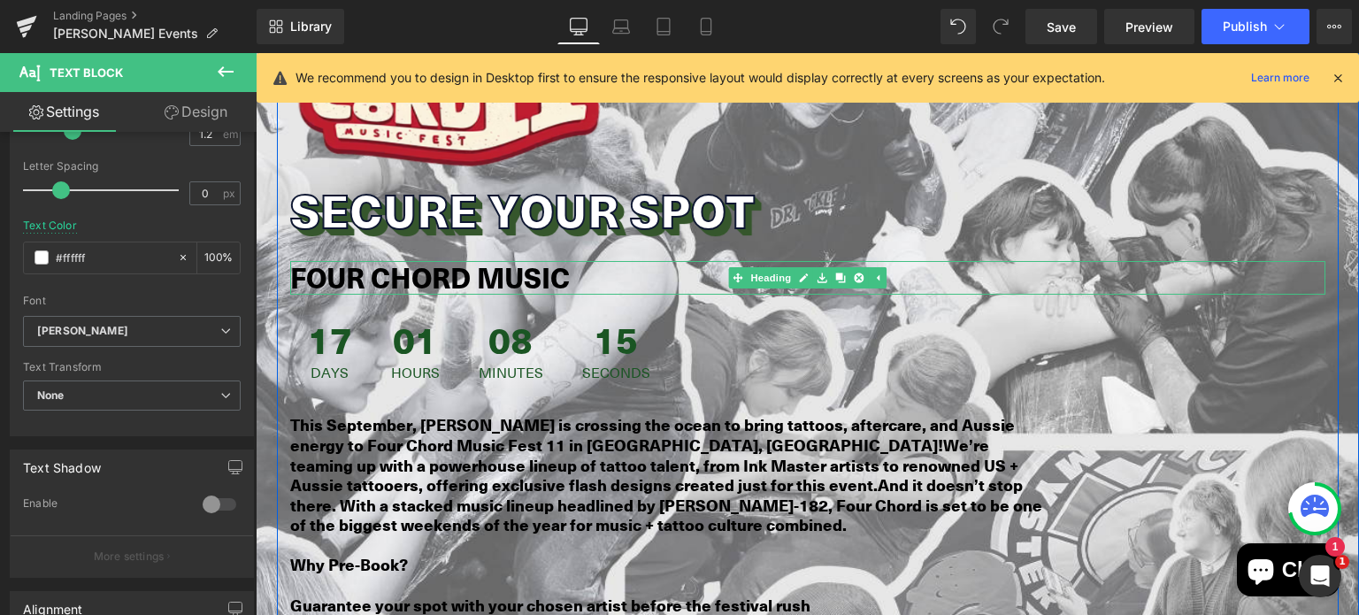
click at [371, 258] on strong "FOUR CHORD MUSIC" at bounding box center [430, 278] width 280 height 40
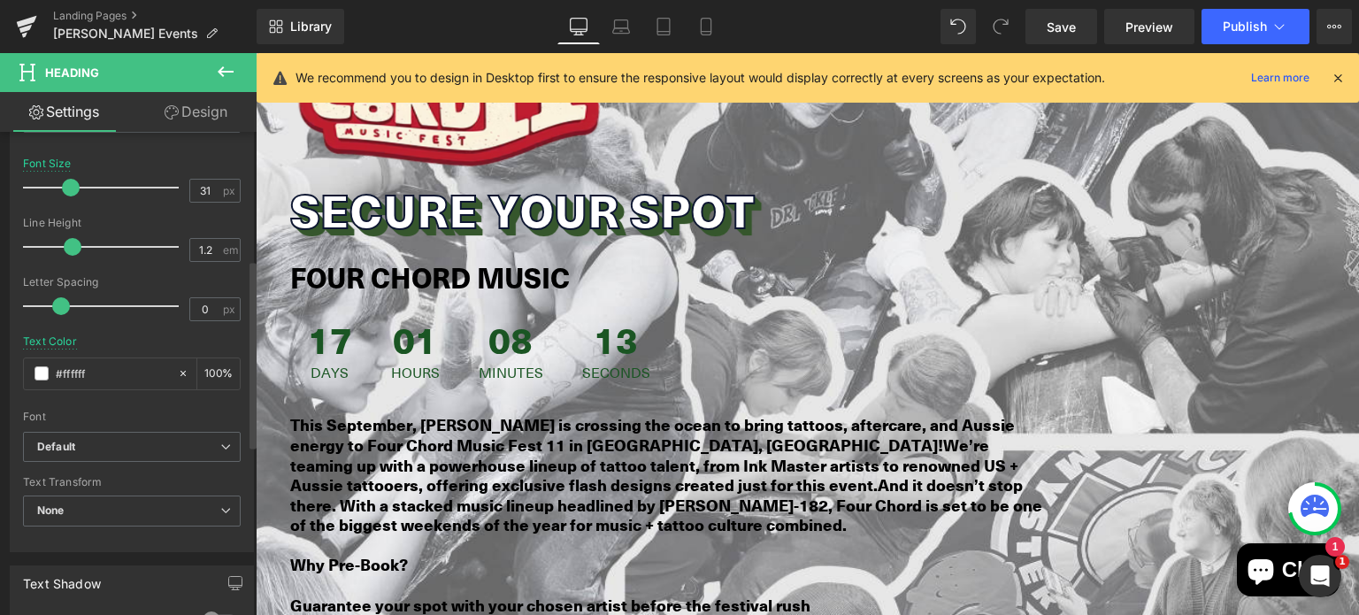
scroll to position [329, 0]
click at [143, 439] on b "Default" at bounding box center [128, 446] width 183 height 15
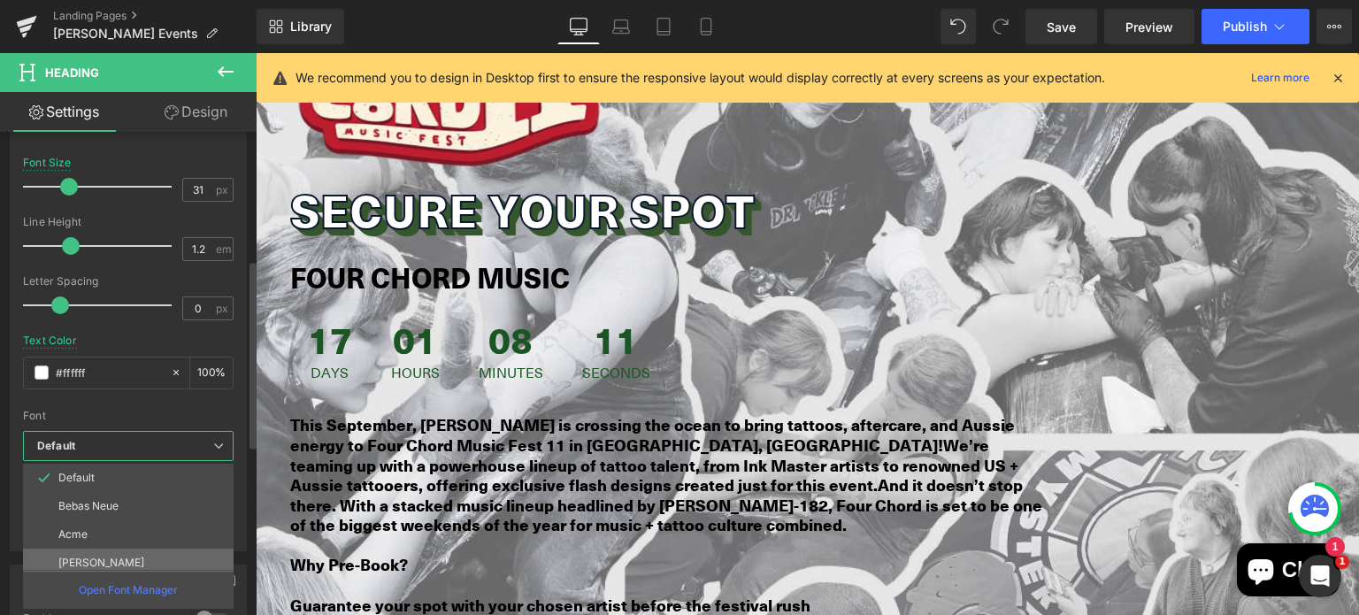
click at [141, 555] on li "[PERSON_NAME]" at bounding box center [132, 563] width 219 height 28
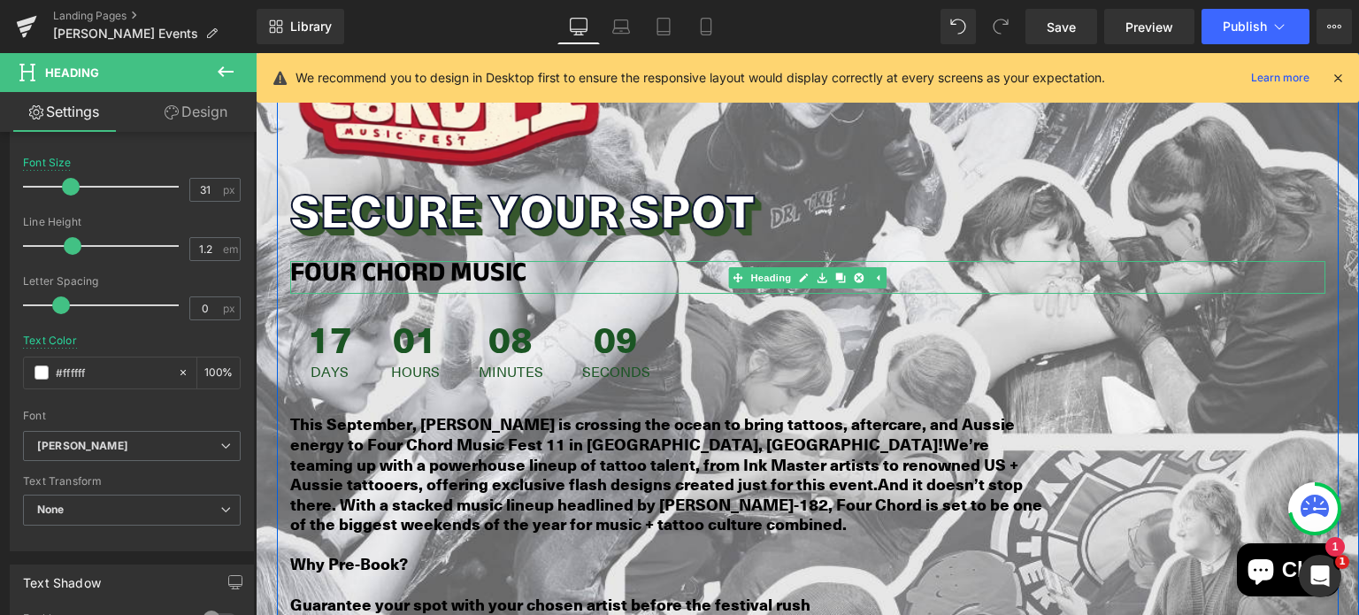
click at [524, 261] on h1 "FOUR CHORD MUSIC" at bounding box center [807, 277] width 1035 height 33
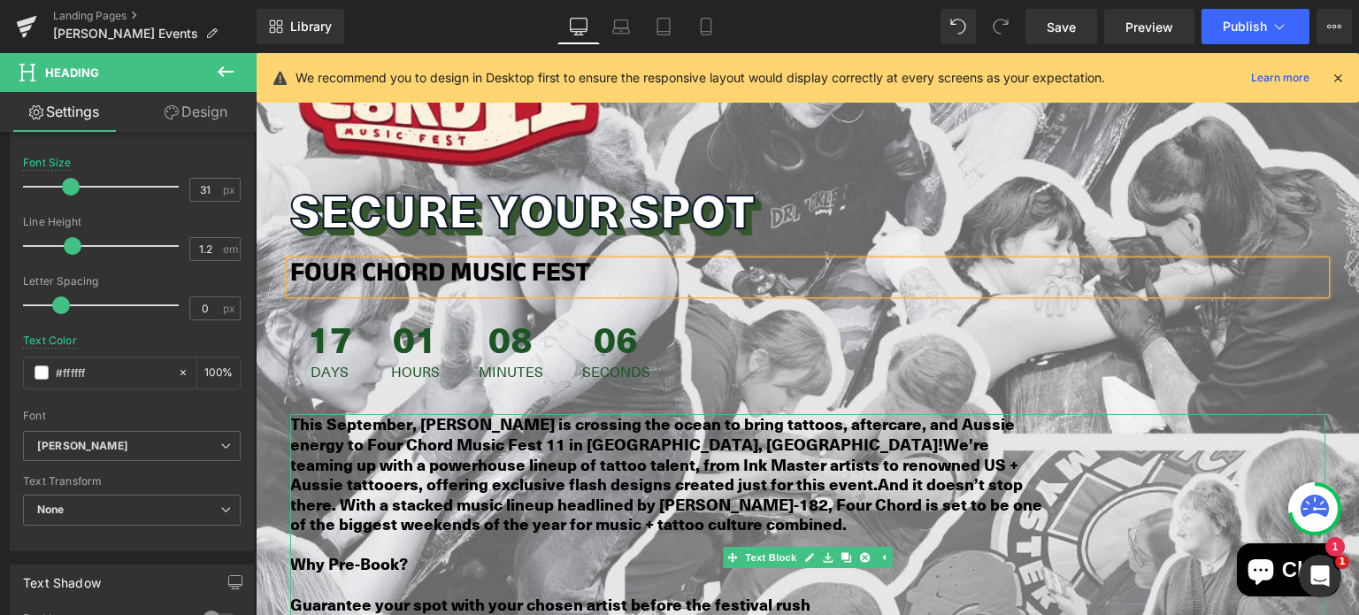
click at [496, 433] on b "We’re teaming up with a powerhouse lineup of tattoo talent, from Ink Master art…" at bounding box center [654, 464] width 728 height 63
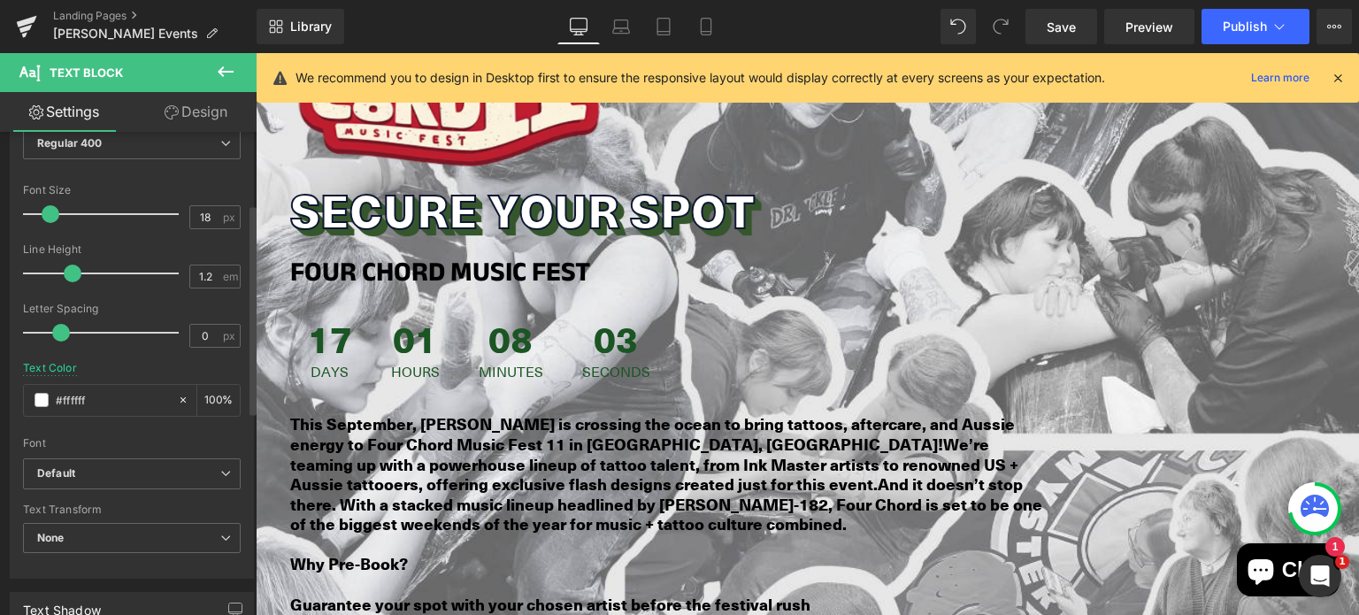
scroll to position [166, 0]
click at [166, 475] on b "Default" at bounding box center [128, 473] width 183 height 15
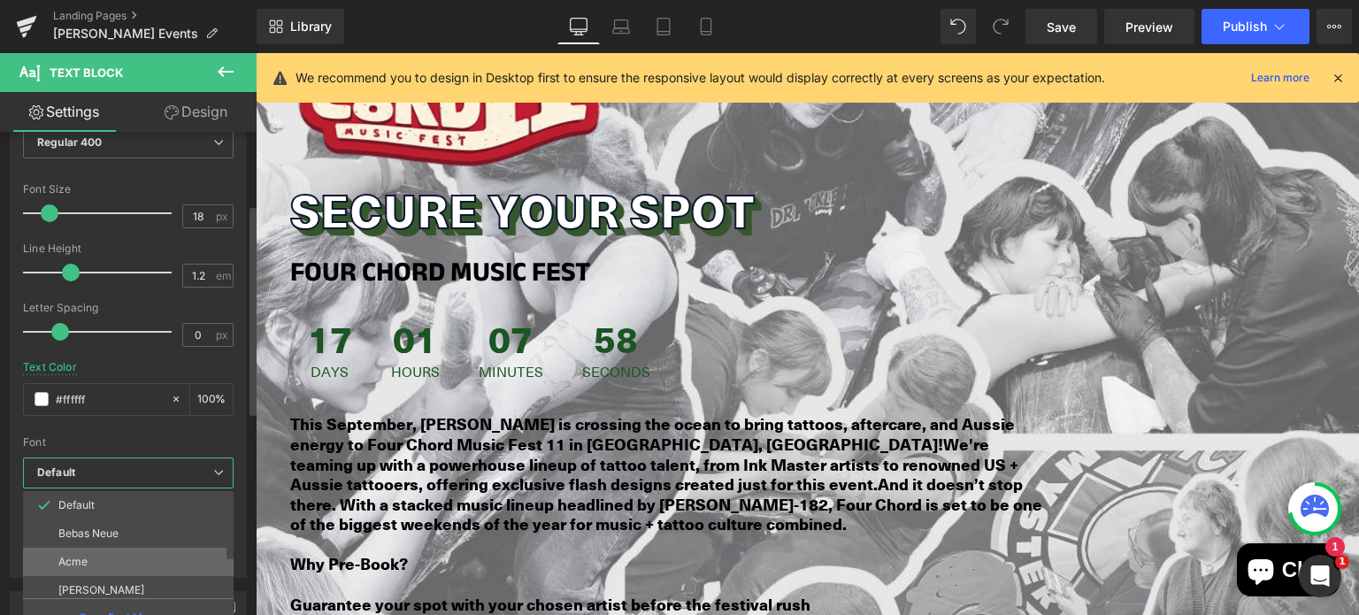
click at [158, 555] on li "Acme" at bounding box center [132, 562] width 219 height 28
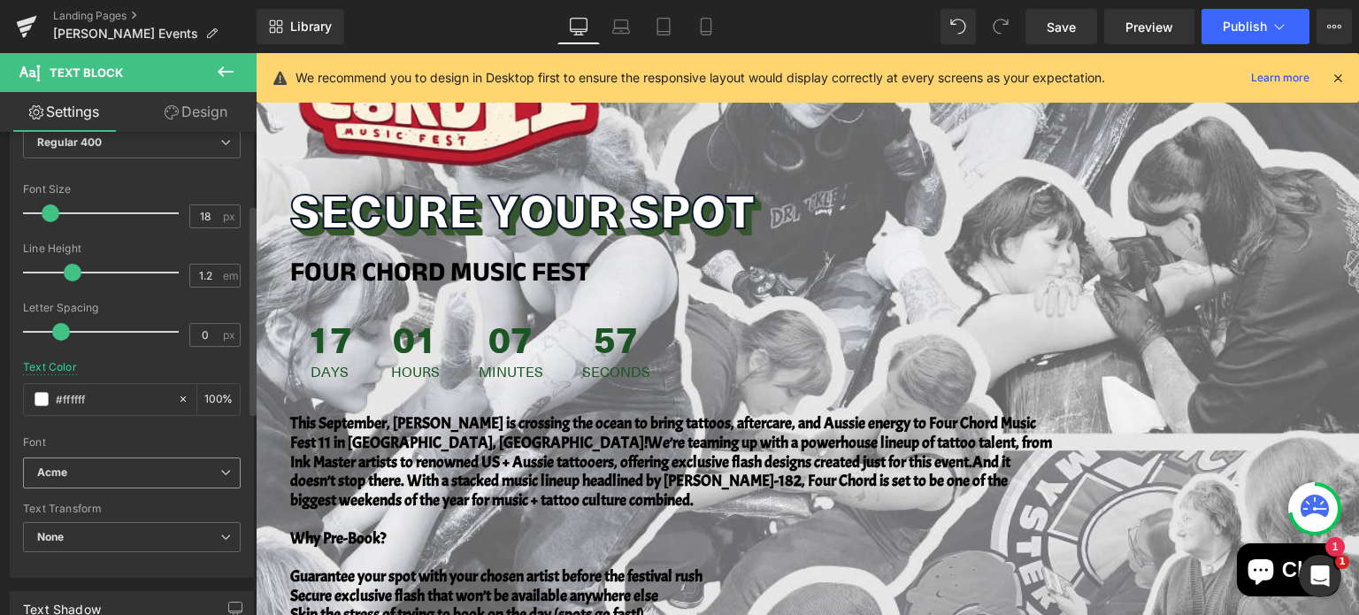
click at [125, 479] on span "Acme" at bounding box center [132, 473] width 218 height 31
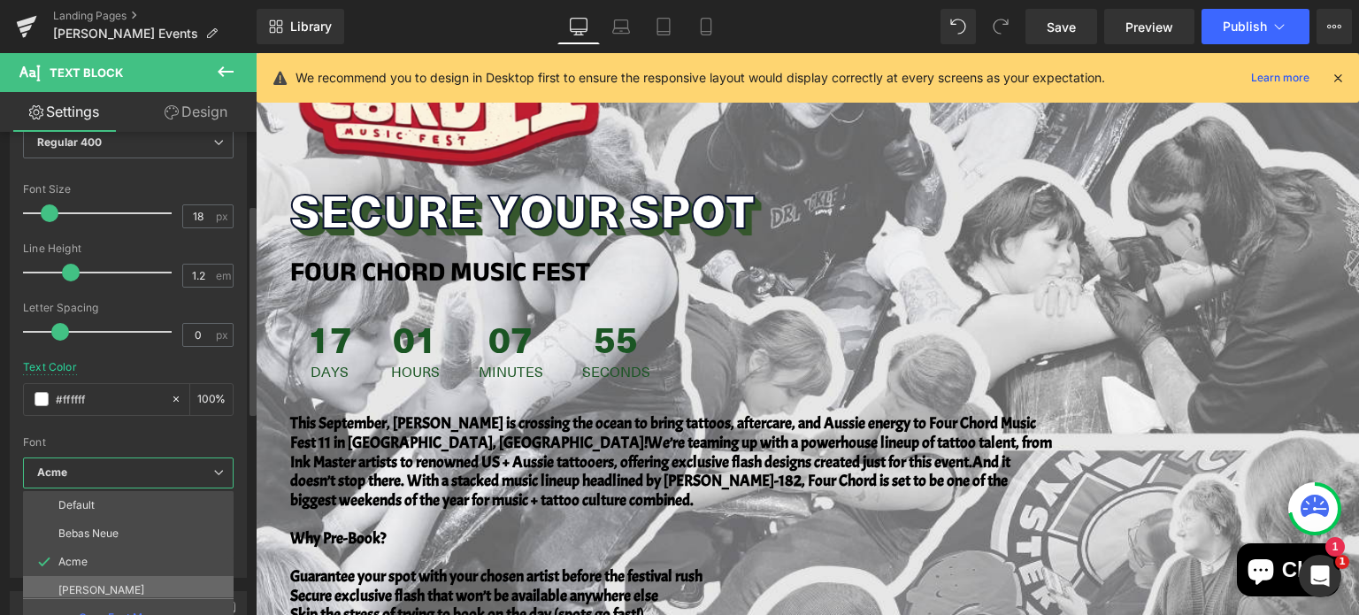
click at [131, 579] on li "[PERSON_NAME]" at bounding box center [132, 590] width 219 height 28
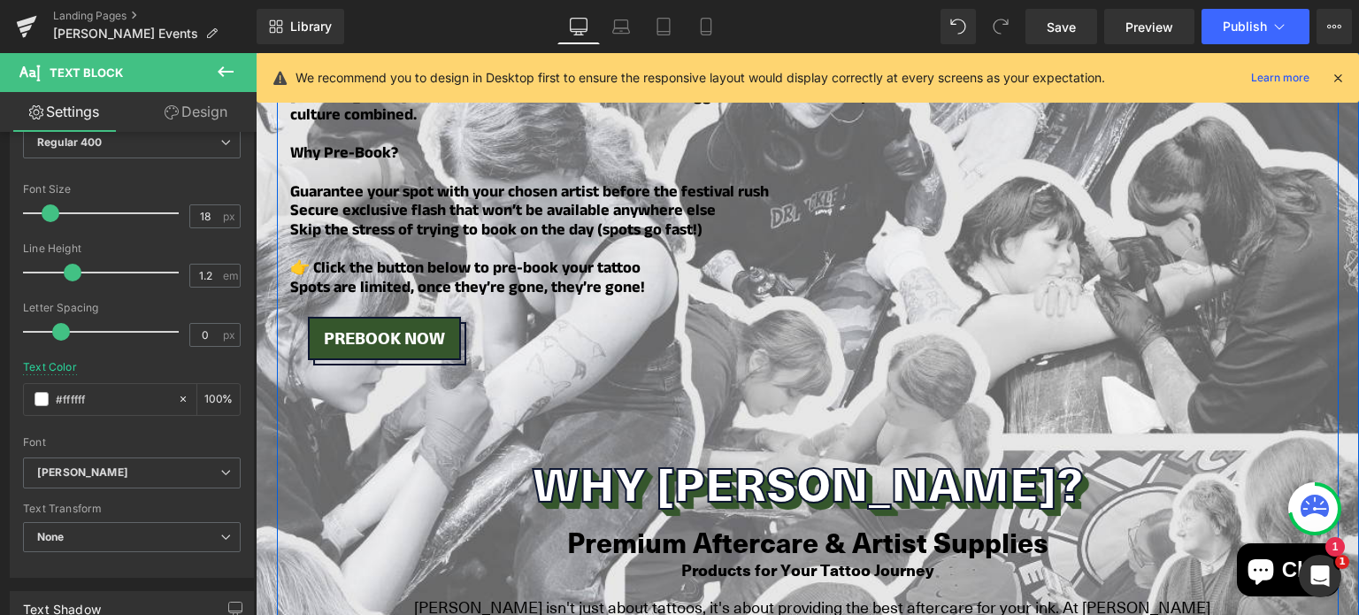
scroll to position [1964, 0]
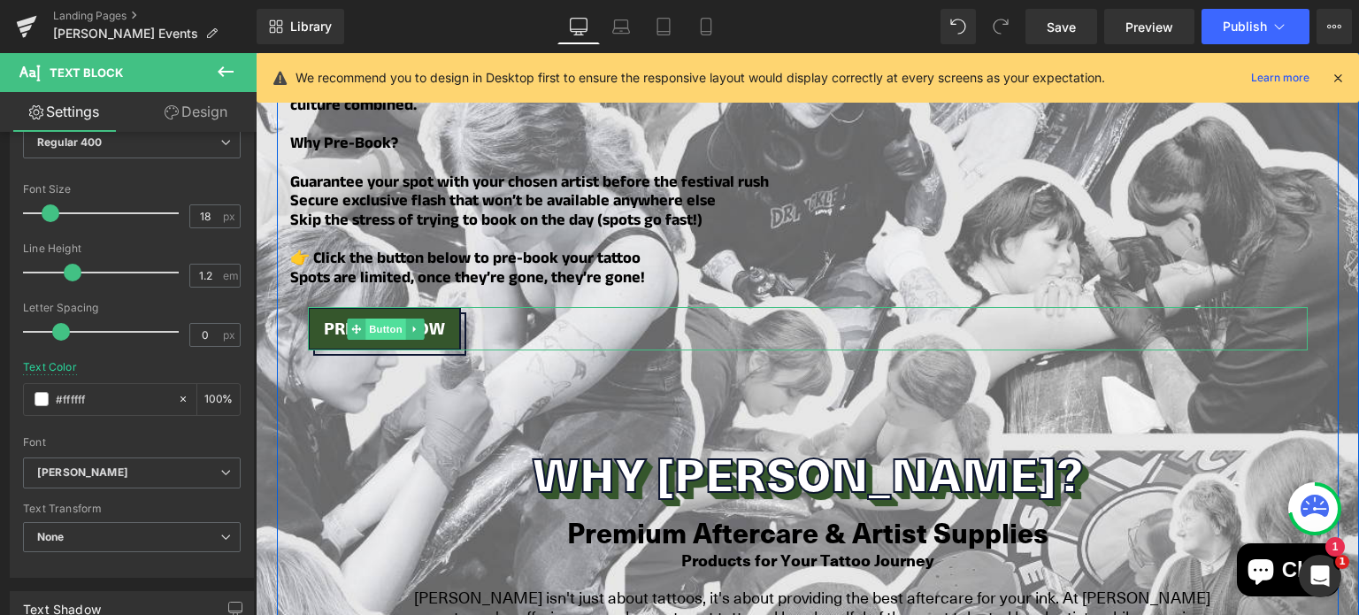
click at [371, 319] on span "Button" at bounding box center [386, 329] width 41 height 21
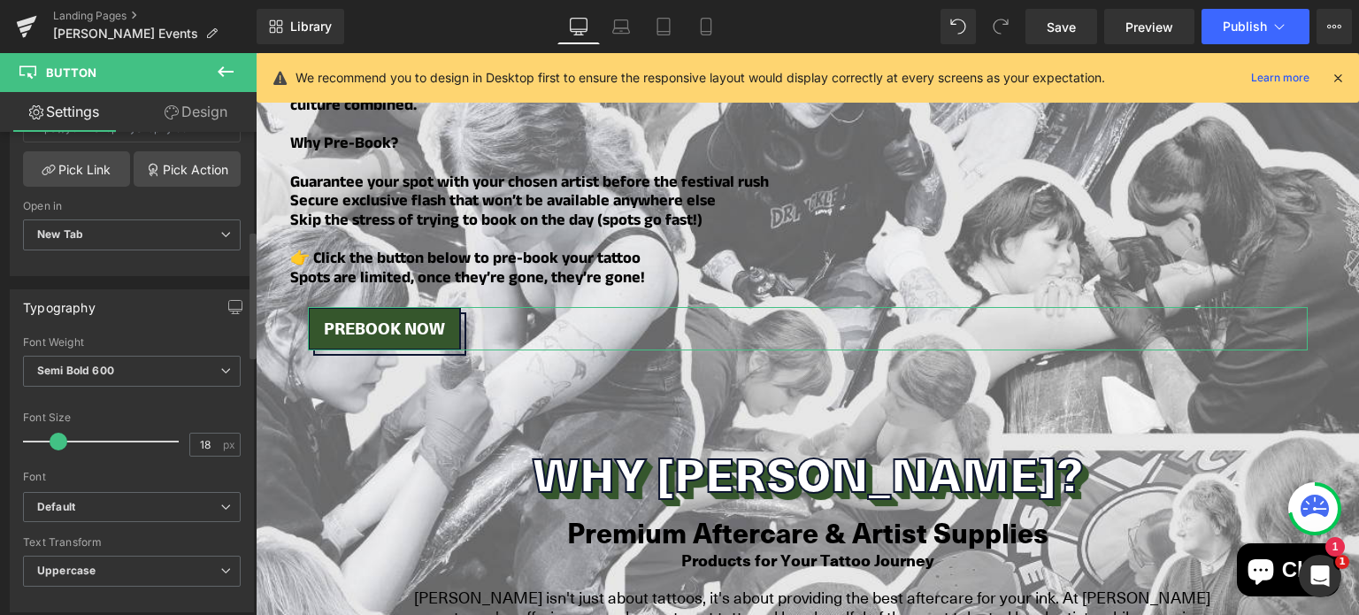
scroll to position [373, 0]
click at [127, 509] on b "Default" at bounding box center [128, 506] width 183 height 15
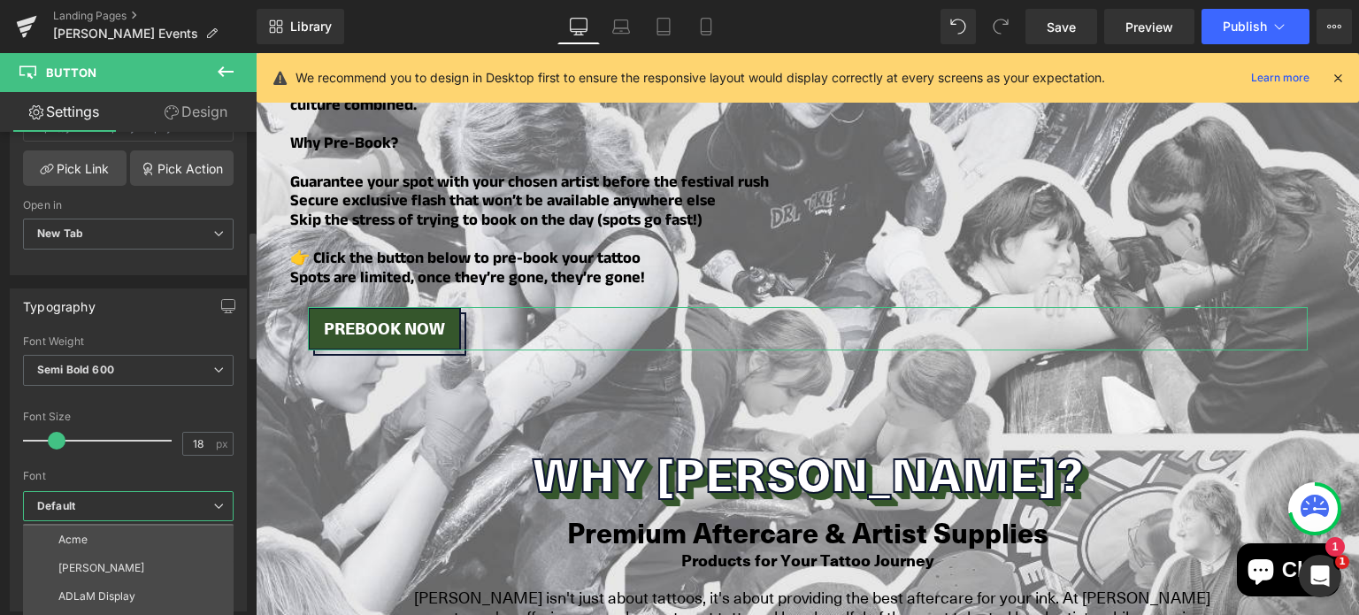
scroll to position [57, 0]
click at [125, 566] on li "[PERSON_NAME]" at bounding box center [132, 566] width 219 height 28
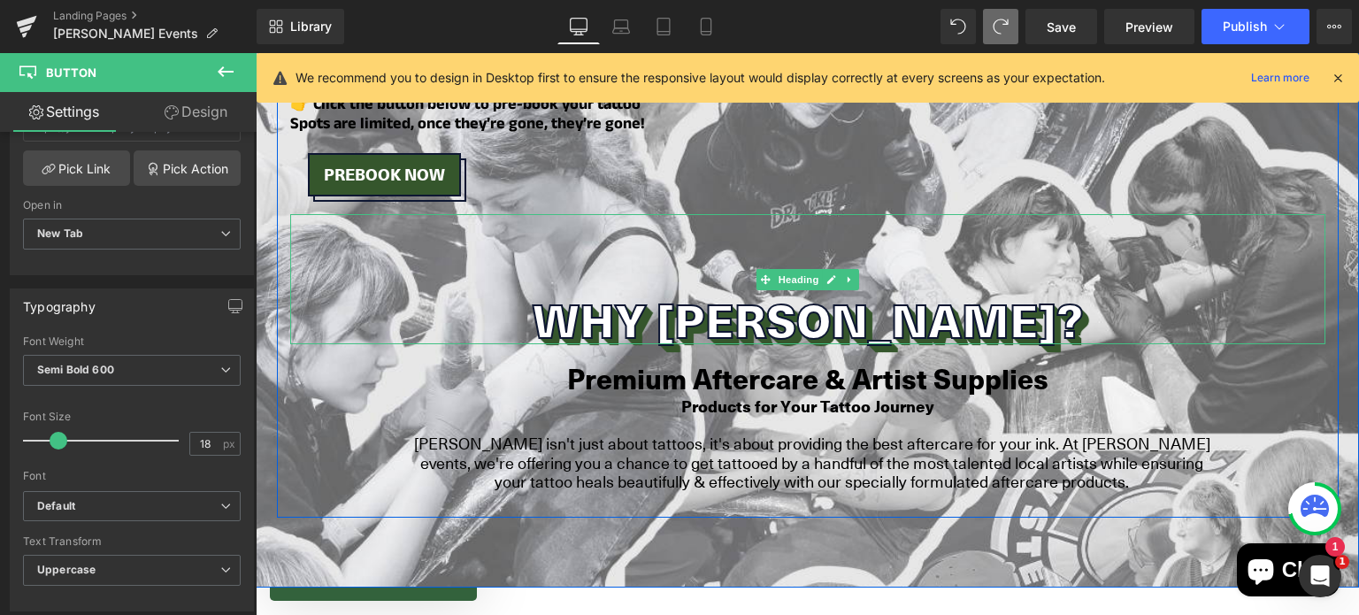
scroll to position [2139, 0]
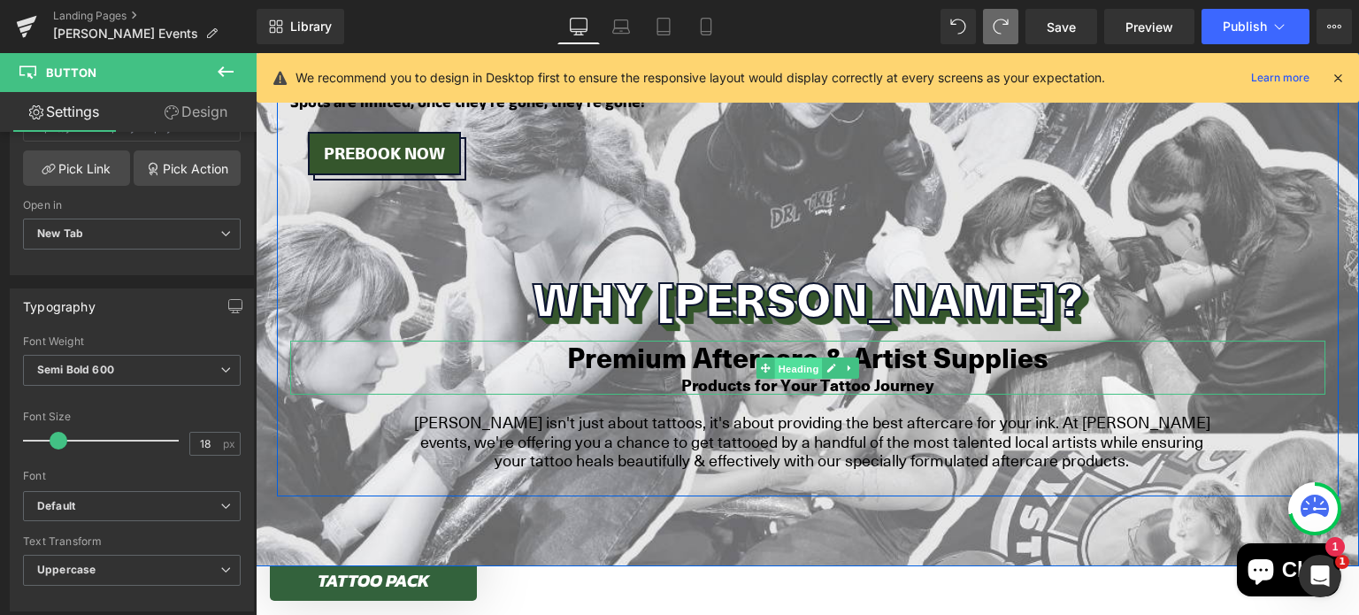
click at [798, 358] on span "Heading" at bounding box center [798, 368] width 48 height 21
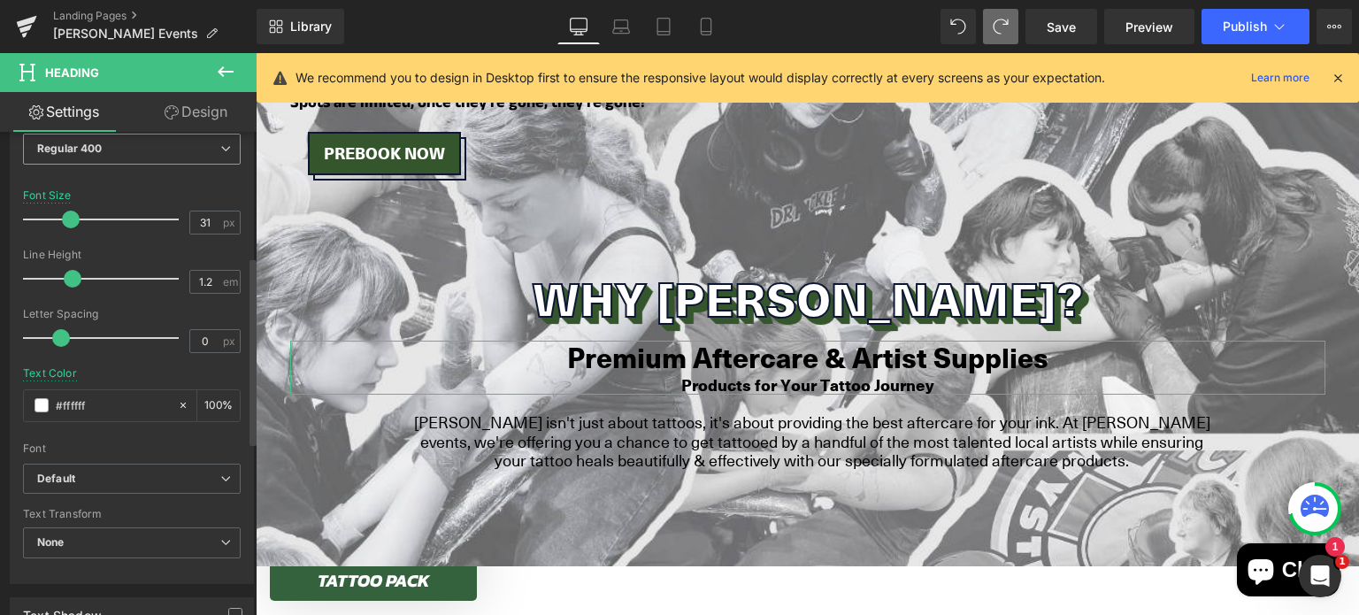
scroll to position [372, 0]
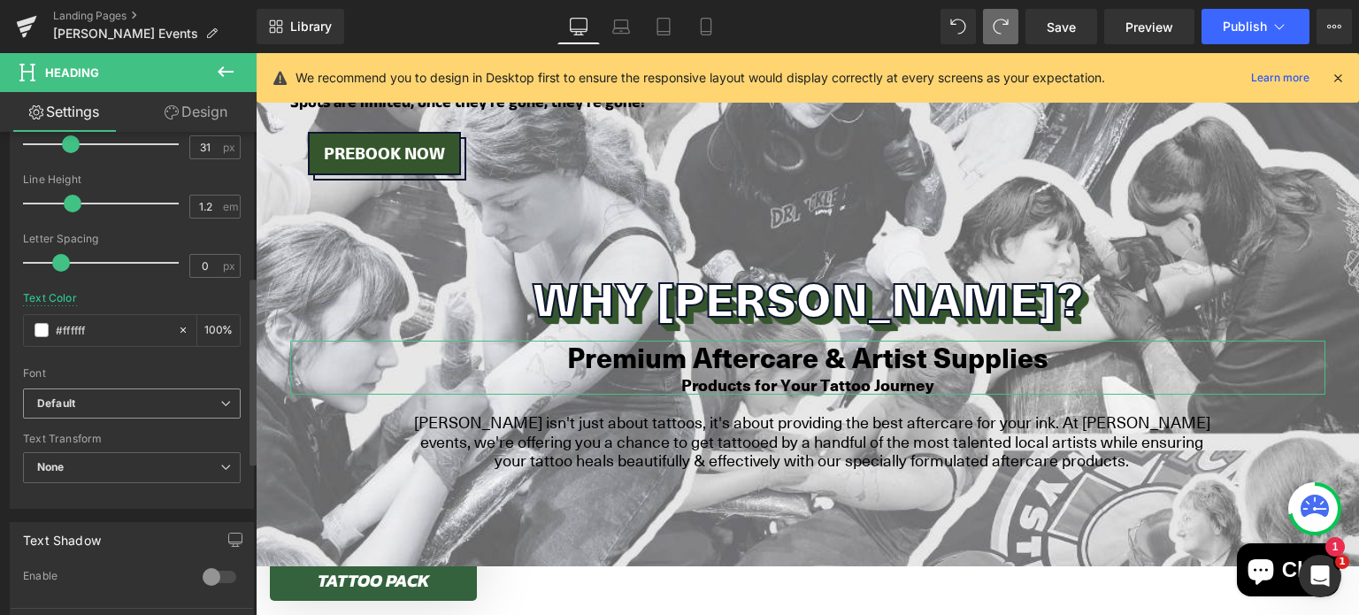
click at [112, 402] on b "Default" at bounding box center [128, 403] width 183 height 15
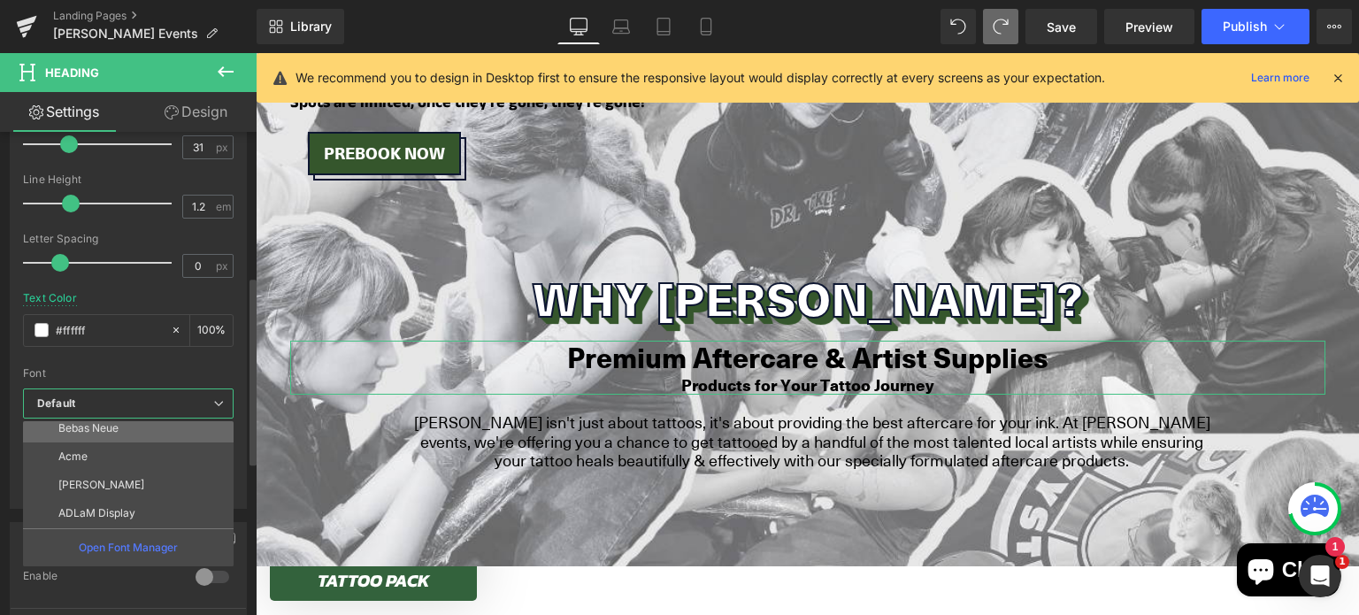
scroll to position [35, 0]
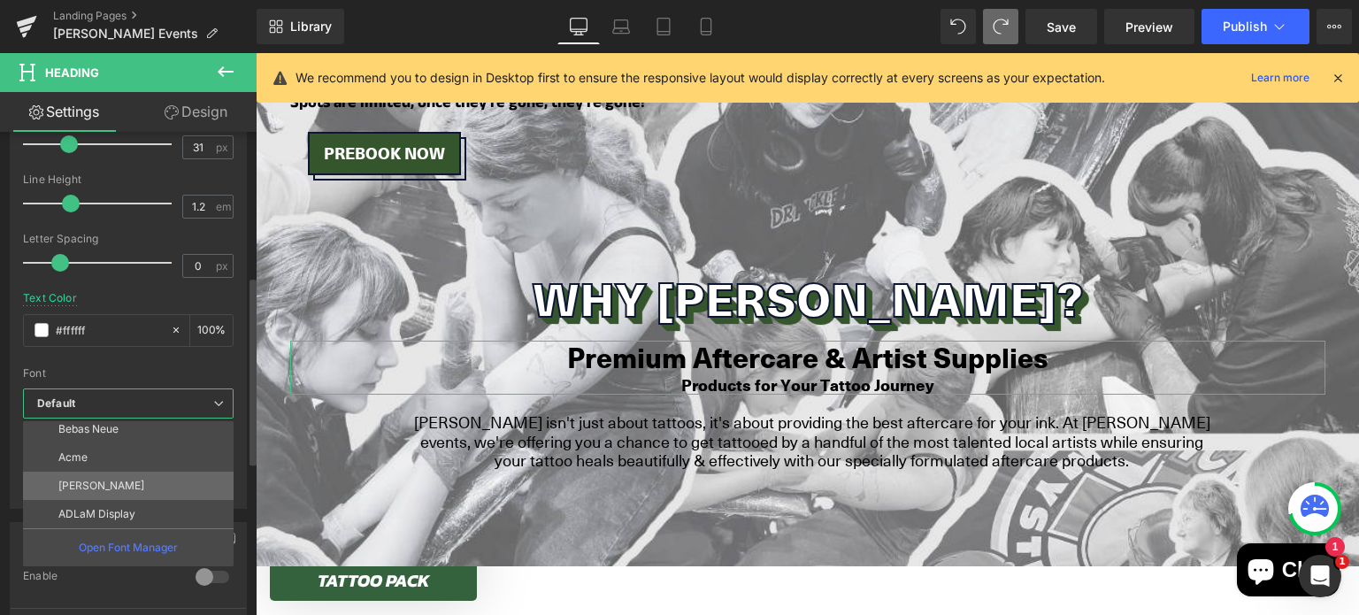
click at [111, 482] on li "[PERSON_NAME]" at bounding box center [132, 486] width 219 height 28
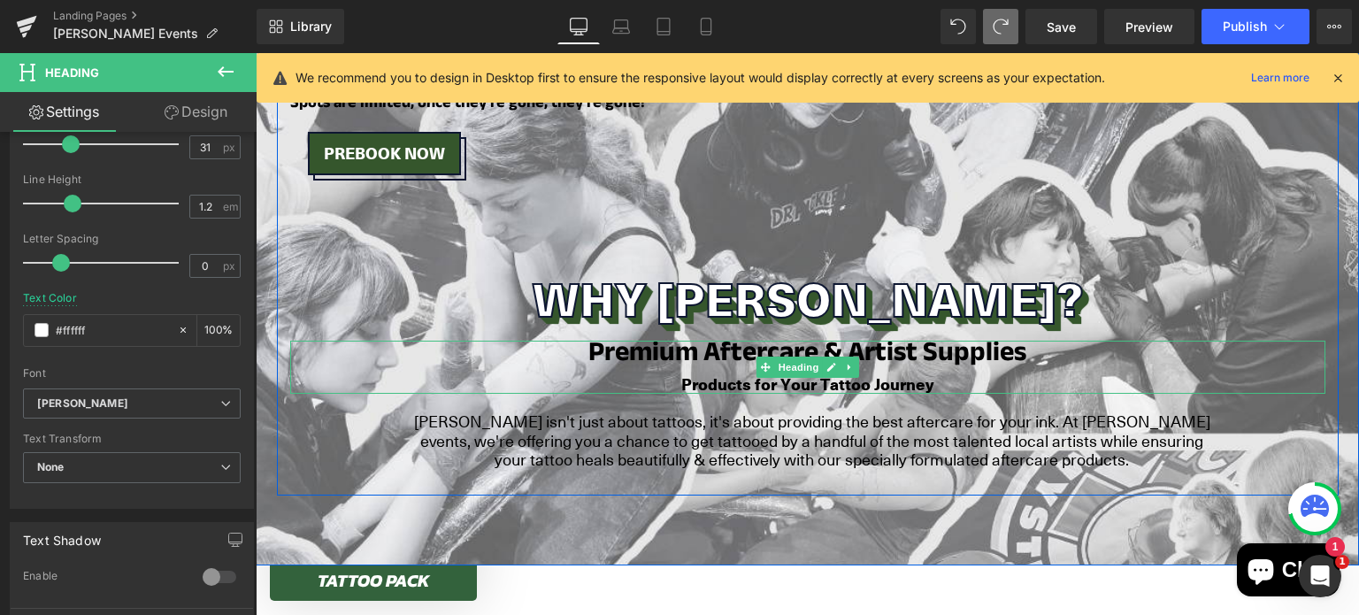
click at [716, 373] on b "Products for Your Tattoo Journey" at bounding box center [807, 384] width 253 height 23
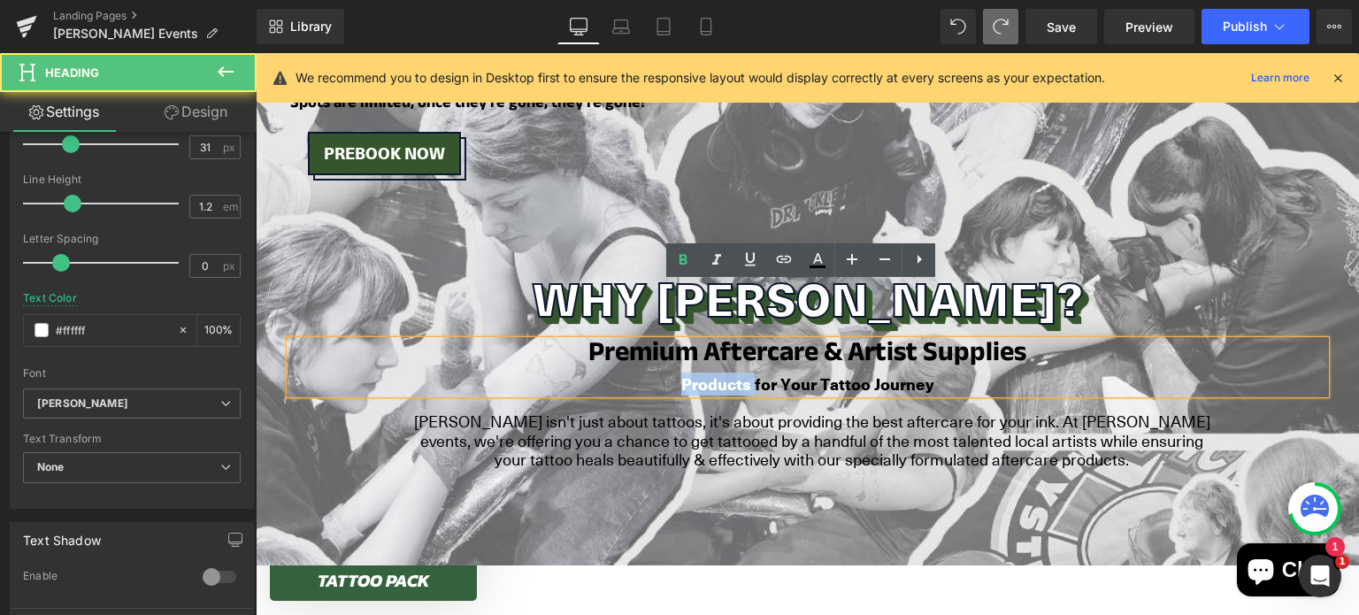
click at [716, 373] on b "Products for Your Tattoo Journey" at bounding box center [807, 384] width 253 height 23
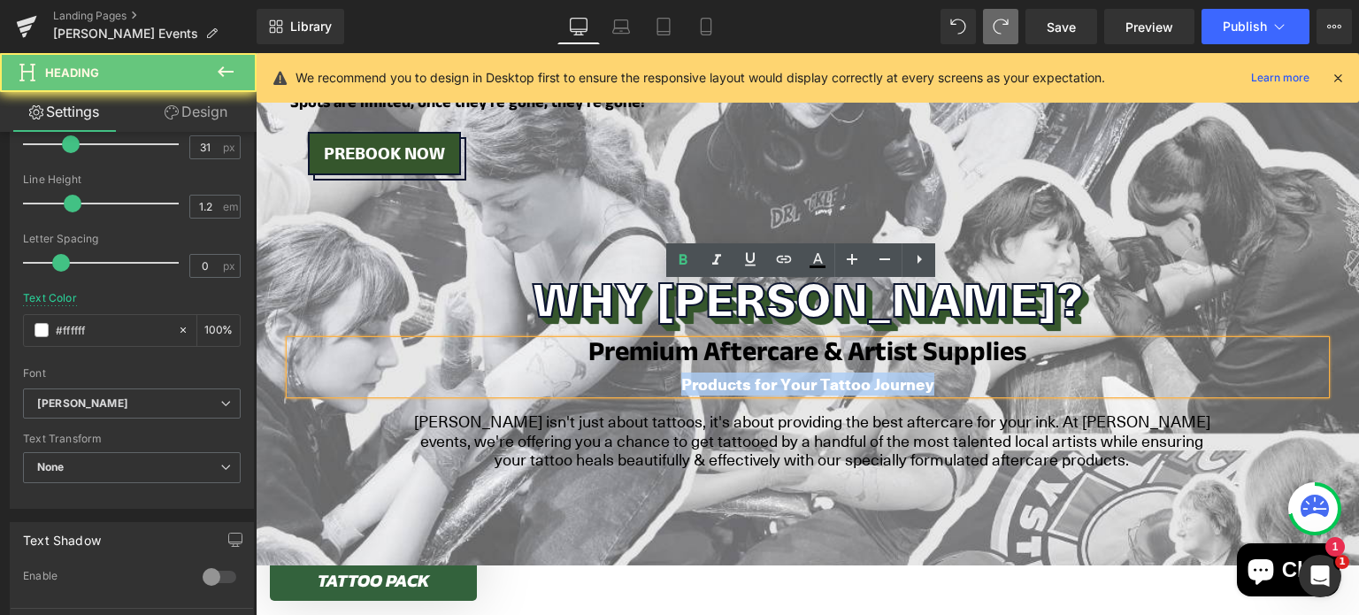
click at [716, 373] on b "Products for Your Tattoo Journey" at bounding box center [807, 384] width 253 height 23
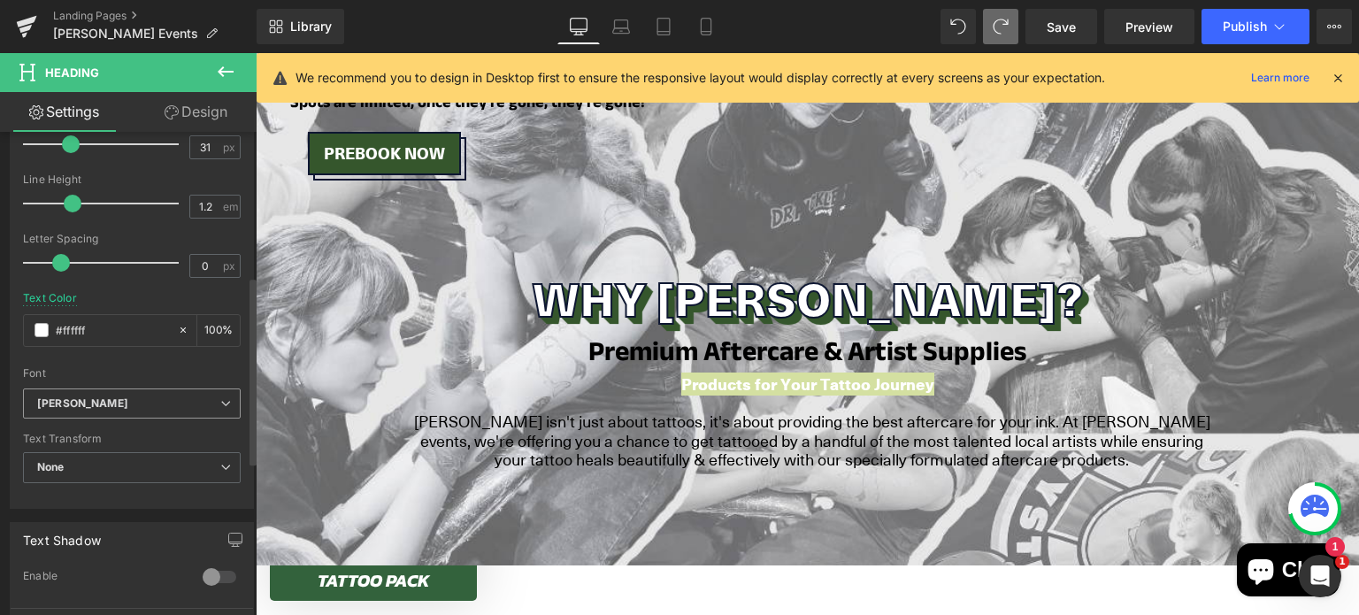
click at [171, 423] on div "[PERSON_NAME] Default Bebas Neue Acme Anek [PERSON_NAME] Display ABeeZee AR One…" at bounding box center [132, 409] width 218 height 41
click at [155, 404] on b "[PERSON_NAME]" at bounding box center [128, 403] width 183 height 15
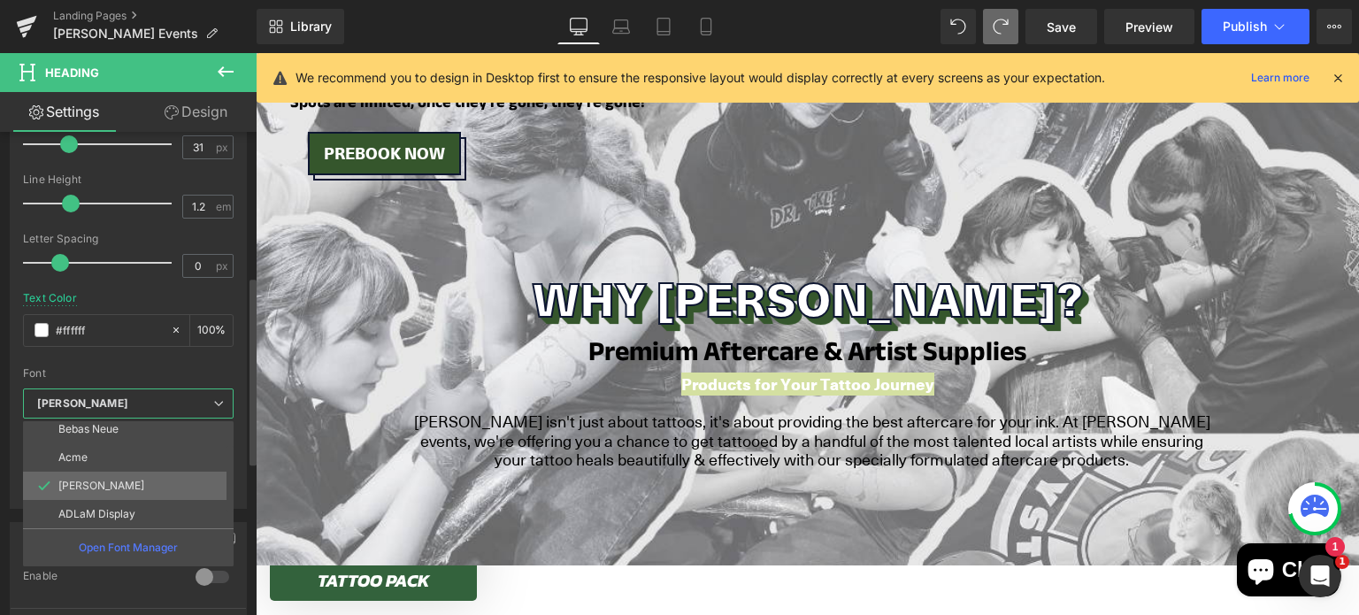
click at [147, 481] on li "[PERSON_NAME]" at bounding box center [132, 486] width 219 height 28
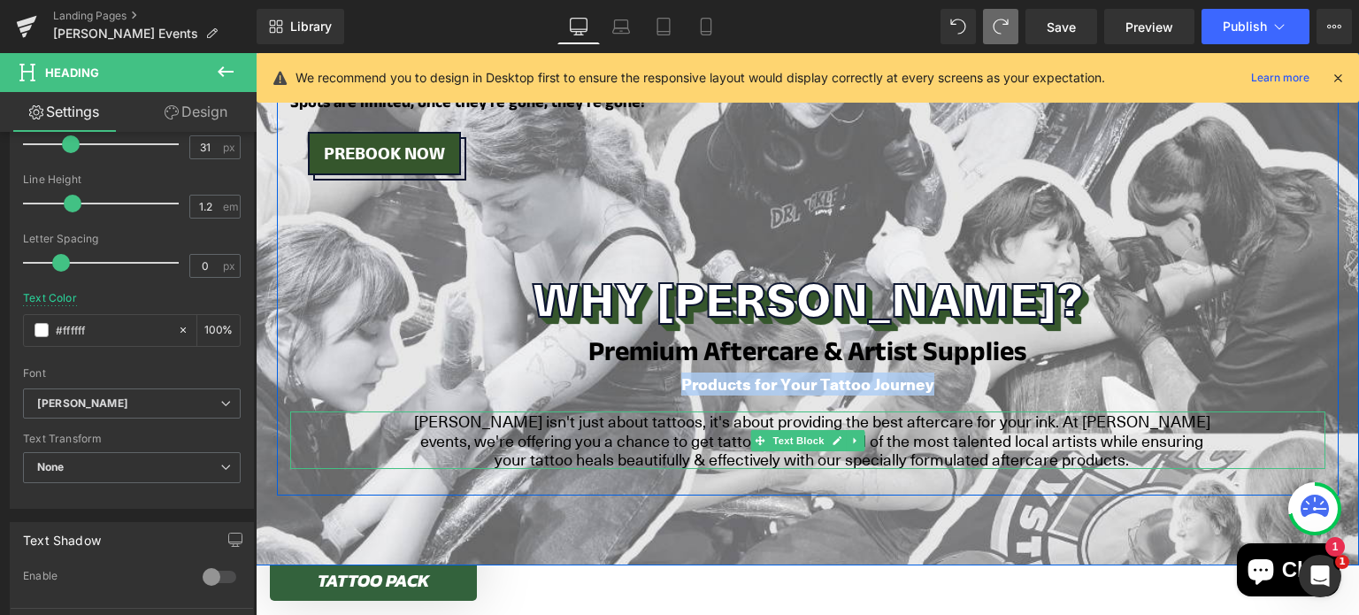
click at [646, 410] on font "[PERSON_NAME] isn't just about tattoos, it's about providing the best aftercare…" at bounding box center [812, 440] width 797 height 60
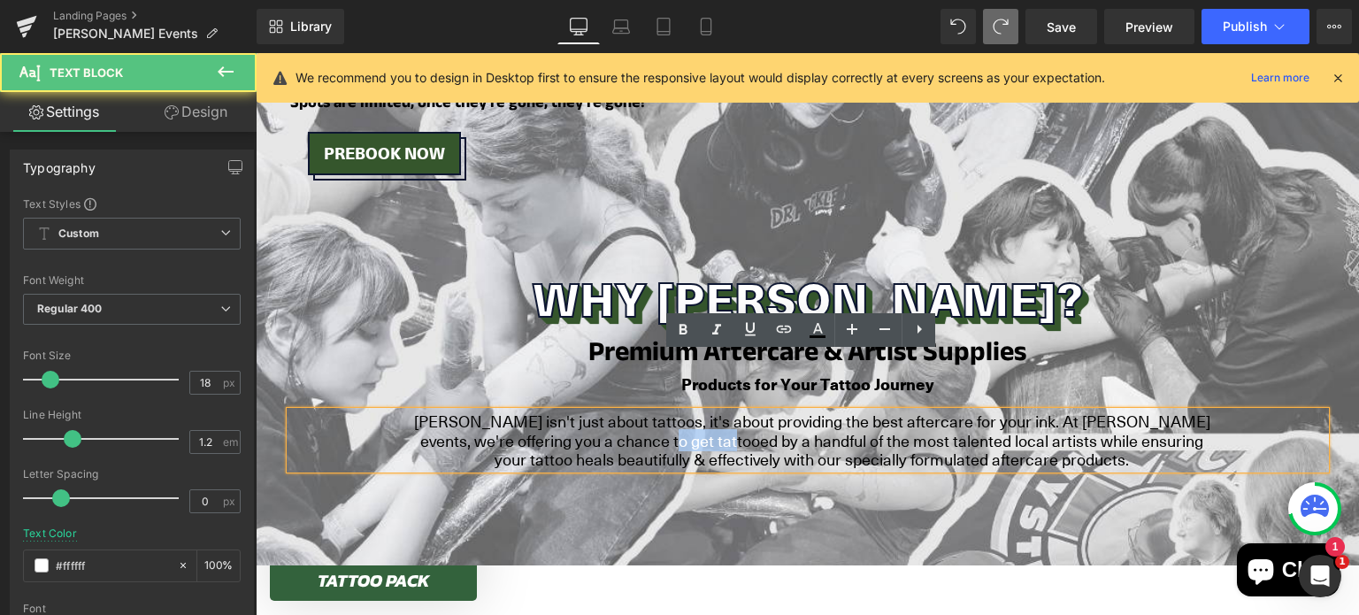
click at [646, 410] on font "[PERSON_NAME] isn't just about tattoos, it's about providing the best aftercare…" at bounding box center [812, 440] width 797 height 60
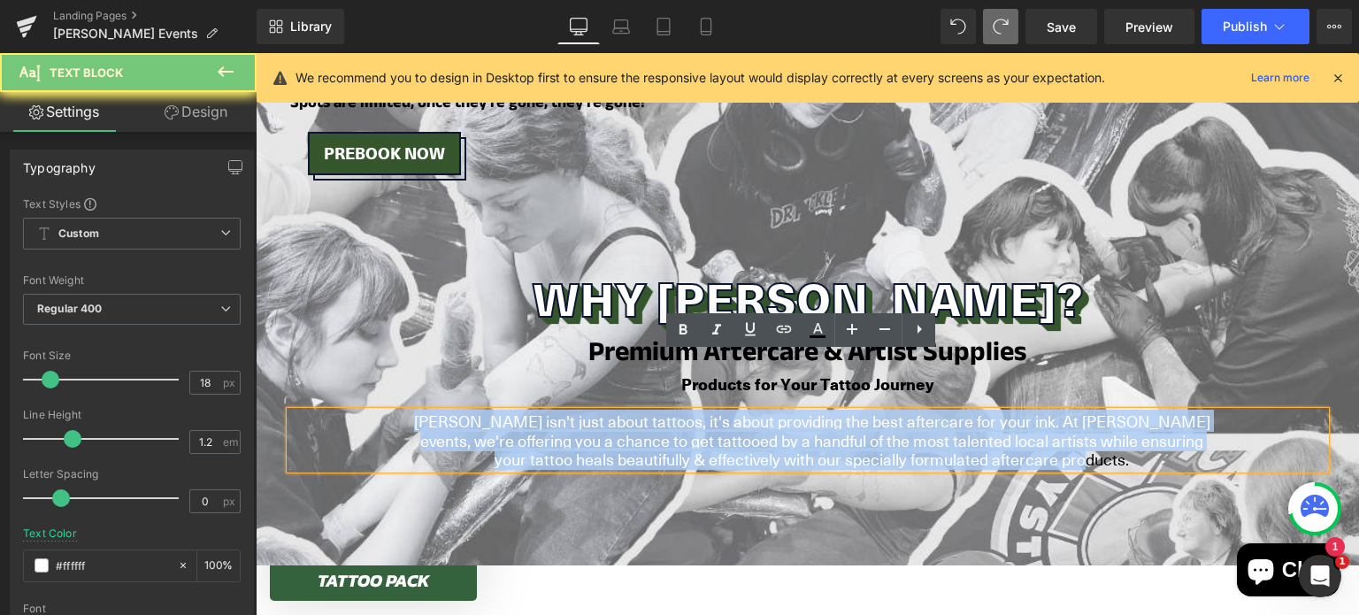
click at [646, 410] on font "[PERSON_NAME] isn't just about tattoos, it's about providing the best aftercare…" at bounding box center [812, 440] width 797 height 60
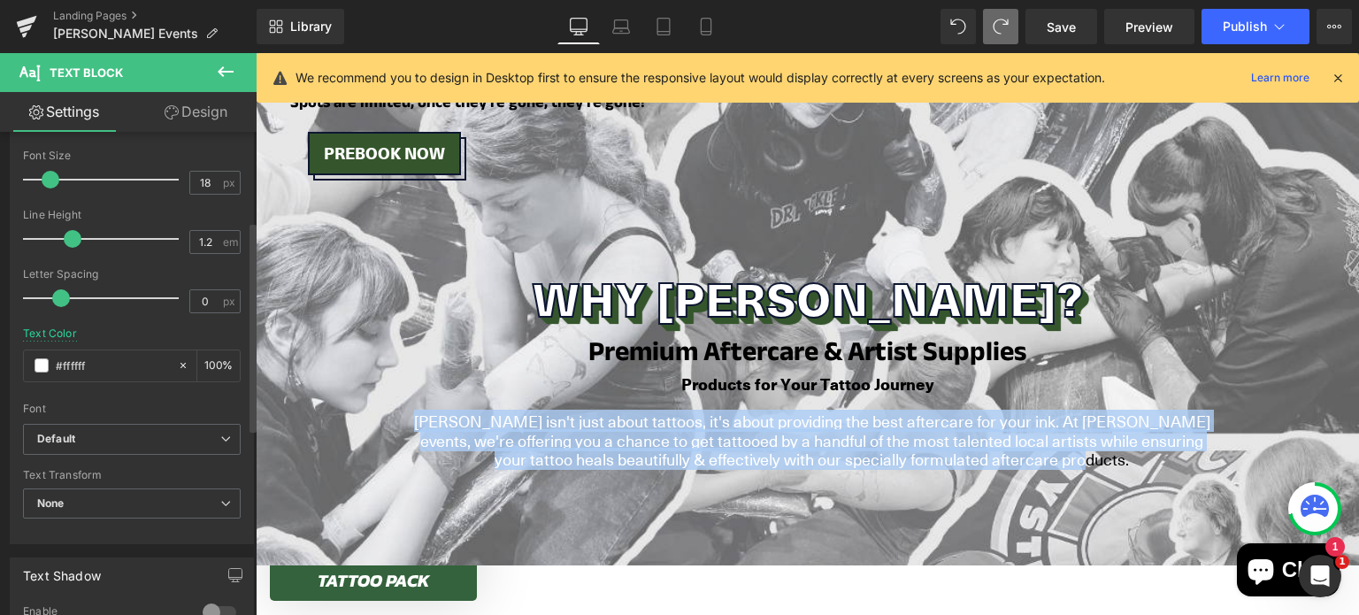
scroll to position [205, 0]
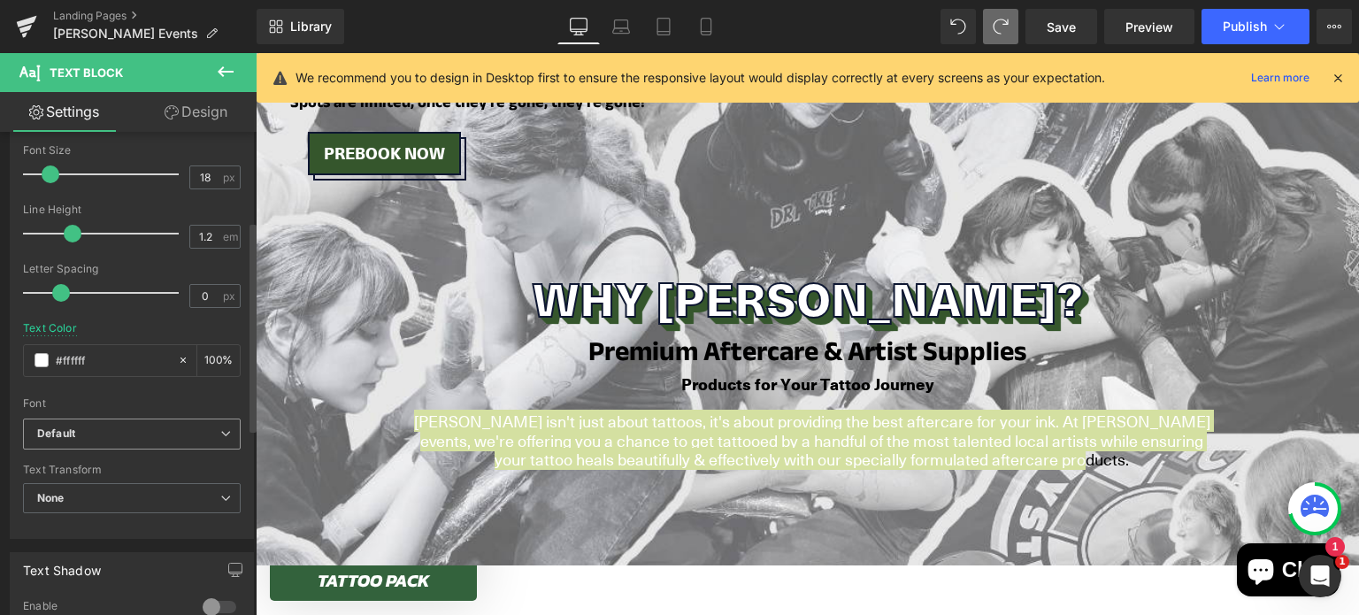
click at [108, 446] on span "Default" at bounding box center [132, 434] width 218 height 31
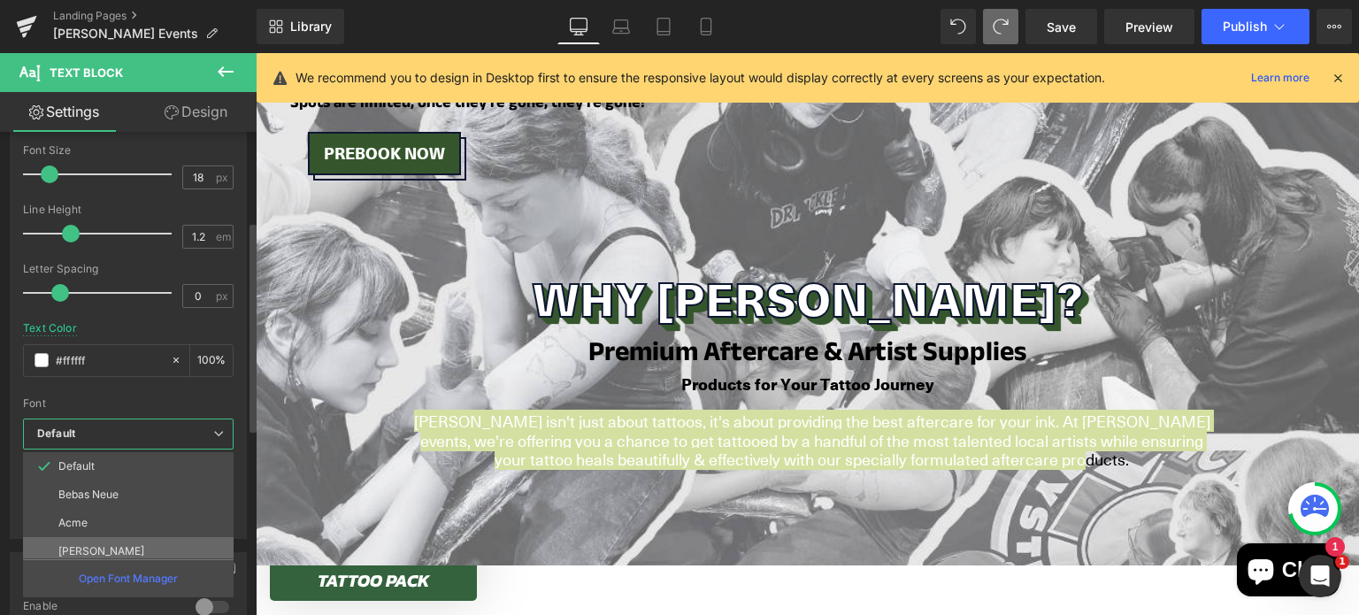
click at [116, 537] on li "[PERSON_NAME]" at bounding box center [132, 551] width 219 height 28
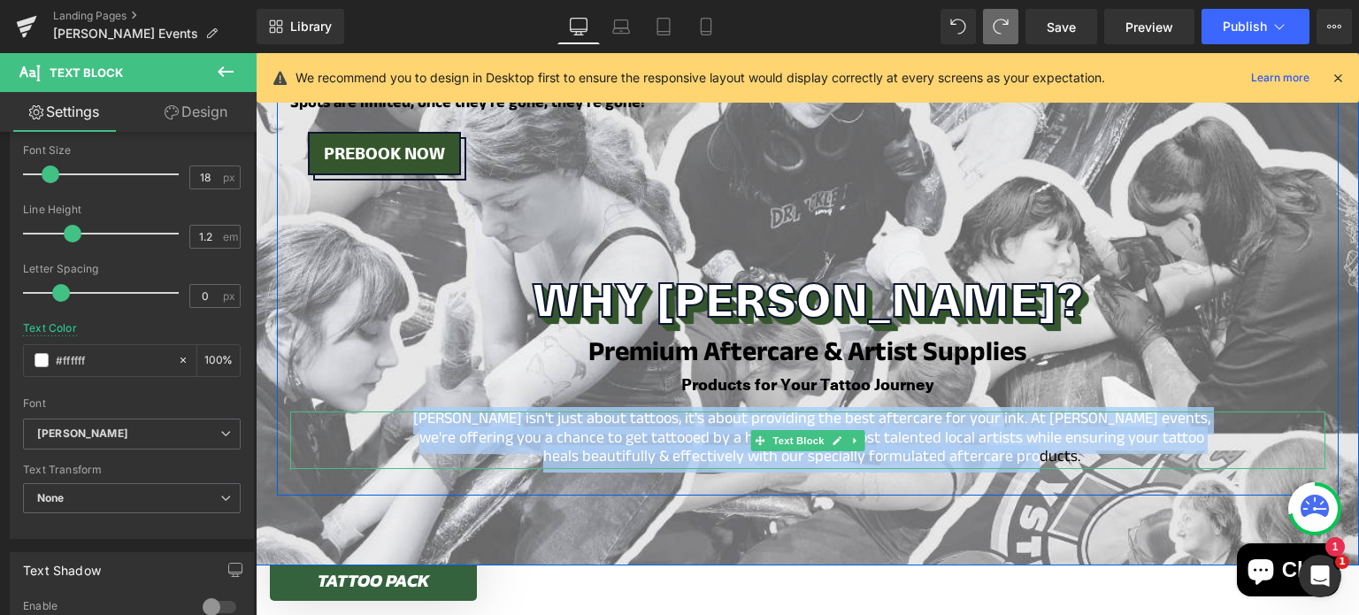
click at [716, 407] on font "[PERSON_NAME] isn't just about tattoos, it's about providing the best aftercare…" at bounding box center [811, 439] width 797 height 65
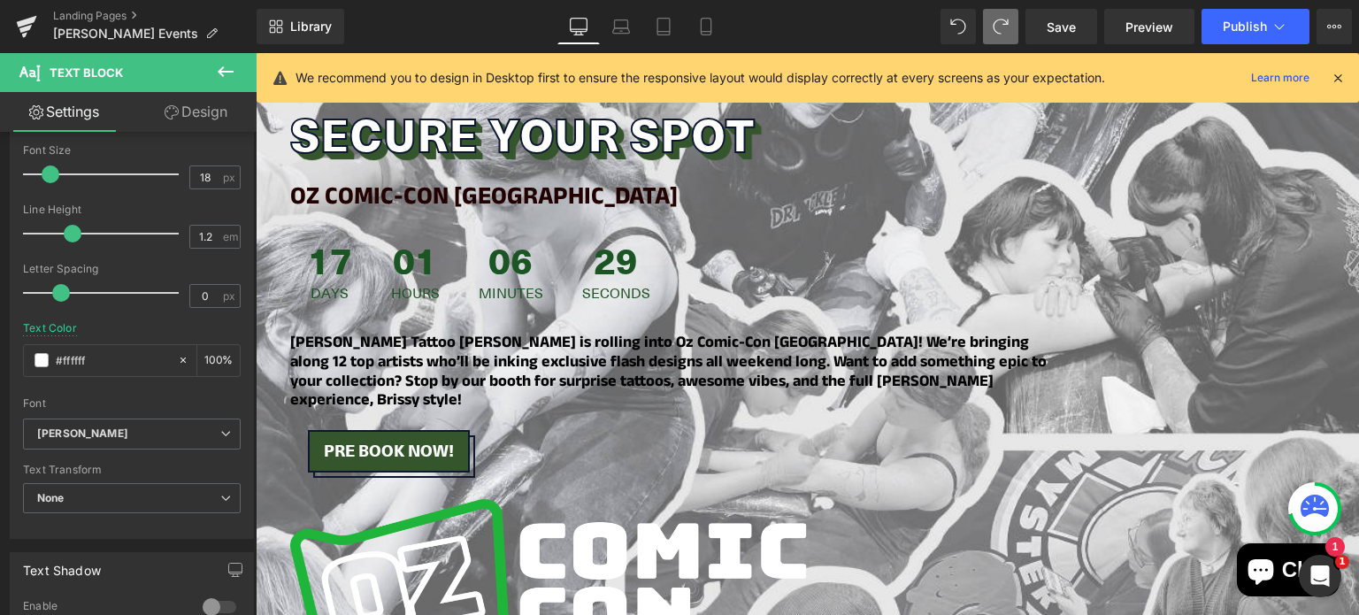
scroll to position [446, 0]
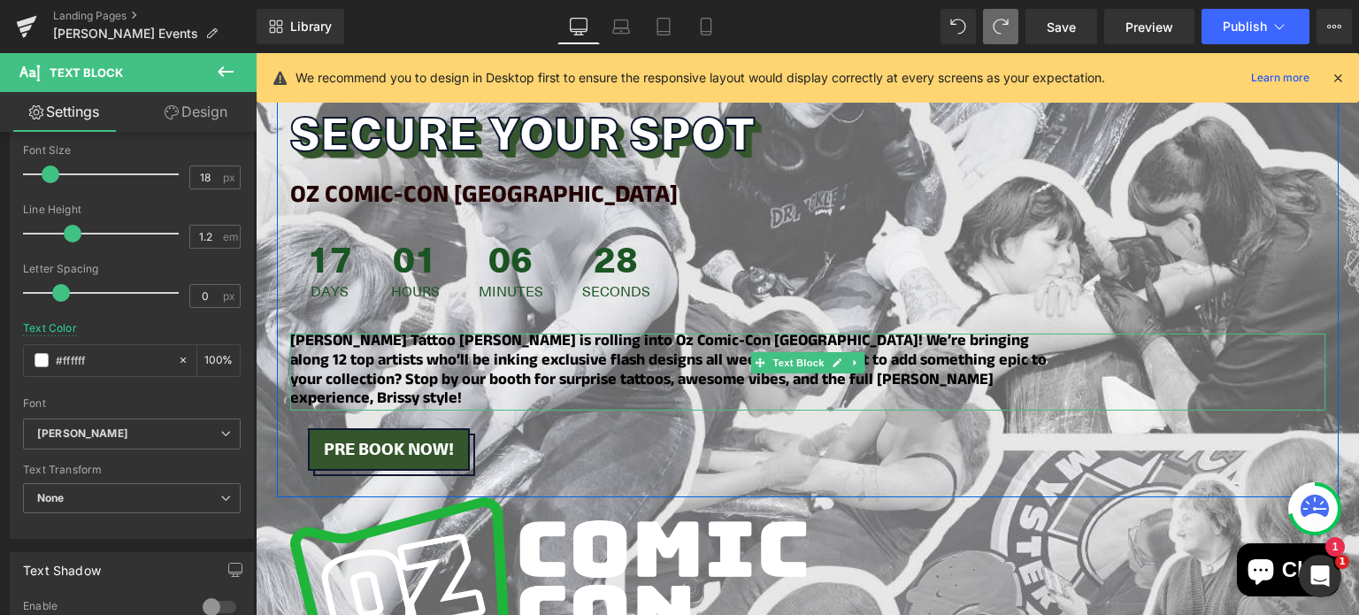
click at [851, 381] on p "[PERSON_NAME] Tattoo [PERSON_NAME] is rolling into Oz Comic-Con [GEOGRAPHIC_DAT…" at bounding box center [678, 372] width 777 height 76
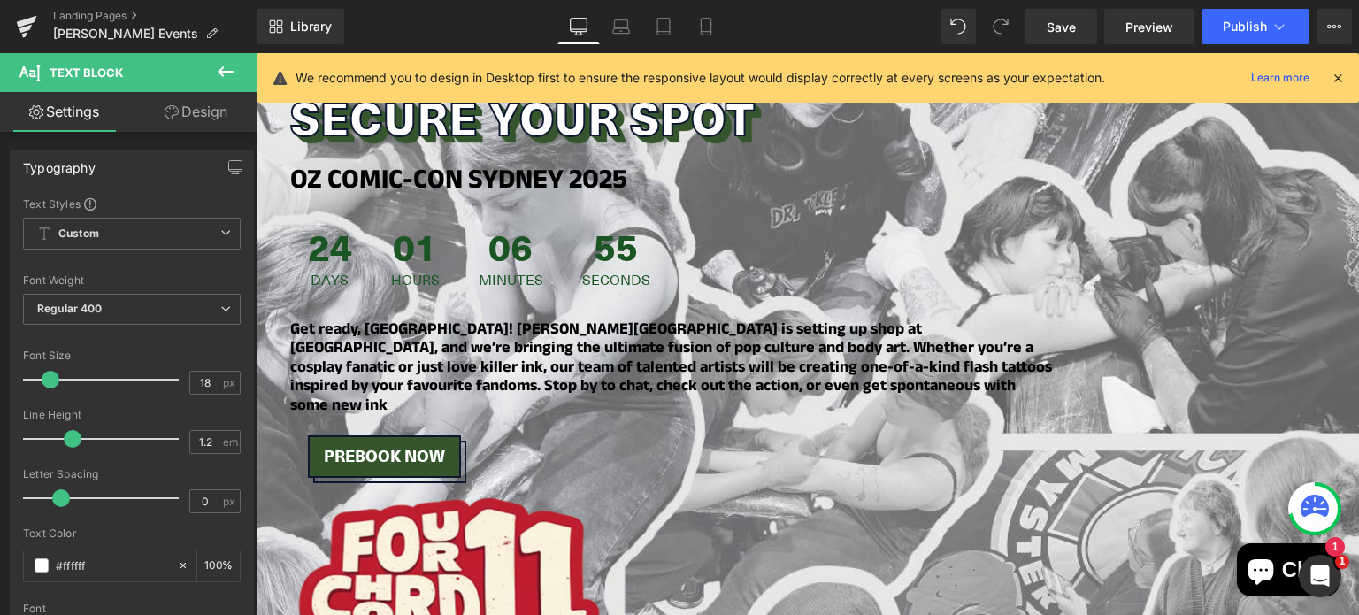
scroll to position [1080, 0]
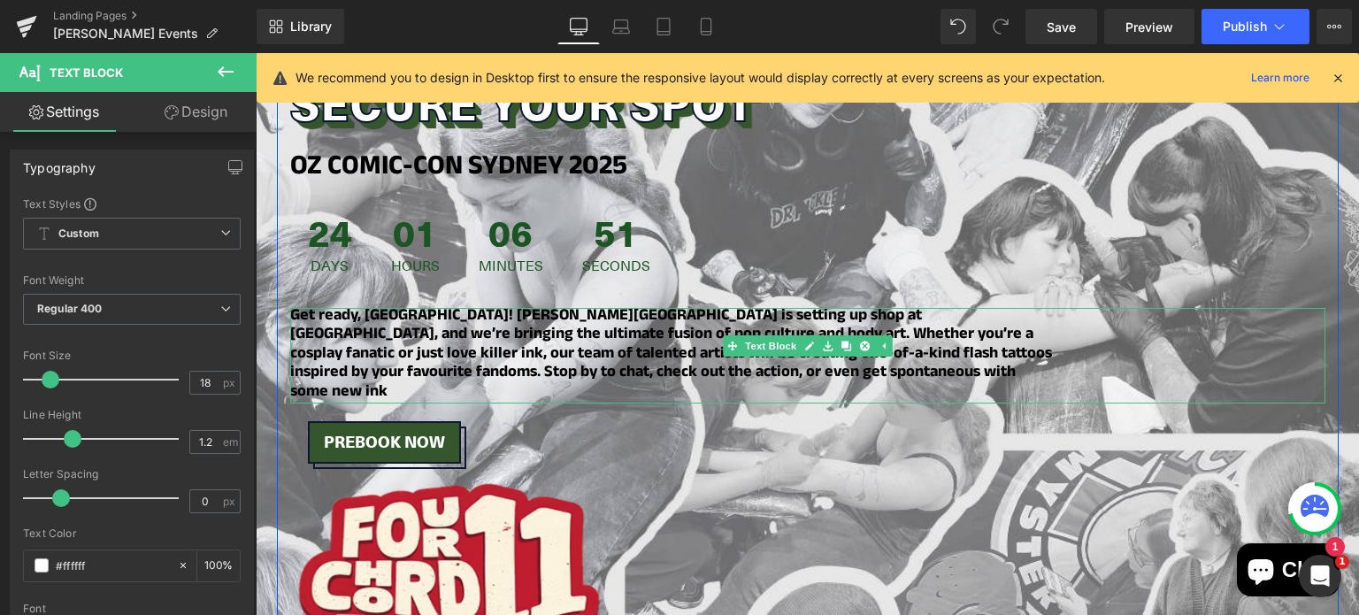
click at [799, 354] on p "Get ready, [GEOGRAPHIC_DATA]! [PERSON_NAME][GEOGRAPHIC_DATA] is setting up shop…" at bounding box center [671, 356] width 762 height 96
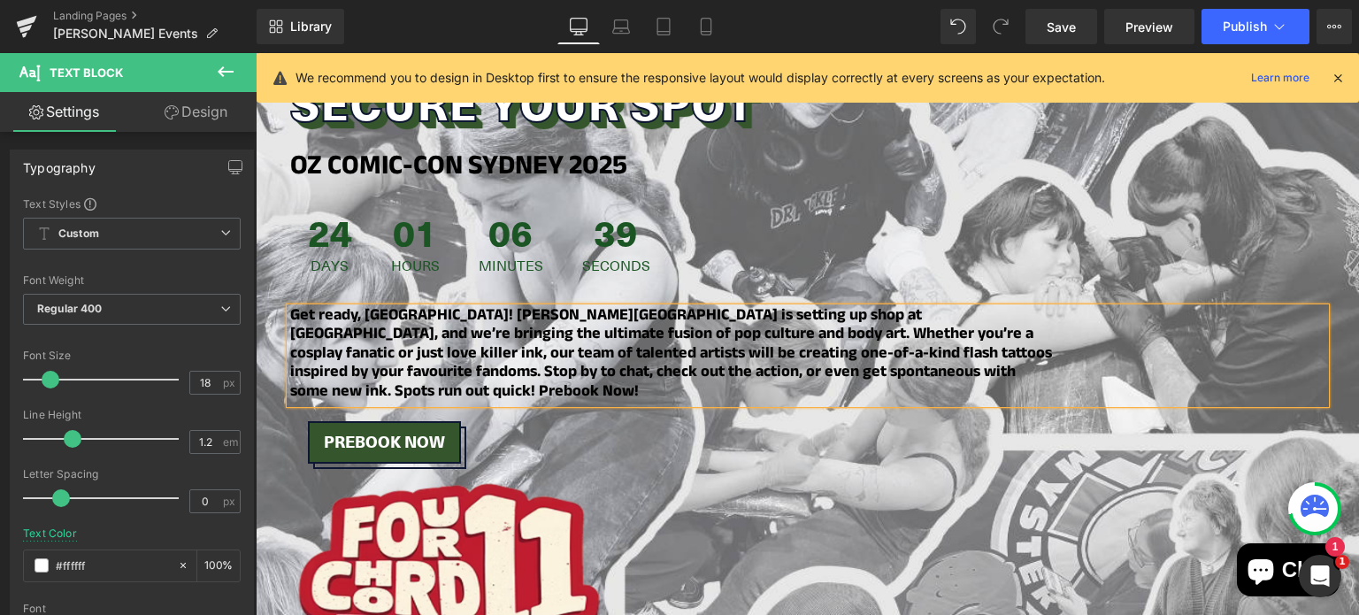
click at [789, 350] on strong "Get ready, [GEOGRAPHIC_DATA]! [PERSON_NAME][GEOGRAPHIC_DATA] is setting up shop…" at bounding box center [671, 356] width 762 height 104
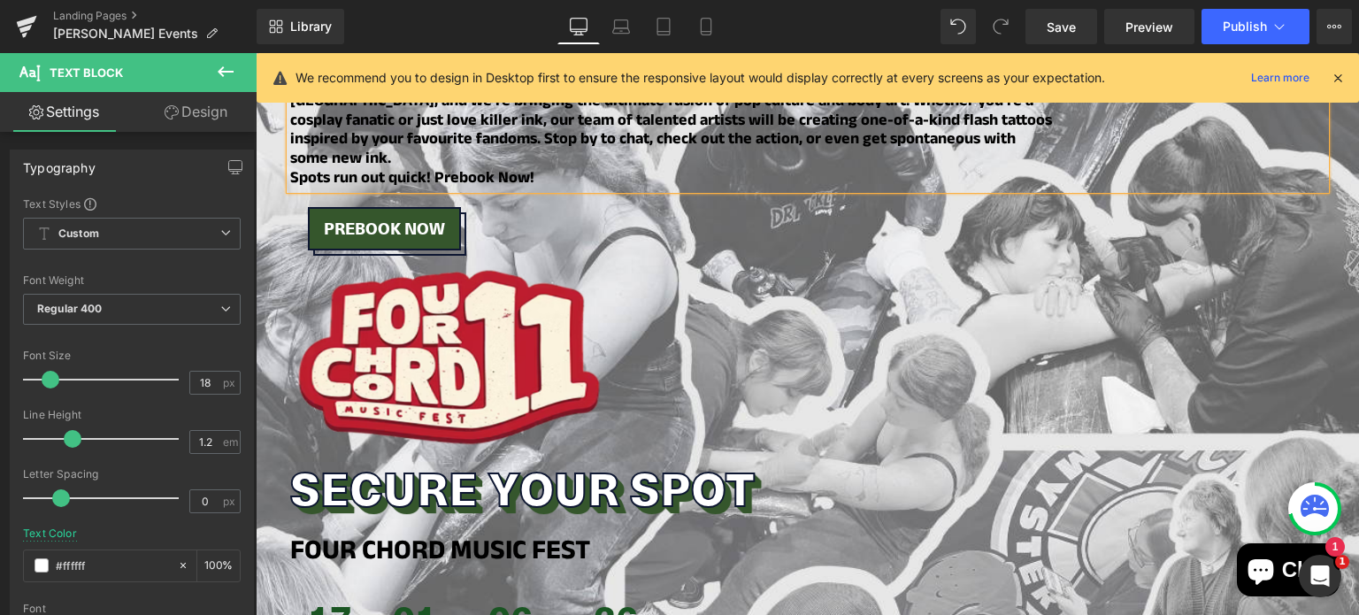
scroll to position [1310, 0]
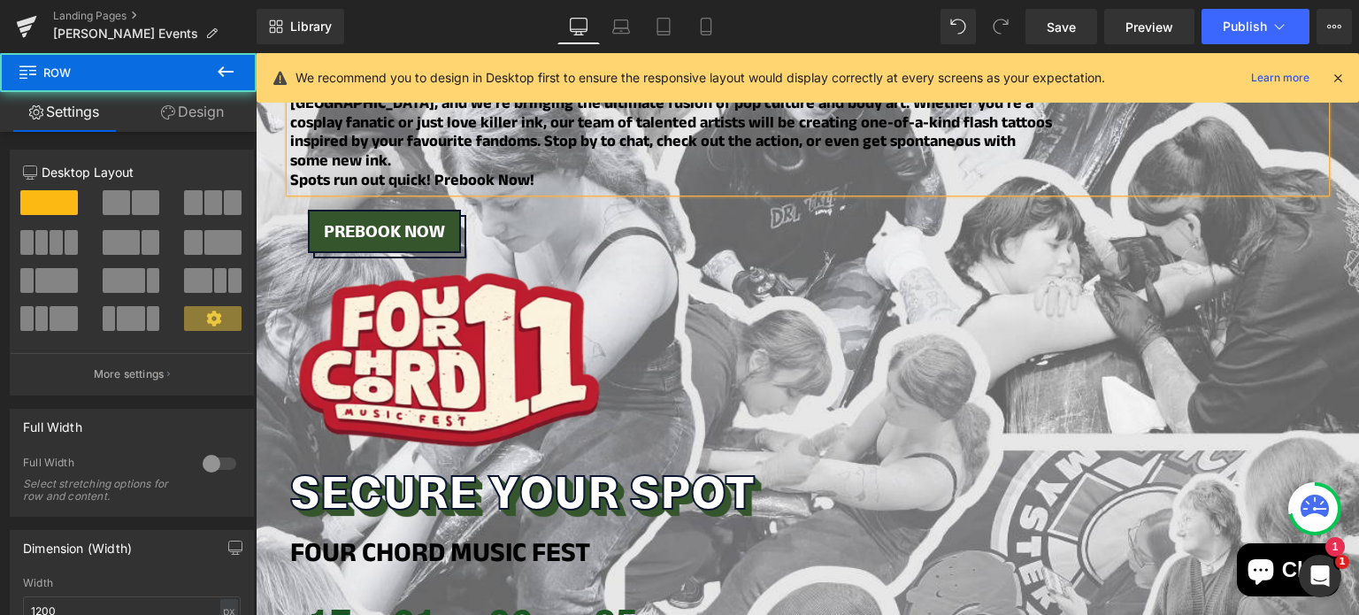
click at [449, 231] on div "Image Secure Your Spot Heading OZ COMIC-CON SYDNEY 2025 Heading 24 Days 01 Hour…" at bounding box center [808, 503] width 1062 height 1701
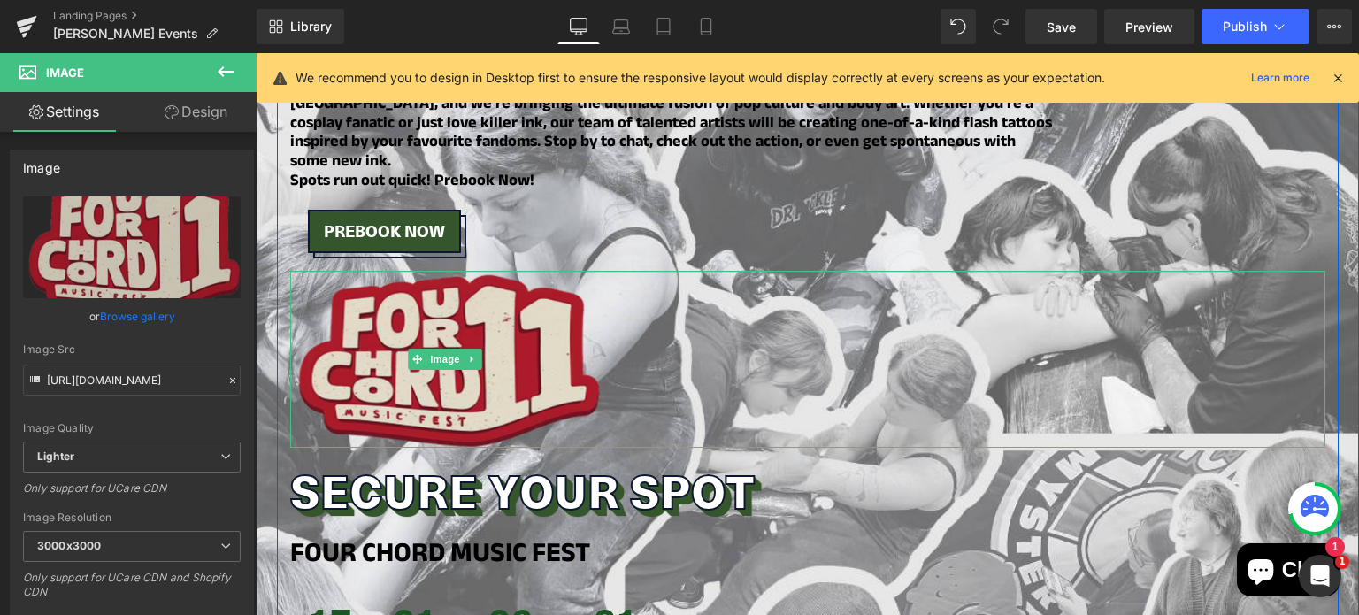
click at [451, 271] on div "Image" at bounding box center [807, 359] width 1035 height 177
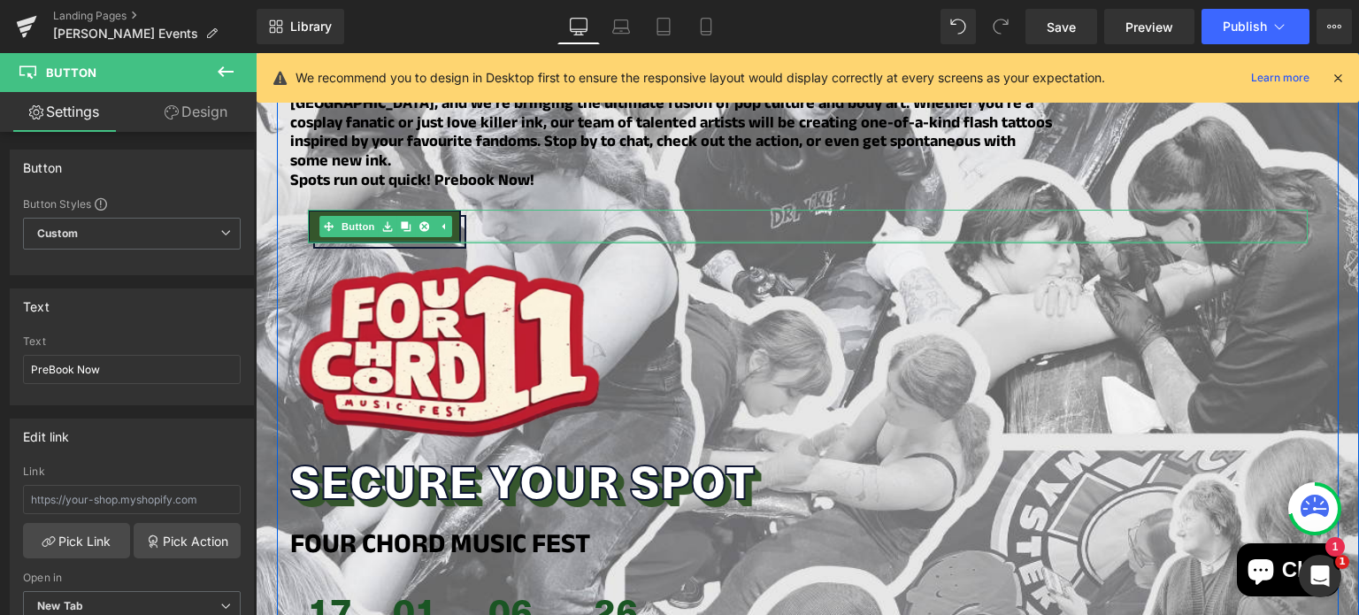
click at [417, 241] on div at bounding box center [808, 242] width 1000 height 3
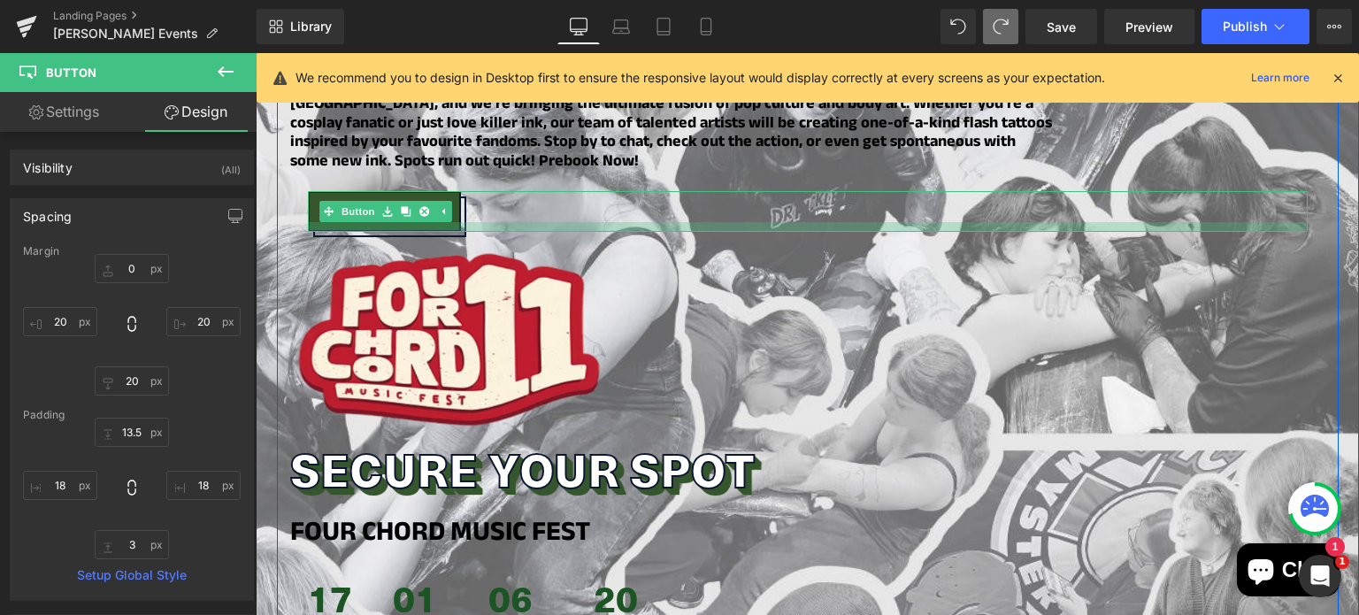
click at [412, 222] on div at bounding box center [808, 227] width 1000 height 10
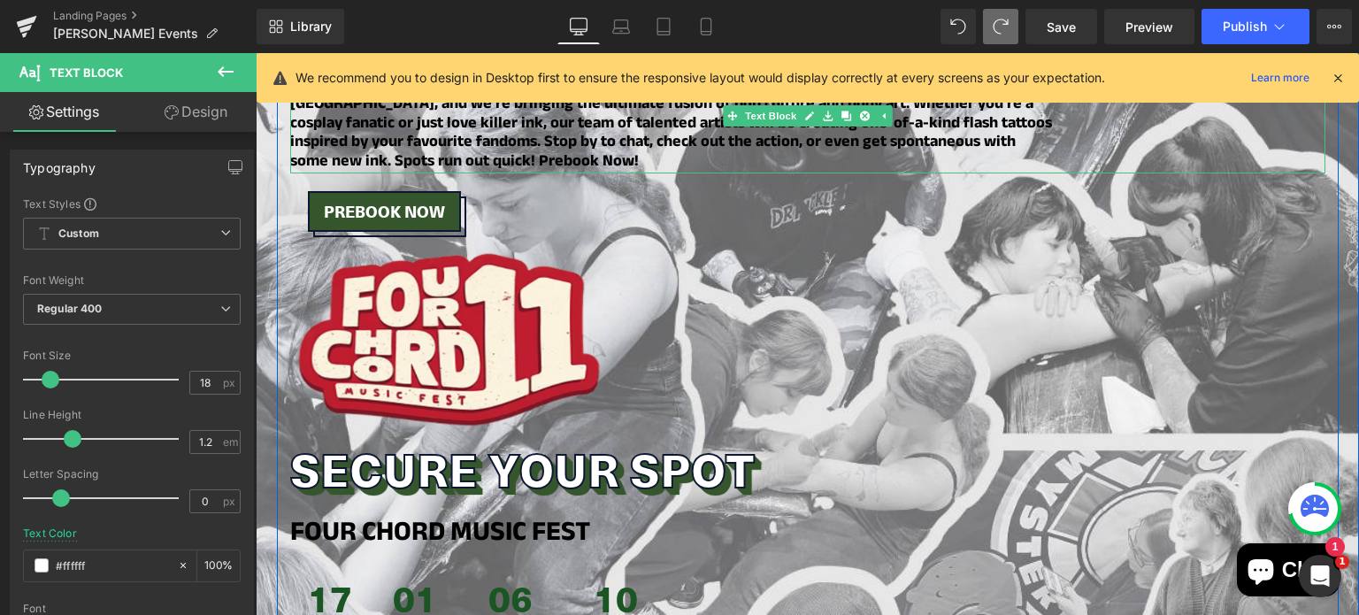
click at [612, 129] on div "Get ready, [GEOGRAPHIC_DATA]! [PERSON_NAME][GEOGRAPHIC_DATA] is setting up shop…" at bounding box center [807, 126] width 1035 height 96
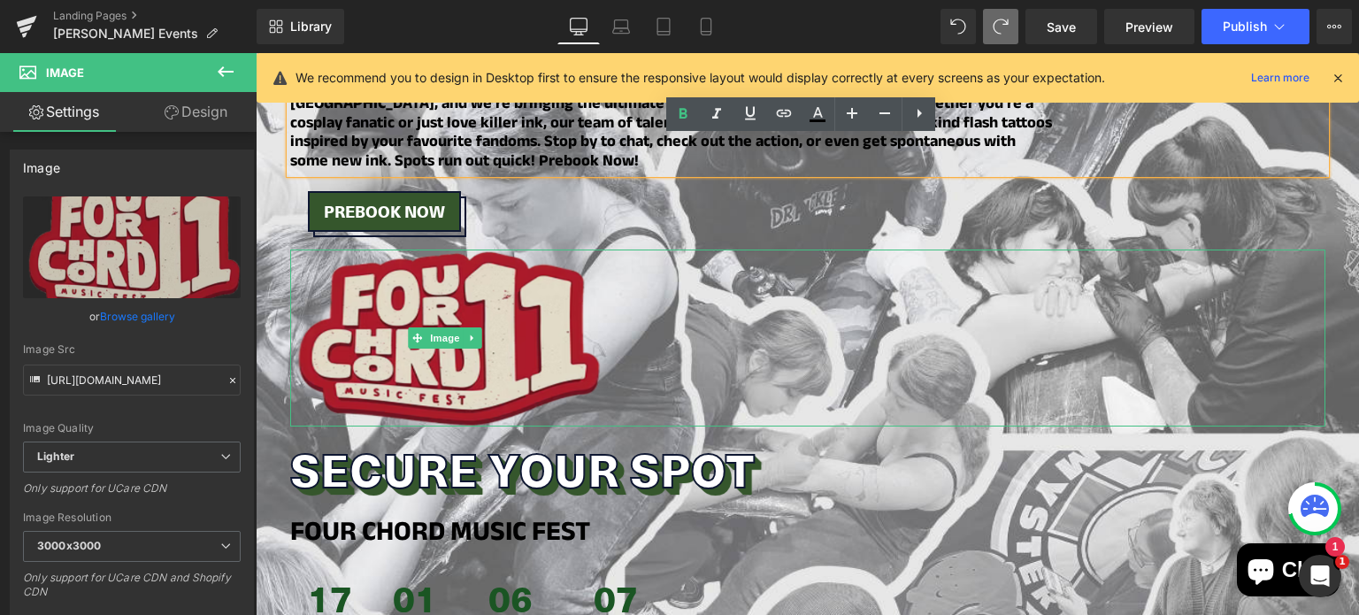
drag, startPoint x: 561, startPoint y: 211, endPoint x: 556, endPoint y: 268, distance: 57.8
click at [556, 268] on div "Image" at bounding box center [807, 338] width 1035 height 177
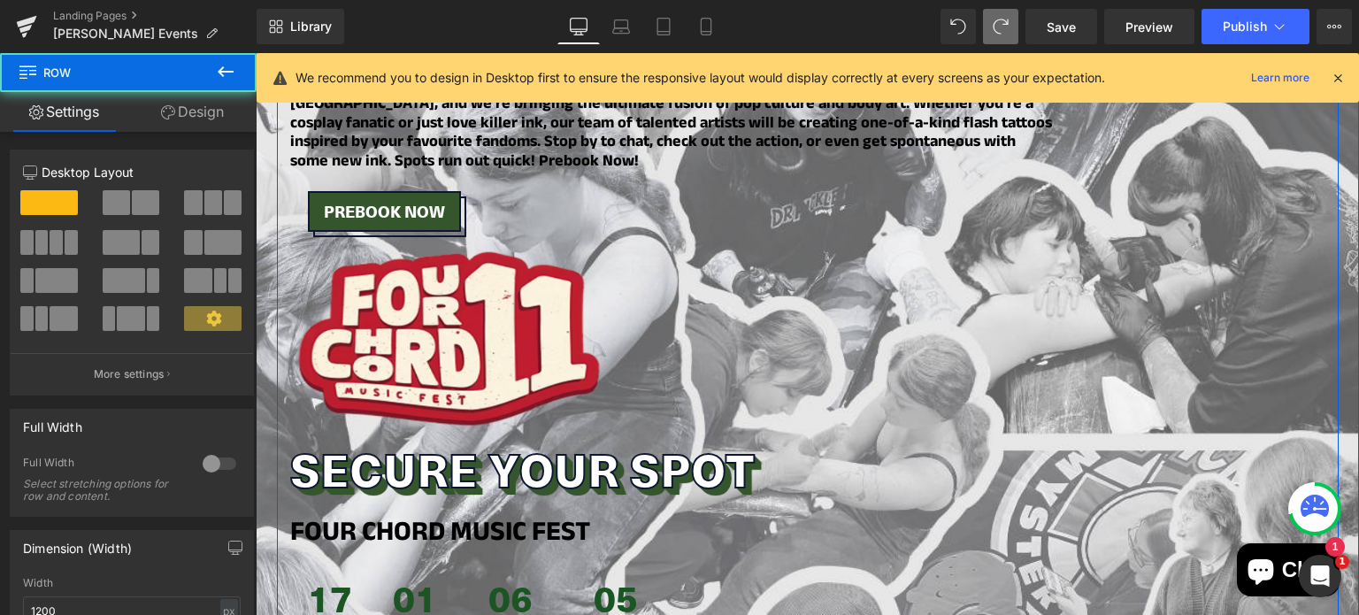
click at [549, 210] on div "Image Secure Your Spot Heading OZ COMIC-CON SYDNEY 2025 Heading 24 Days 01 Hour…" at bounding box center [808, 493] width 1062 height 1680
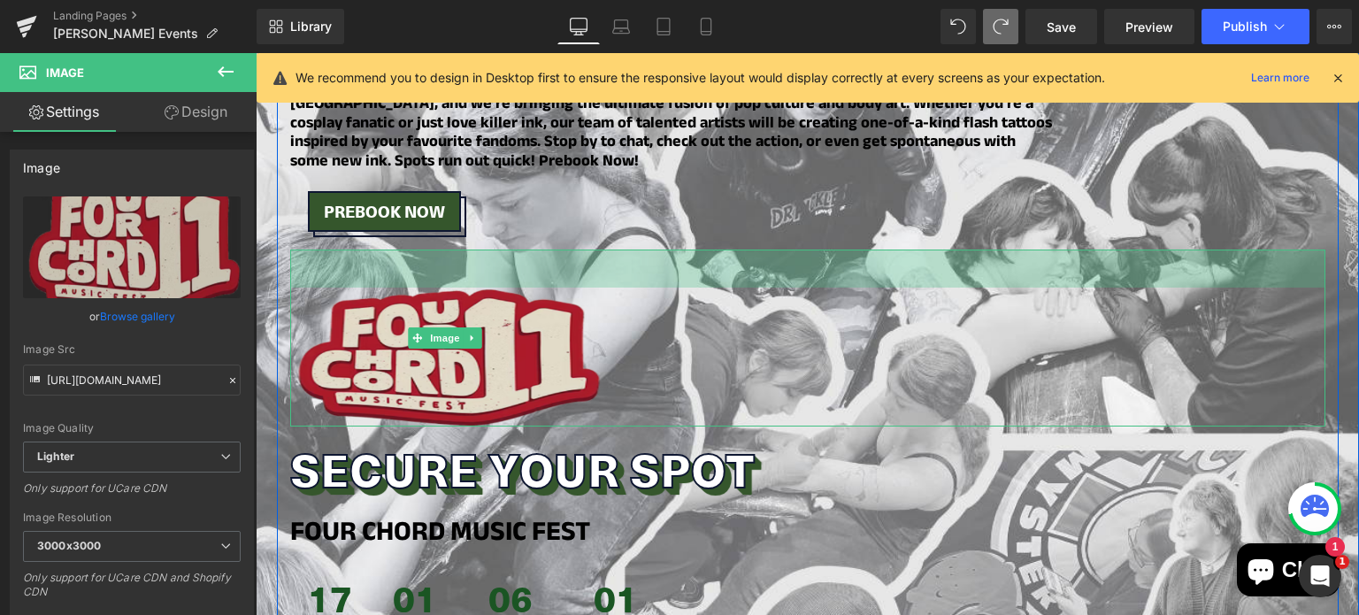
drag, startPoint x: 549, startPoint y: 212, endPoint x: 548, endPoint y: 250, distance: 38.1
click at [548, 250] on div "Image 43px" at bounding box center [807, 338] width 1035 height 177
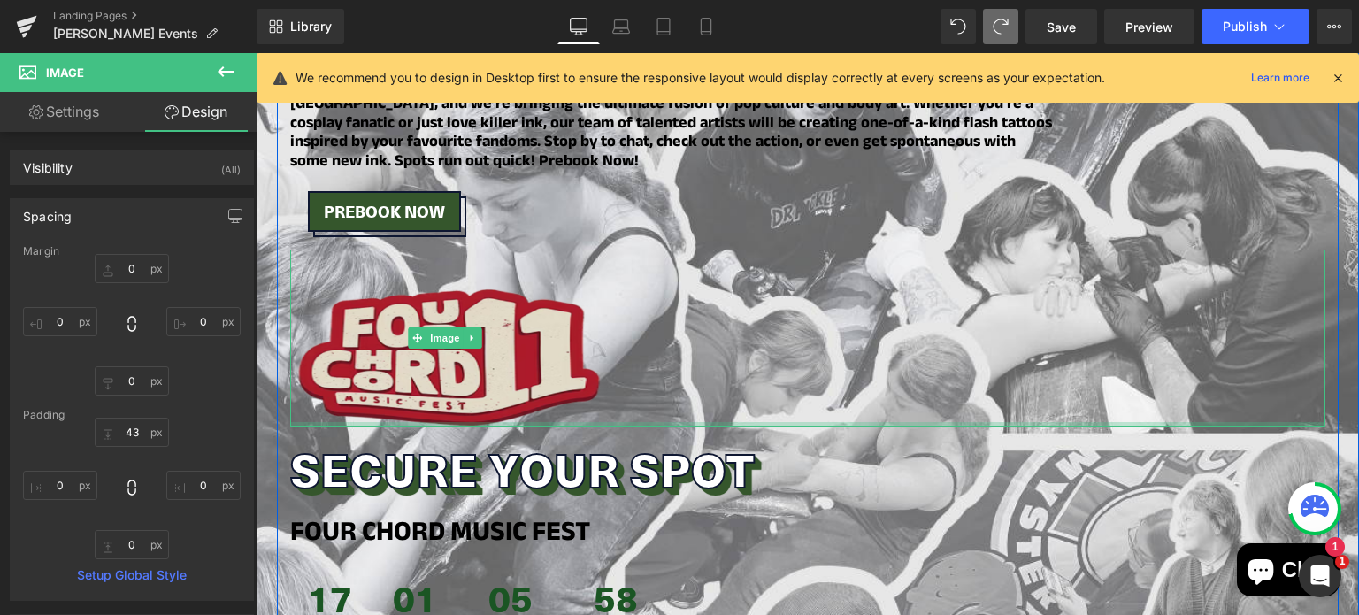
drag, startPoint x: 526, startPoint y: 384, endPoint x: 519, endPoint y: 325, distance: 59.7
click at [519, 325] on div "Image 43px" at bounding box center [807, 338] width 1035 height 177
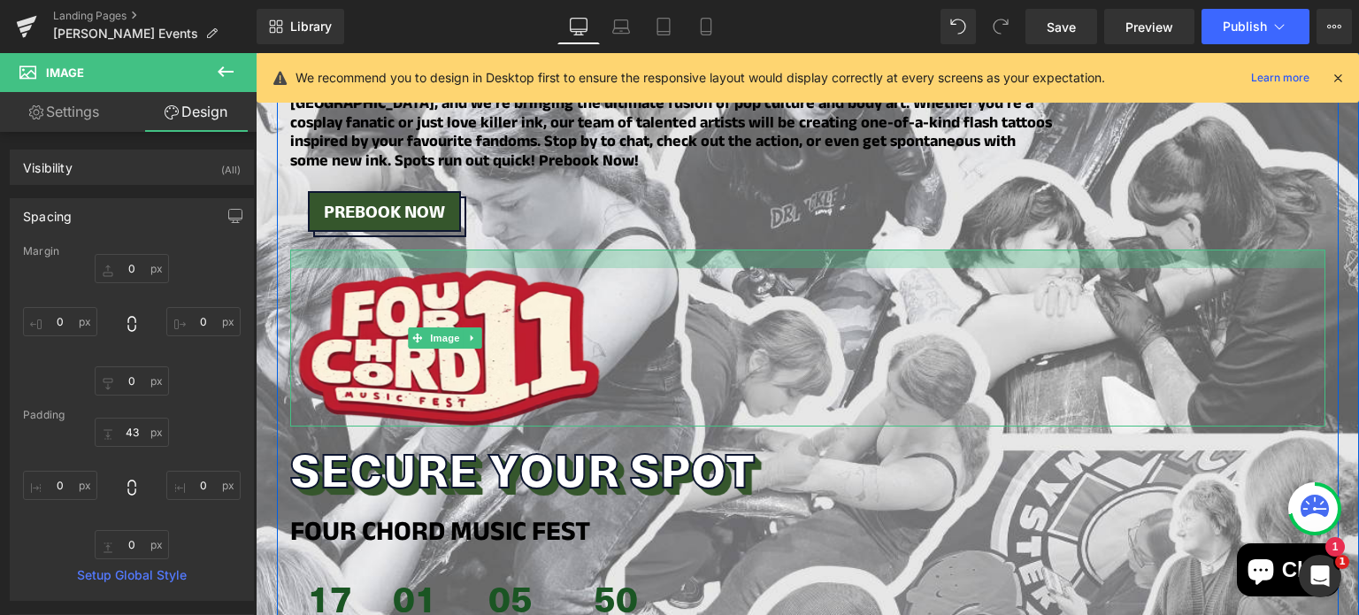
drag, startPoint x: 505, startPoint y: 223, endPoint x: 504, endPoint y: 204, distance: 19.5
click at [504, 204] on div "Image Secure Your Spot Heading OZ COMIC-CON SYDNEY 2025 Heading 24 Days 01 Hour…" at bounding box center [808, 493] width 1062 height 1680
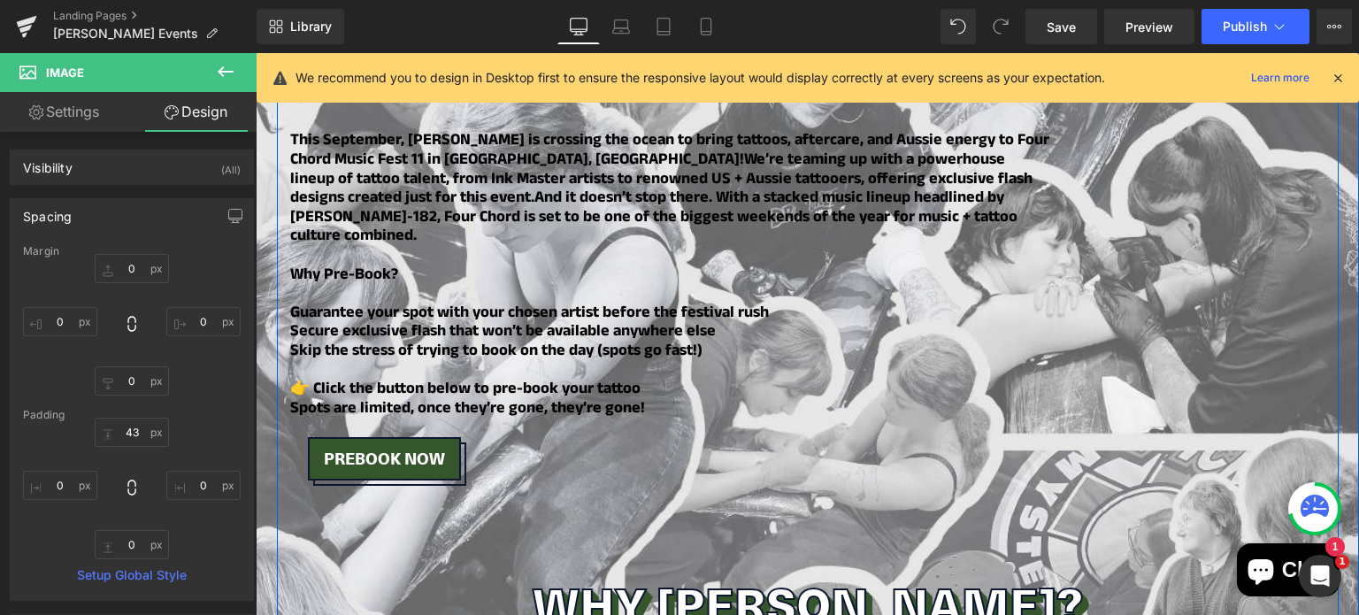
scroll to position [1850, 0]
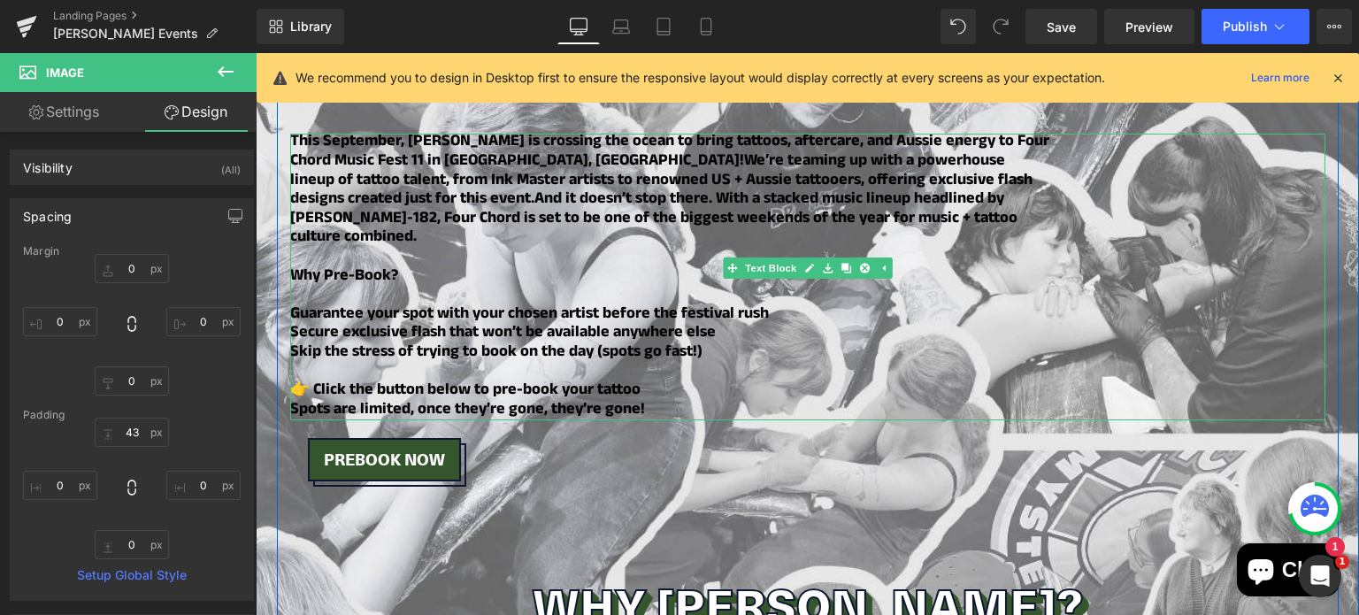
click at [517, 378] on b "👉 Click the button below to pre-book your tattoo" at bounding box center [465, 391] width 350 height 27
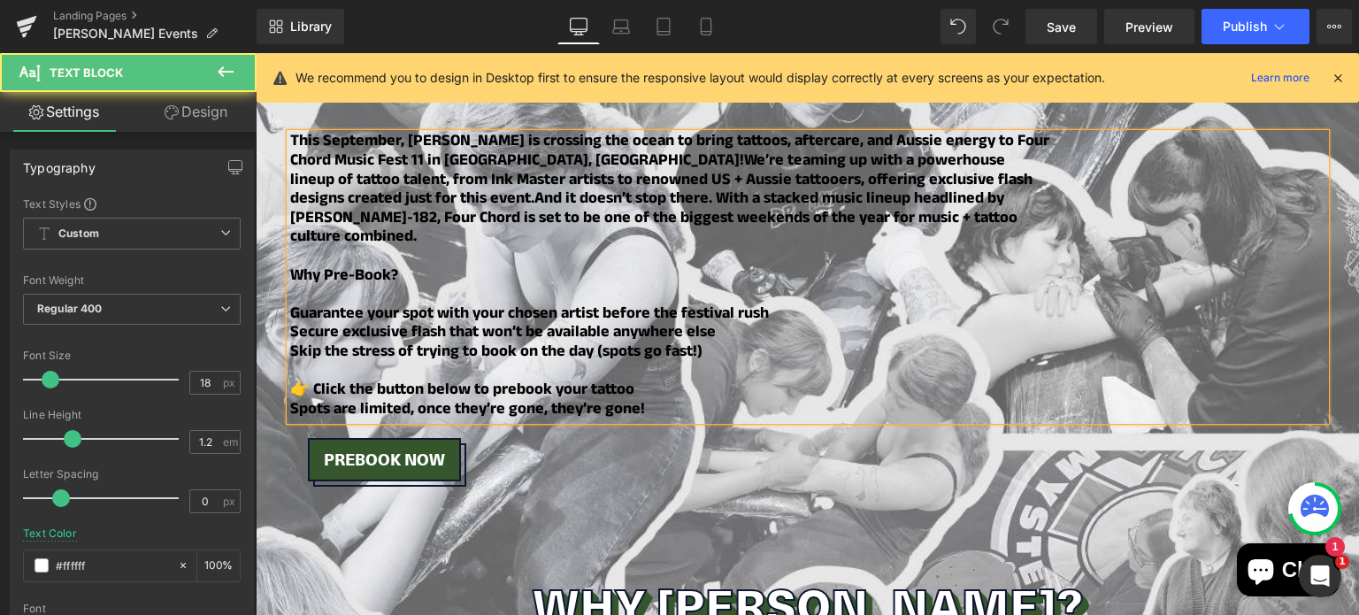
click at [595, 320] on b "Secure exclusive flash that won’t be available anywhere else" at bounding box center [503, 333] width 426 height 27
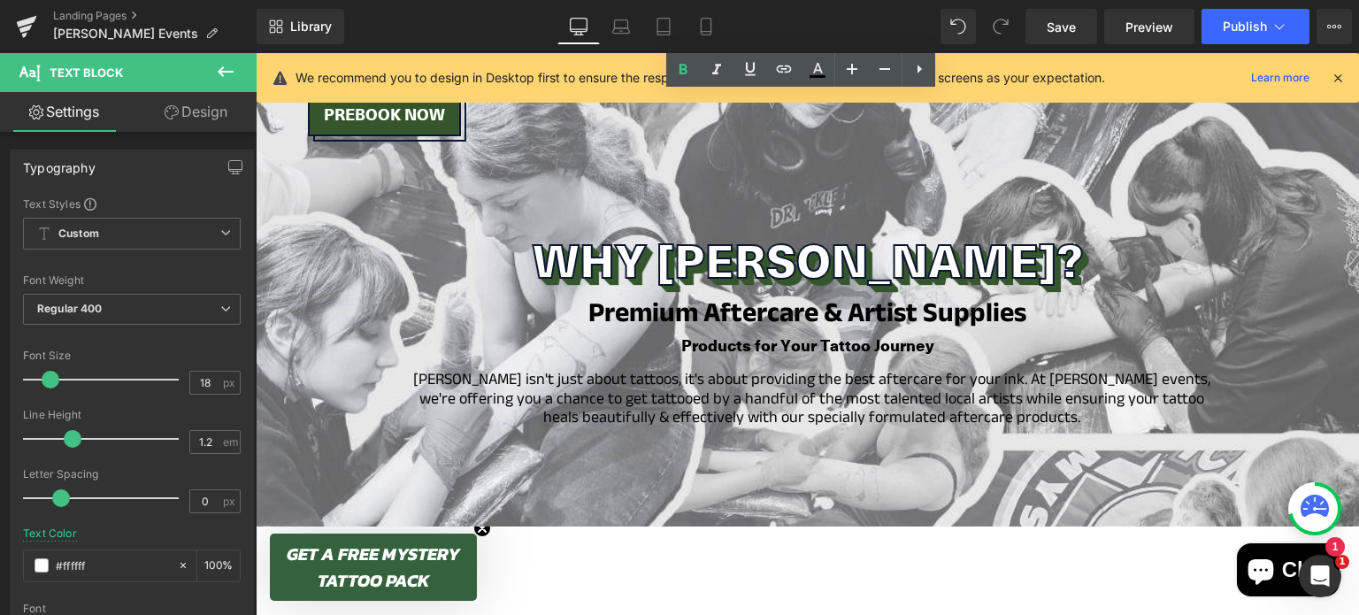
scroll to position [2195, 0]
